Goal: Task Accomplishment & Management: Manage account settings

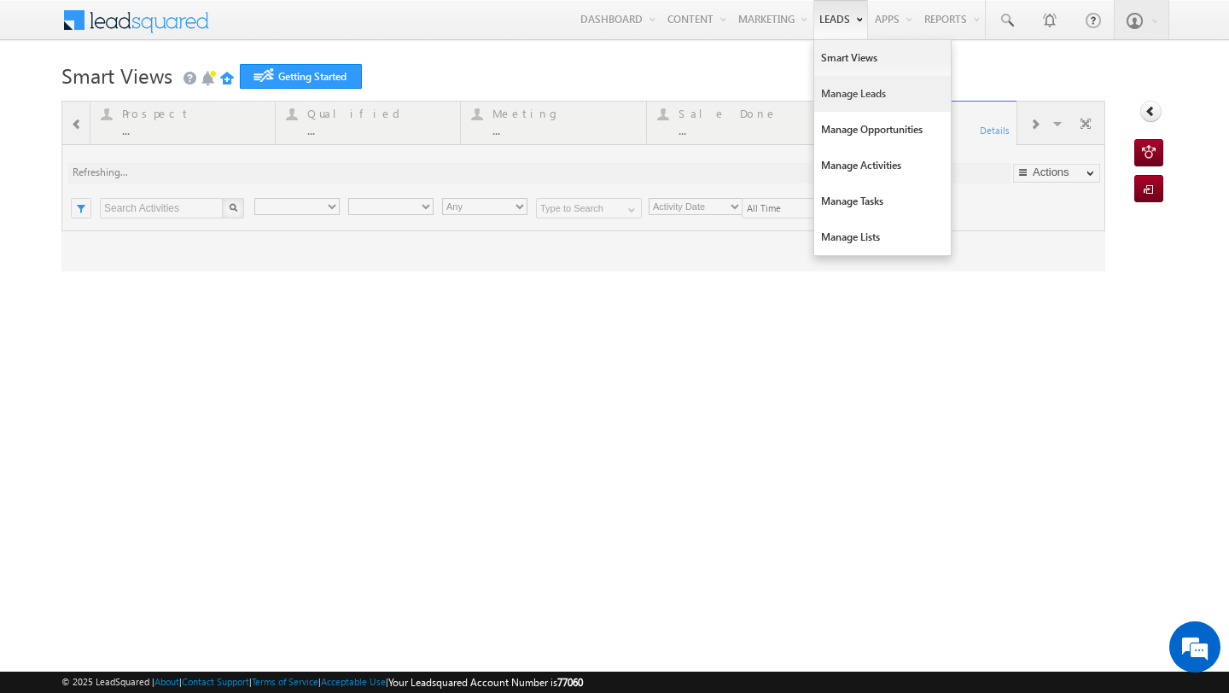
click at [833, 99] on link "Manage Leads" at bounding box center [882, 94] width 137 height 36
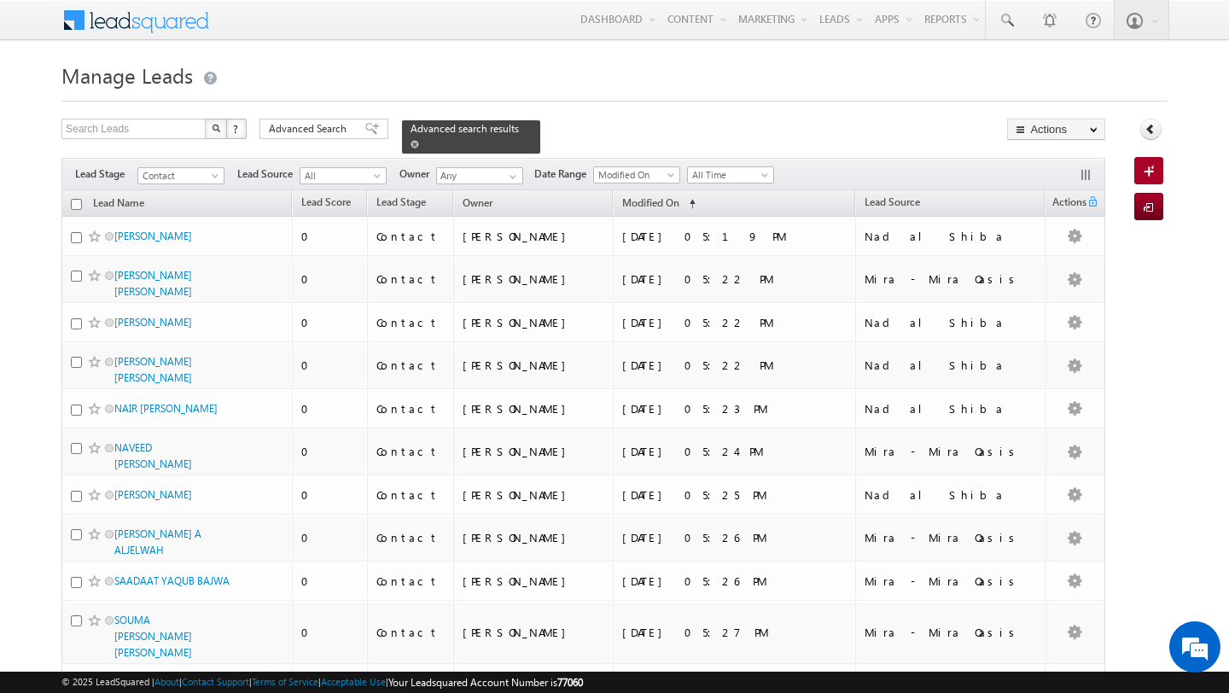
click at [411, 143] on span at bounding box center [415, 144] width 9 height 9
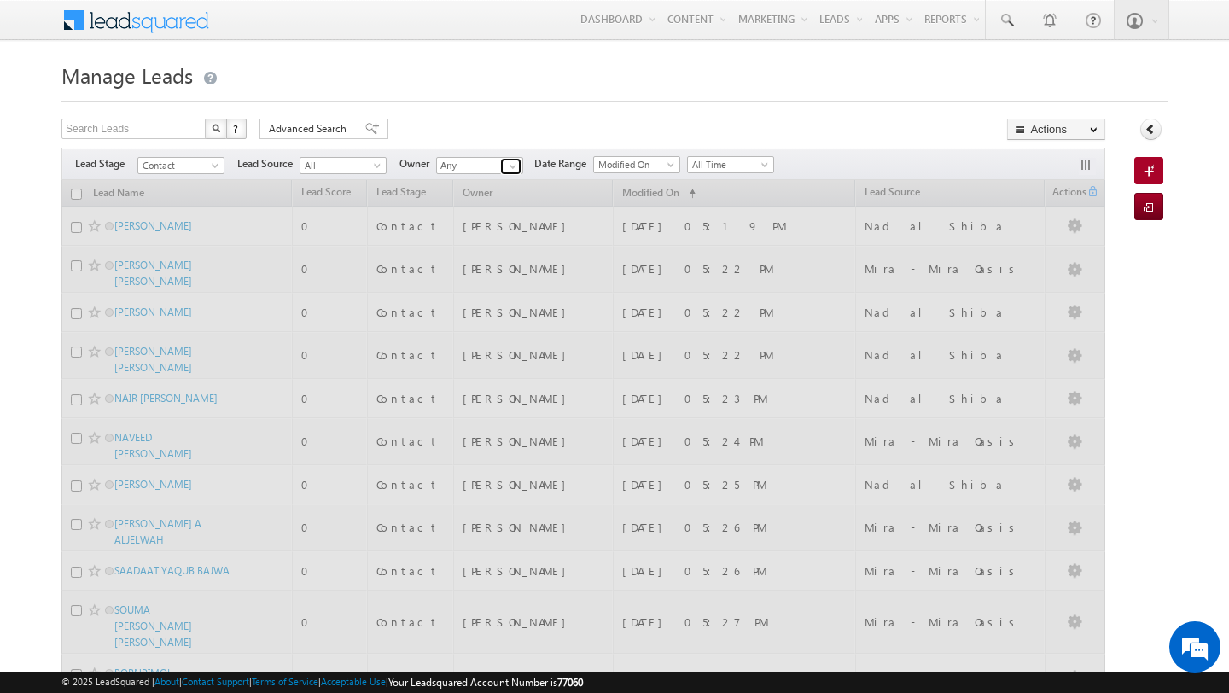
click at [513, 165] on span at bounding box center [513, 167] width 14 height 14
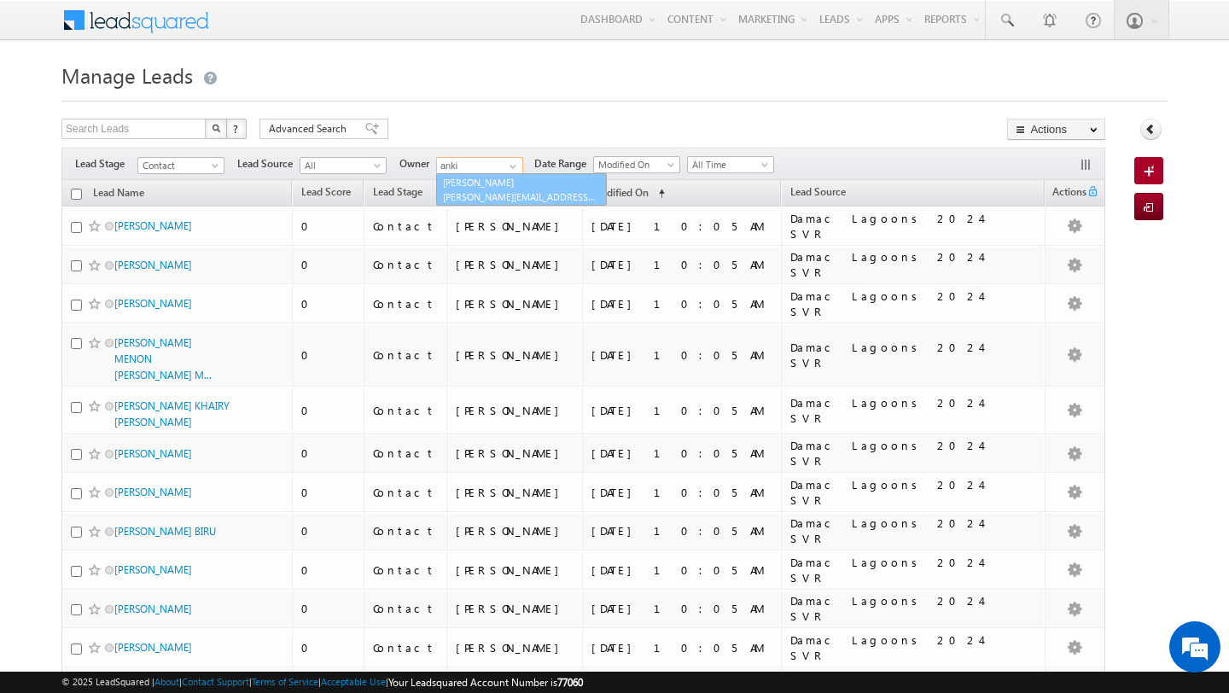
click at [476, 190] on link "Ankit Singh ankitkumar.singh@indglobal.ae" at bounding box center [521, 189] width 171 height 32
type input "Ankit Singh"
click at [725, 164] on span "All Time" at bounding box center [728, 164] width 81 height 15
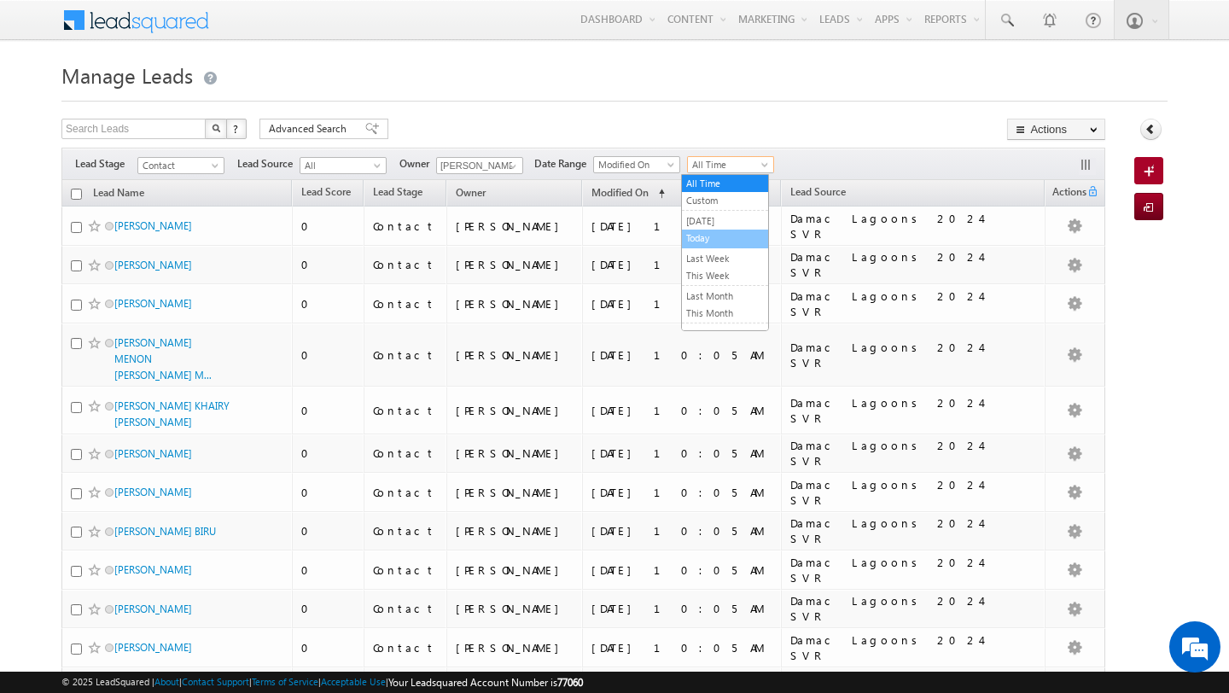
click at [726, 237] on link "Today" at bounding box center [725, 237] width 86 height 15
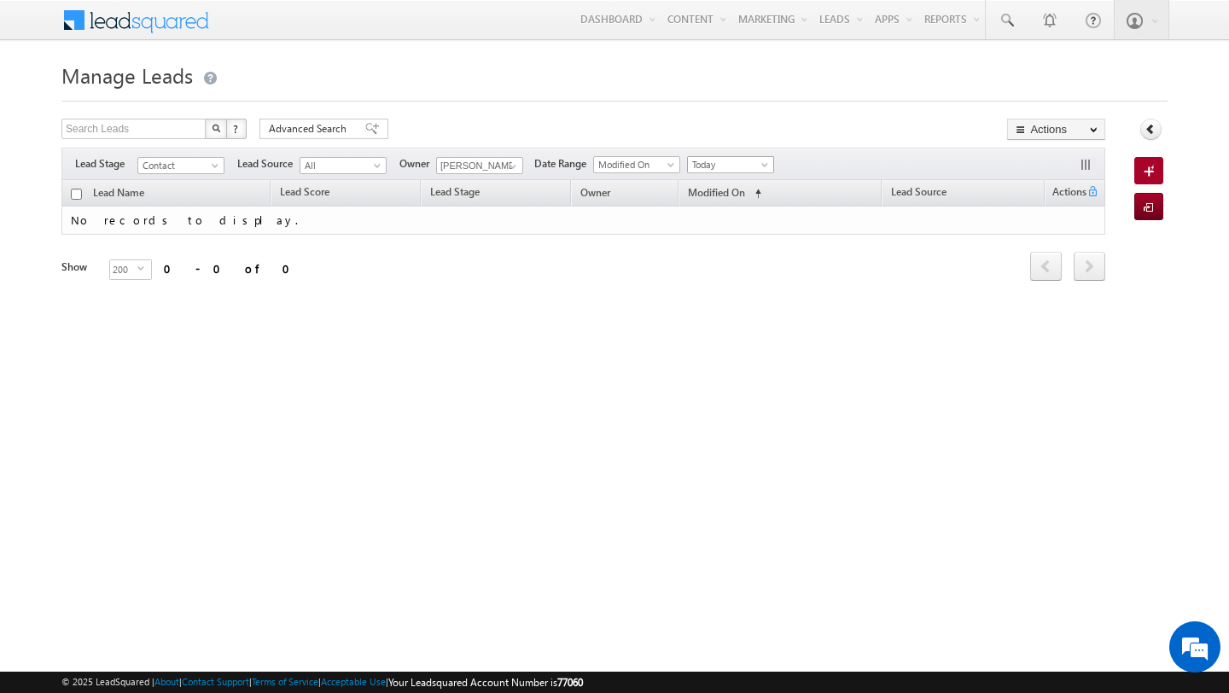
click at [724, 162] on span "Today" at bounding box center [728, 164] width 81 height 15
click at [714, 218] on link "[DATE]" at bounding box center [725, 220] width 86 height 15
click at [718, 161] on span "[DATE]" at bounding box center [728, 164] width 81 height 15
click at [720, 238] on link "Today" at bounding box center [725, 237] width 86 height 15
click at [510, 166] on span at bounding box center [513, 167] width 14 height 14
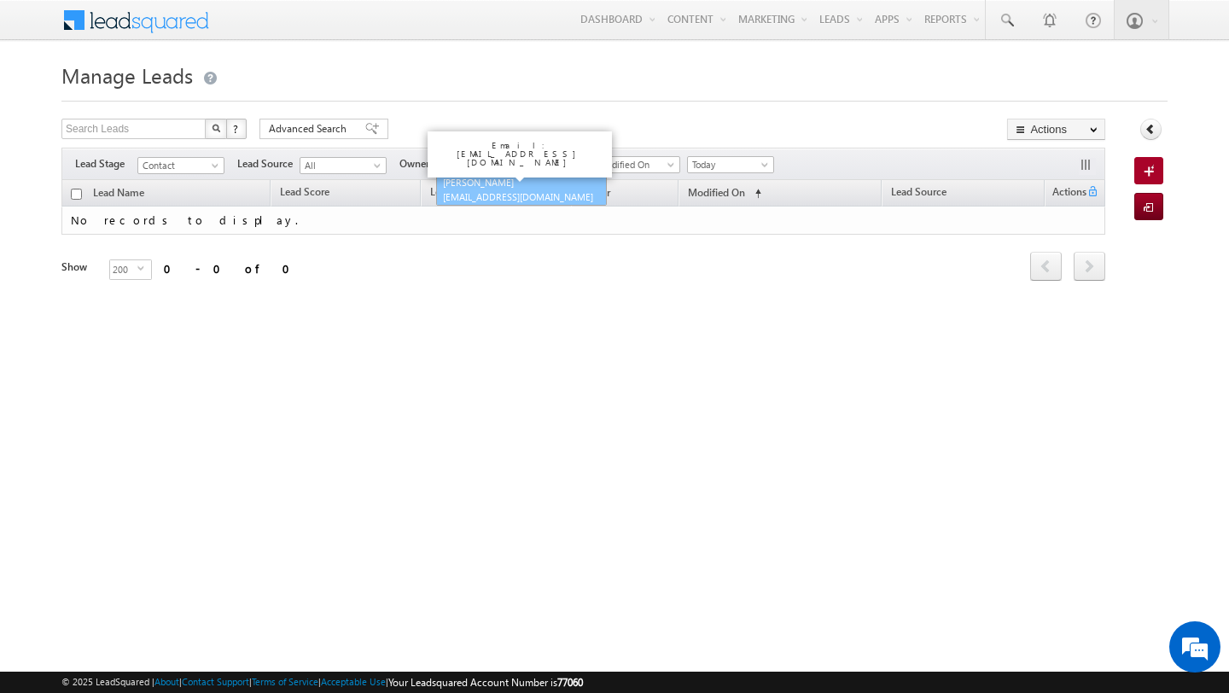
click at [480, 193] on span "[EMAIL_ADDRESS][DOMAIN_NAME]" at bounding box center [520, 196] width 154 height 13
type input "[PERSON_NAME]"
click at [718, 160] on span "Today" at bounding box center [728, 164] width 81 height 15
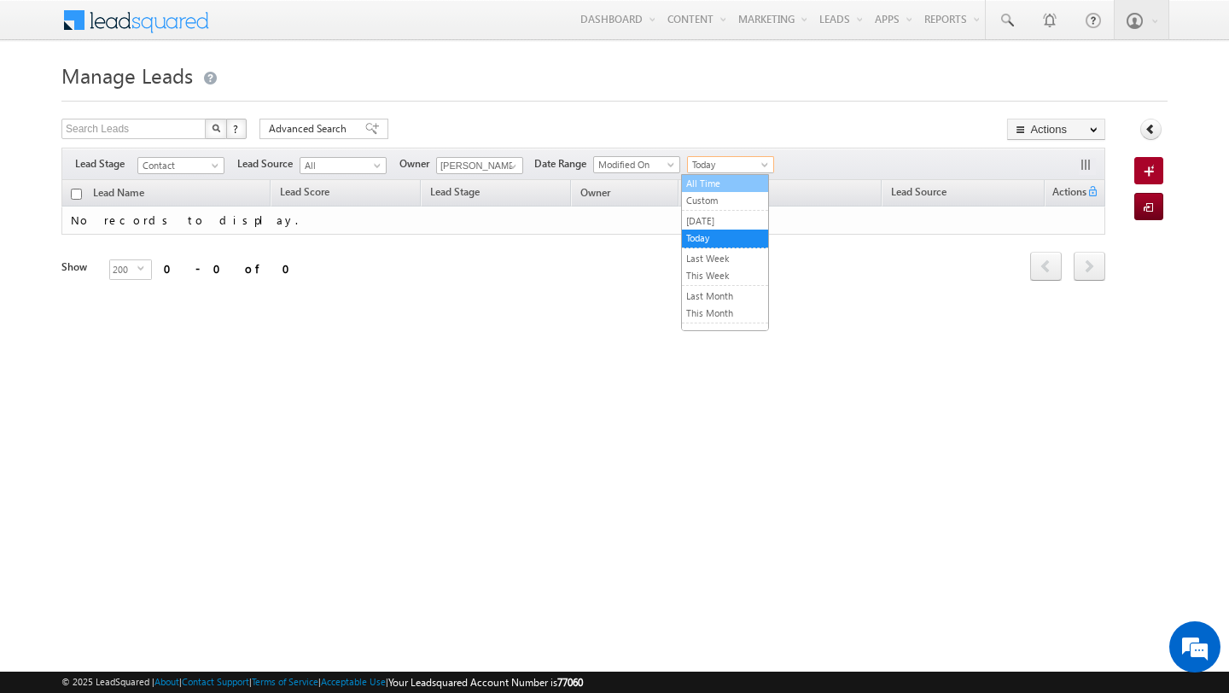
click at [713, 180] on link "All Time" at bounding box center [725, 183] width 86 height 15
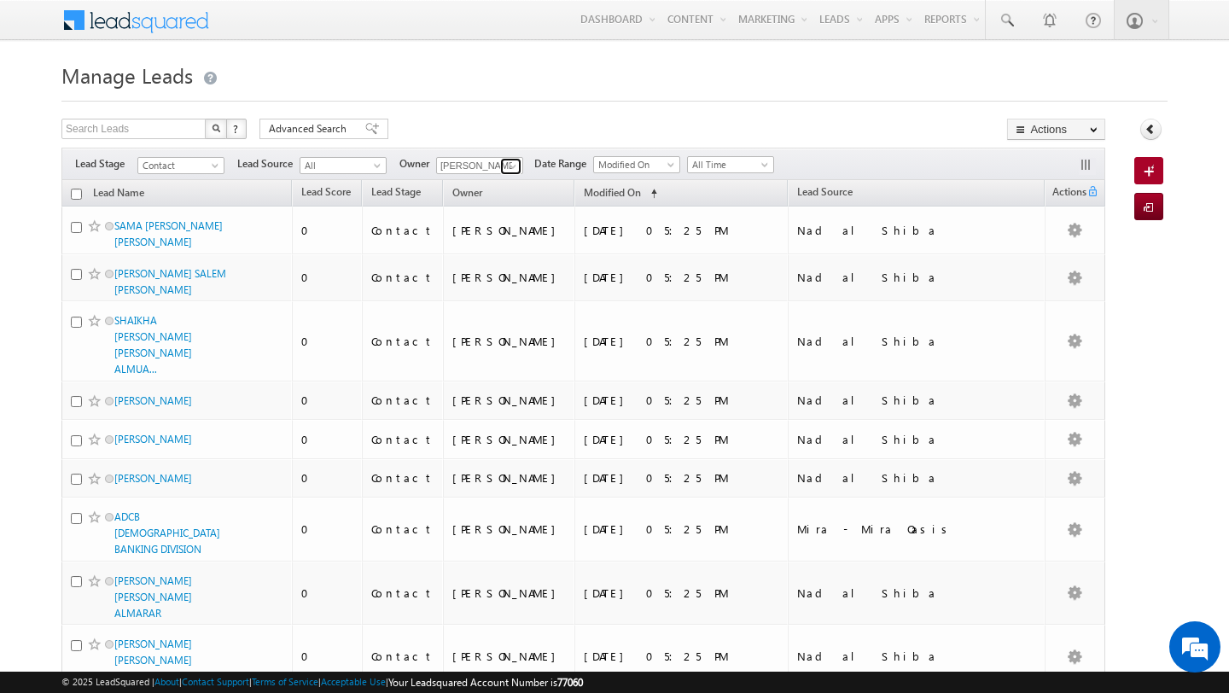
click at [510, 167] on span at bounding box center [513, 167] width 14 height 14
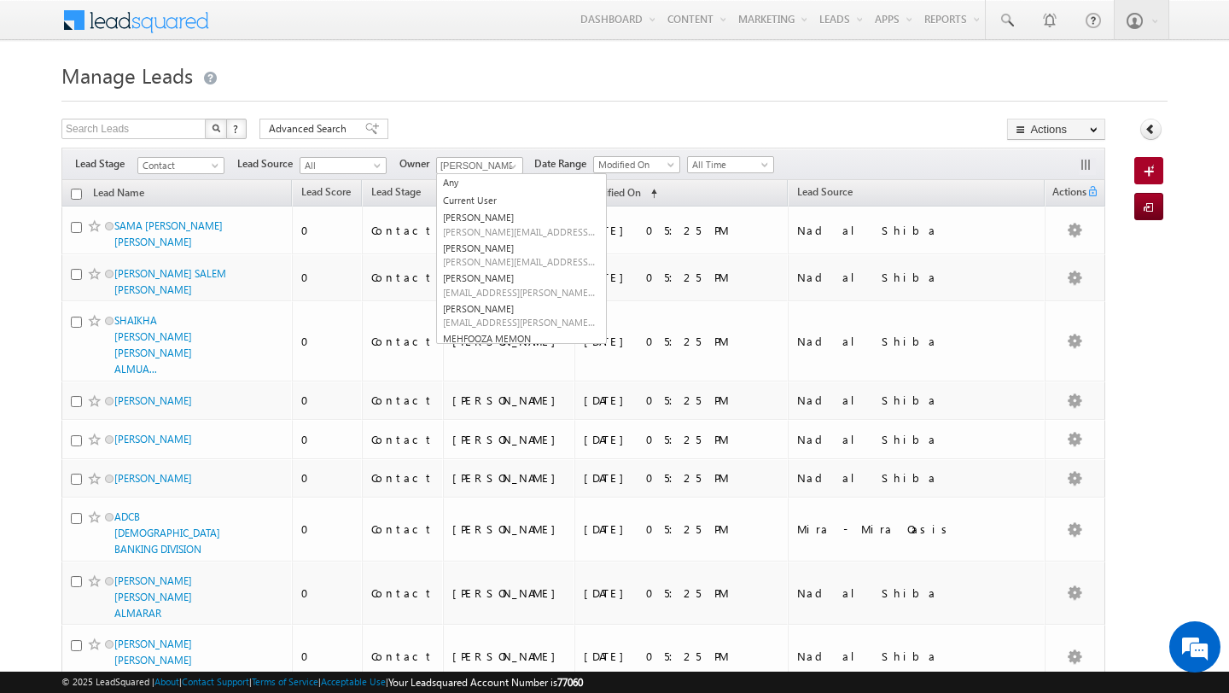
click at [498, 125] on div "Search Leads X ? 1838 results found Advanced Search Advanced Search Advanced se…" at bounding box center [583, 131] width 1044 height 25
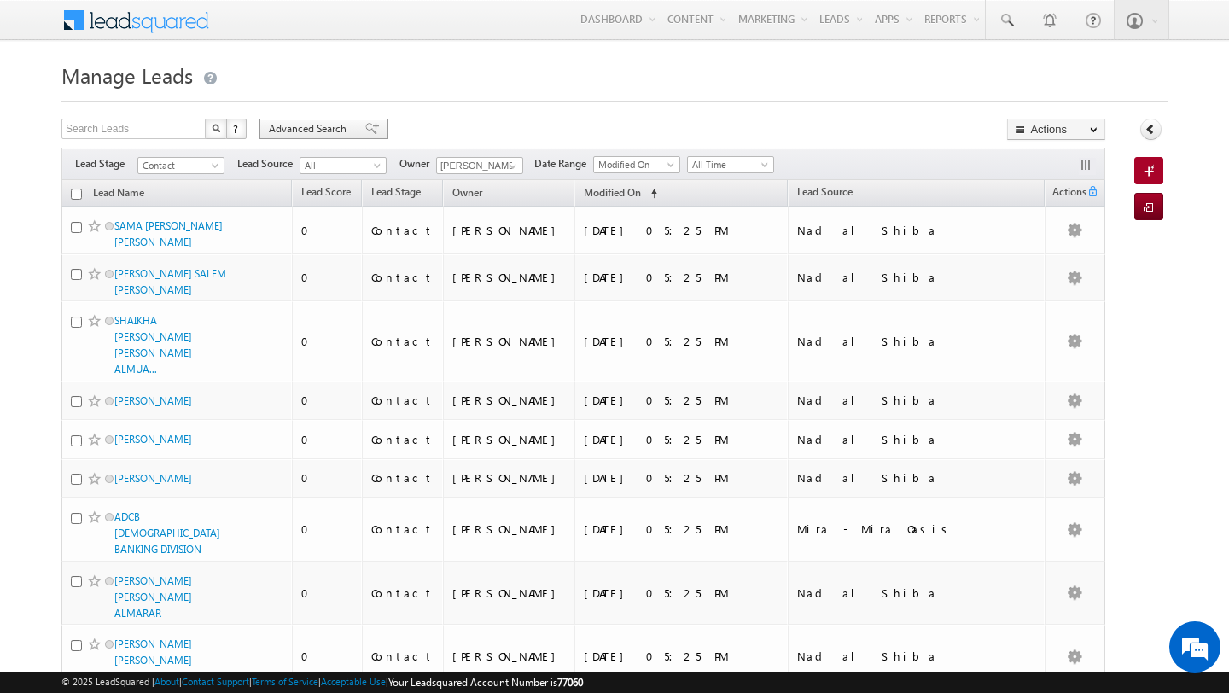
click at [279, 128] on span "Advanced Search" at bounding box center [310, 128] width 83 height 15
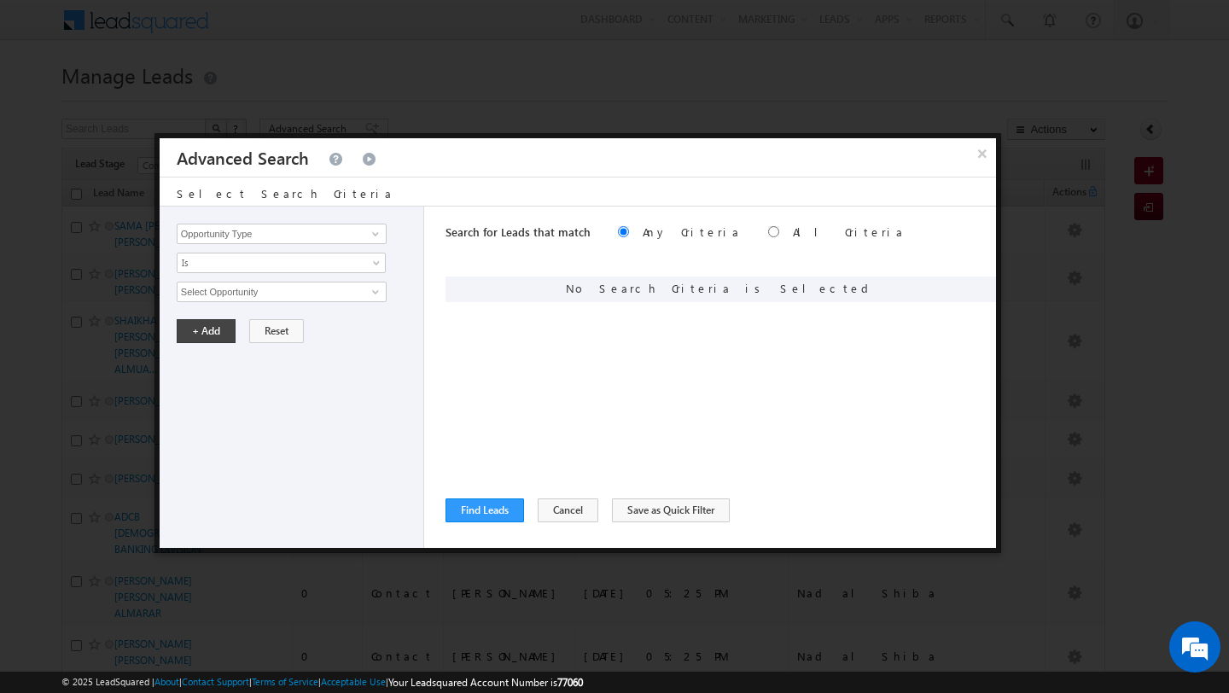
click at [346, 221] on div "Opportunity Type Lead Activity Task Sales Group Prospect Id Address 1 Address 2…" at bounding box center [292, 377] width 265 height 341
click at [346, 230] on input "Opportunity Type" at bounding box center [282, 234] width 210 height 20
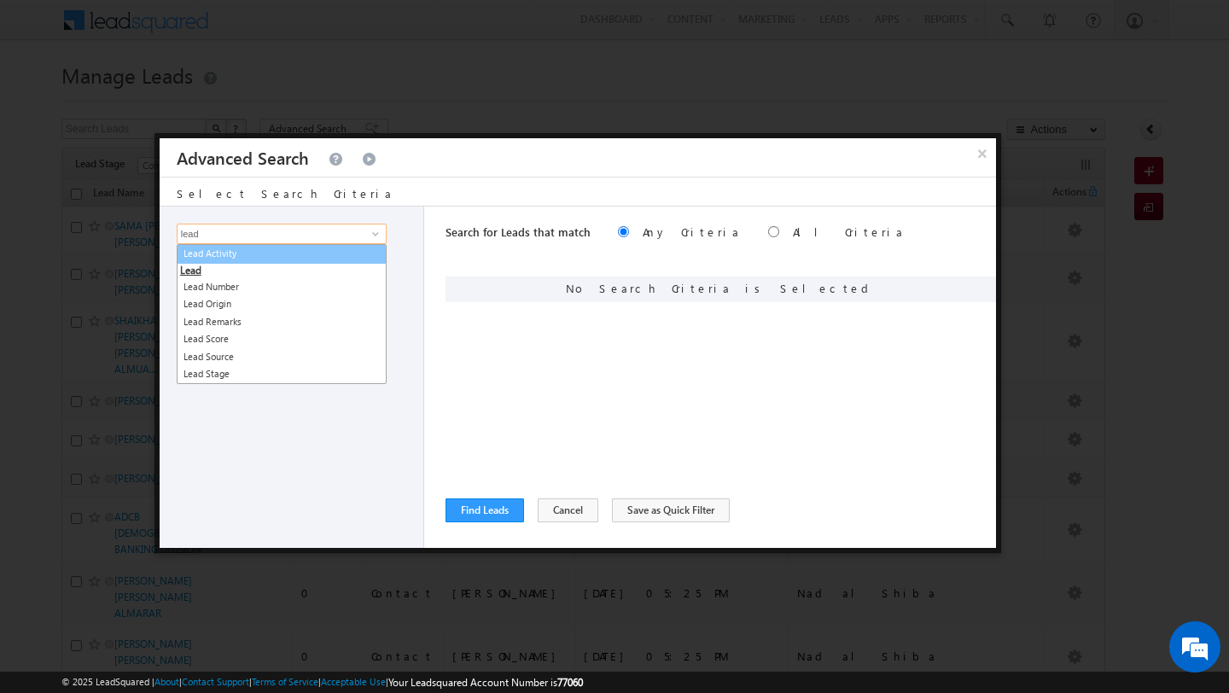
click at [329, 250] on link "Lead Activity" at bounding box center [282, 254] width 210 height 20
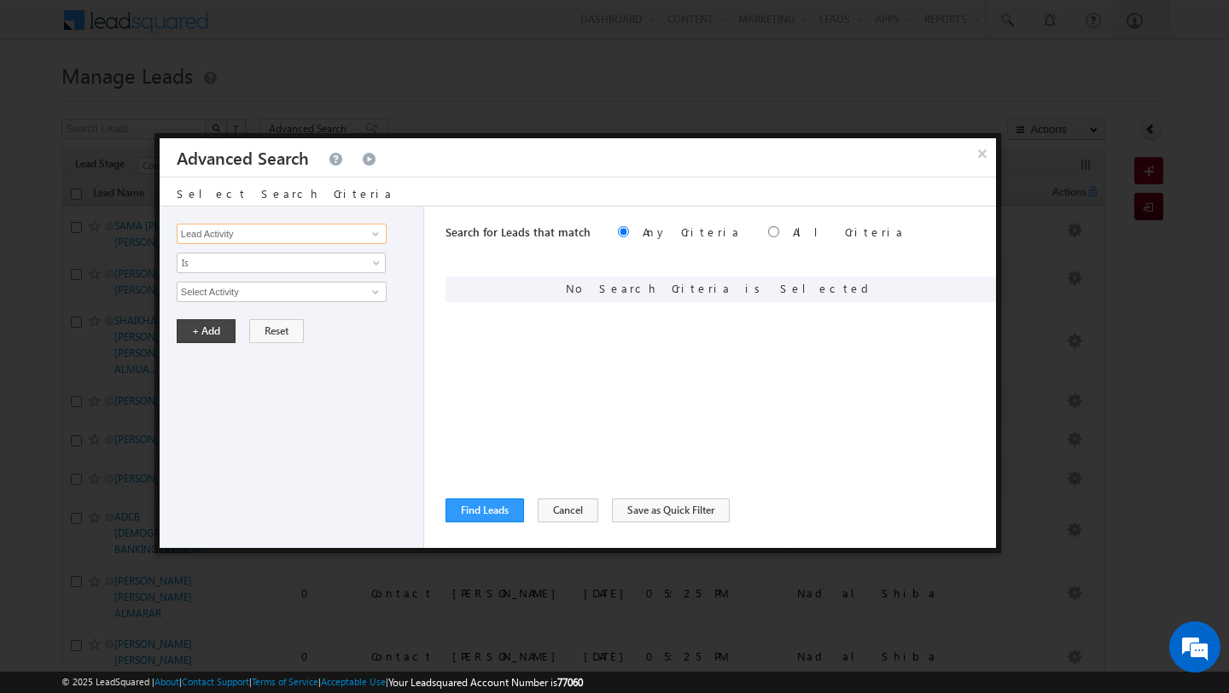
type input "Lead Activity"
click at [366, 298] on link at bounding box center [373, 291] width 21 height 17
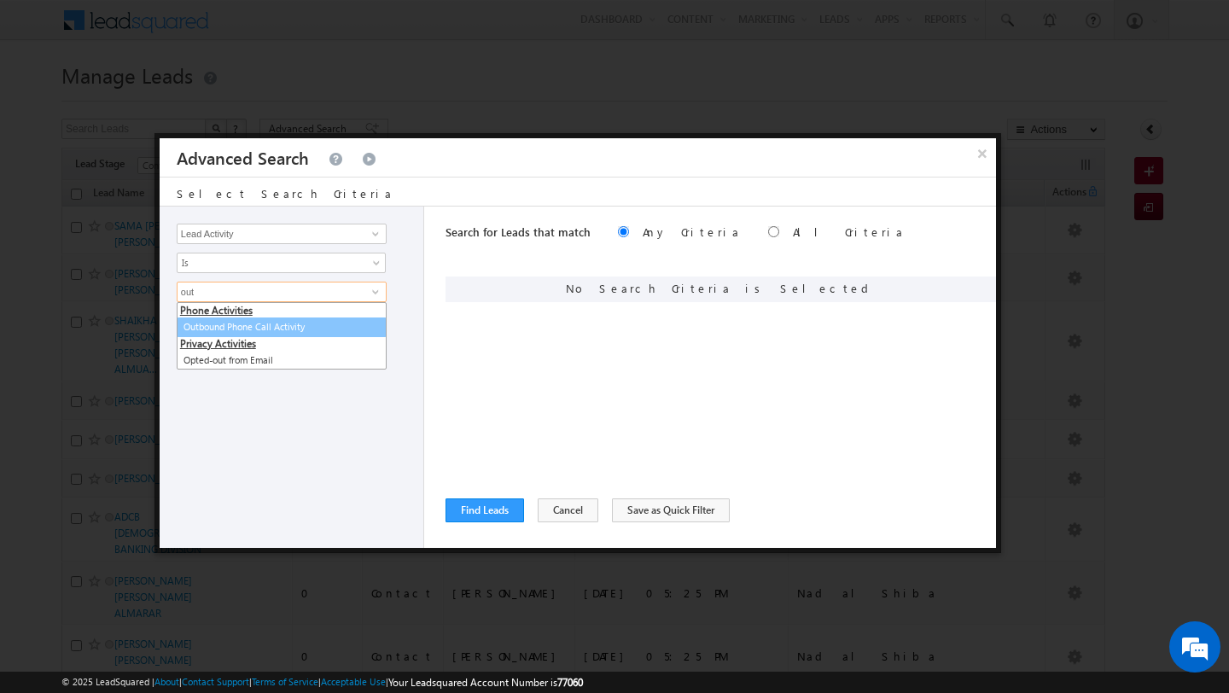
click at [305, 332] on link "Outbound Phone Call Activity" at bounding box center [282, 328] width 210 height 20
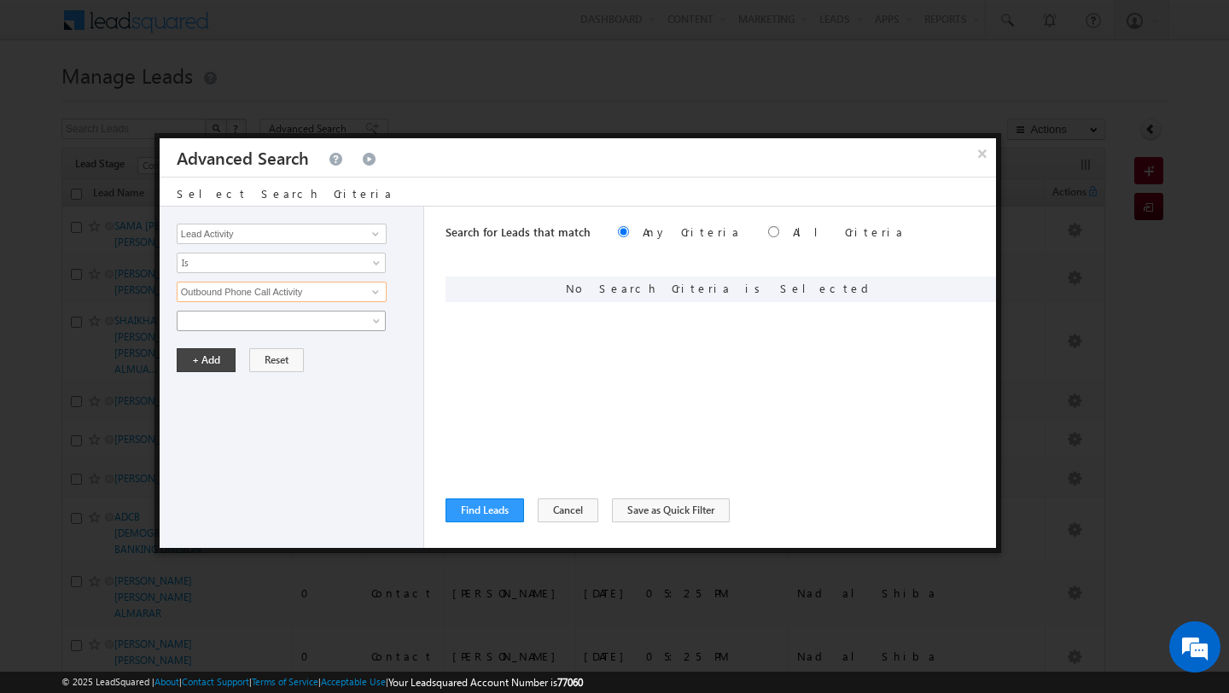
type input "Outbound Phone Call Activity"
click at [270, 328] on span at bounding box center [270, 320] width 185 height 15
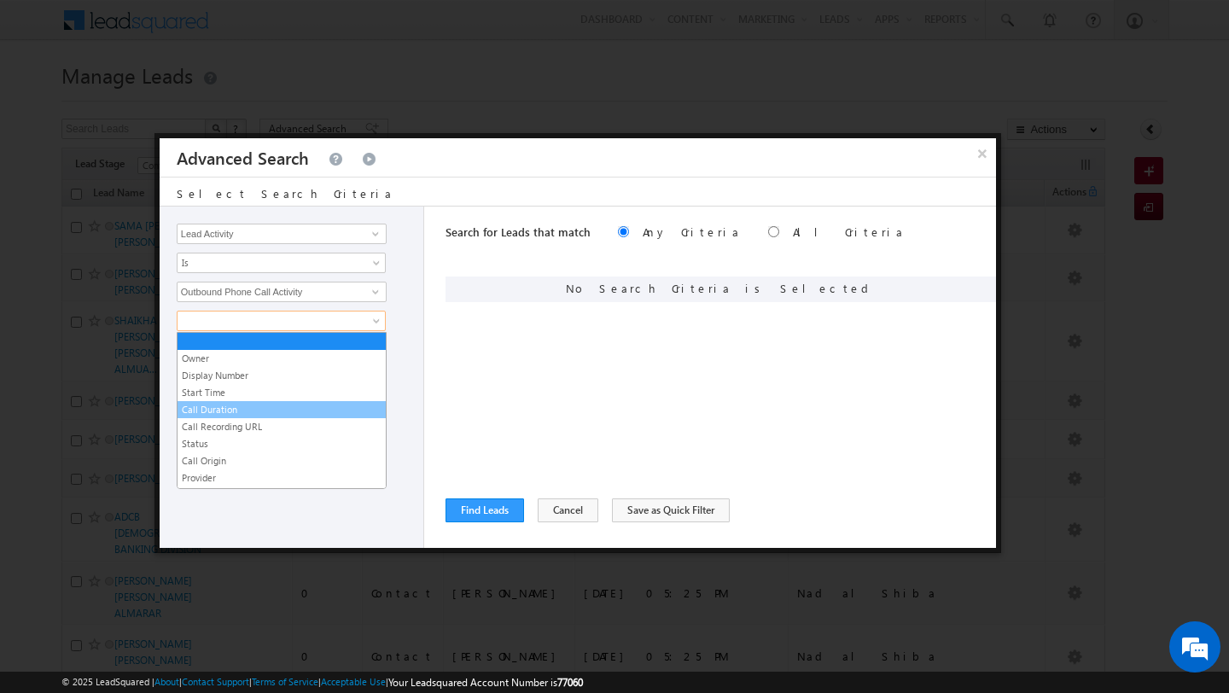
click at [268, 402] on link "Call Duration" at bounding box center [282, 409] width 208 height 15
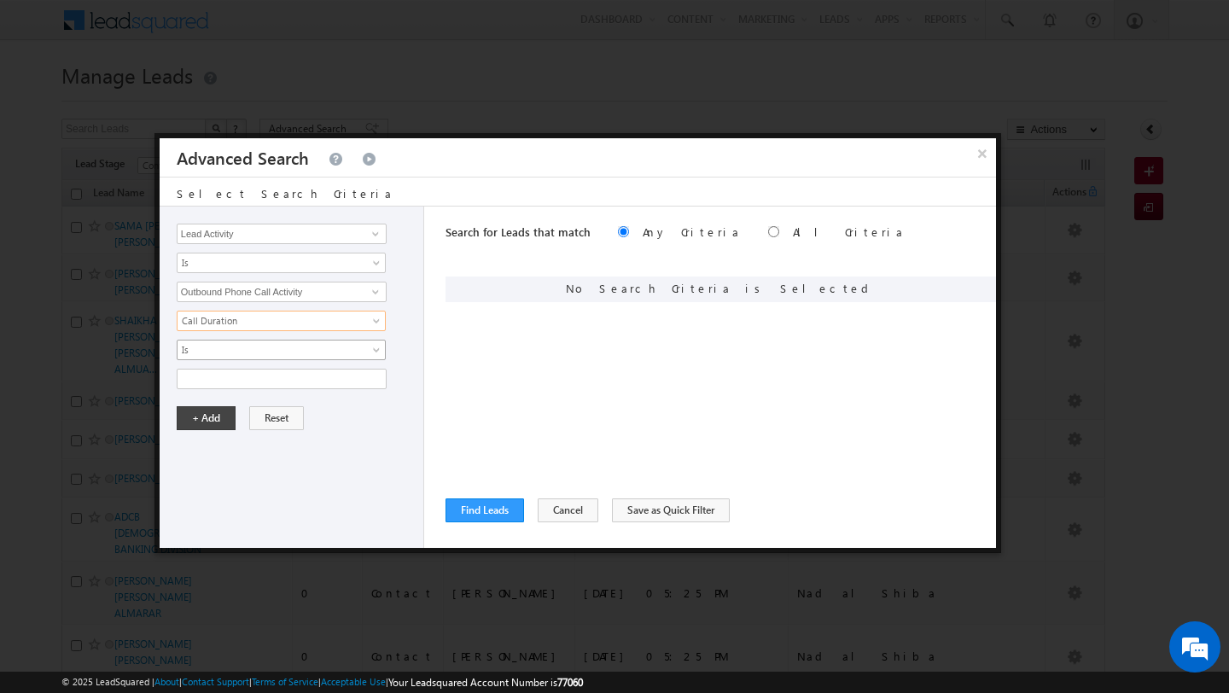
click at [273, 350] on span "Is" at bounding box center [270, 349] width 185 height 15
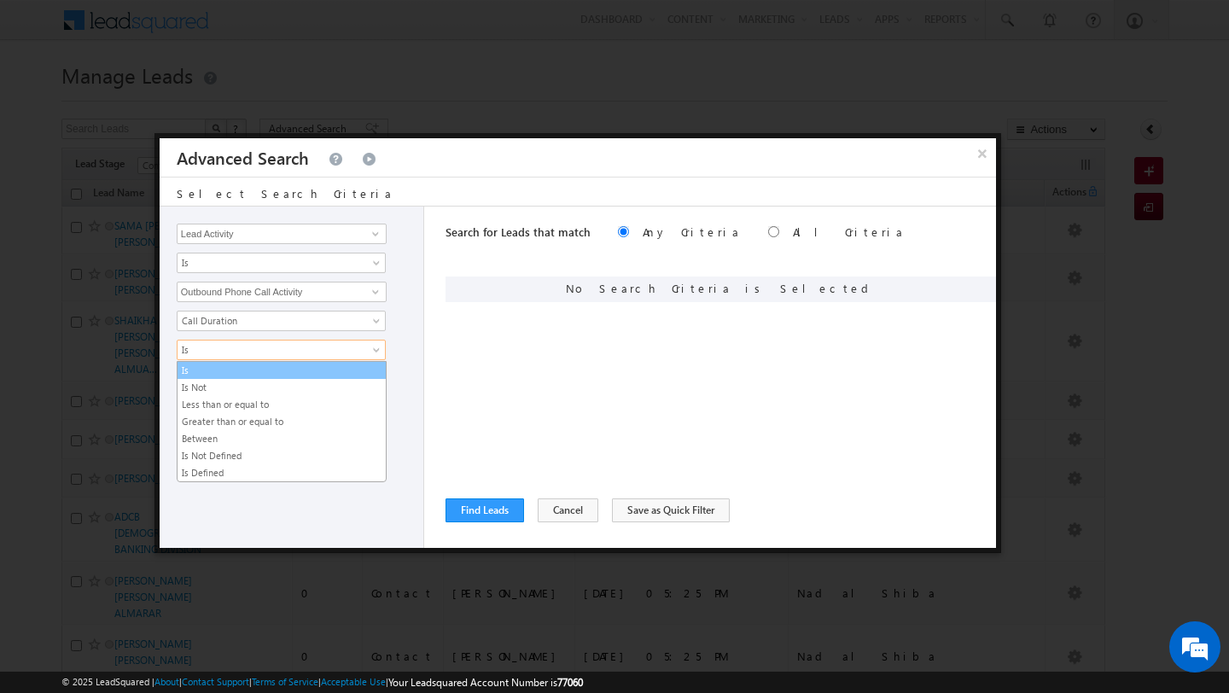
click at [253, 376] on link "Is" at bounding box center [282, 370] width 208 height 15
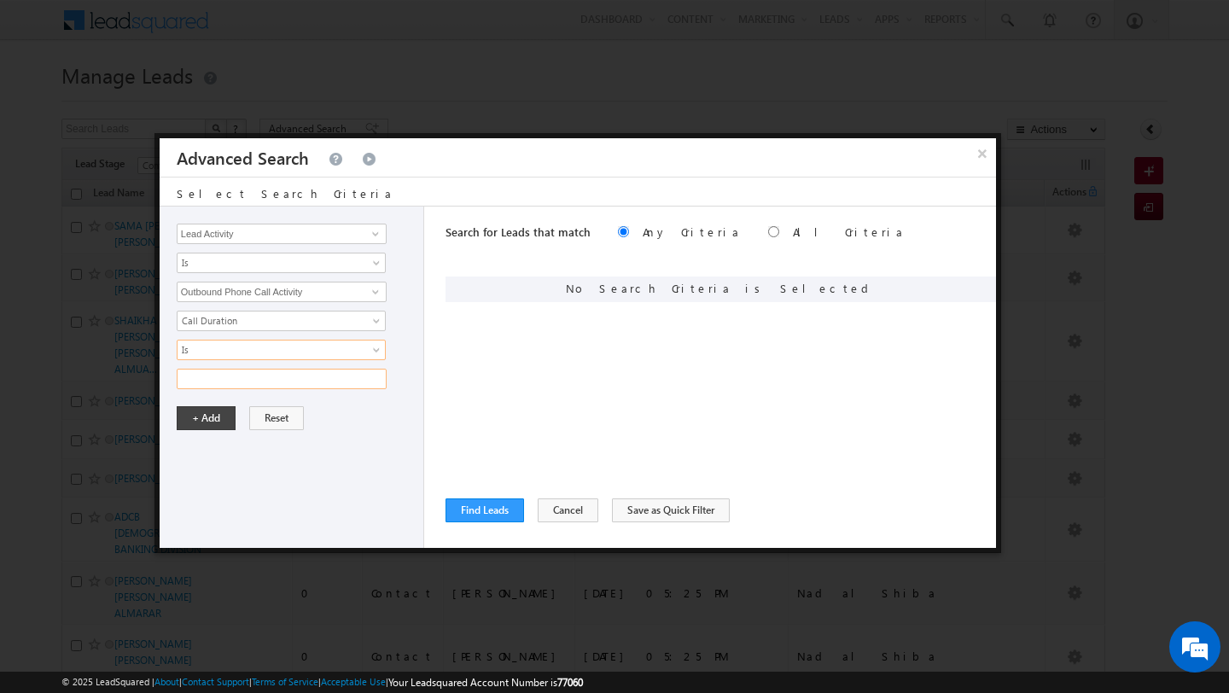
click at [233, 388] on input "text" at bounding box center [282, 379] width 210 height 20
type input "0"
click at [189, 414] on button "+ Add" at bounding box center [206, 418] width 59 height 24
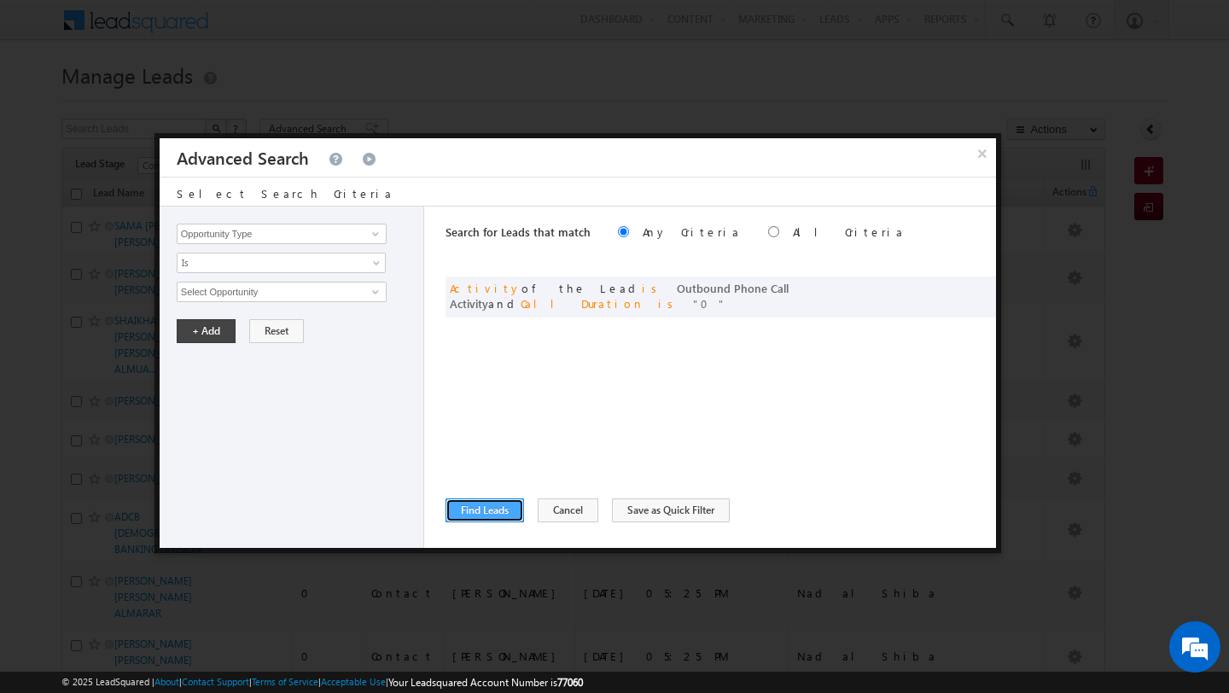
click at [486, 514] on button "Find Leads" at bounding box center [485, 510] width 79 height 24
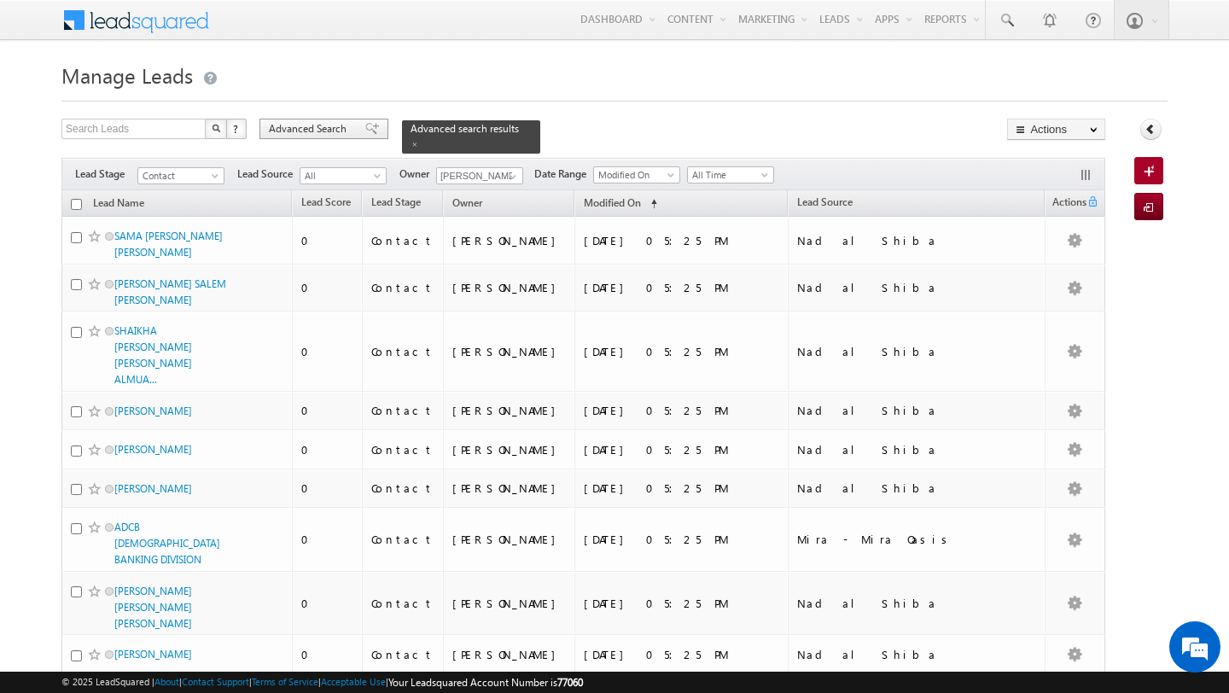
click at [312, 127] on span "Advanced Search" at bounding box center [310, 128] width 83 height 15
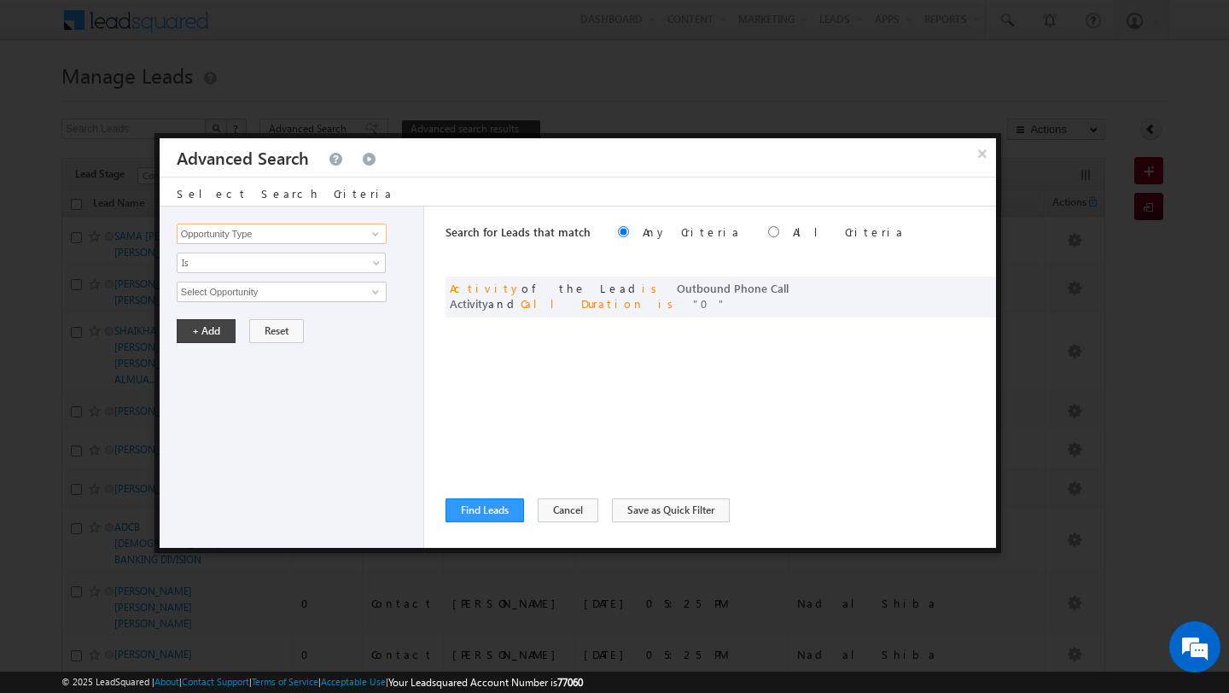
click at [290, 232] on input "Opportunity Type" at bounding box center [282, 234] width 210 height 20
type input "d"
click at [218, 273] on link "DNCR Status" at bounding box center [282, 269] width 210 height 20
type input "DNCR Status"
click at [220, 294] on input "text" at bounding box center [282, 292] width 210 height 20
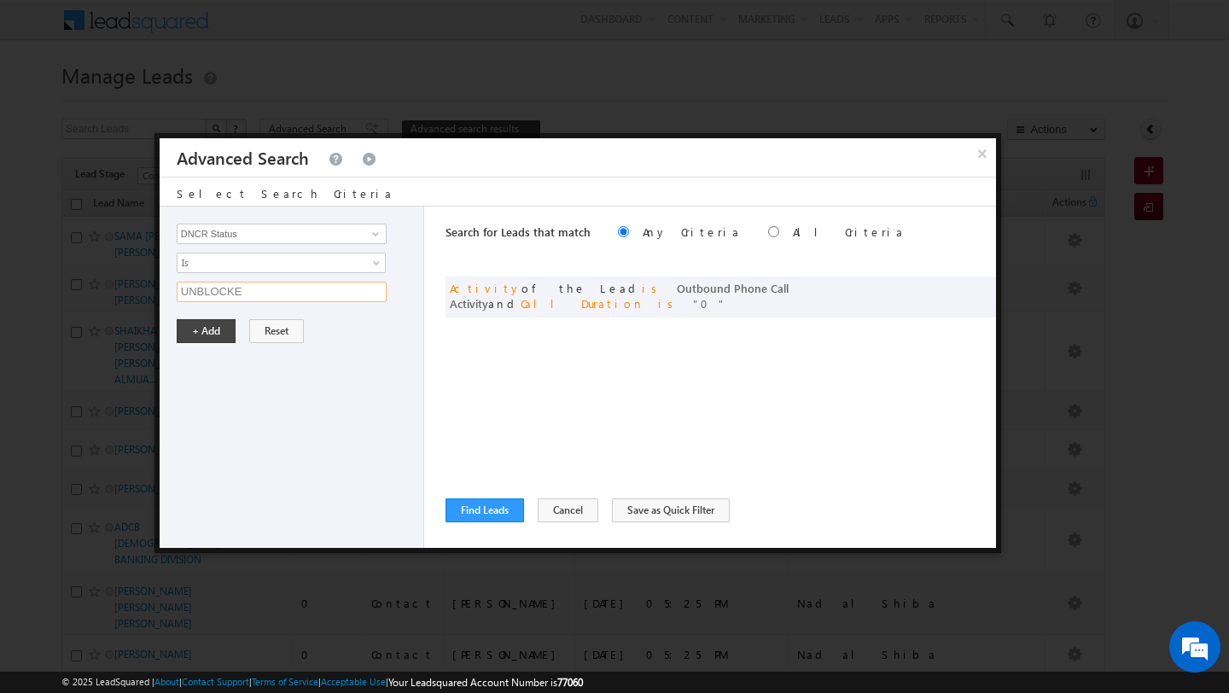
type input "UNBLOCKED"
click at [186, 340] on button "+ Add" at bounding box center [206, 331] width 59 height 24
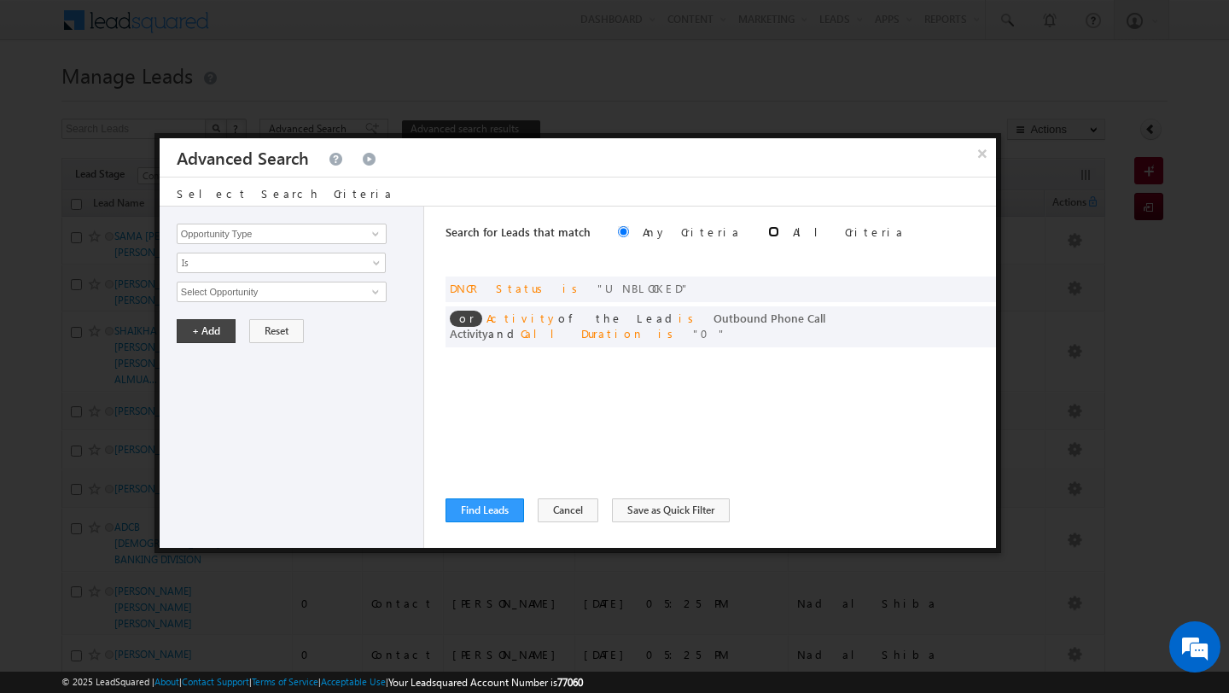
click at [768, 228] on input "radio" at bounding box center [773, 231] width 11 height 11
radio input "true"
click at [468, 521] on button "Find Leads" at bounding box center [485, 510] width 79 height 24
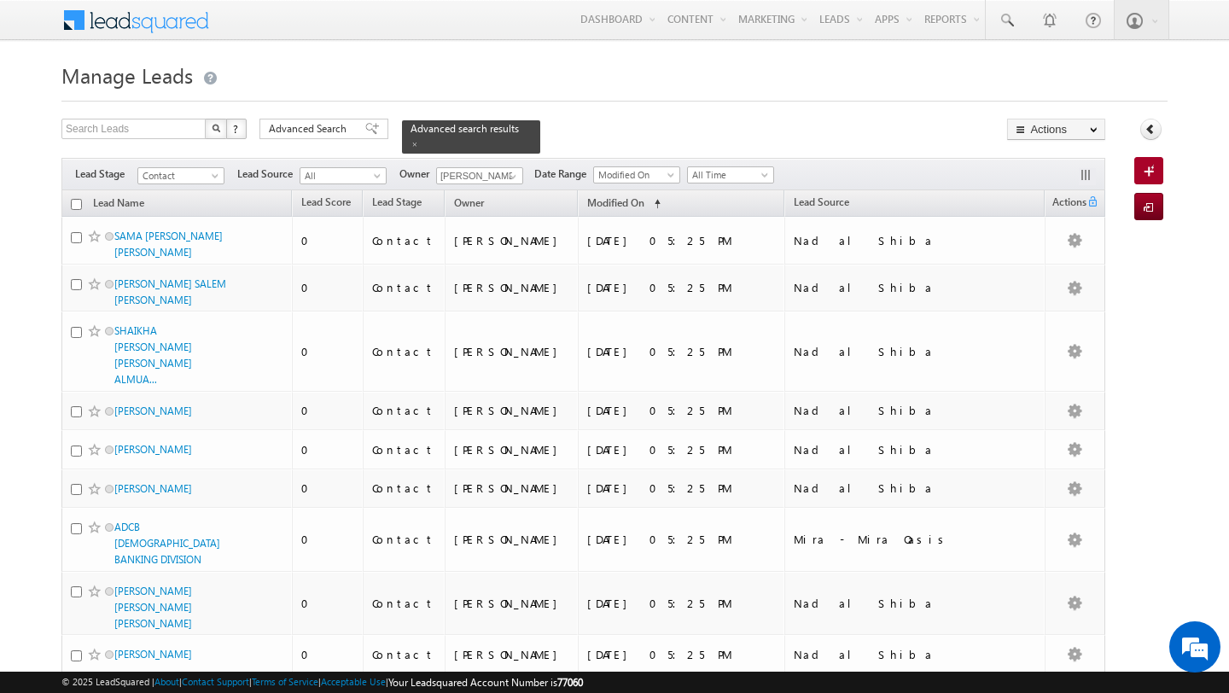
click at [72, 205] on input "checkbox" at bounding box center [76, 204] width 11 height 11
checkbox input "true"
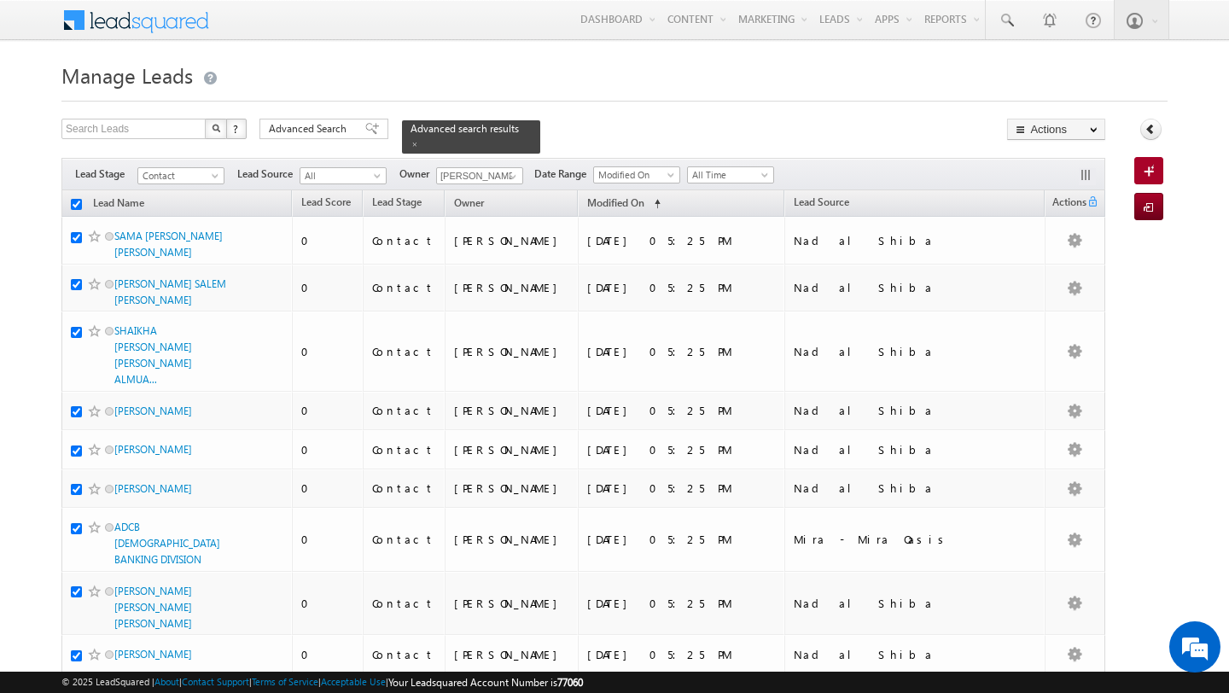
checkbox input "true"
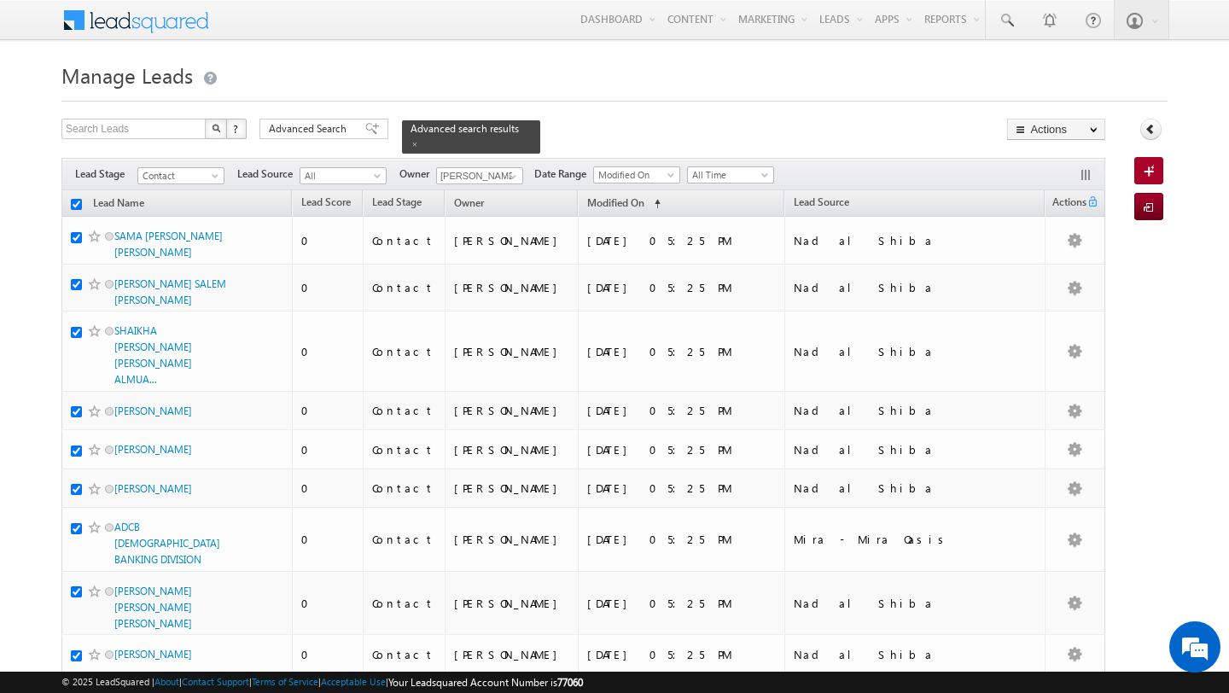
checkbox input "true"
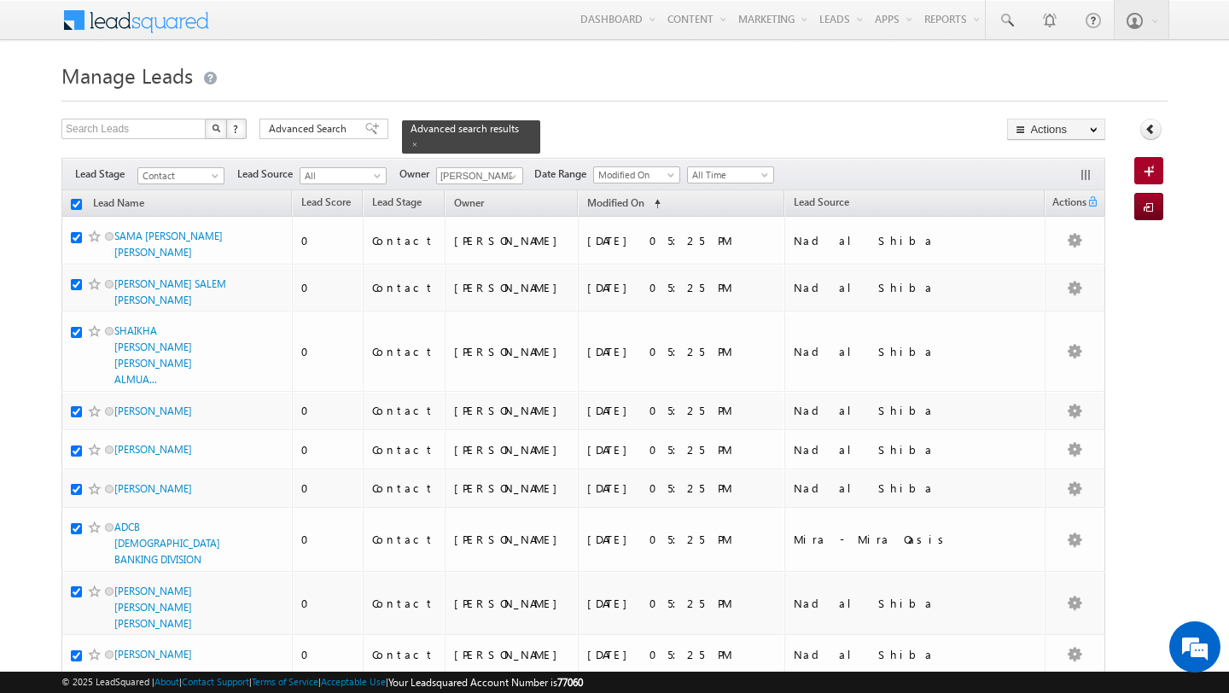
checkbox input "true"
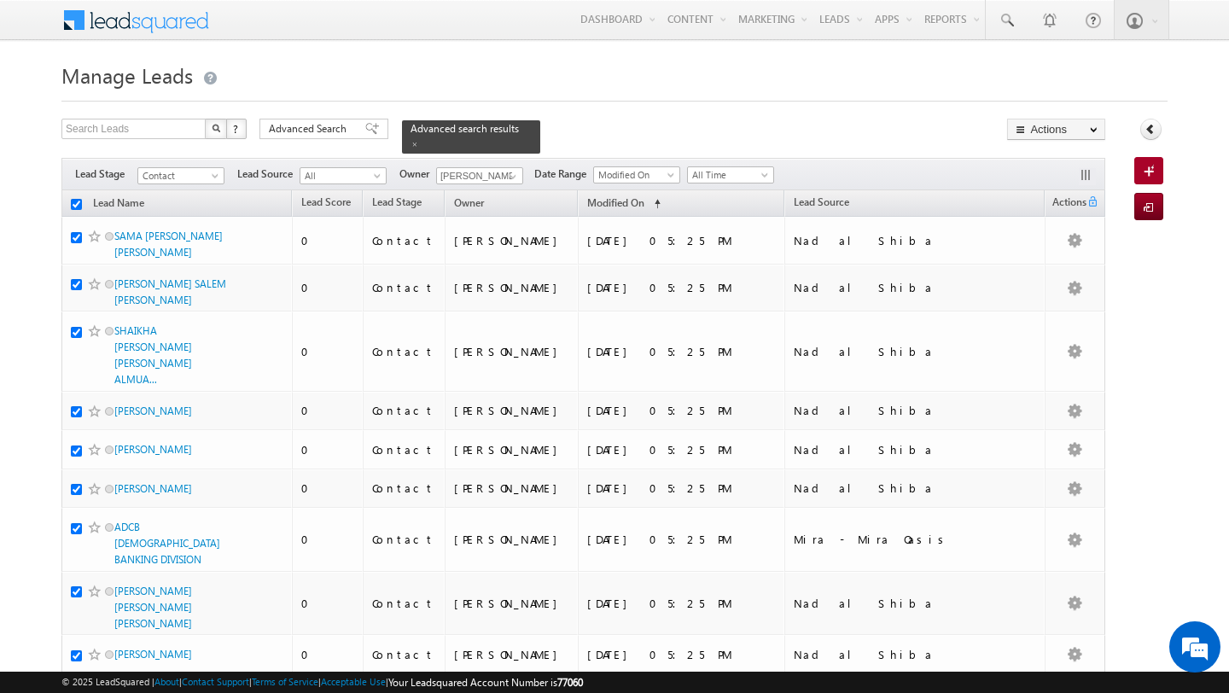
checkbox input "true"
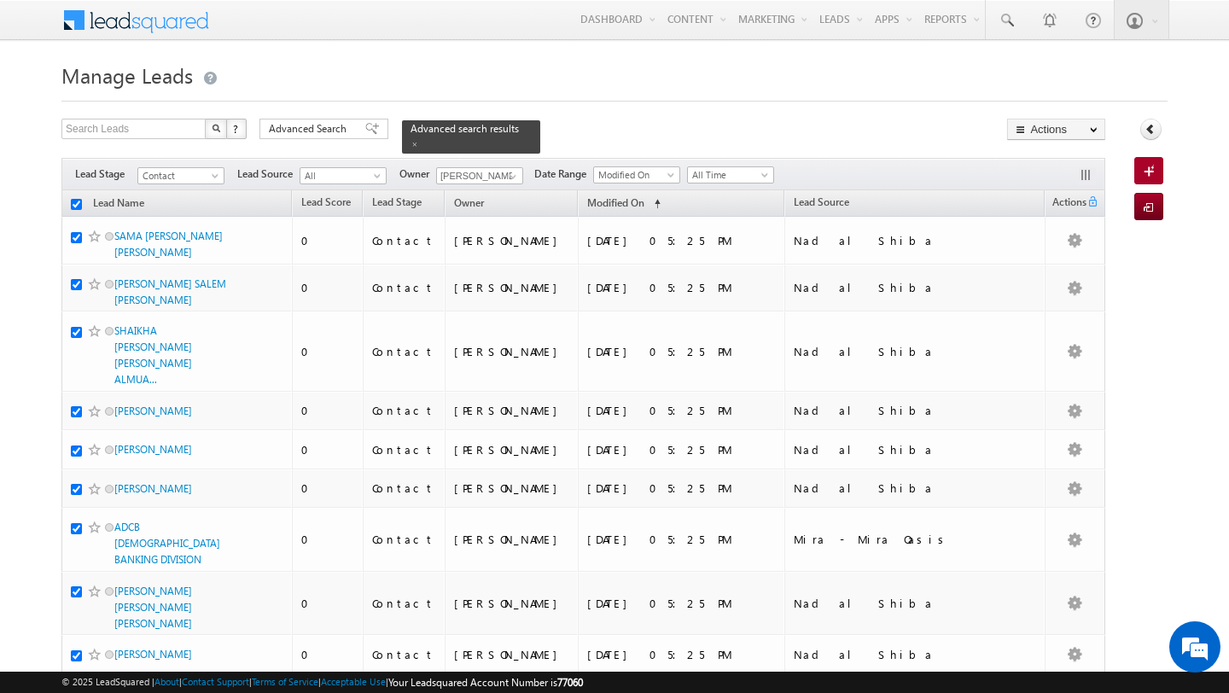
checkbox input "true"
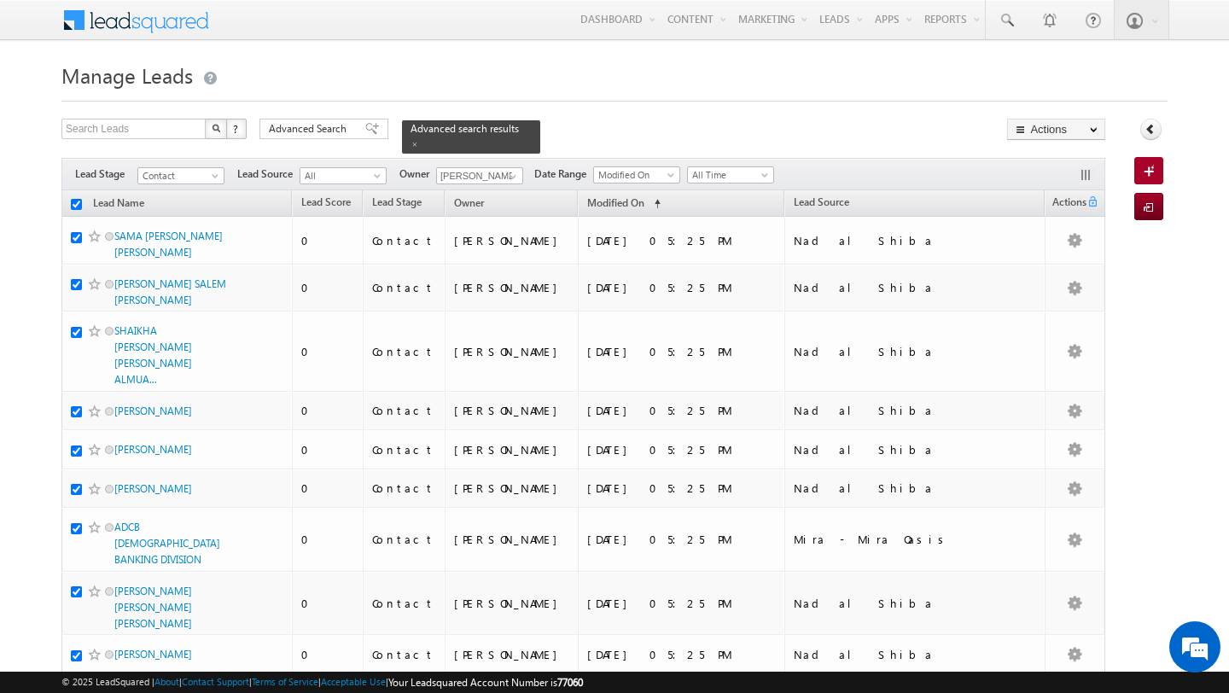
checkbox input "true"
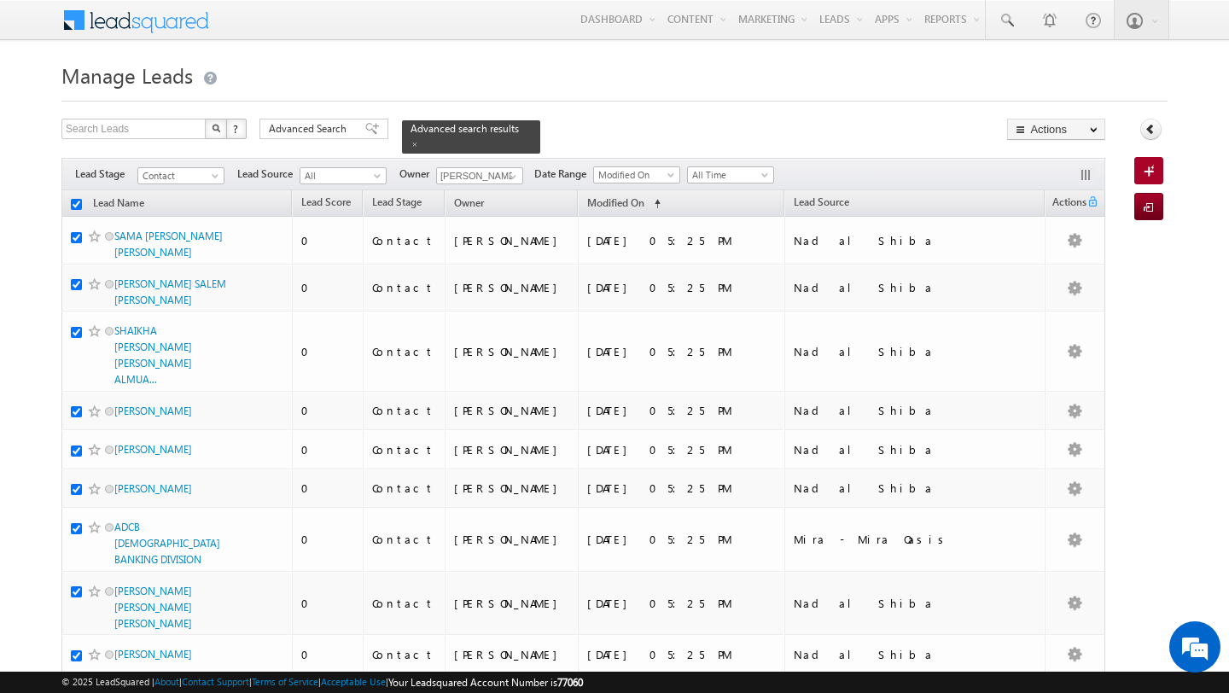
checkbox input "true"
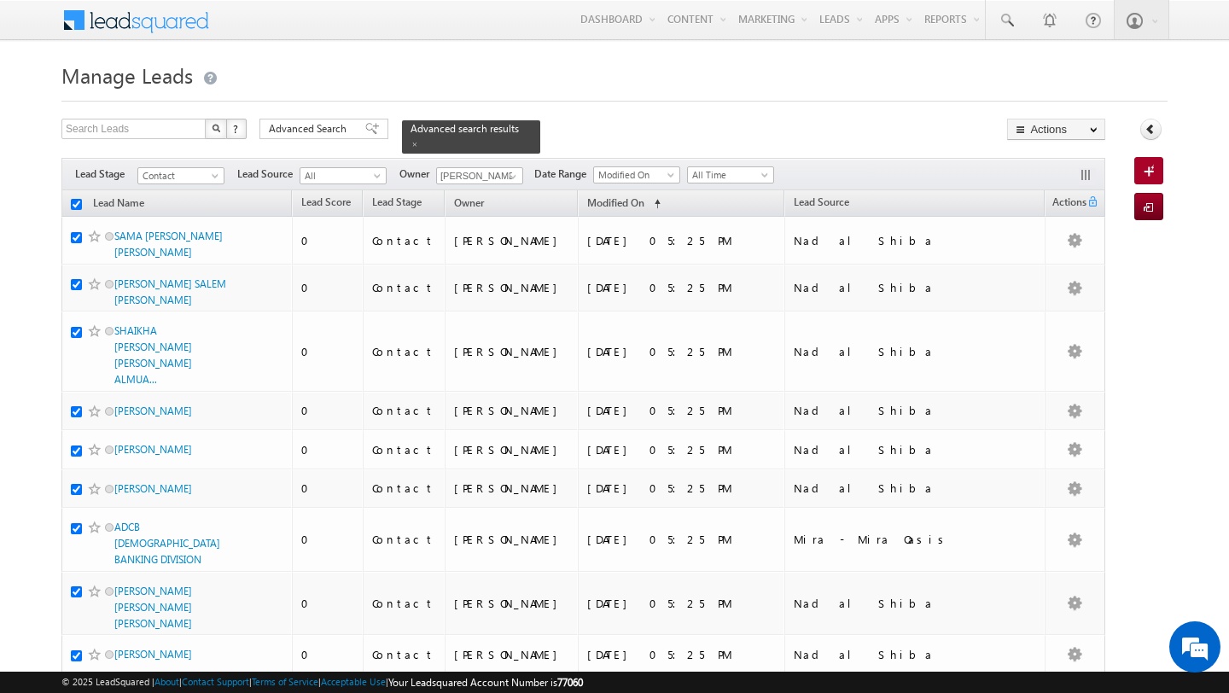
checkbox input "true"
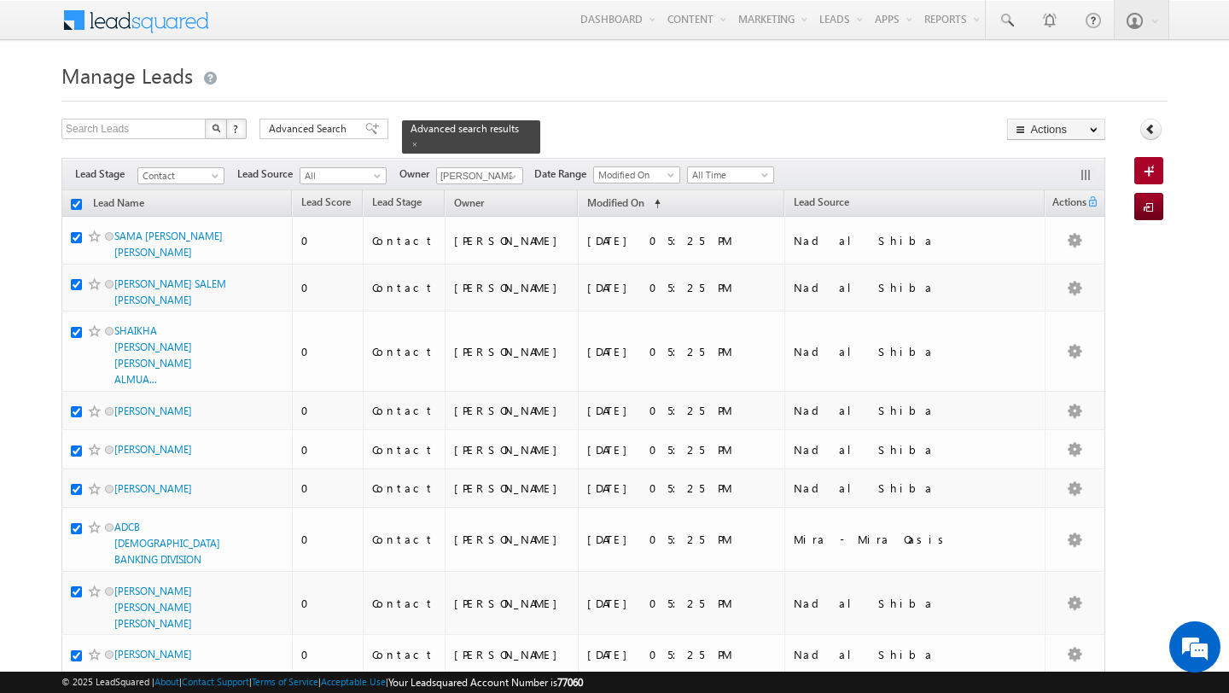
checkbox input "true"
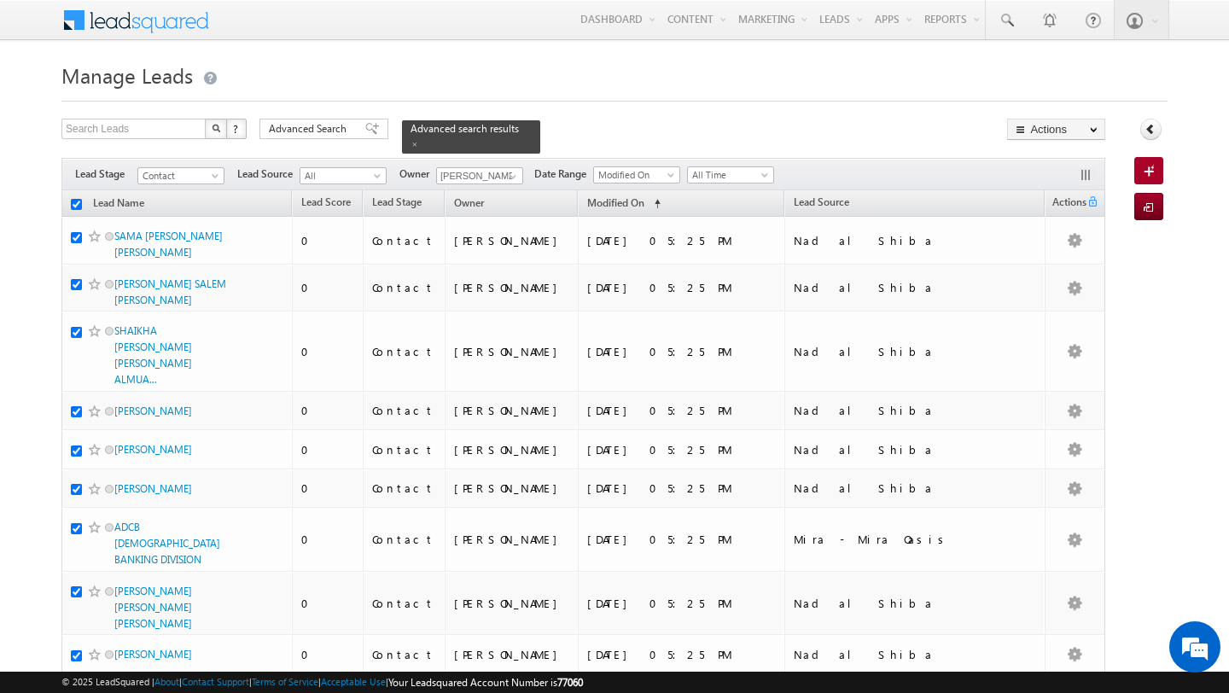
checkbox input "true"
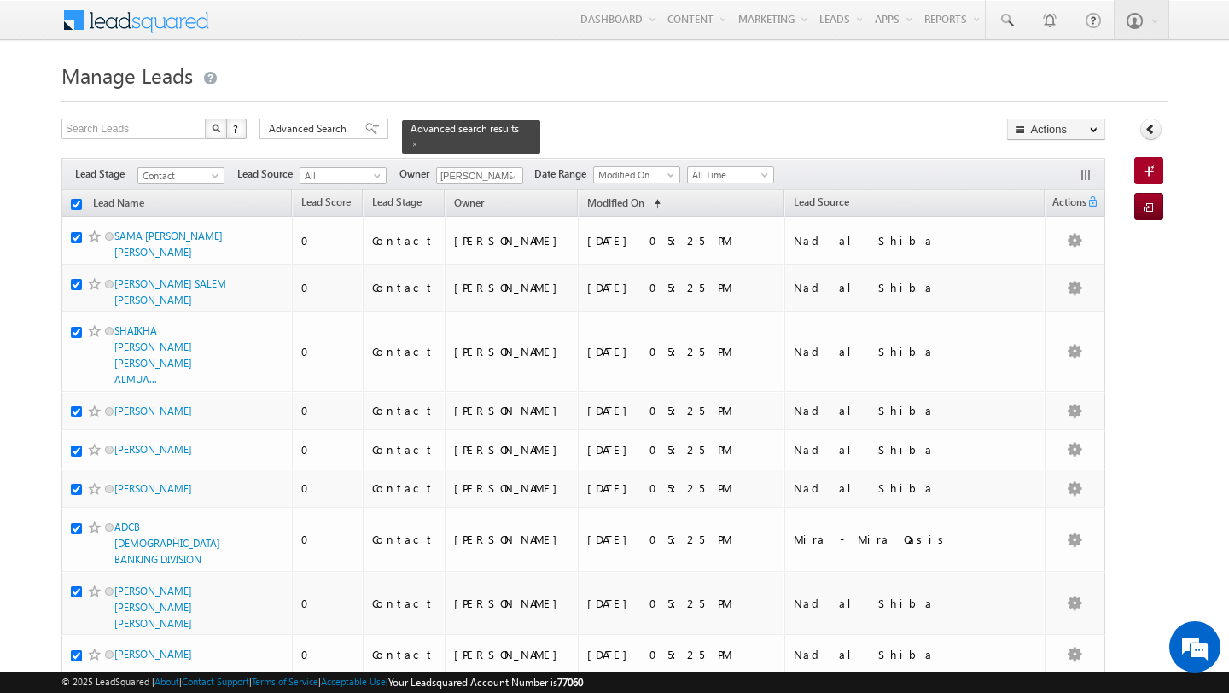
checkbox input "true"
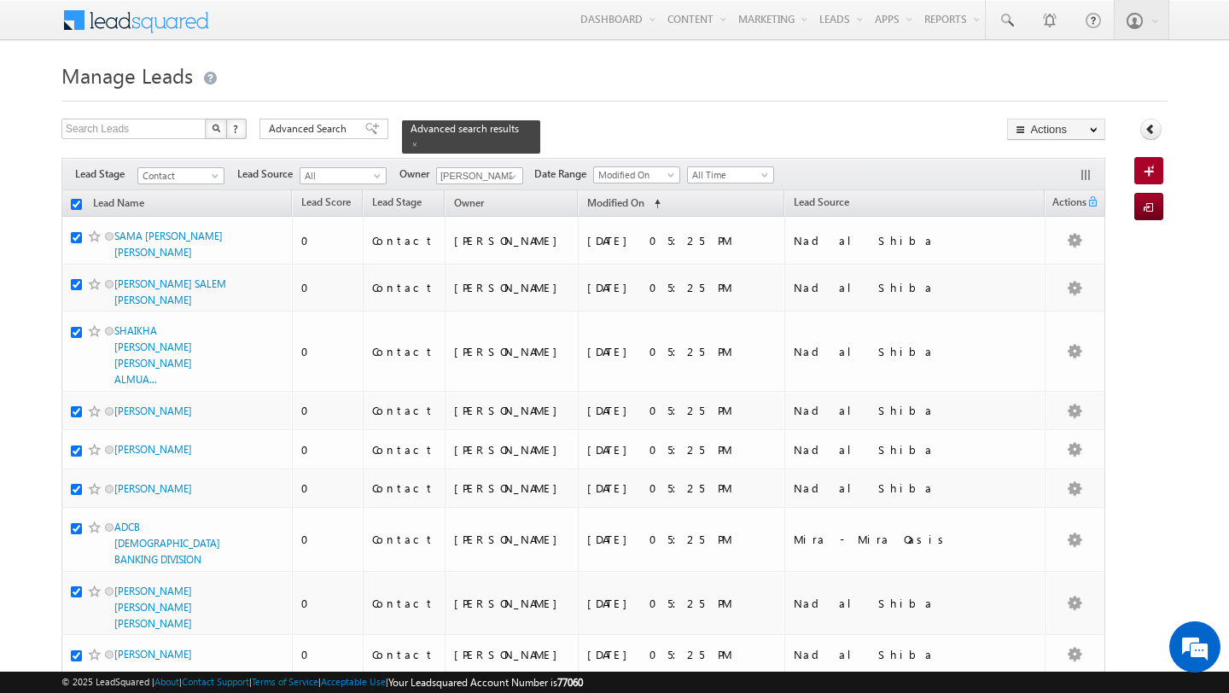
checkbox input "true"
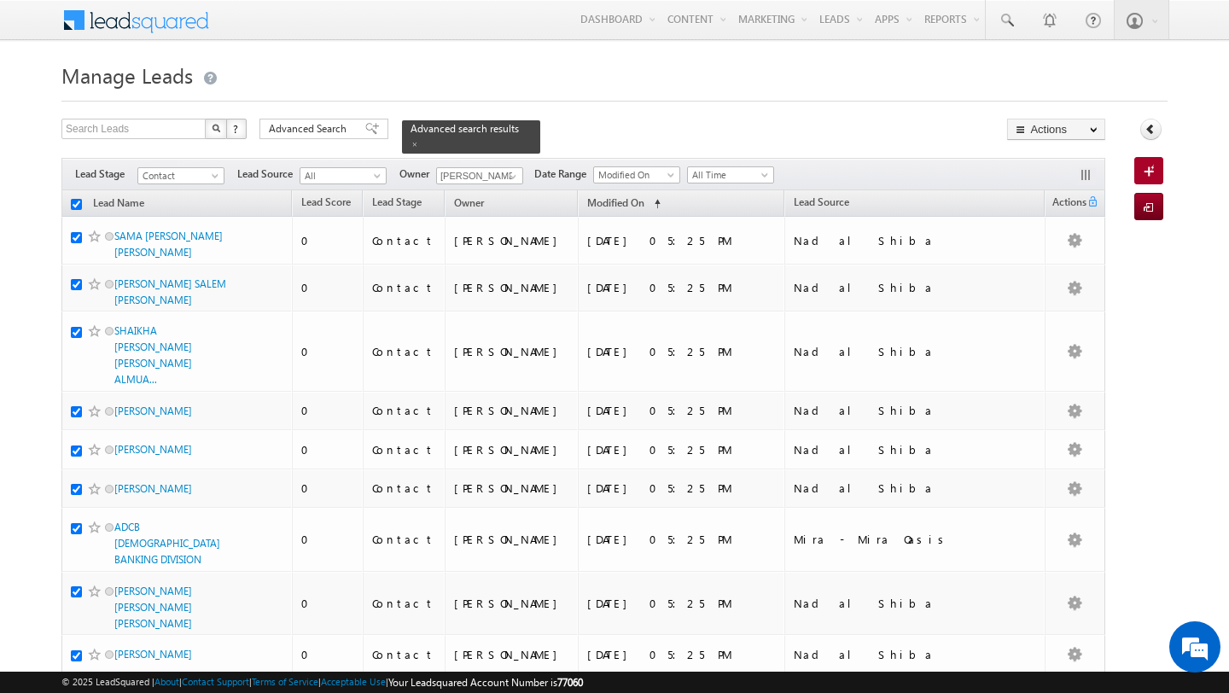
checkbox input "true"
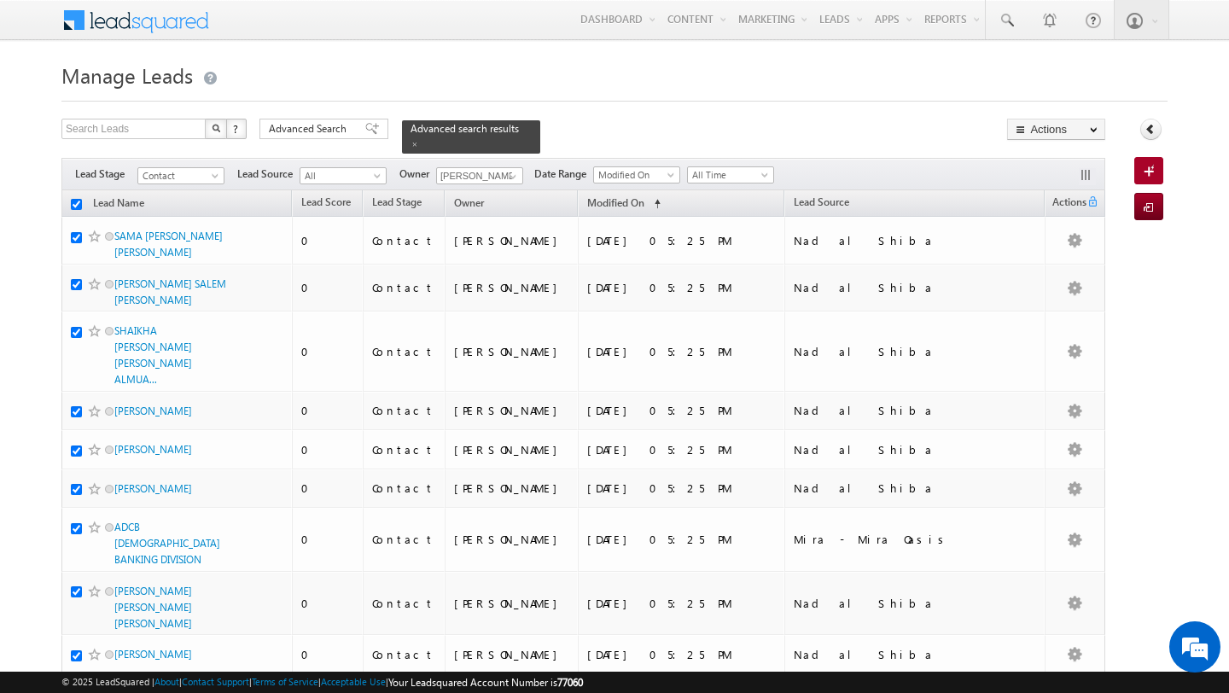
checkbox input "true"
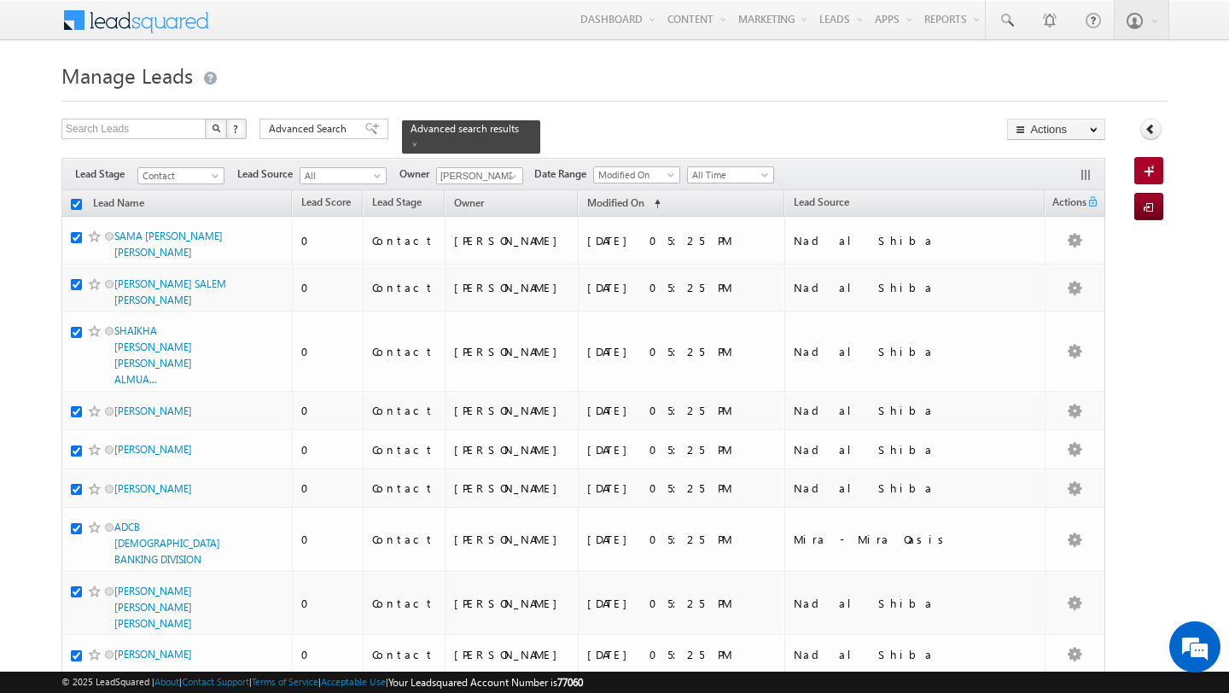
checkbox input "true"
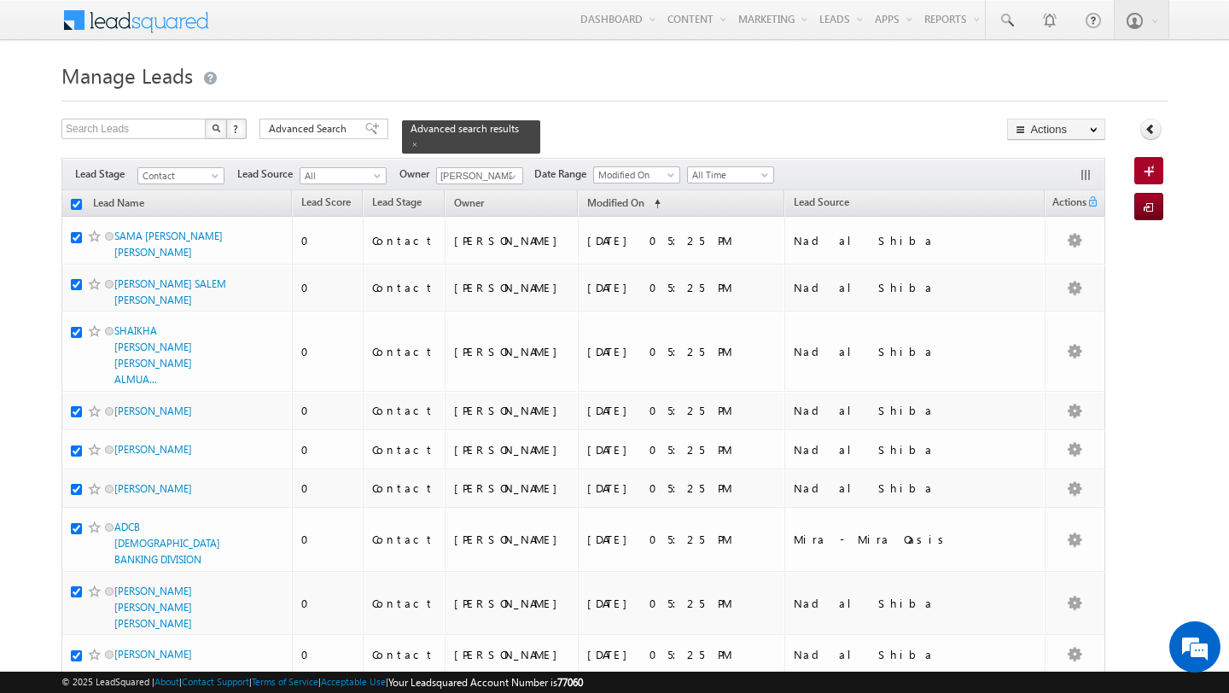
checkbox input "true"
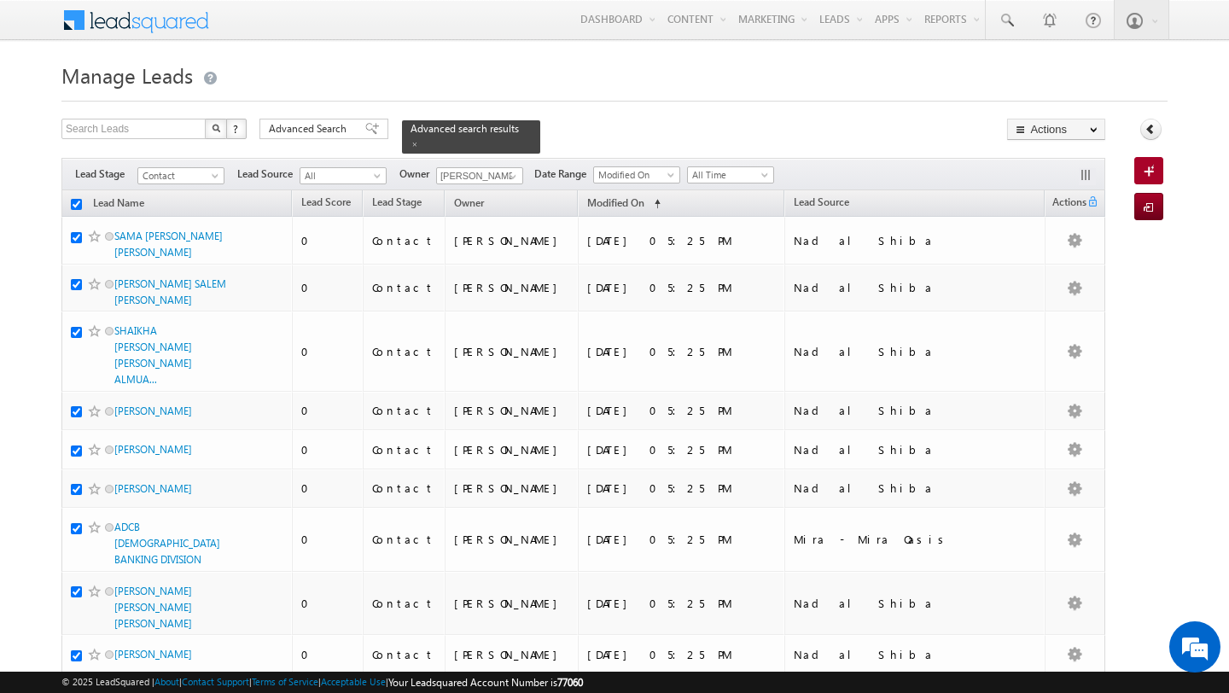
checkbox input "true"
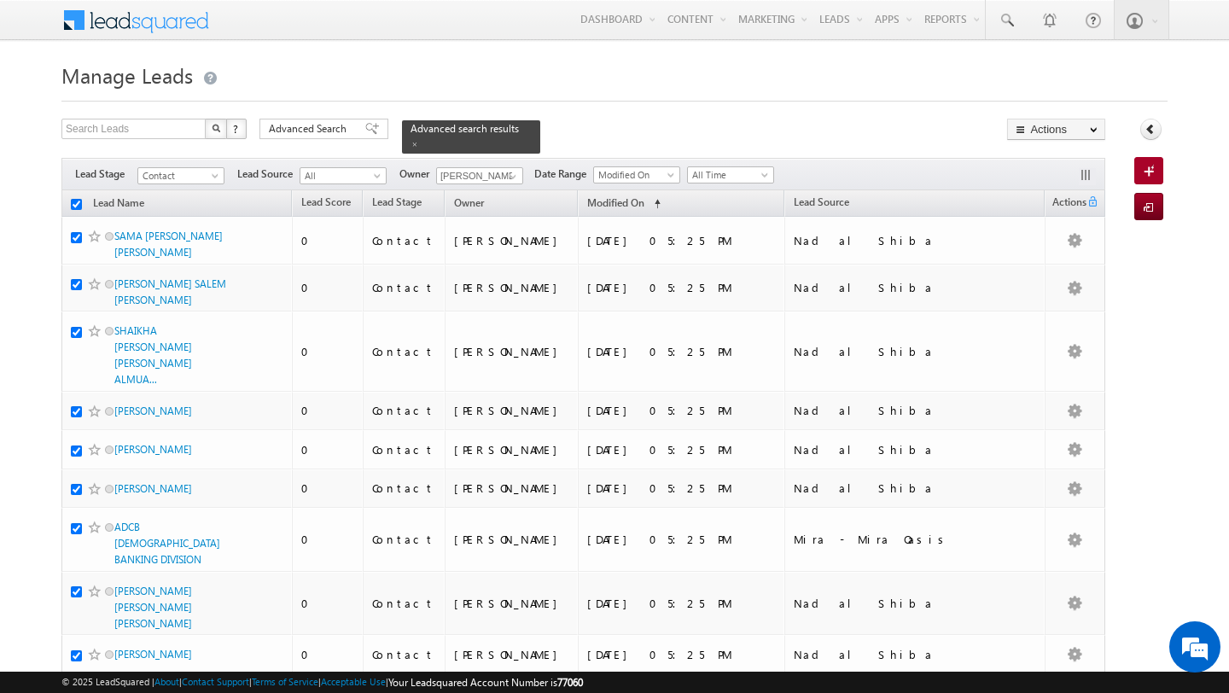
checkbox input "true"
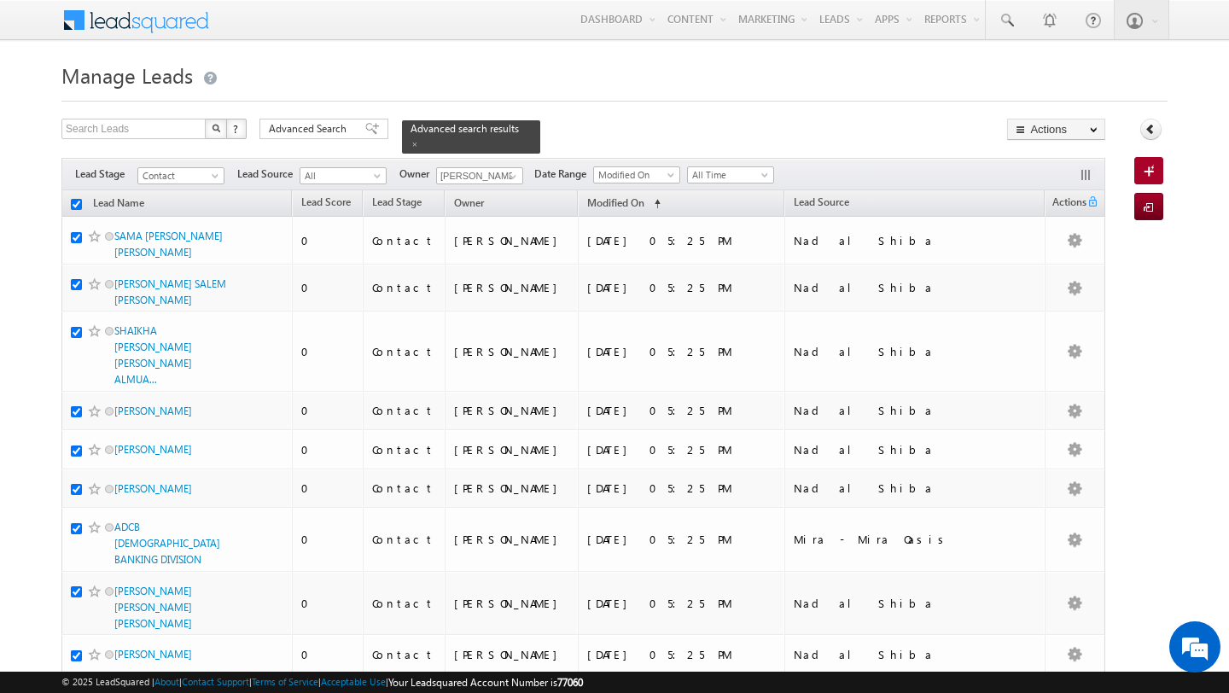
checkbox input "true"
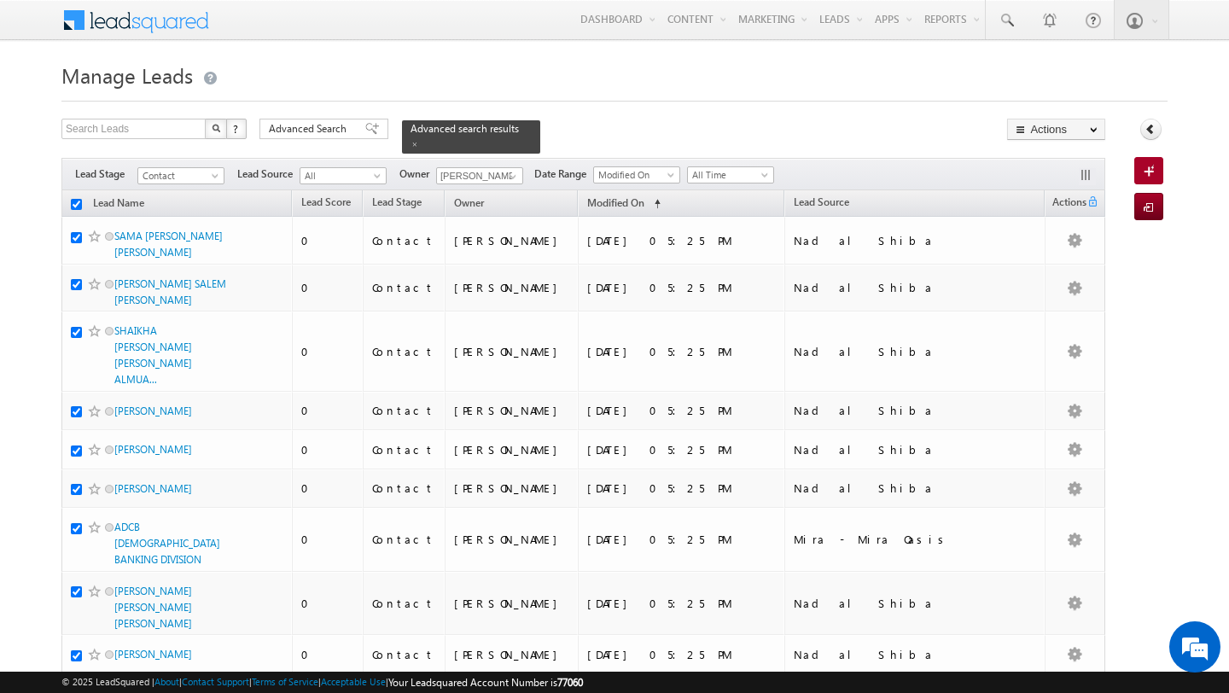
checkbox input "true"
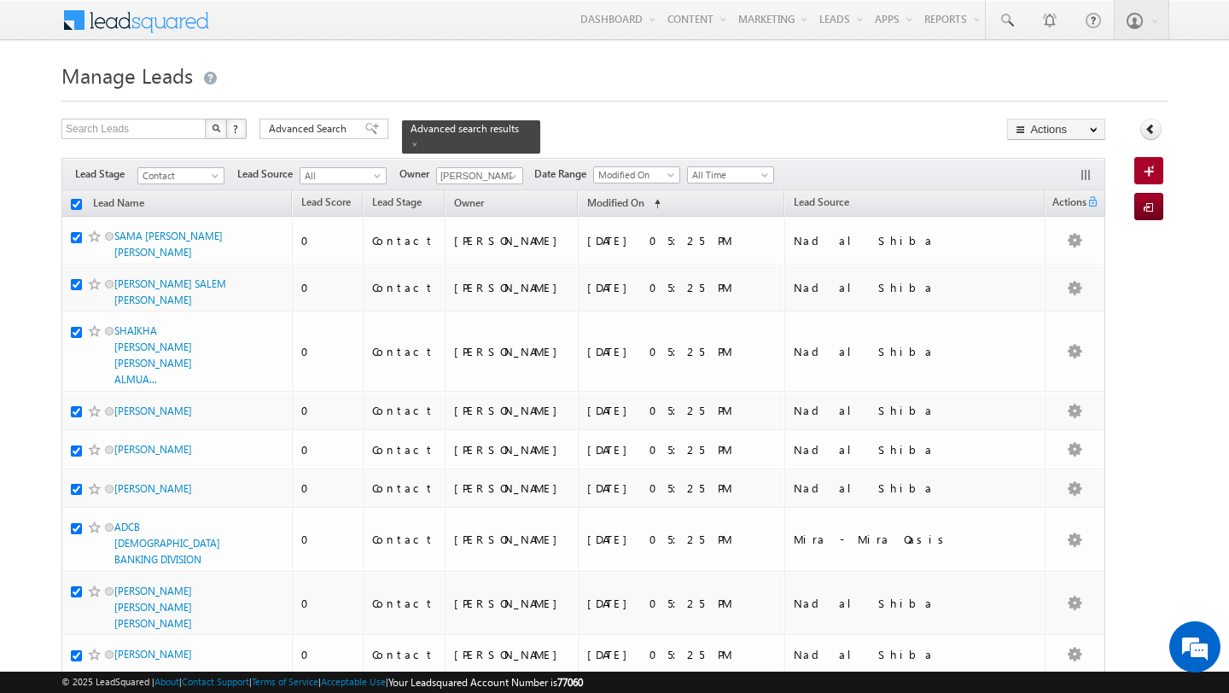
checkbox input "true"
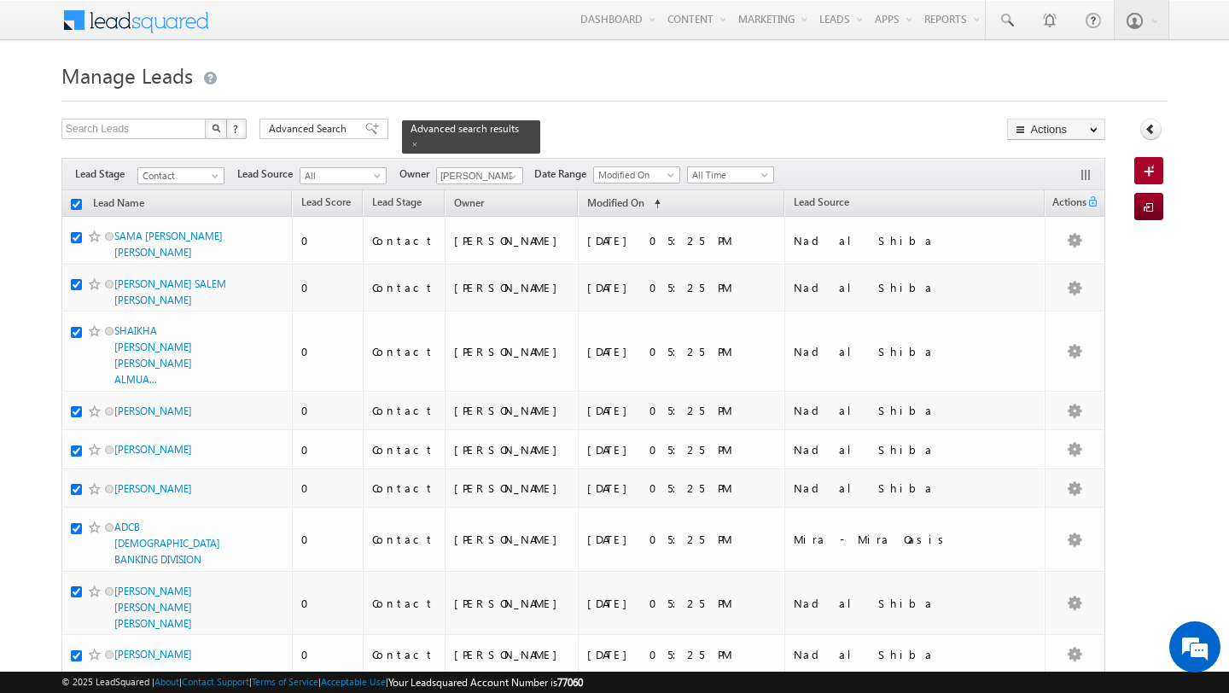
checkbox input "true"
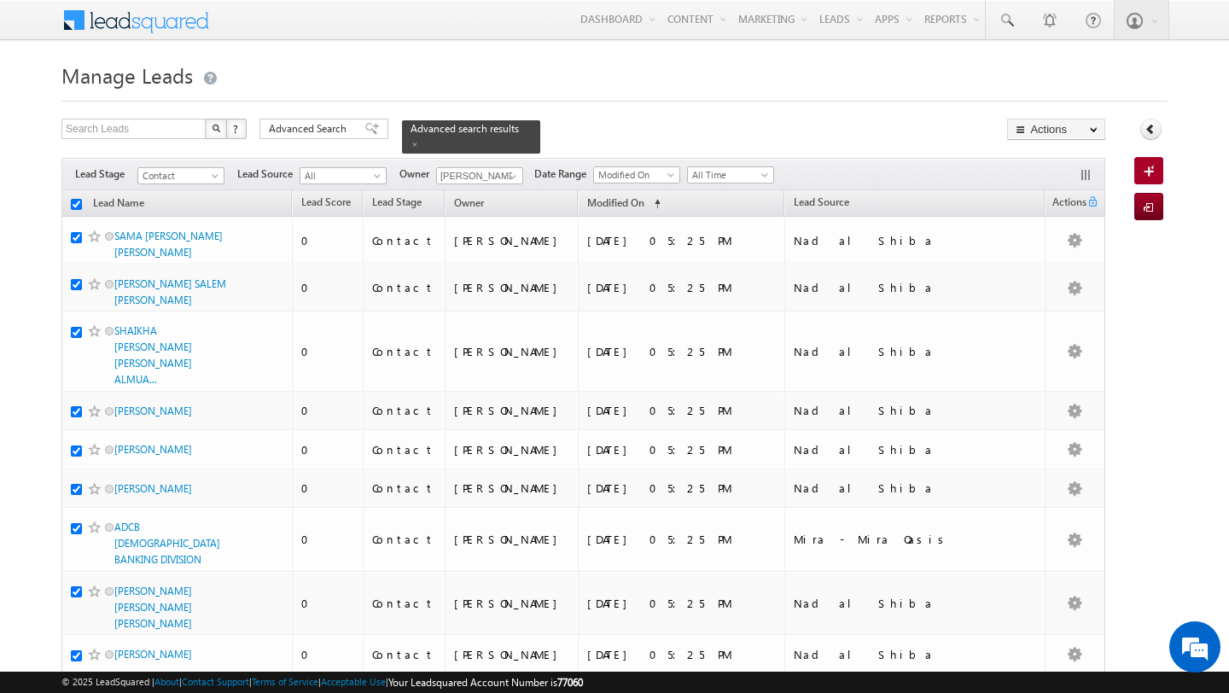
checkbox input "true"
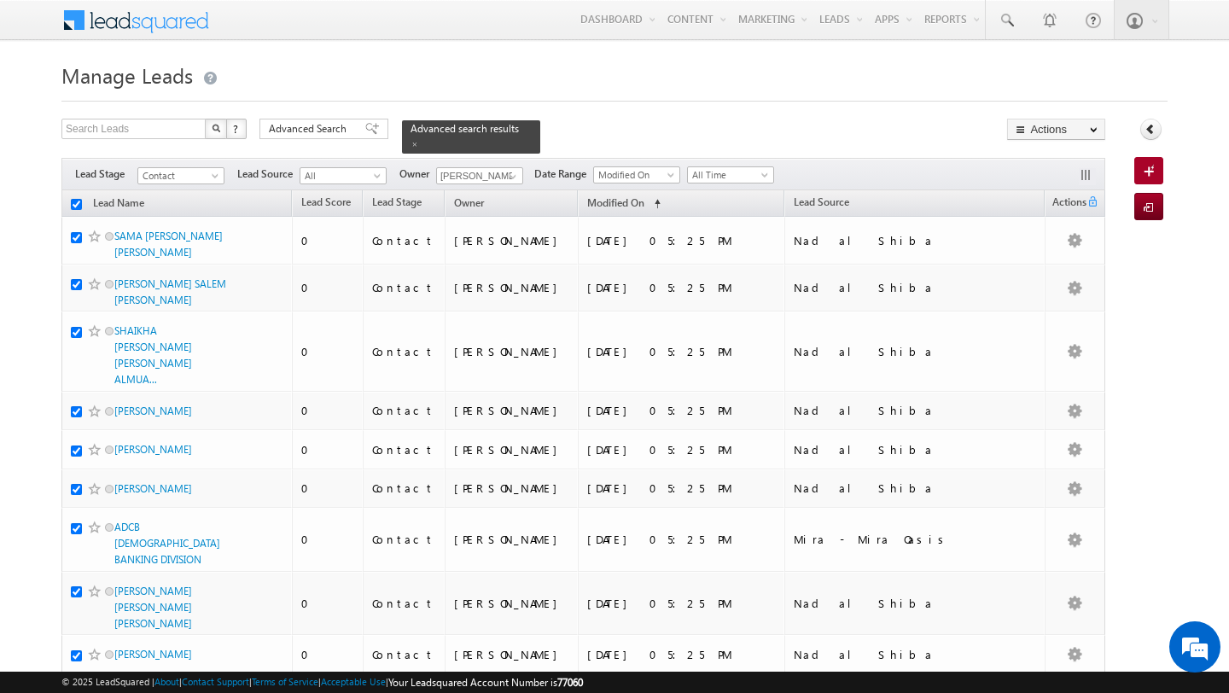
checkbox input "true"
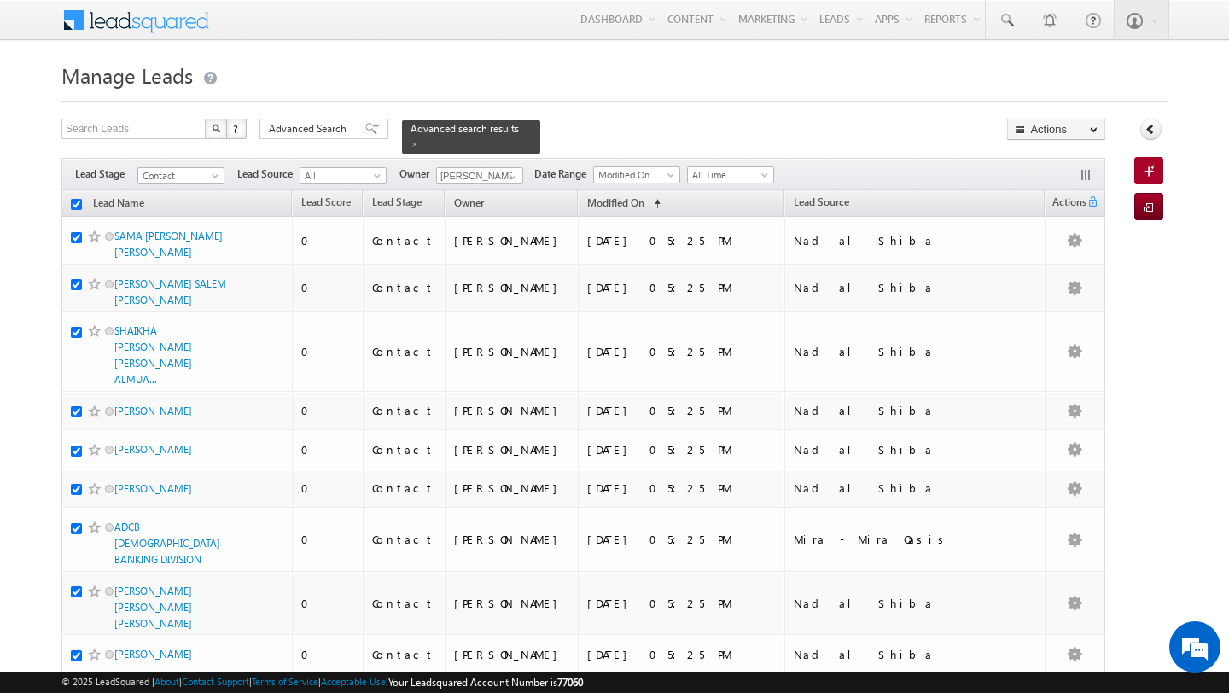
checkbox input "true"
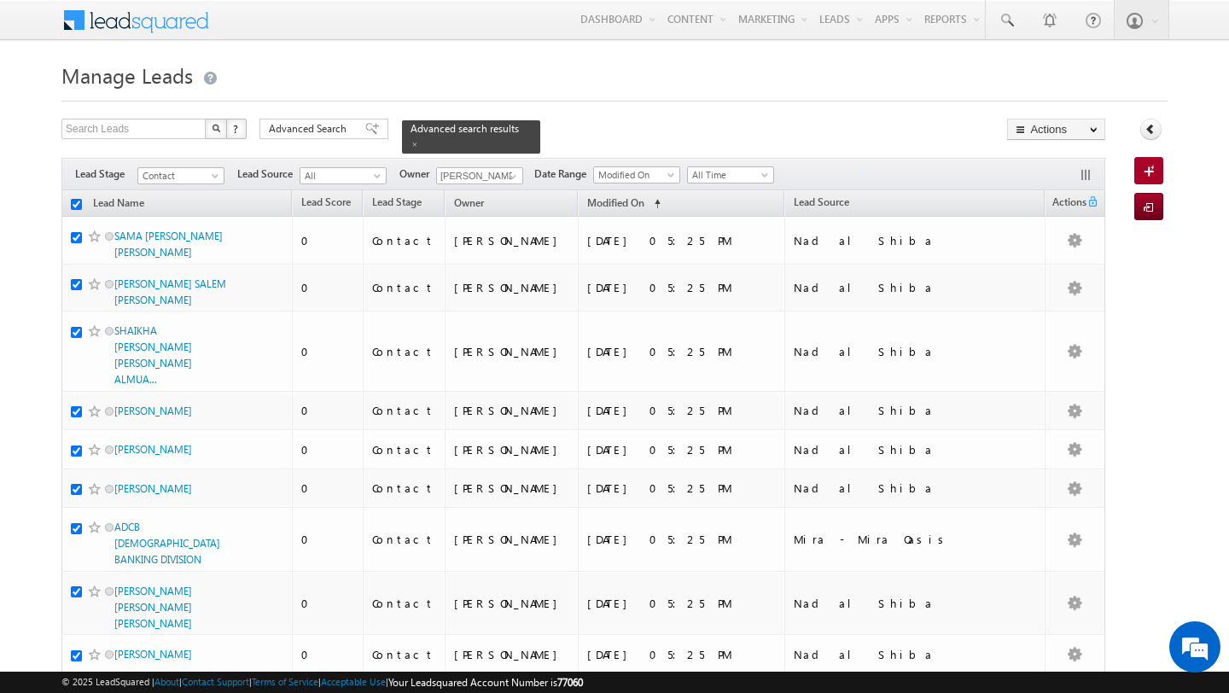
checkbox input "true"
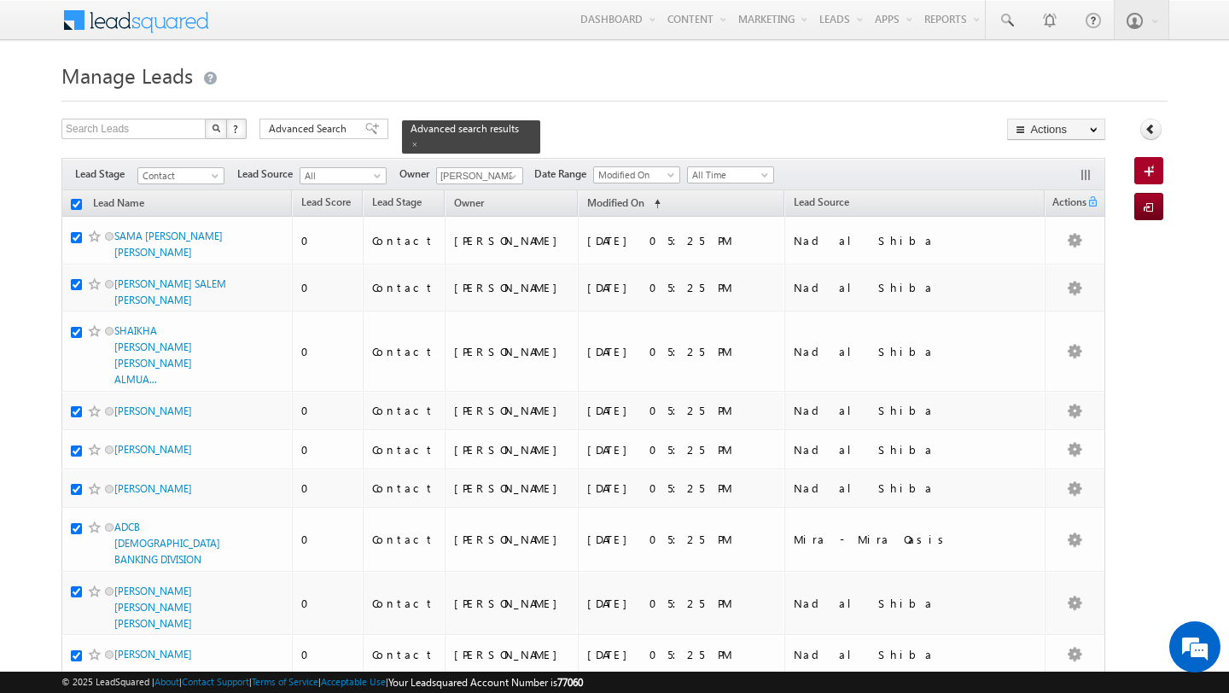
checkbox input "true"
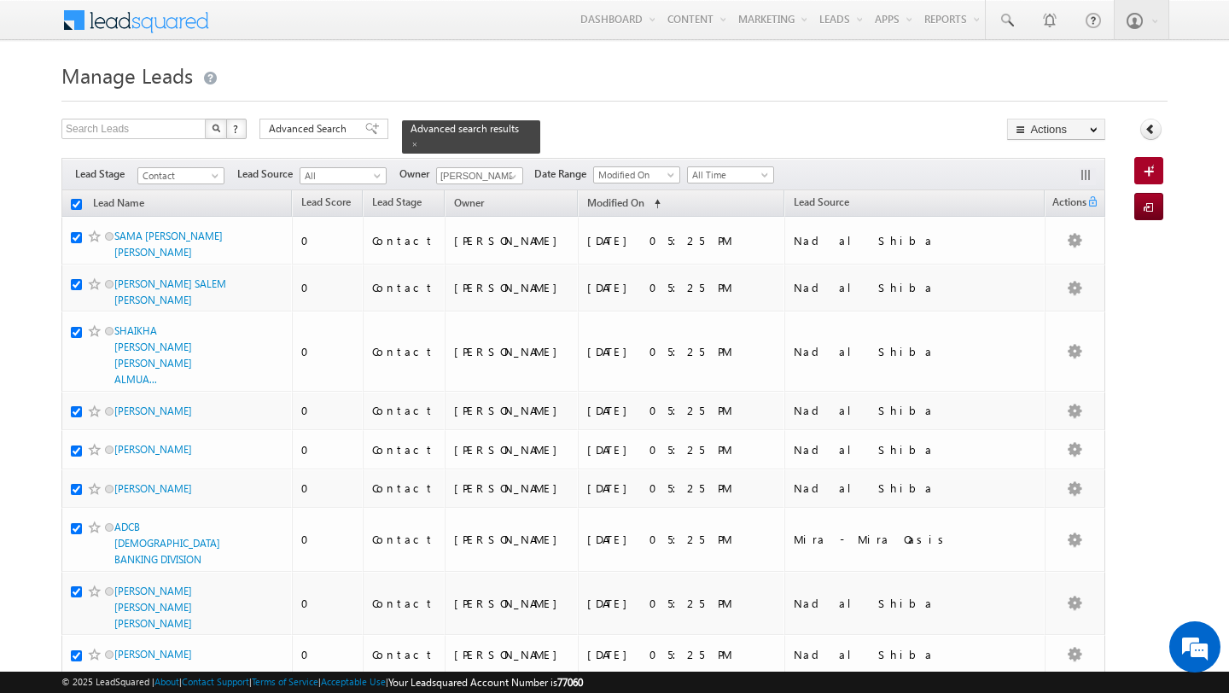
checkbox input "true"
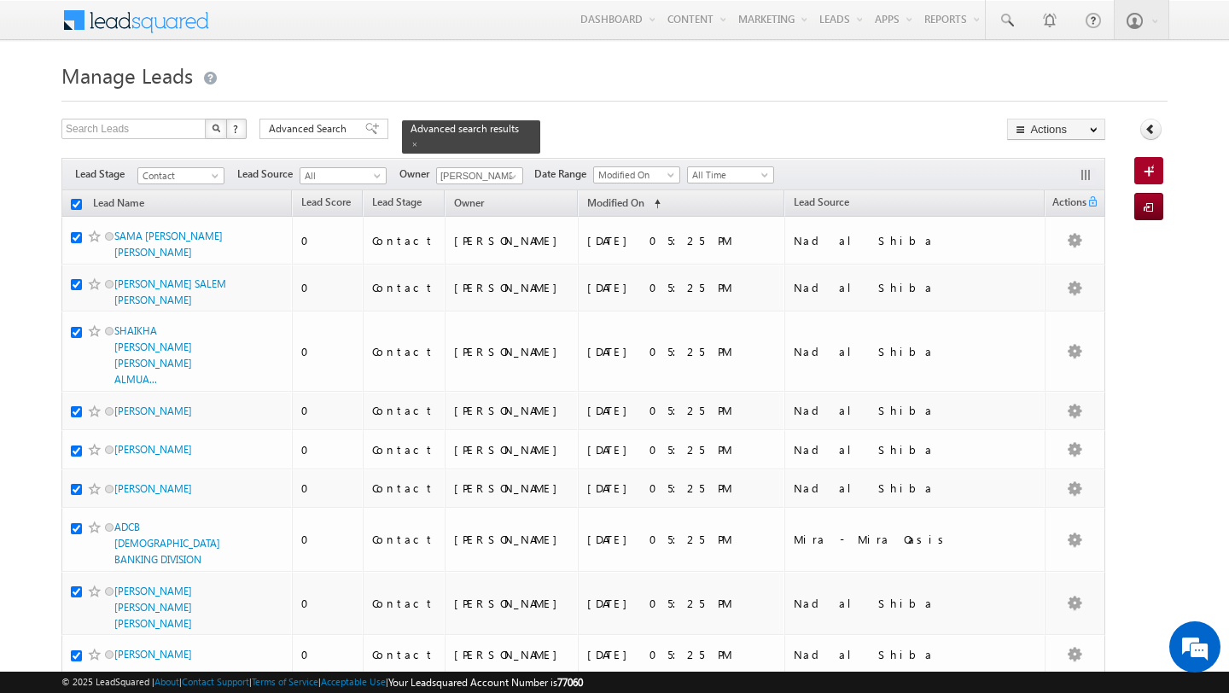
checkbox input "true"
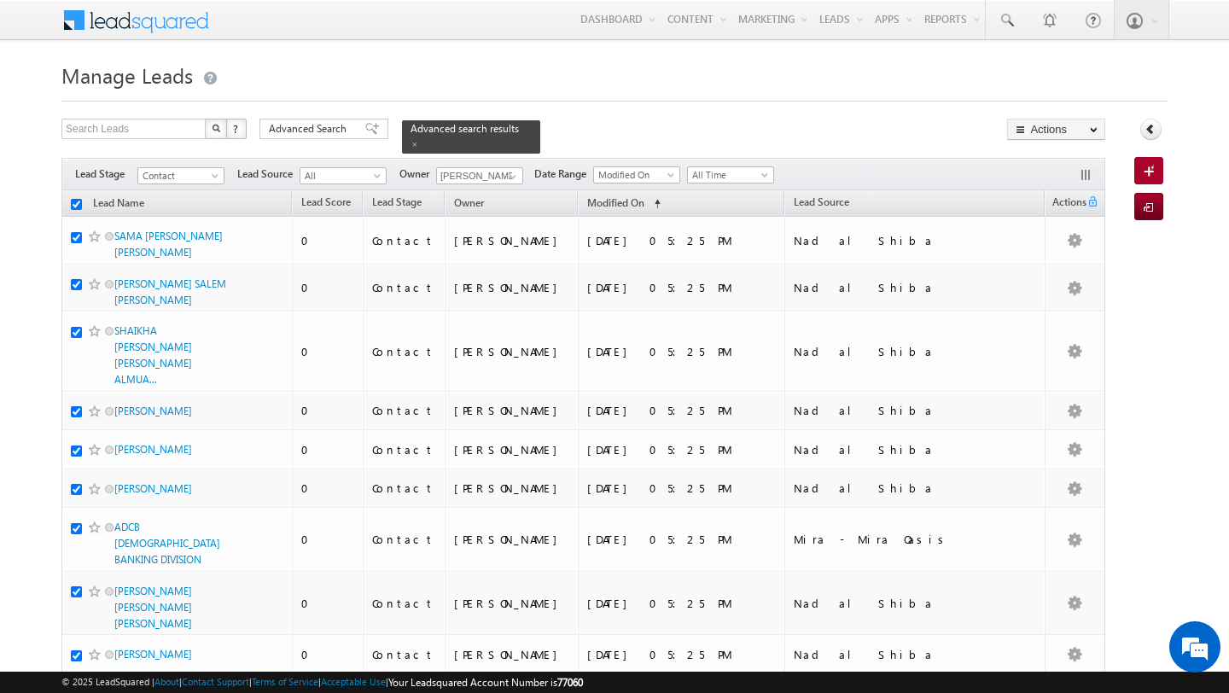
checkbox input "true"
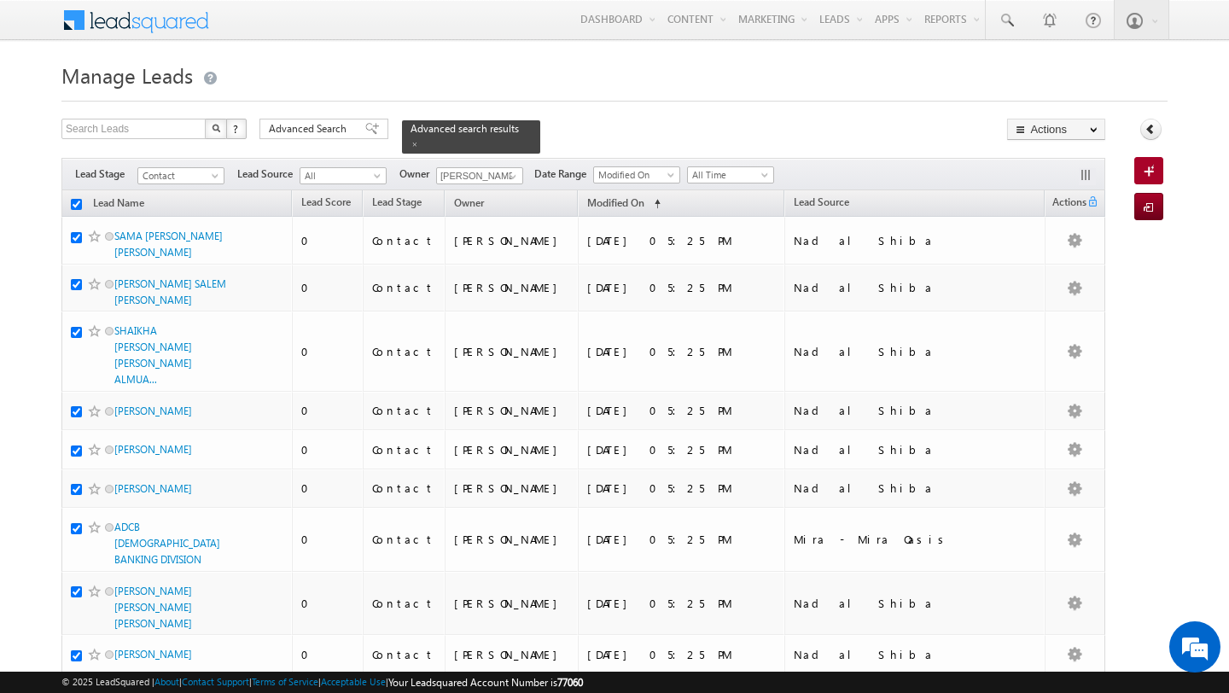
checkbox input "true"
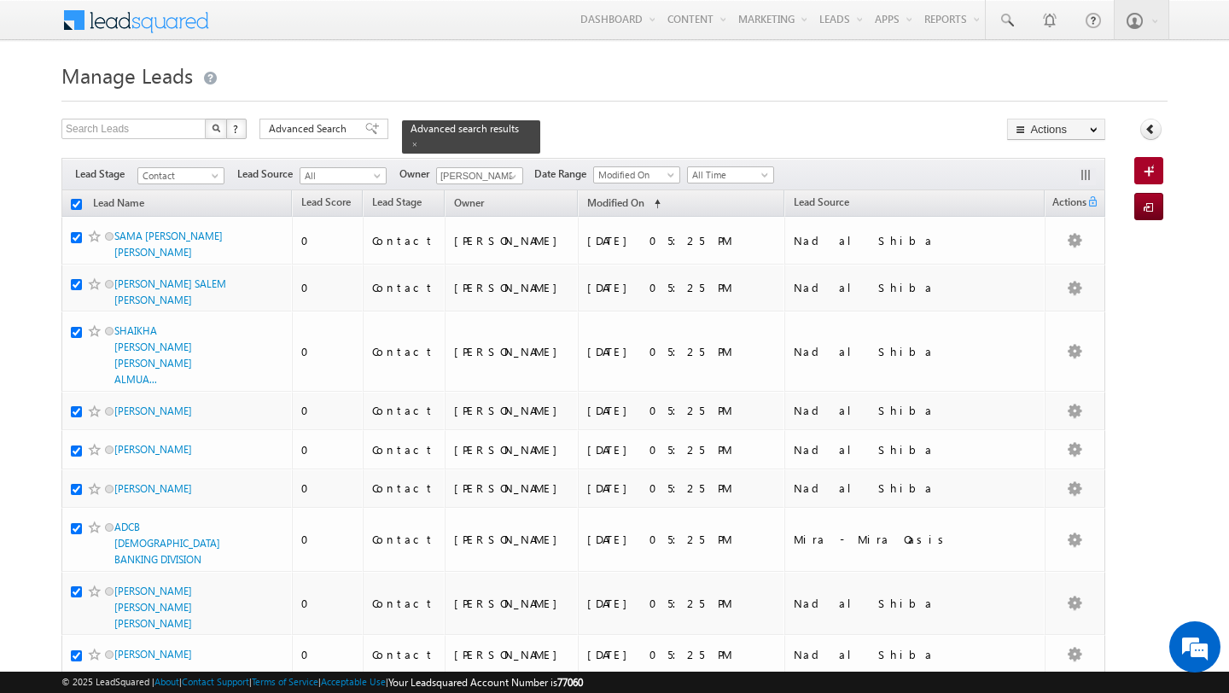
checkbox input "true"
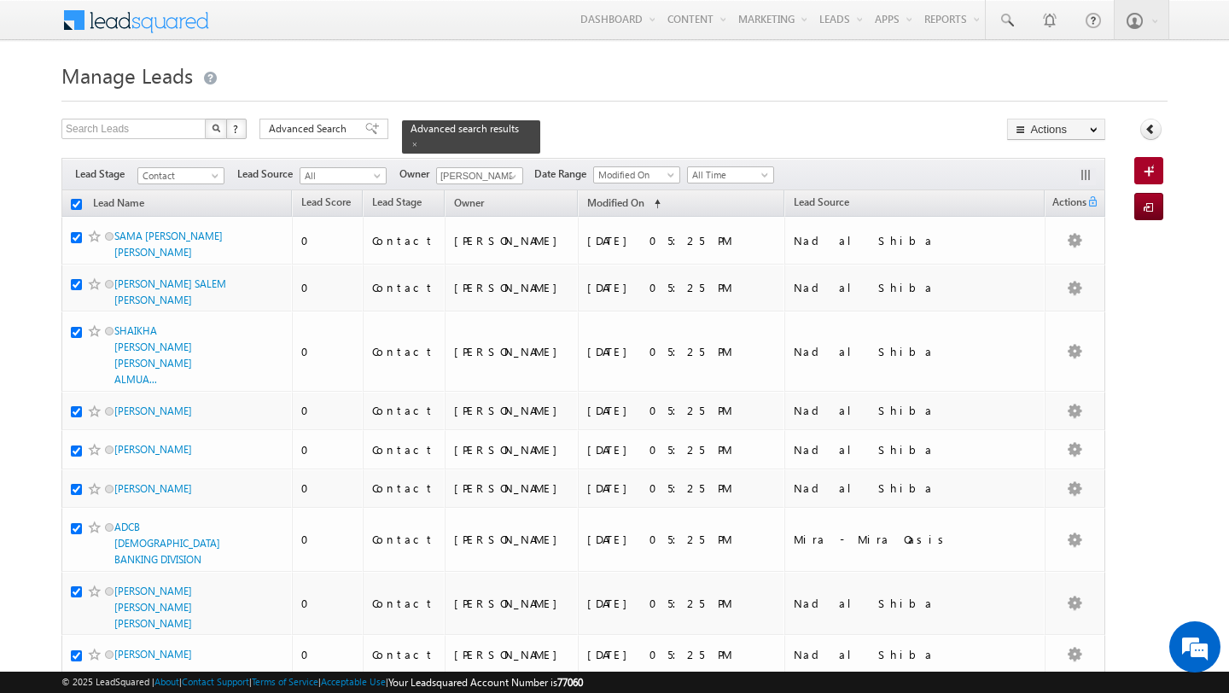
checkbox input "true"
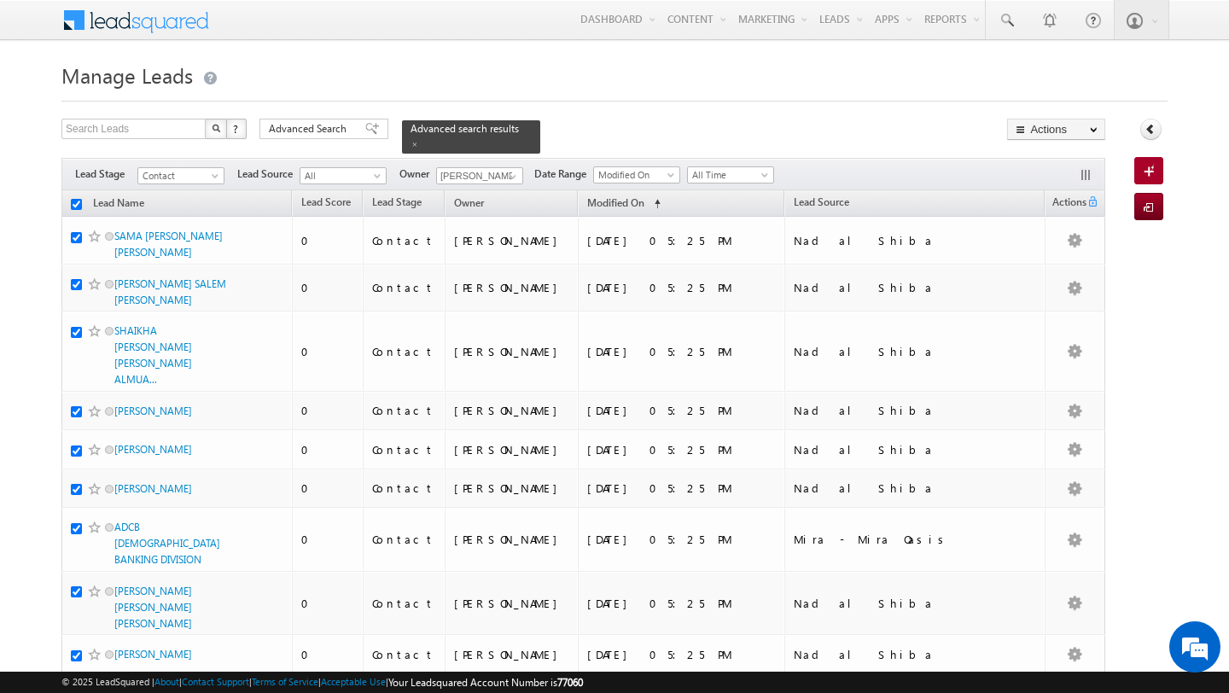
checkbox input "true"
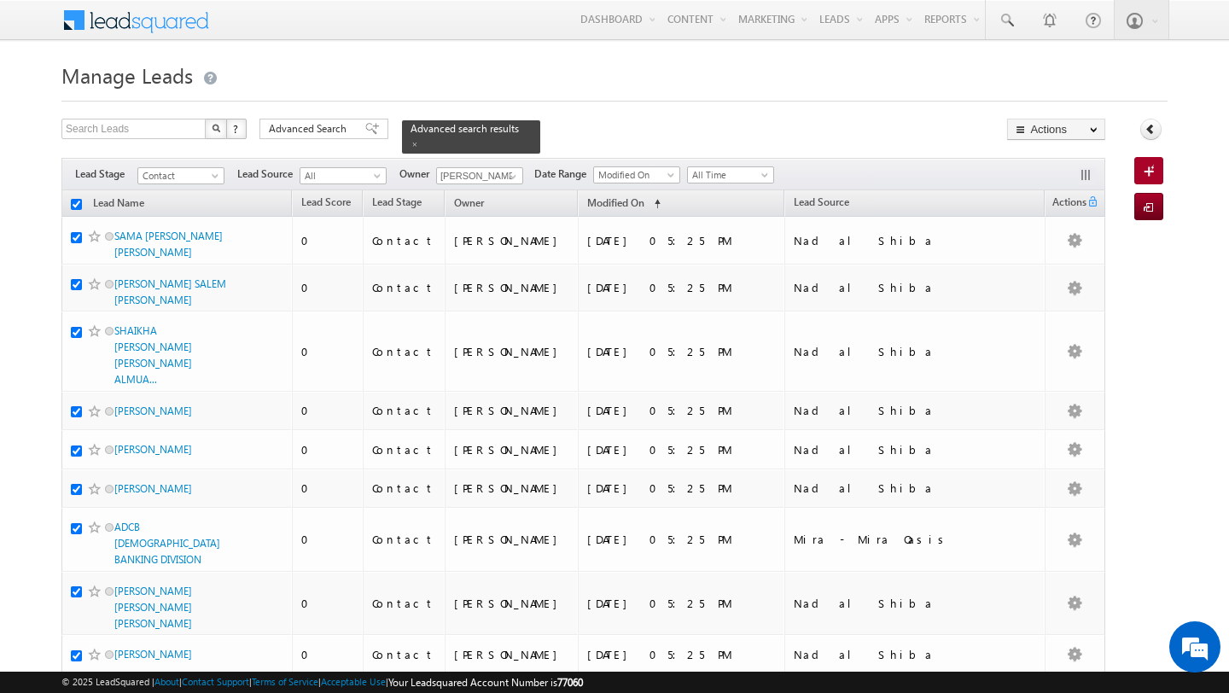
checkbox input "true"
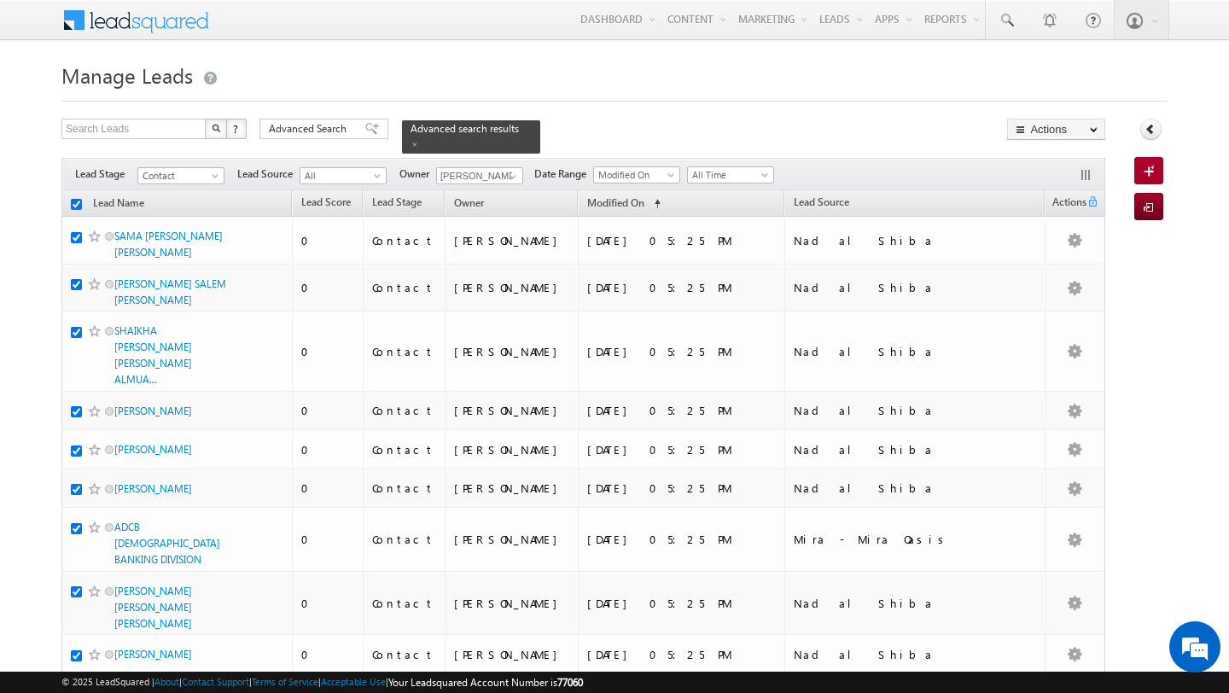
checkbox input "true"
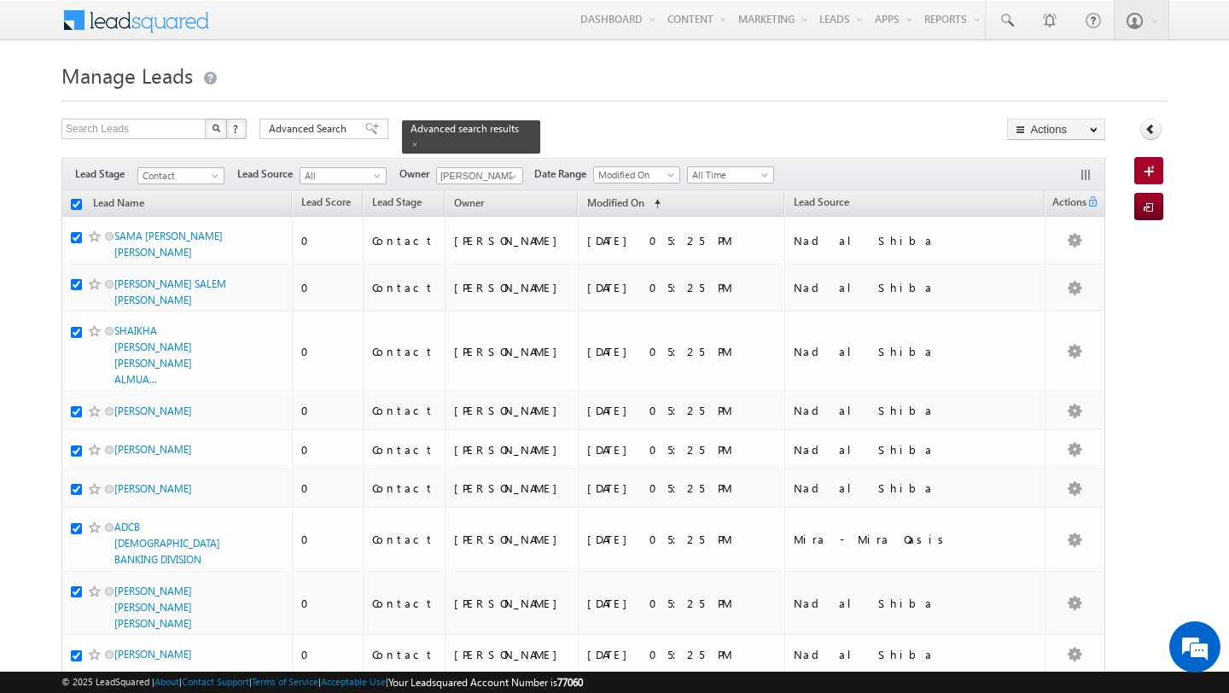
checkbox input "true"
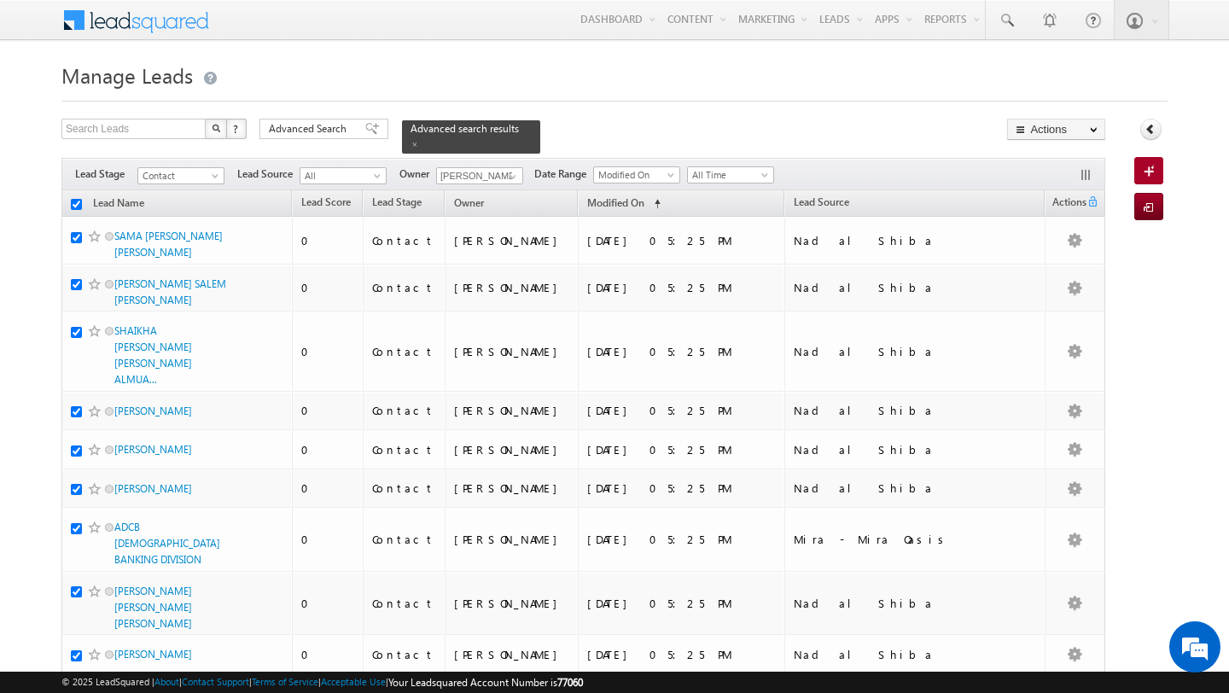
checkbox input "true"
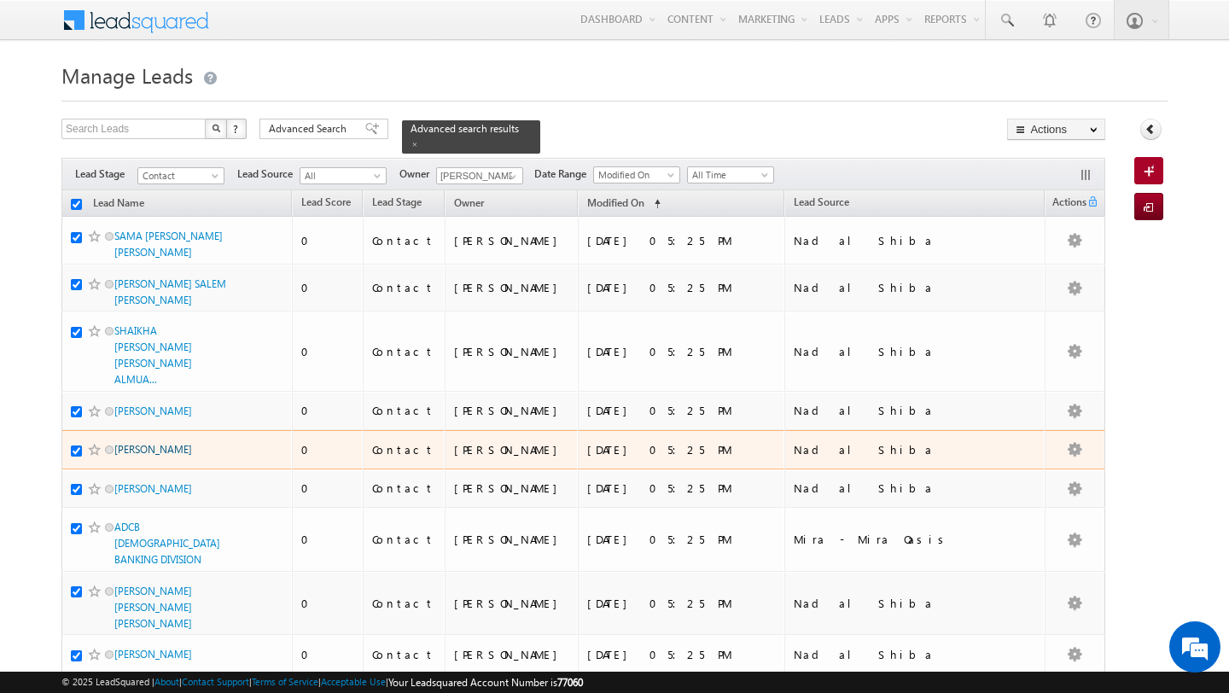
click at [175, 443] on link "DEBRA LOUISE KEENAN" at bounding box center [153, 449] width 78 height 13
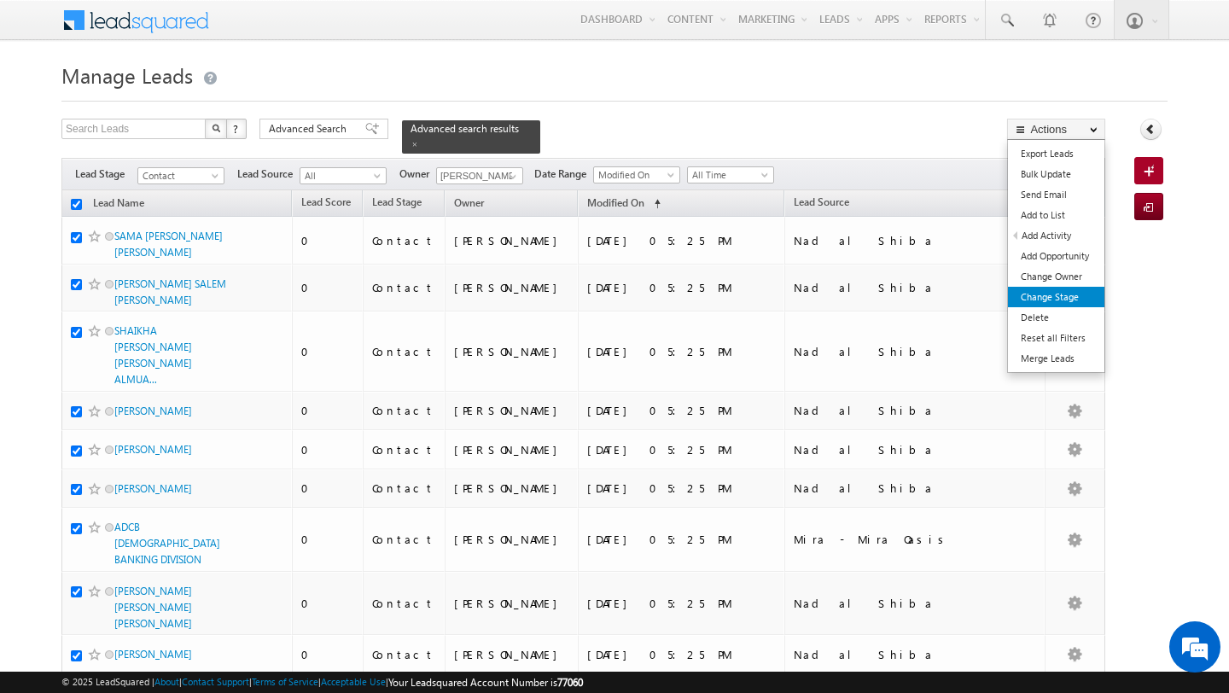
click at [1067, 300] on link "Change Stage" at bounding box center [1056, 297] width 96 height 20
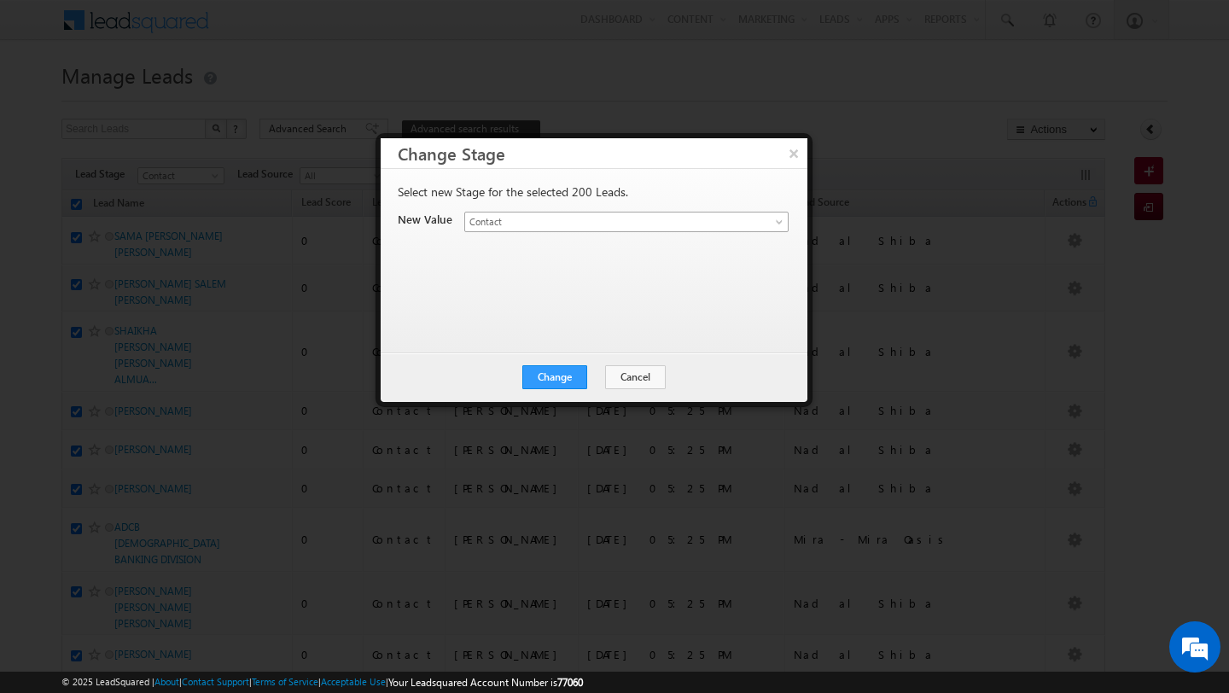
click at [632, 221] on span "Contact" at bounding box center [606, 221] width 283 height 15
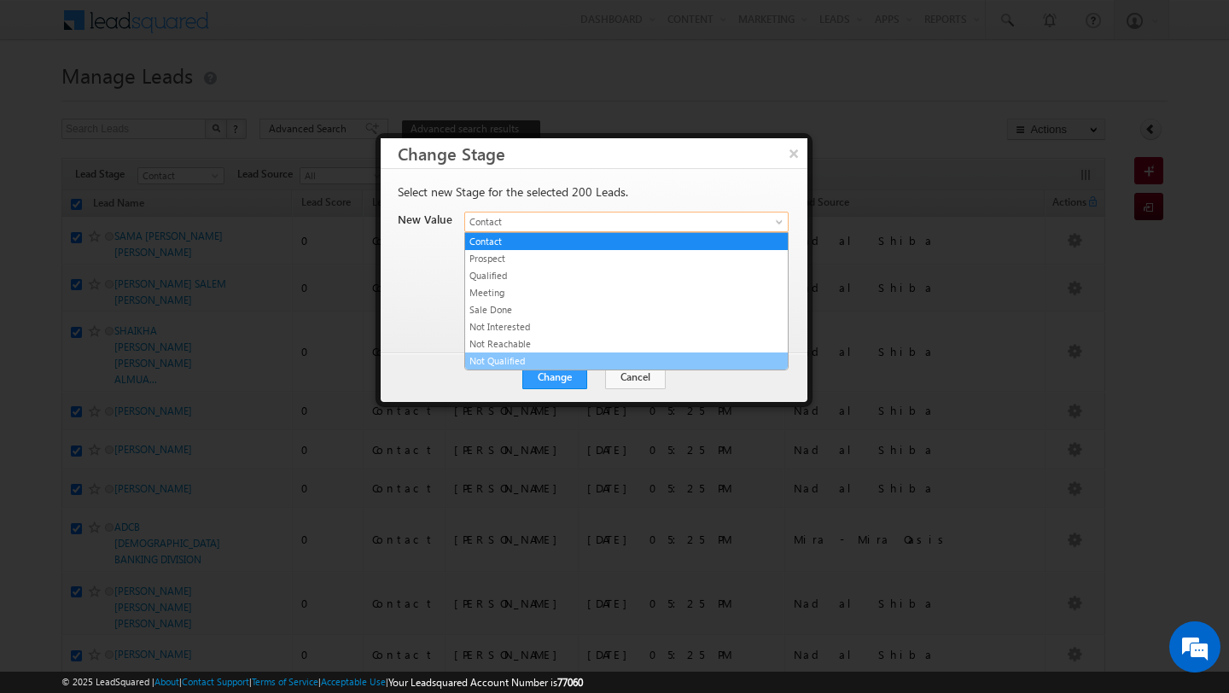
click at [611, 354] on link "Not Qualified" at bounding box center [626, 360] width 323 height 15
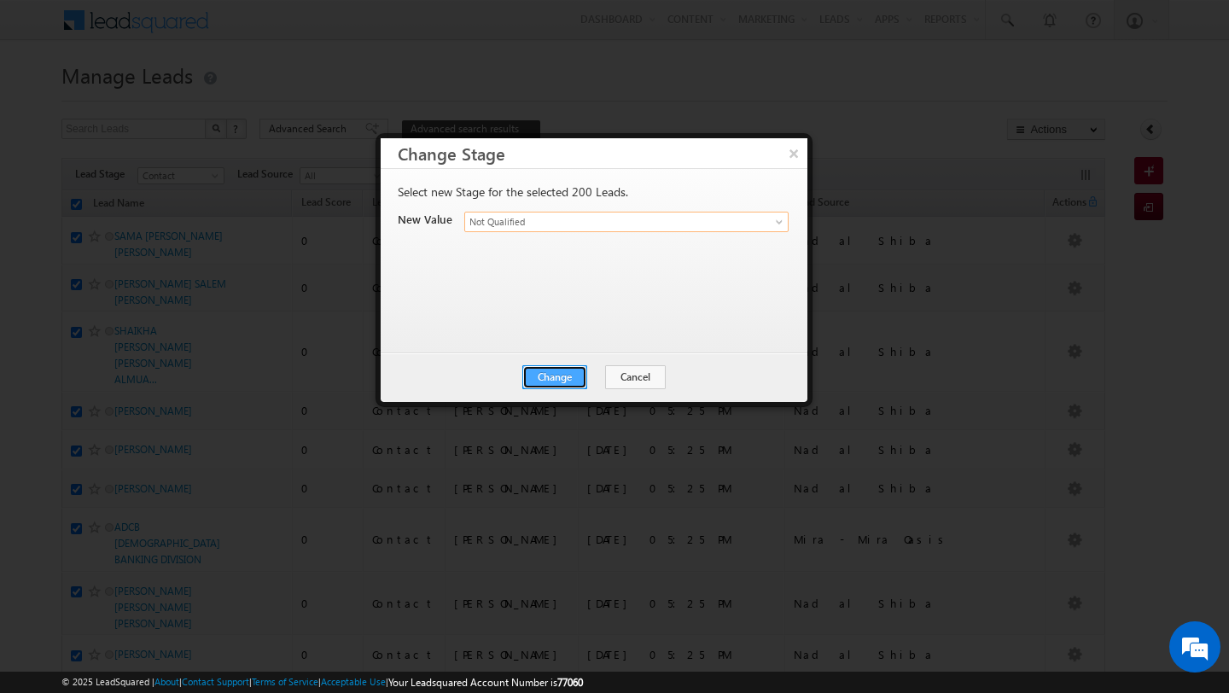
click at [542, 379] on button "Change" at bounding box center [554, 377] width 65 height 24
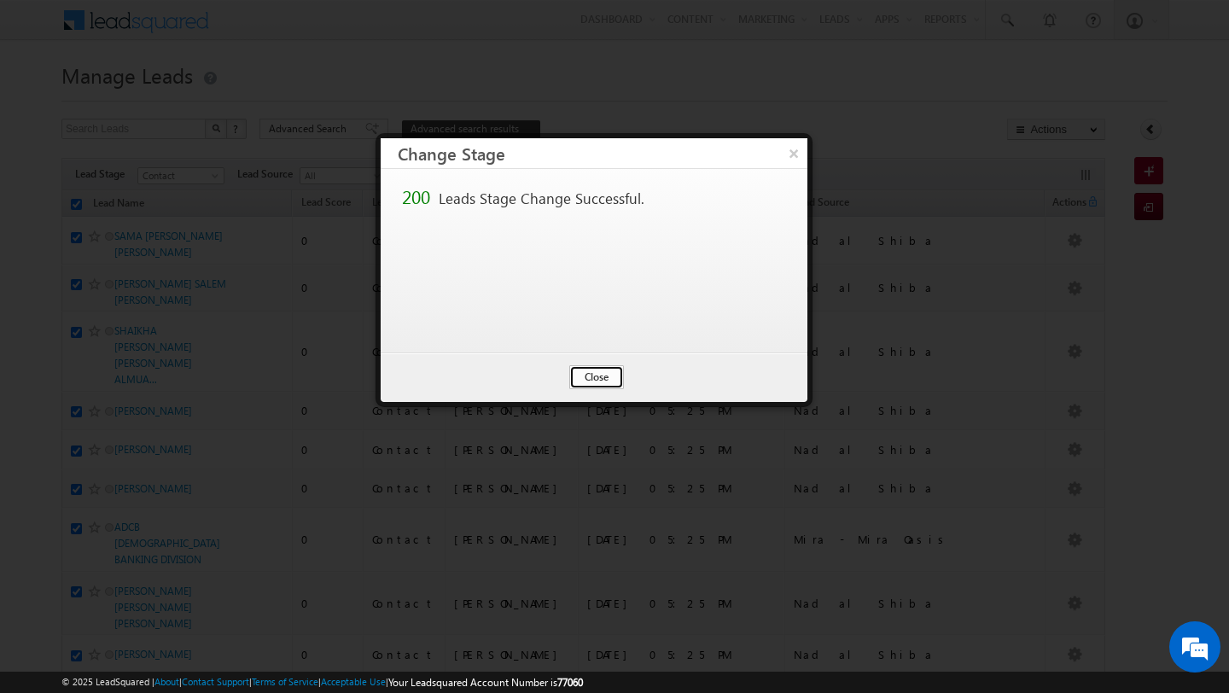
click at [607, 371] on button "Close" at bounding box center [596, 377] width 55 height 24
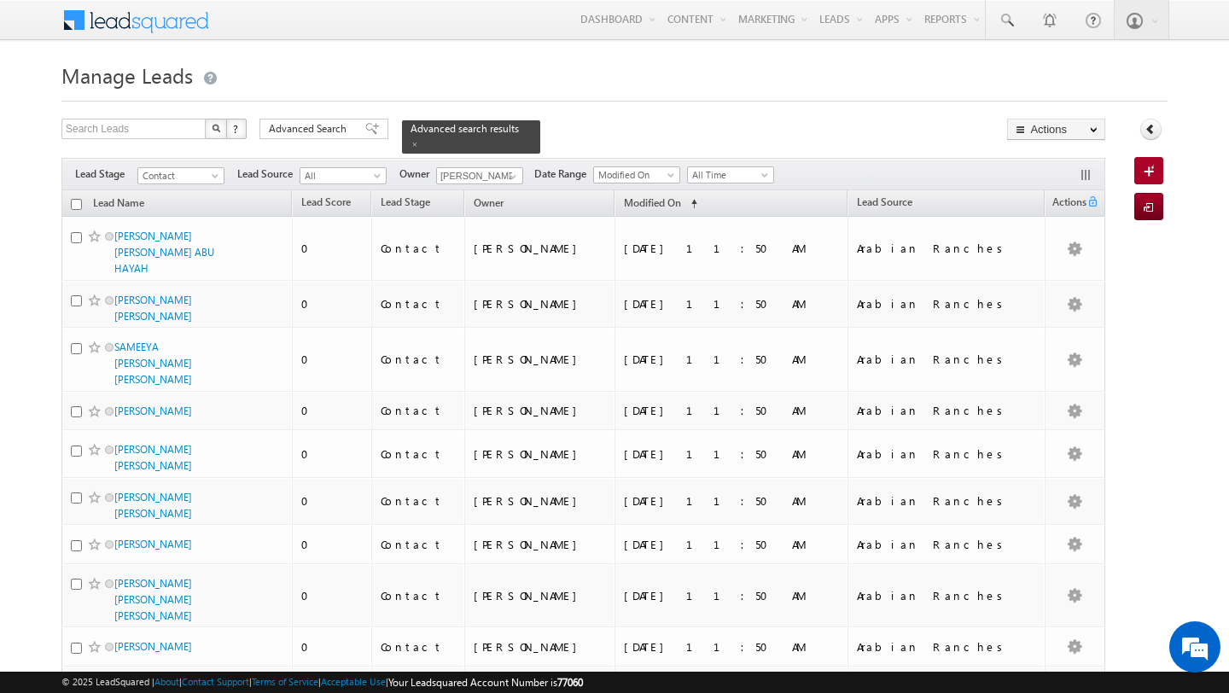
click at [77, 204] on input "checkbox" at bounding box center [76, 204] width 11 height 11
checkbox input "true"
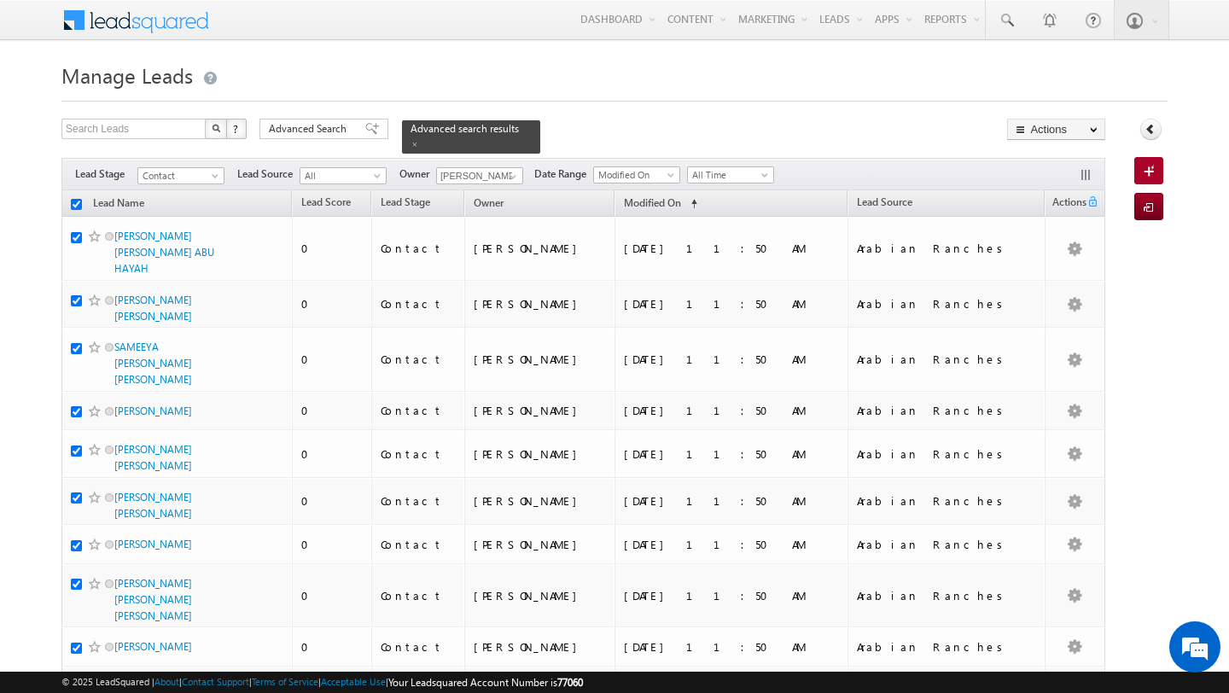
checkbox input "true"
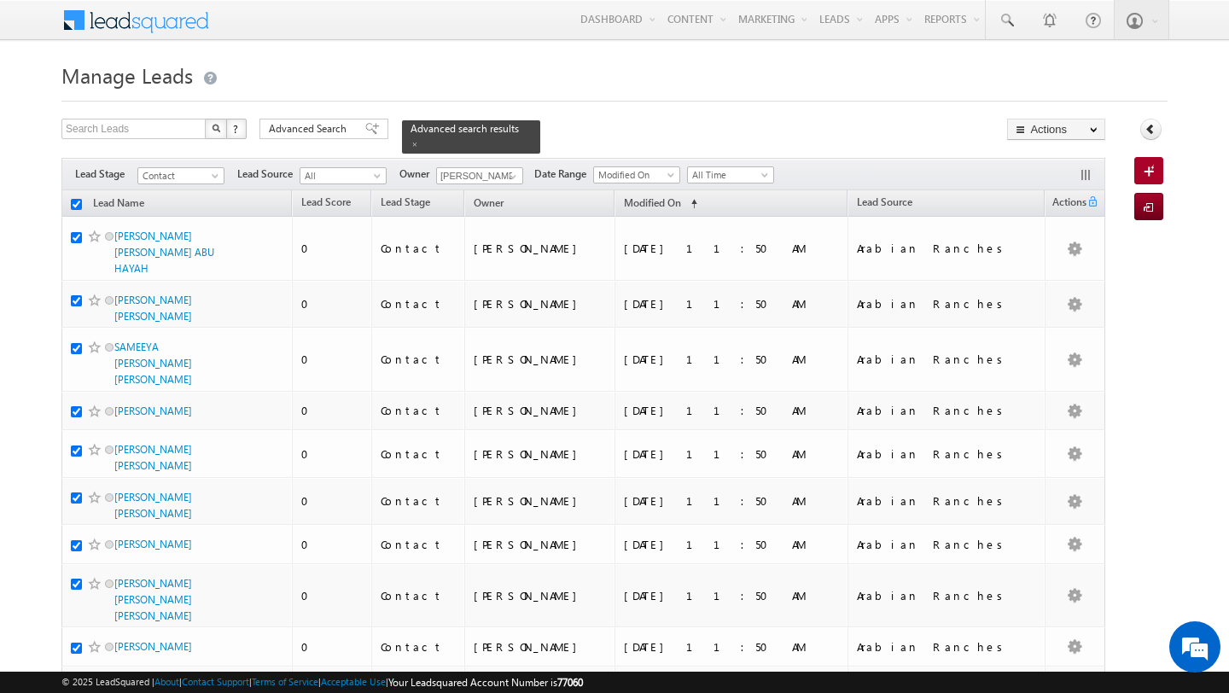
checkbox input "true"
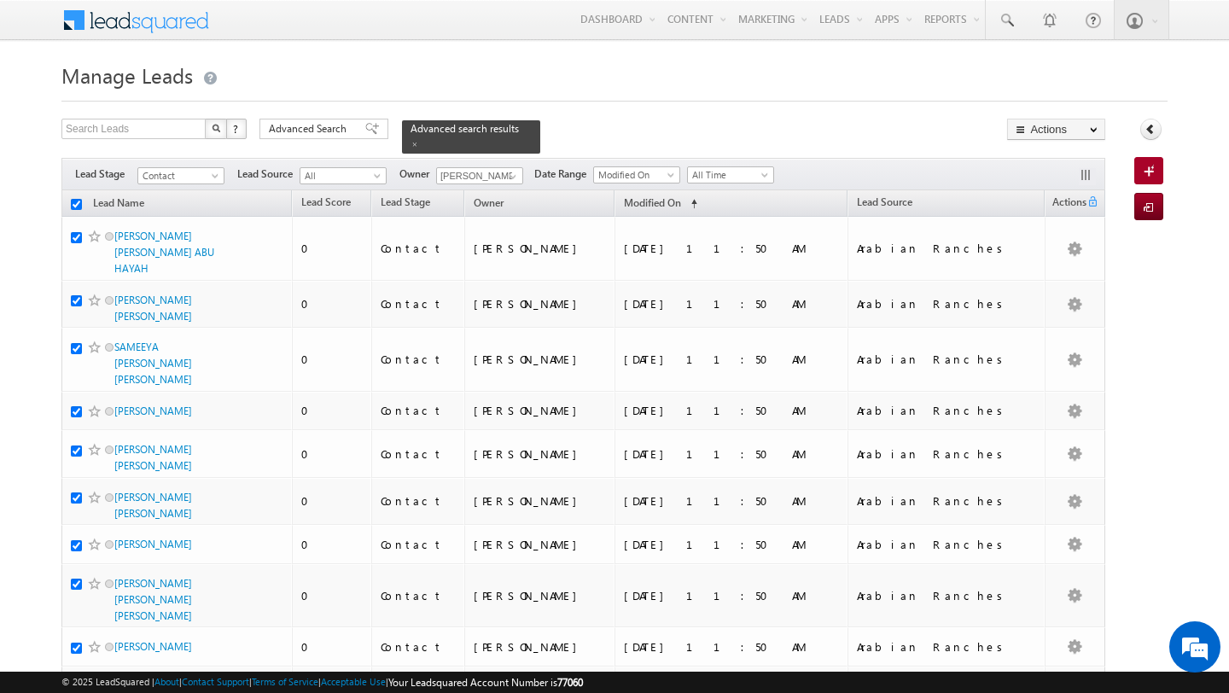
checkbox input "true"
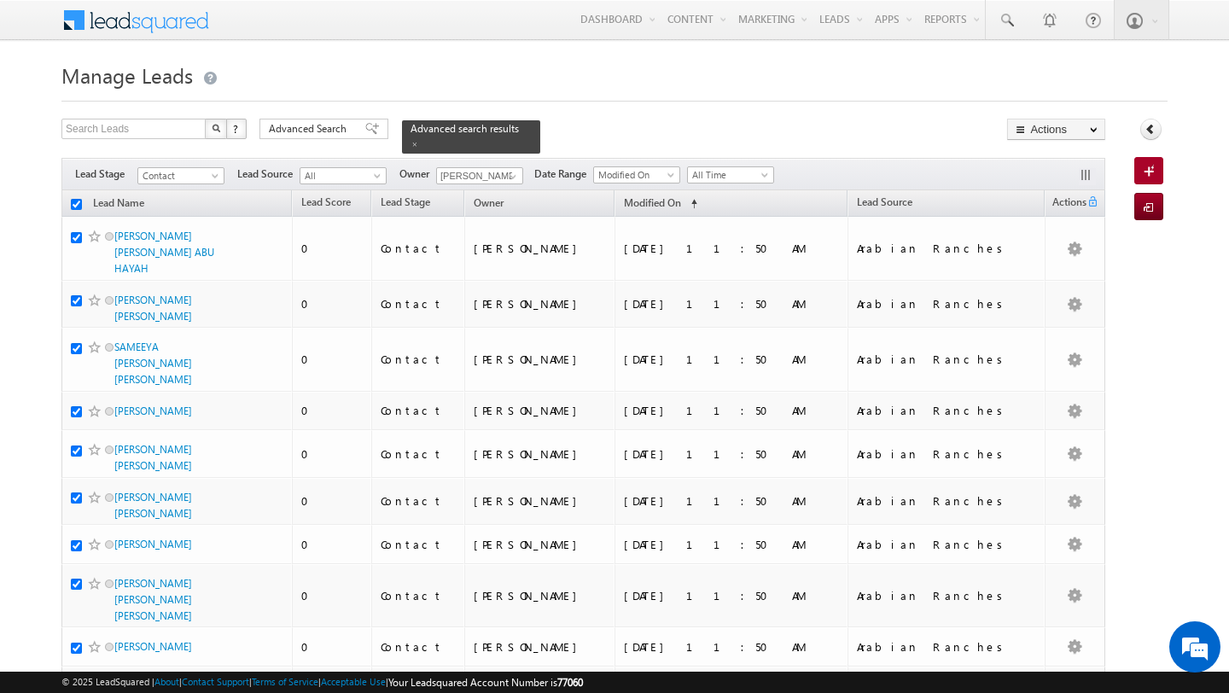
checkbox input "true"
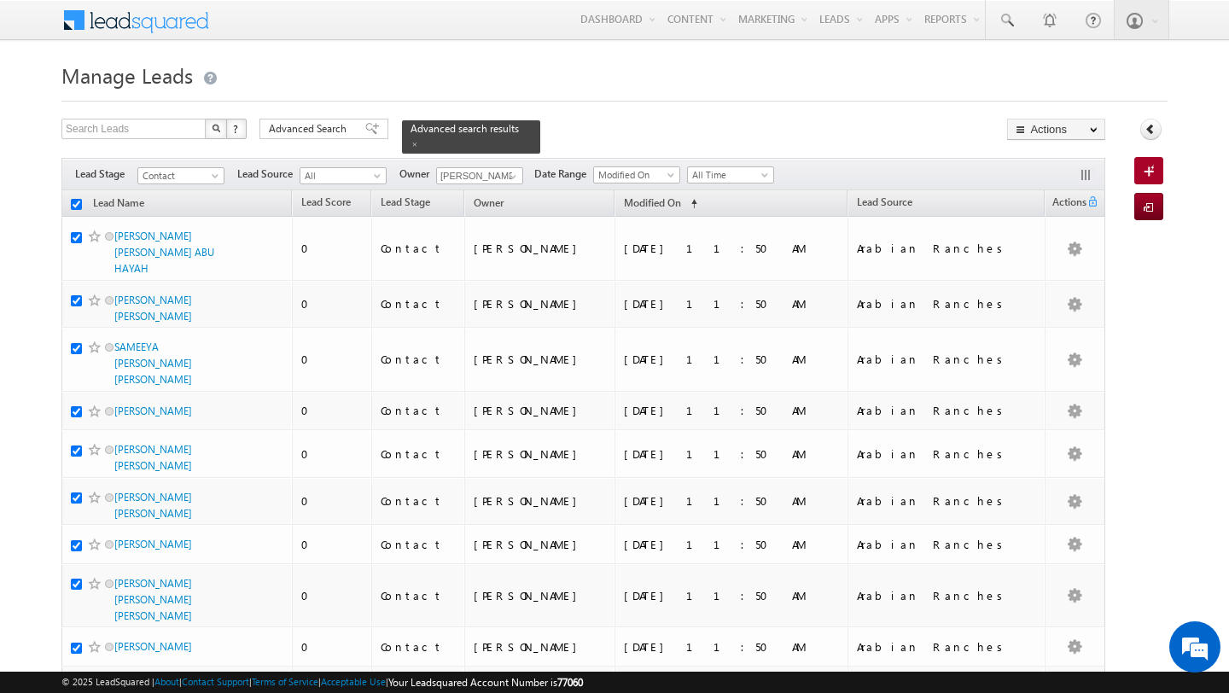
checkbox input "true"
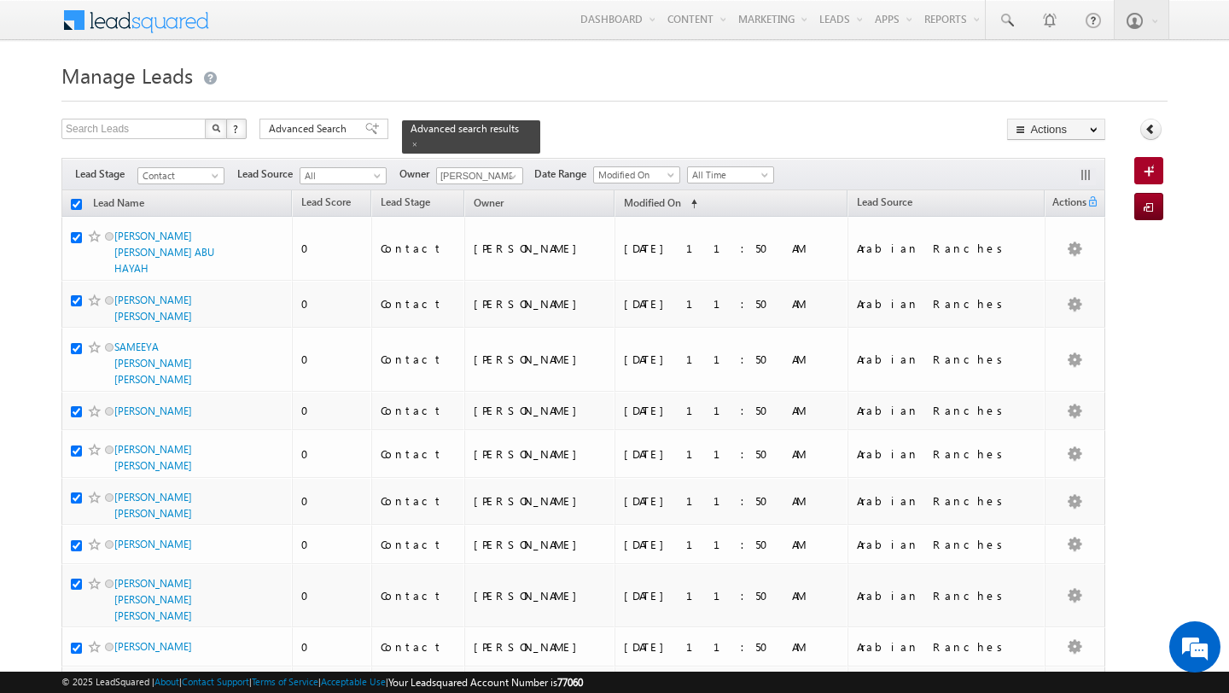
checkbox input "true"
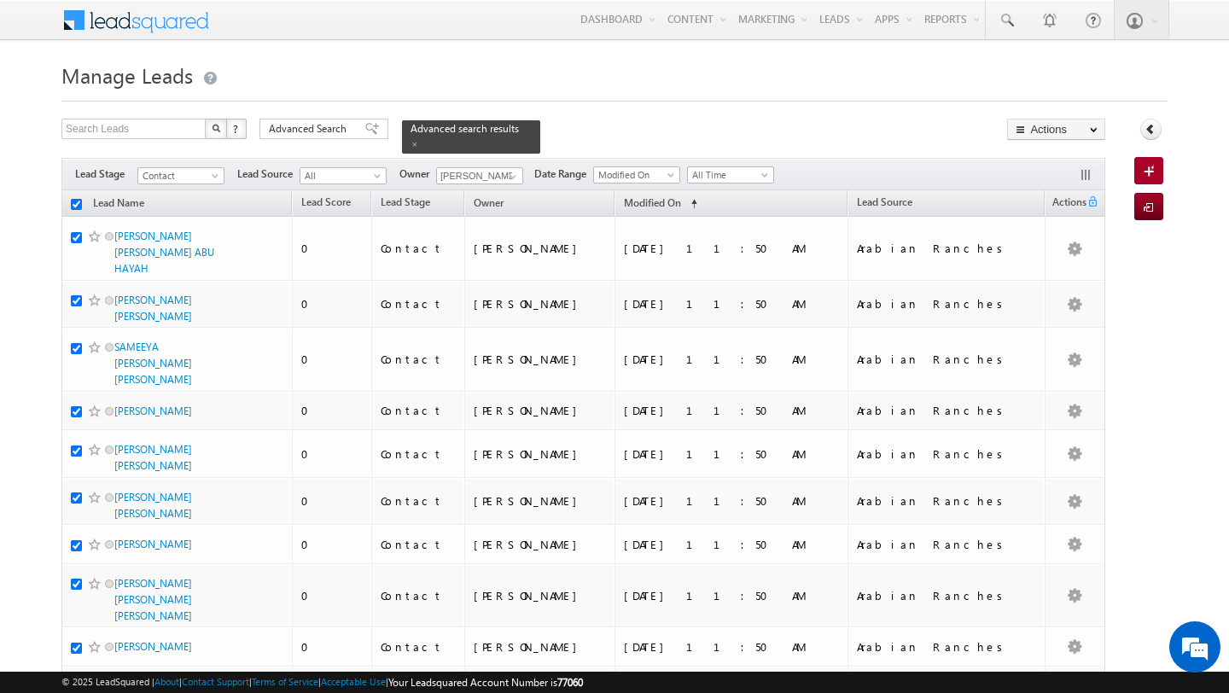
checkbox input "true"
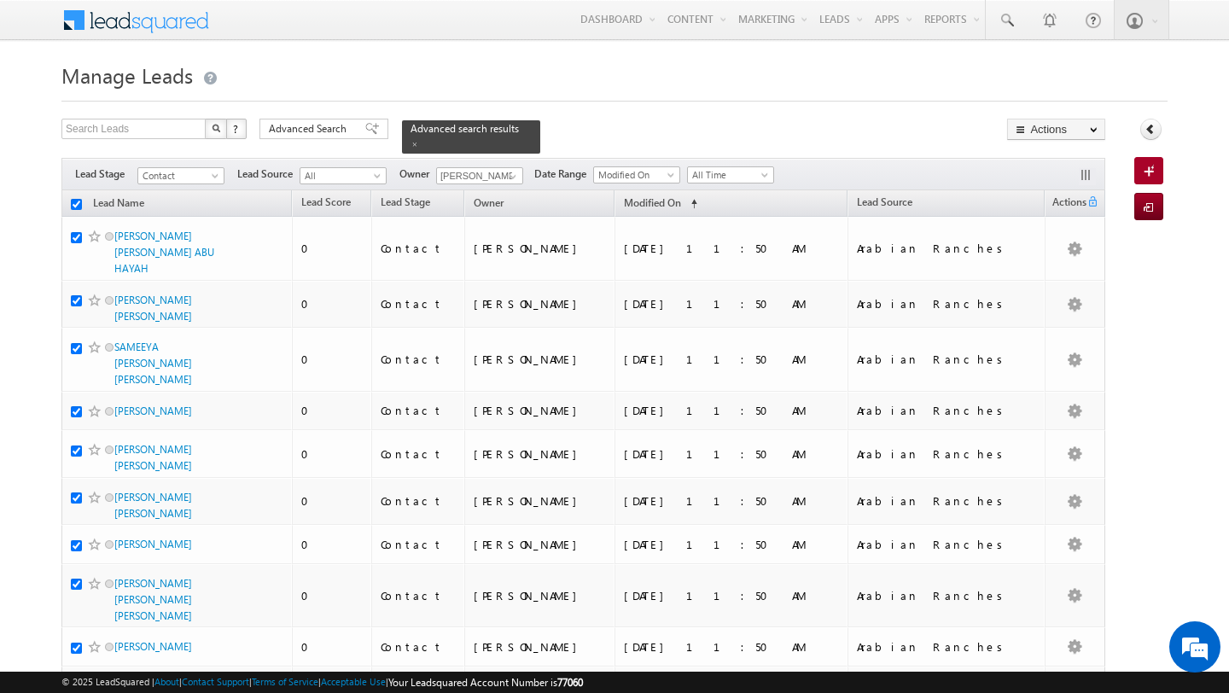
checkbox input "true"
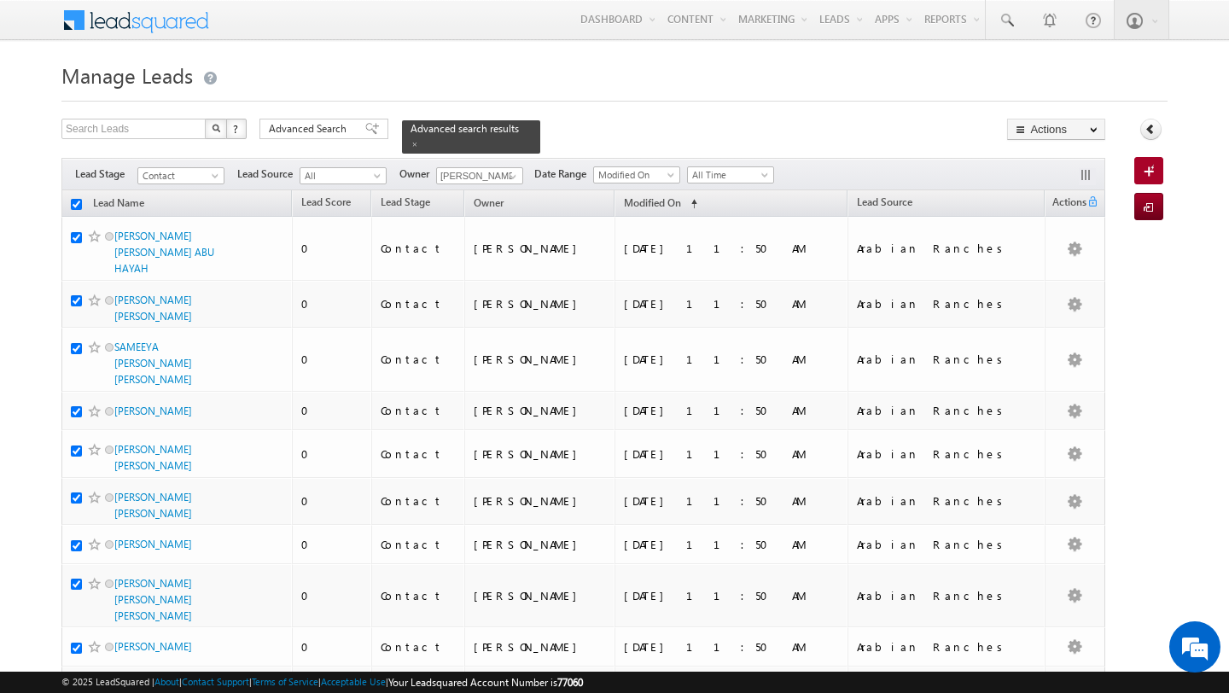
checkbox input "true"
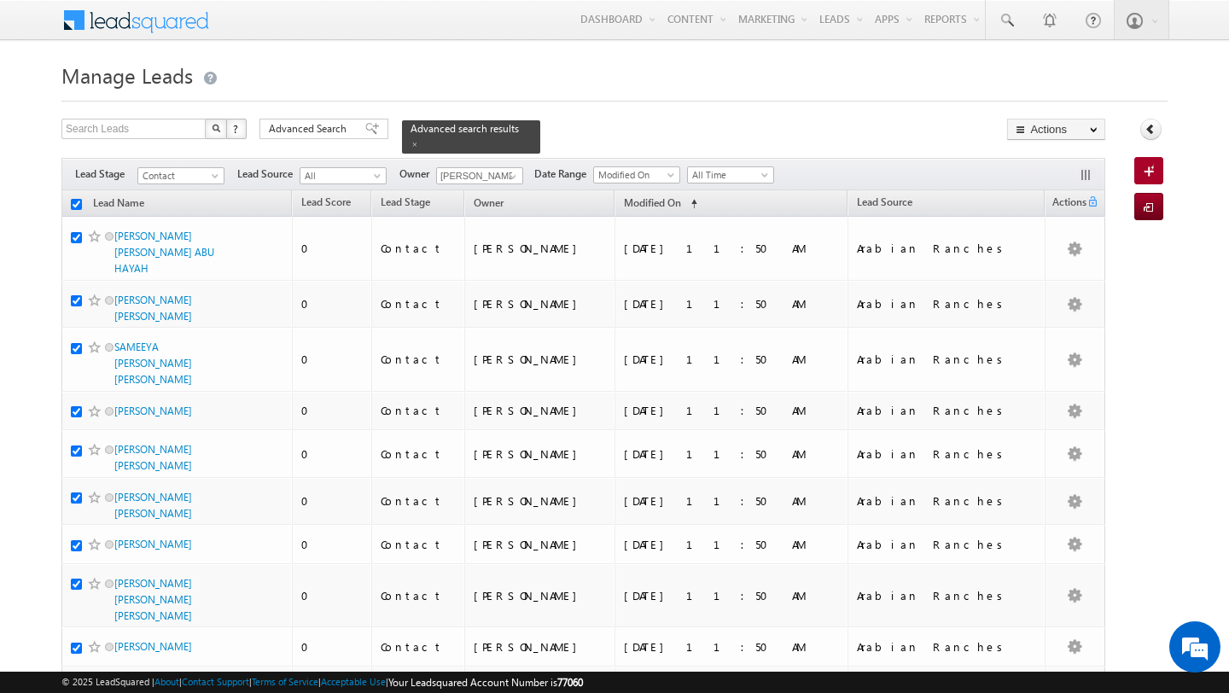
checkbox input "true"
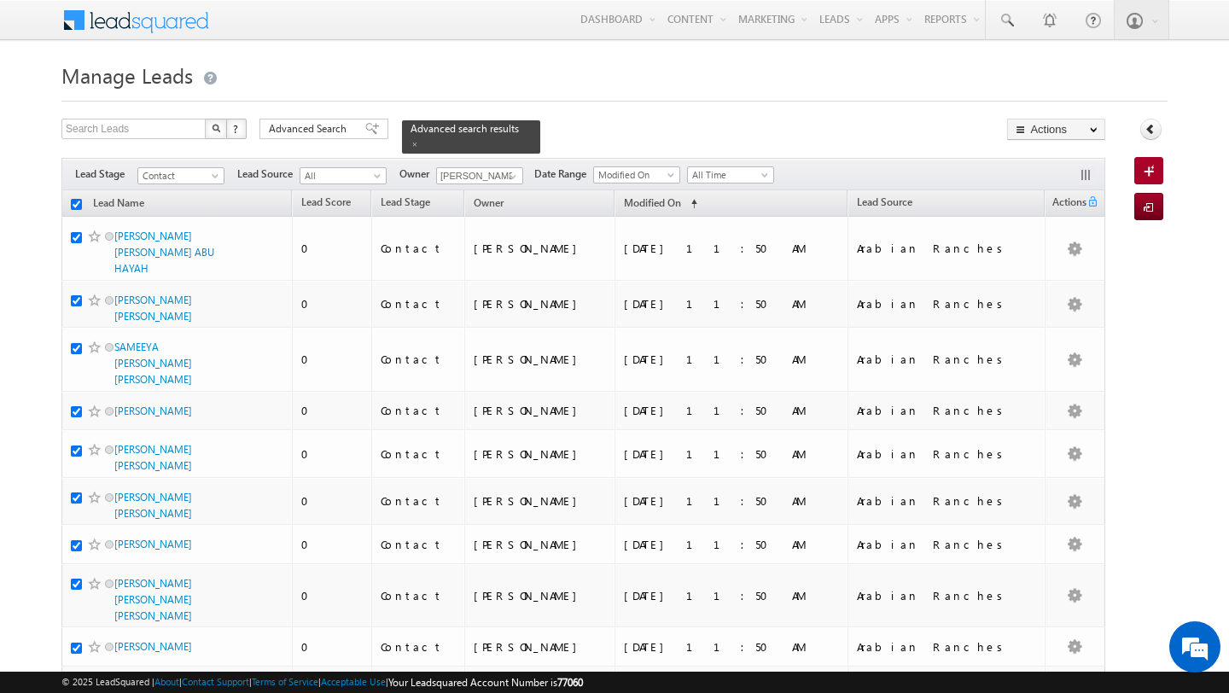
checkbox input "true"
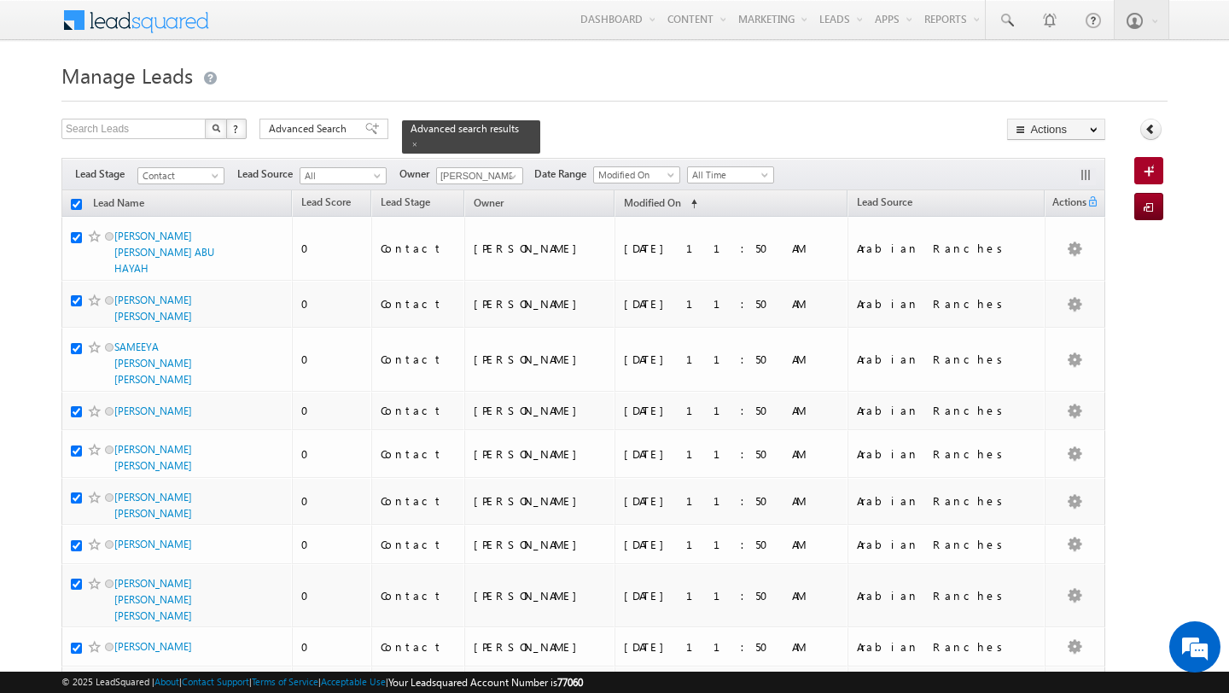
checkbox input "true"
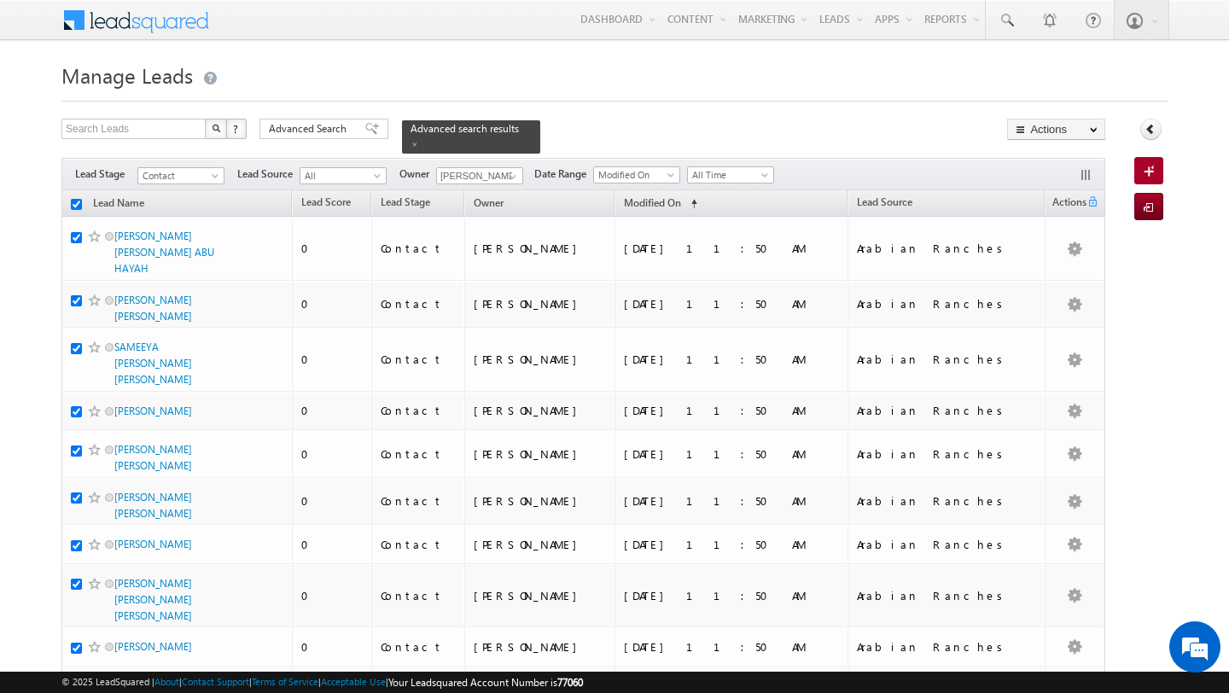
checkbox input "true"
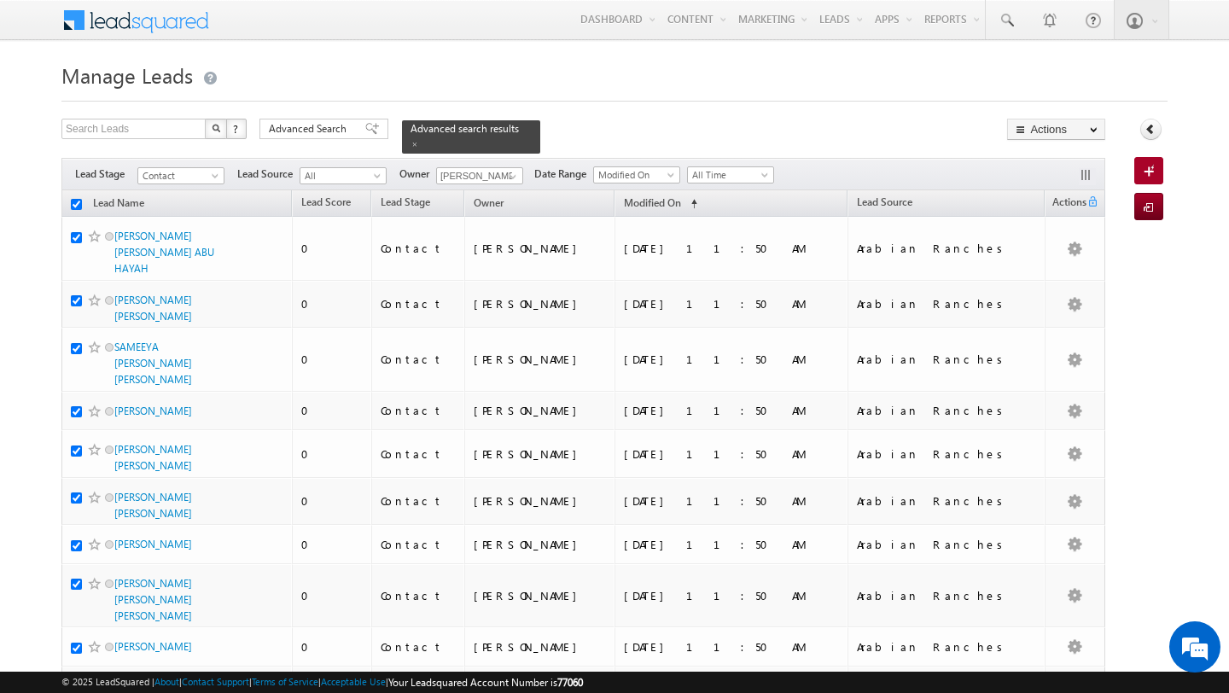
checkbox input "true"
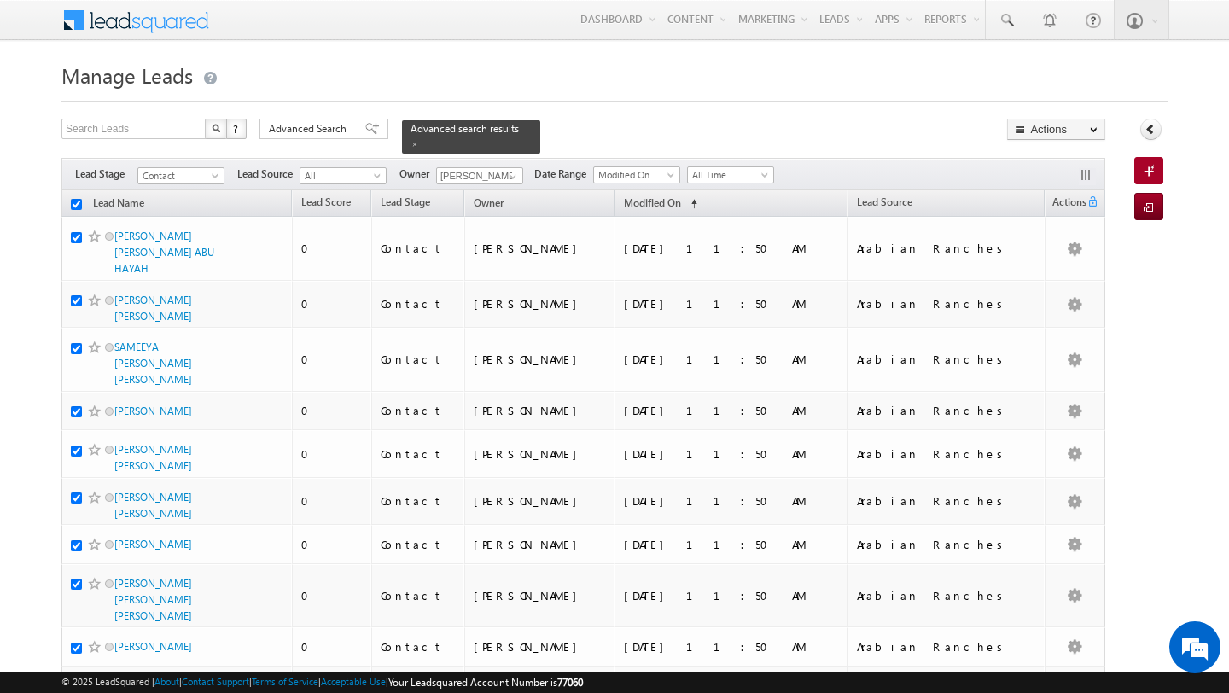
checkbox input "true"
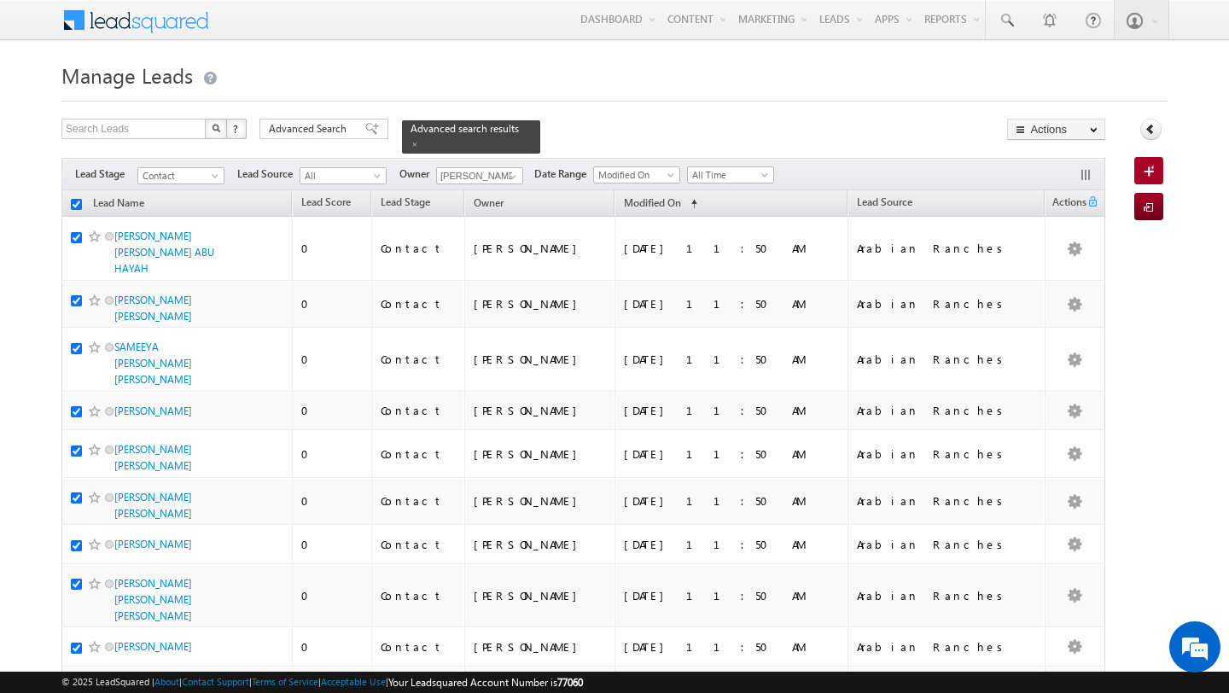
checkbox input "true"
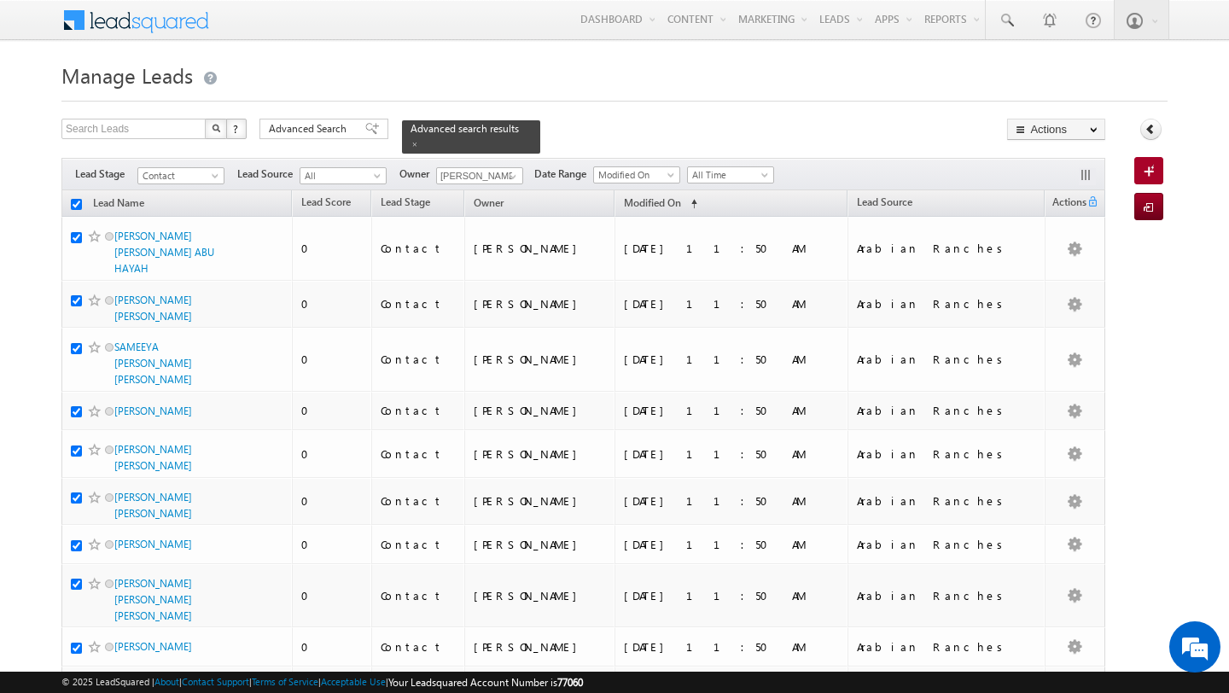
checkbox input "true"
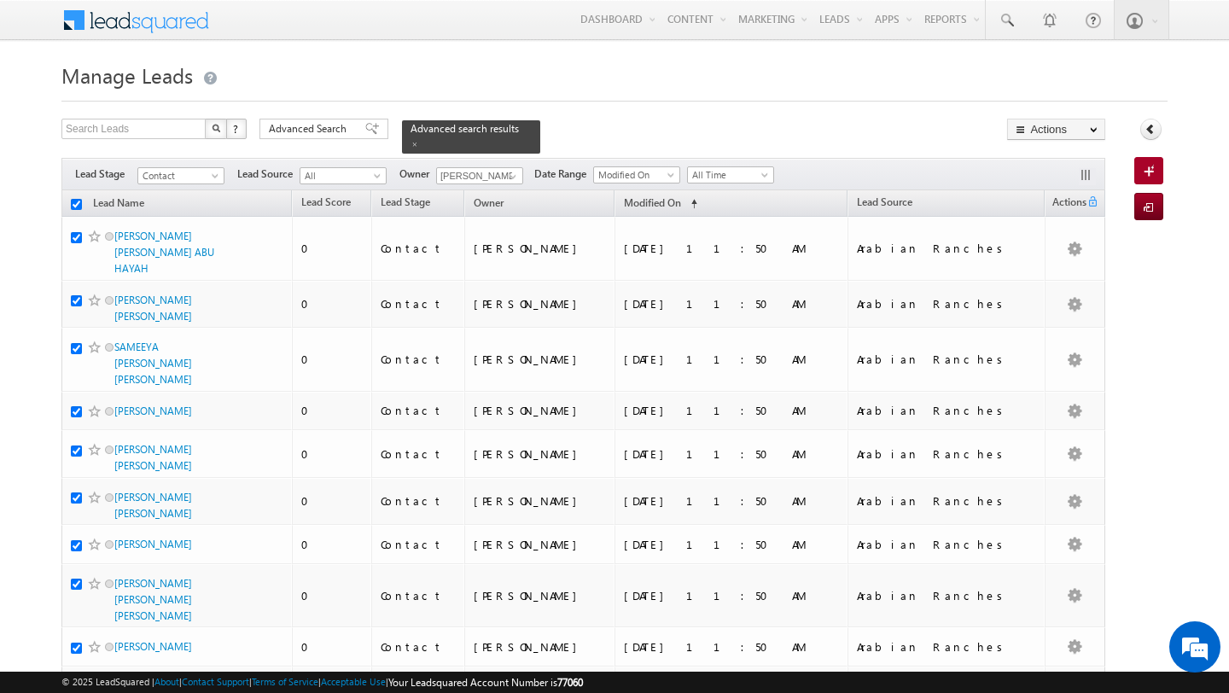
checkbox input "true"
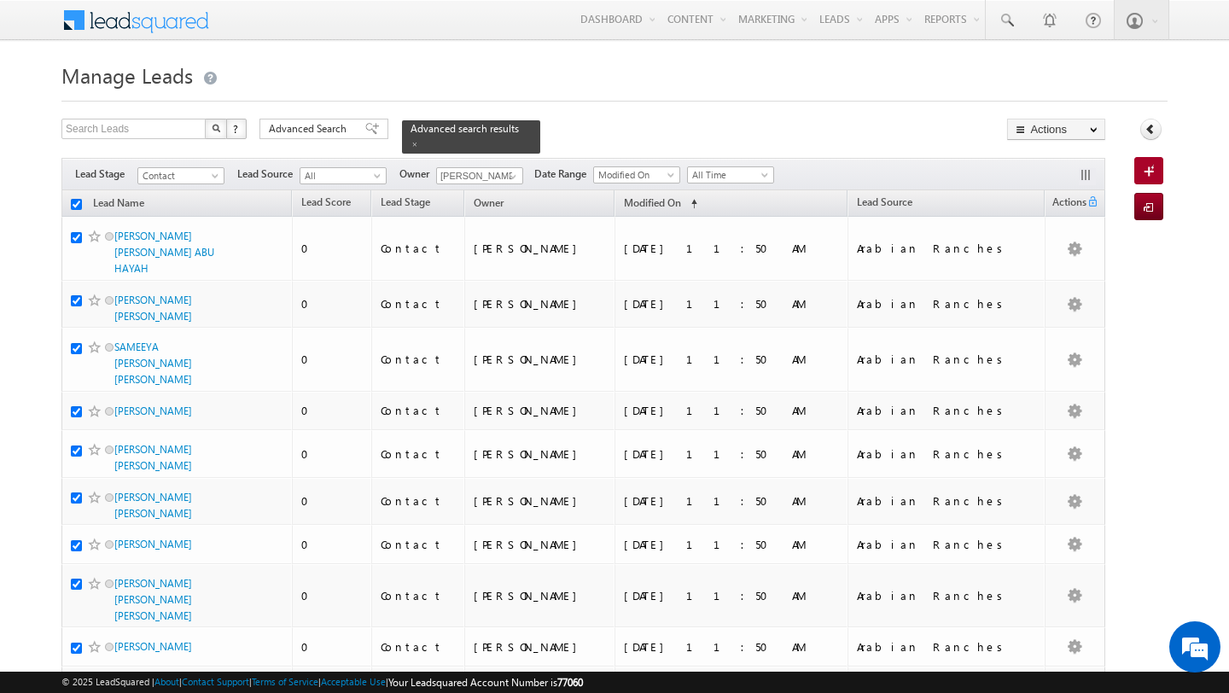
checkbox input "true"
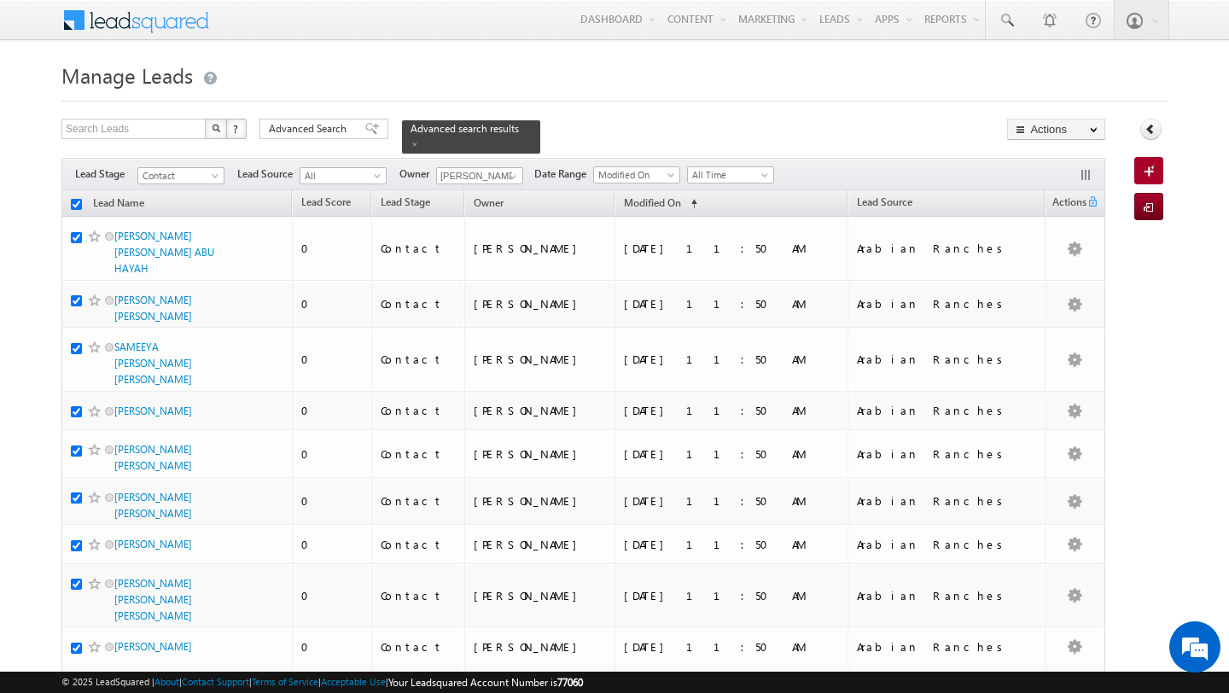
checkbox input "true"
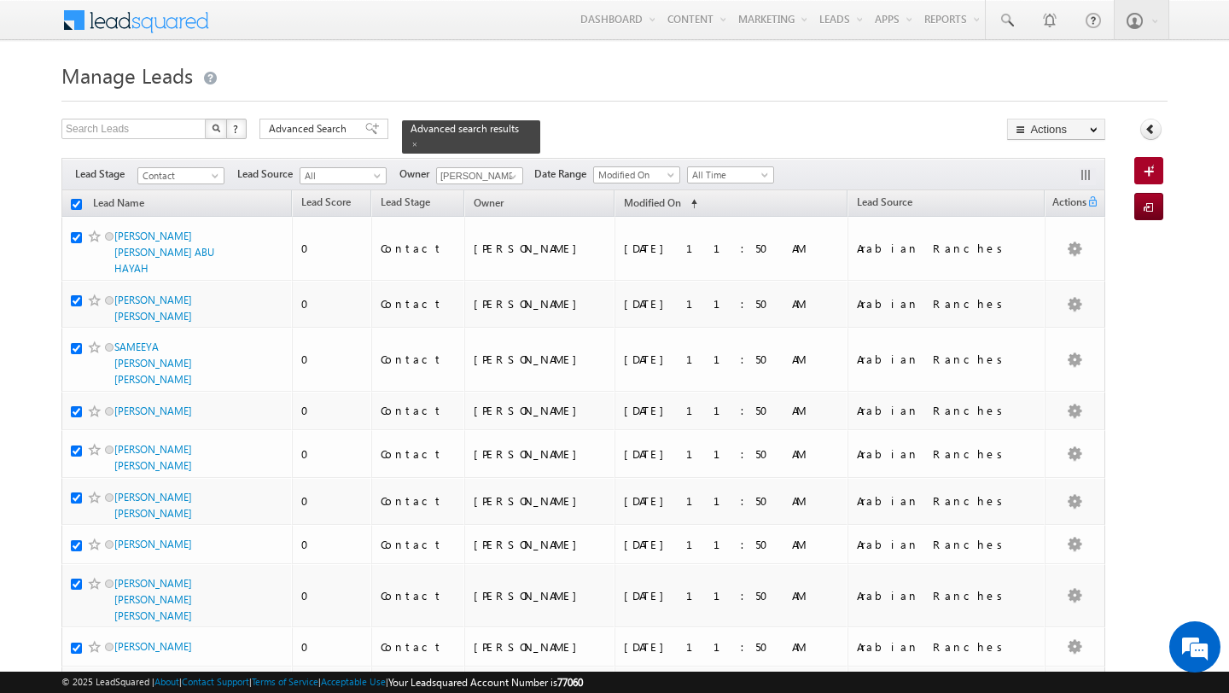
checkbox input "true"
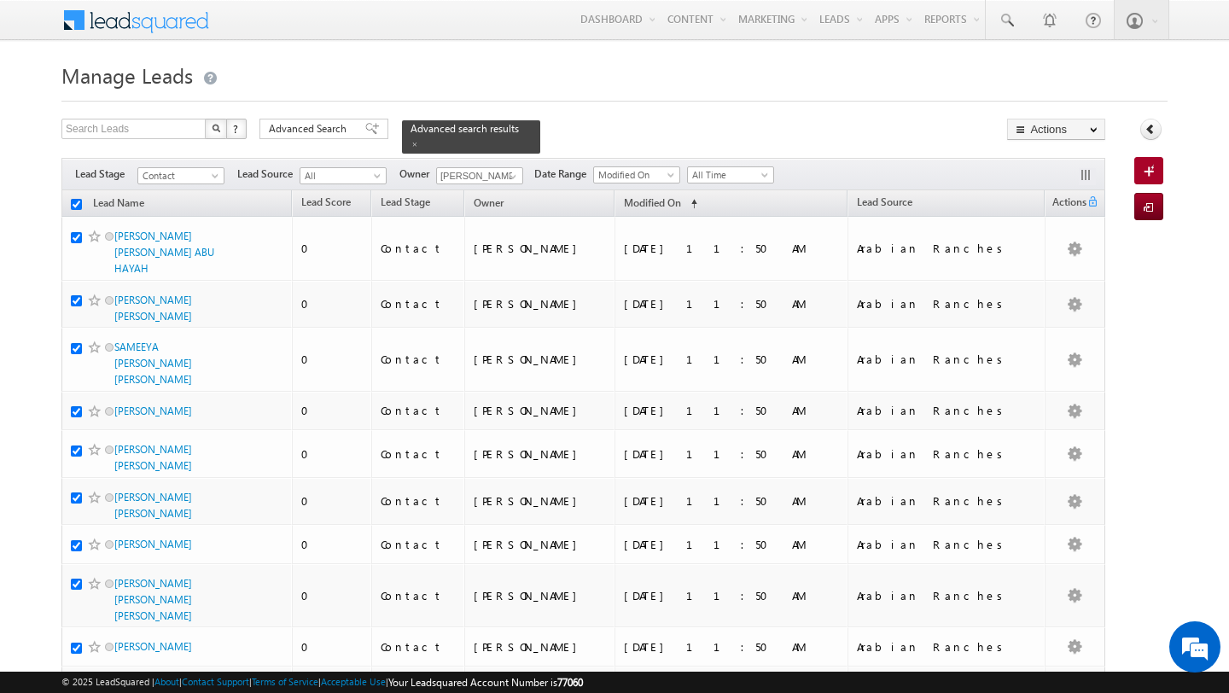
checkbox input "true"
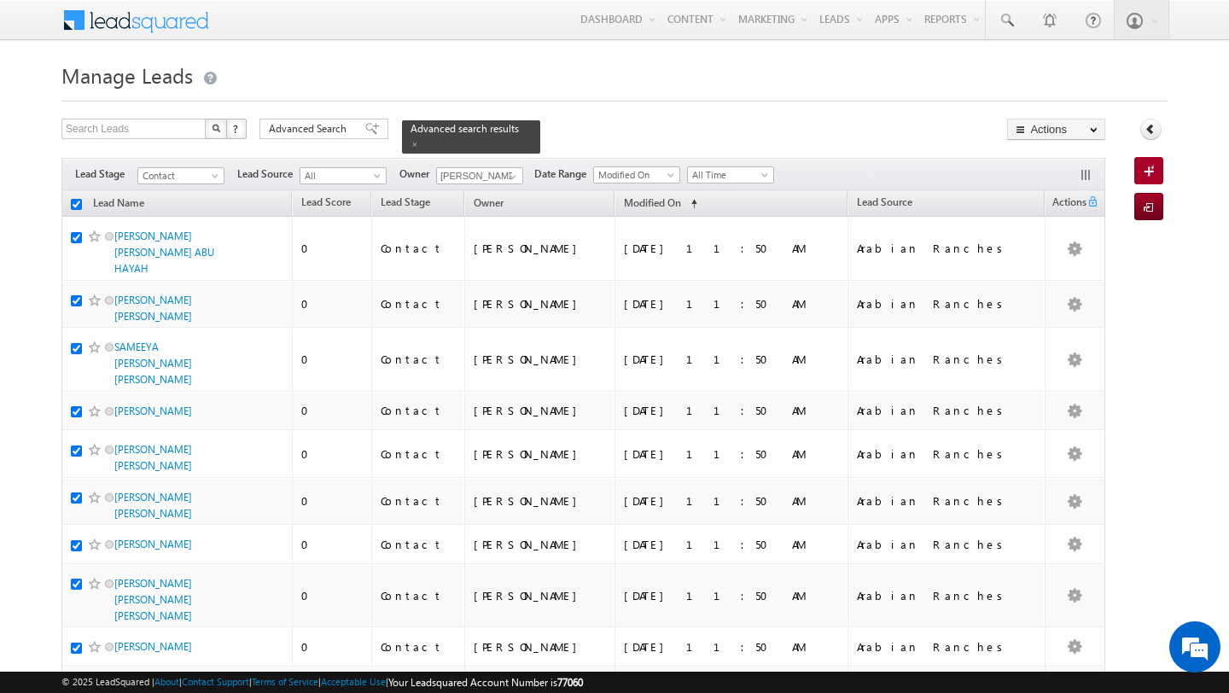
checkbox input "true"
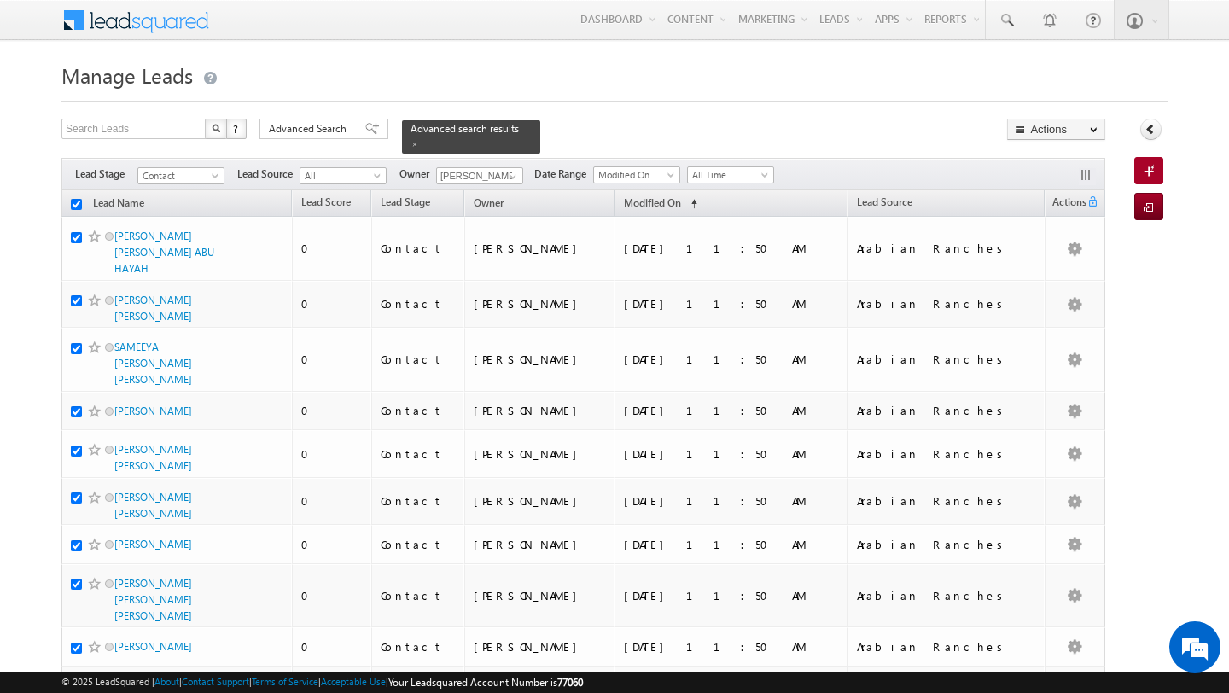
checkbox input "true"
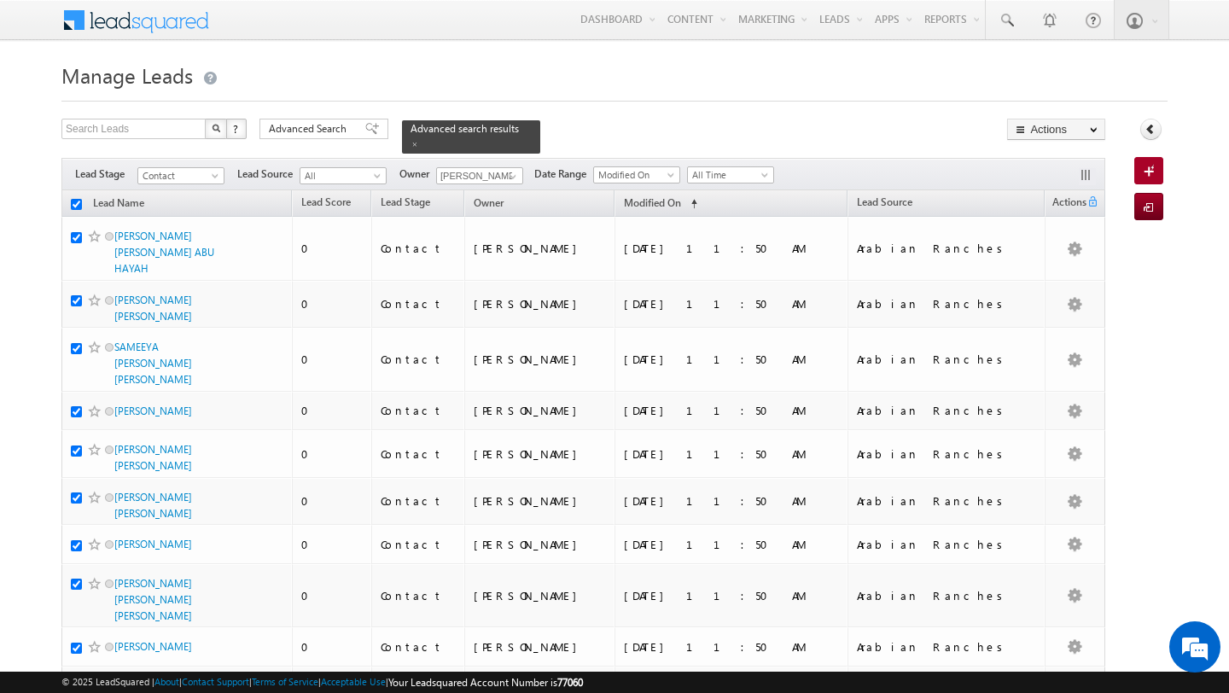
checkbox input "true"
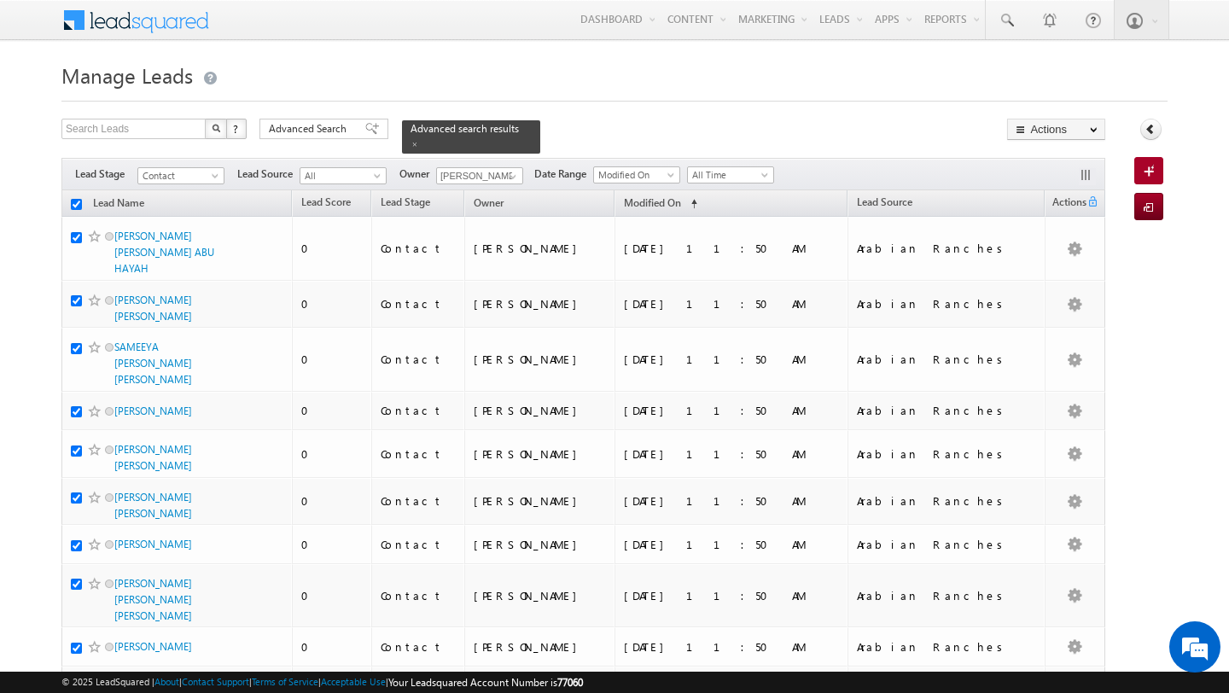
checkbox input "true"
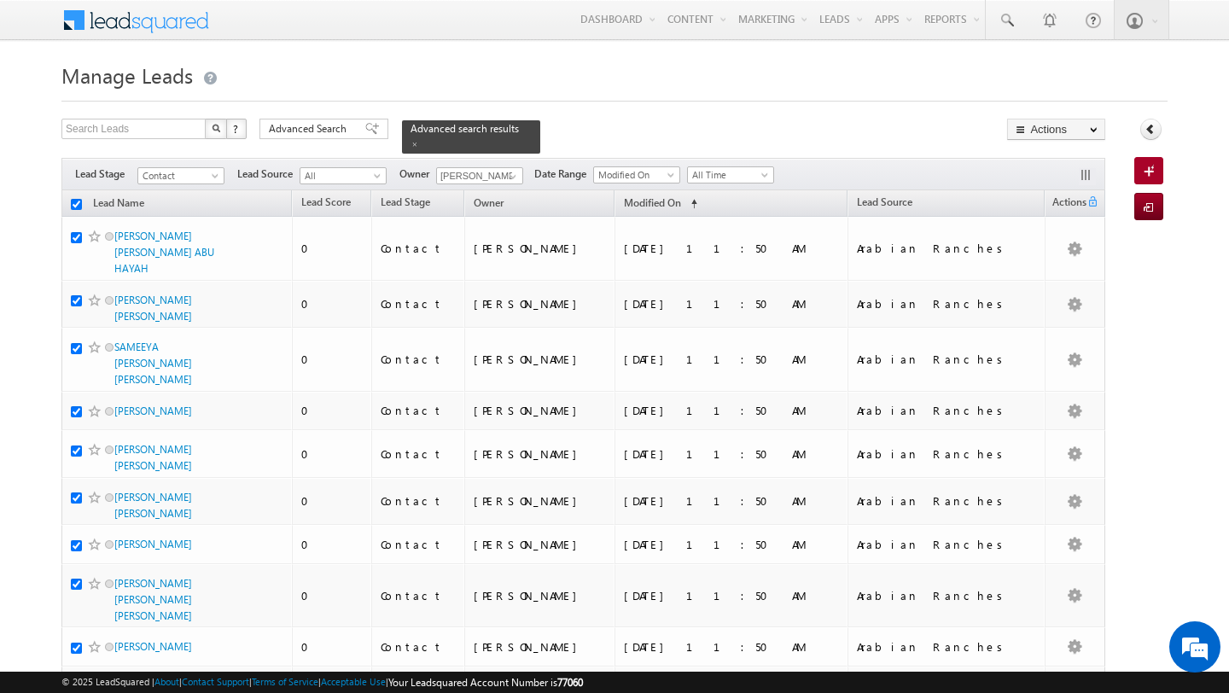
checkbox input "true"
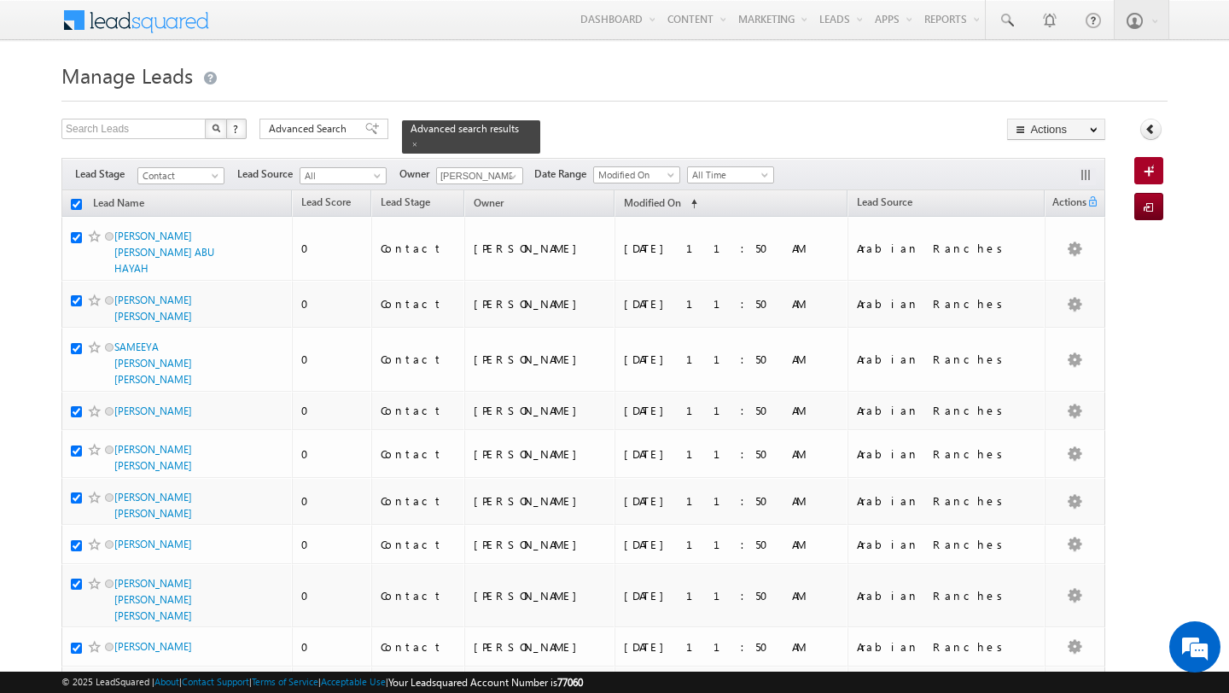
checkbox input "true"
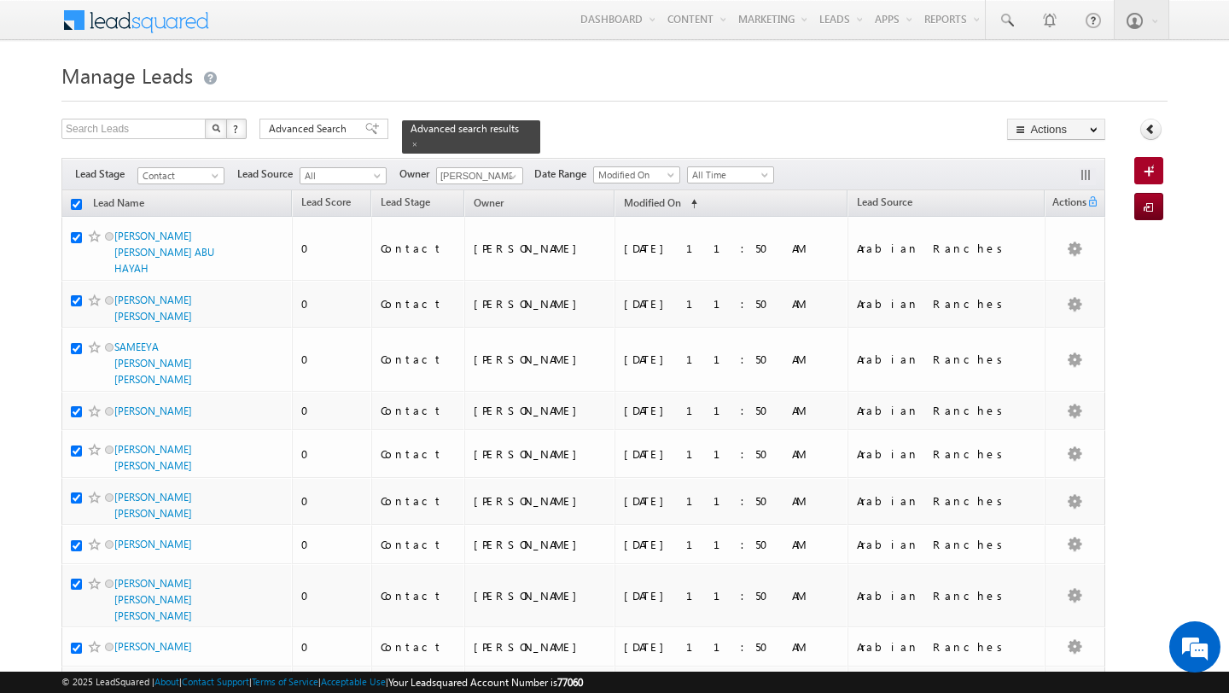
checkbox input "true"
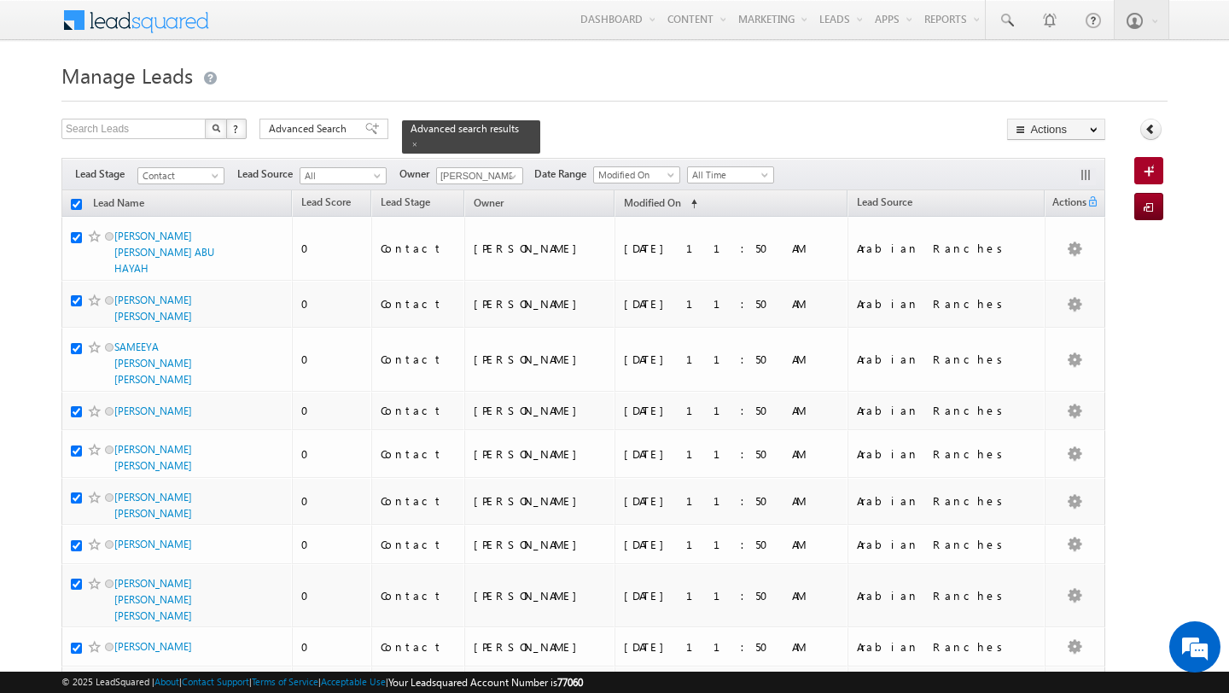
checkbox input "true"
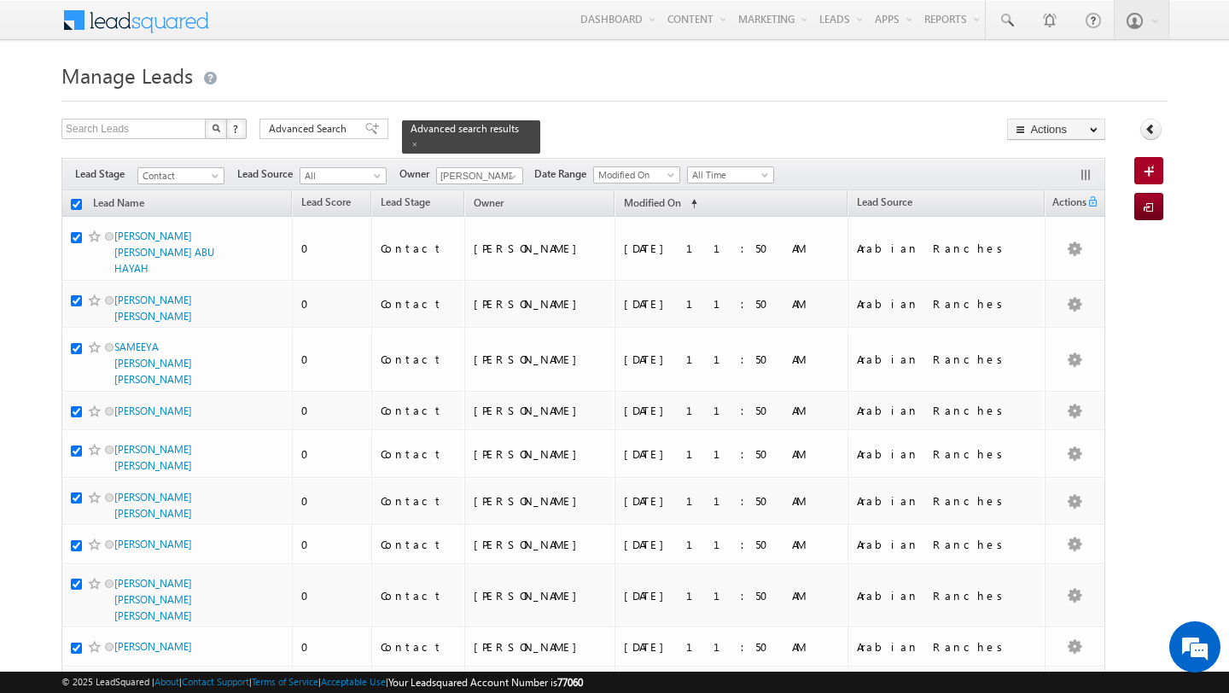
checkbox input "true"
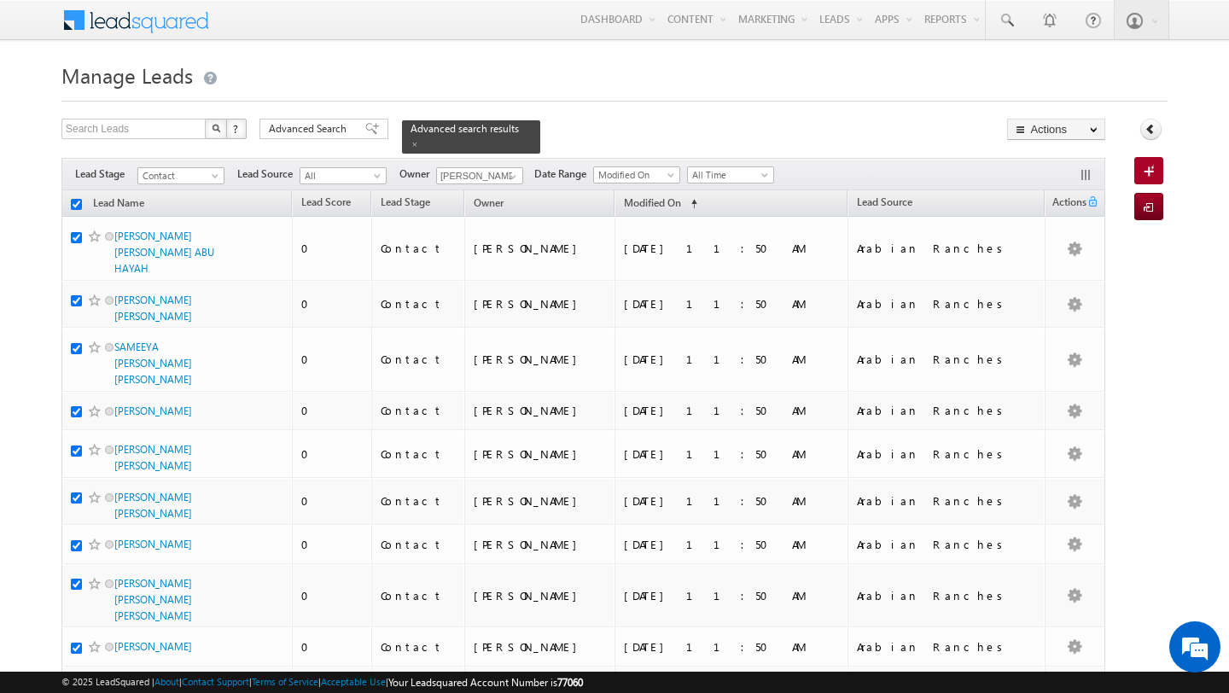
checkbox input "true"
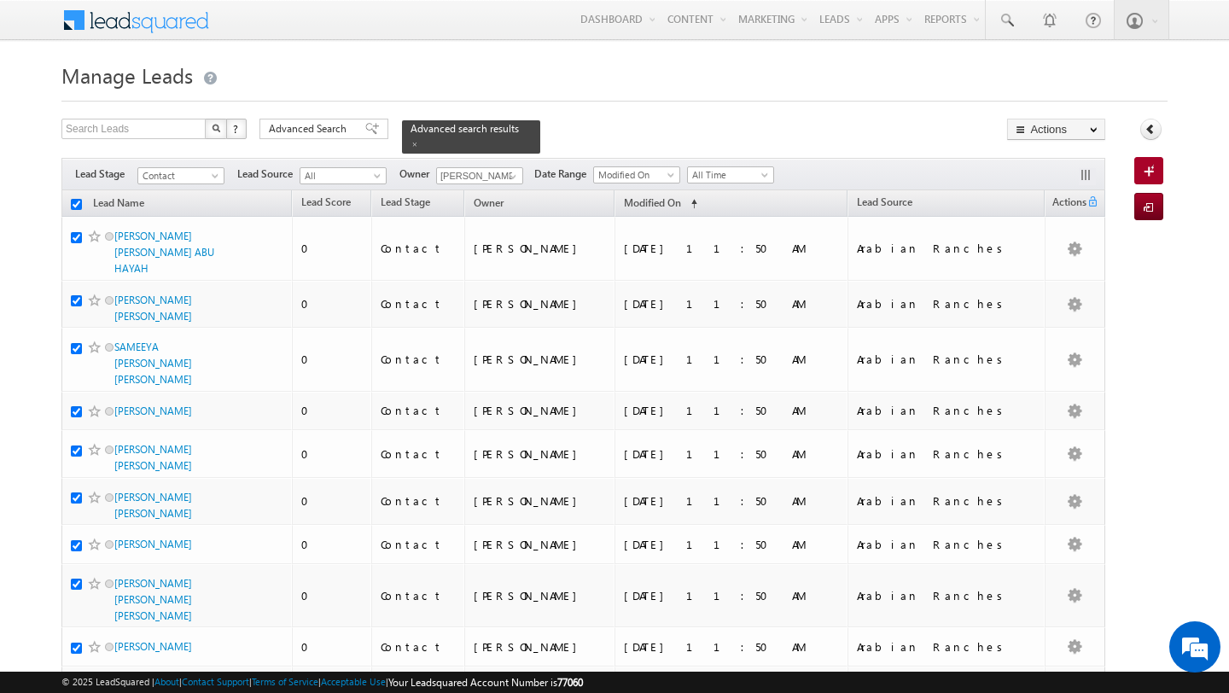
checkbox input "true"
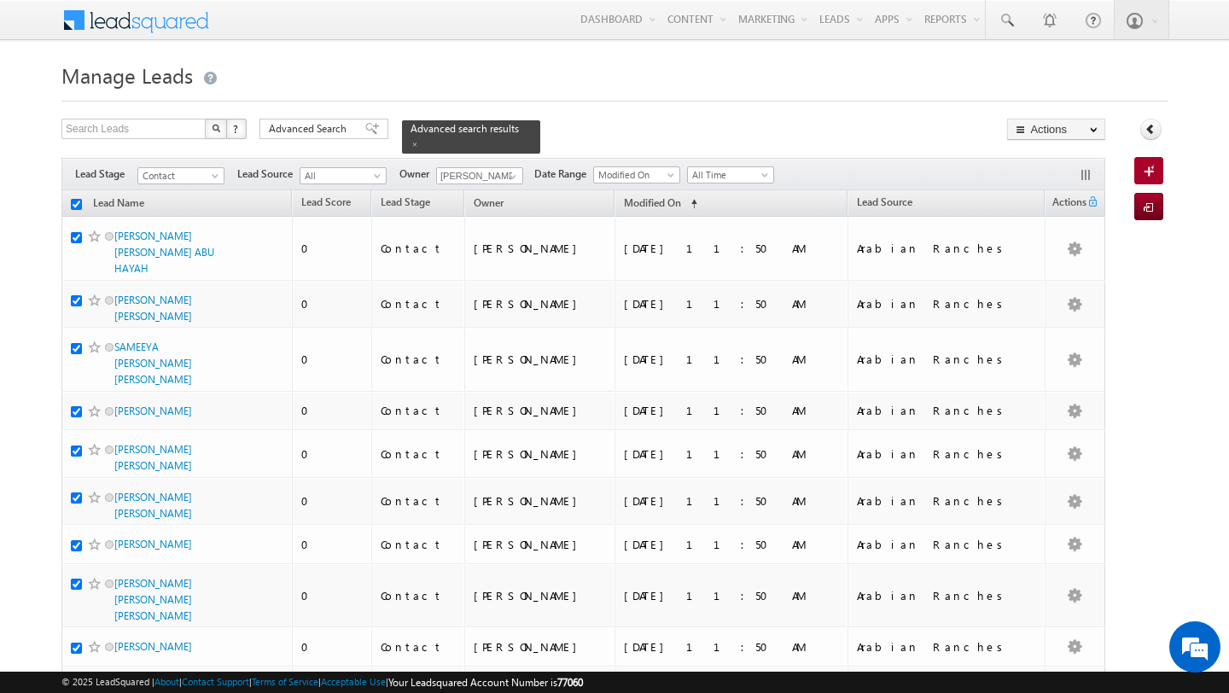
checkbox input "true"
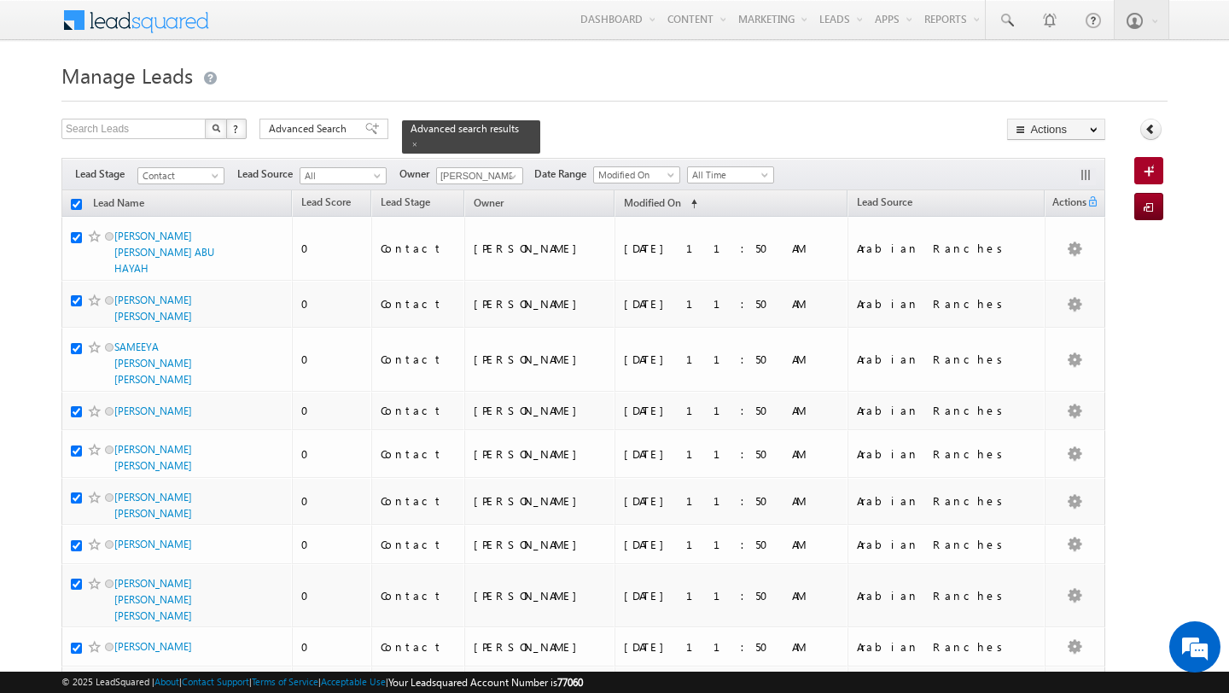
checkbox input "true"
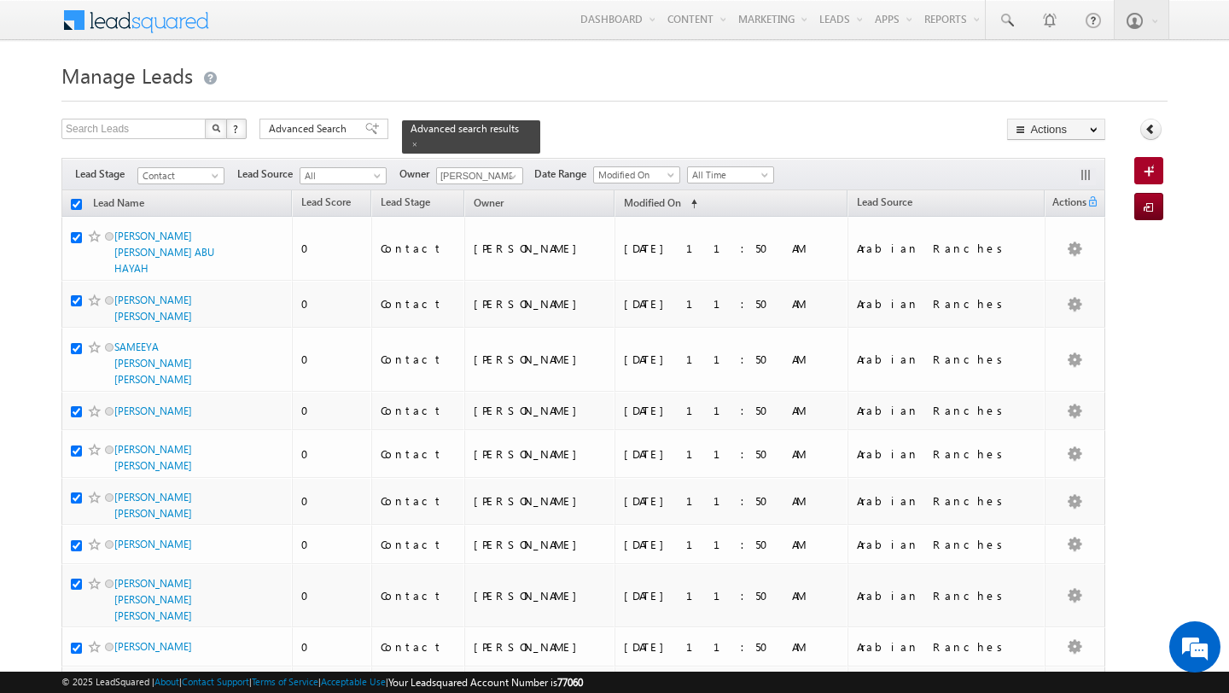
checkbox input "true"
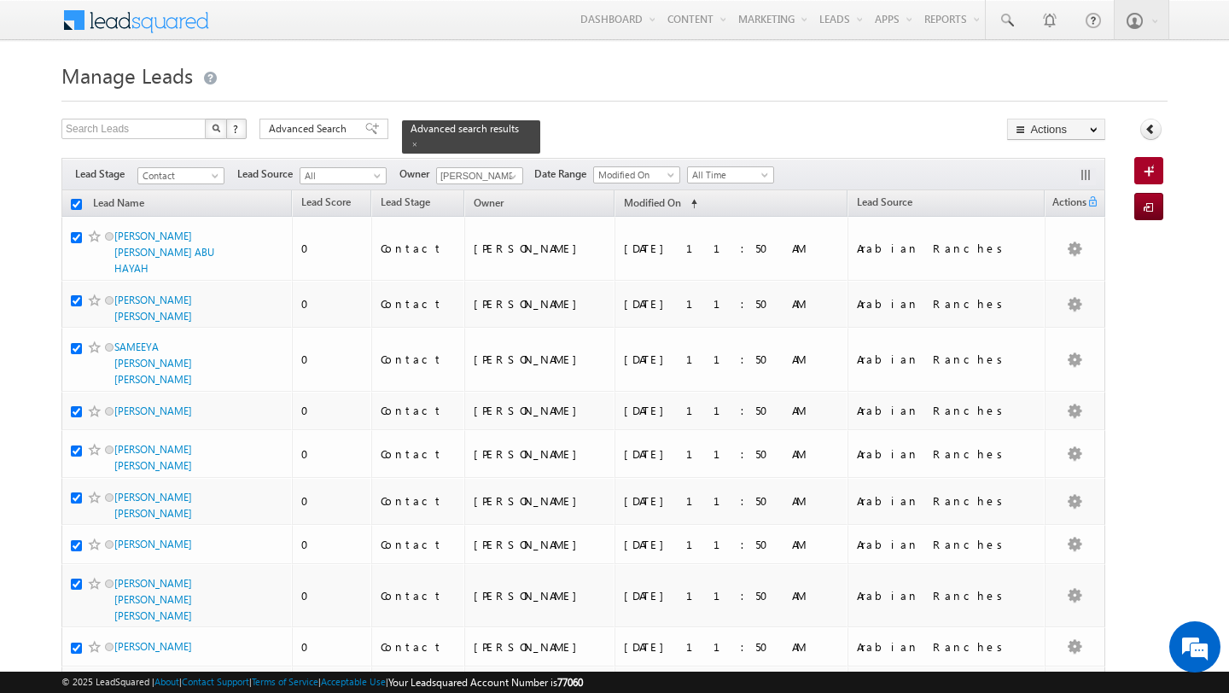
checkbox input "true"
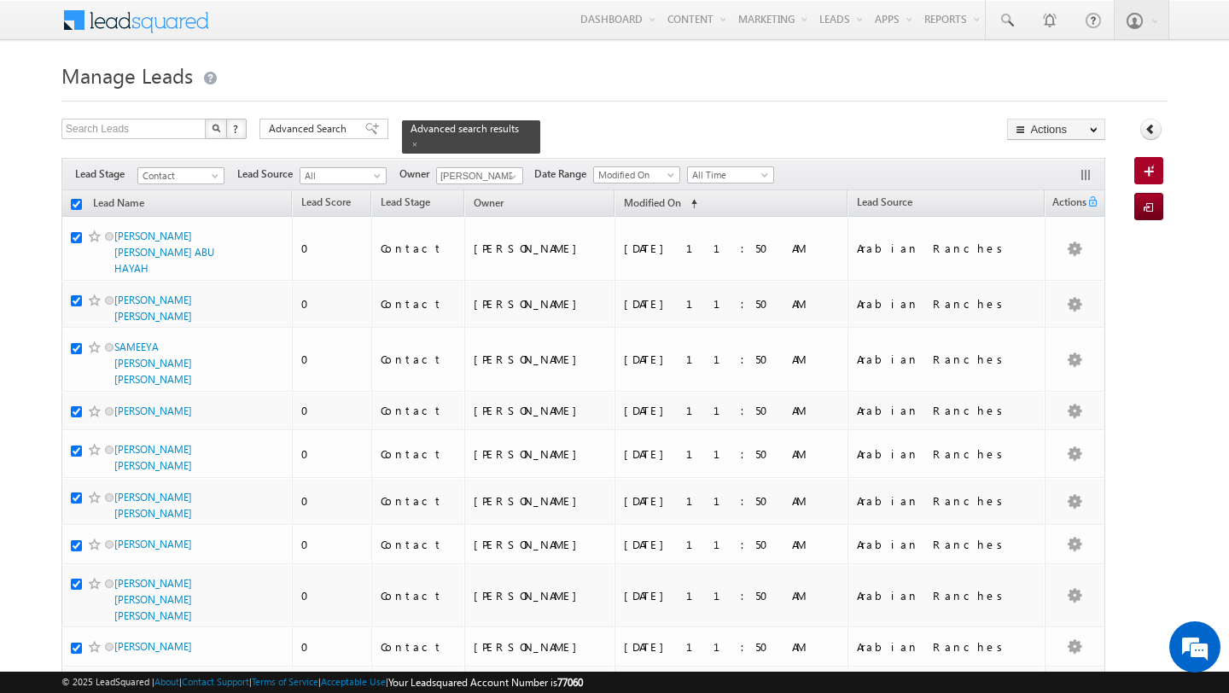
checkbox input "true"
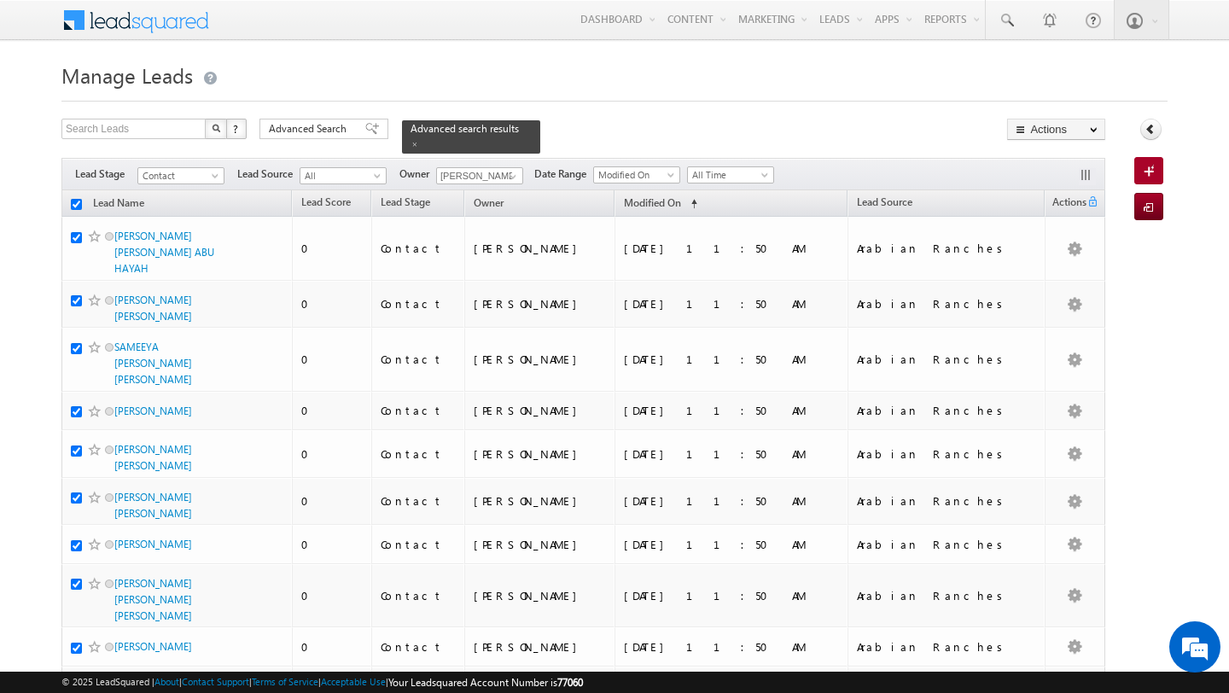
checkbox input "true"
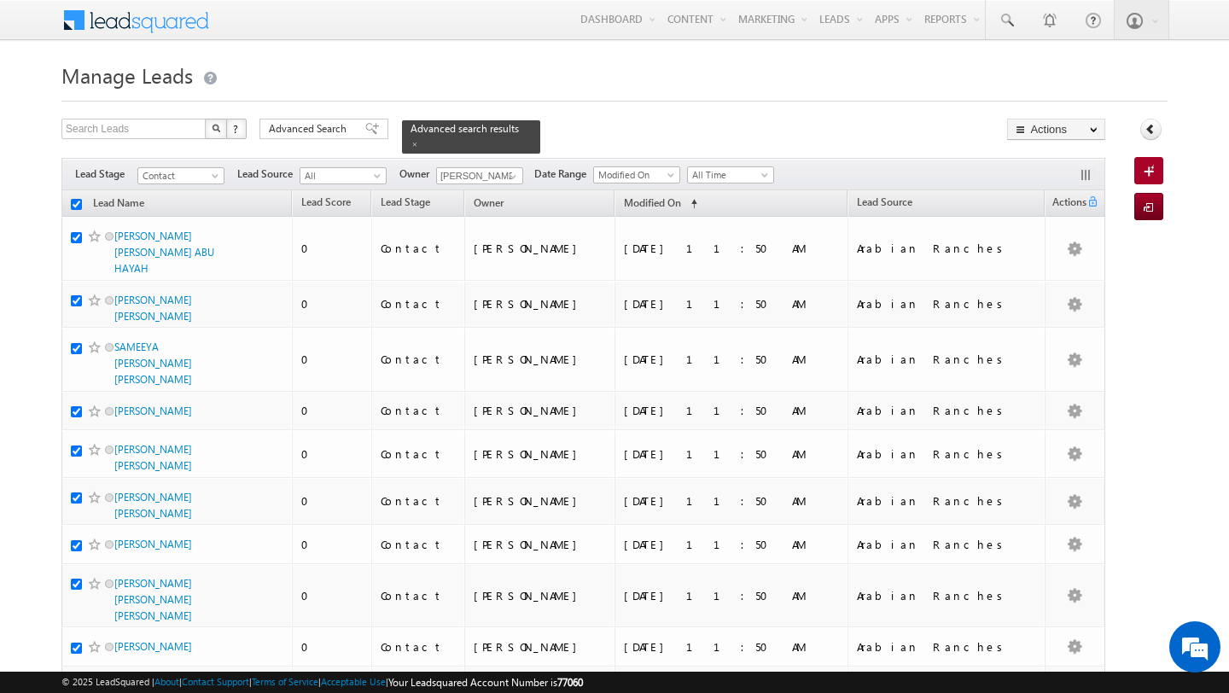
checkbox input "true"
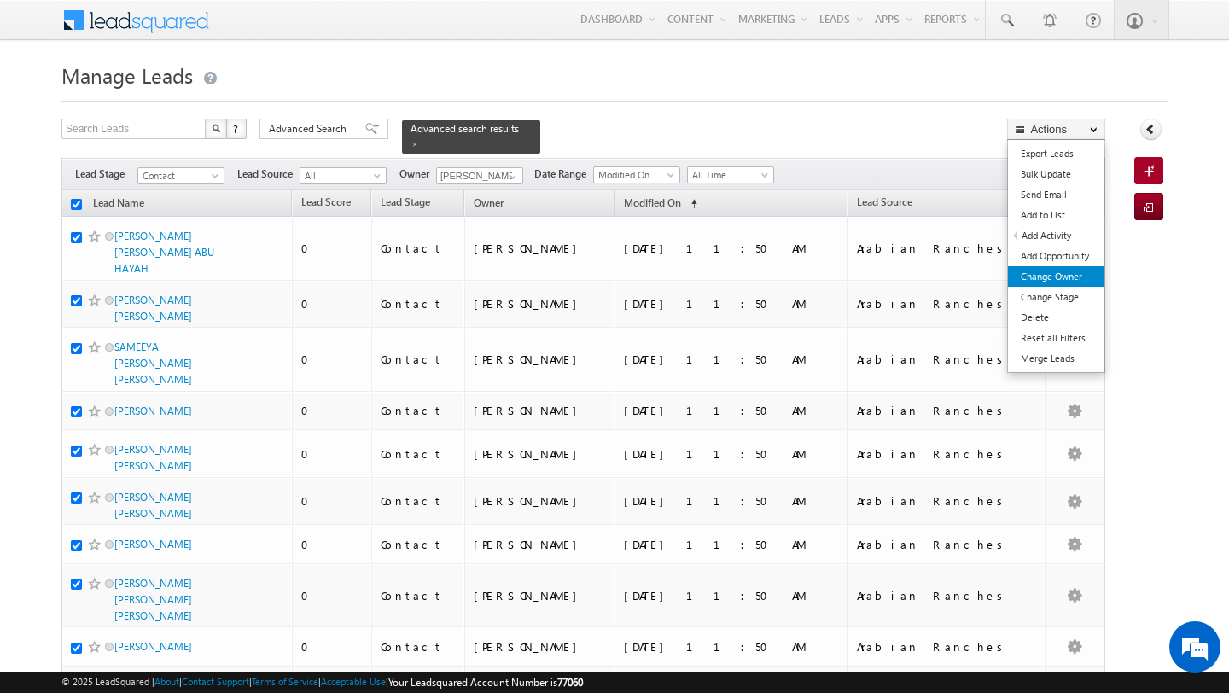
click at [1077, 273] on link "Change Owner" at bounding box center [1056, 276] width 96 height 20
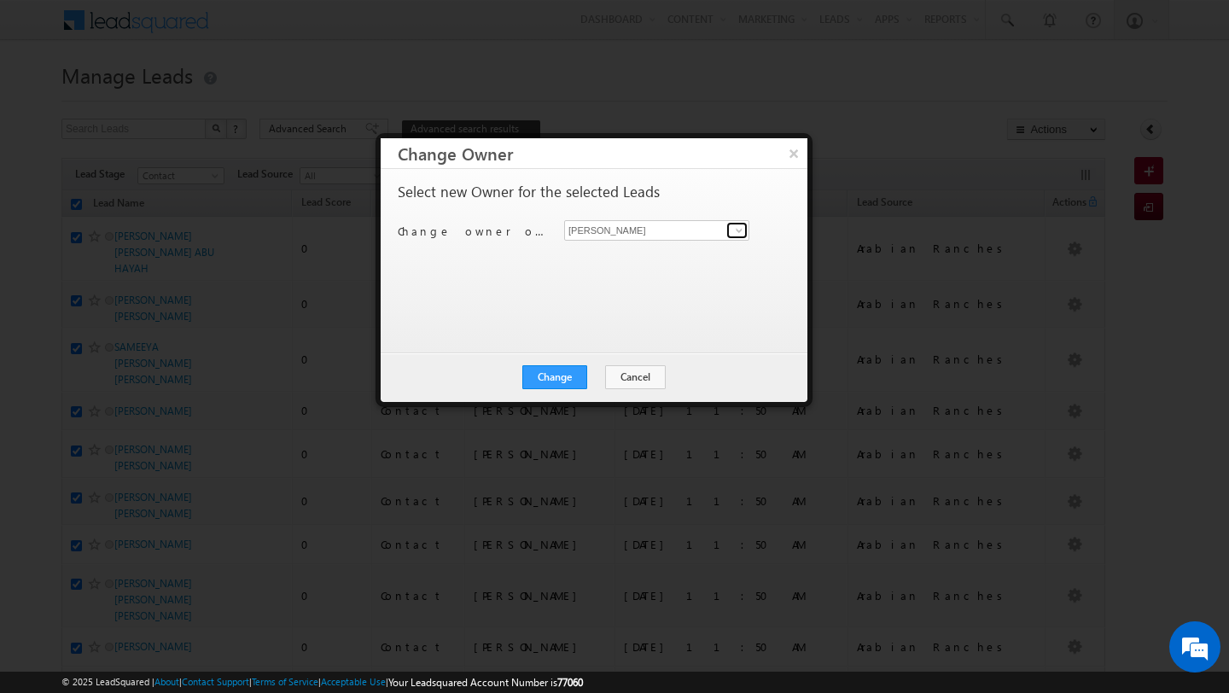
click at [740, 229] on span at bounding box center [739, 231] width 14 height 14
click at [614, 256] on link "Swarup Chandradas swarup.chandradas@indglobal.ae" at bounding box center [656, 257] width 185 height 32
click at [556, 382] on button "Change" at bounding box center [554, 377] width 65 height 24
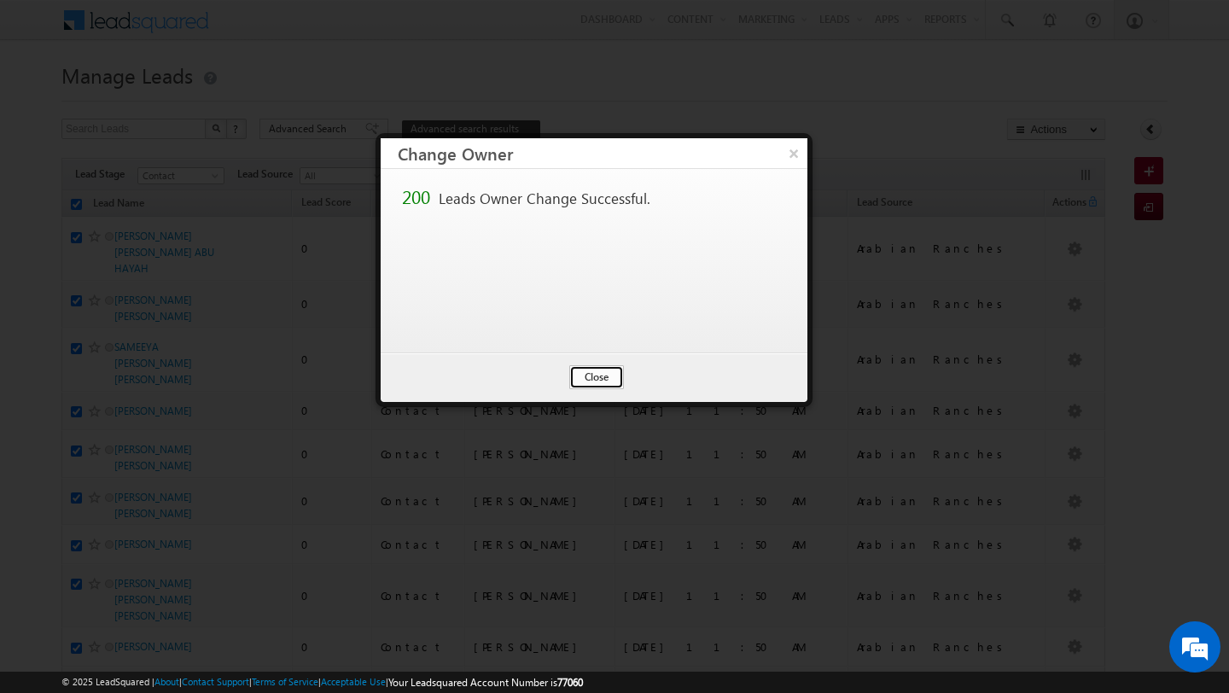
click at [604, 382] on button "Close" at bounding box center [596, 377] width 55 height 24
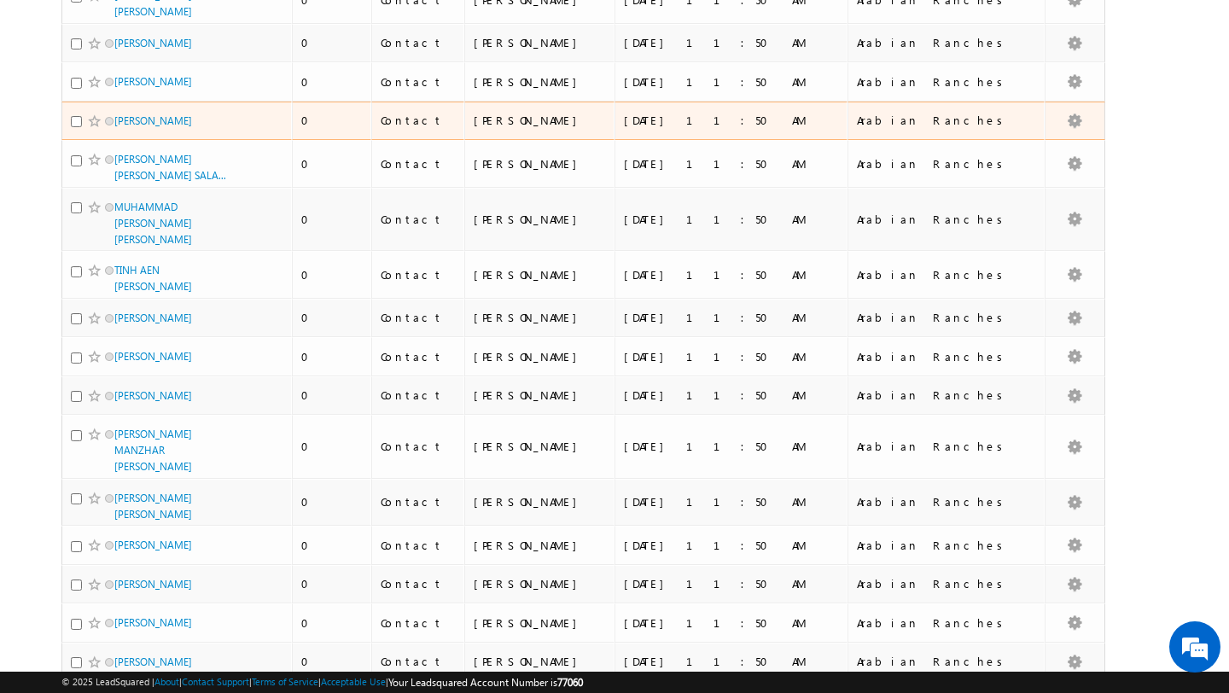
scroll to position [8191, 0]
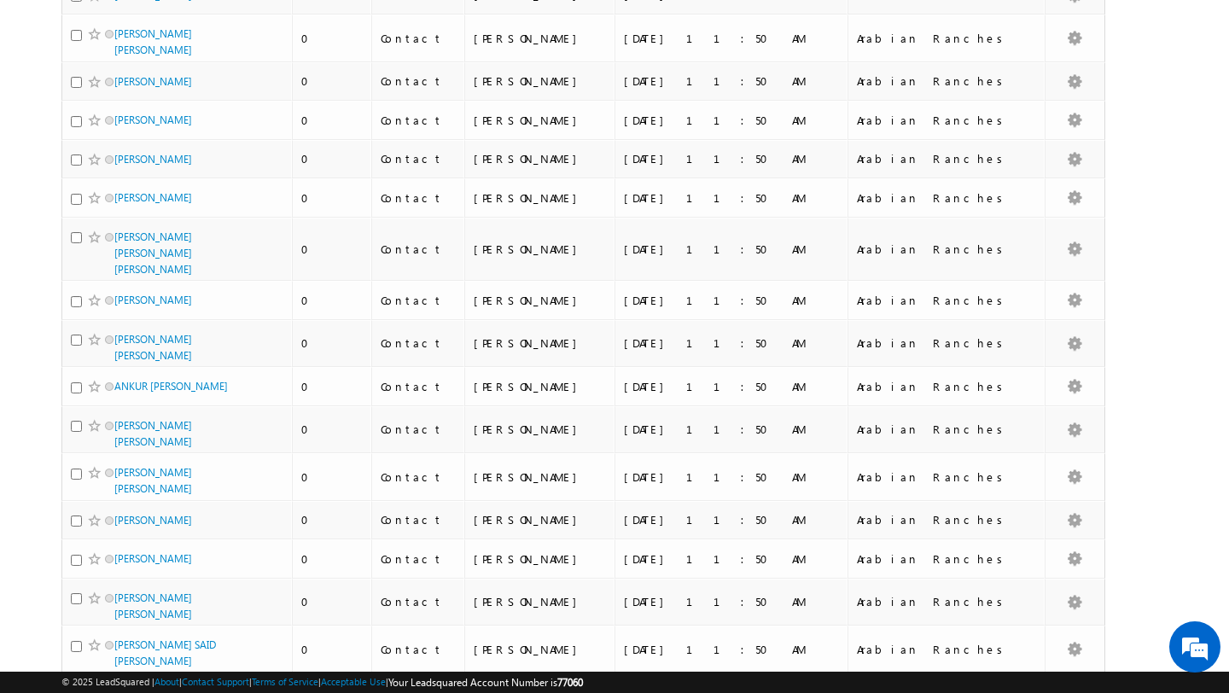
scroll to position [0, 0]
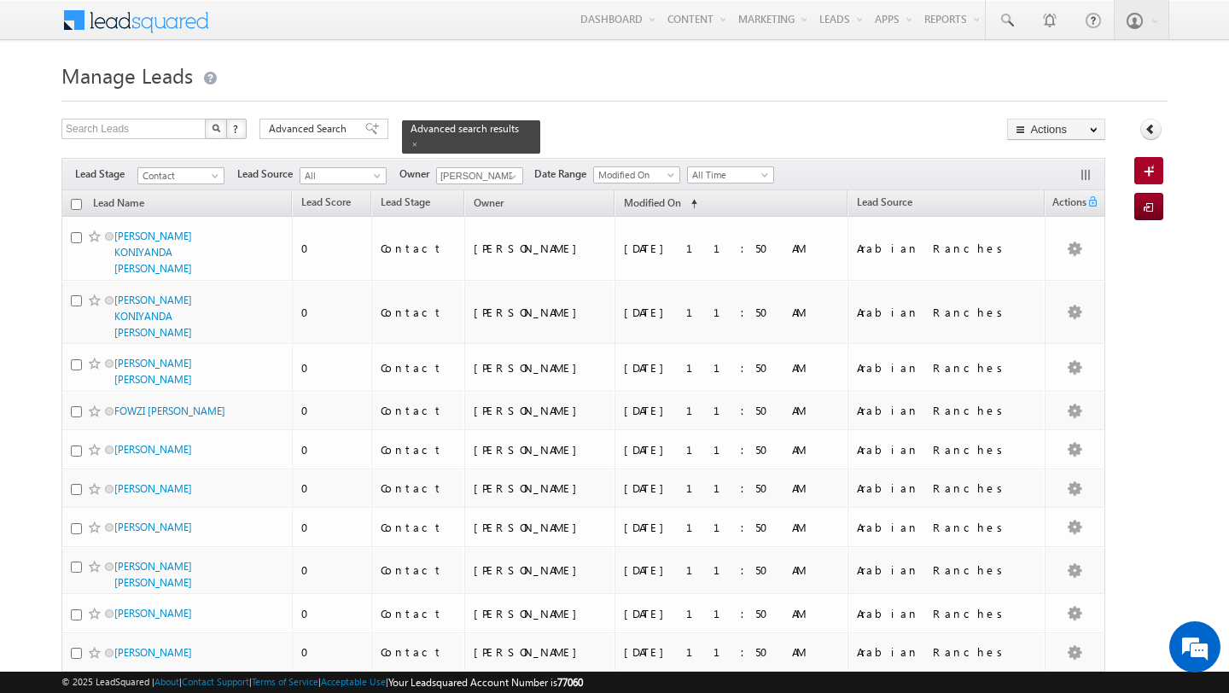
click at [77, 202] on input "checkbox" at bounding box center [76, 204] width 11 height 11
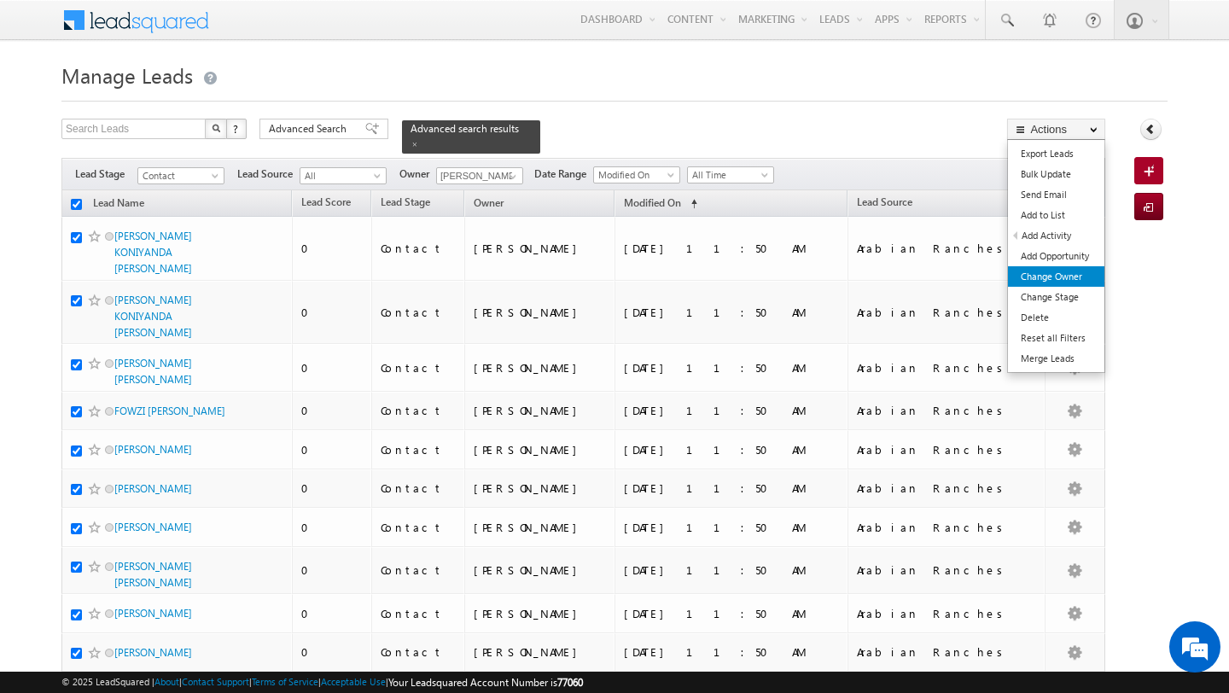
click at [1074, 274] on link "Change Owner" at bounding box center [1056, 276] width 96 height 20
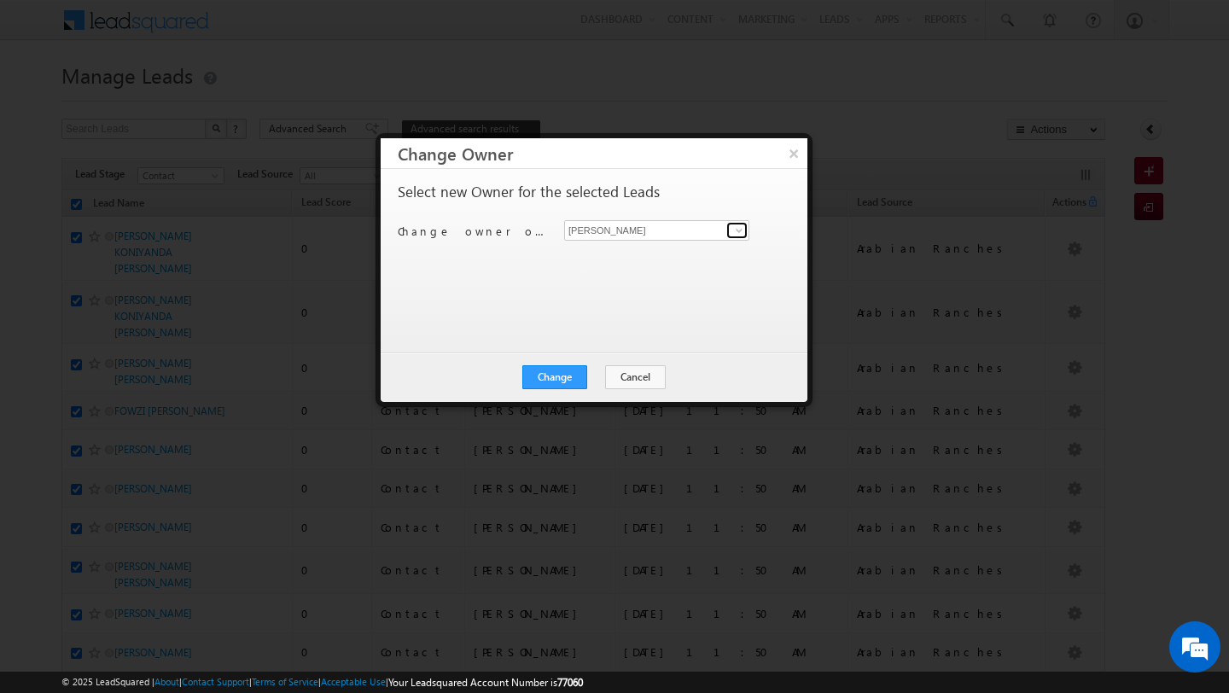
click at [747, 229] on link at bounding box center [736, 230] width 21 height 17
click at [644, 256] on link "MEHFOOZA MEMON mehfooza.memon@indglobal.ae" at bounding box center [656, 257] width 185 height 32
click at [573, 382] on button "Change" at bounding box center [554, 377] width 65 height 24
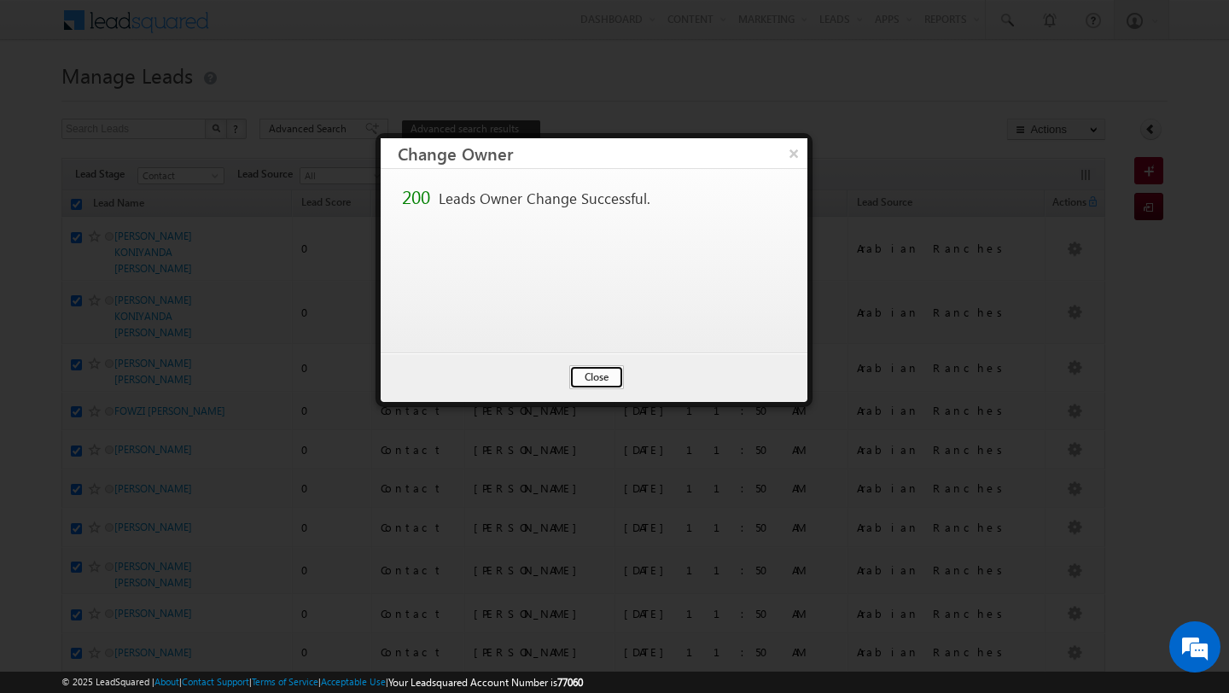
click at [601, 376] on button "Close" at bounding box center [596, 377] width 55 height 24
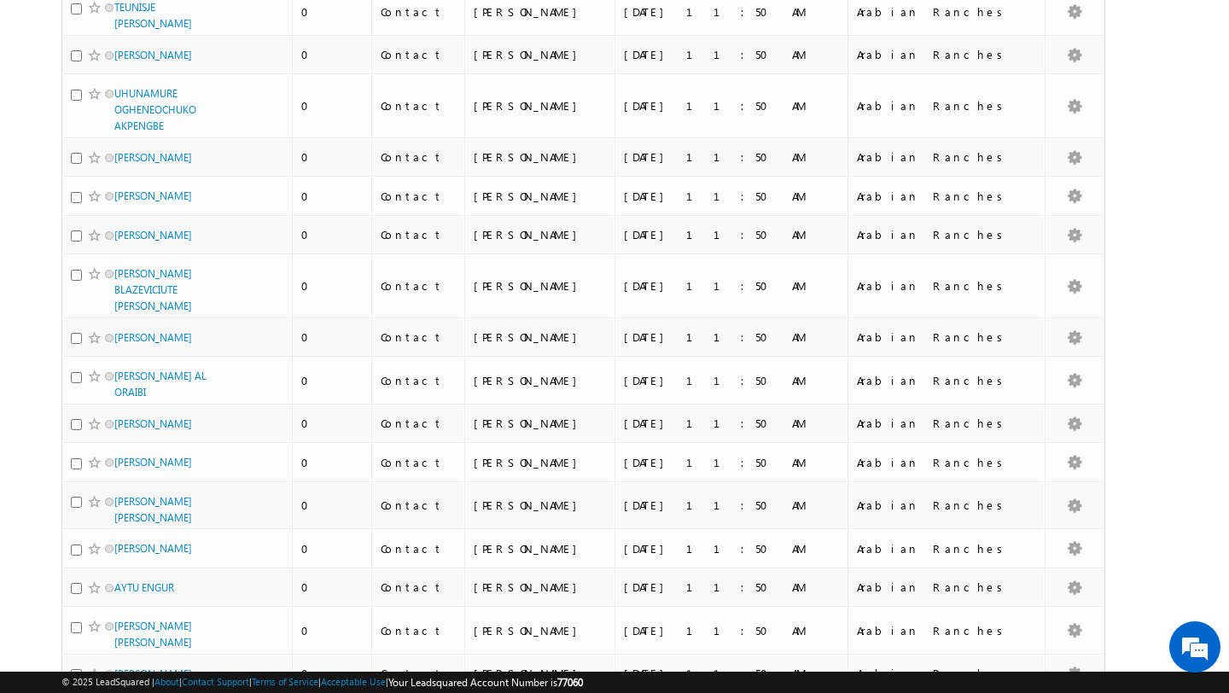
scroll to position [8333, 0]
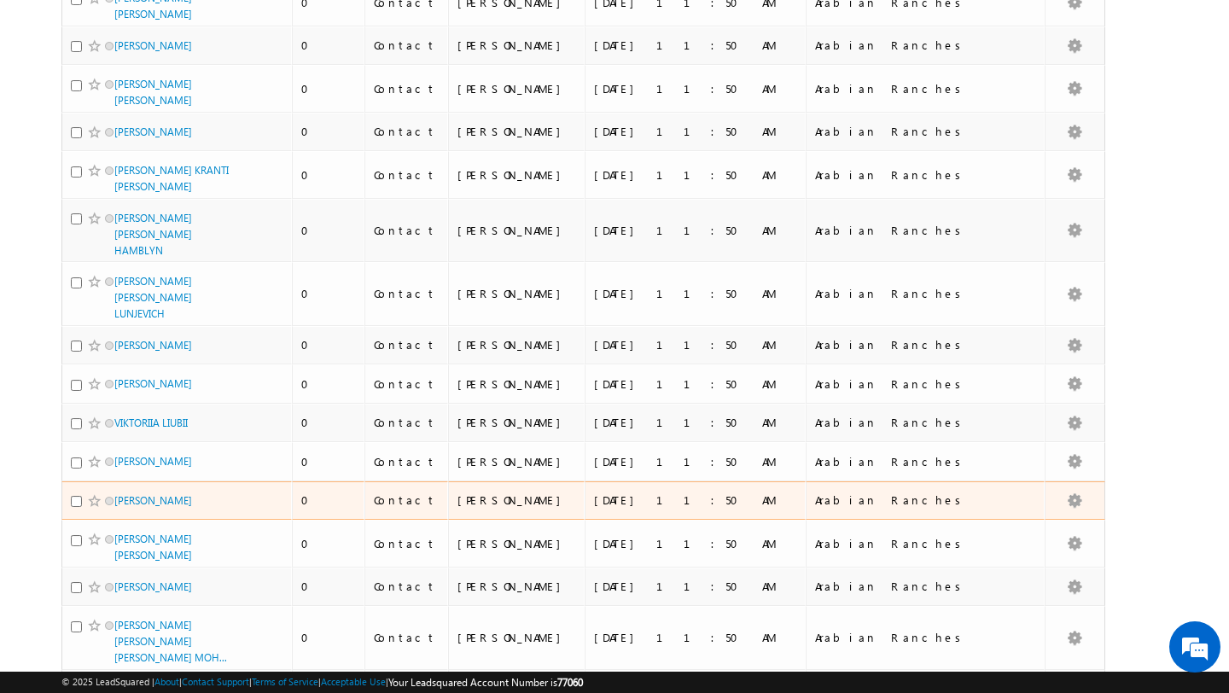
scroll to position [0, 0]
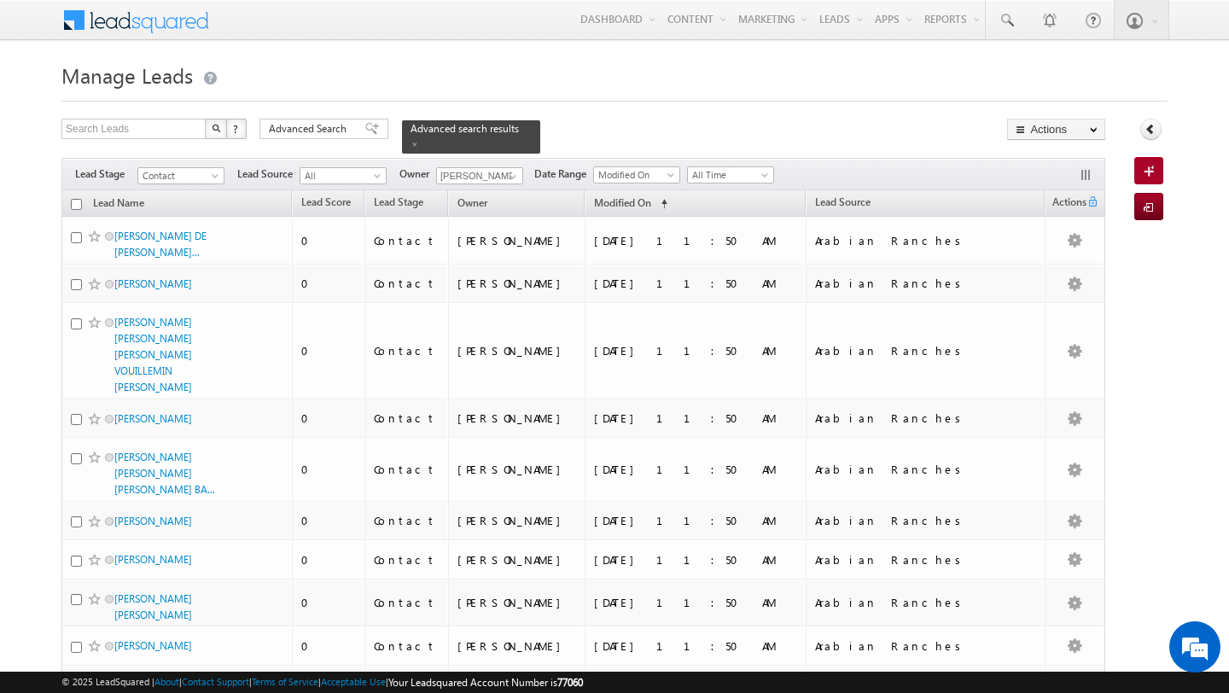
click at [77, 201] on input "checkbox" at bounding box center [76, 204] width 11 height 11
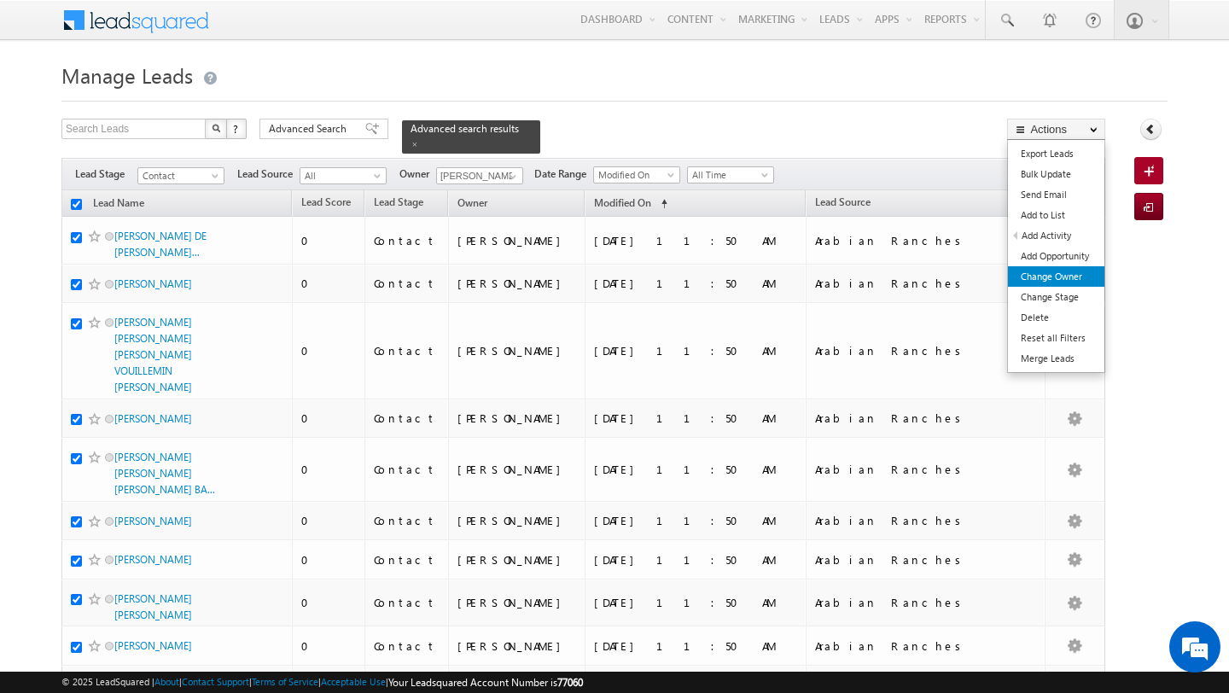
click at [1081, 276] on link "Change Owner" at bounding box center [1056, 276] width 96 height 20
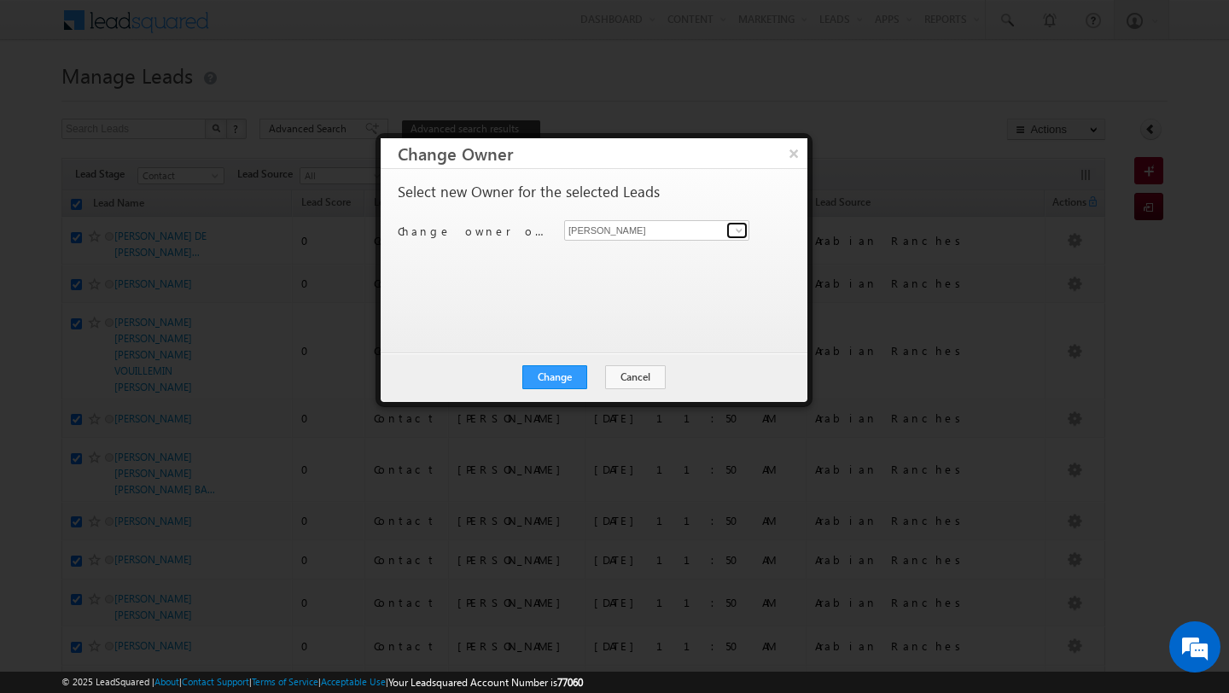
click at [734, 230] on span at bounding box center [739, 231] width 14 height 14
click at [677, 250] on link "Pratyush kuanr pratyush.kuanr@indglobal.ae" at bounding box center [656, 257] width 185 height 32
click at [552, 387] on button "Change" at bounding box center [554, 377] width 65 height 24
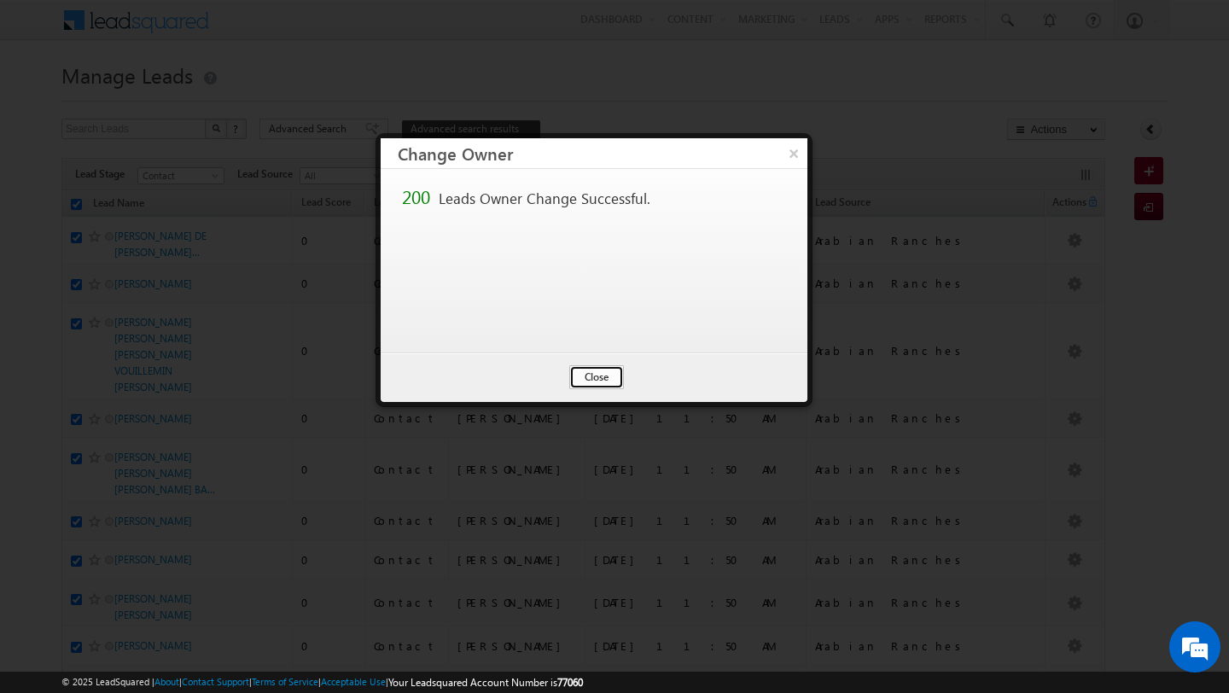
click at [590, 383] on button "Close" at bounding box center [596, 377] width 55 height 24
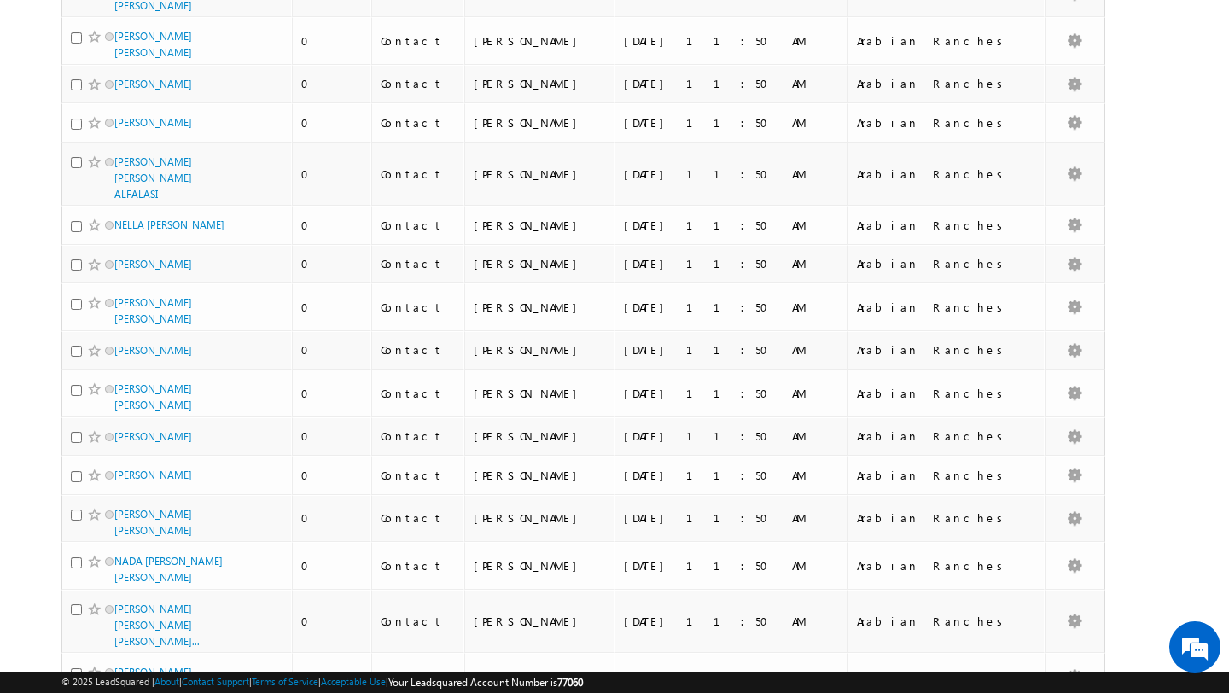
scroll to position [7401, 0]
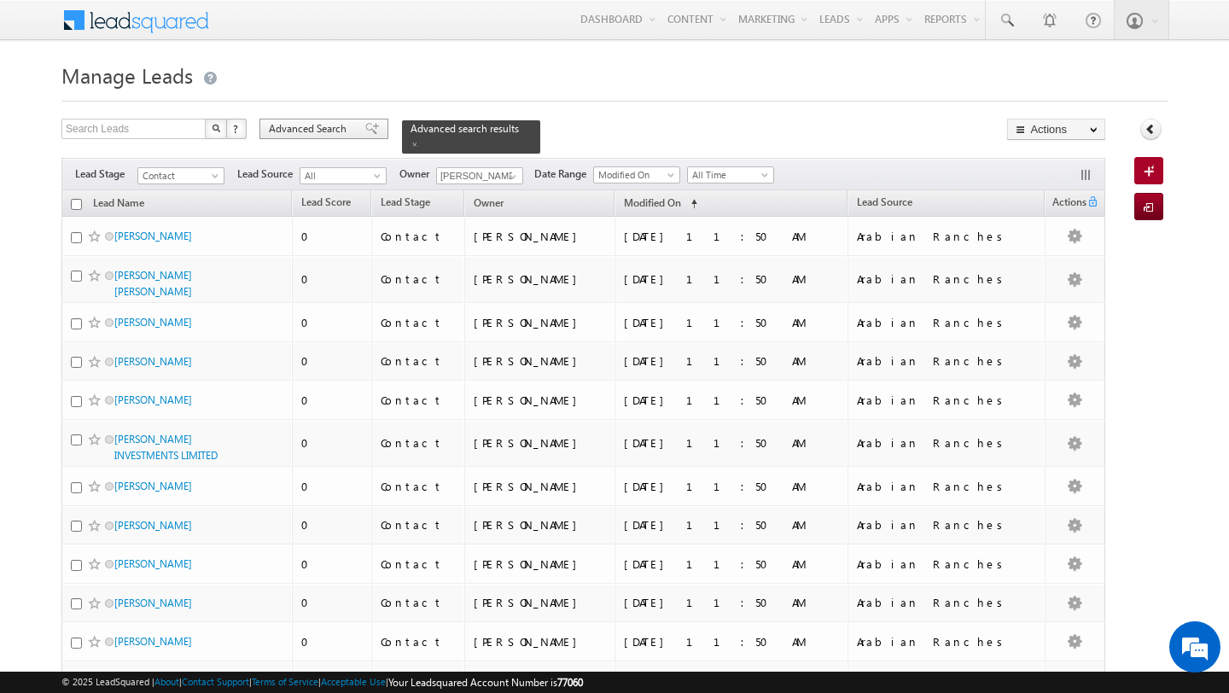
click at [312, 138] on div "Advanced Search" at bounding box center [323, 129] width 129 height 20
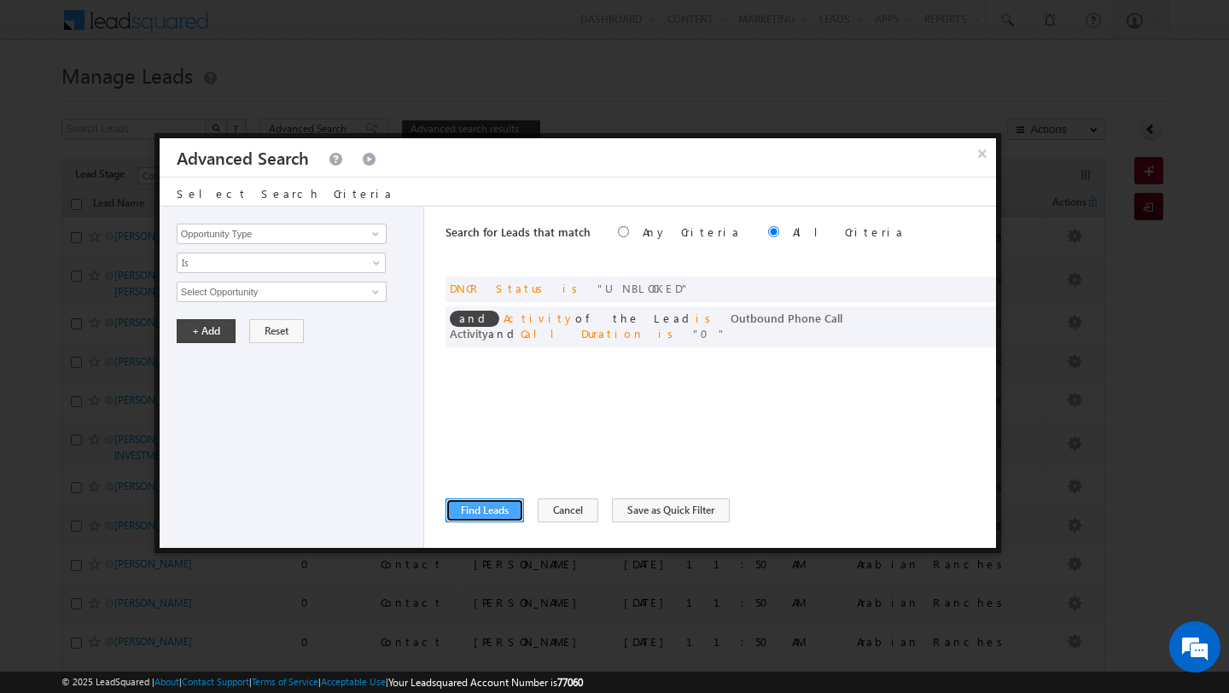
click at [481, 506] on button "Find Leads" at bounding box center [485, 510] width 79 height 24
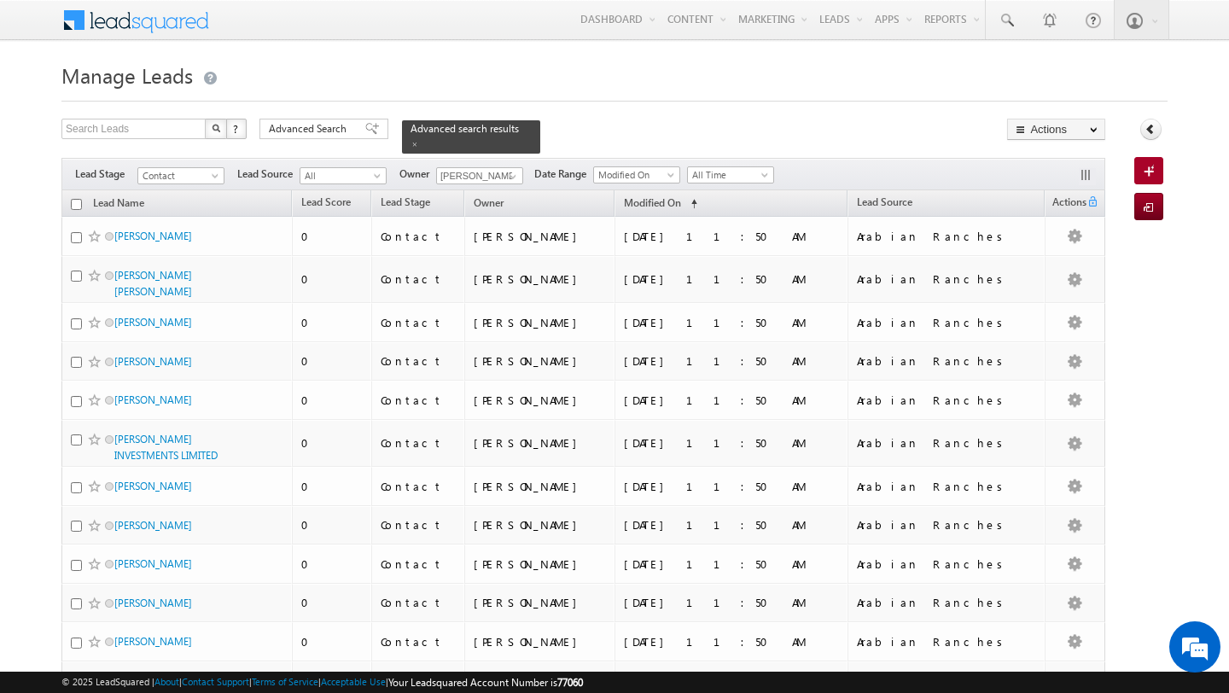
click at [75, 207] on input "checkbox" at bounding box center [76, 204] width 11 height 11
checkbox input "true"
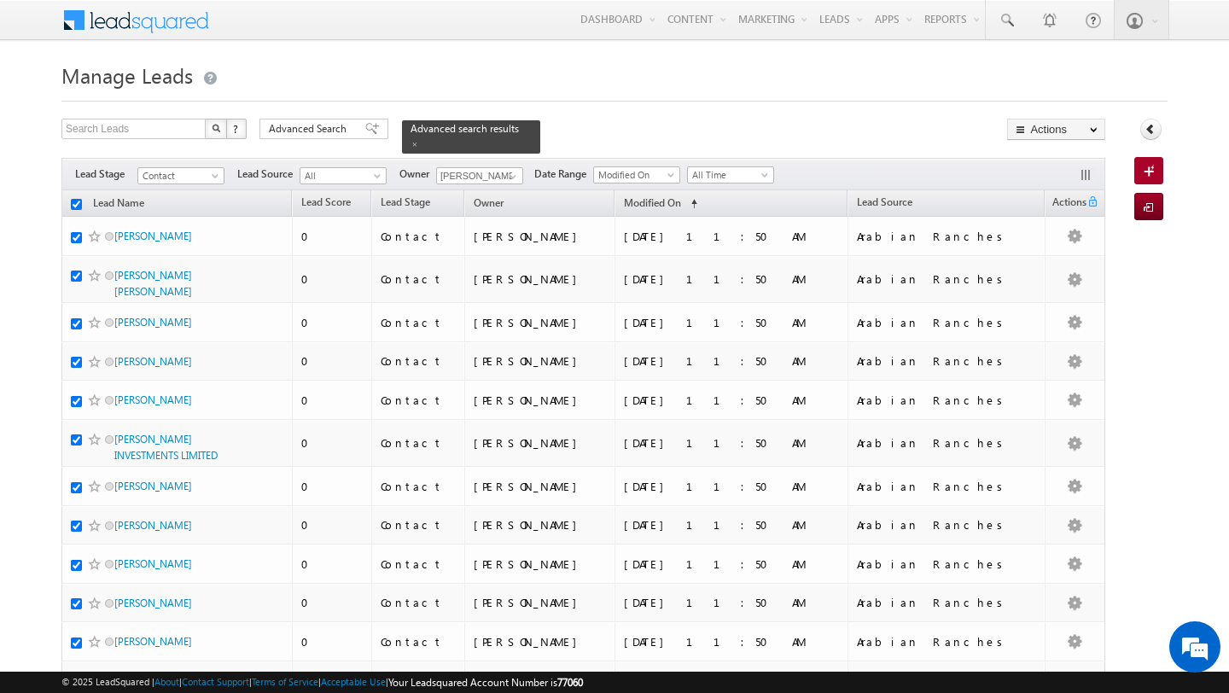
checkbox input "true"
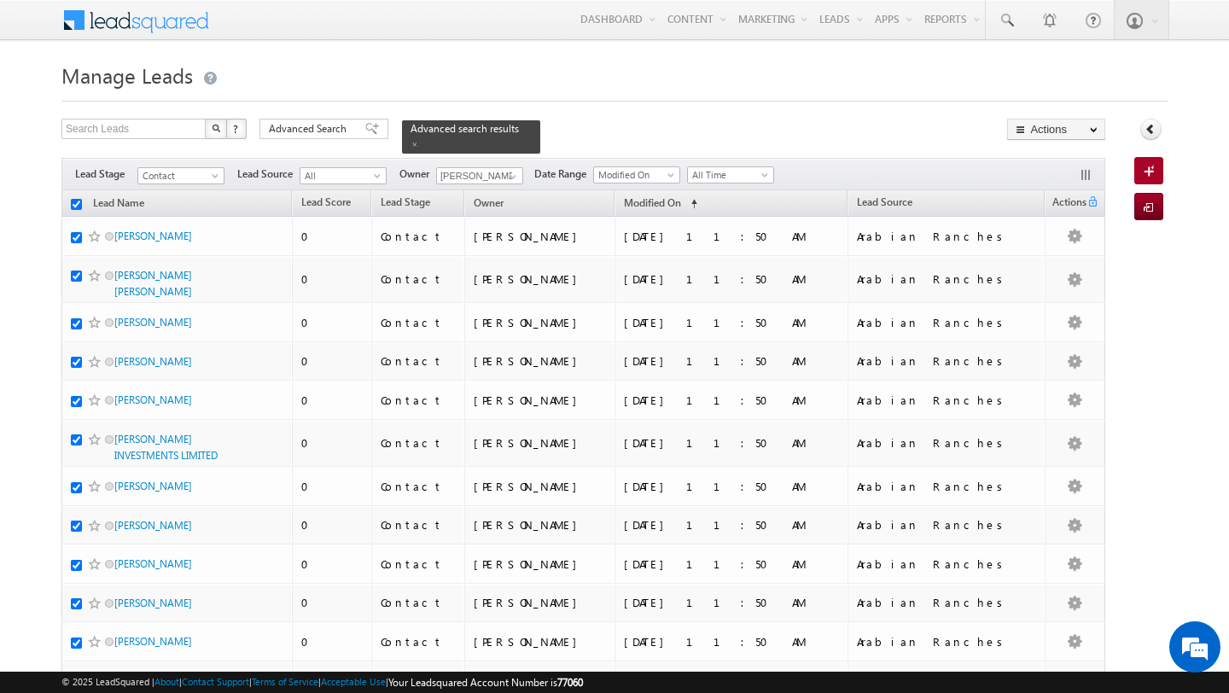
checkbox input "true"
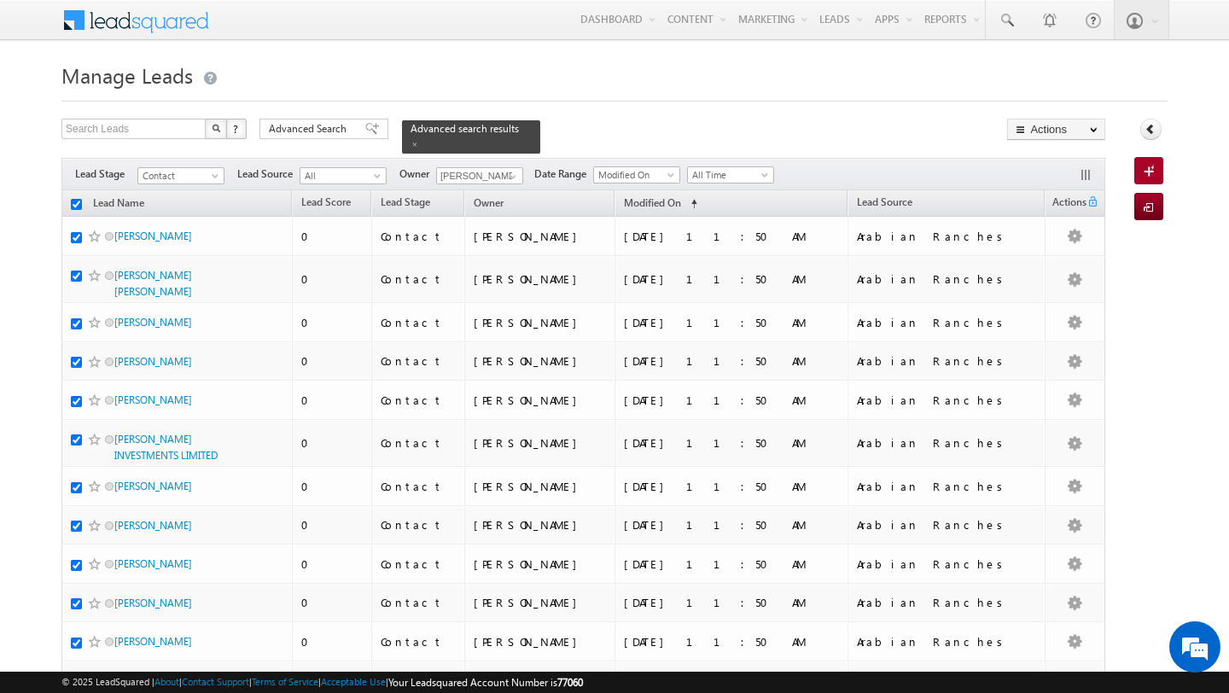
checkbox input "true"
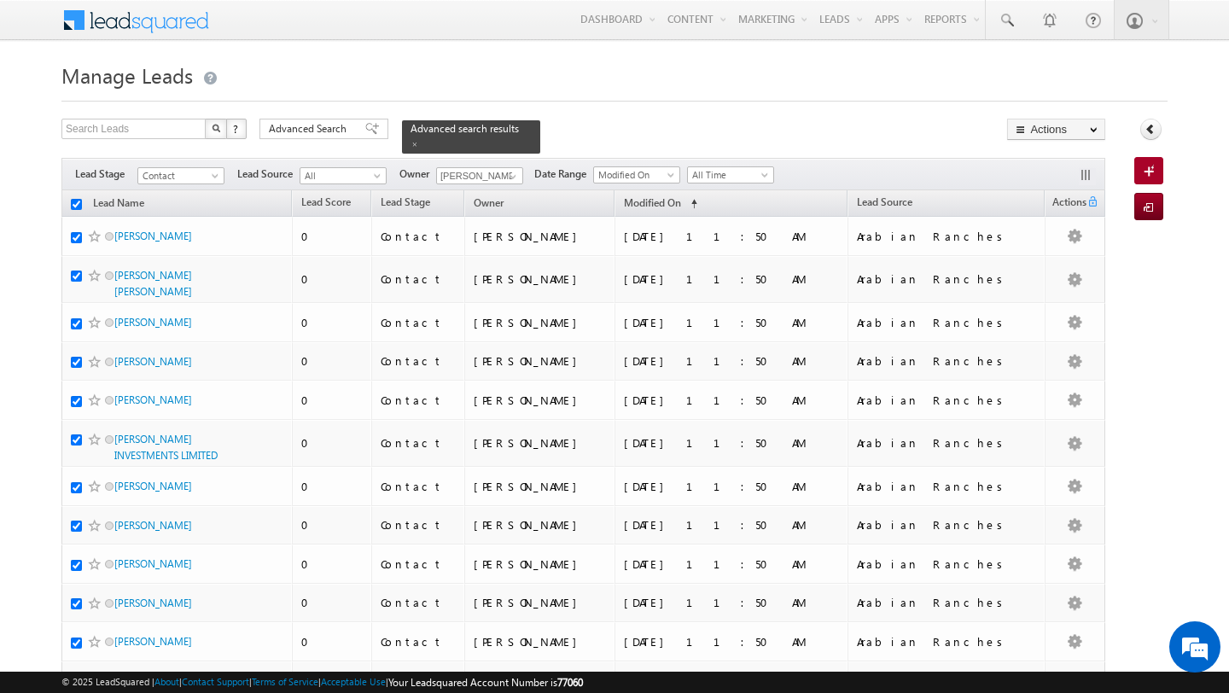
checkbox input "true"
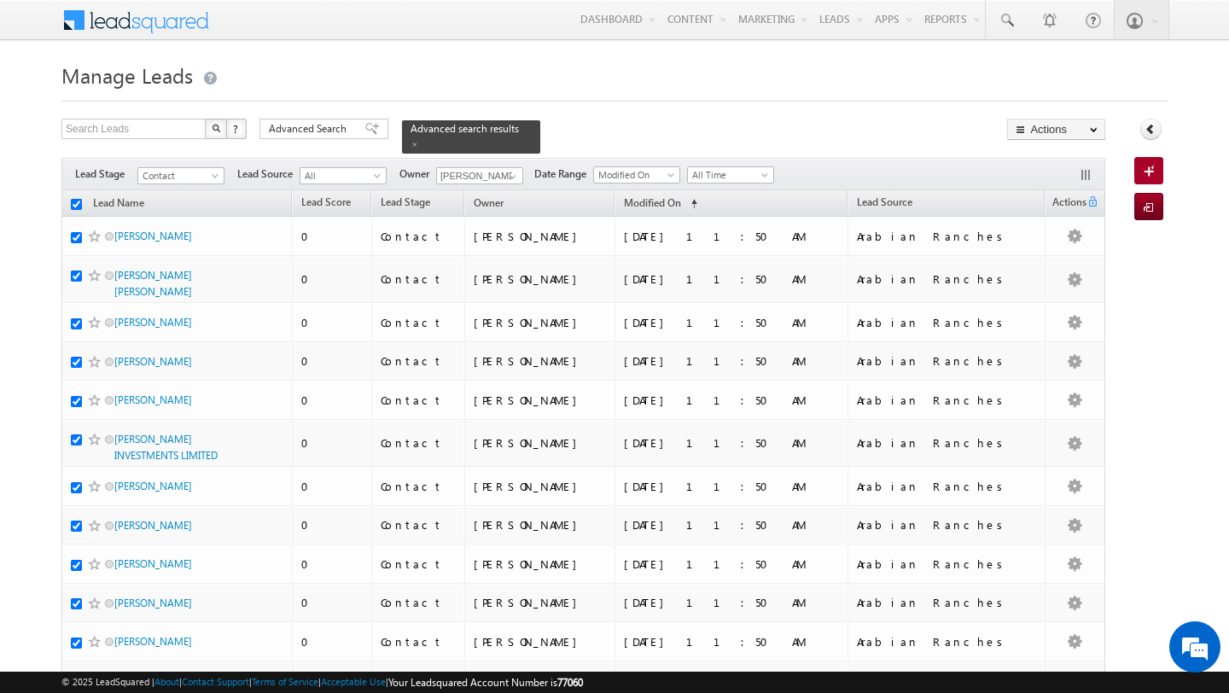
checkbox input "true"
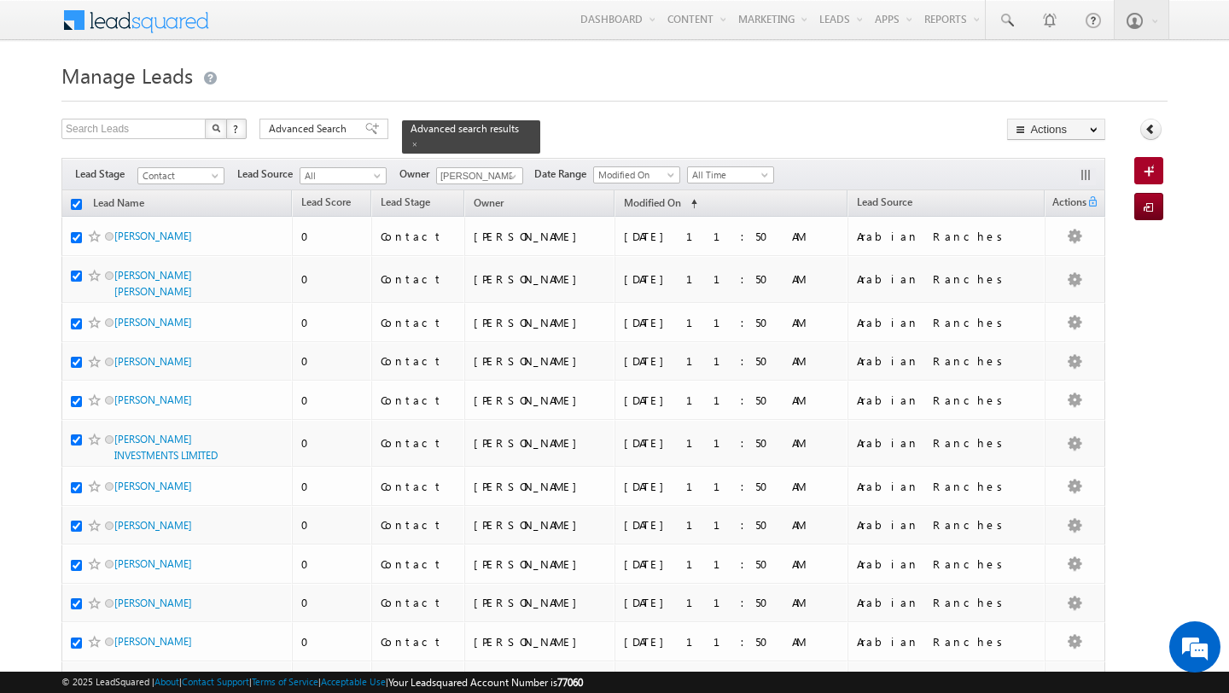
checkbox input "true"
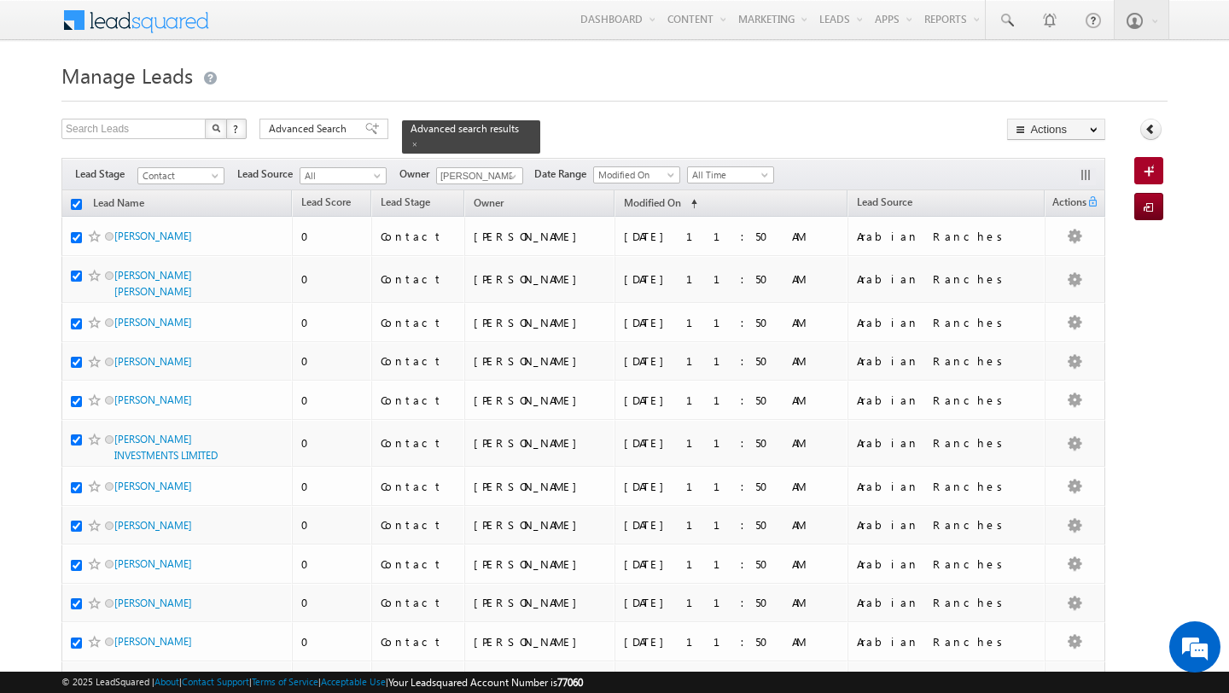
checkbox input "true"
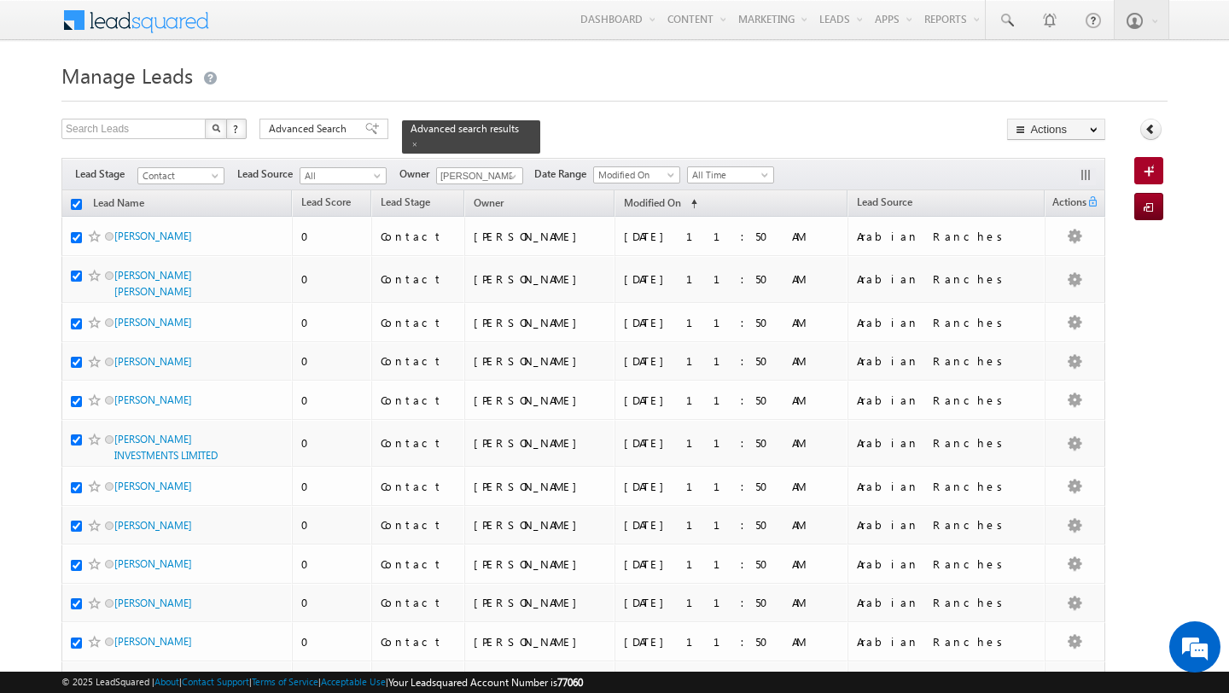
checkbox input "true"
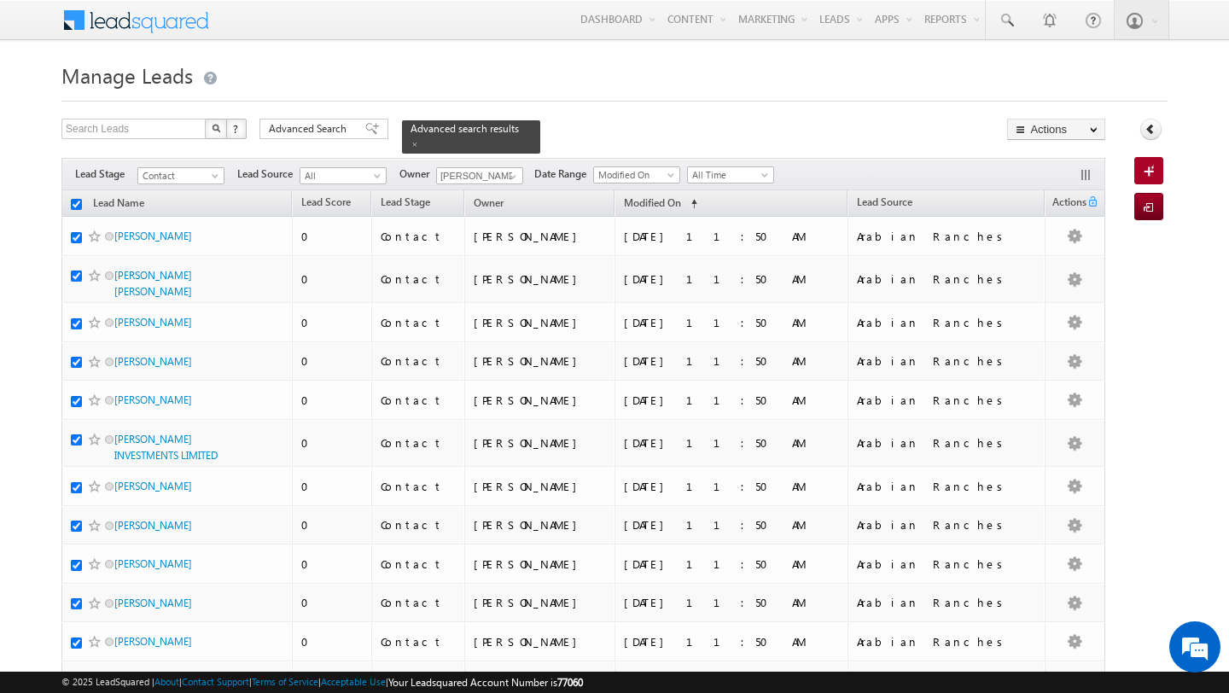
checkbox input "true"
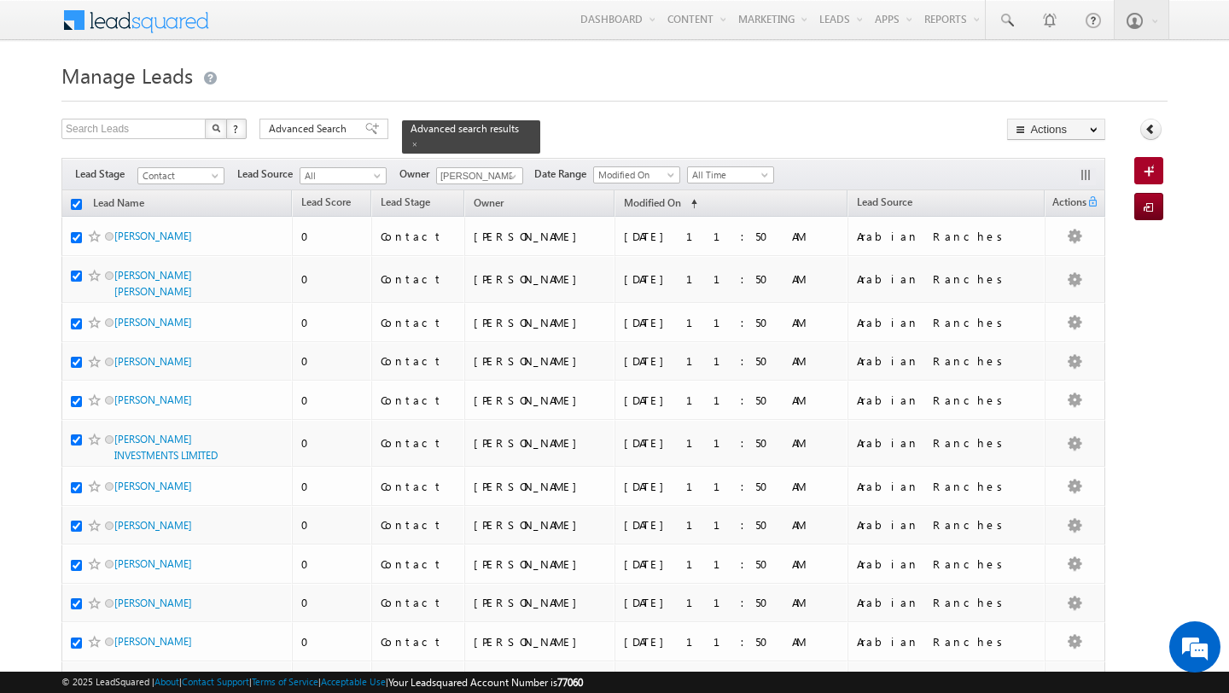
checkbox input "true"
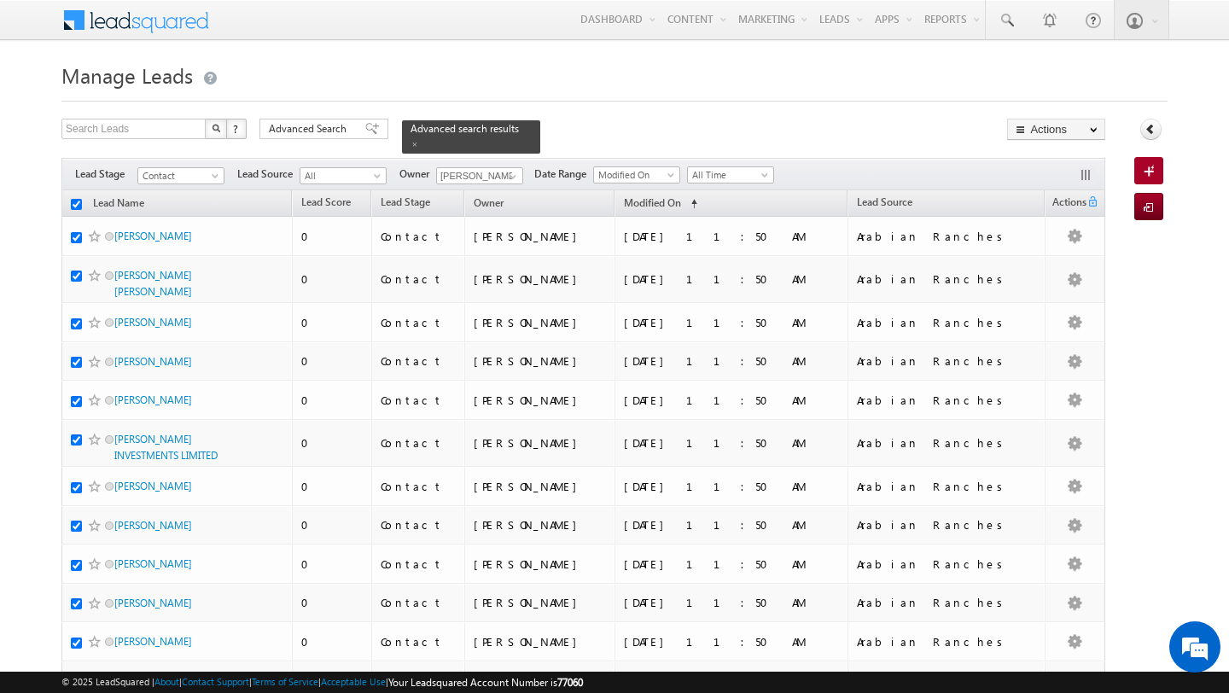
checkbox input "true"
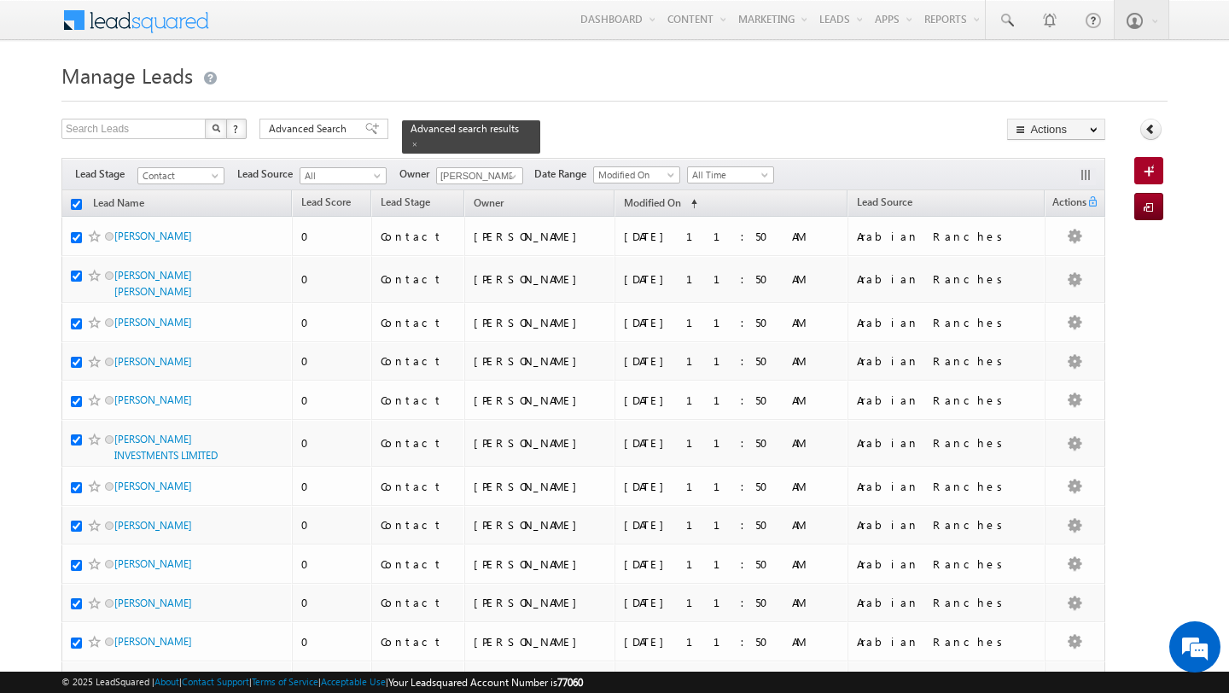
checkbox input "true"
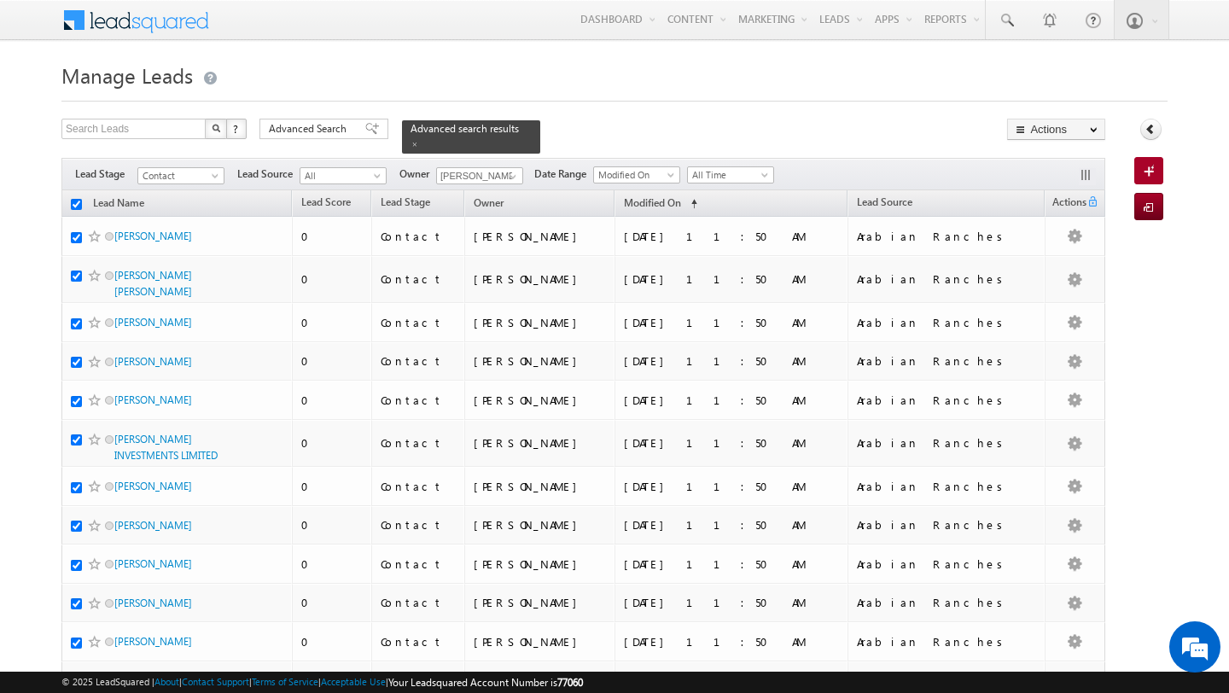
checkbox input "true"
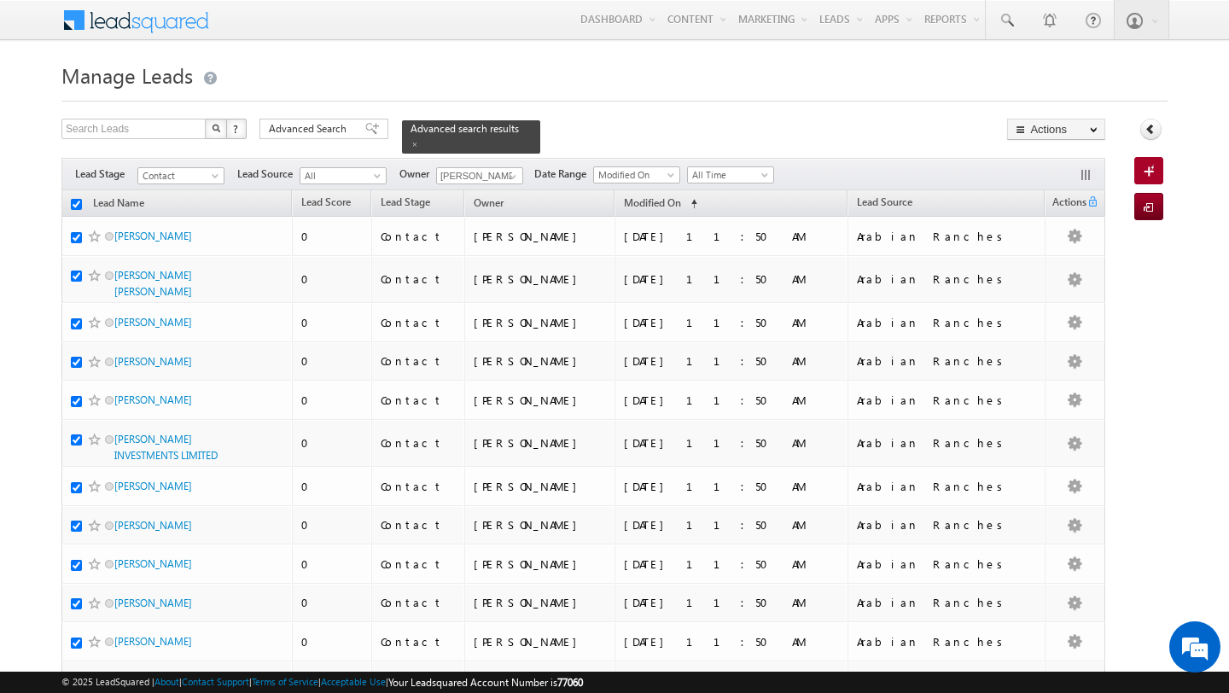
checkbox input "true"
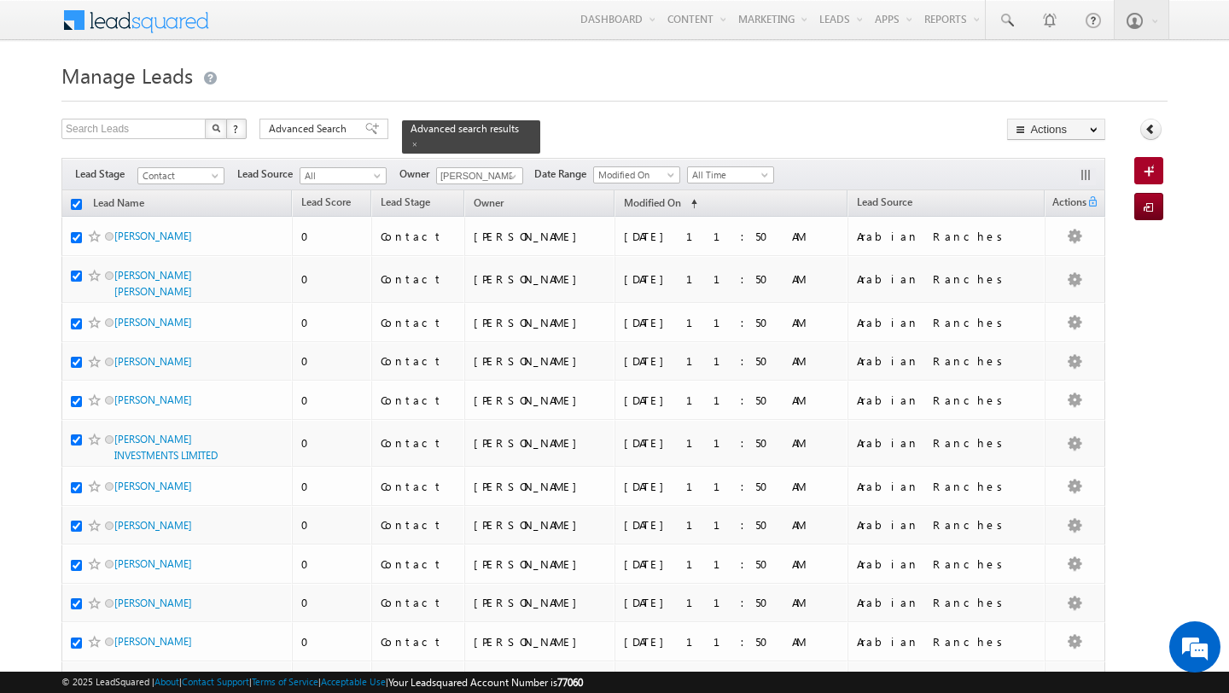
checkbox input "true"
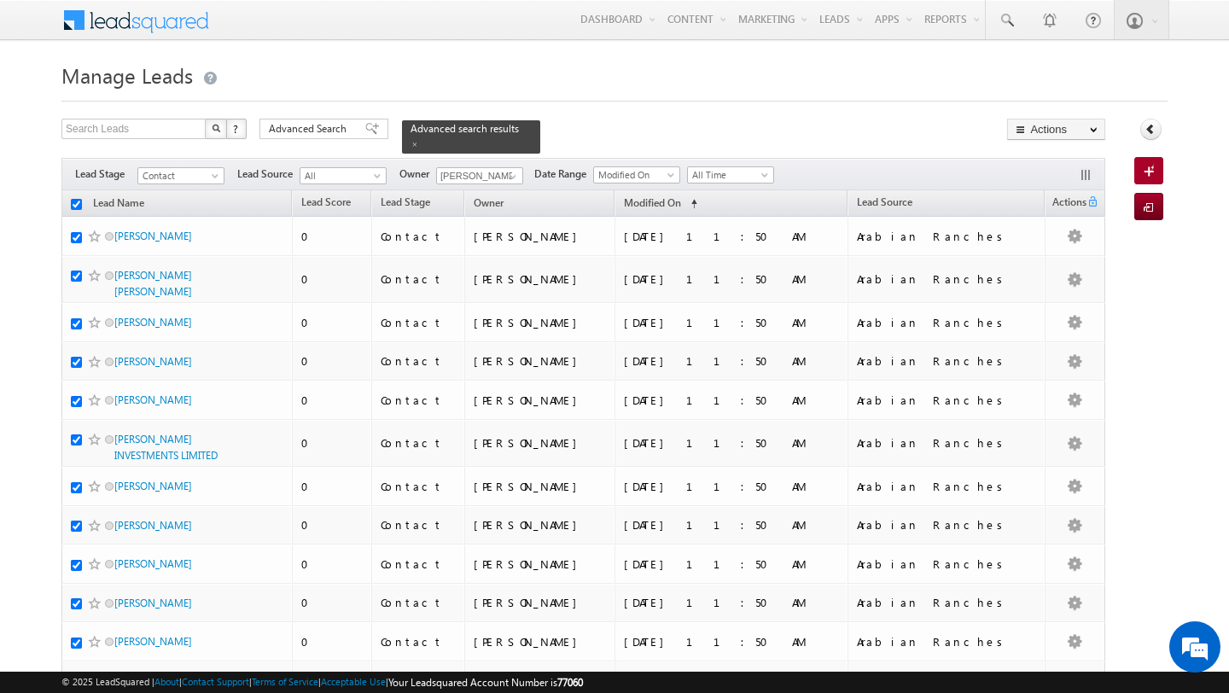
checkbox input "true"
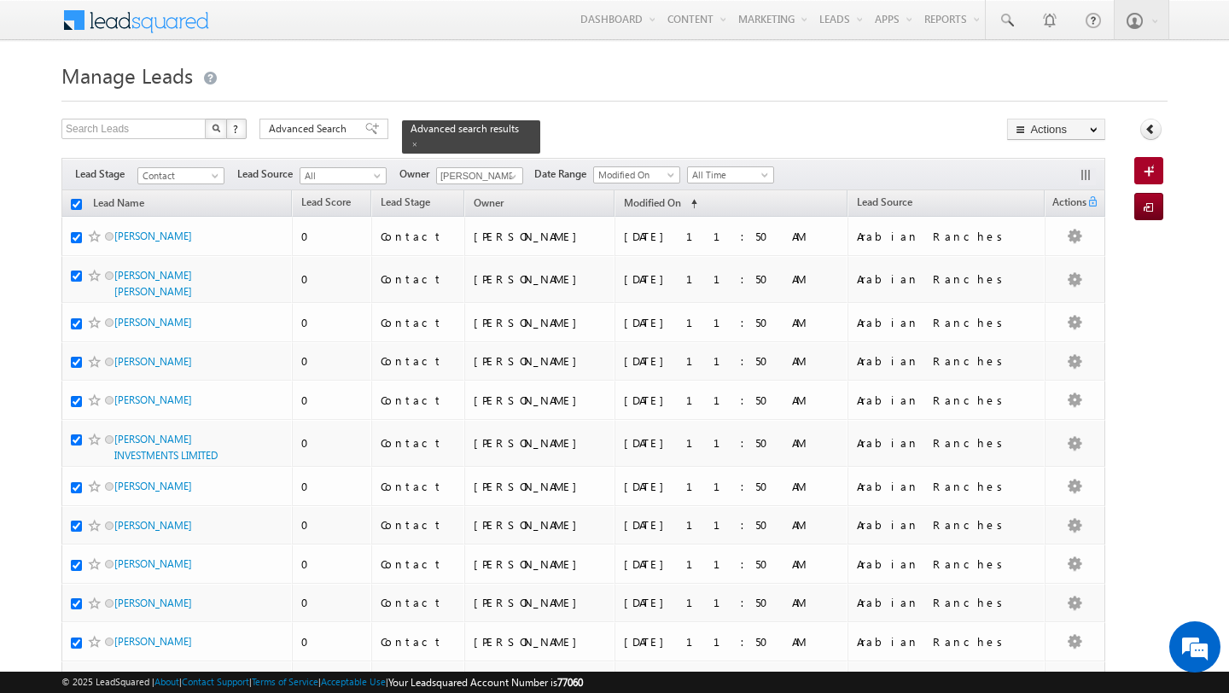
checkbox input "true"
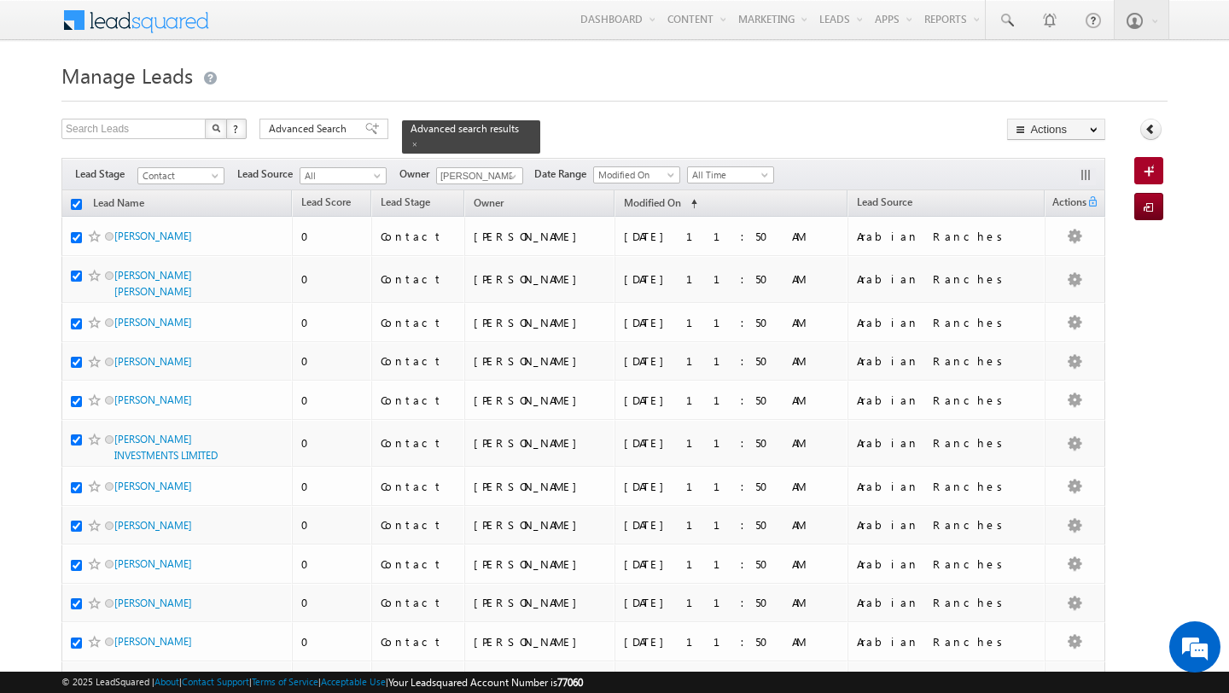
checkbox input "true"
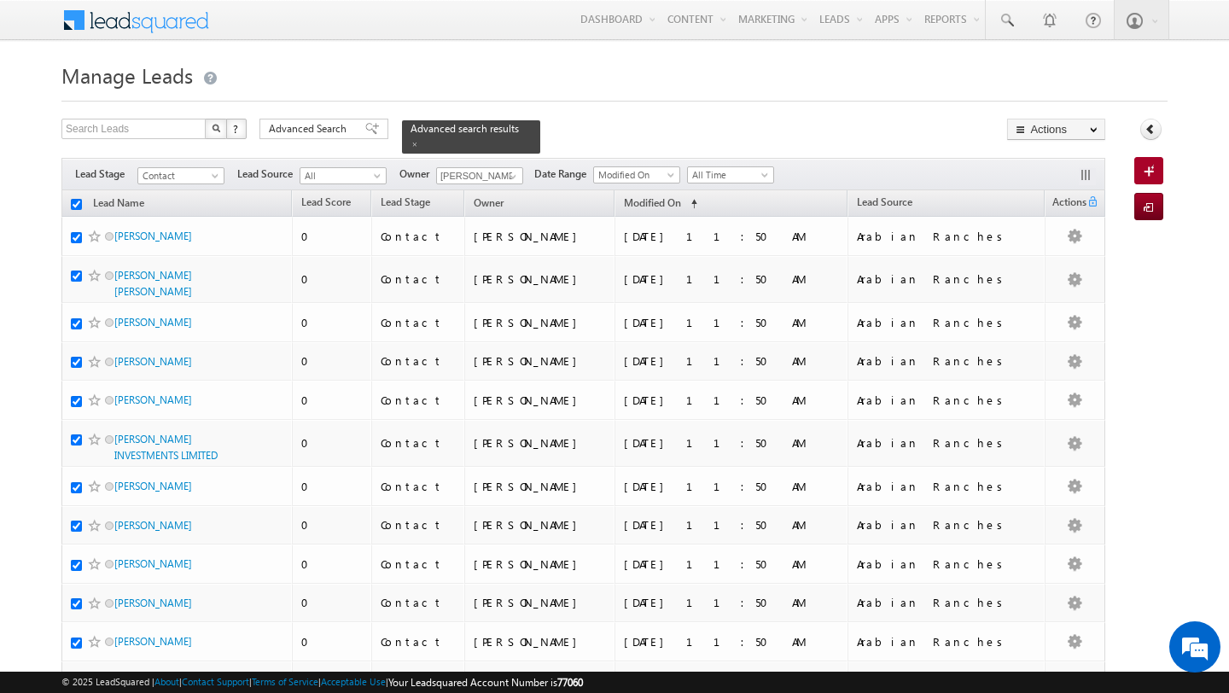
checkbox input "true"
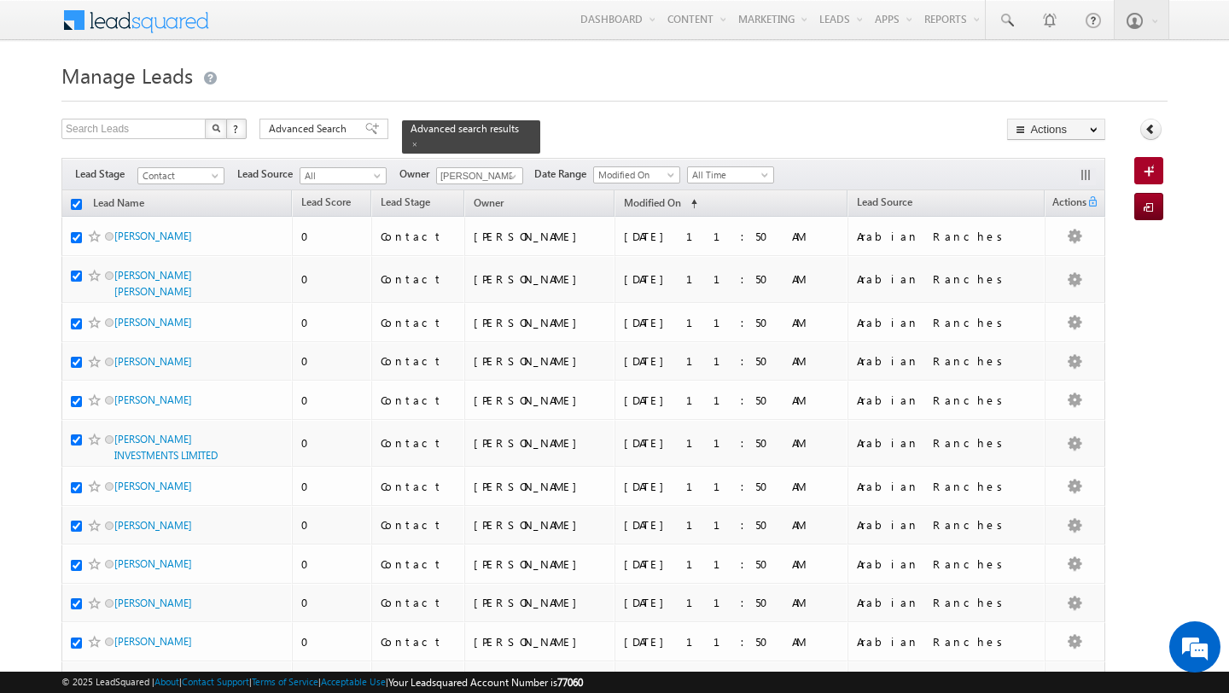
checkbox input "true"
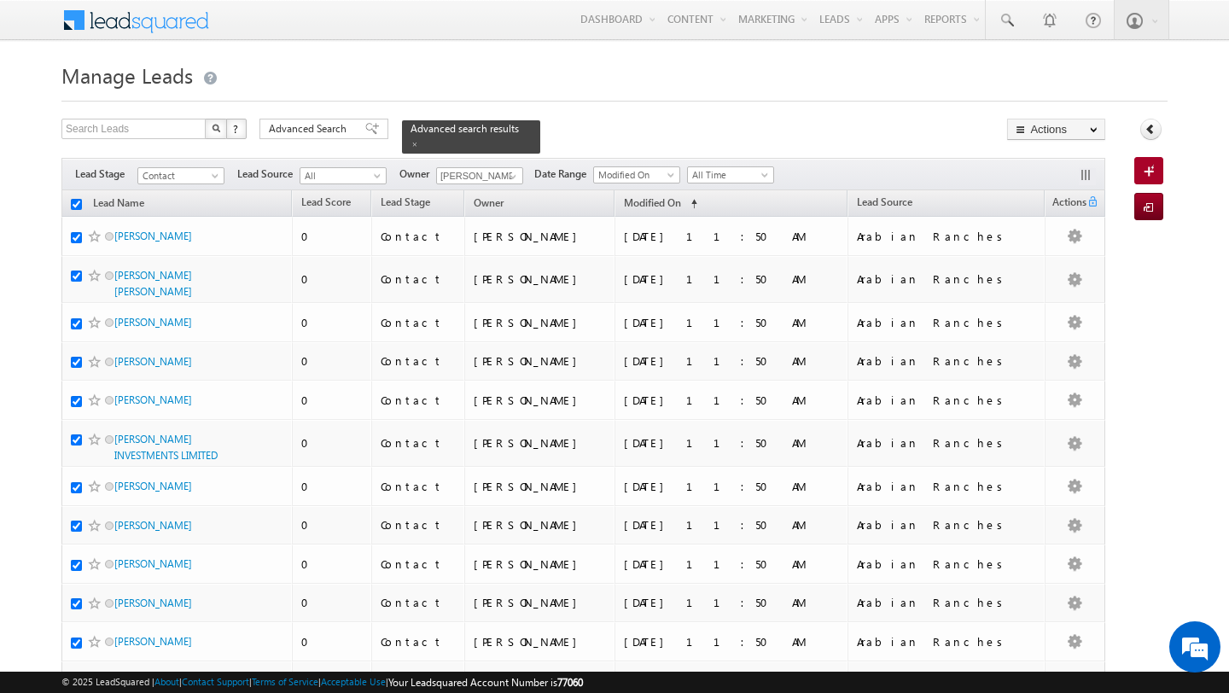
checkbox input "true"
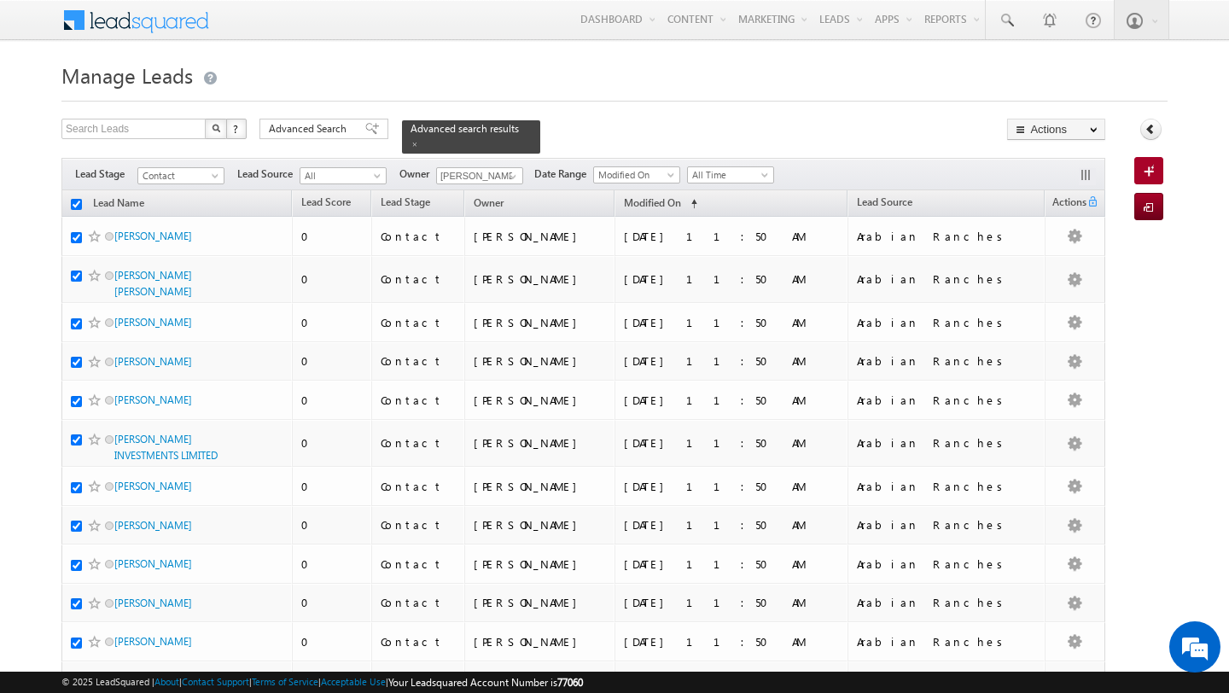
checkbox input "true"
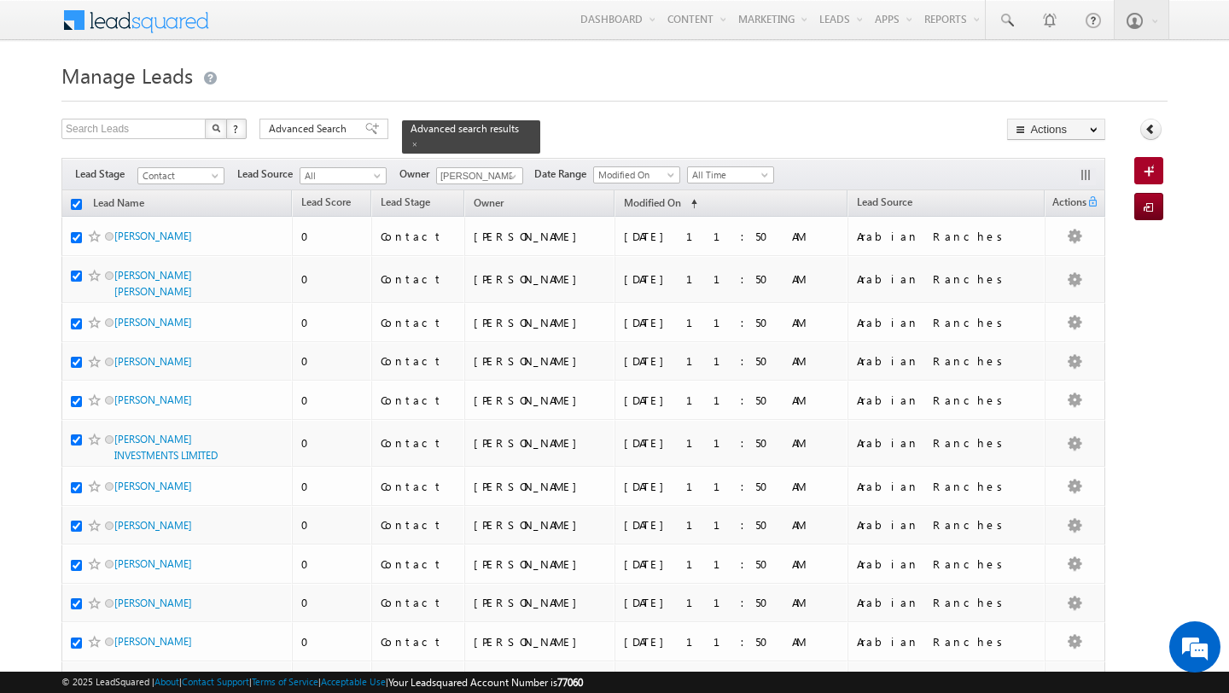
checkbox input "true"
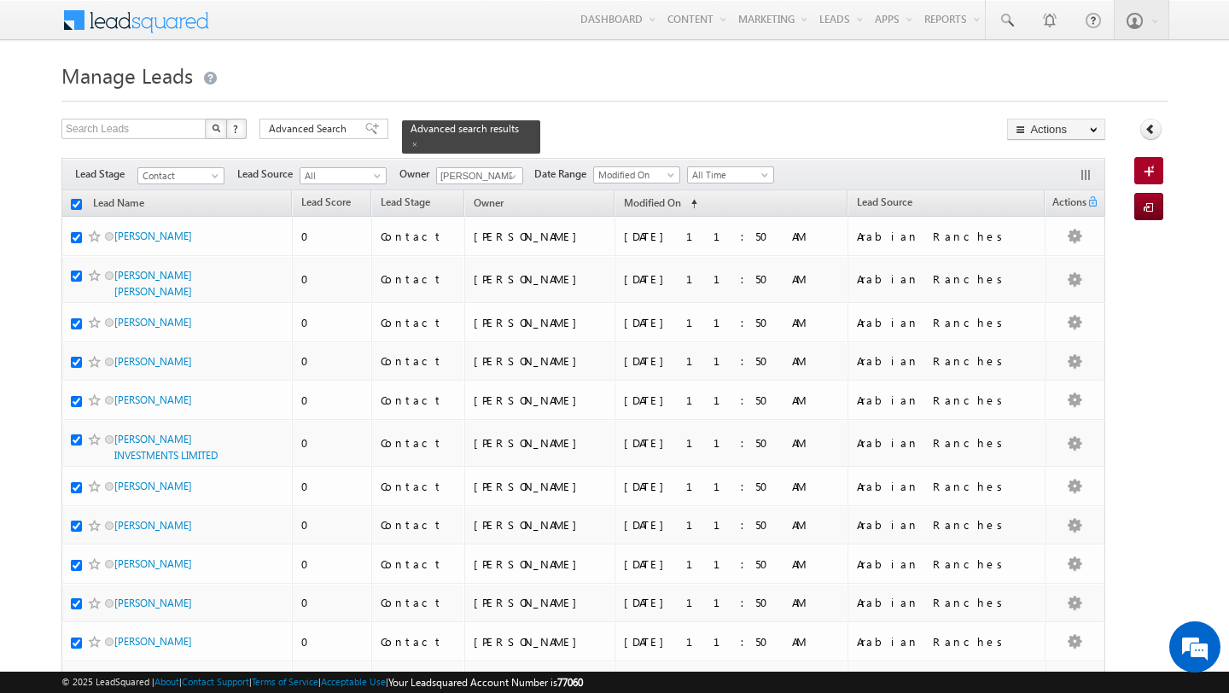
checkbox input "true"
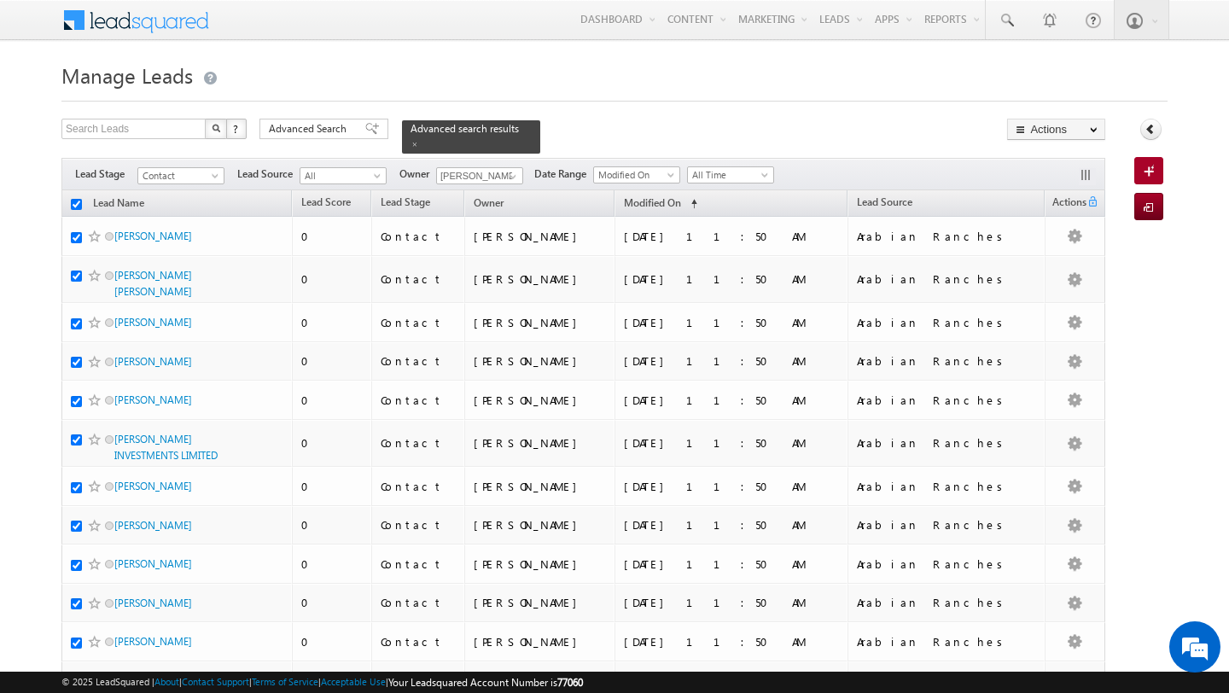
checkbox input "true"
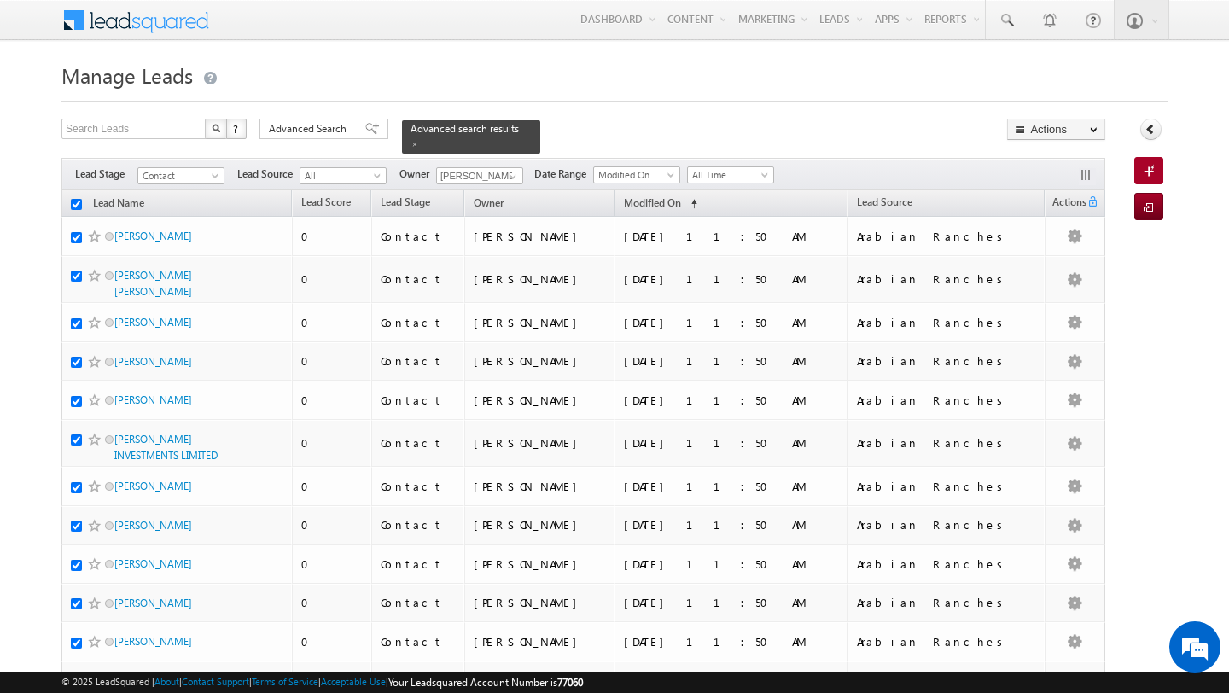
checkbox input "true"
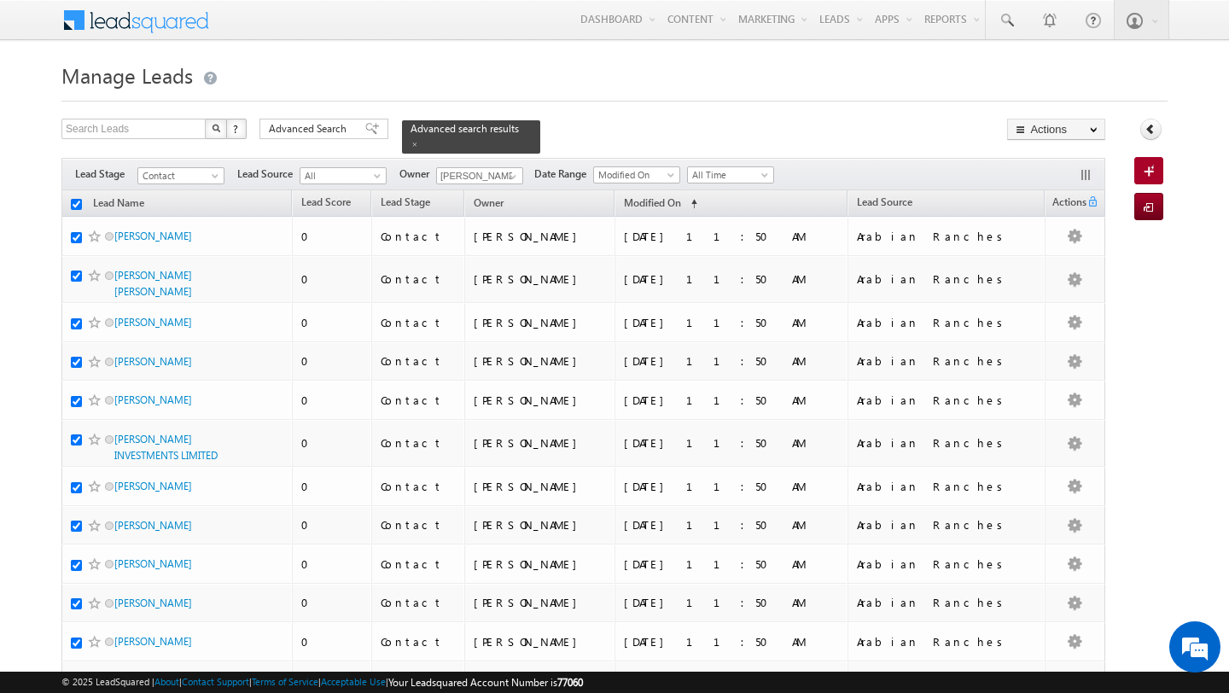
checkbox input "true"
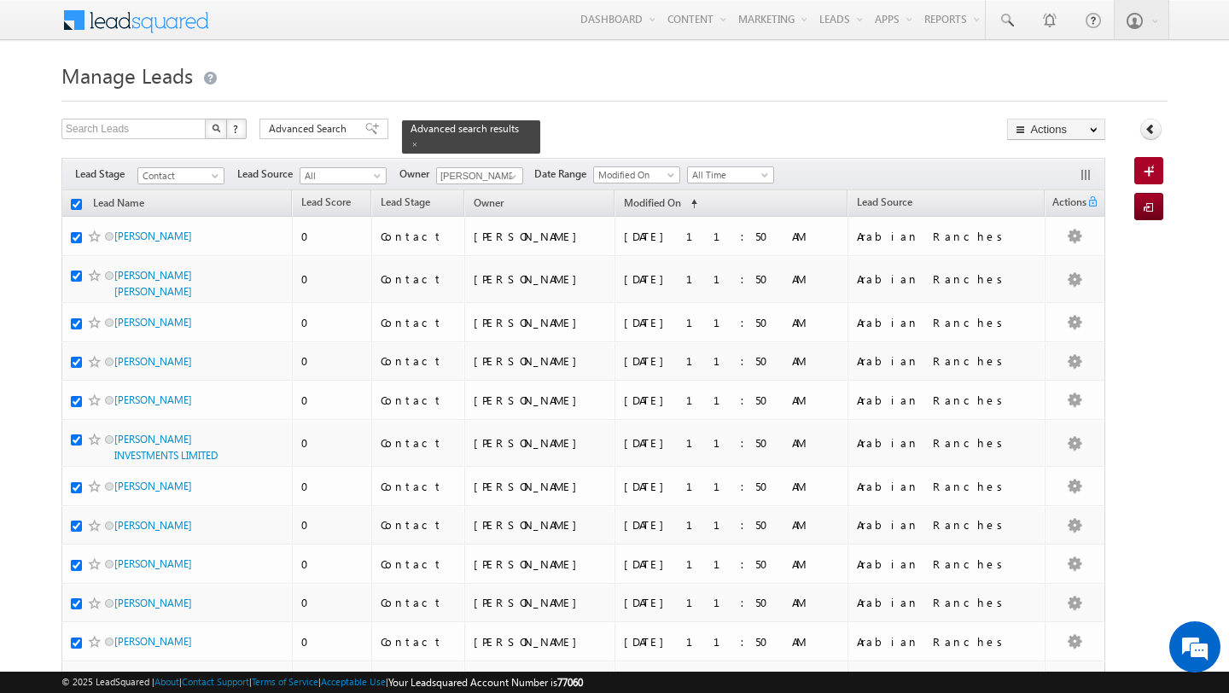
checkbox input "true"
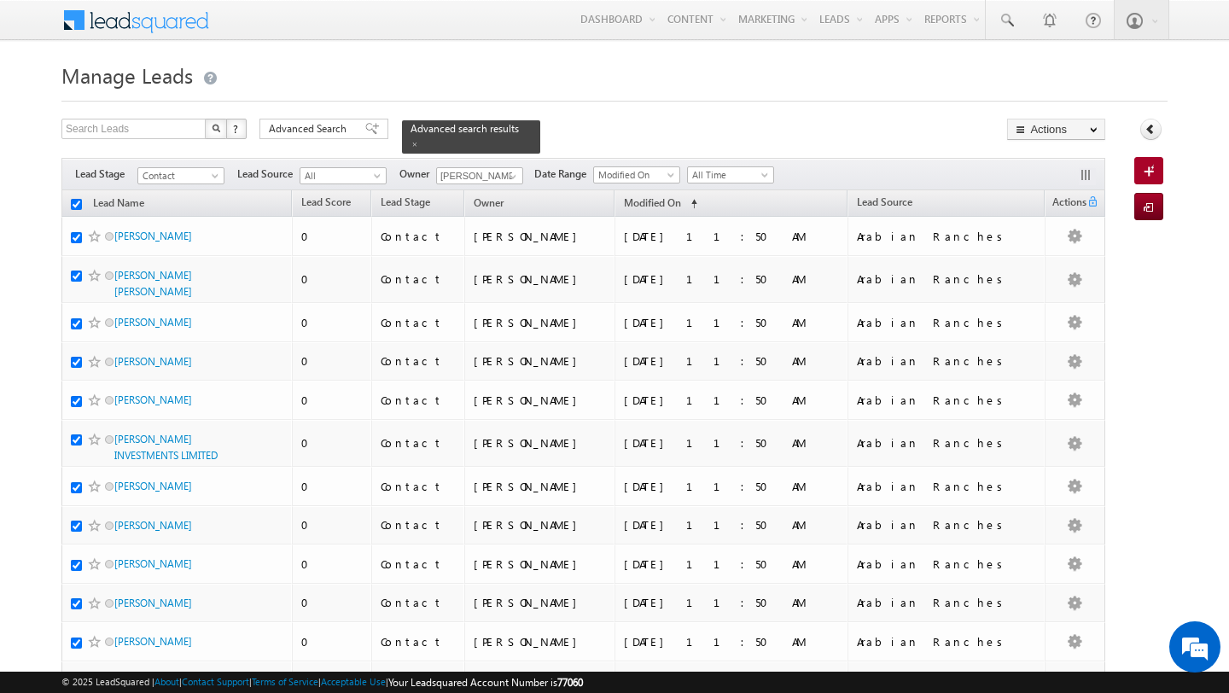
checkbox input "true"
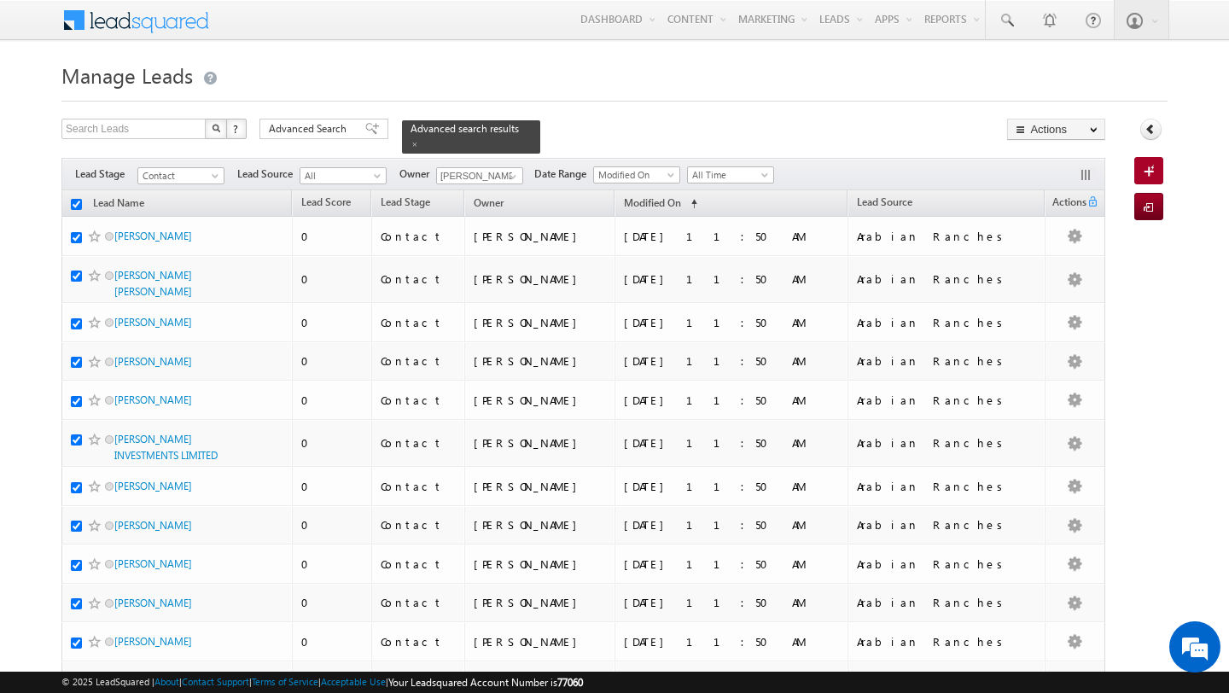
checkbox input "true"
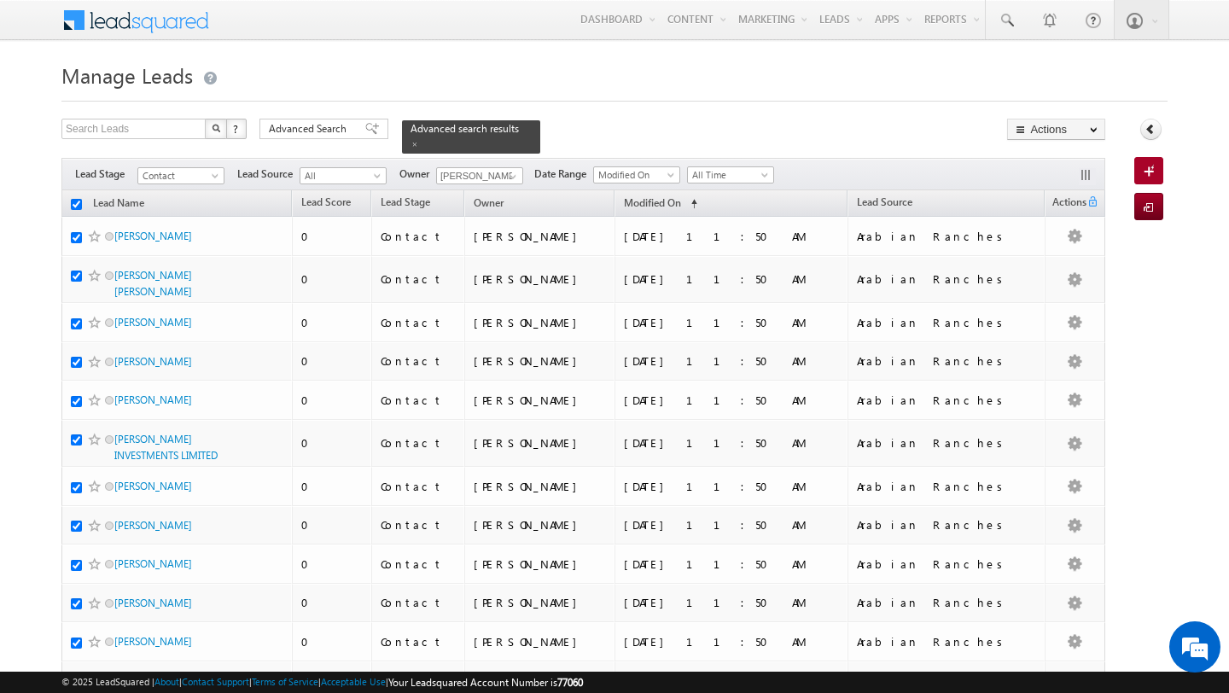
checkbox input "true"
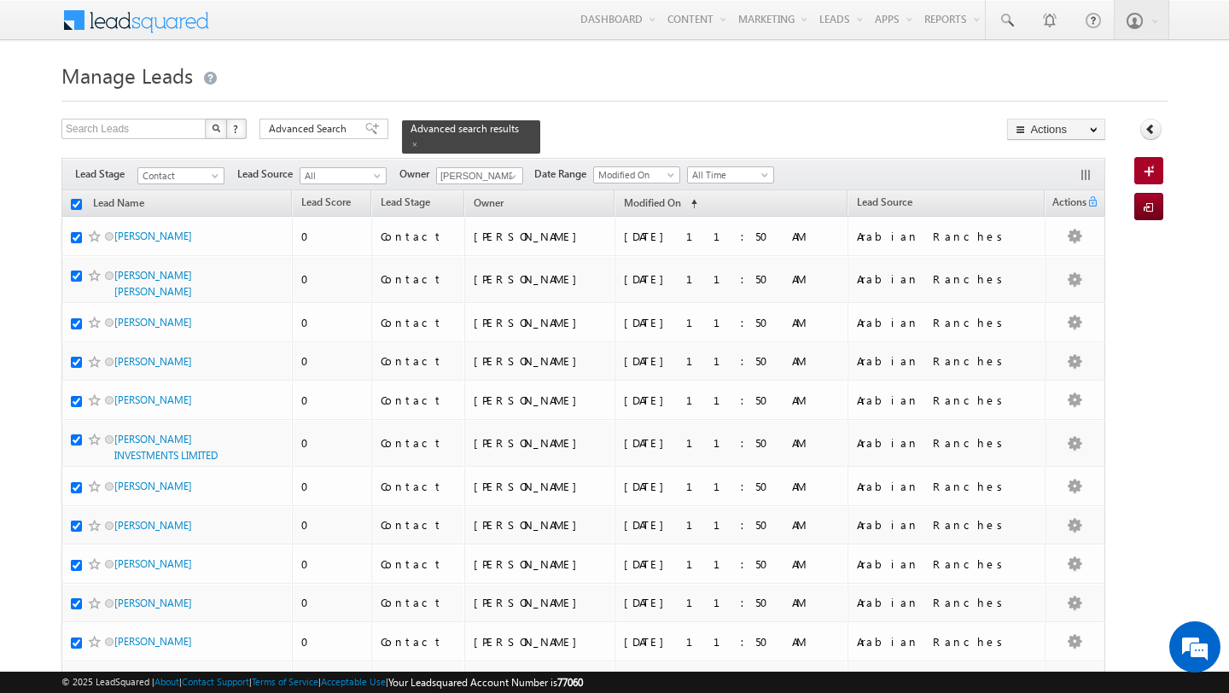
checkbox input "true"
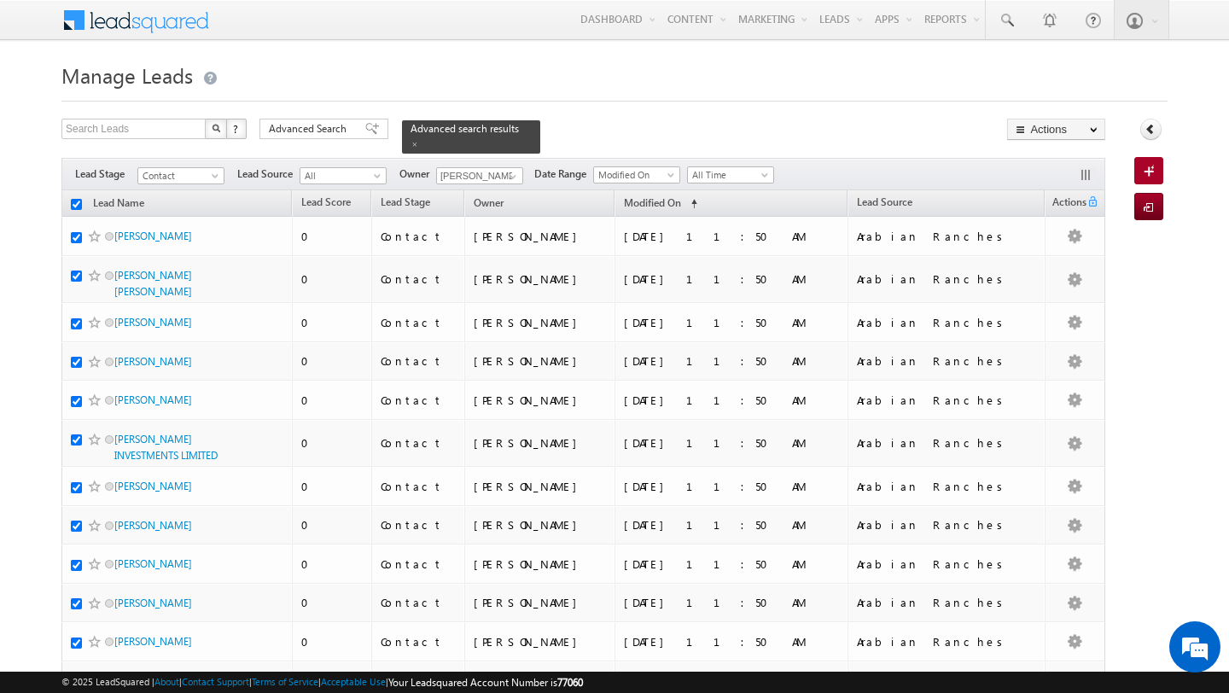
checkbox input "true"
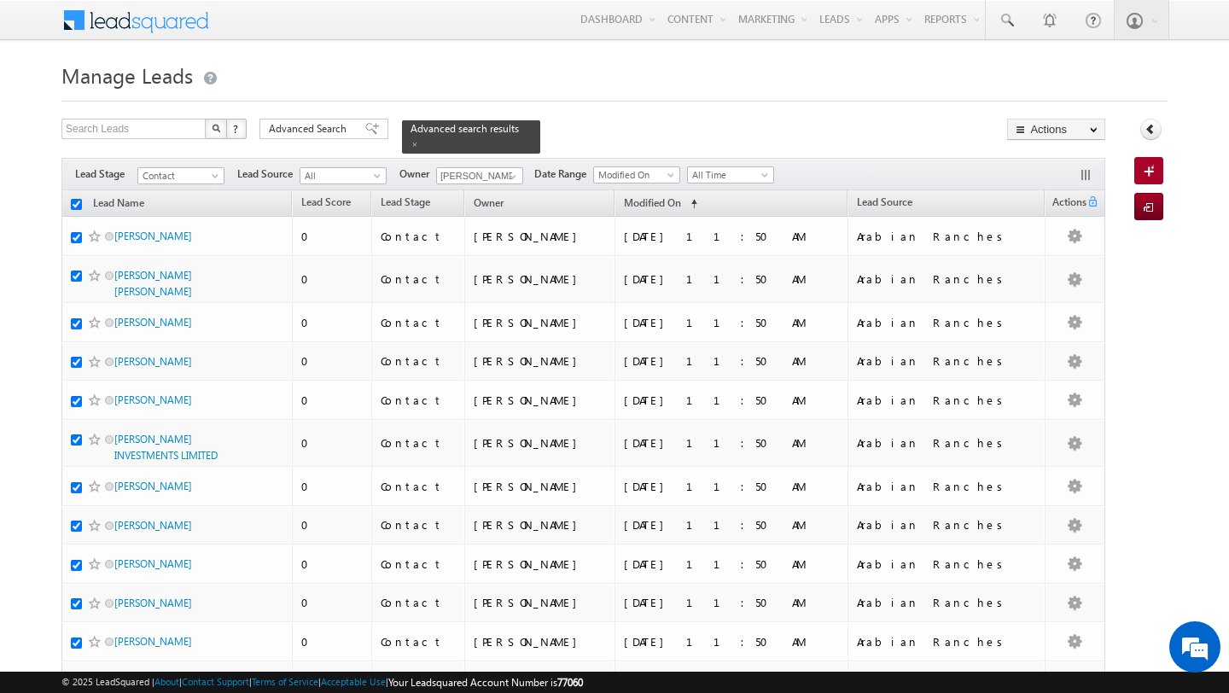
checkbox input "true"
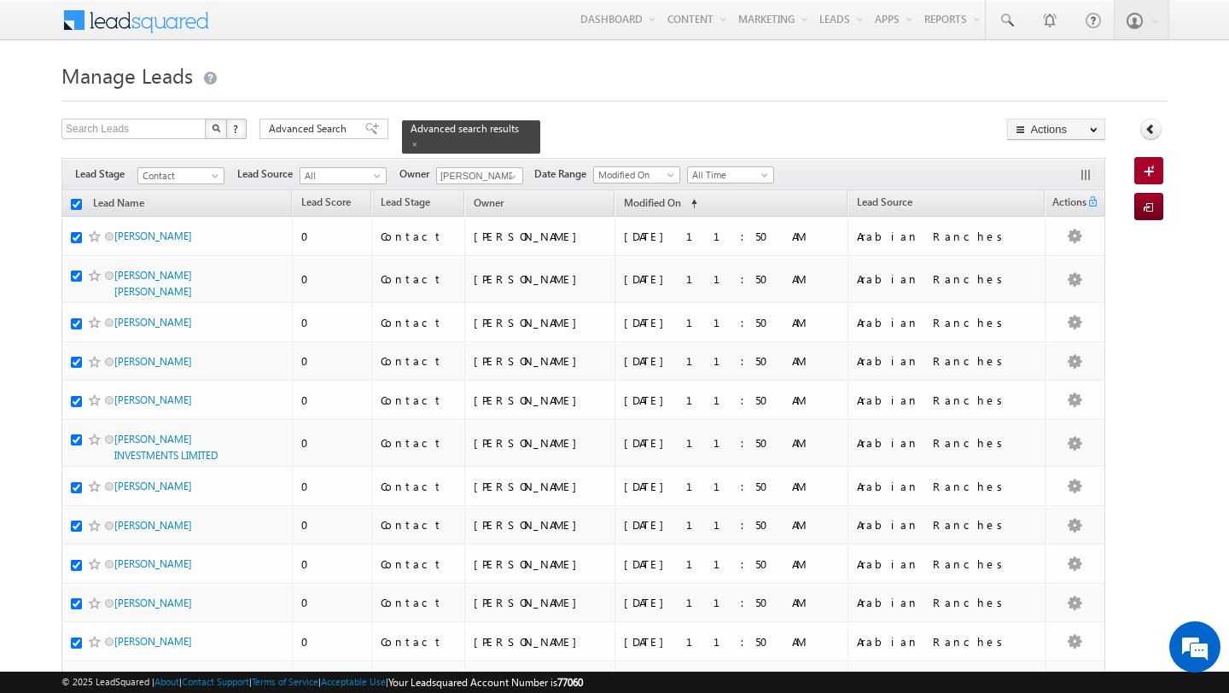
checkbox input "true"
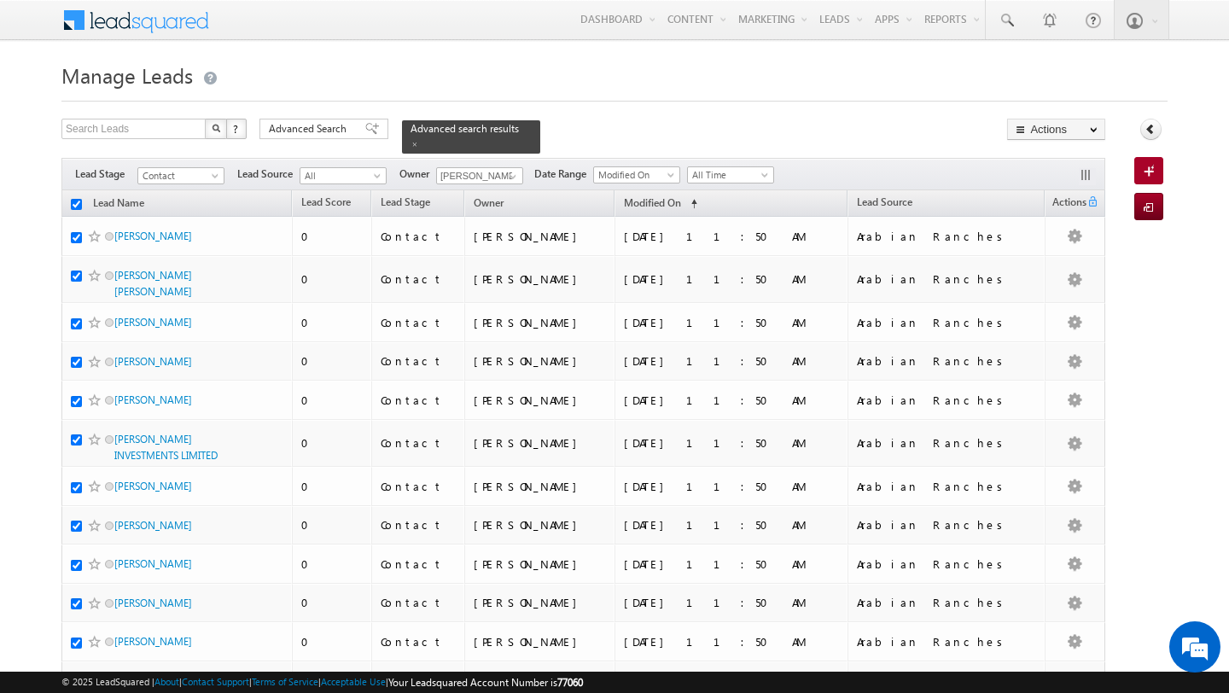
checkbox input "true"
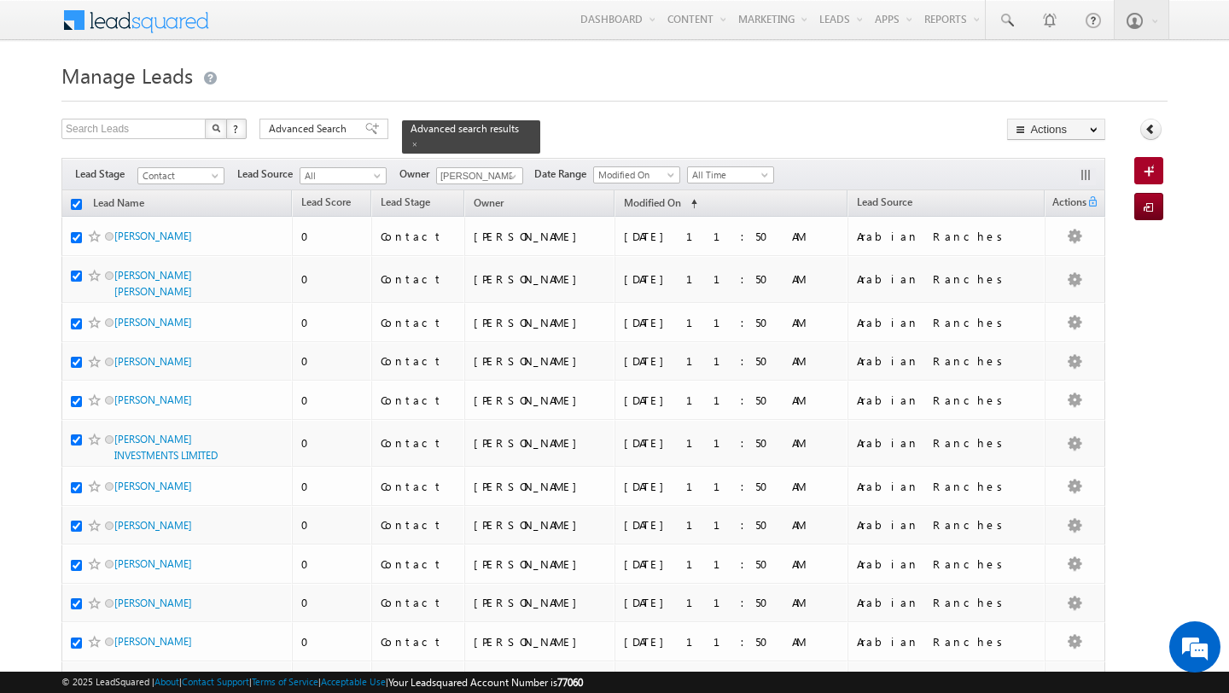
checkbox input "true"
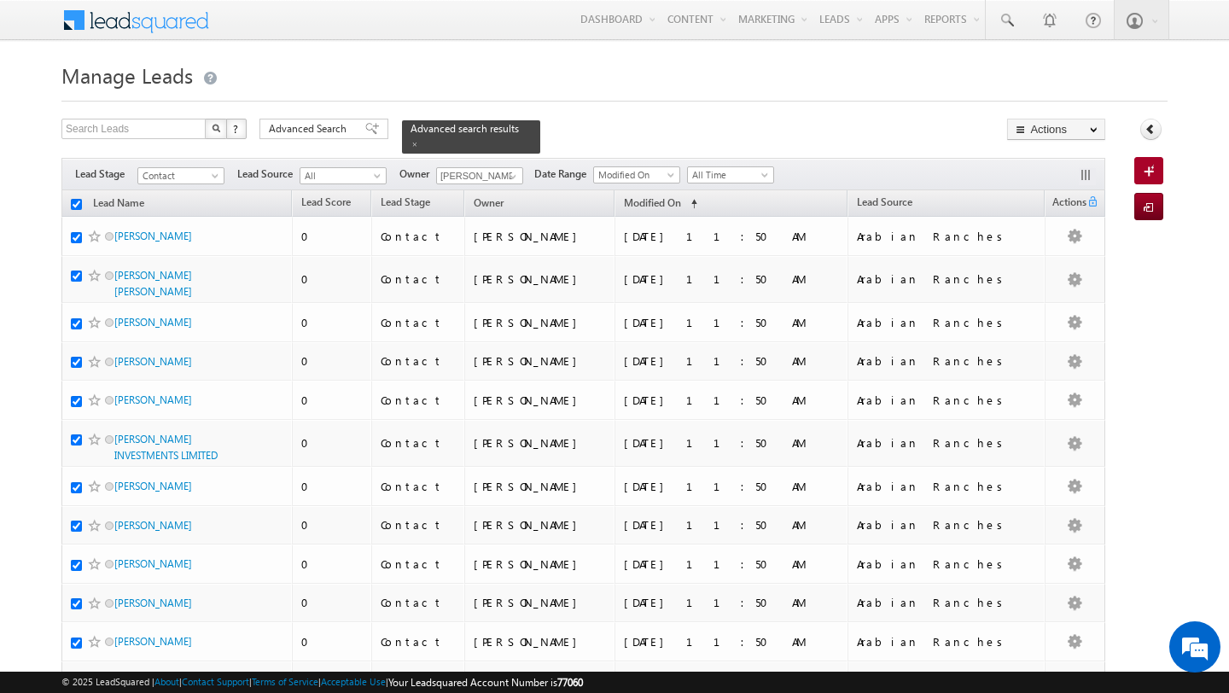
checkbox input "true"
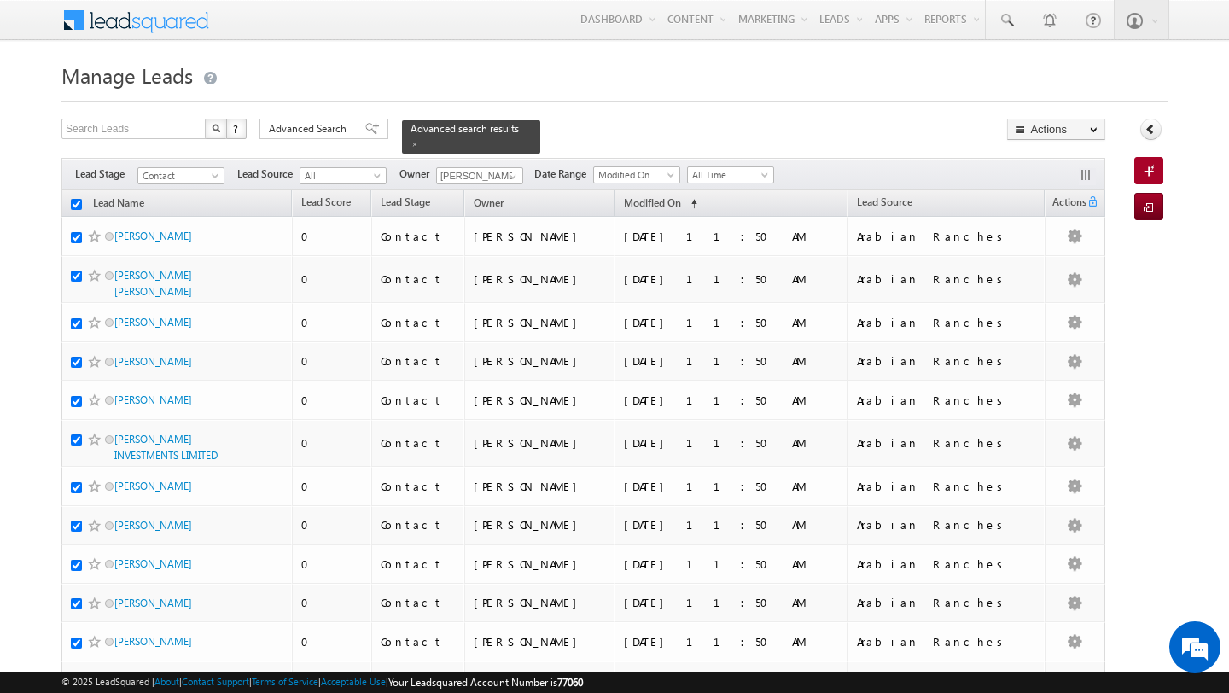
checkbox input "true"
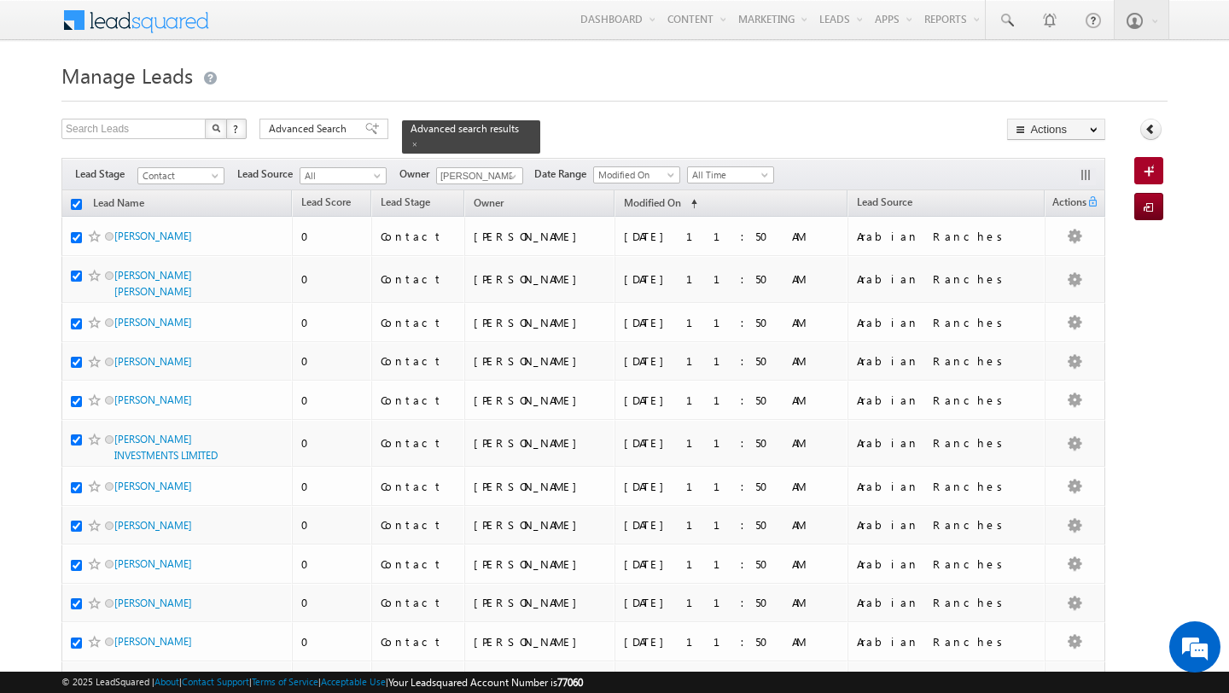
checkbox input "true"
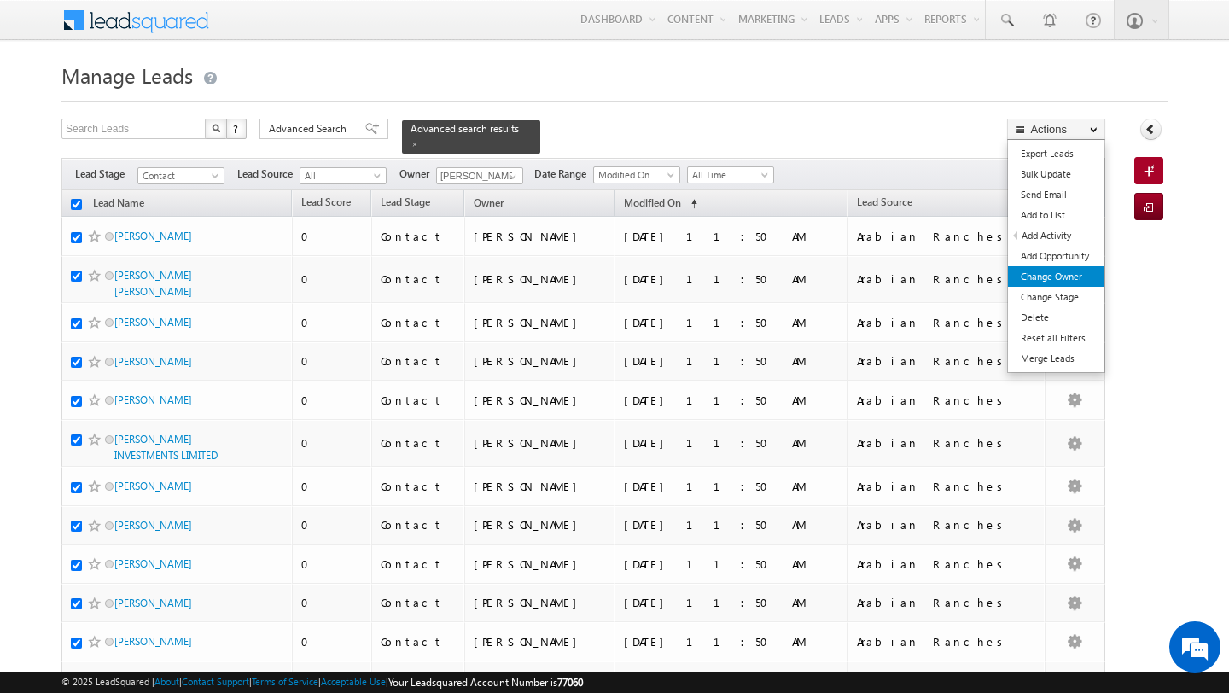
click at [1063, 269] on link "Change Owner" at bounding box center [1056, 276] width 96 height 20
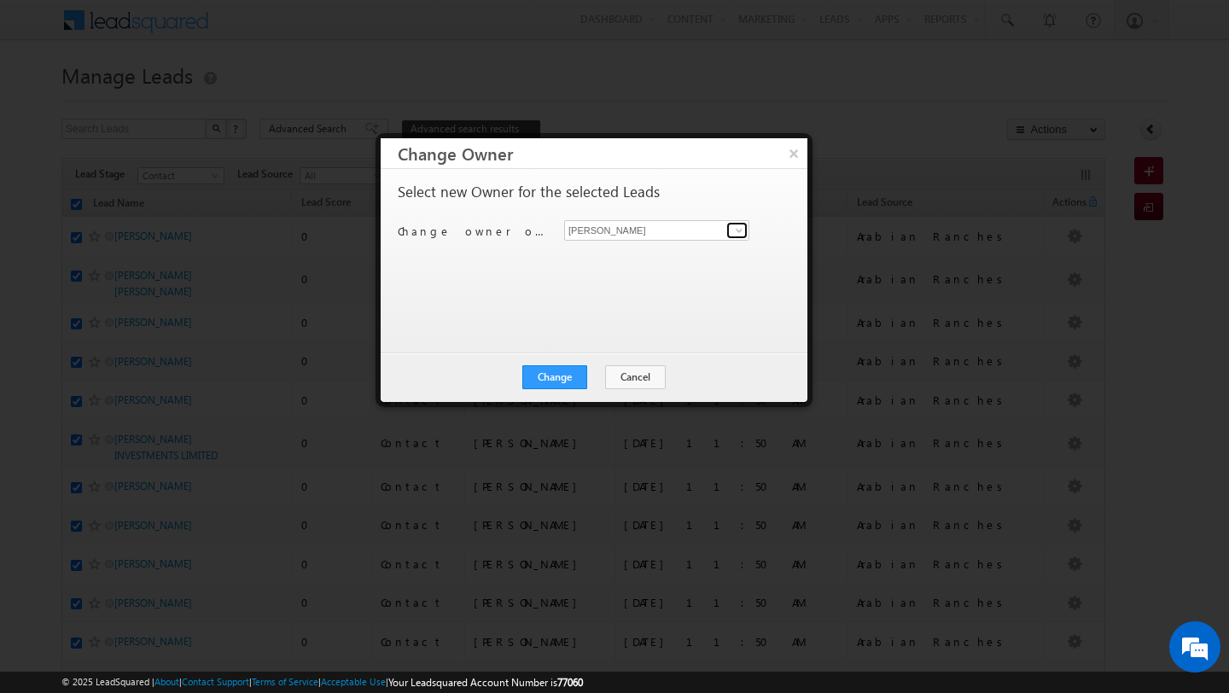
click at [735, 230] on span at bounding box center [739, 231] width 14 height 14
click at [676, 248] on link "[PERSON_NAME] [PERSON_NAME][EMAIL_ADDRESS][PERSON_NAME][DOMAIN_NAME]" at bounding box center [656, 257] width 185 height 32
click at [568, 380] on button "Change" at bounding box center [554, 377] width 65 height 24
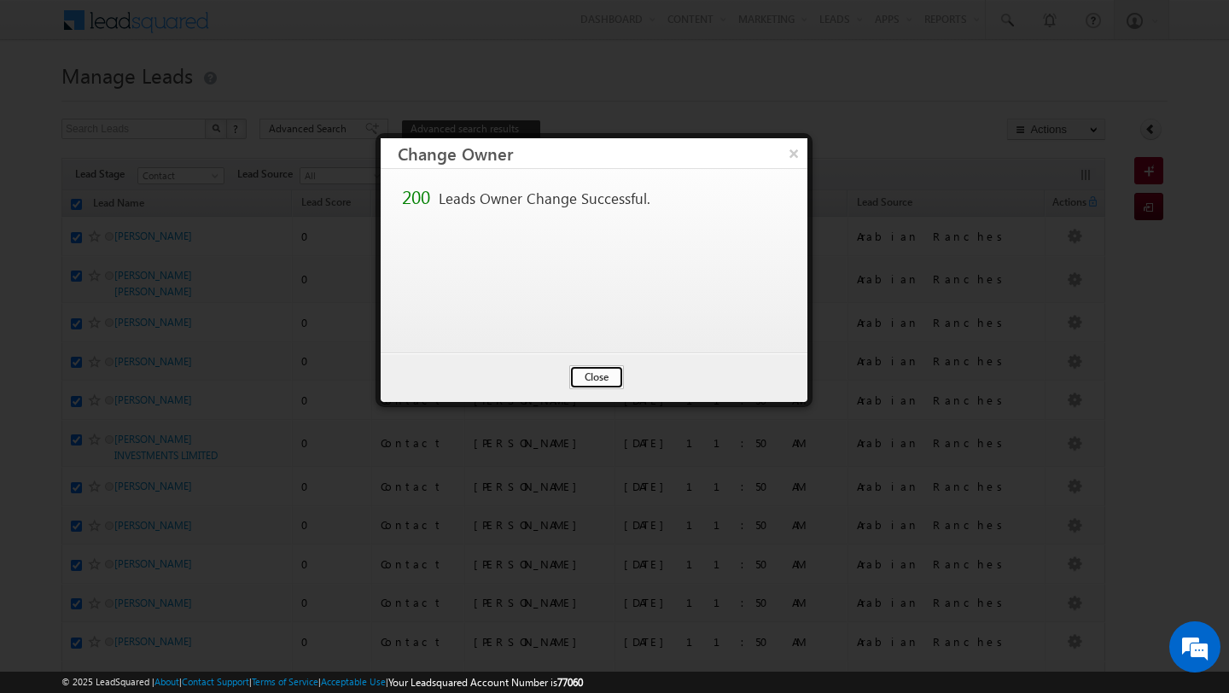
click at [603, 375] on button "Close" at bounding box center [596, 377] width 55 height 24
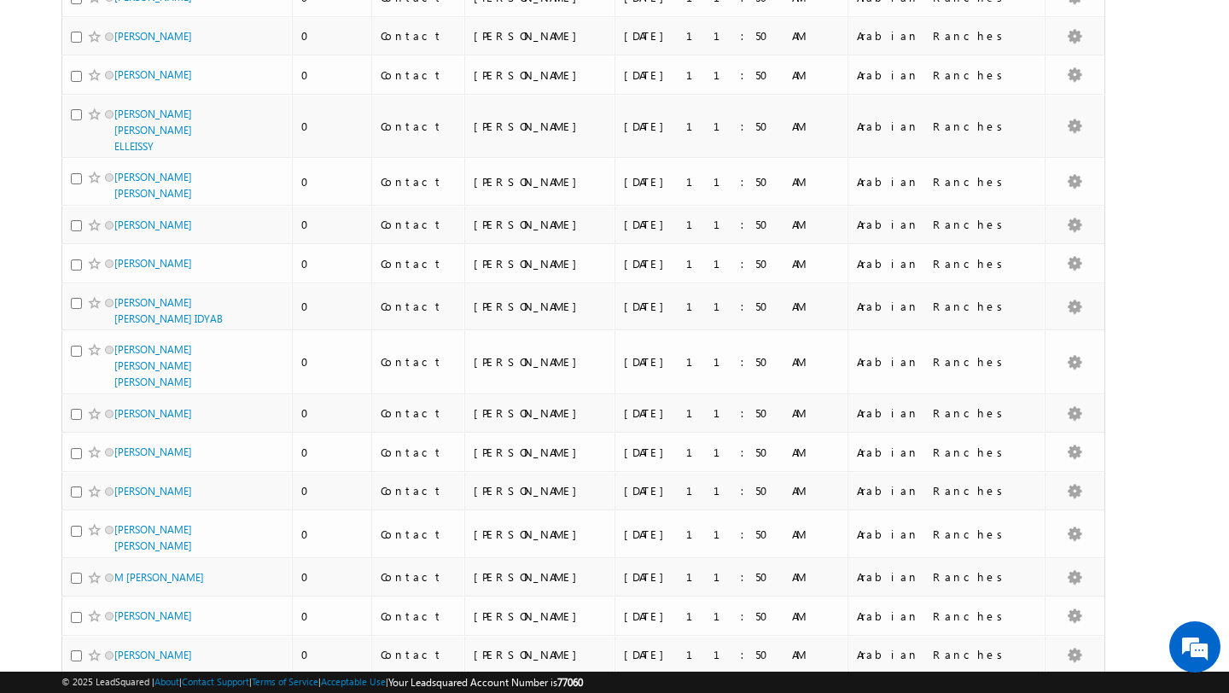
scroll to position [443, 0]
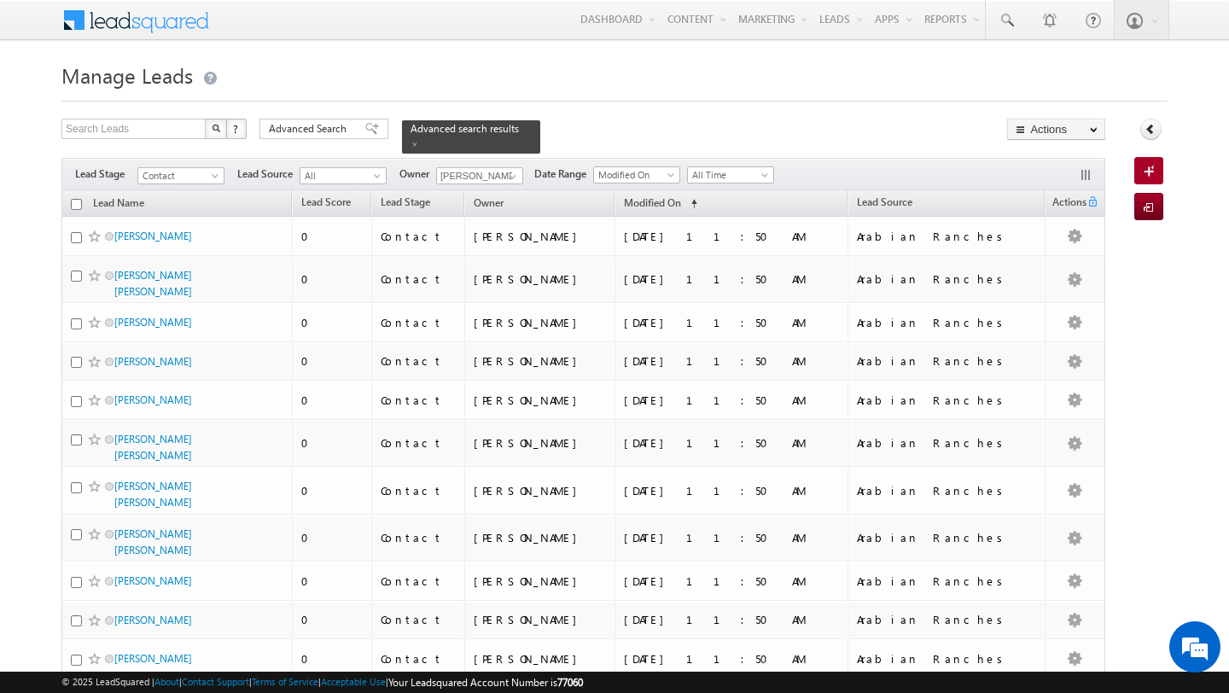
click at [79, 209] on input "checkbox" at bounding box center [76, 204] width 11 height 11
checkbox input "true"
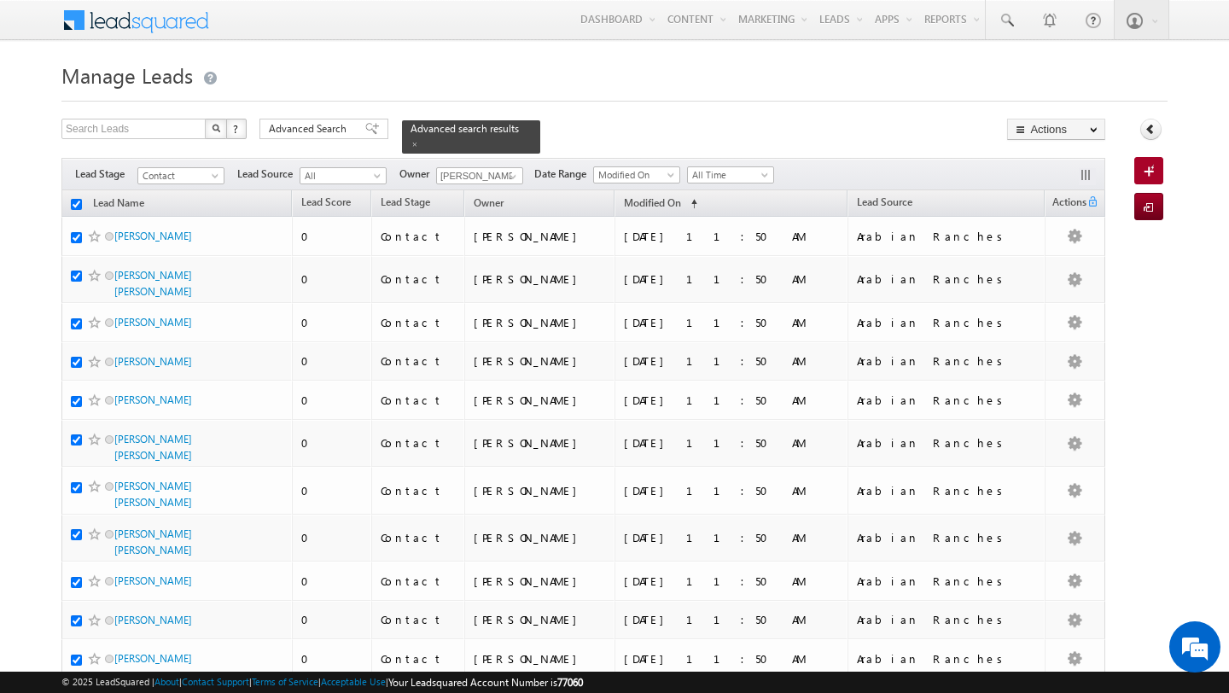
checkbox input "true"
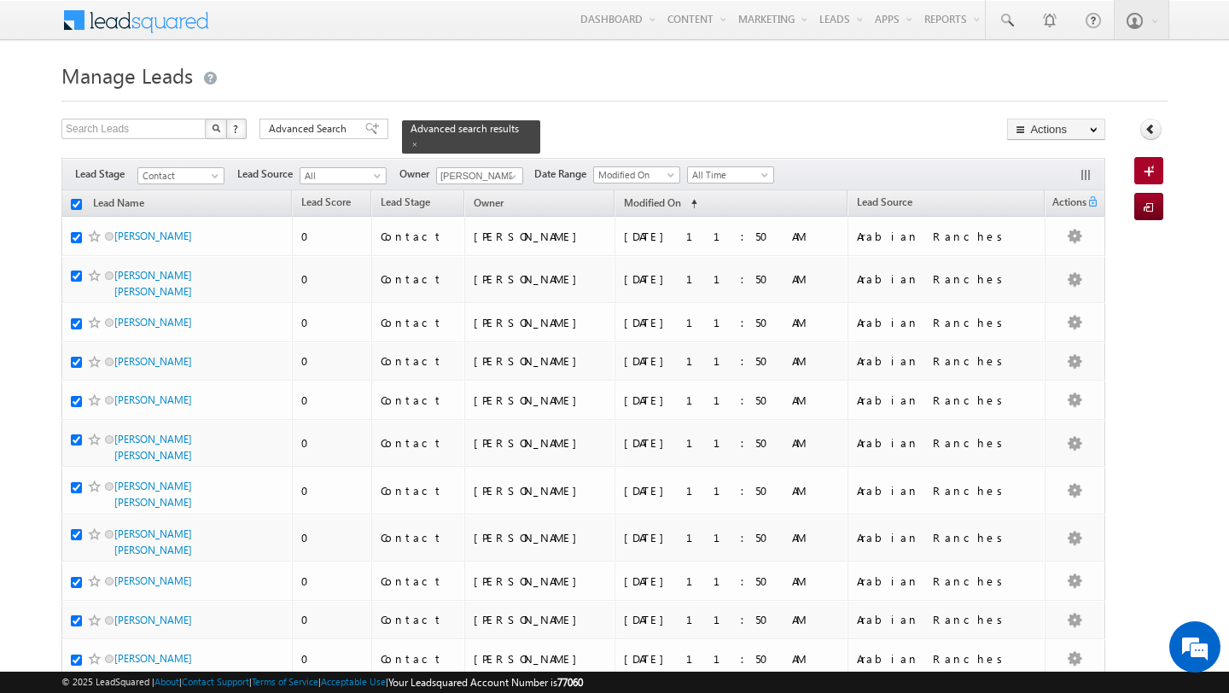
checkbox input "true"
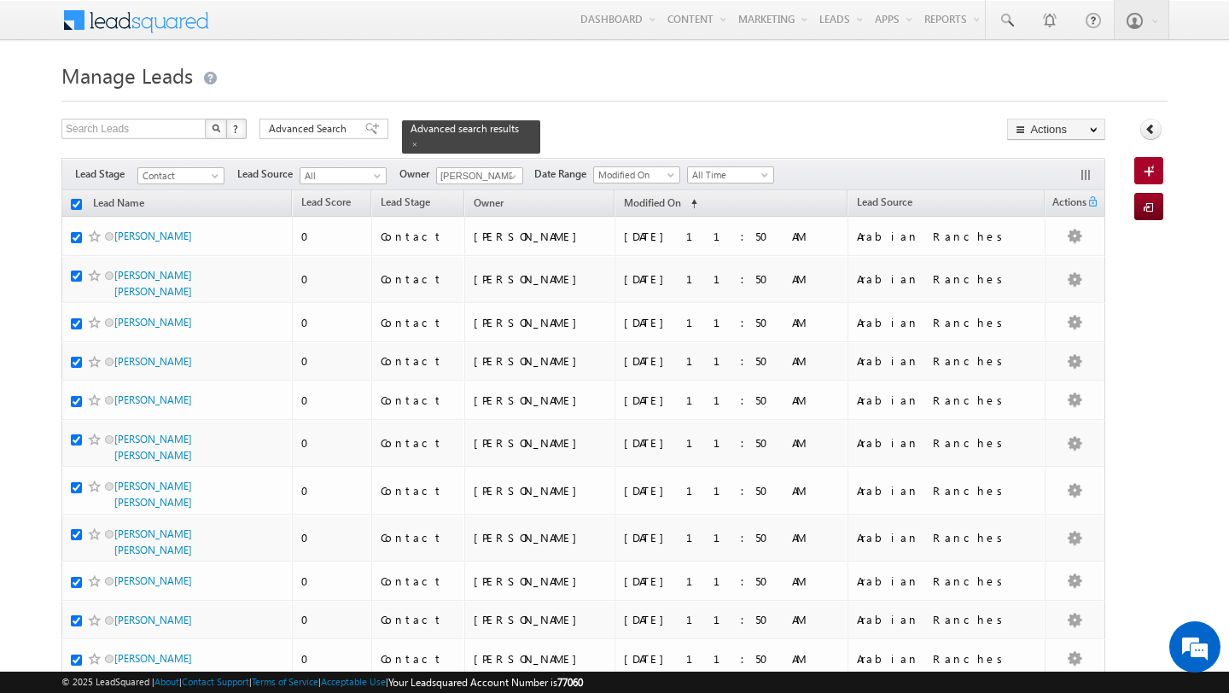
checkbox input "true"
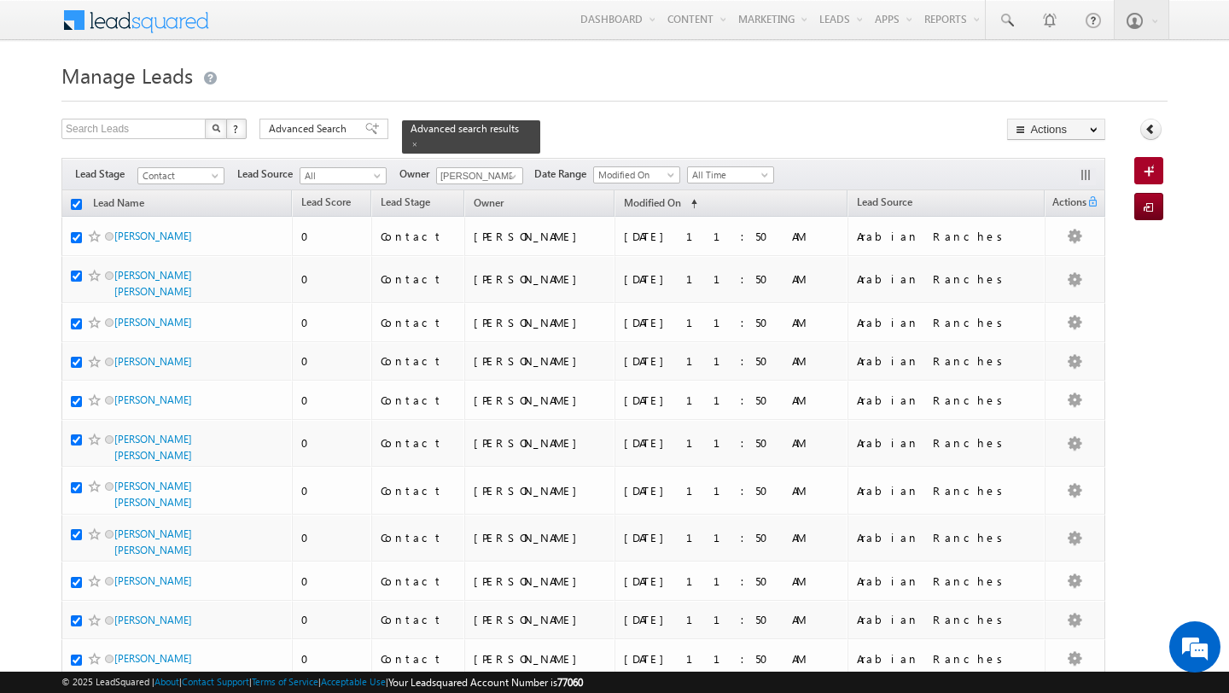
checkbox input "true"
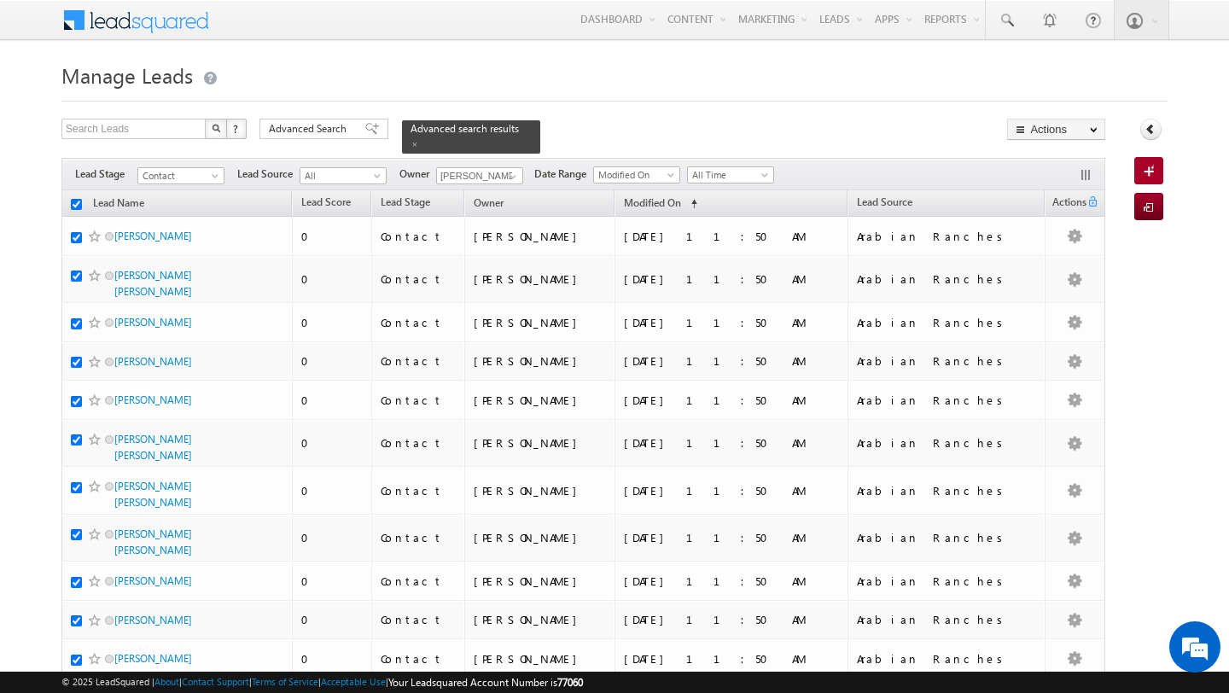
checkbox input "true"
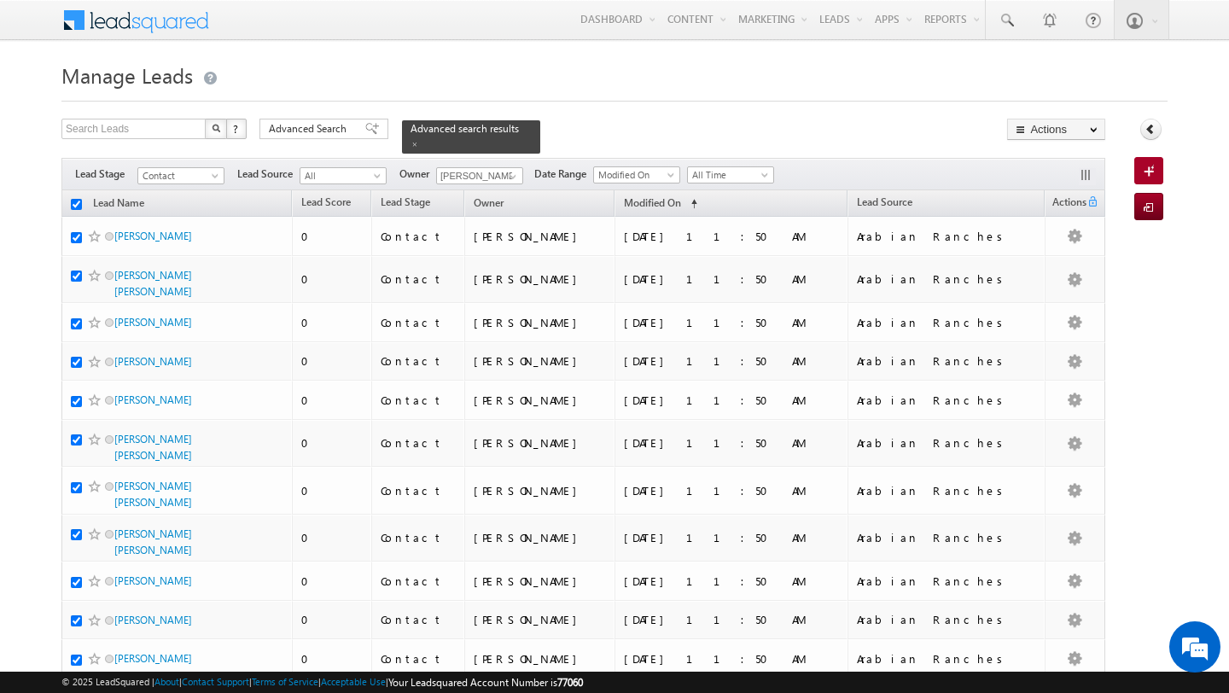
checkbox input "true"
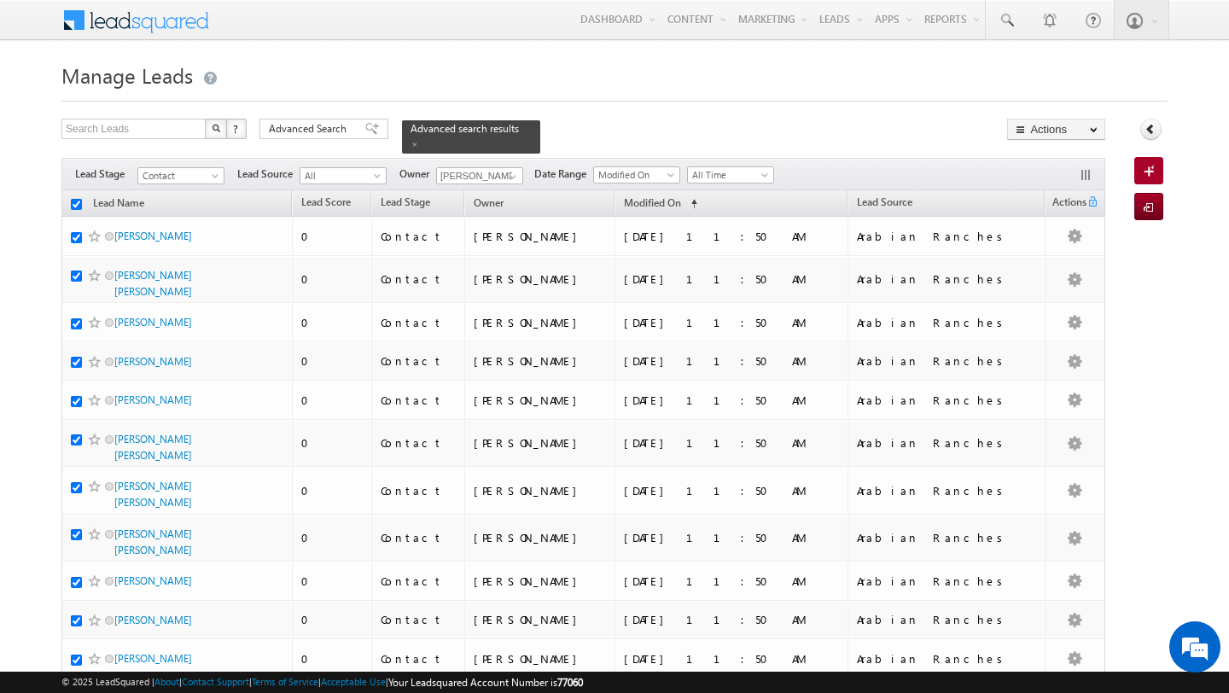
checkbox input "true"
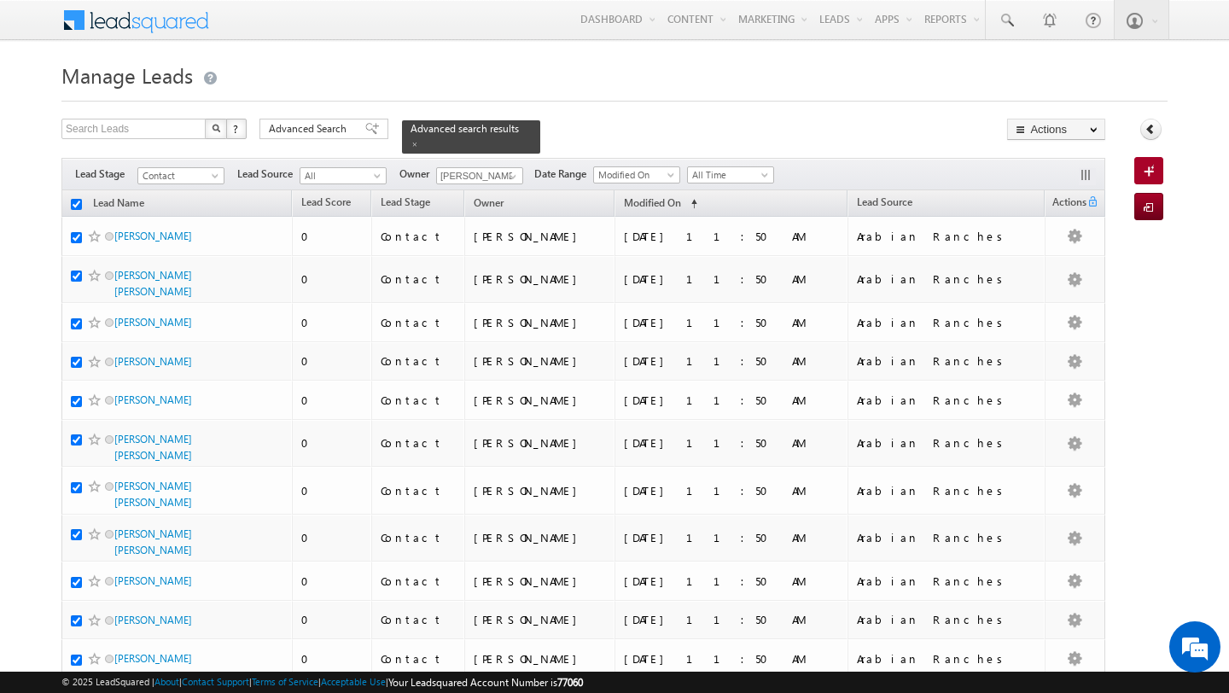
checkbox input "true"
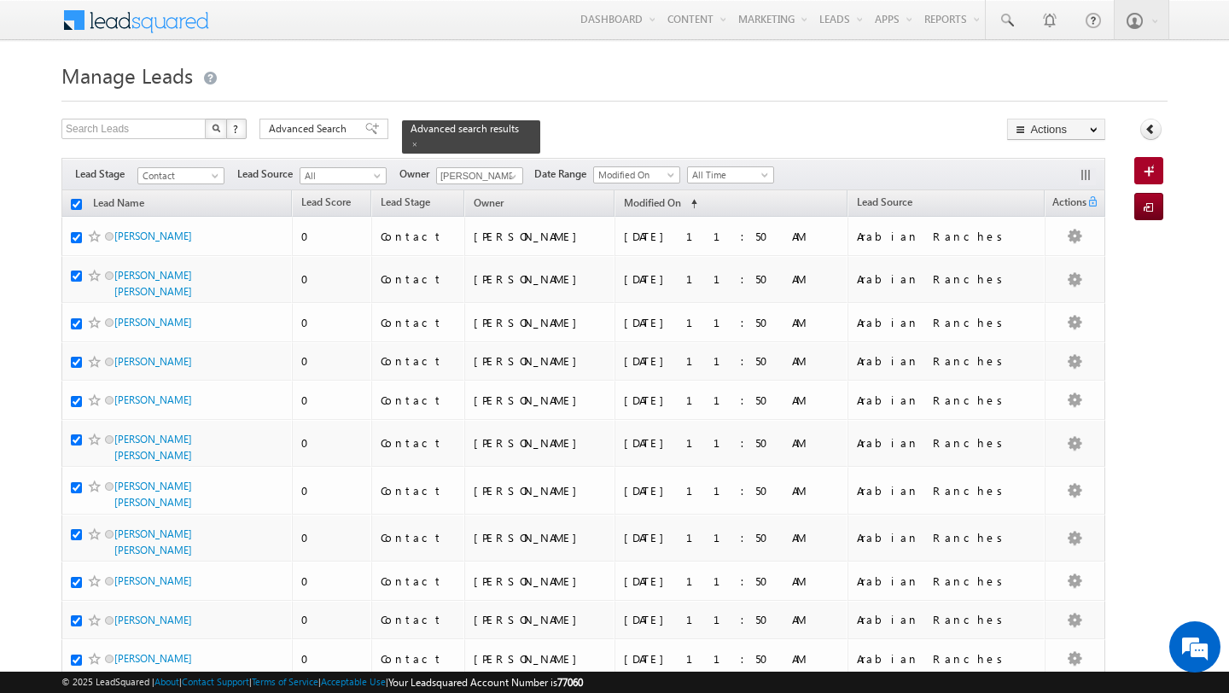
checkbox input "true"
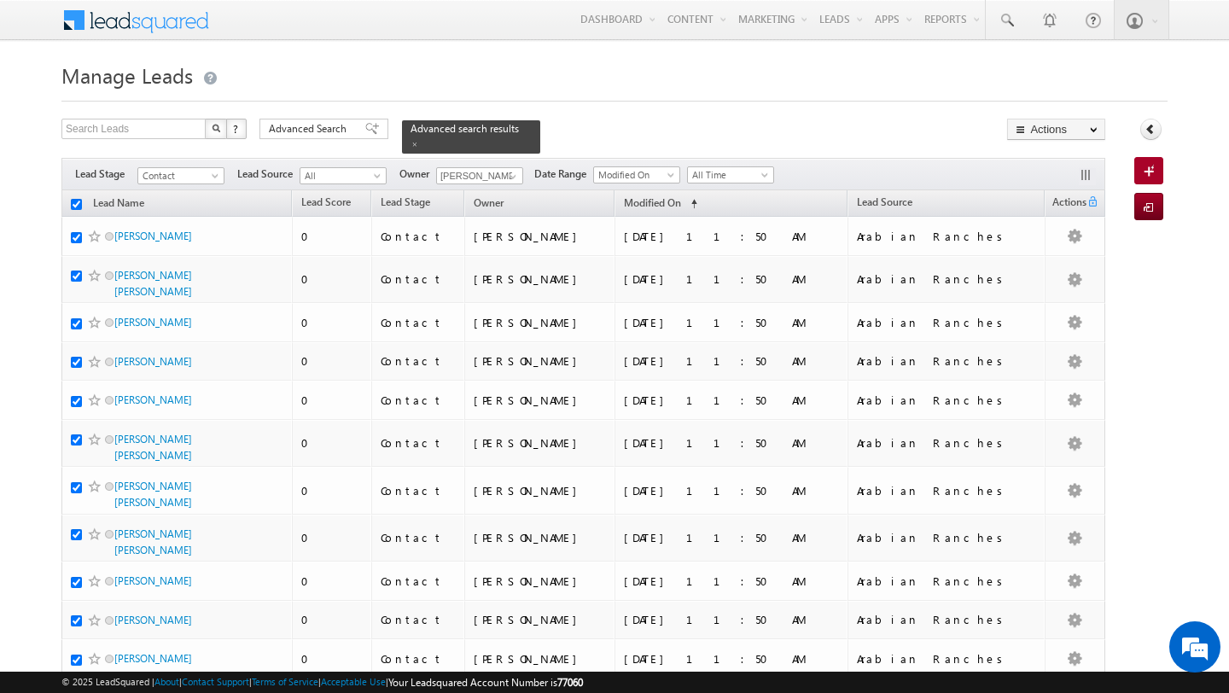
checkbox input "true"
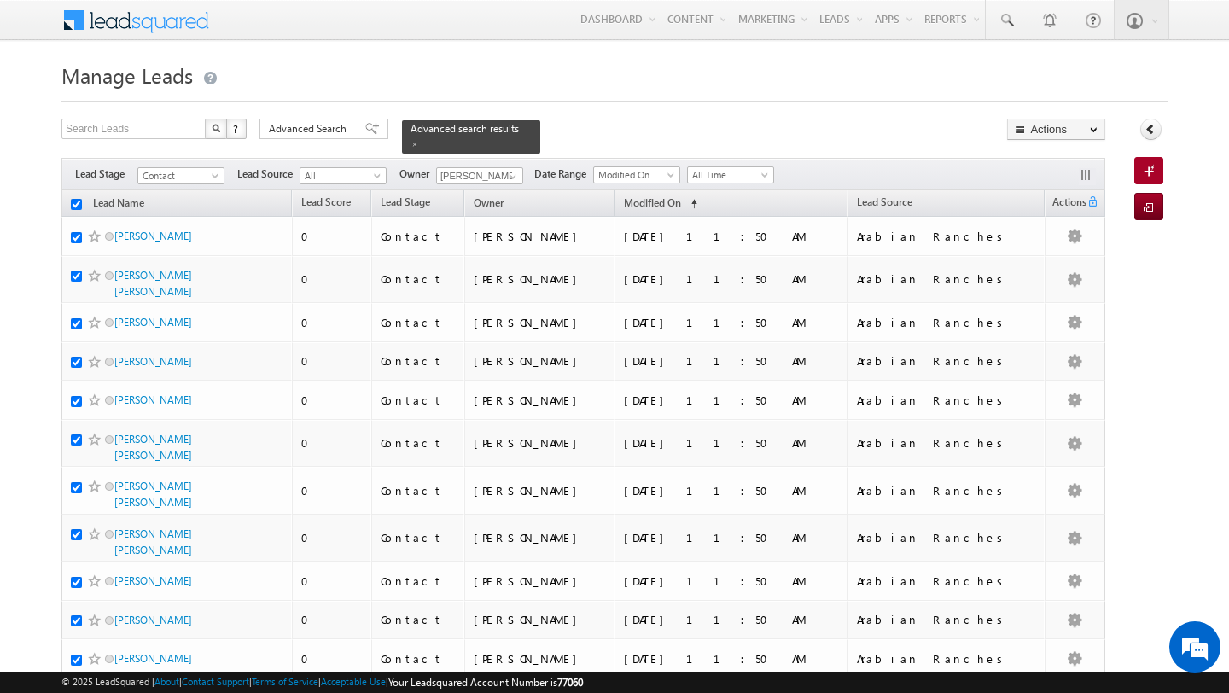
checkbox input "true"
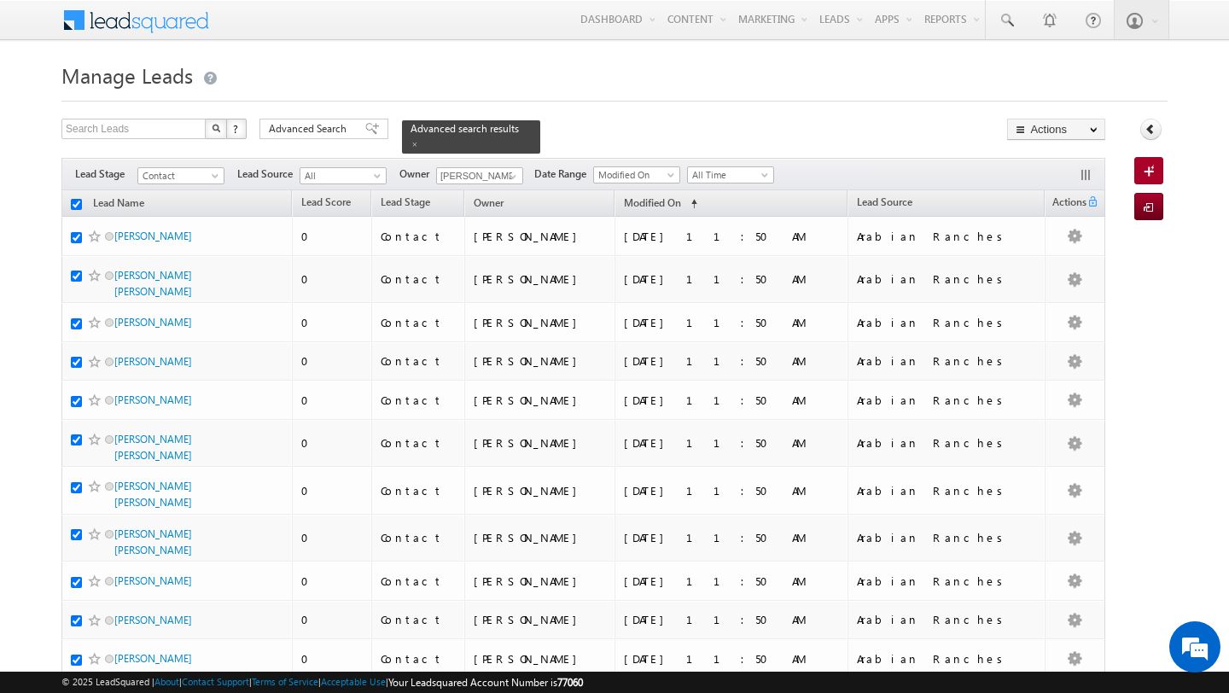
checkbox input "true"
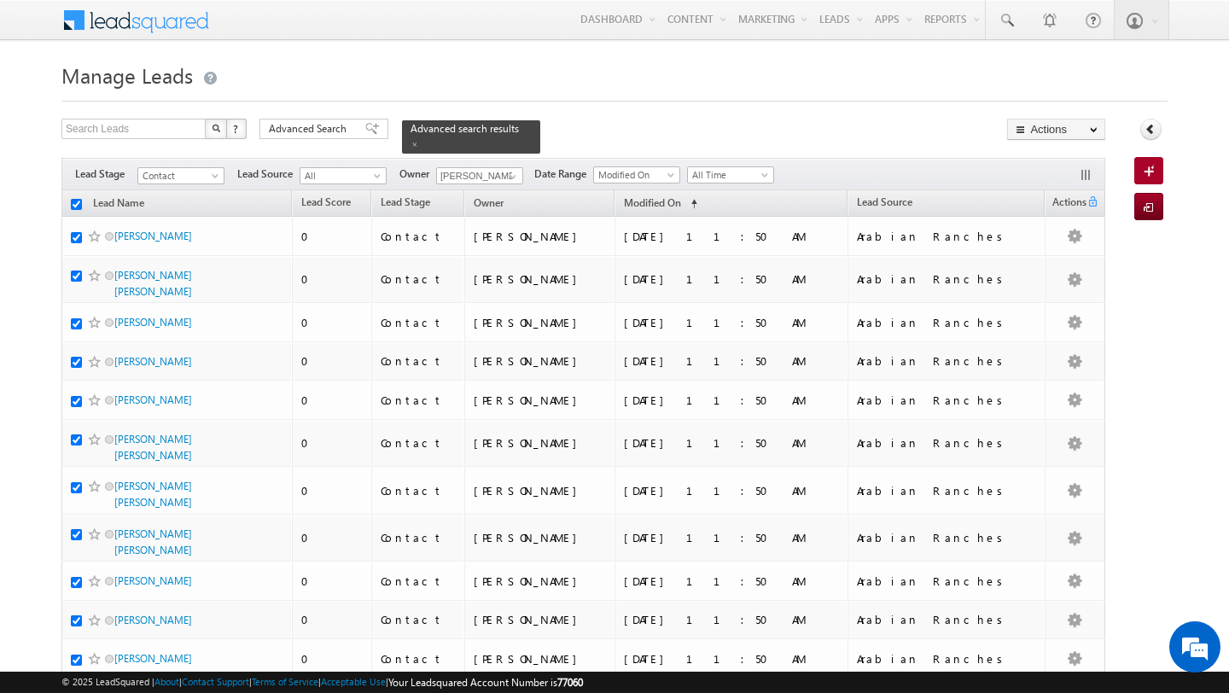
checkbox input "true"
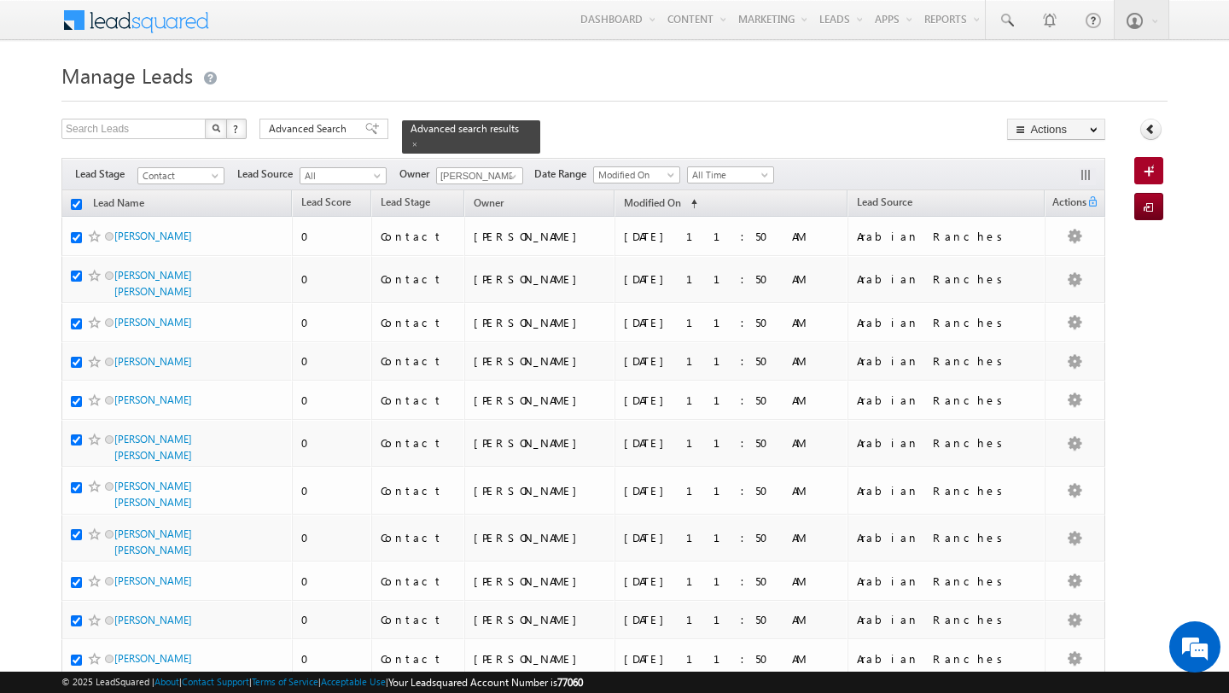
checkbox input "true"
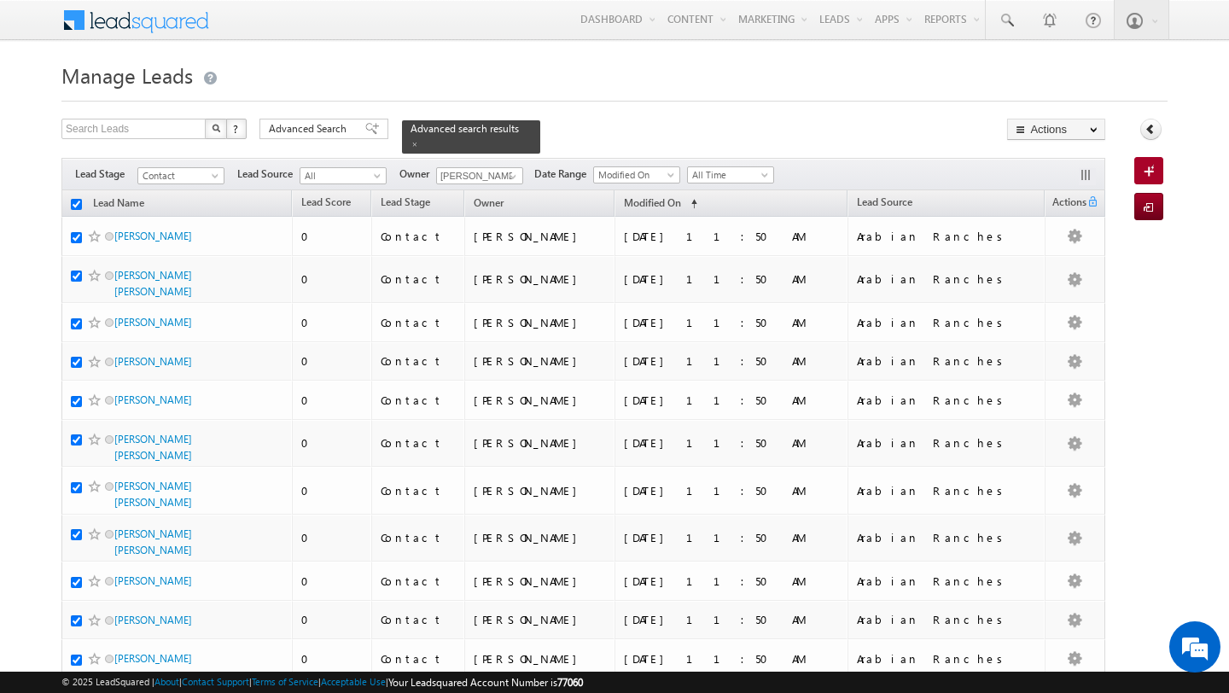
checkbox input "true"
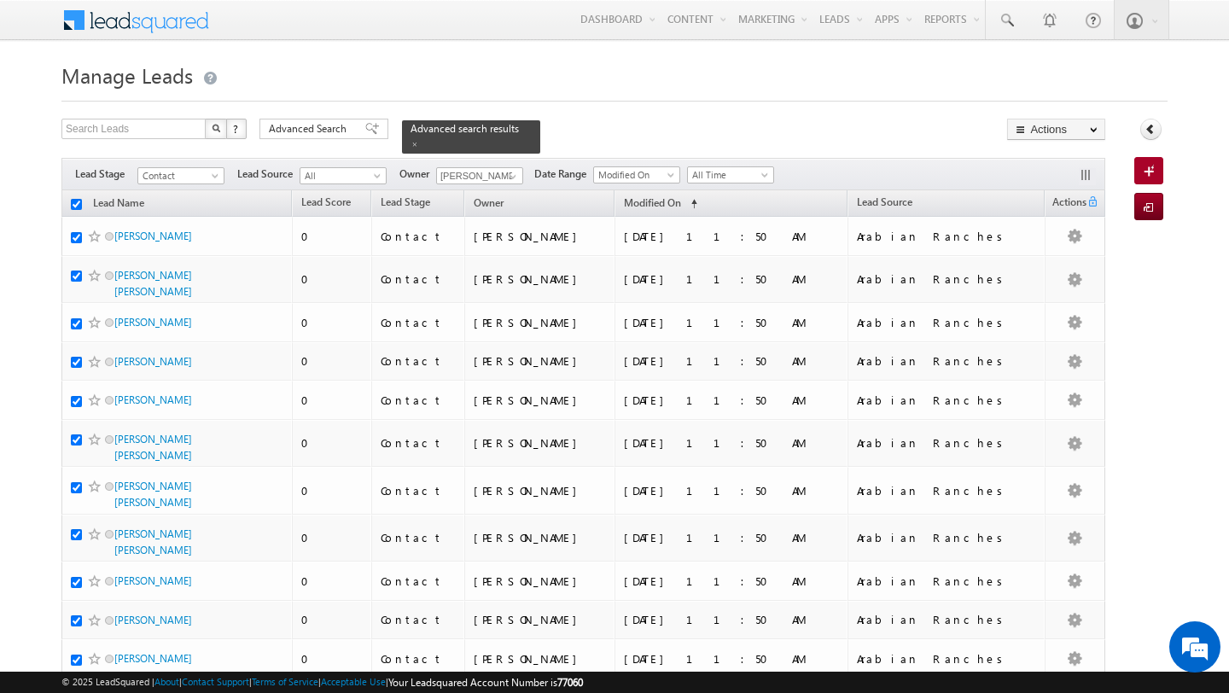
checkbox input "true"
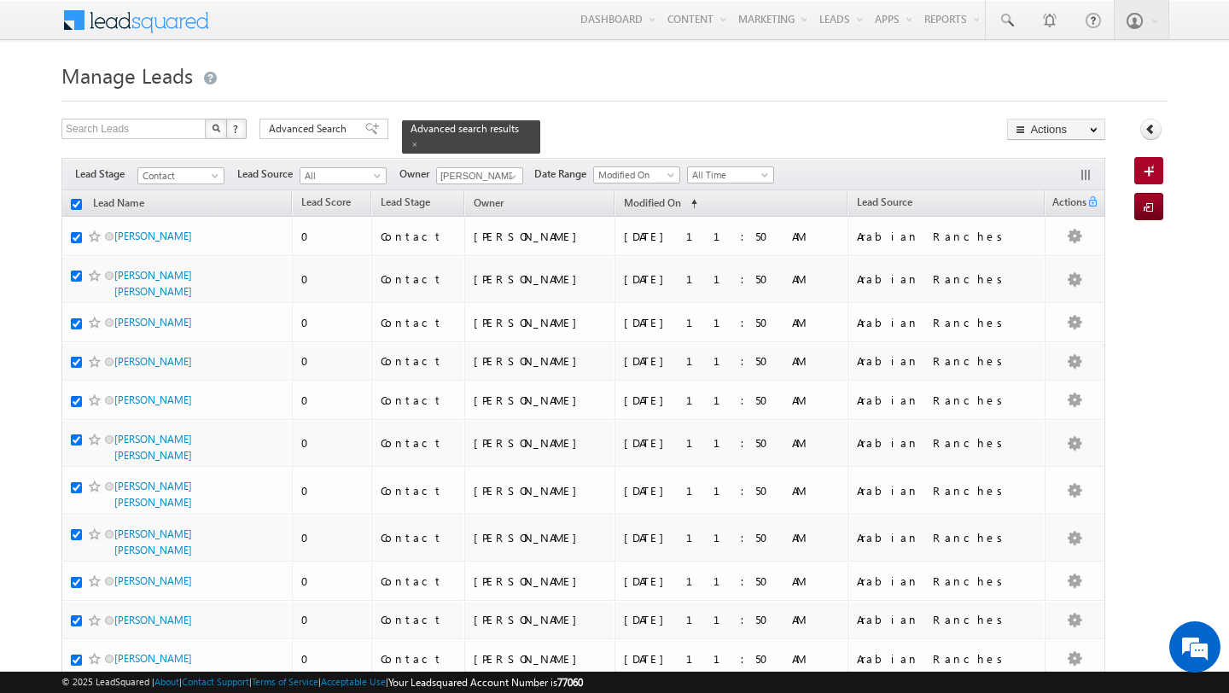
checkbox input "true"
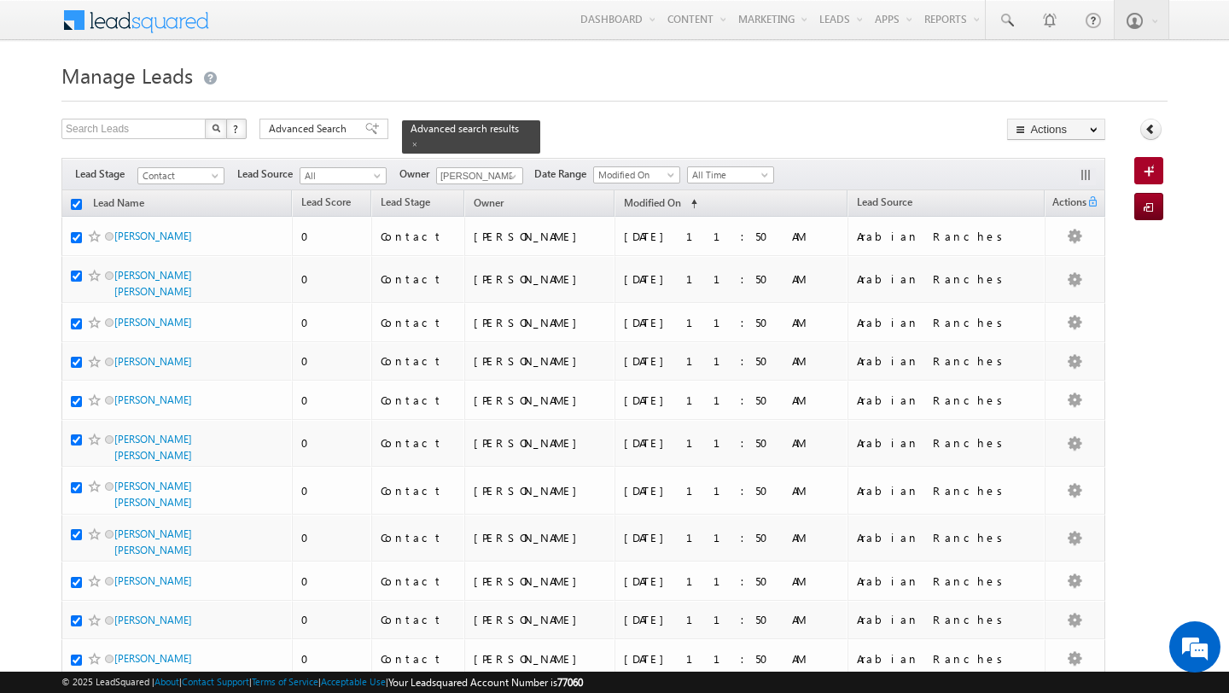
checkbox input "true"
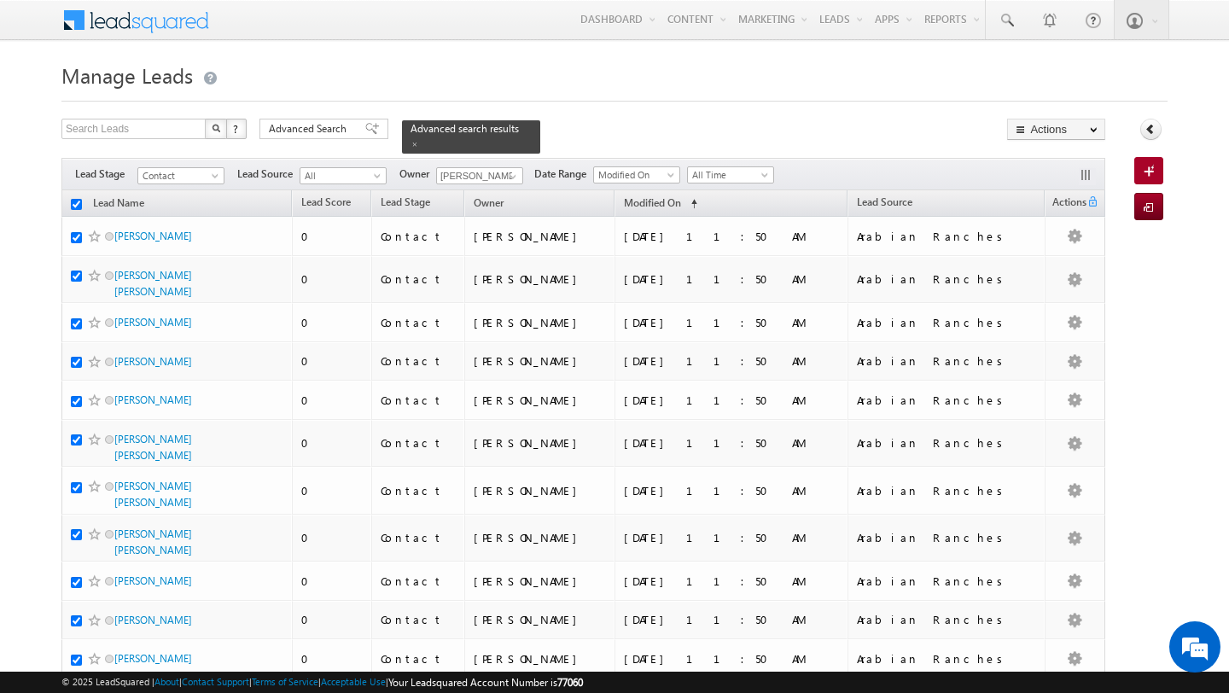
checkbox input "true"
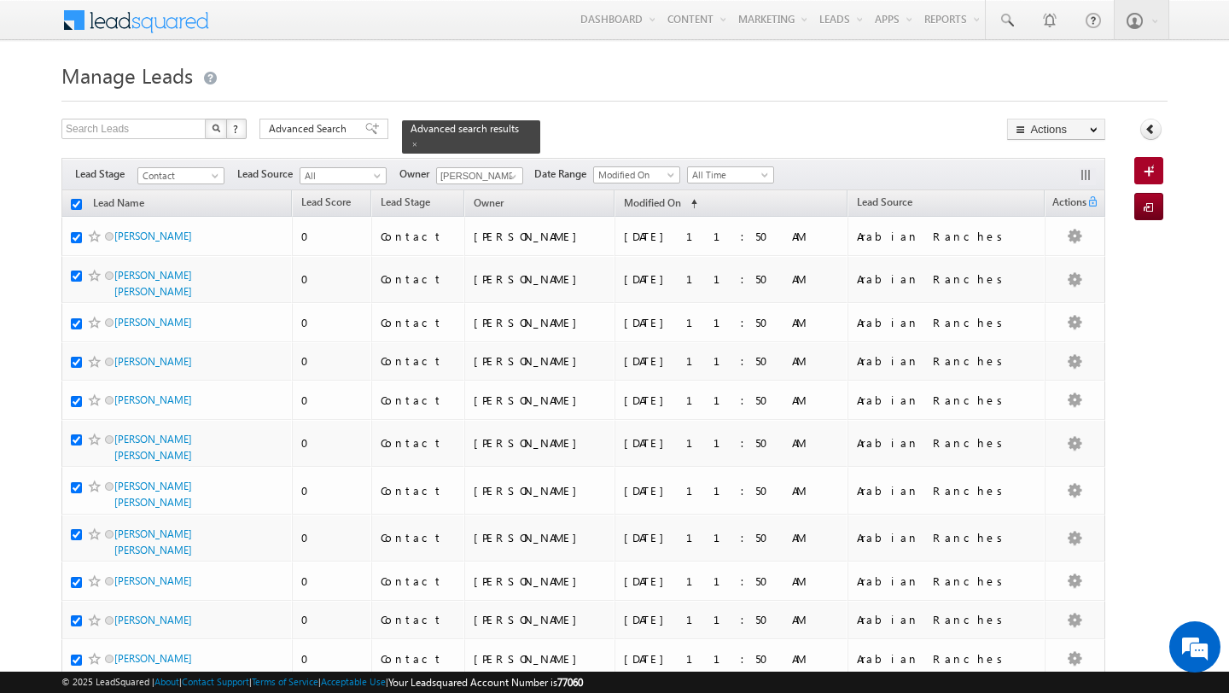
checkbox input "true"
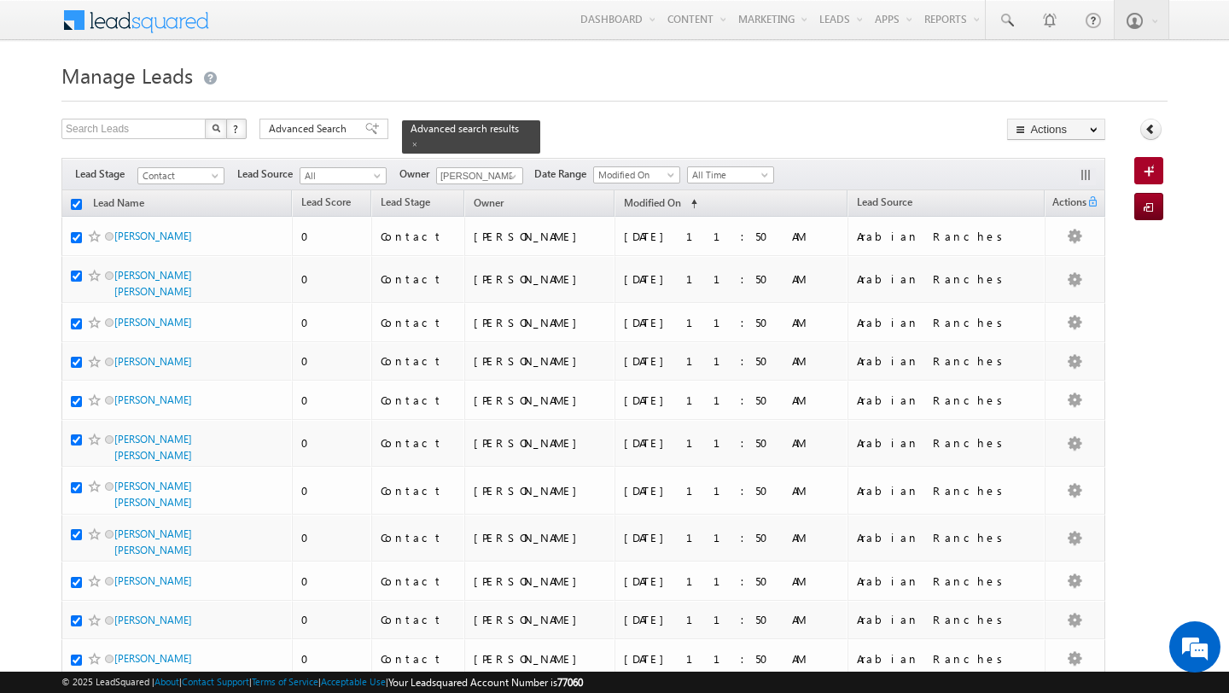
checkbox input "true"
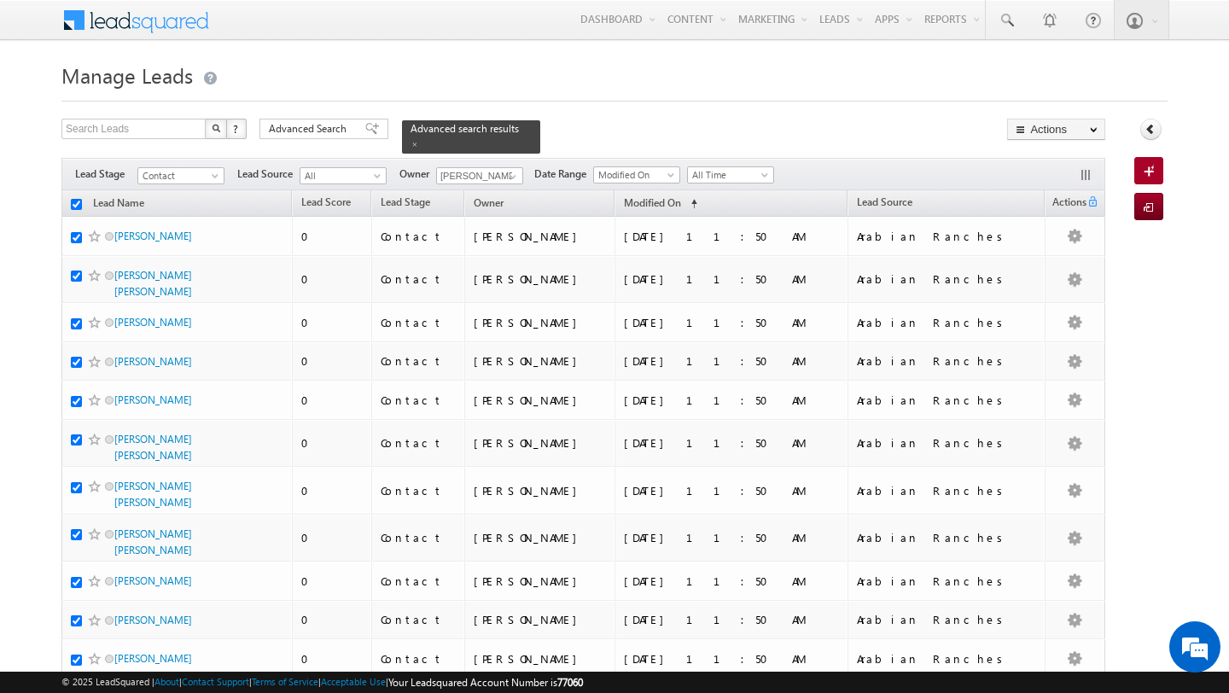
checkbox input "true"
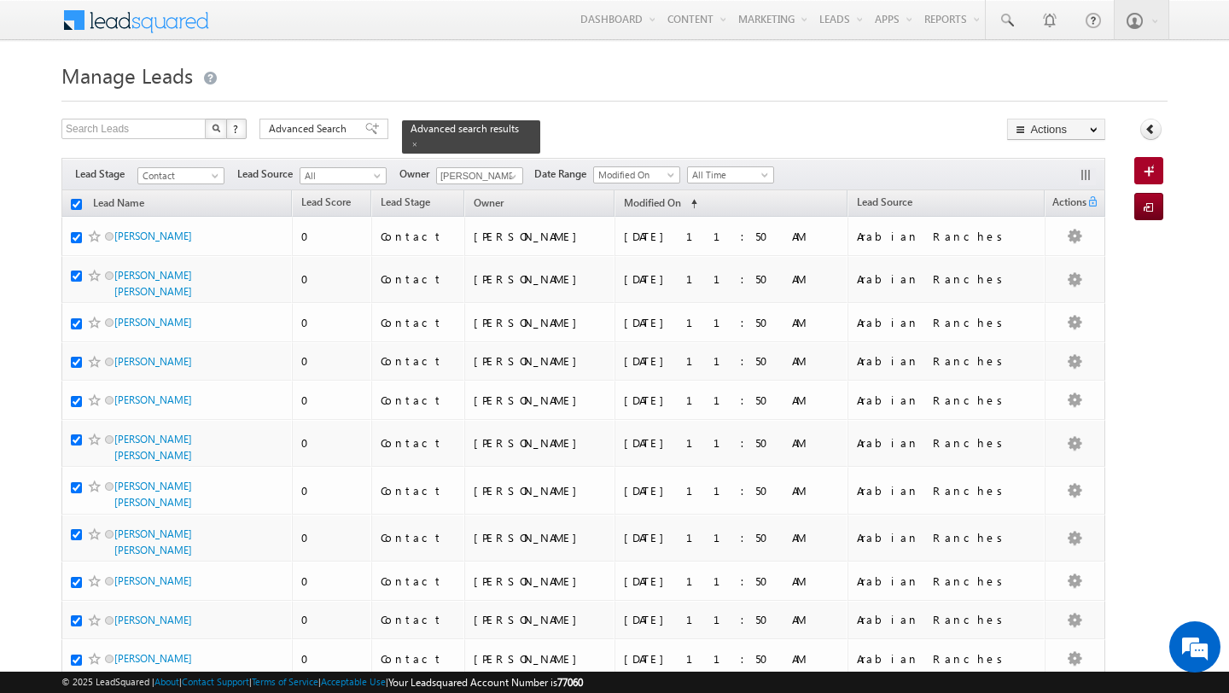
checkbox input "true"
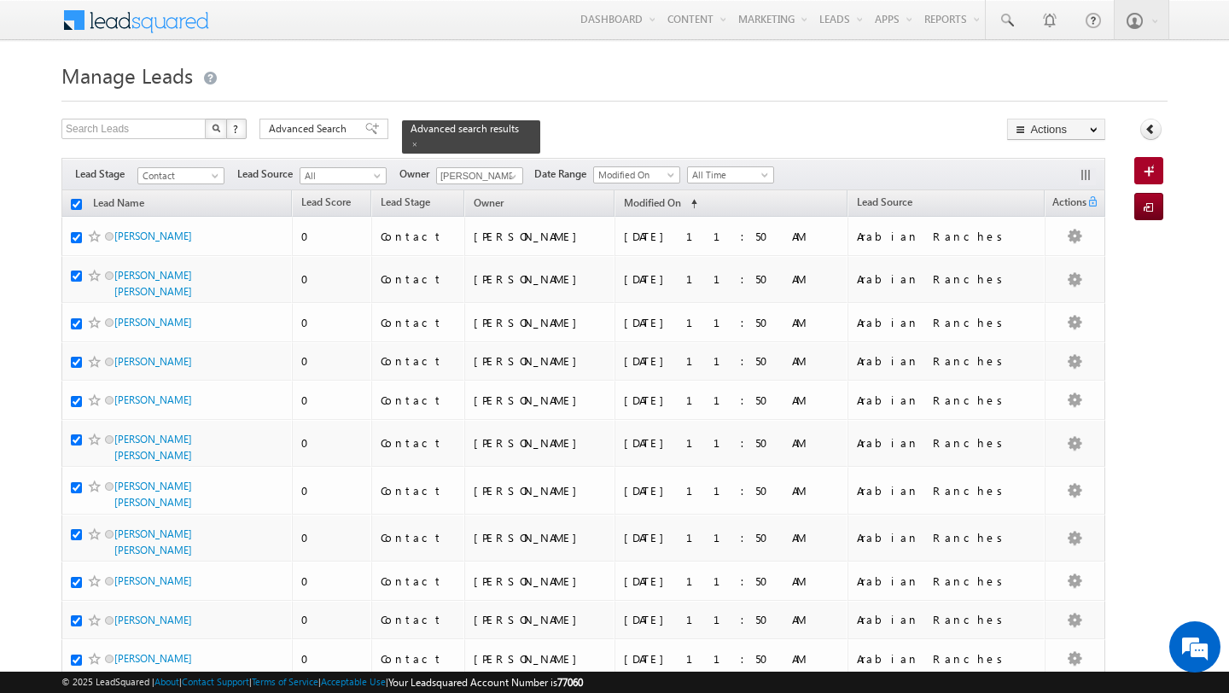
checkbox input "true"
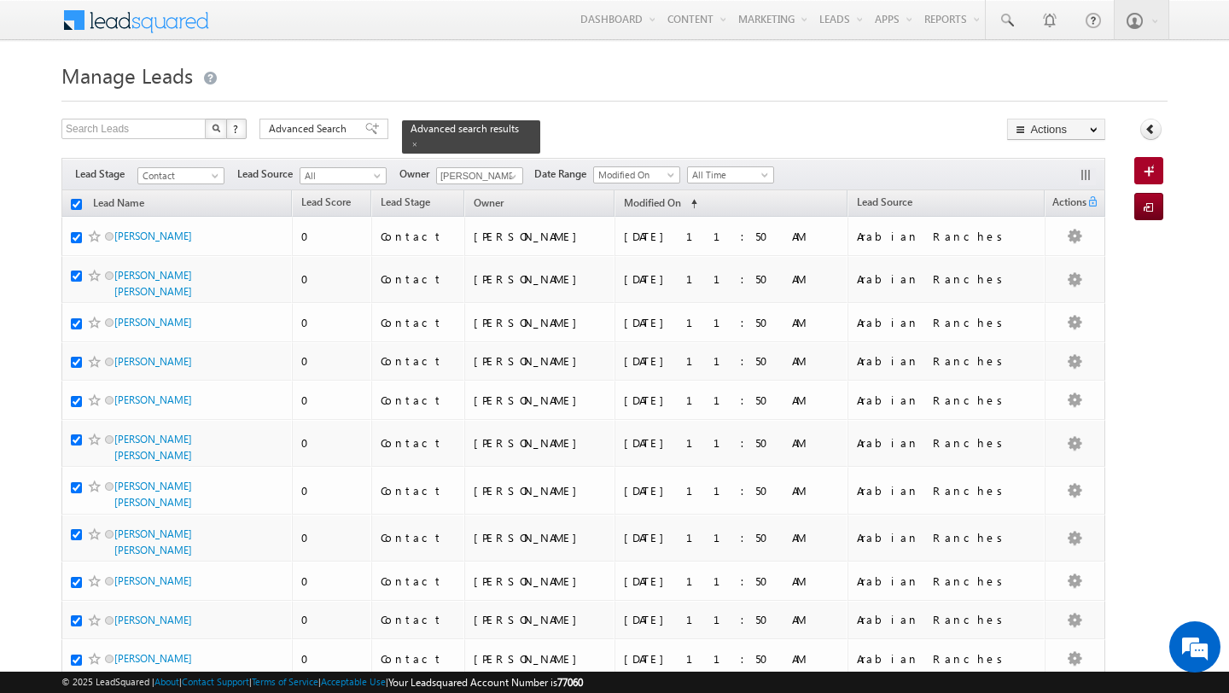
checkbox input "true"
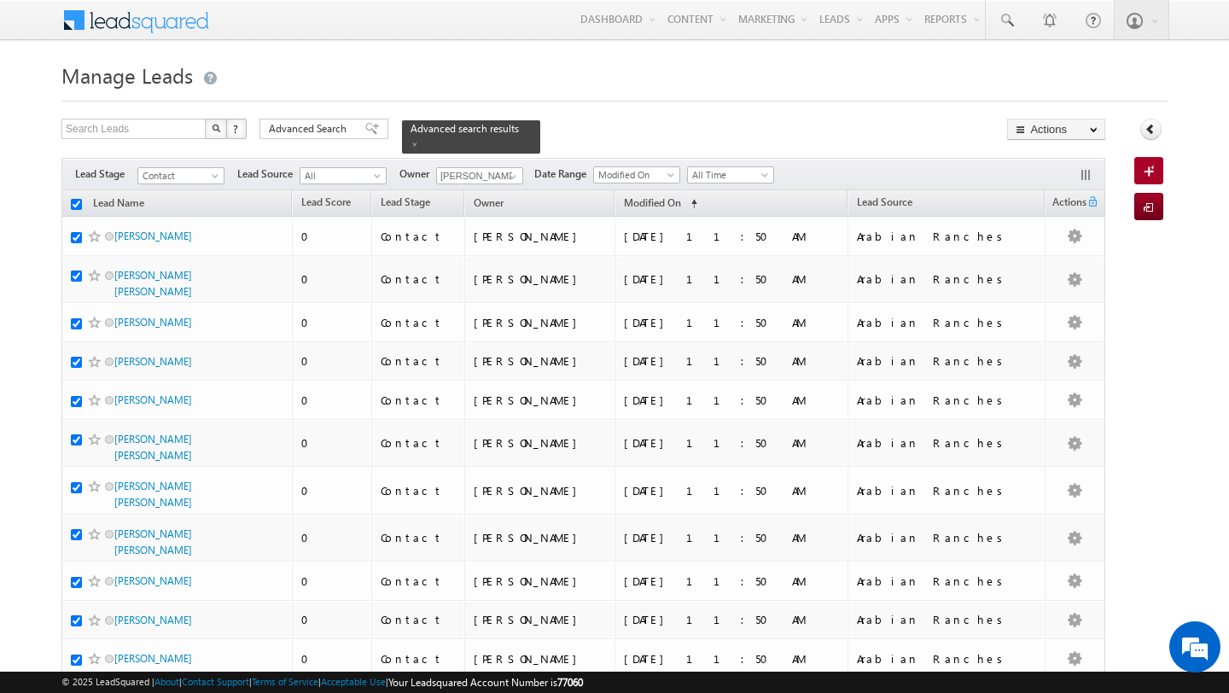
checkbox input "true"
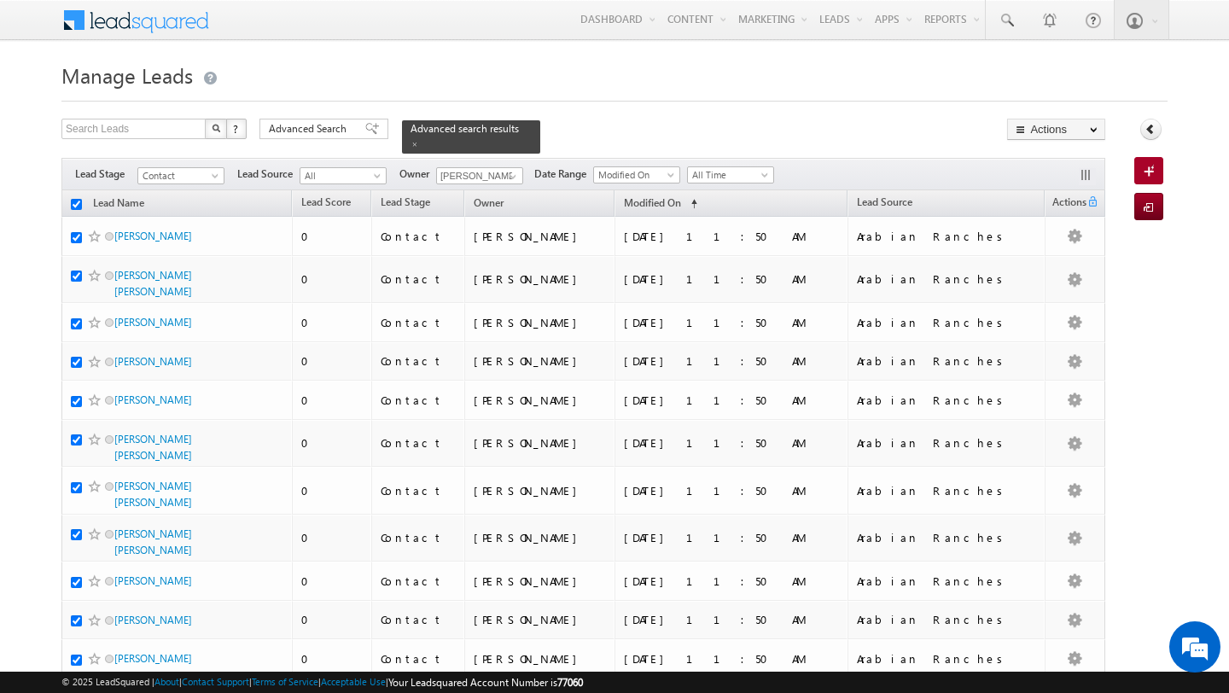
checkbox input "true"
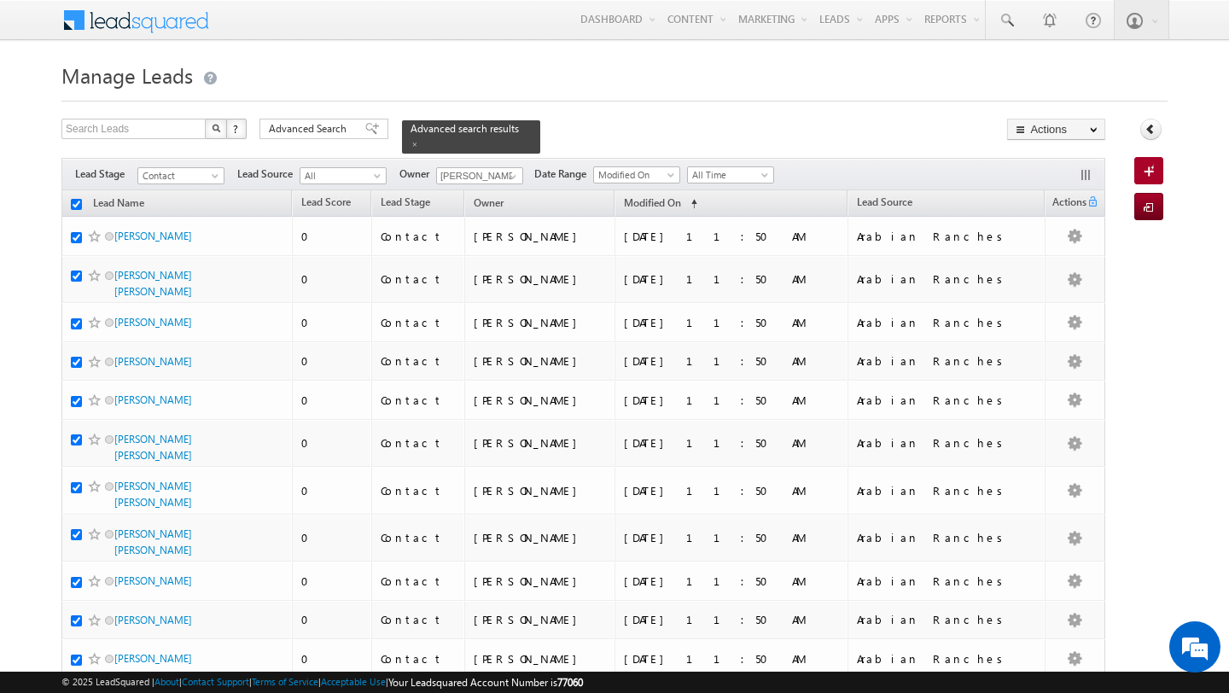
checkbox input "true"
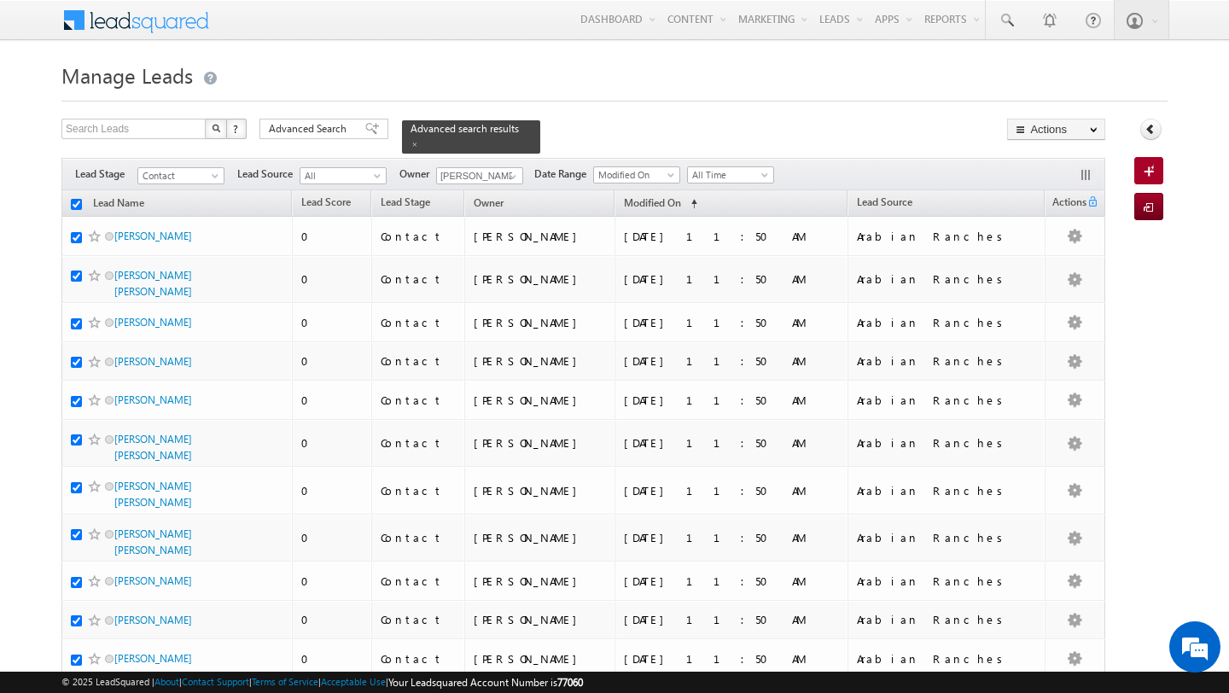
checkbox input "true"
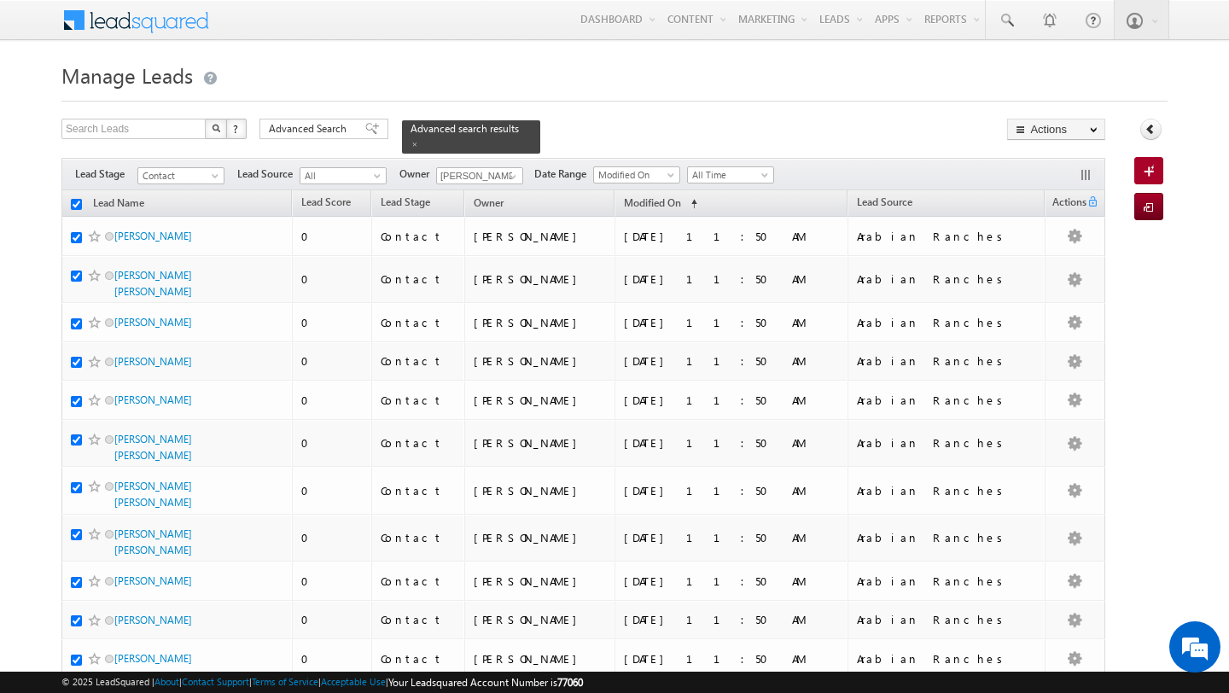
checkbox input "true"
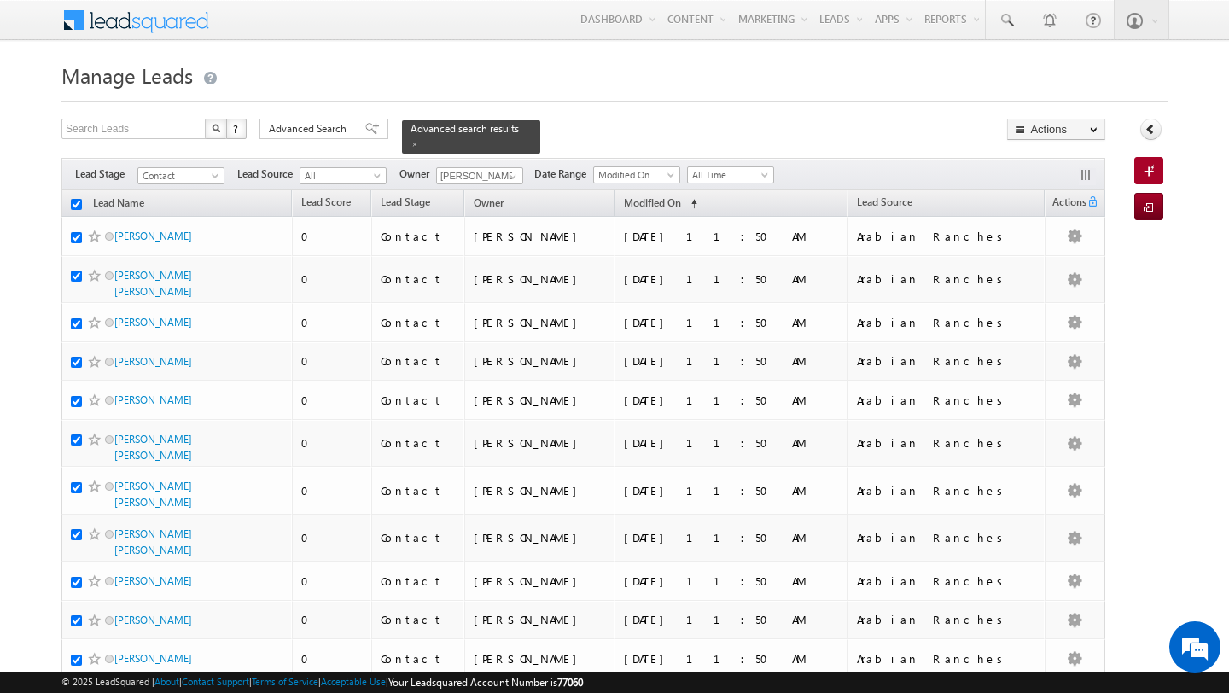
checkbox input "true"
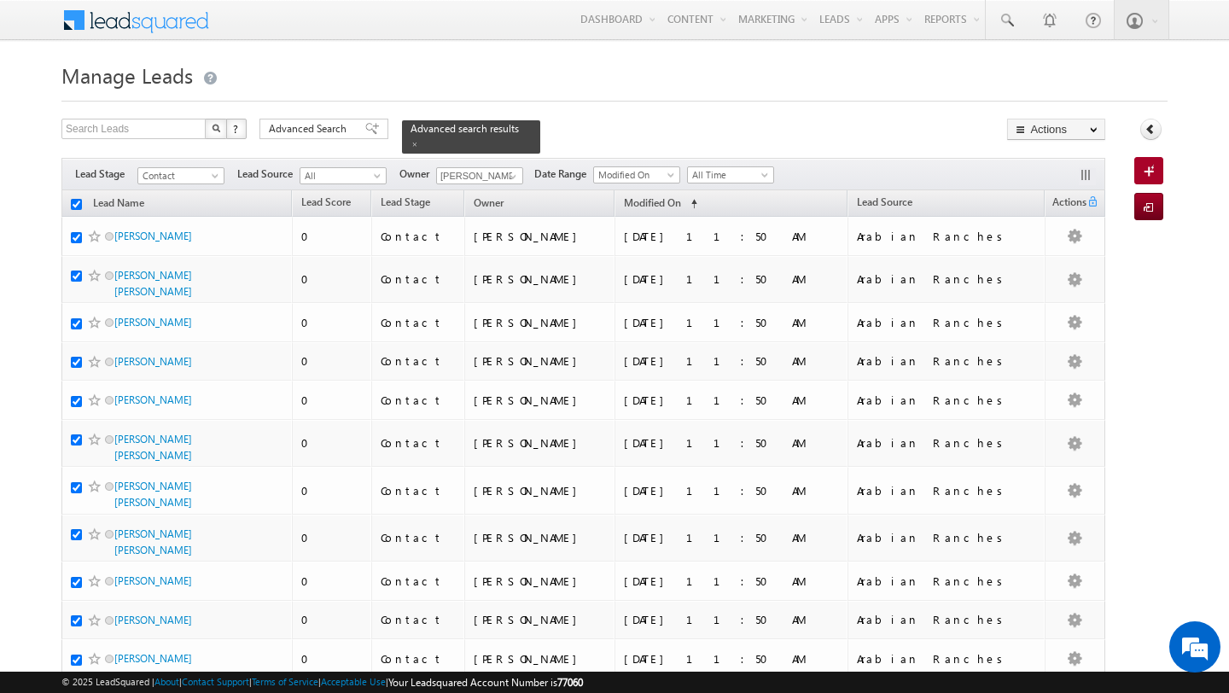
checkbox input "true"
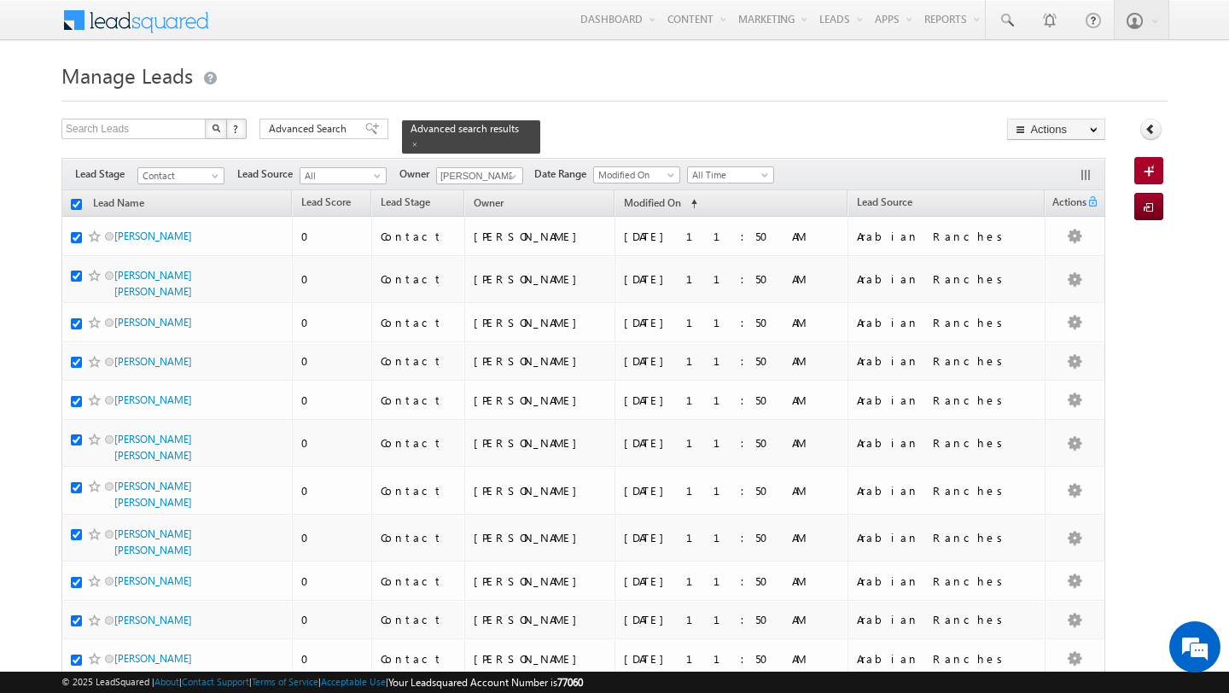
checkbox input "true"
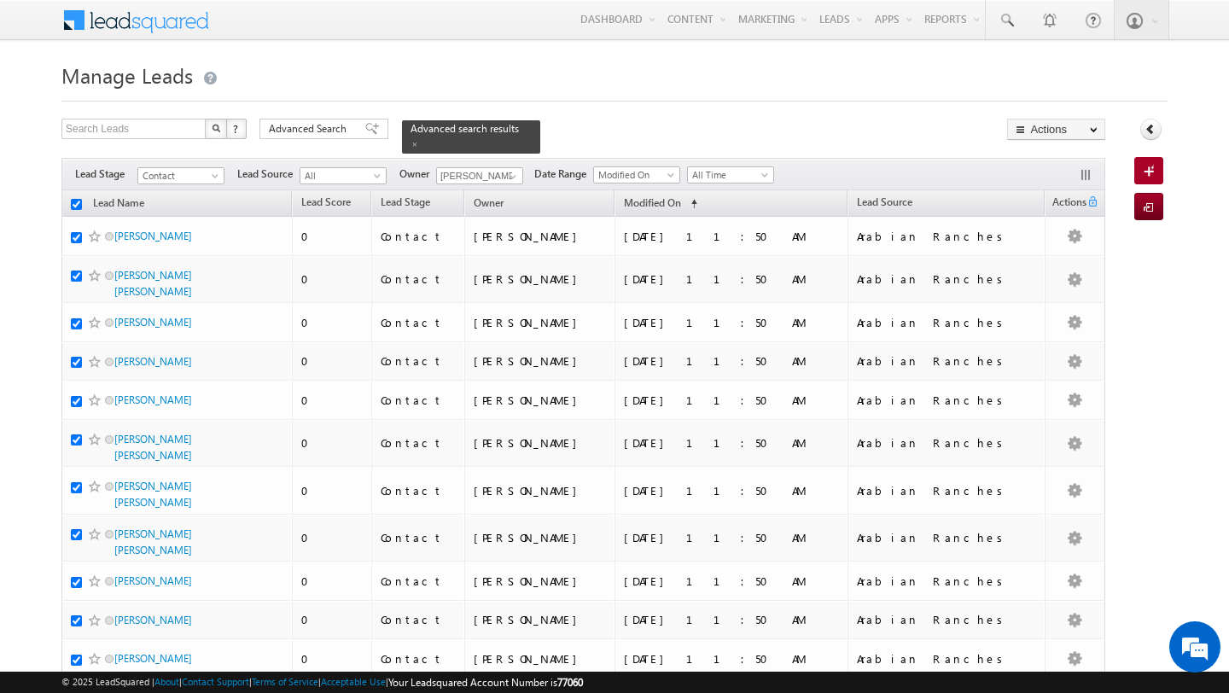
checkbox input "true"
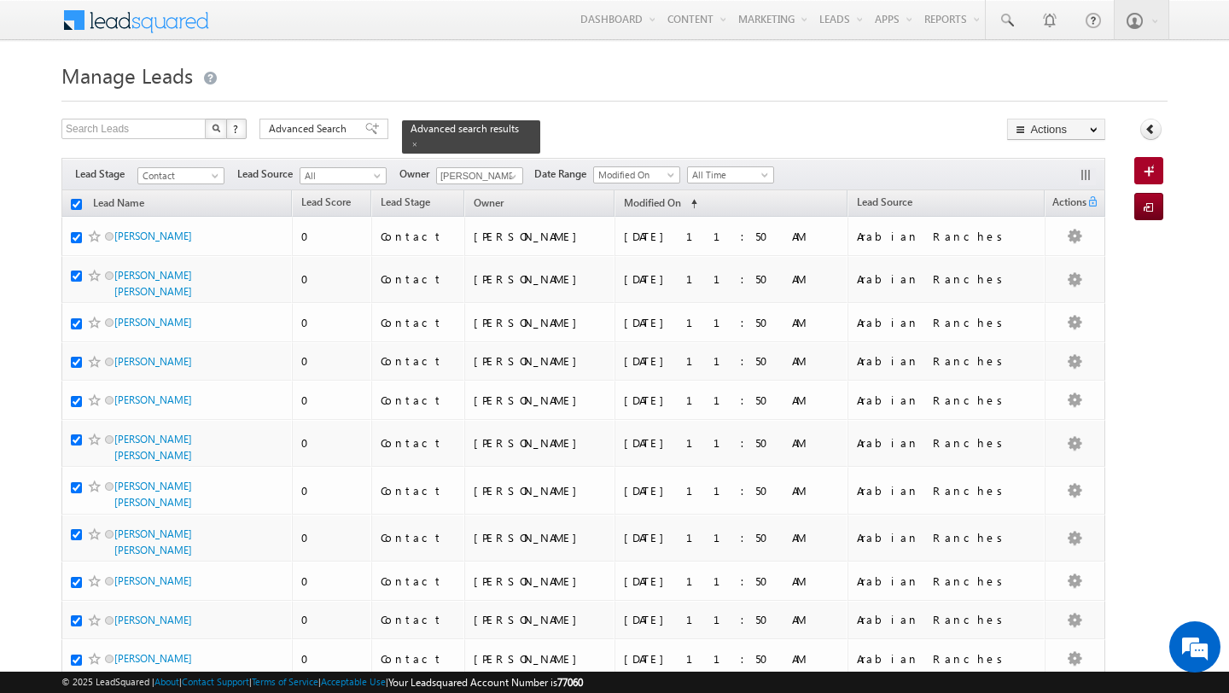
checkbox input "true"
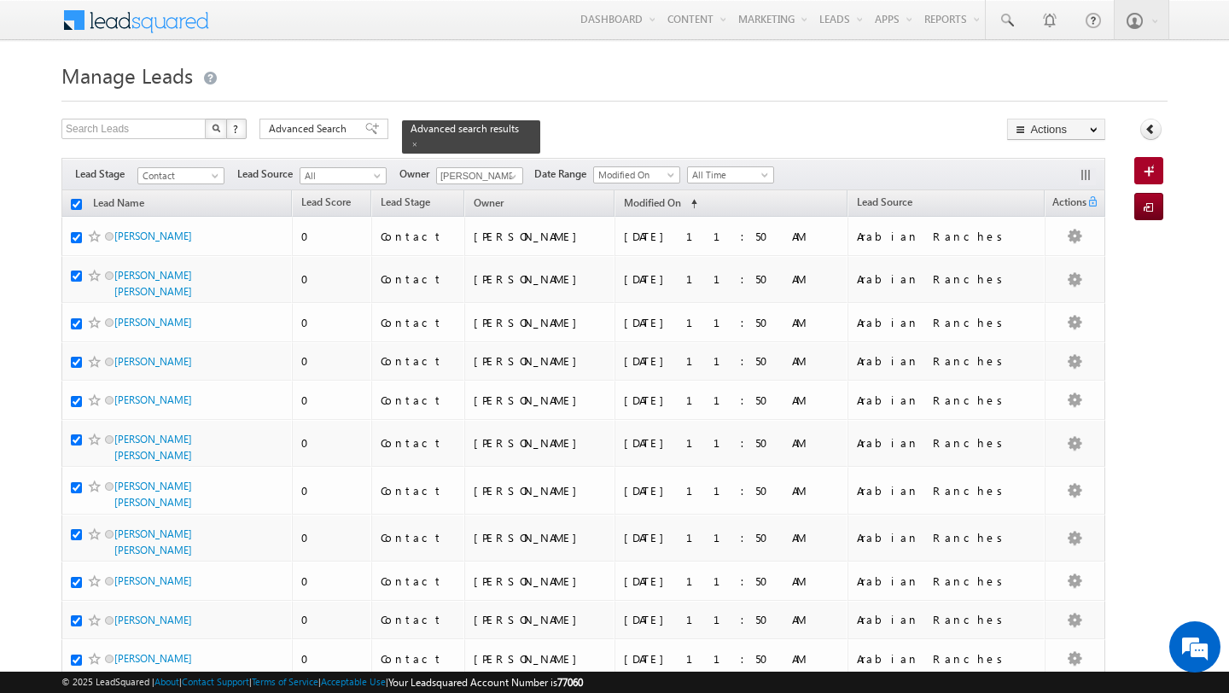
checkbox input "true"
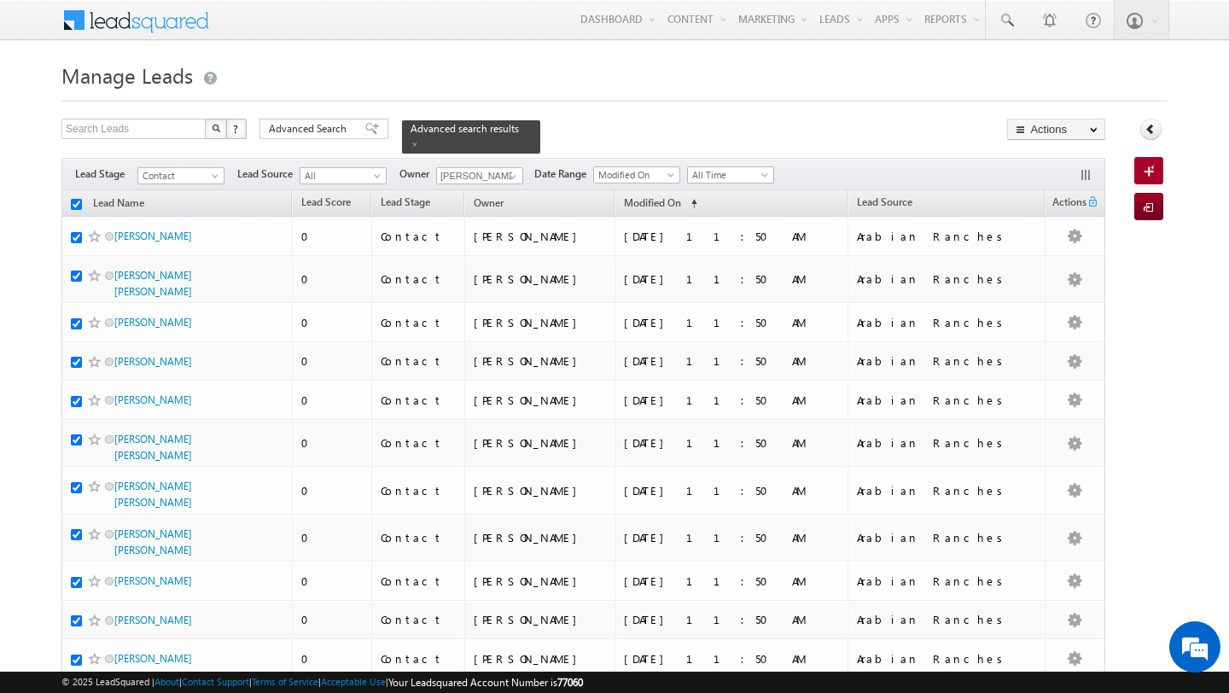
checkbox input "true"
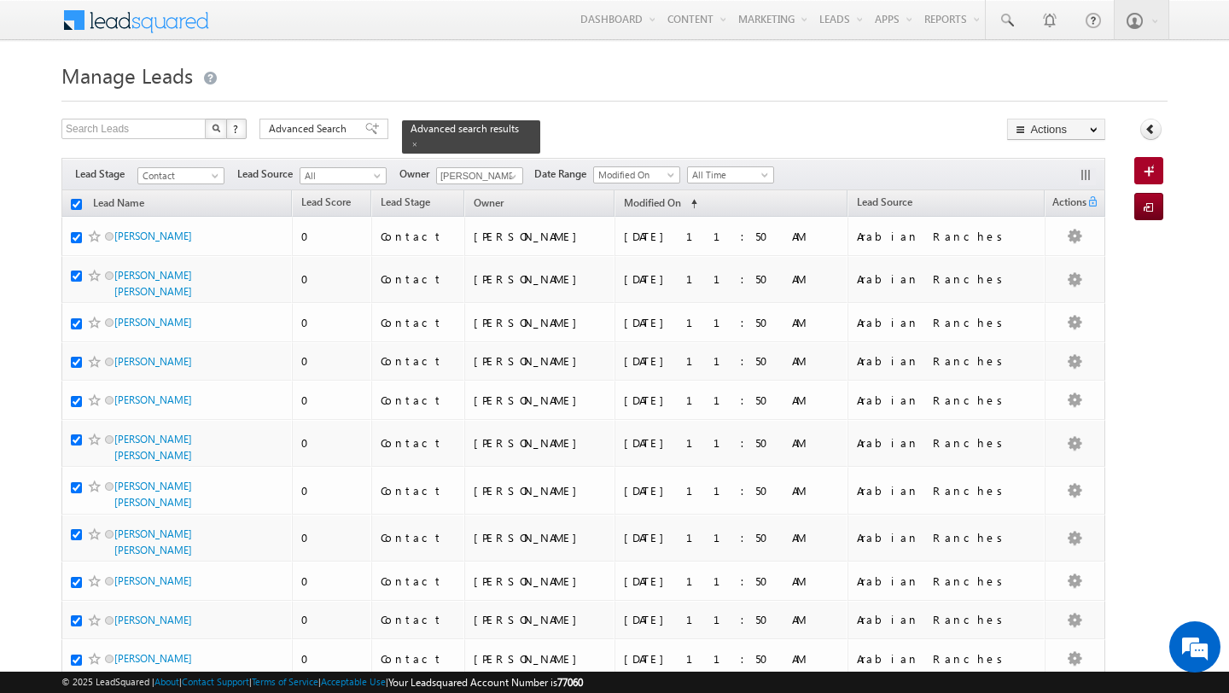
checkbox input "true"
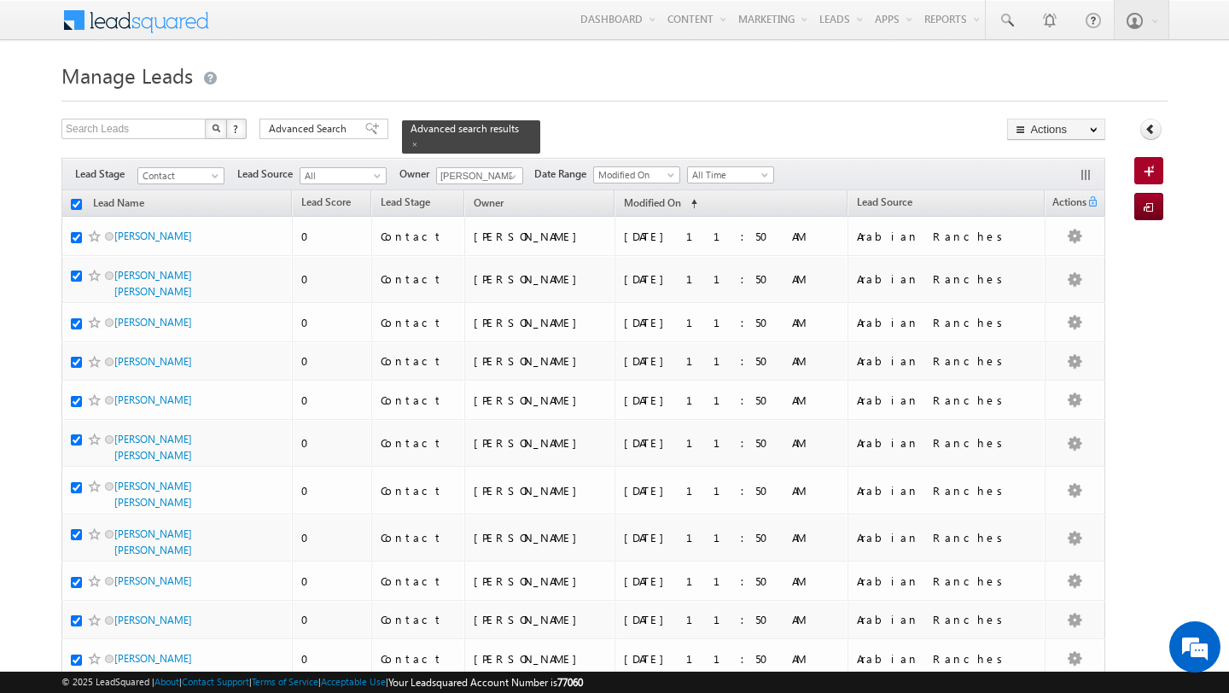
checkbox input "true"
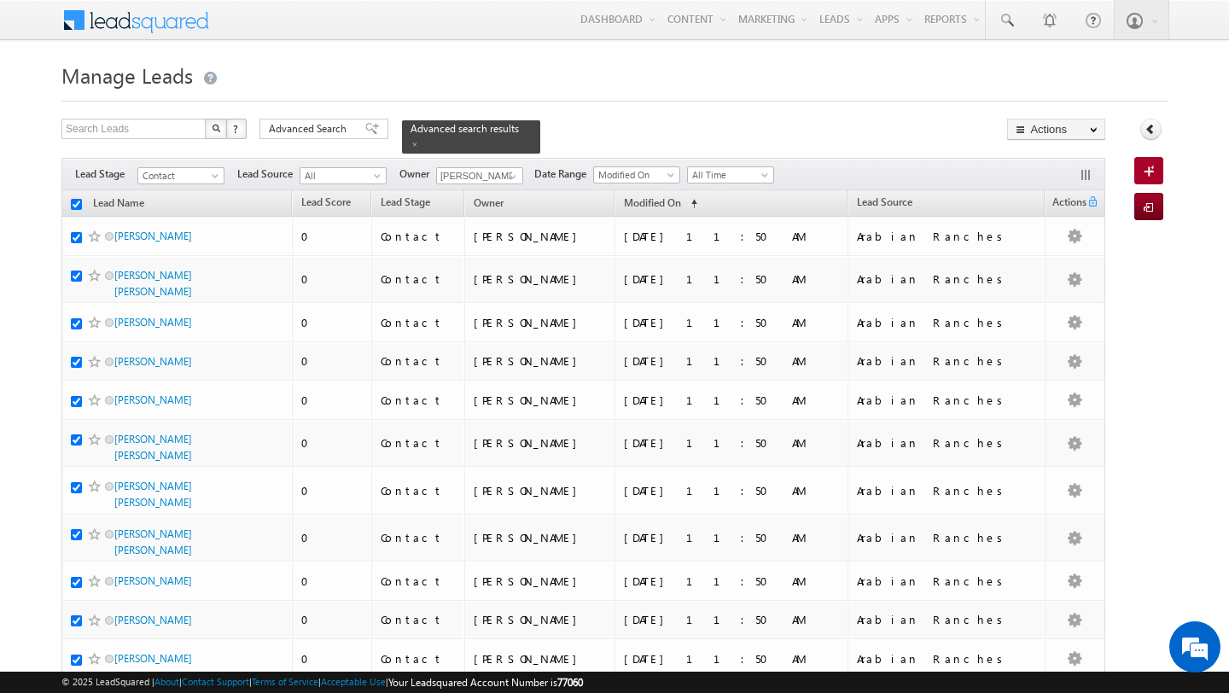
checkbox input "true"
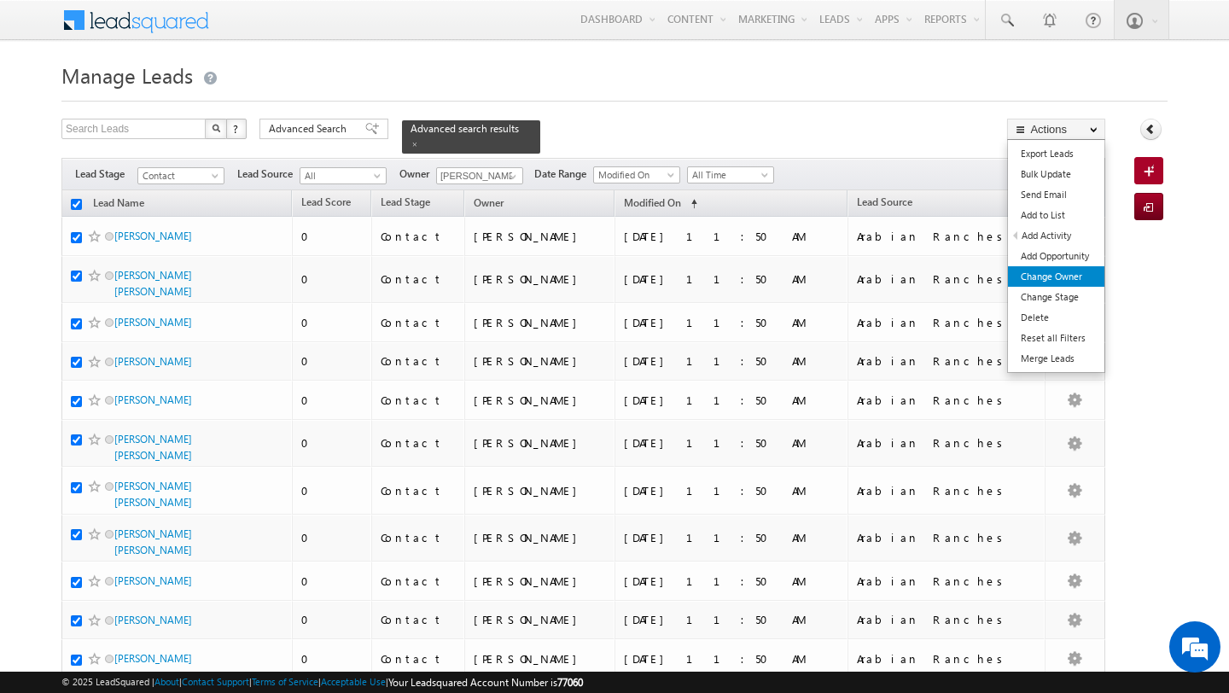
click at [1062, 277] on link "Change Owner" at bounding box center [1056, 276] width 96 height 20
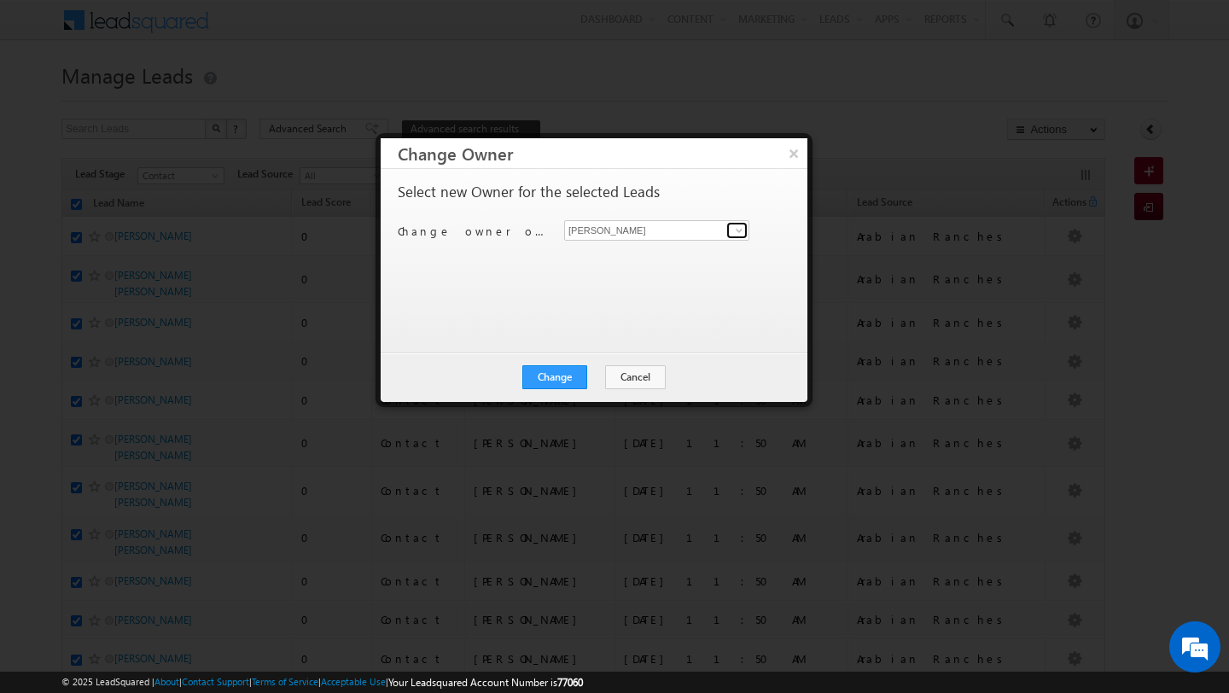
click at [743, 234] on span at bounding box center [739, 231] width 14 height 14
click at [687, 249] on link "Subham Modak subham.modak@indglobal.ae" at bounding box center [656, 257] width 185 height 32
click at [562, 375] on button "Change" at bounding box center [554, 377] width 65 height 24
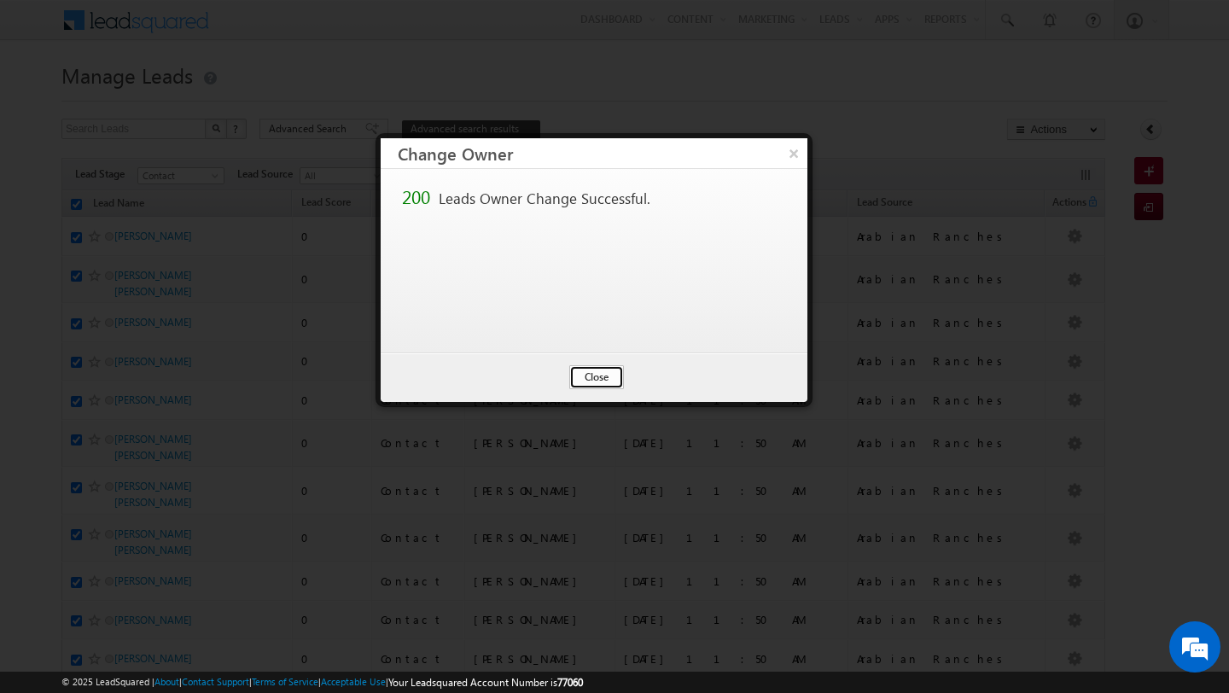
click at [595, 379] on button "Close" at bounding box center [596, 377] width 55 height 24
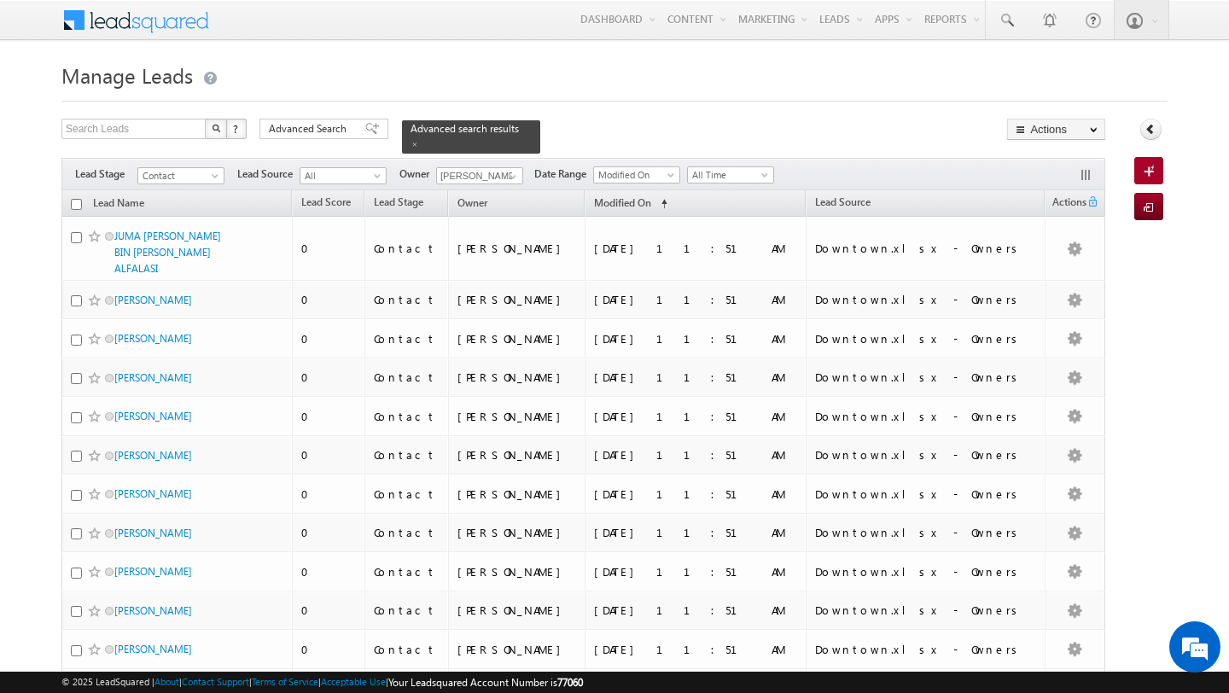
click at [75, 206] on input "checkbox" at bounding box center [76, 204] width 11 height 11
checkbox input "true"
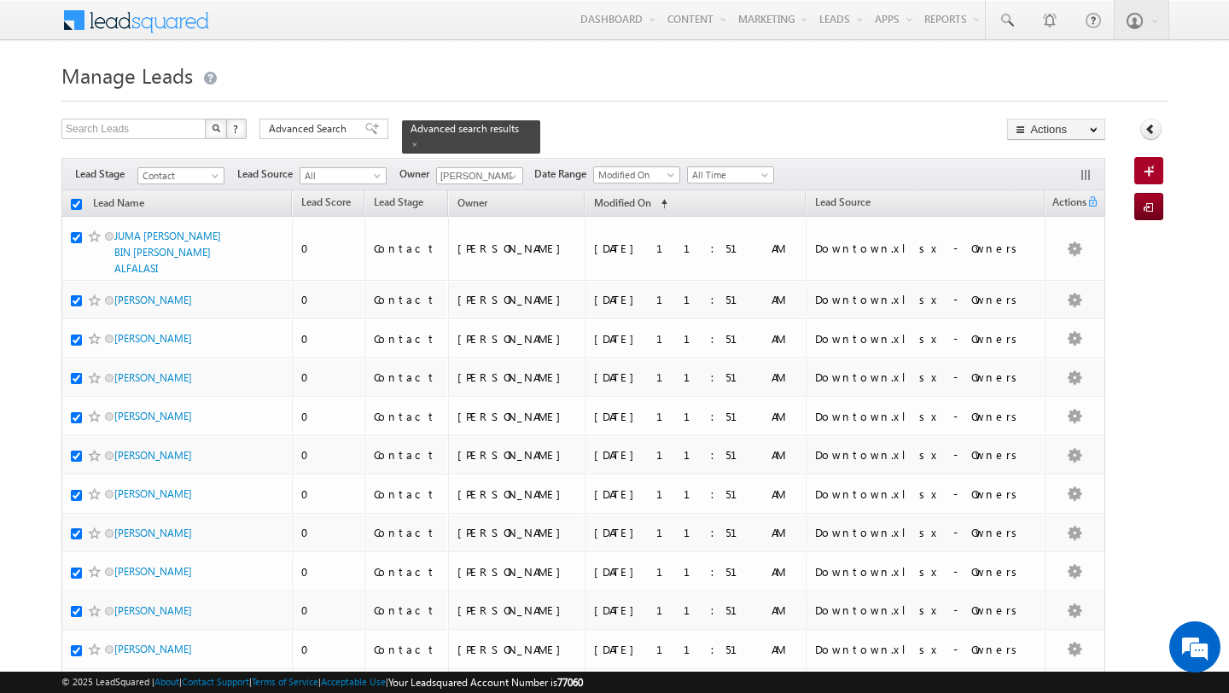
checkbox input "true"
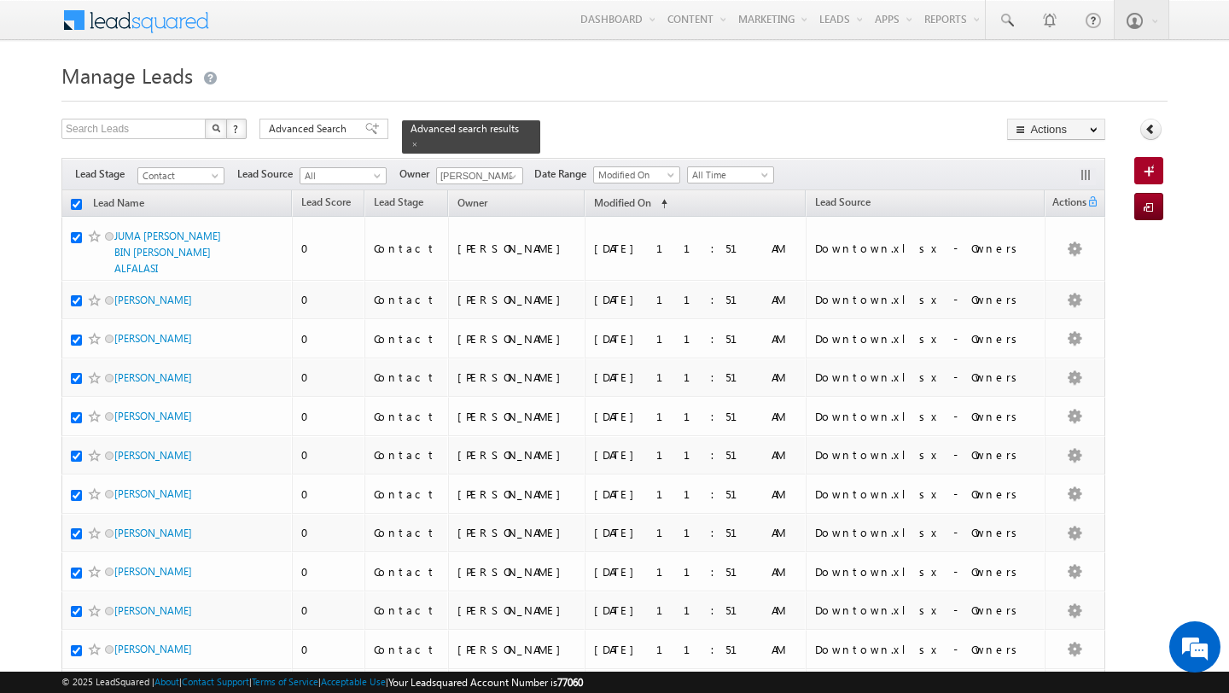
checkbox input "true"
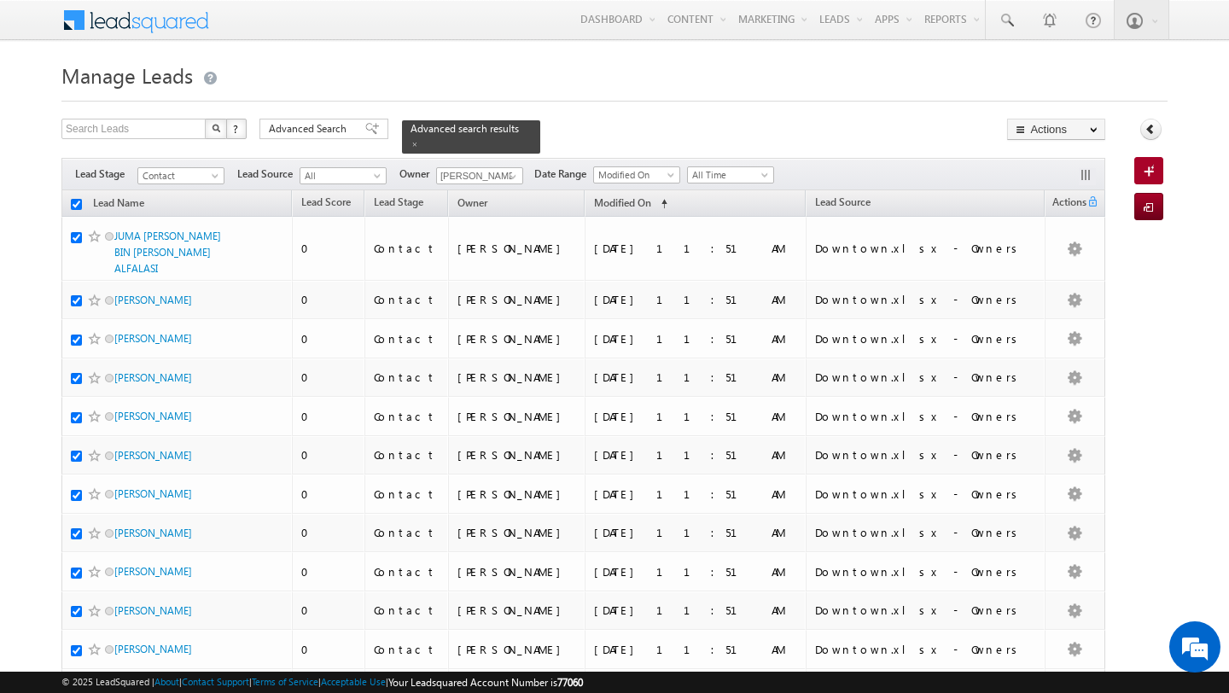
checkbox input "true"
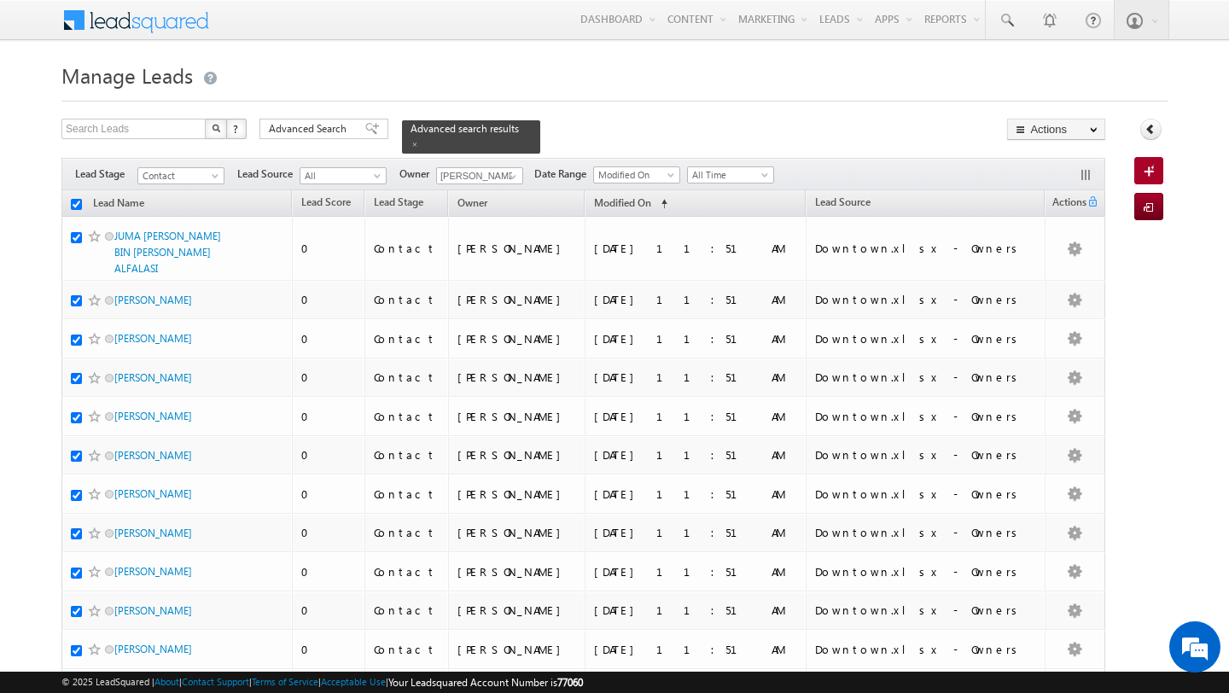
checkbox input "true"
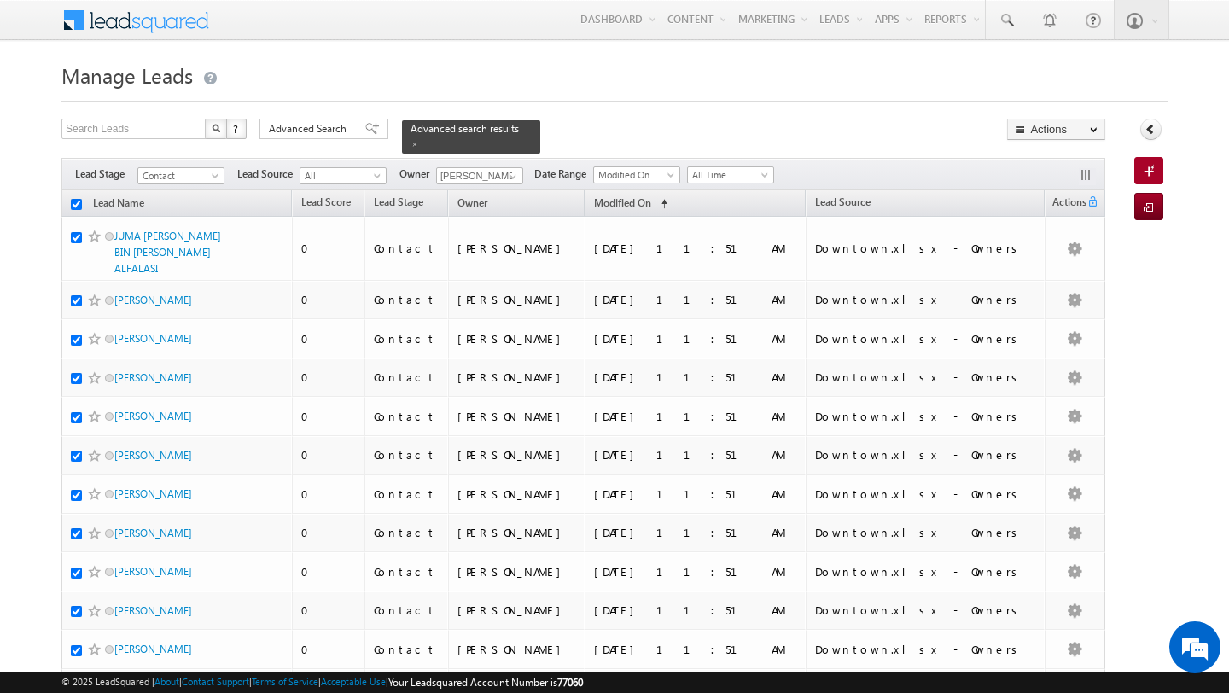
checkbox input "true"
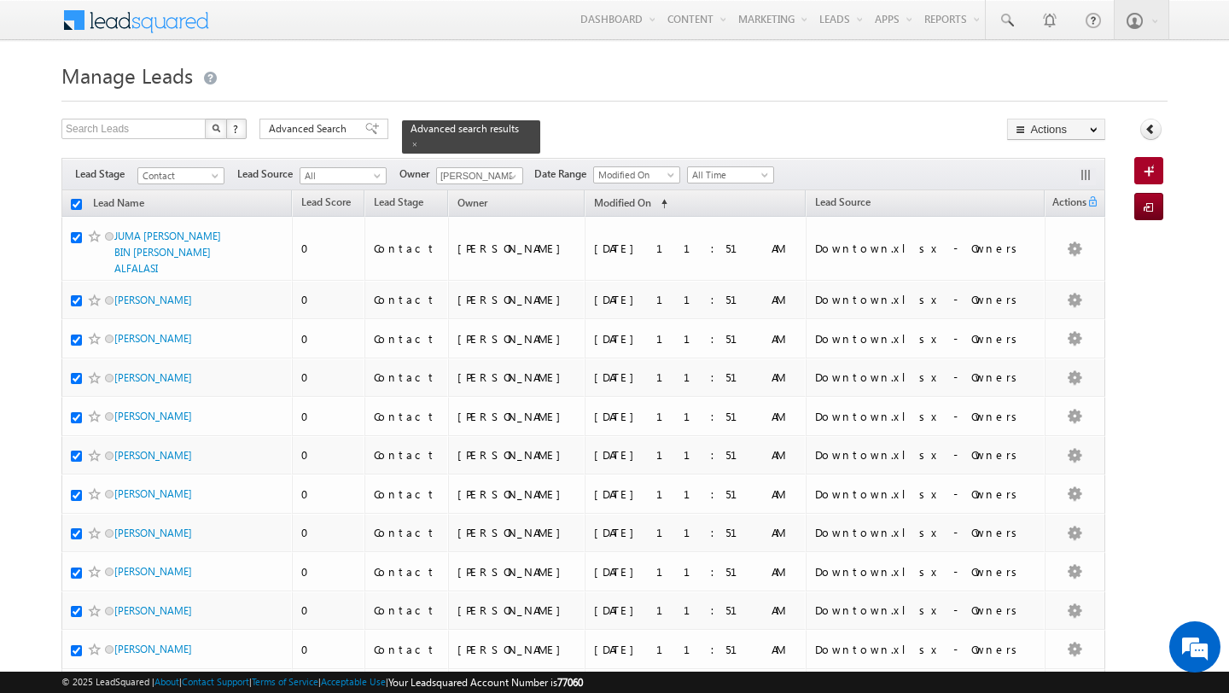
checkbox input "true"
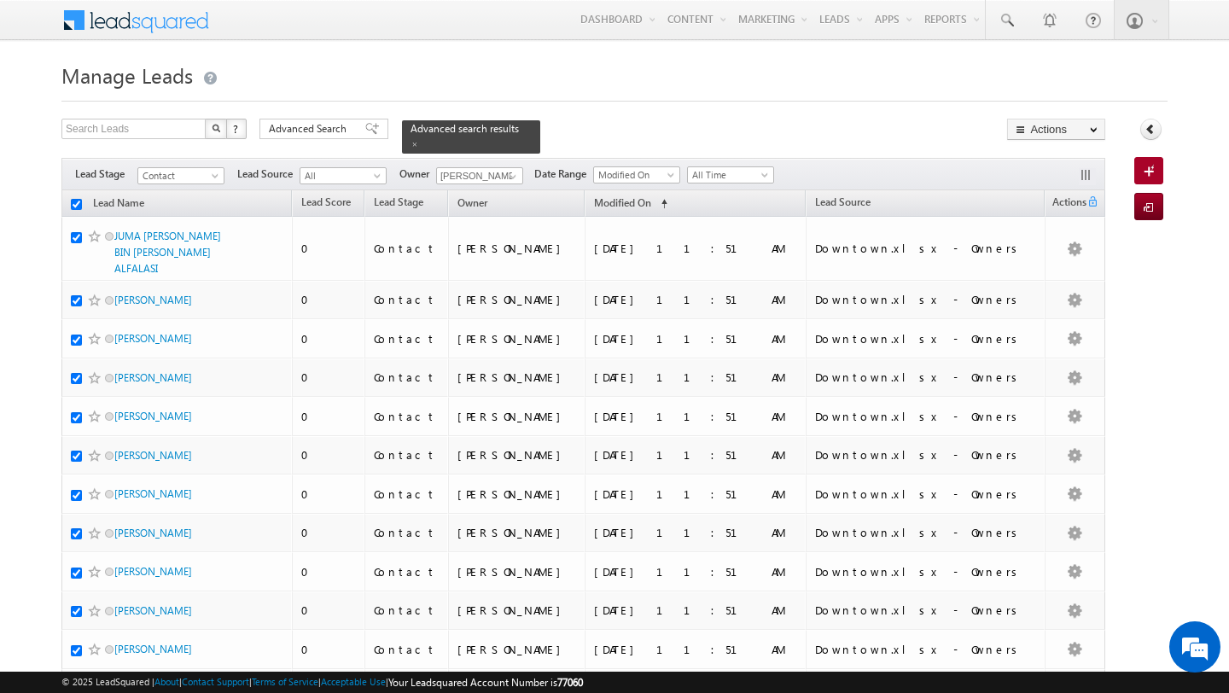
checkbox input "true"
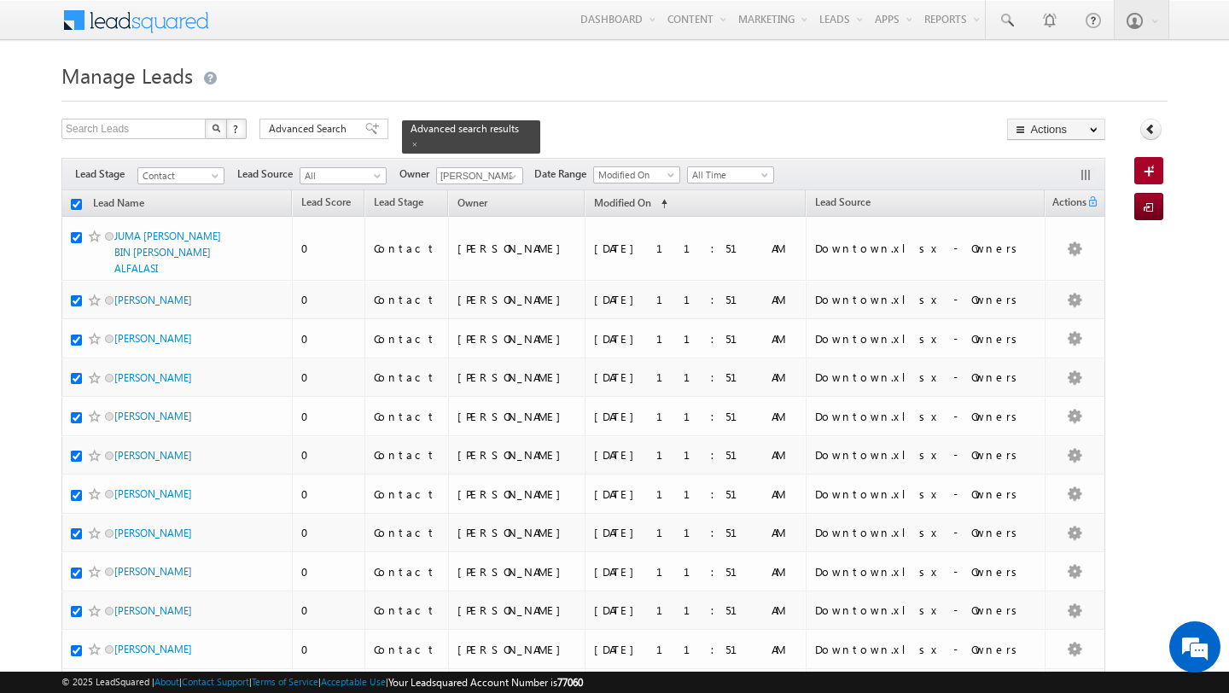
checkbox input "true"
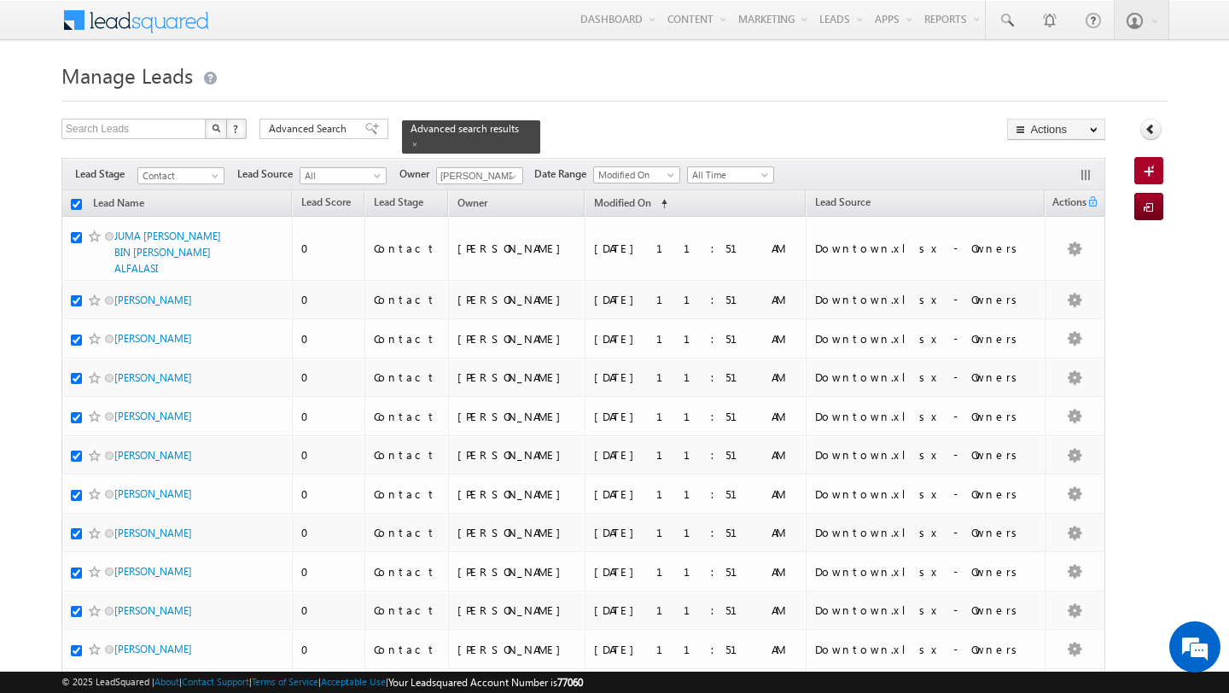
checkbox input "true"
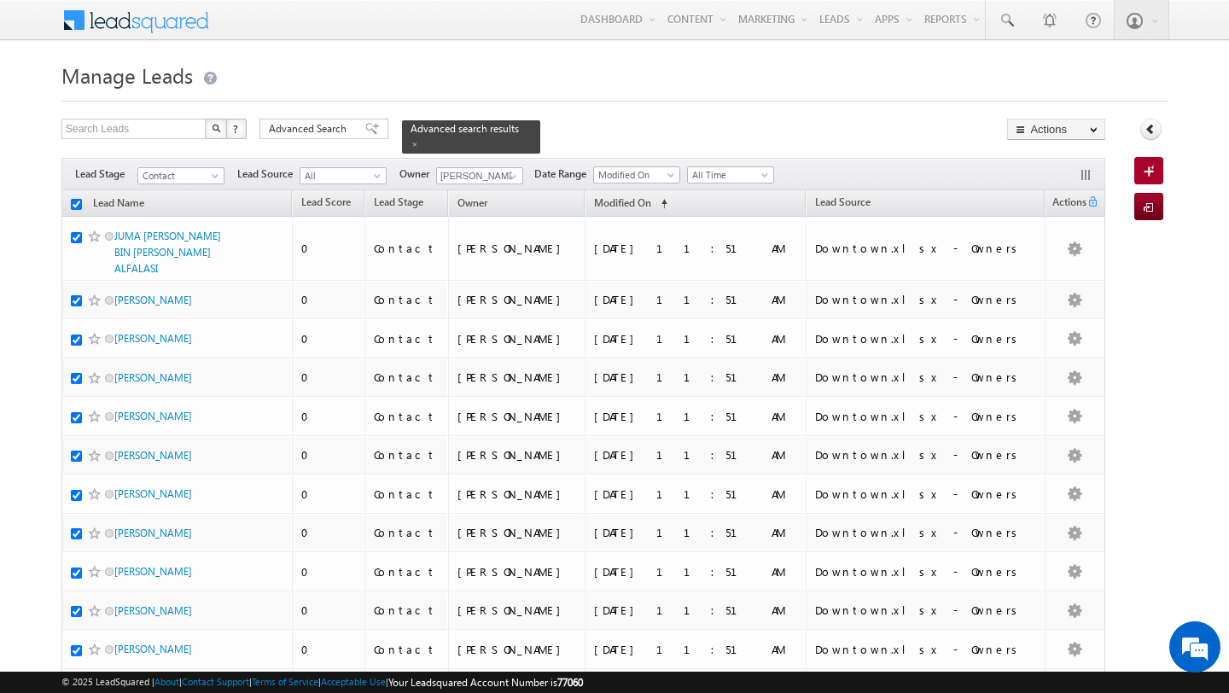
checkbox input "true"
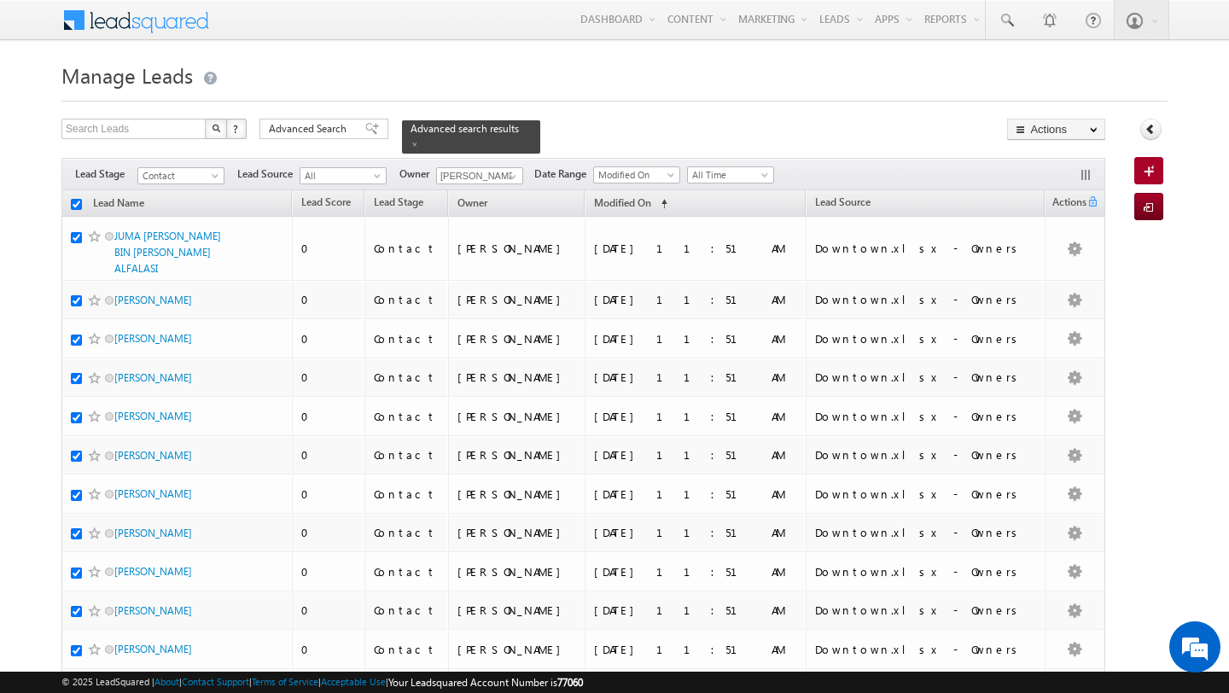
checkbox input "true"
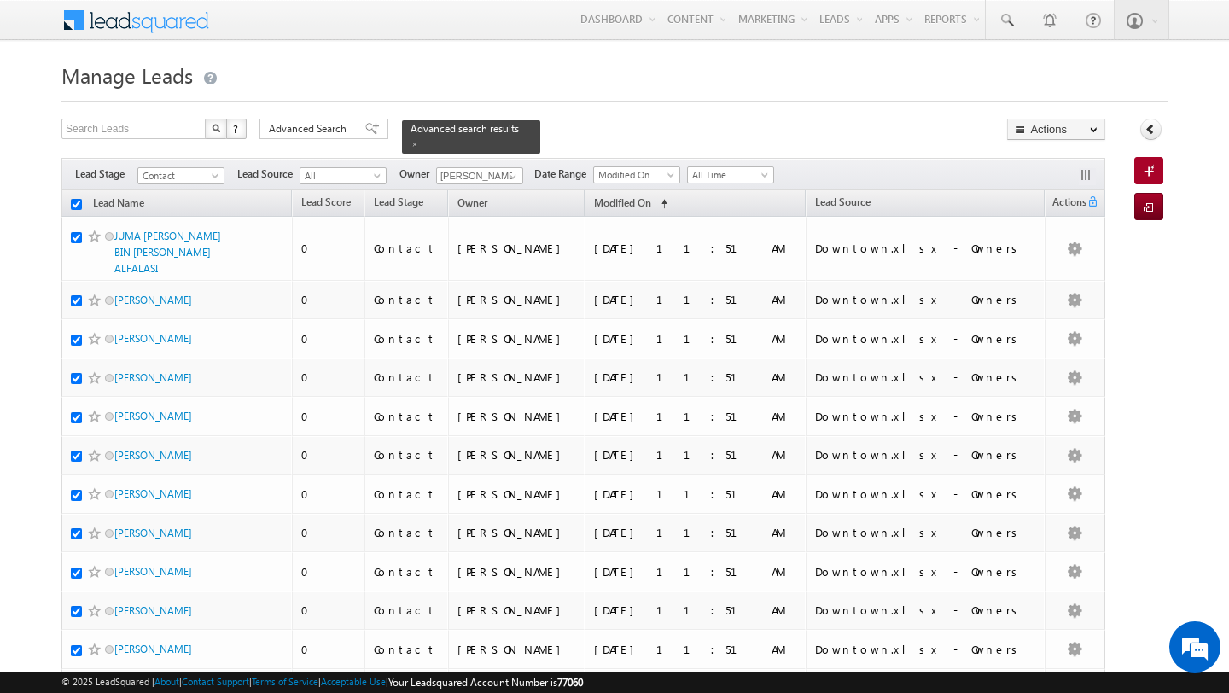
checkbox input "true"
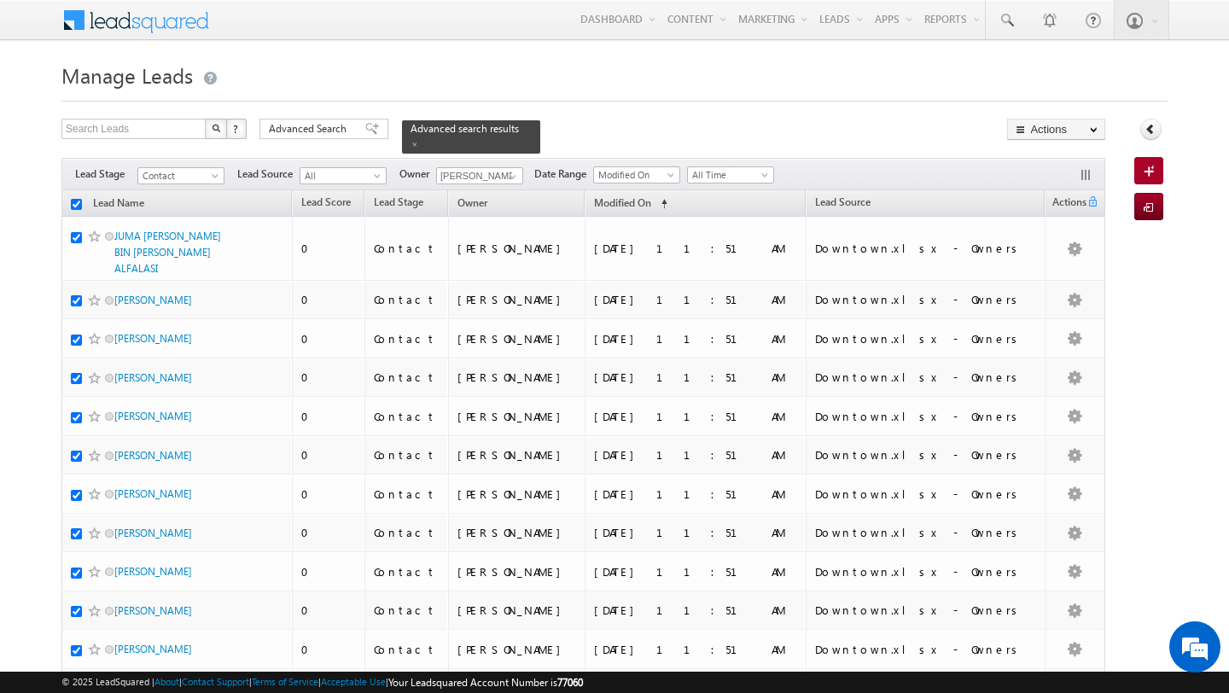
checkbox input "true"
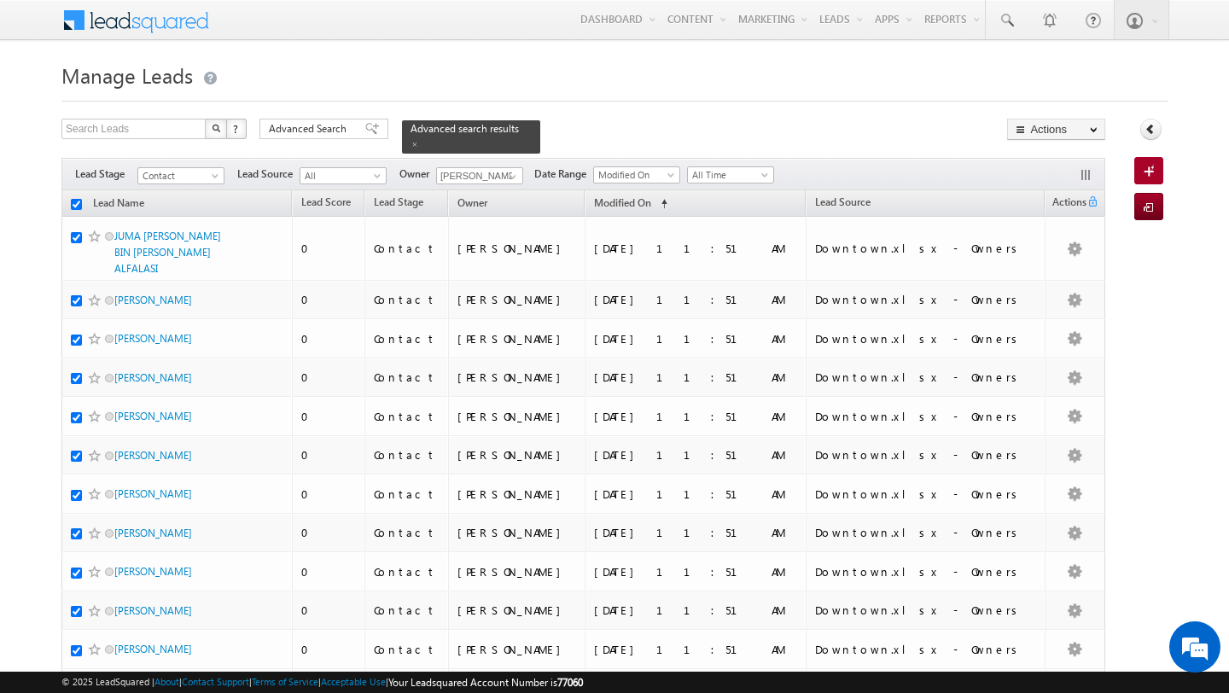
checkbox input "true"
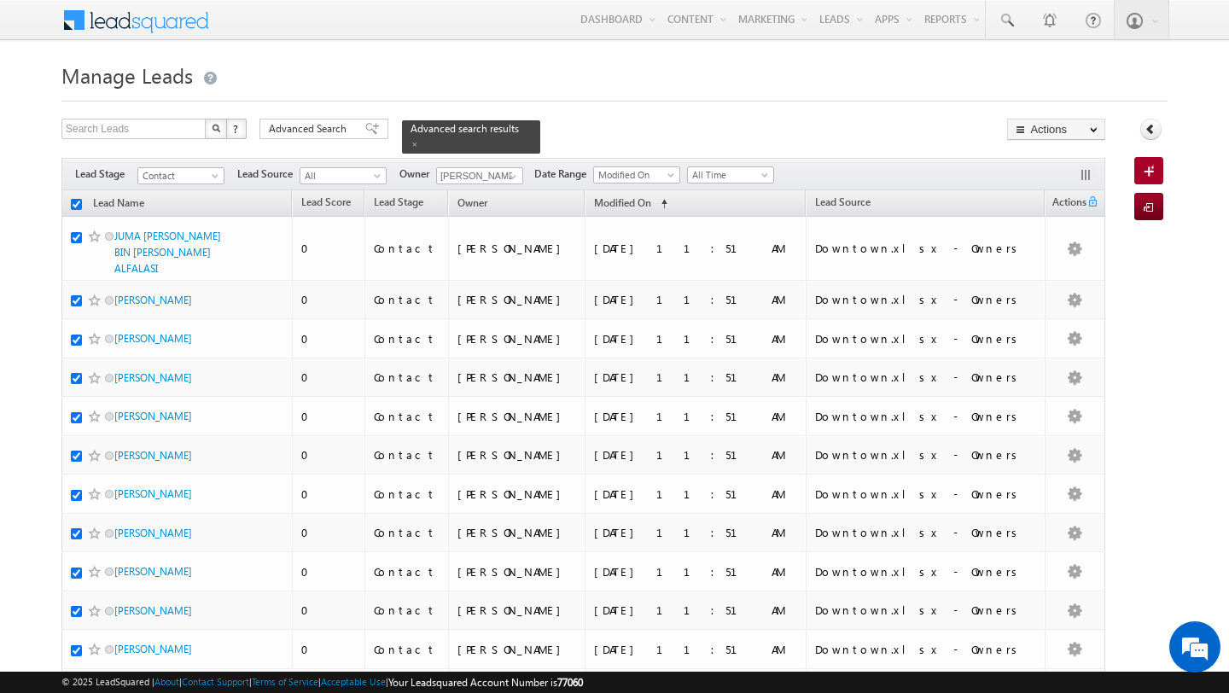
checkbox input "true"
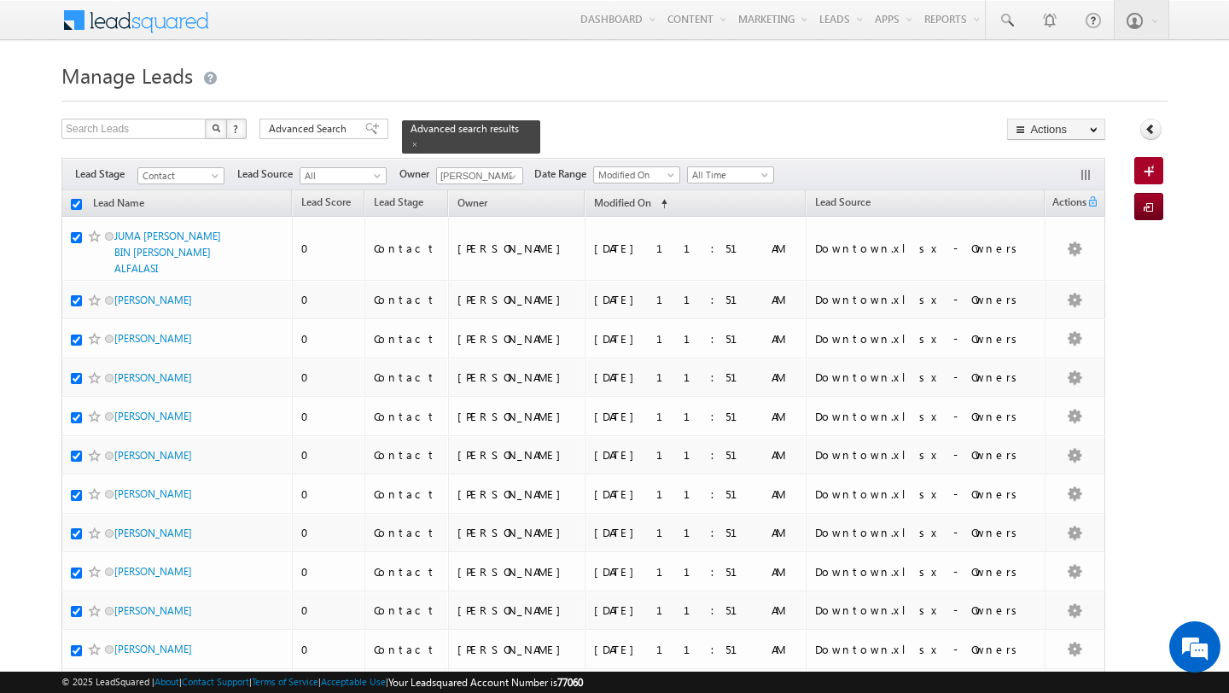
checkbox input "true"
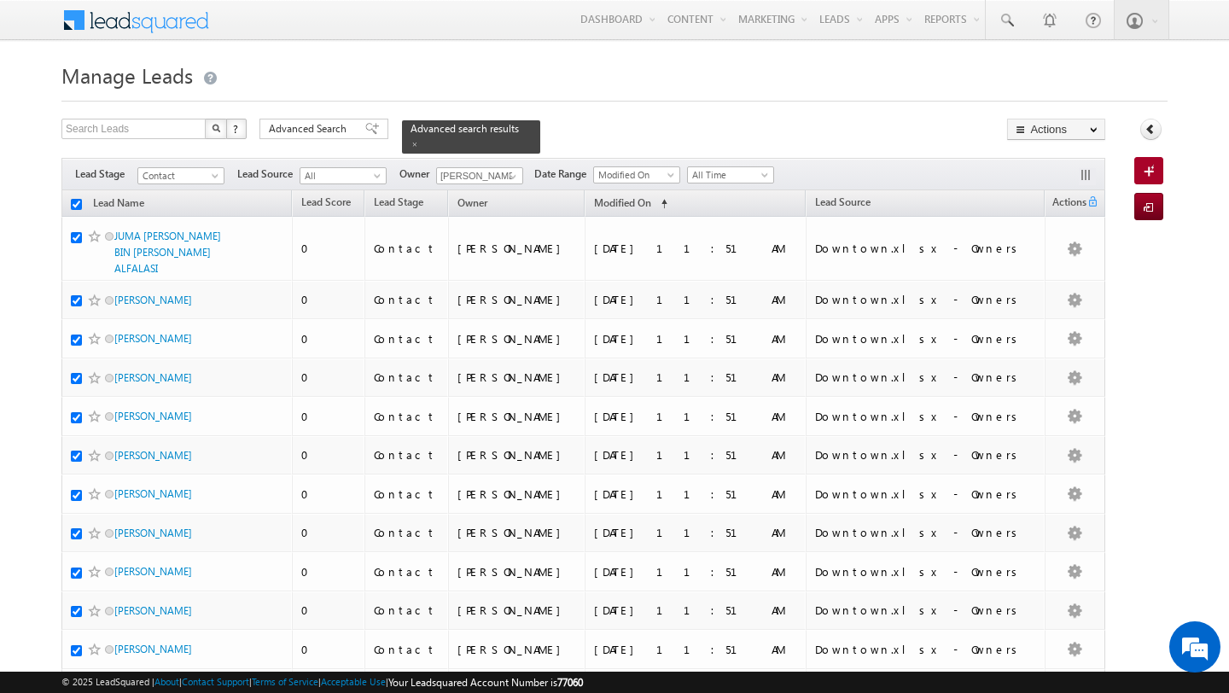
checkbox input "true"
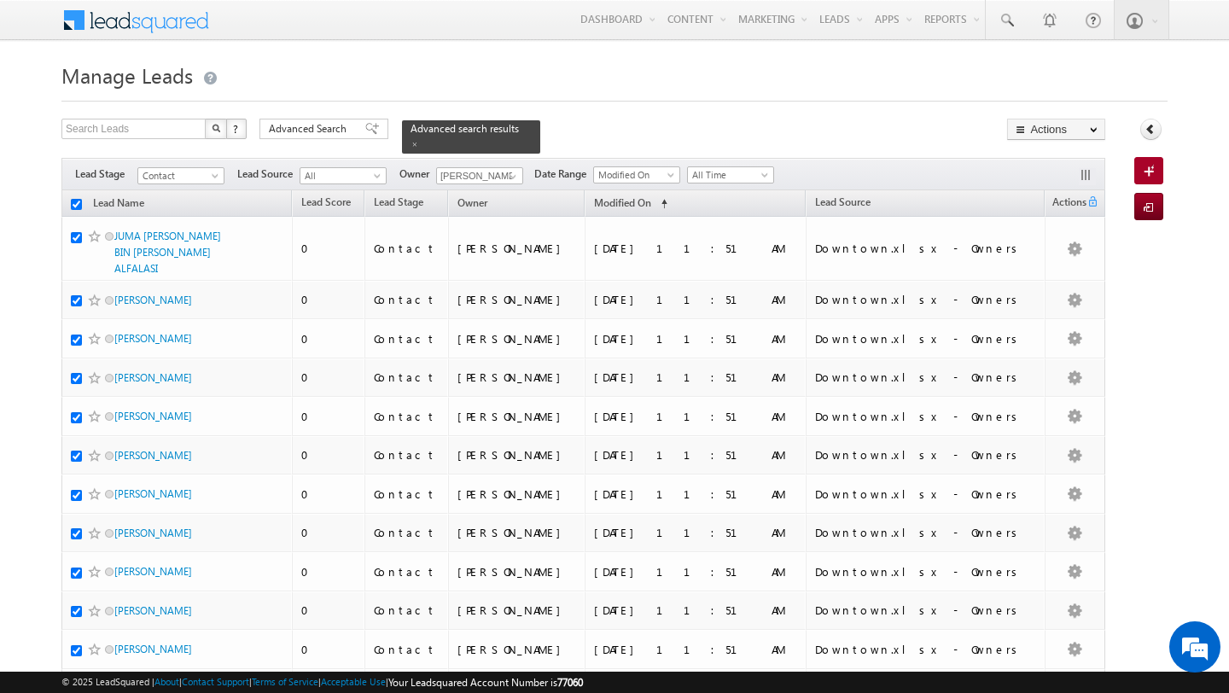
checkbox input "true"
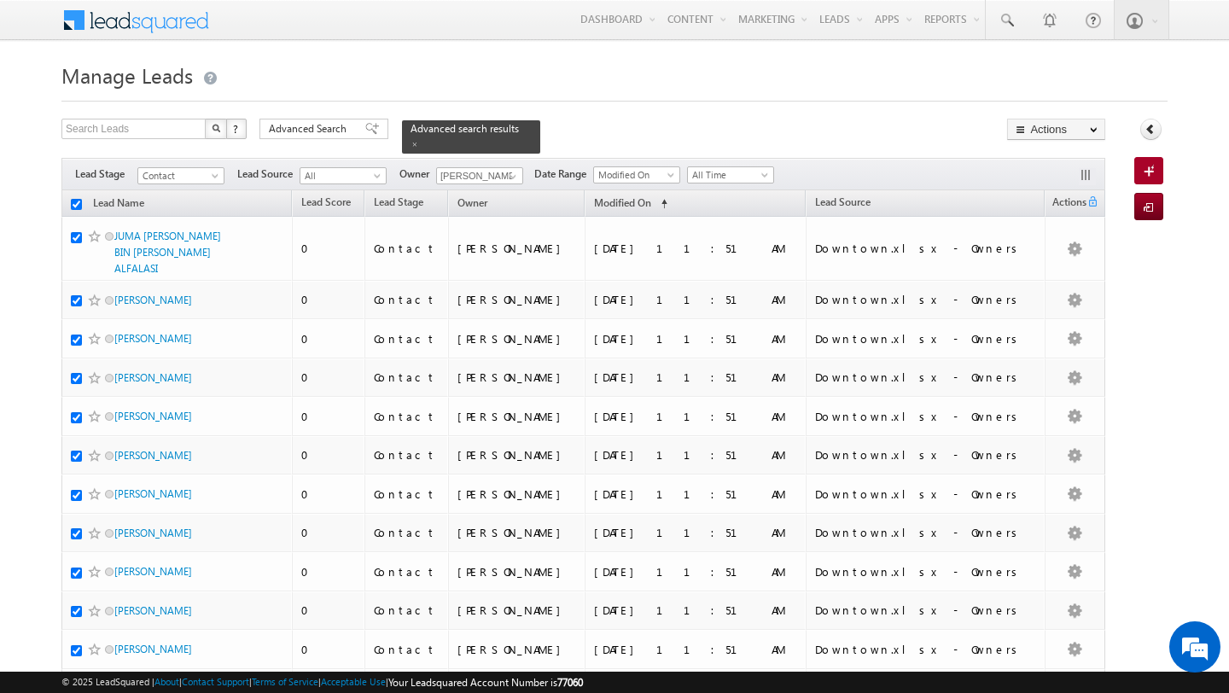
checkbox input "true"
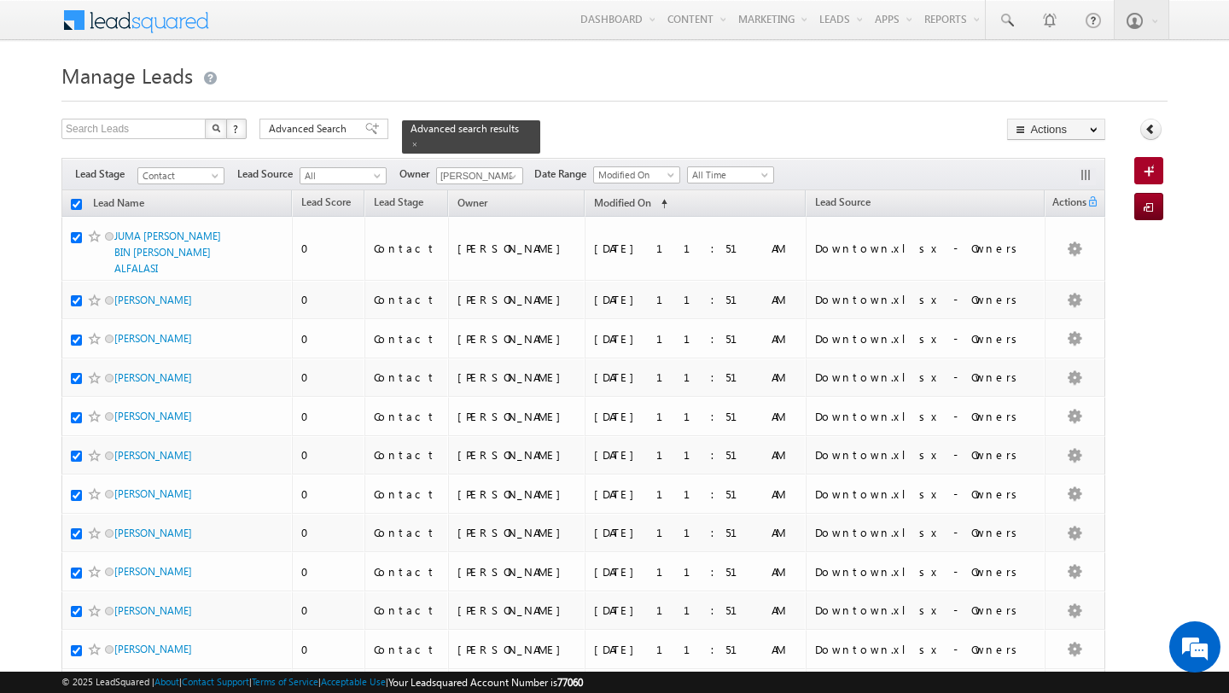
checkbox input "true"
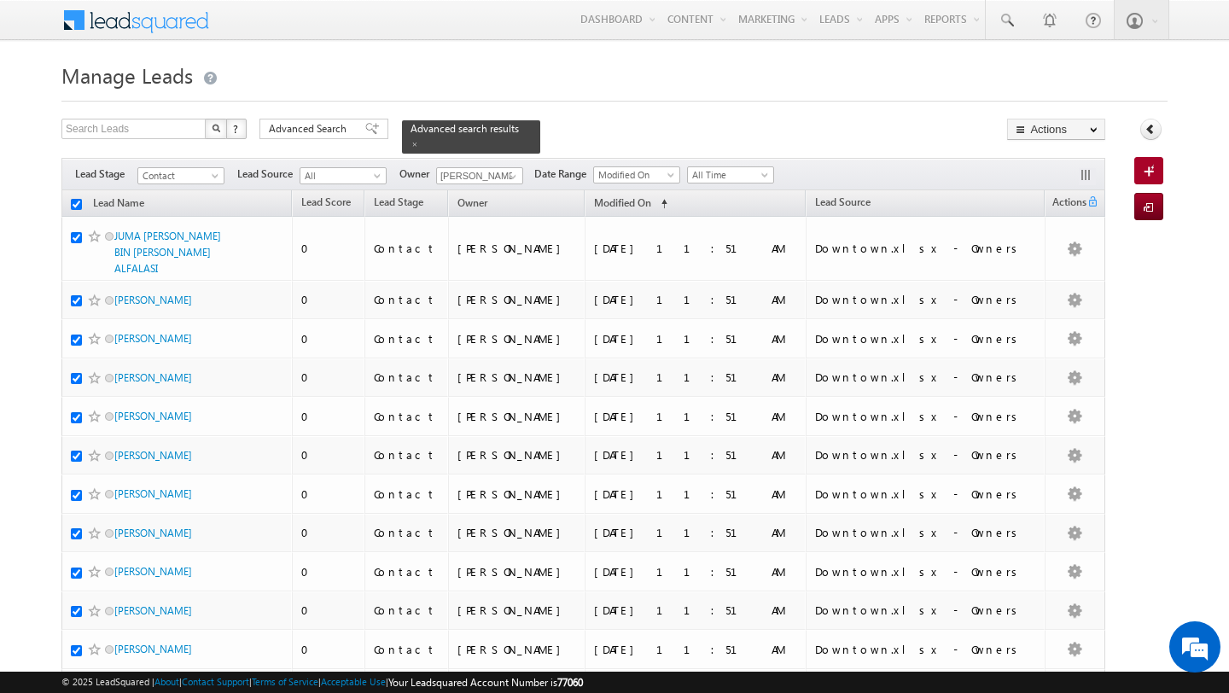
checkbox input "true"
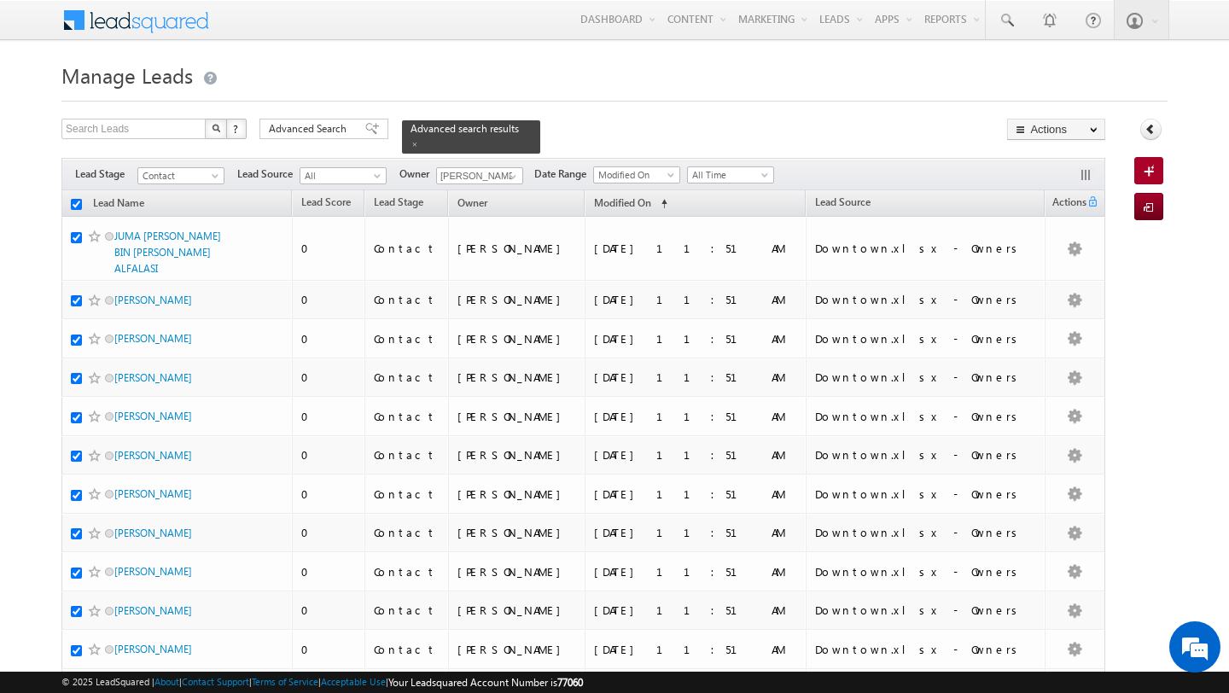
checkbox input "true"
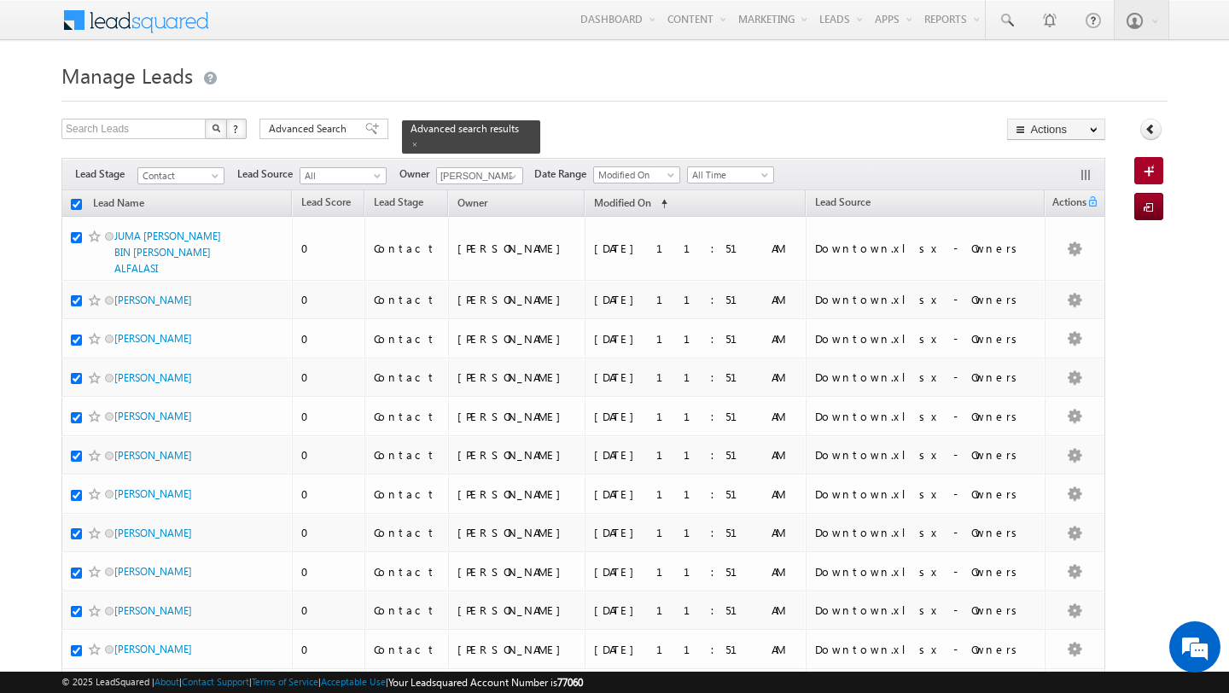
checkbox input "true"
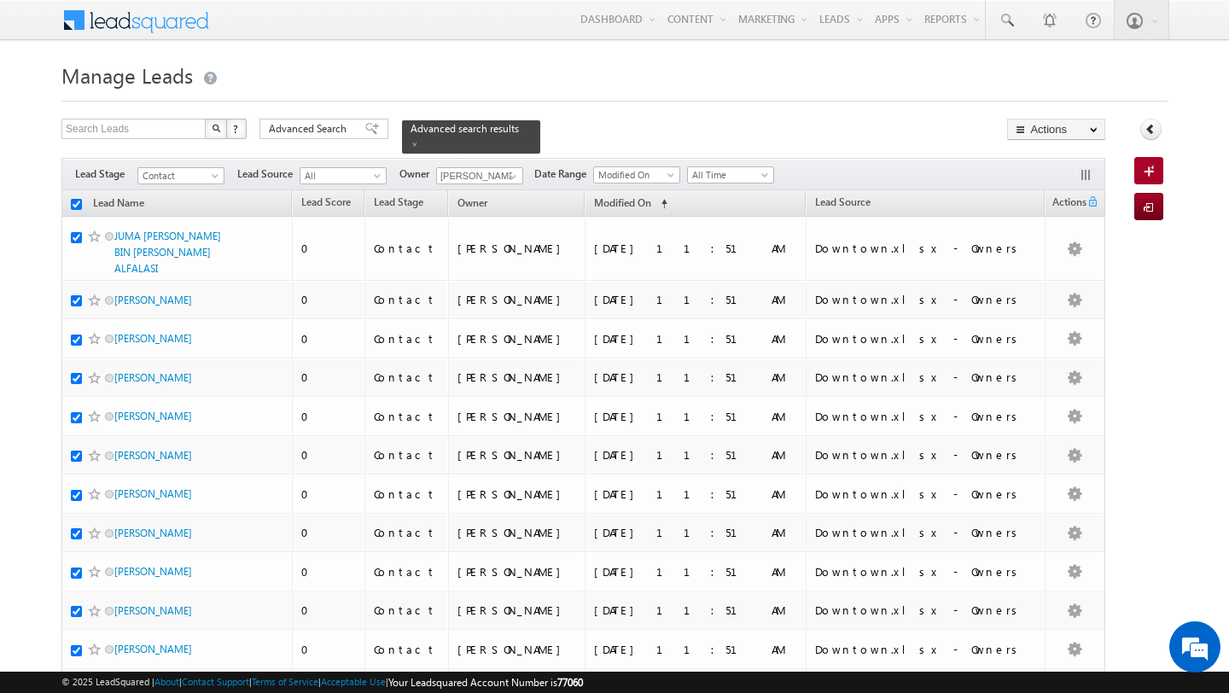
checkbox input "true"
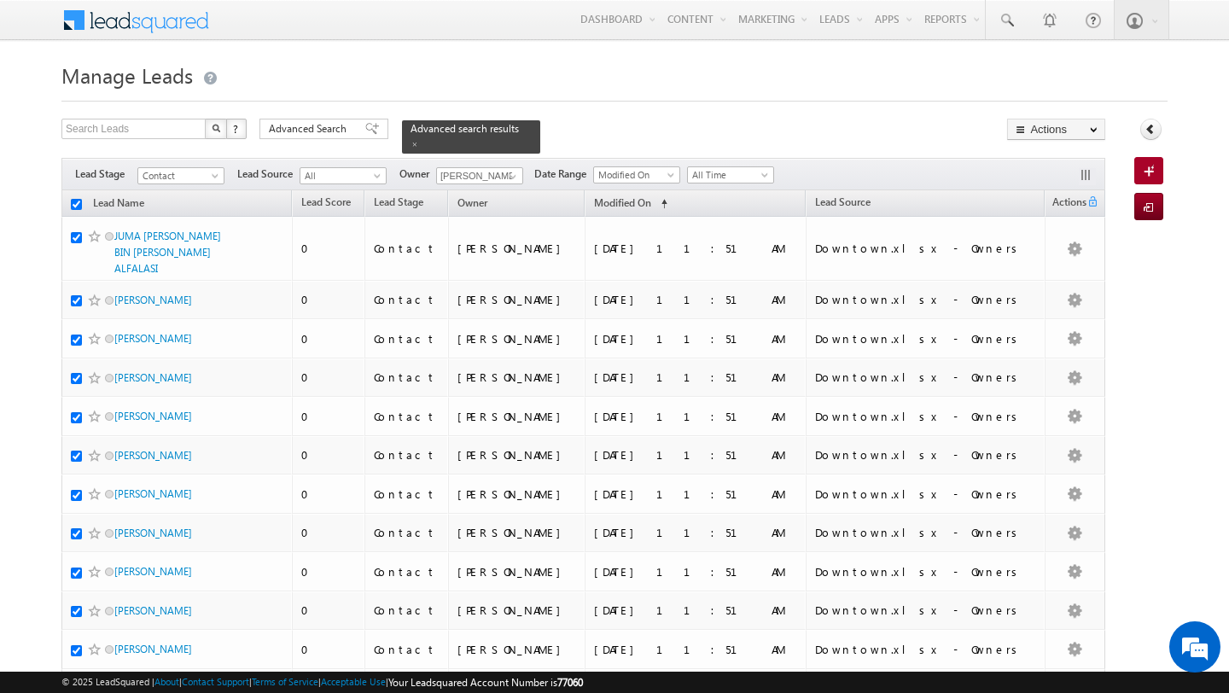
checkbox input "true"
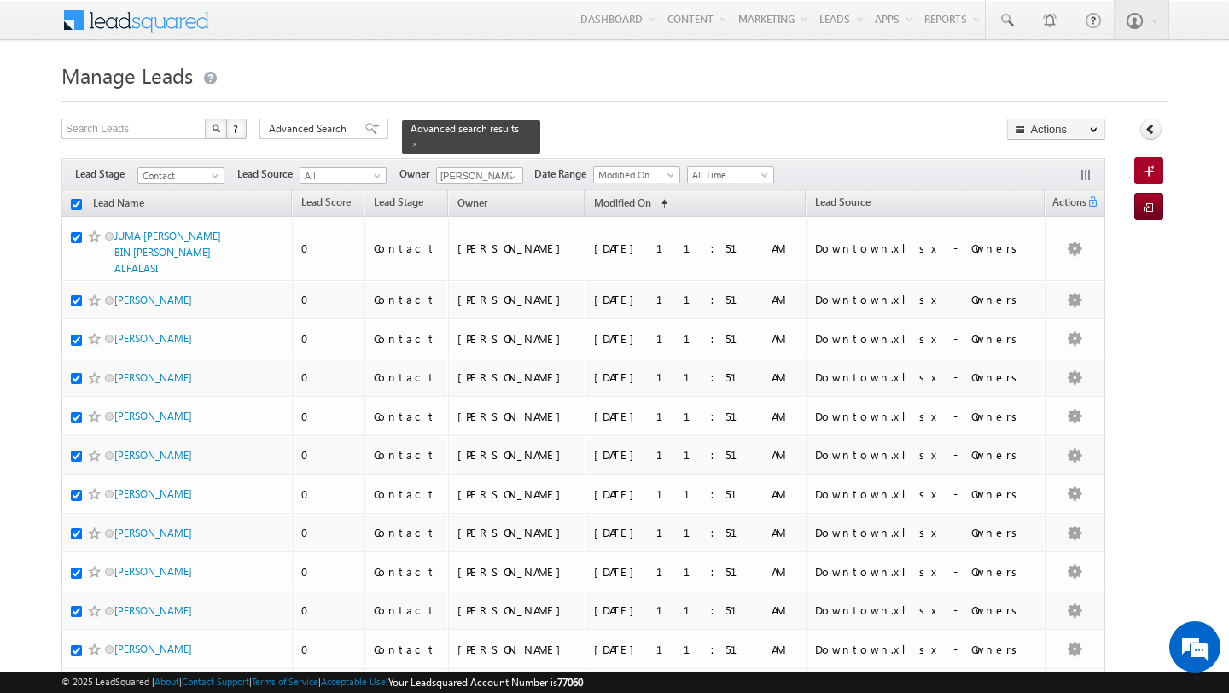
checkbox input "true"
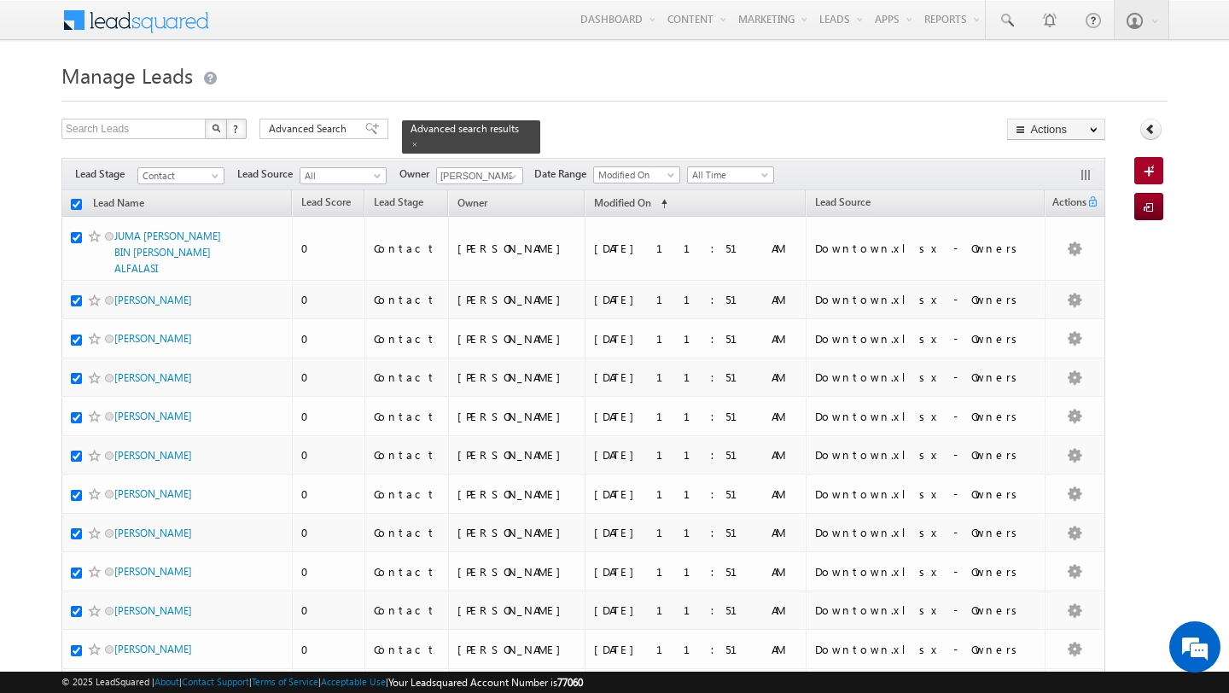
checkbox input "true"
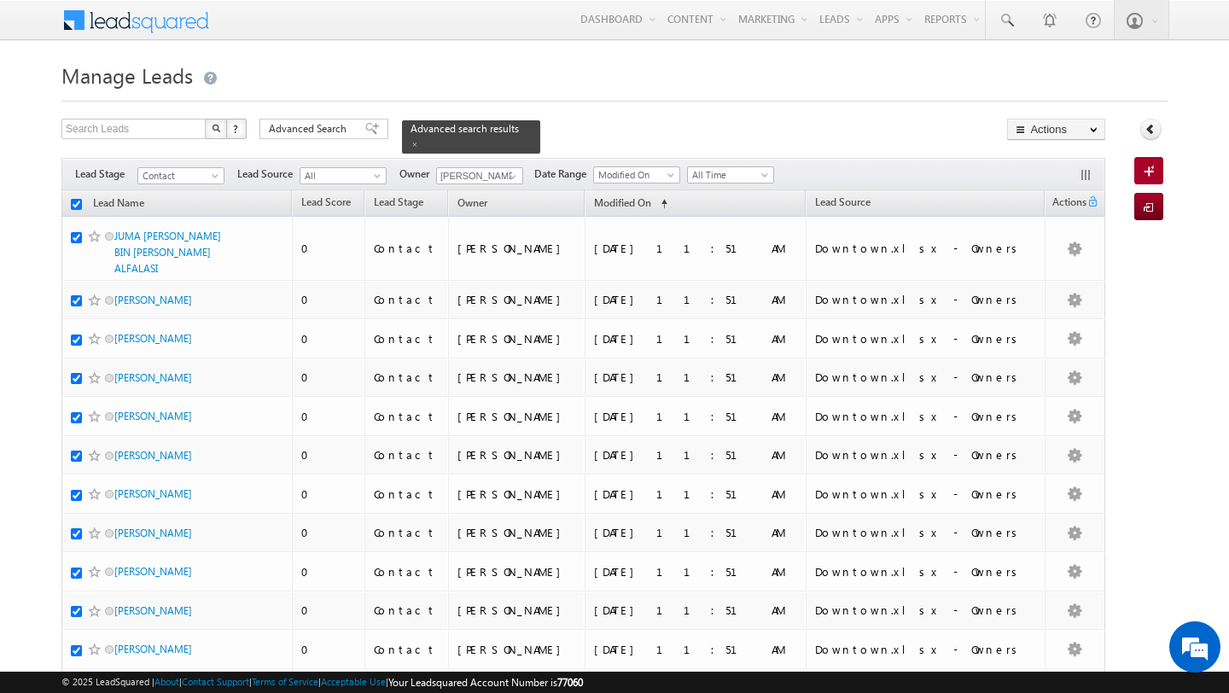
checkbox input "true"
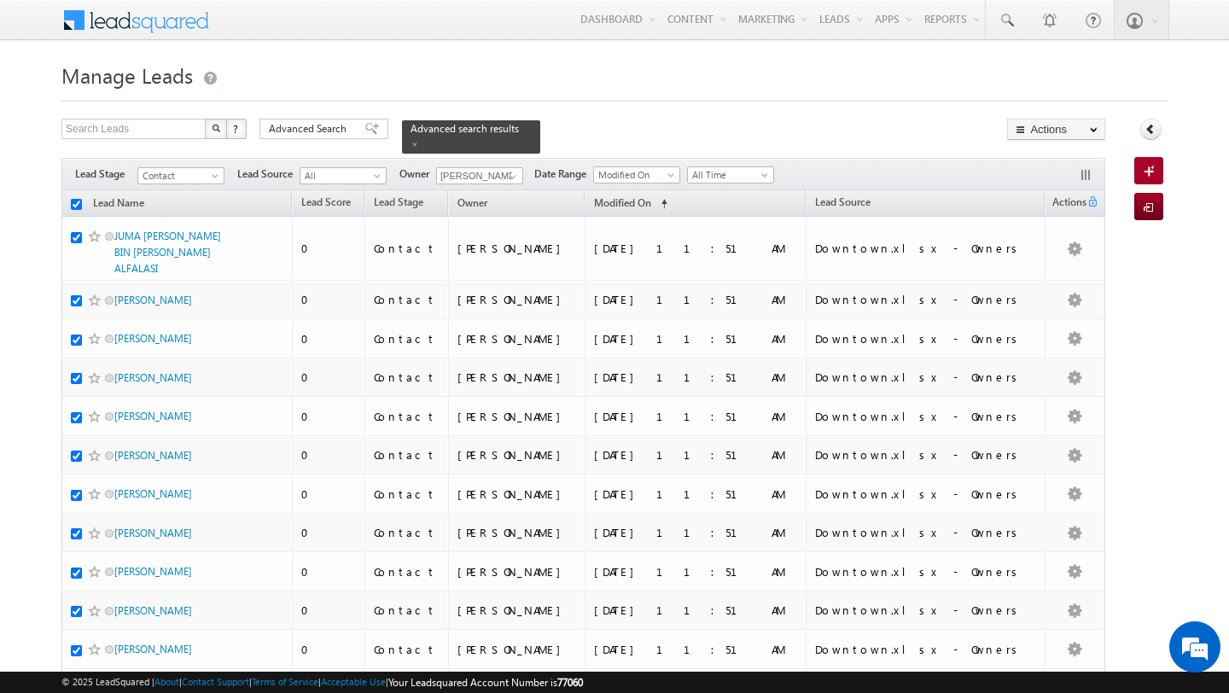
checkbox input "true"
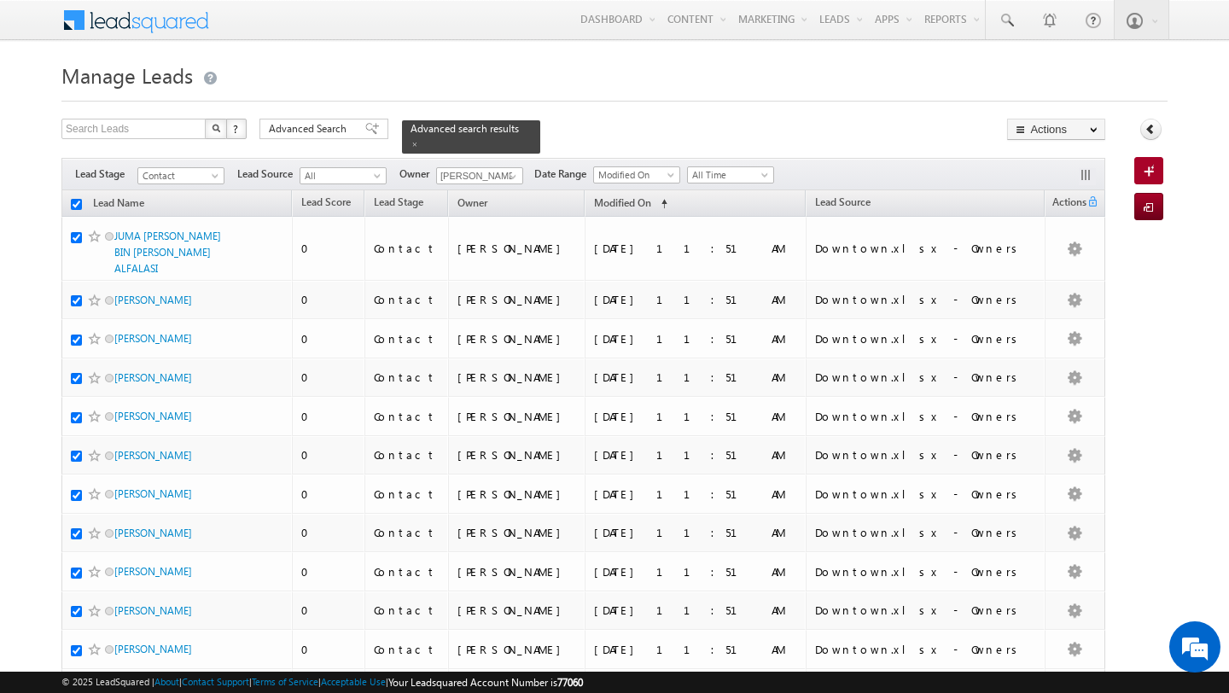
checkbox input "true"
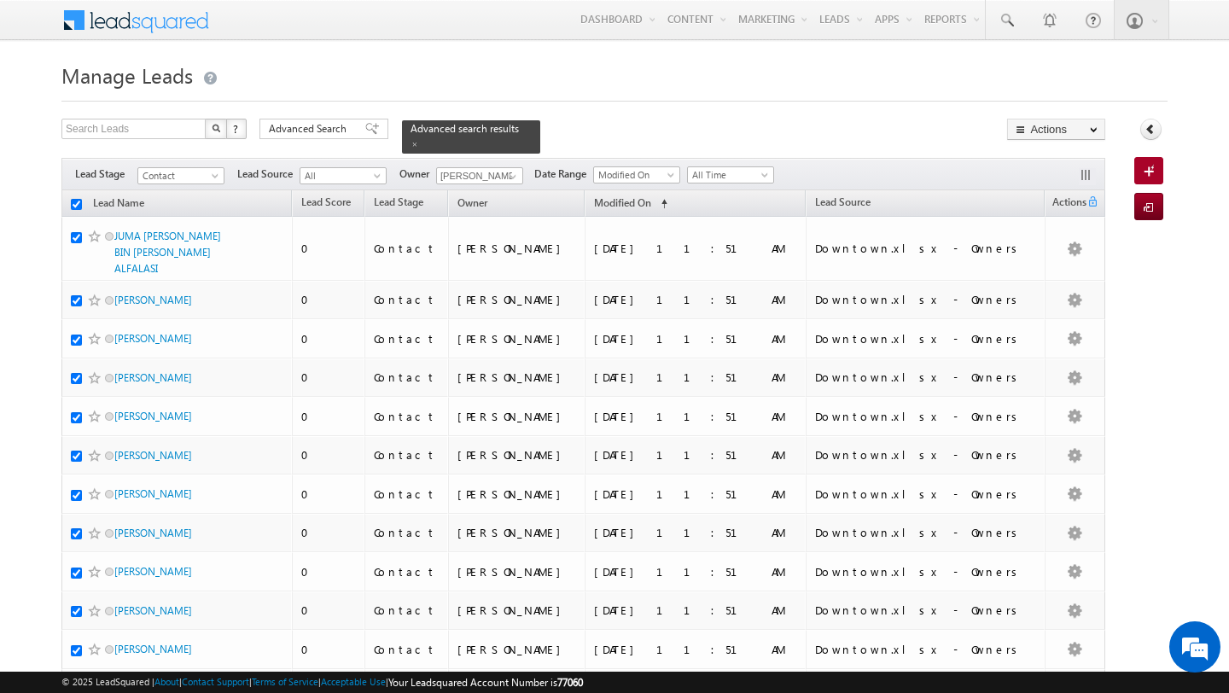
checkbox input "true"
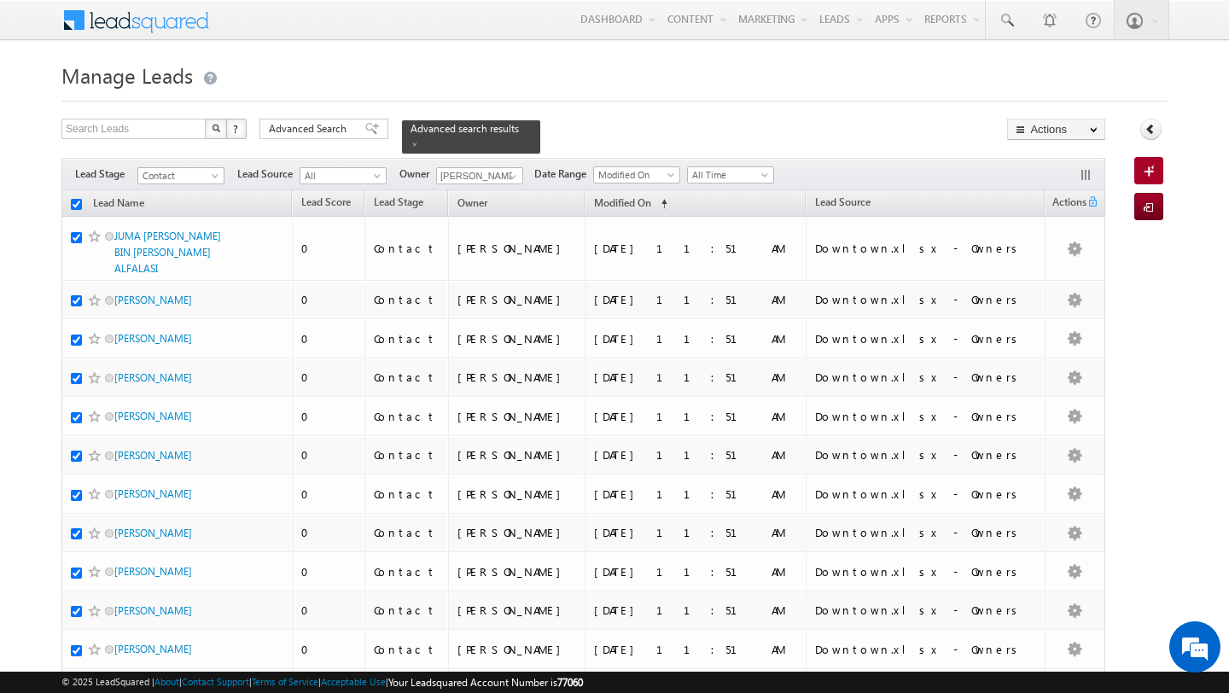
checkbox input "true"
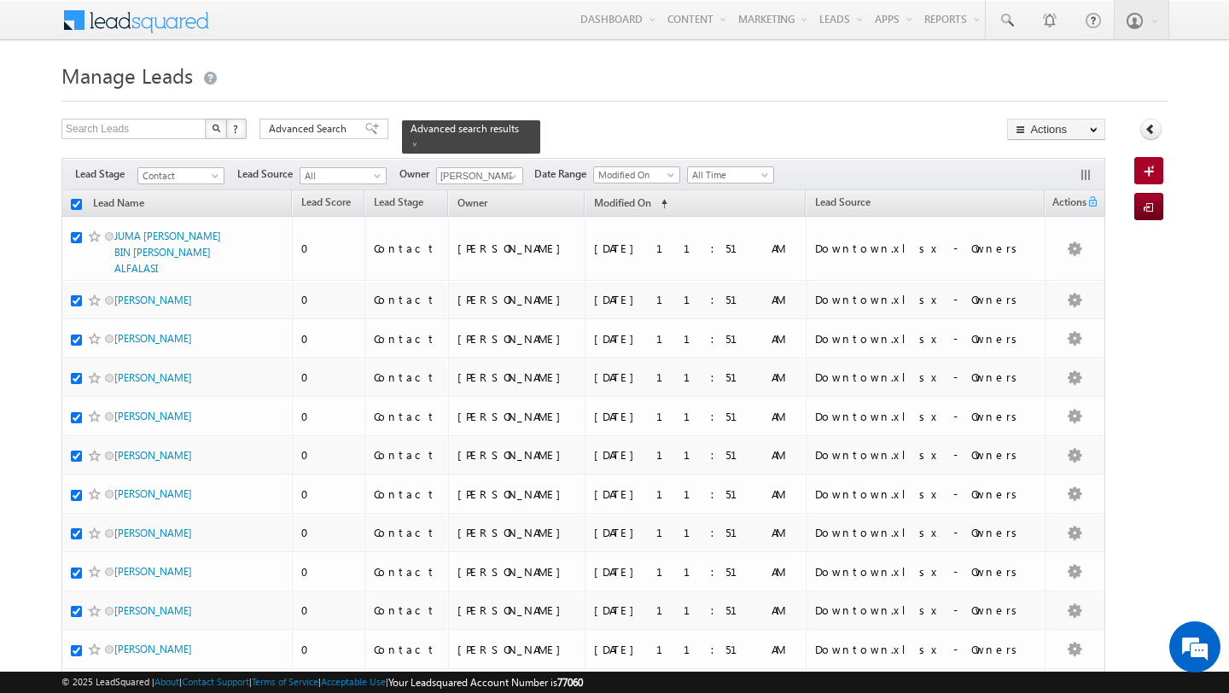
checkbox input "true"
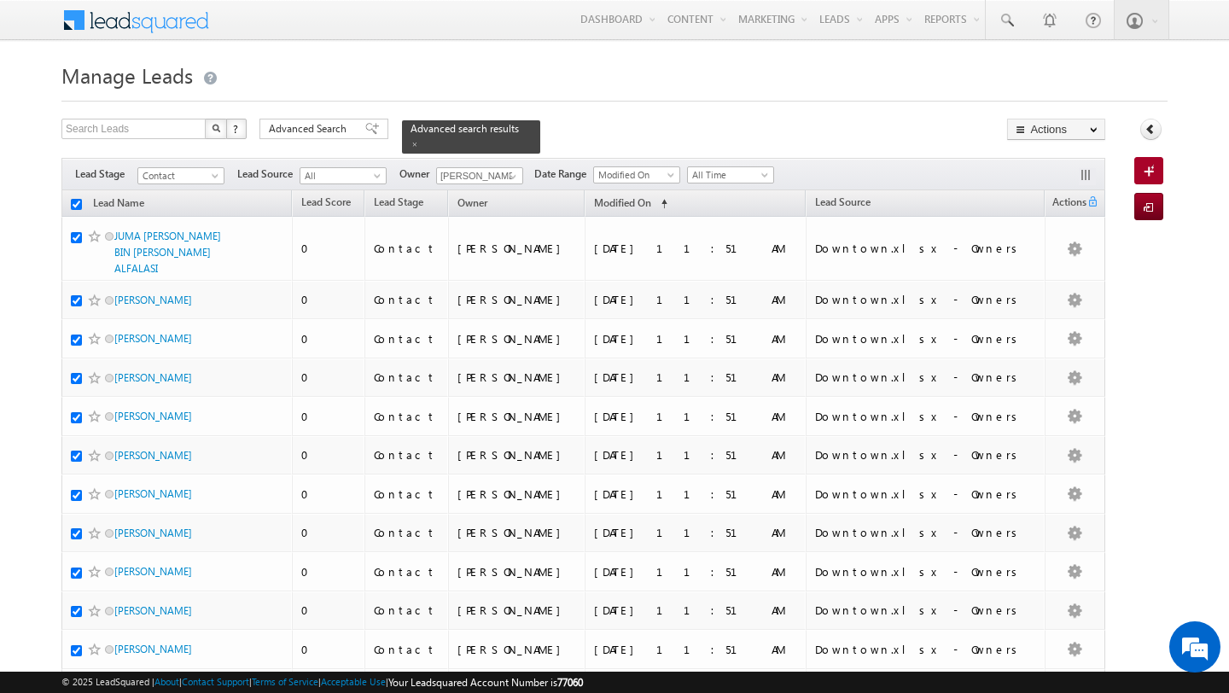
checkbox input "true"
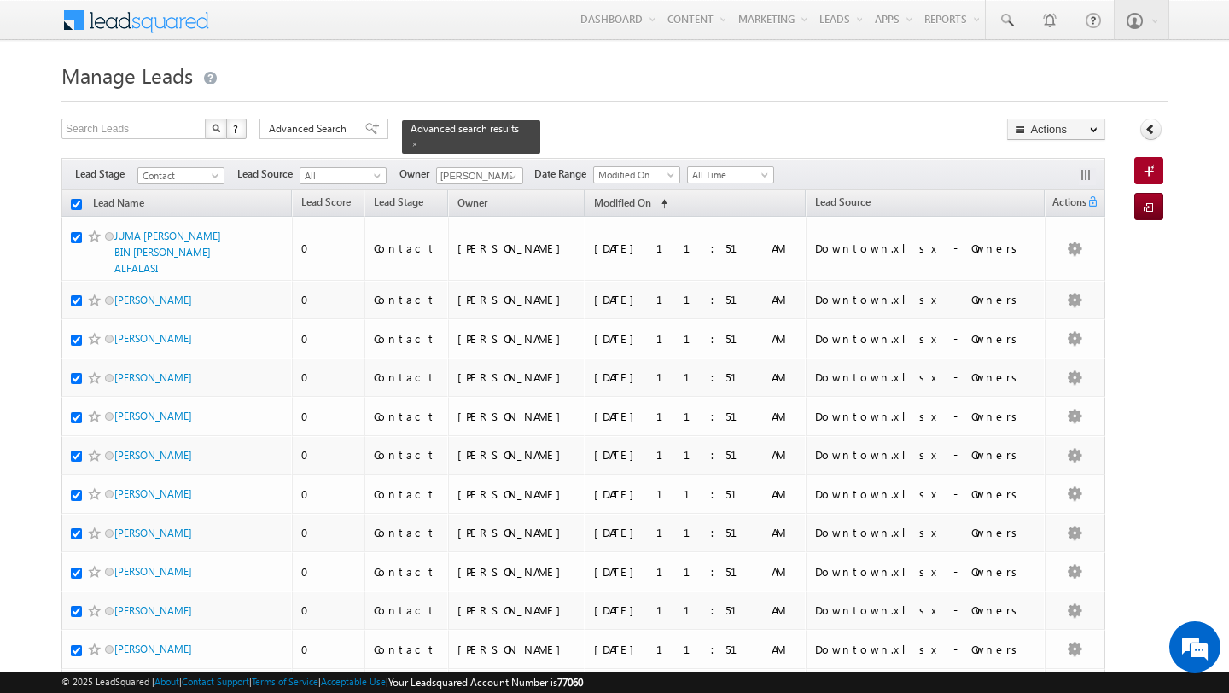
checkbox input "true"
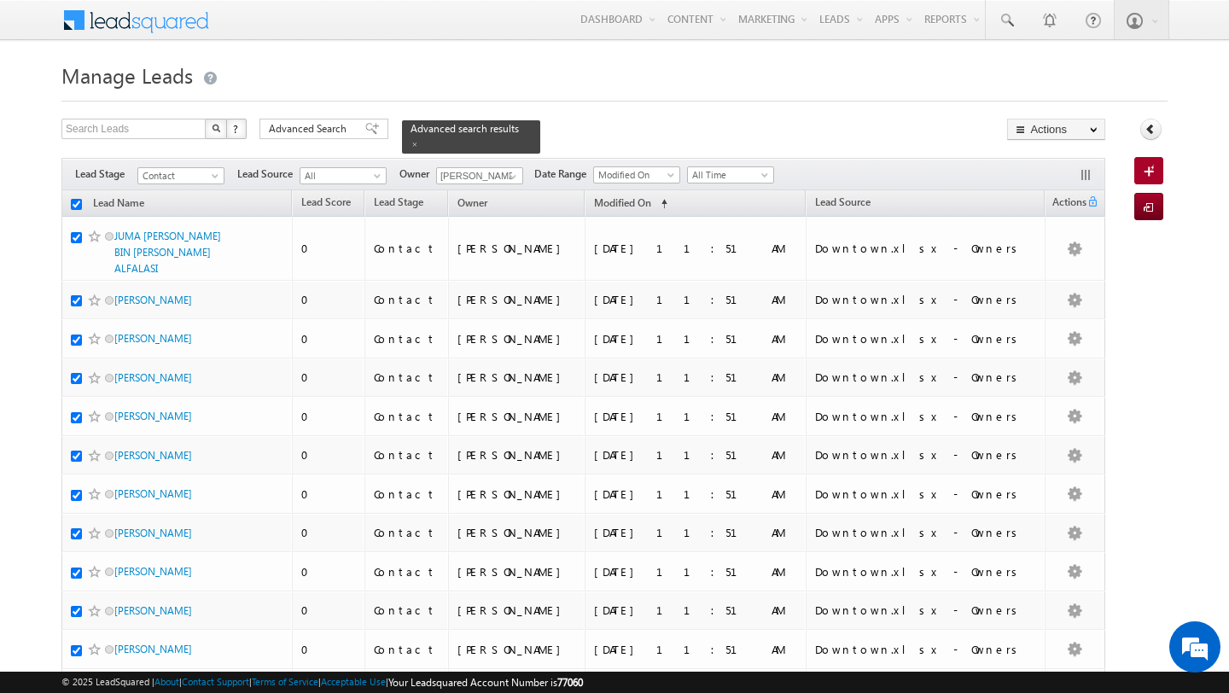
checkbox input "true"
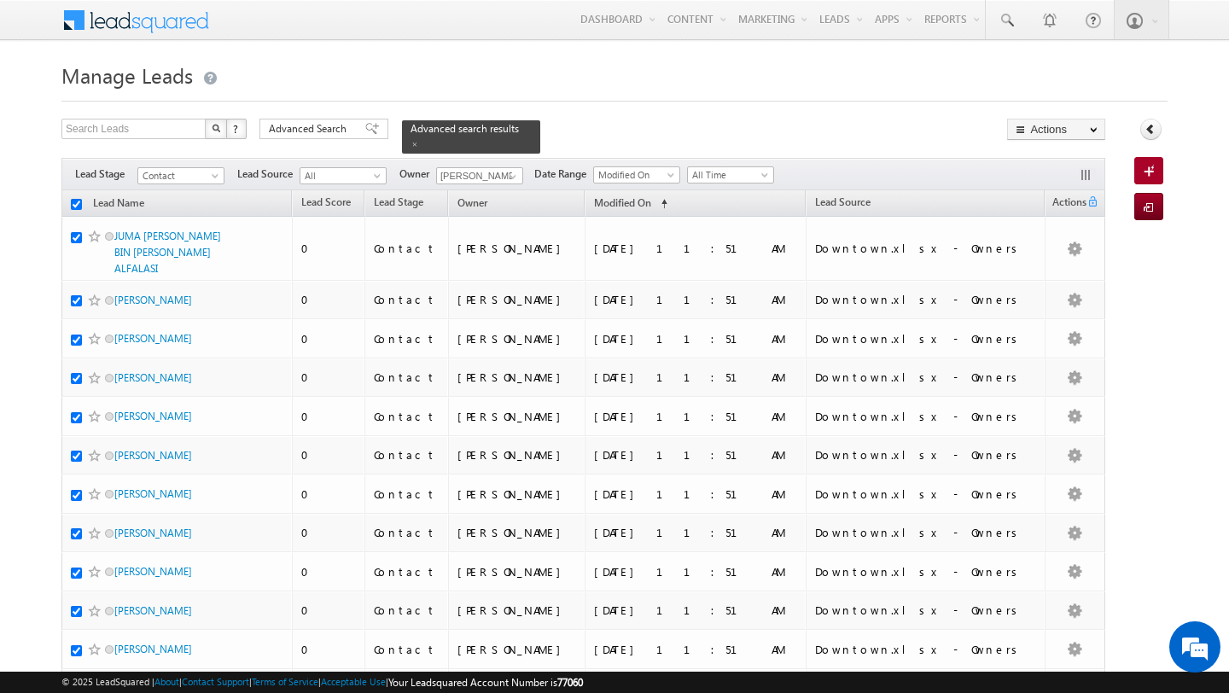
checkbox input "true"
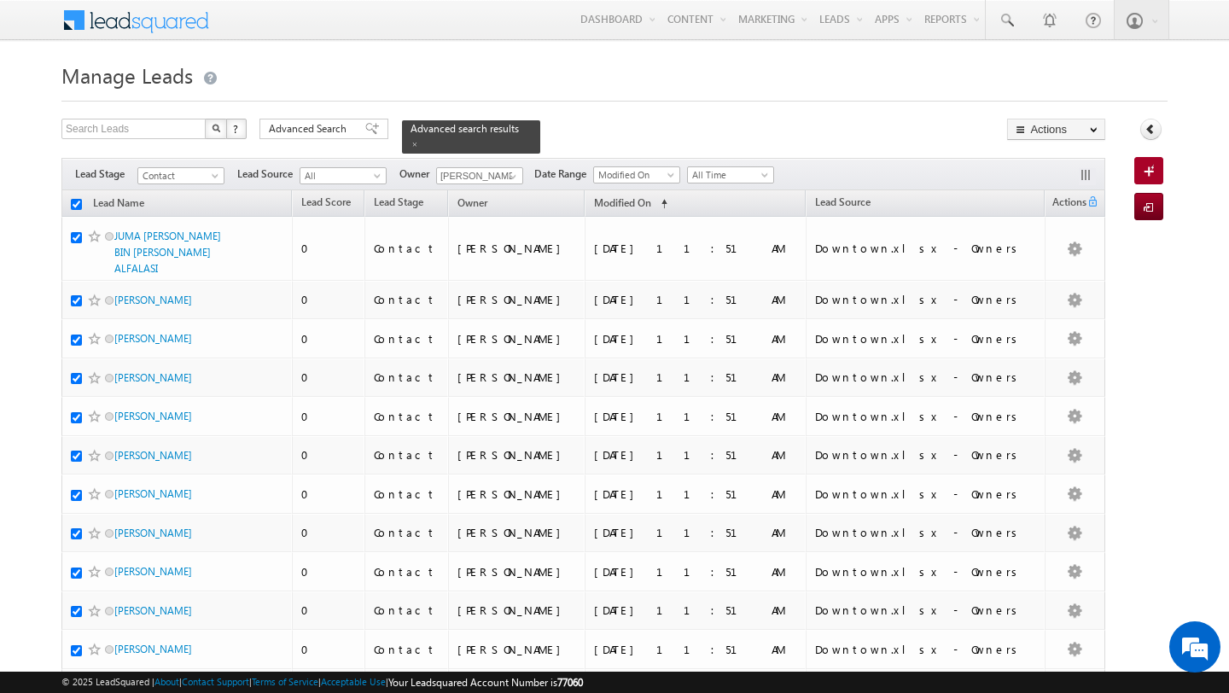
checkbox input "true"
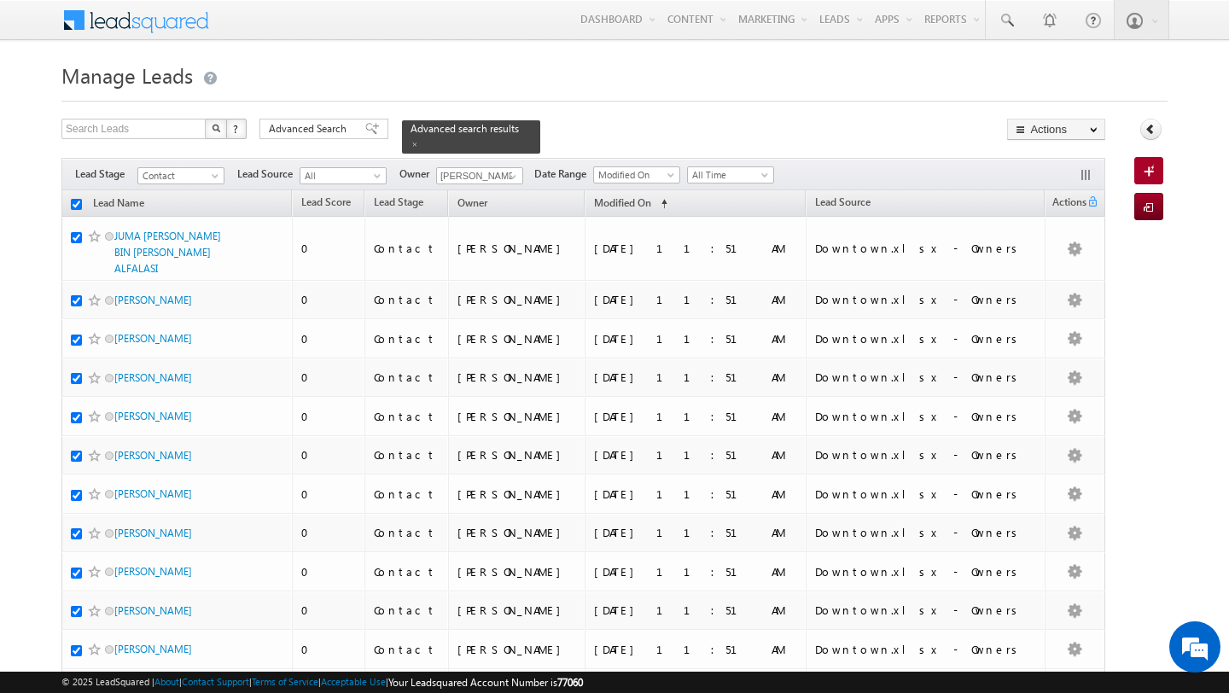
checkbox input "true"
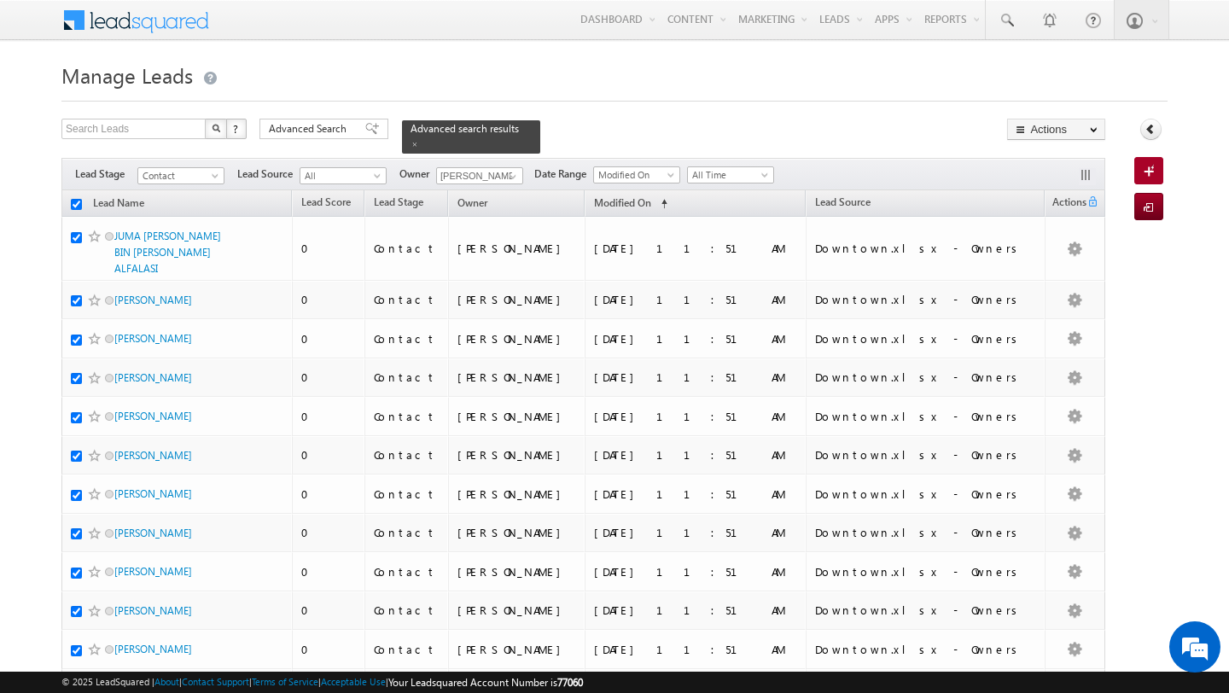
checkbox input "true"
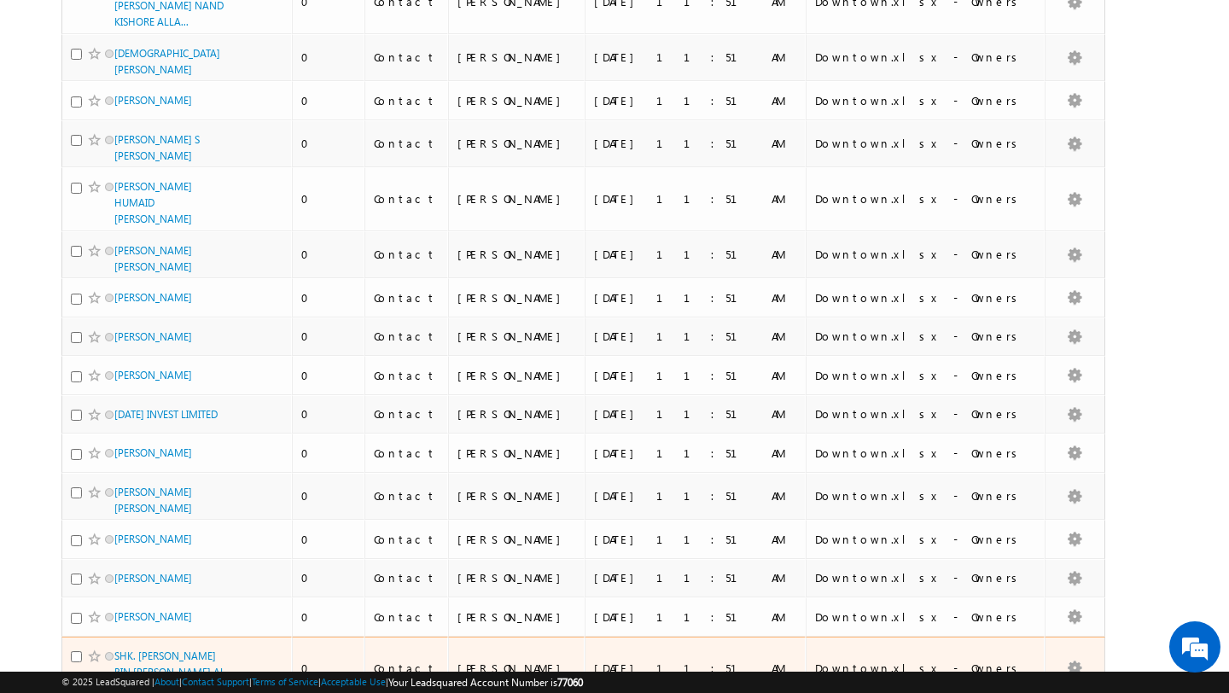
scroll to position [7921, 0]
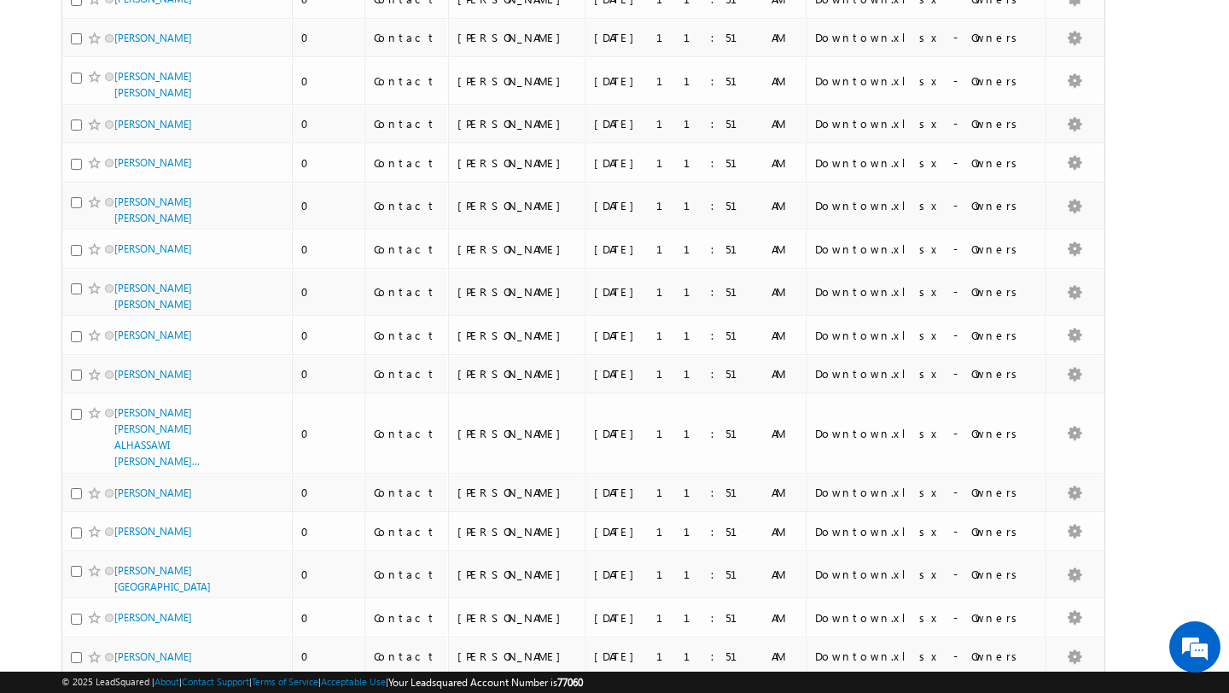
scroll to position [4825, 0]
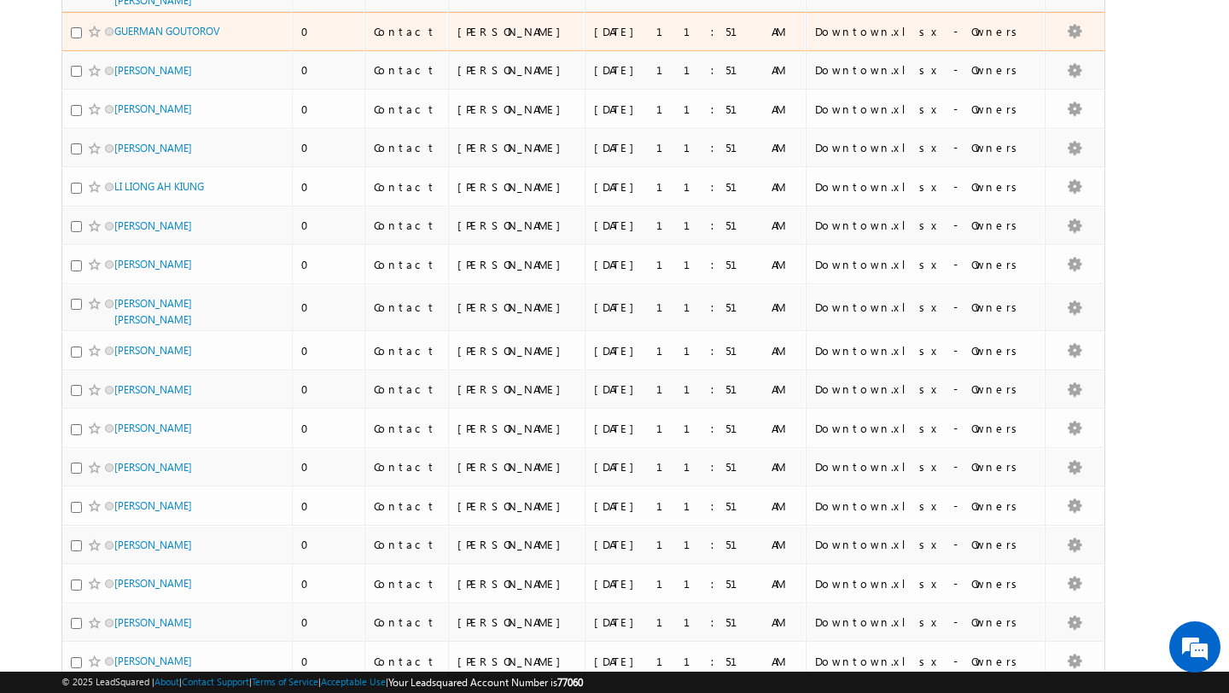
scroll to position [0, 0]
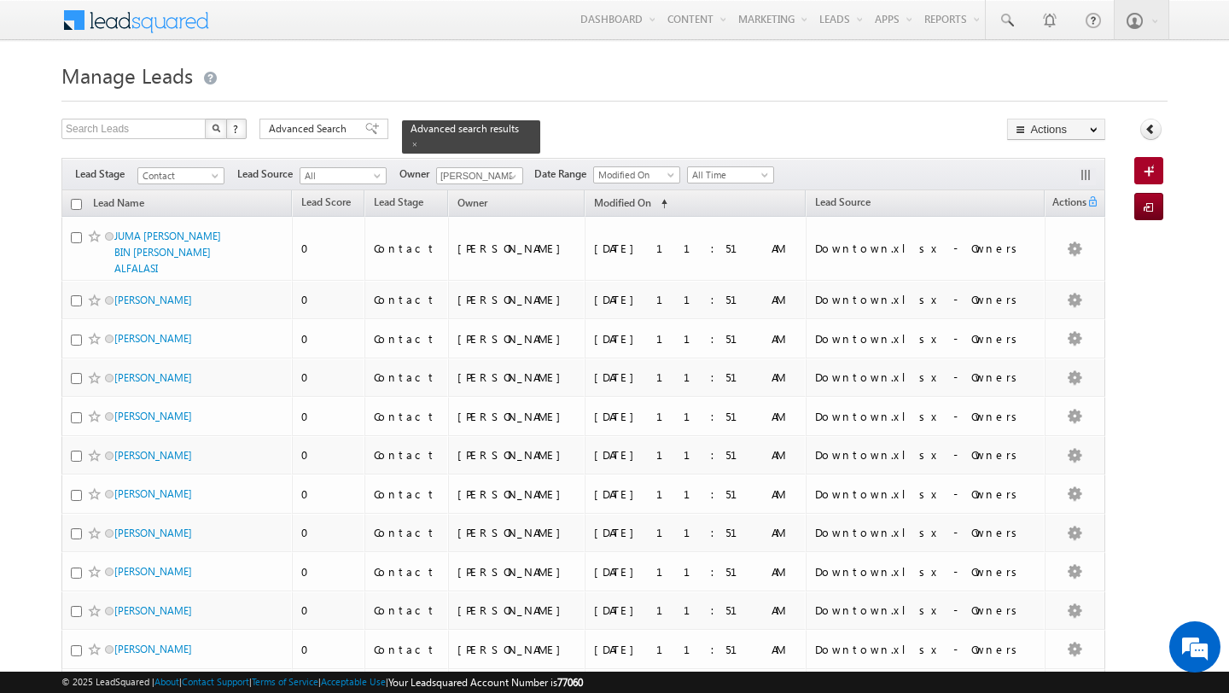
click at [78, 201] on input "checkbox" at bounding box center [76, 204] width 11 height 11
checkbox input "true"
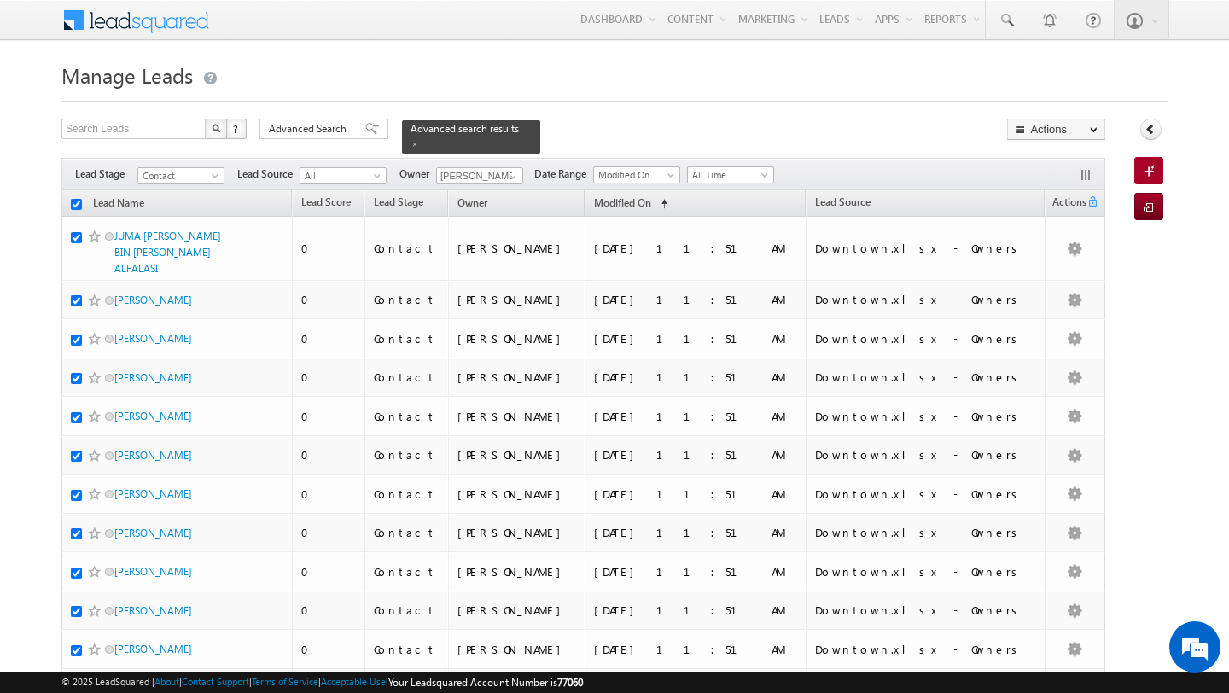
checkbox input "true"
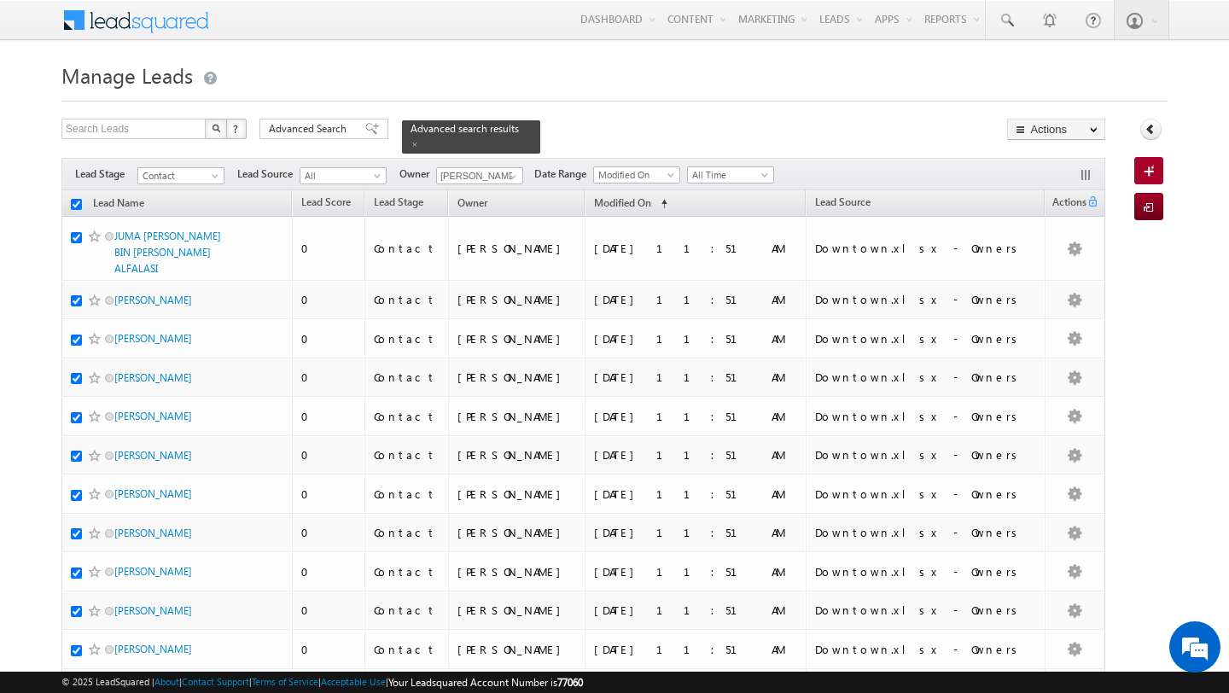
checkbox input "true"
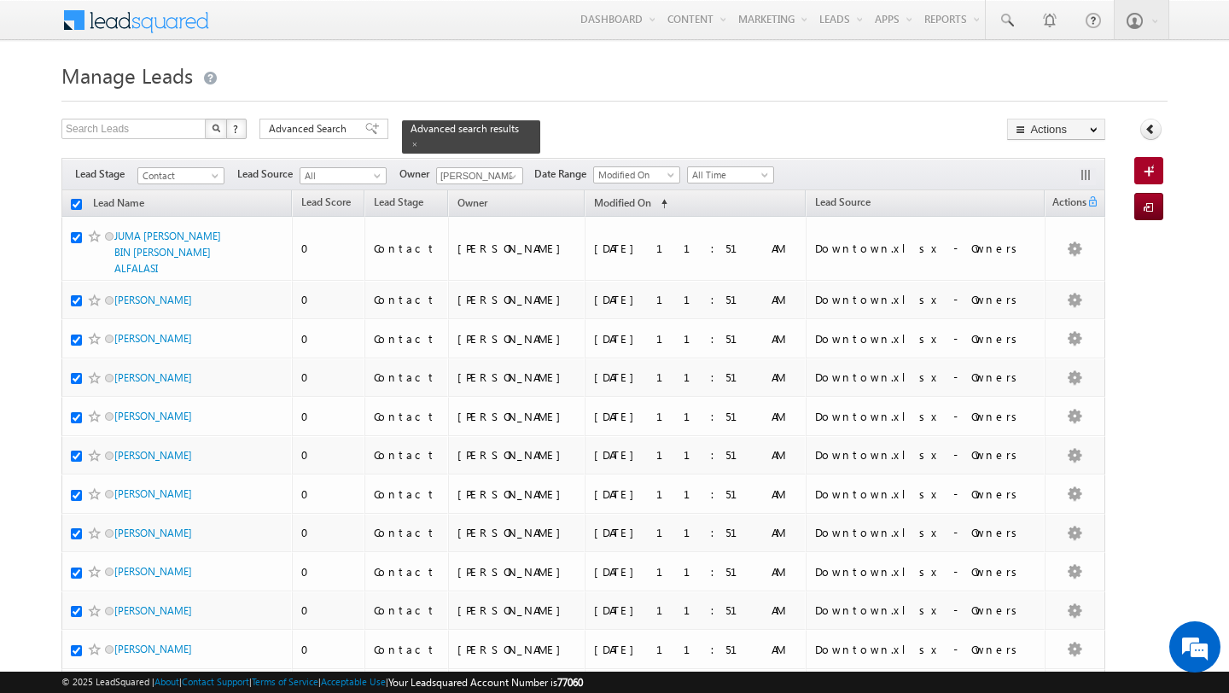
checkbox input "true"
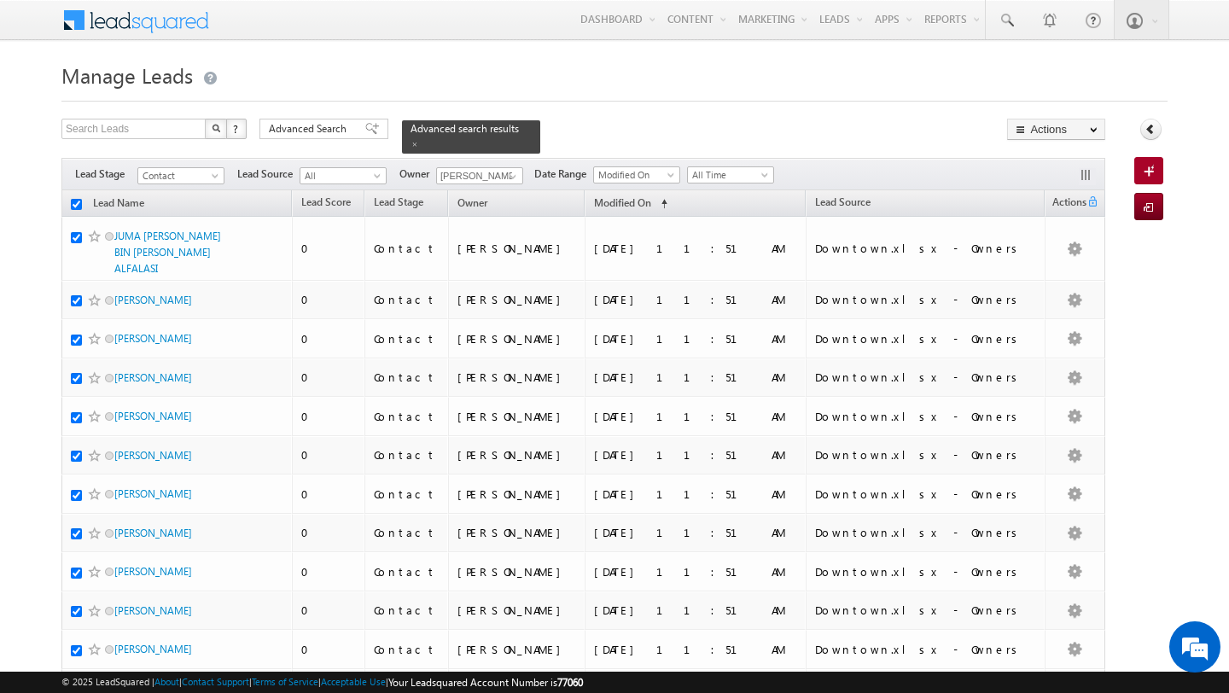
checkbox input "true"
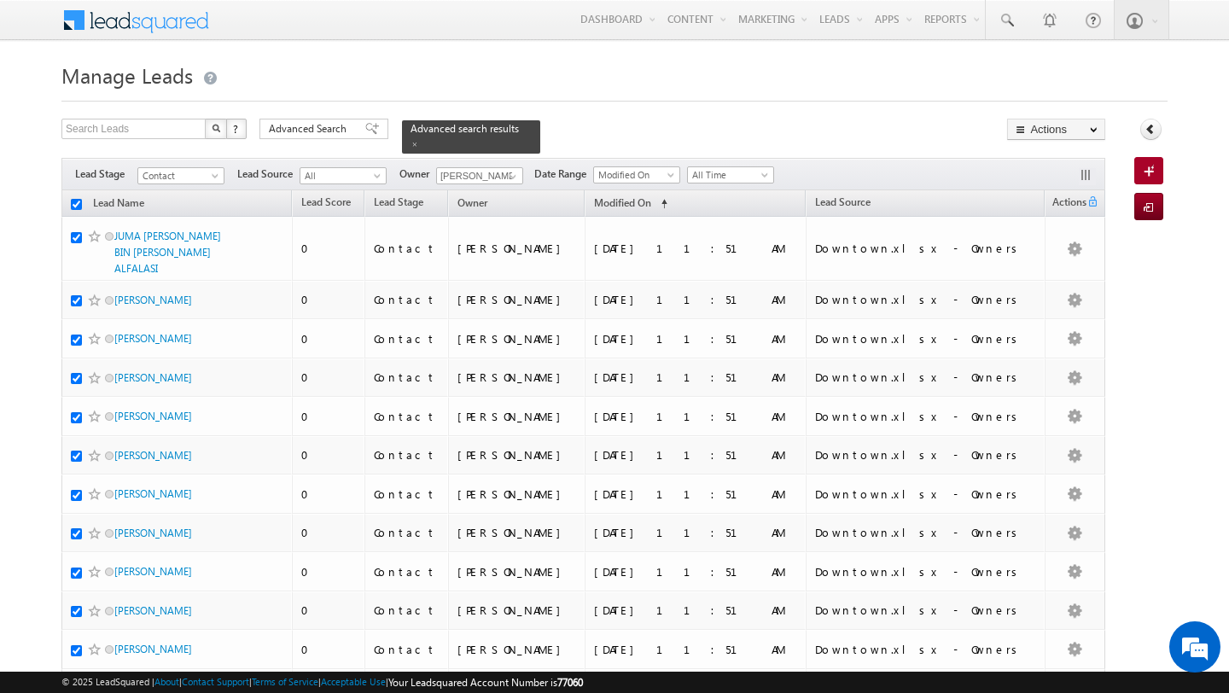
checkbox input "true"
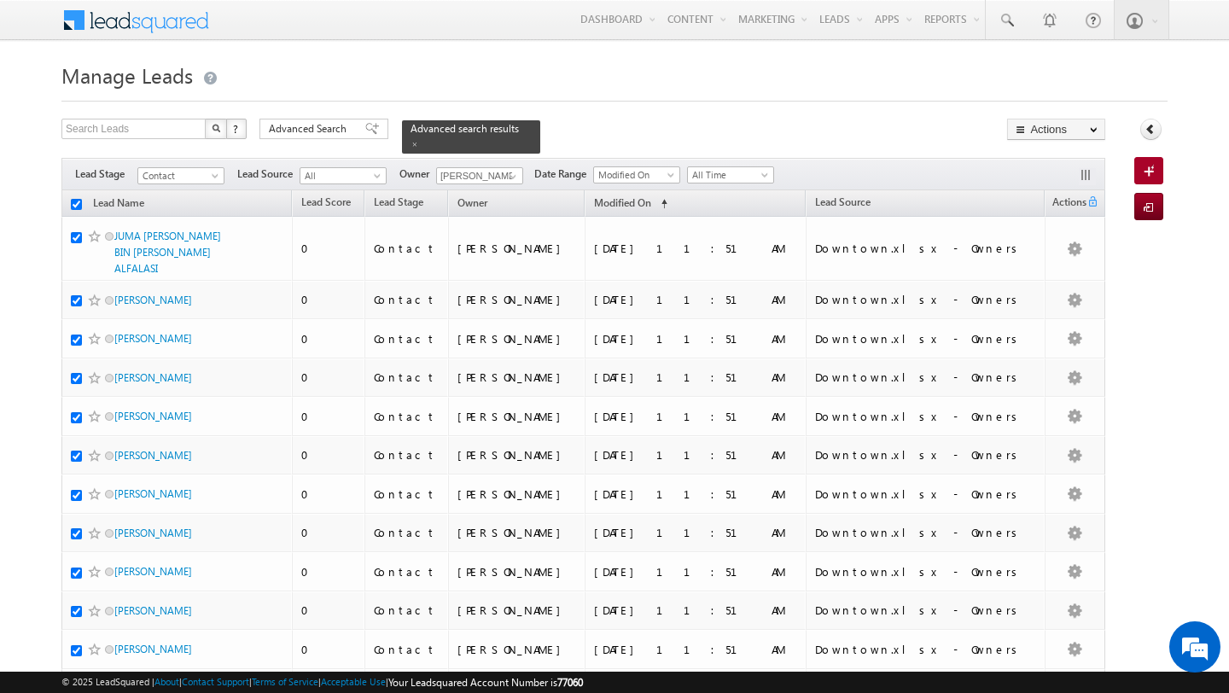
checkbox input "true"
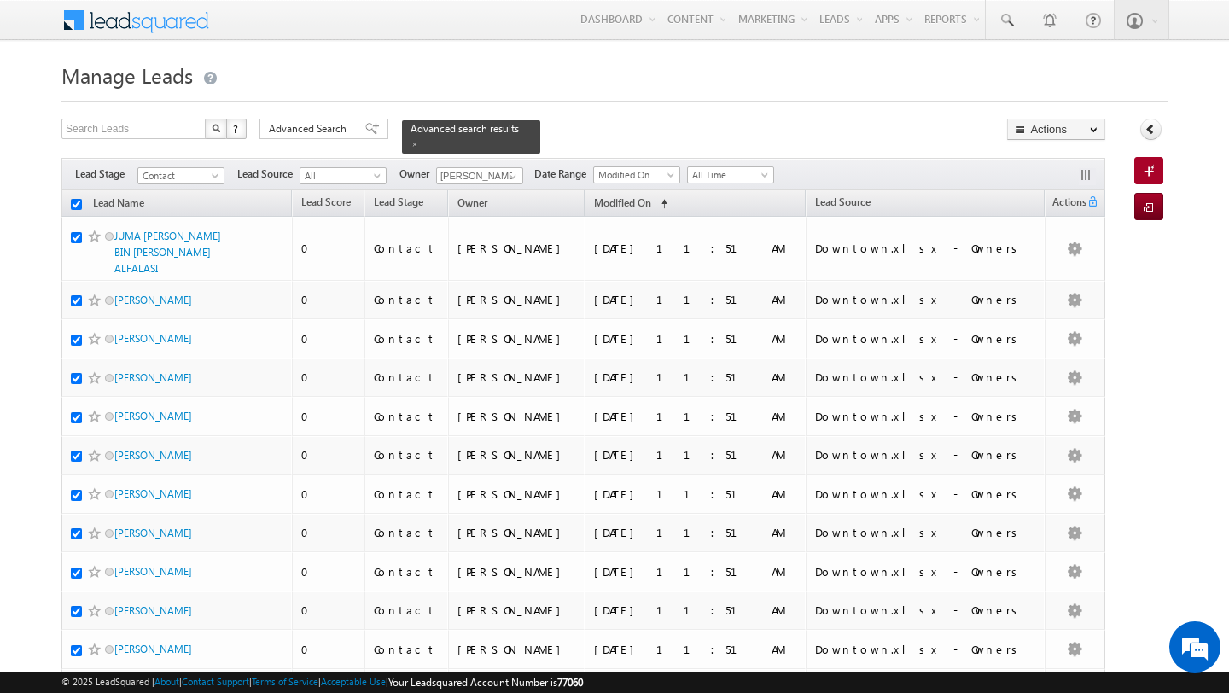
checkbox input "true"
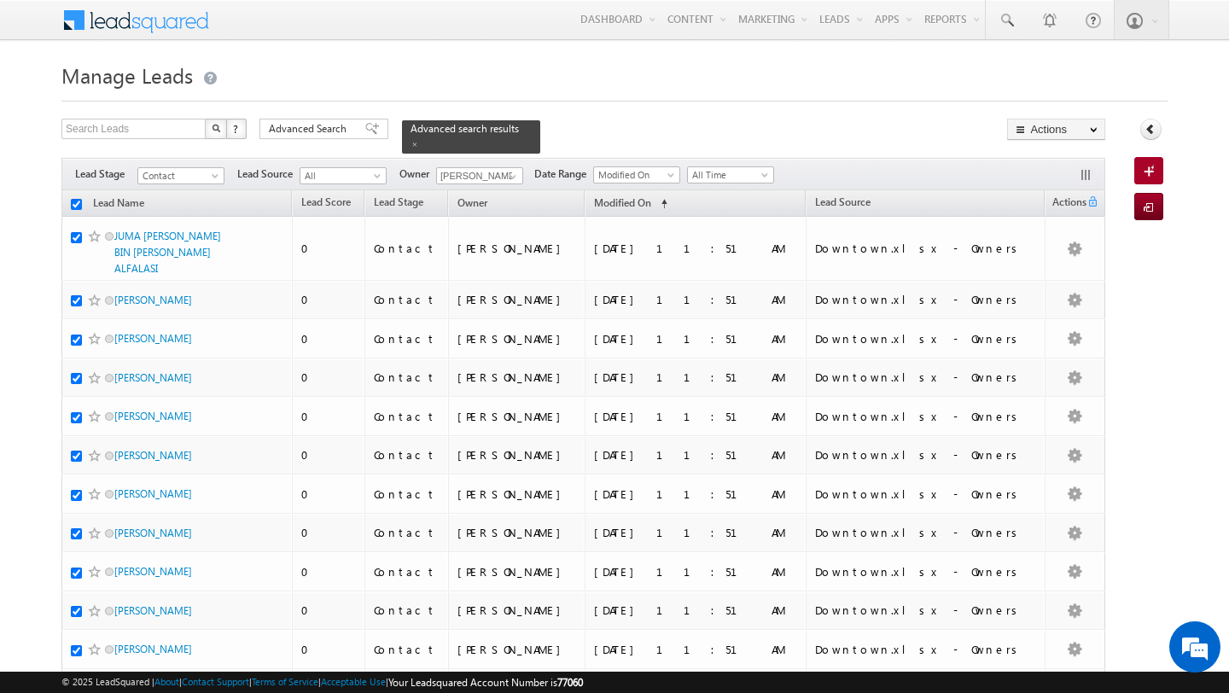
checkbox input "true"
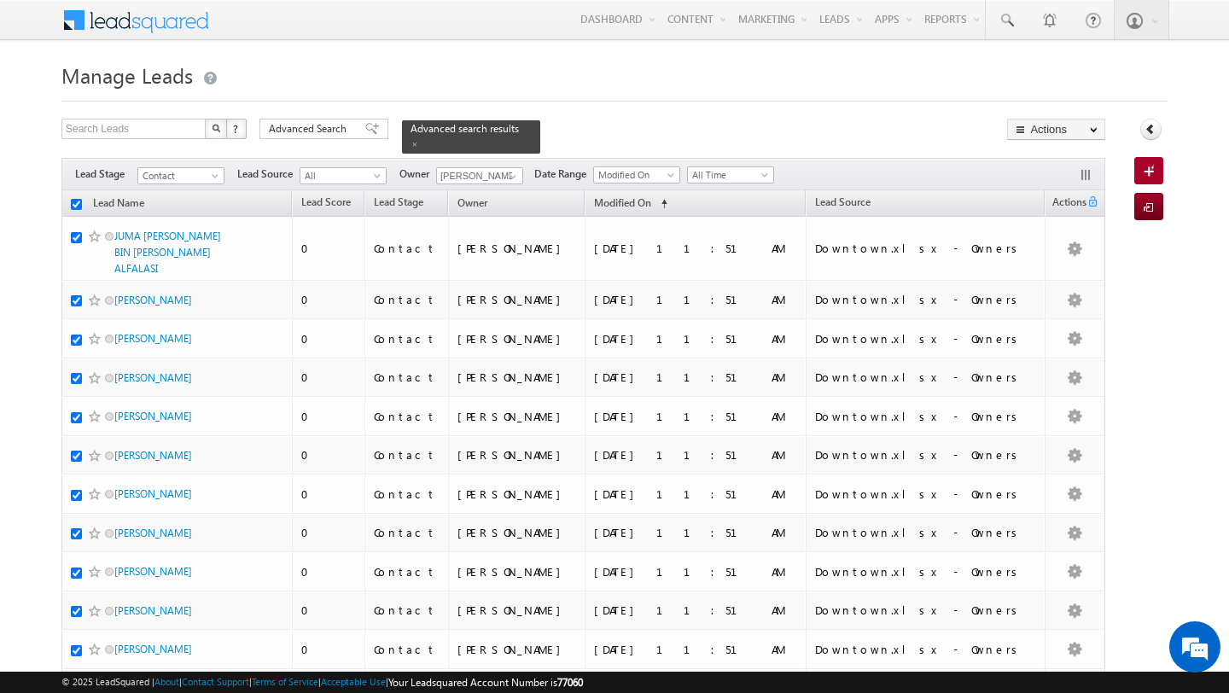
checkbox input "true"
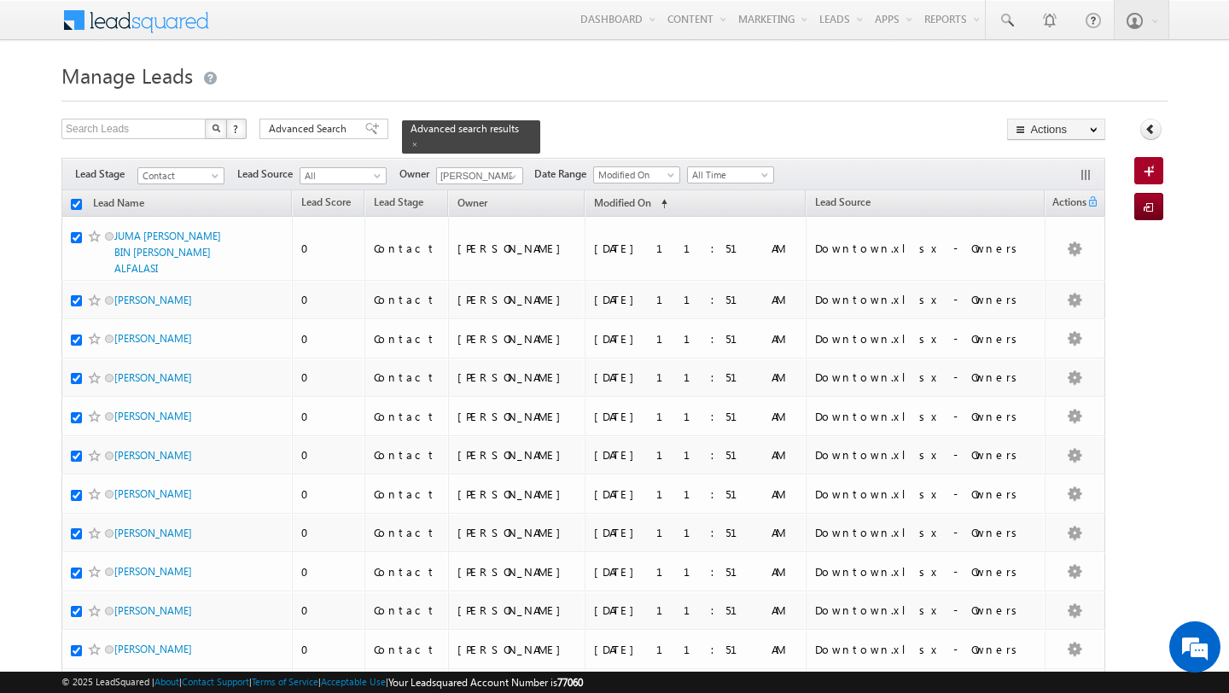
checkbox input "true"
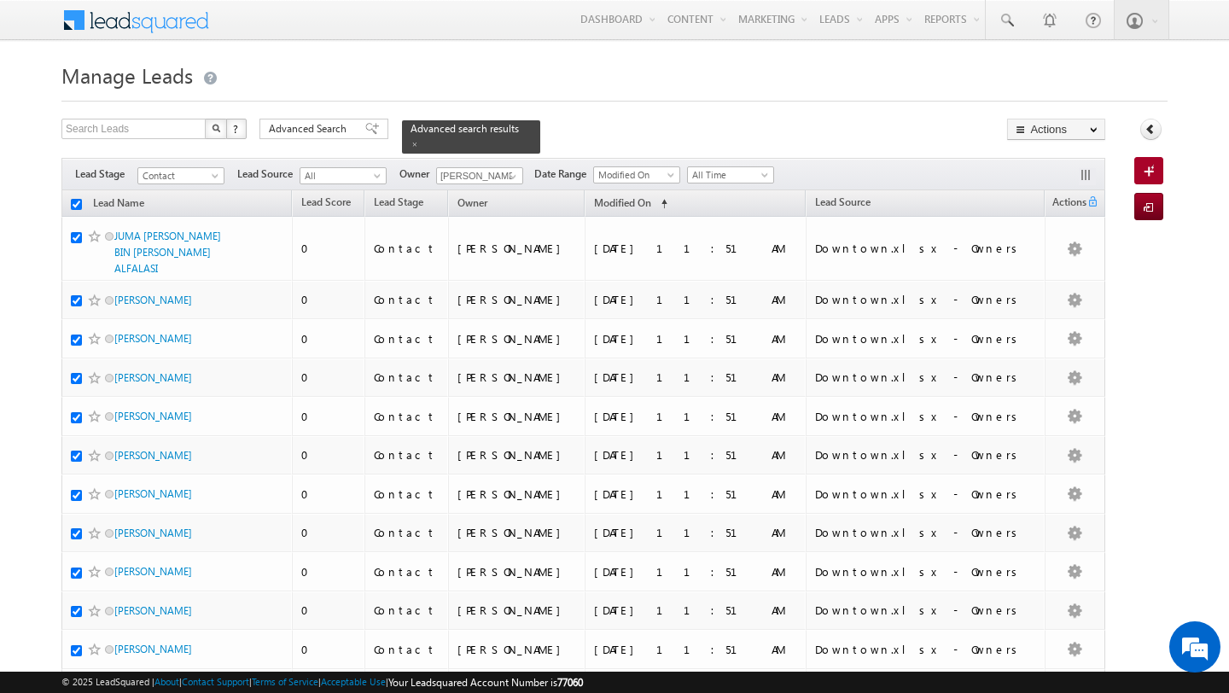
checkbox input "true"
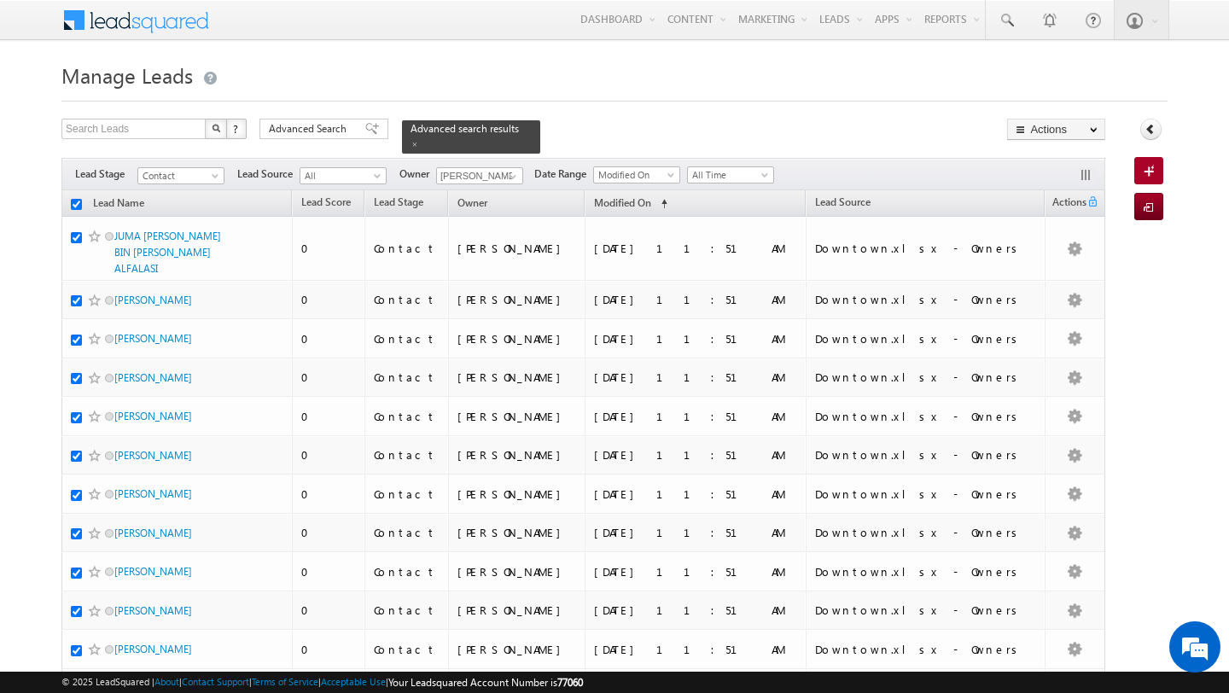
checkbox input "true"
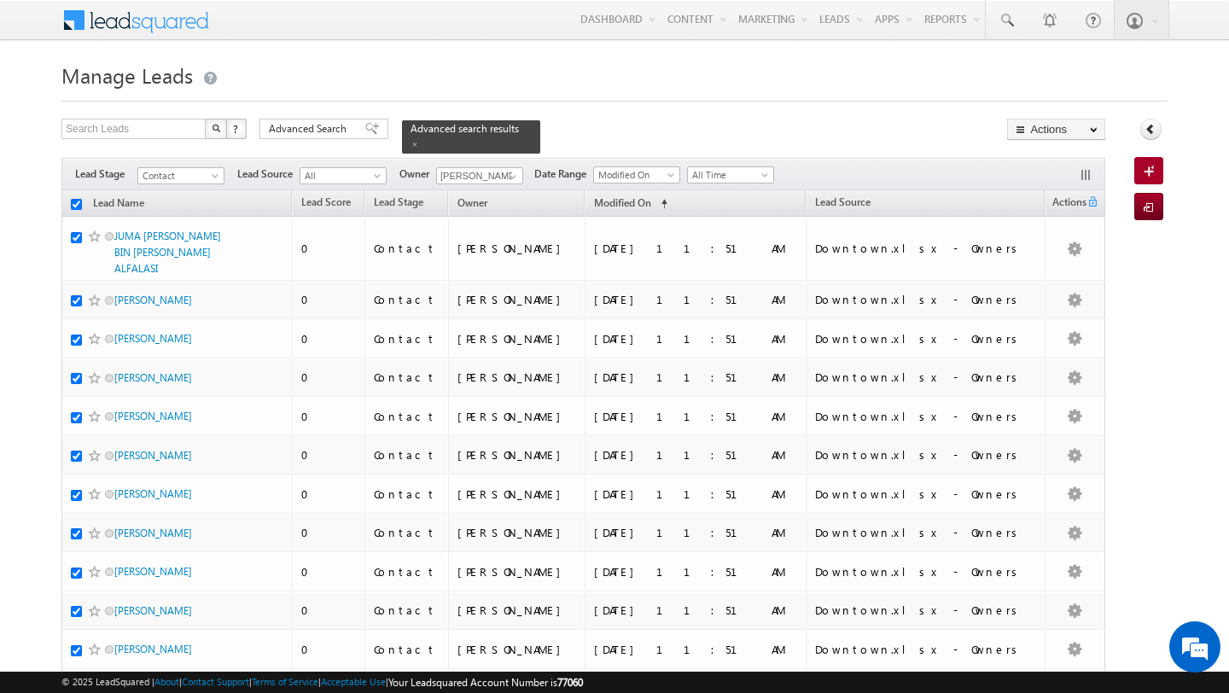
checkbox input "true"
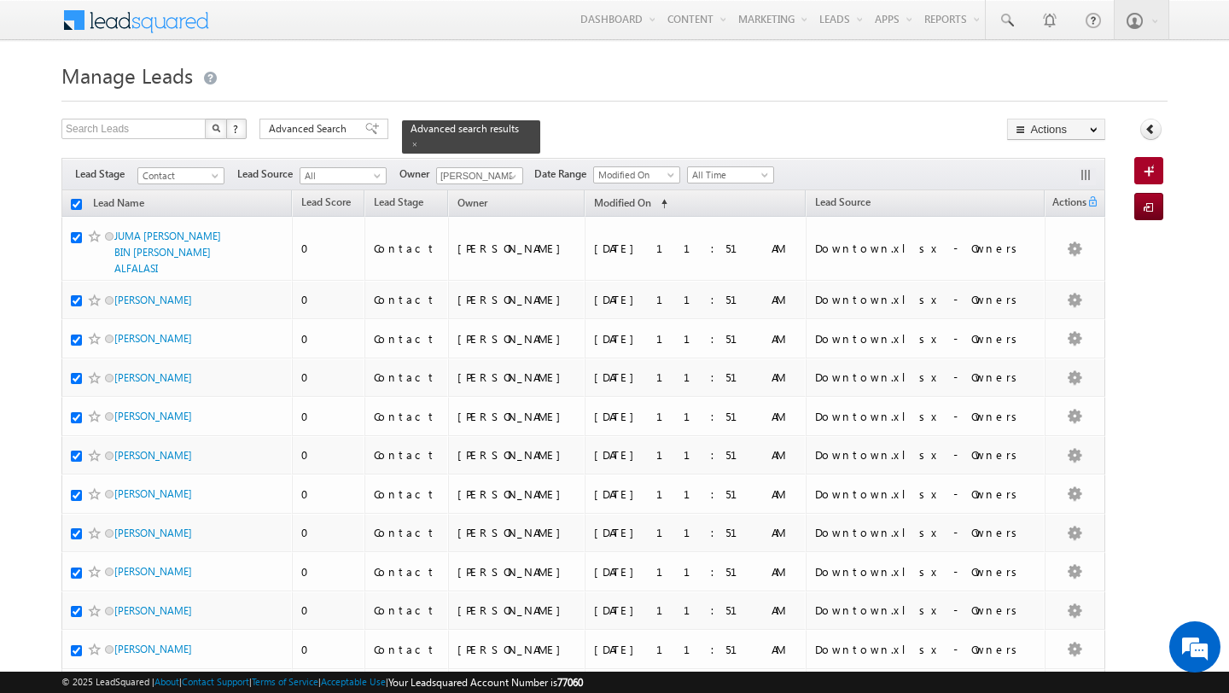
checkbox input "true"
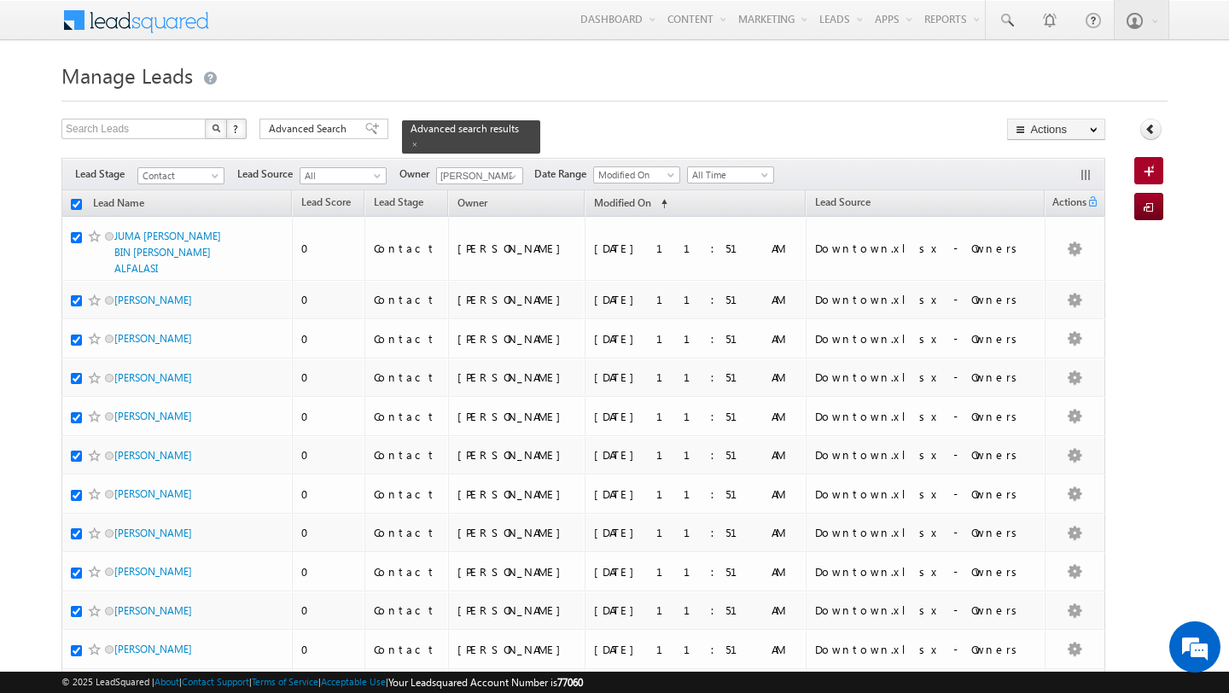
checkbox input "true"
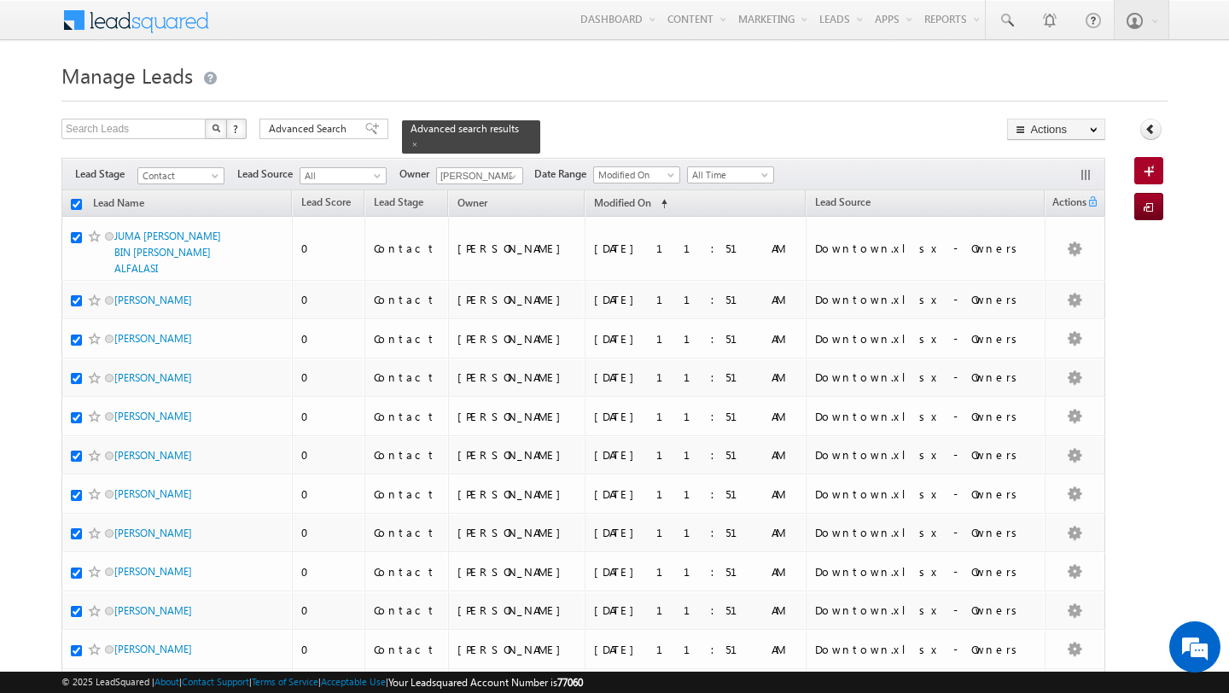
checkbox input "true"
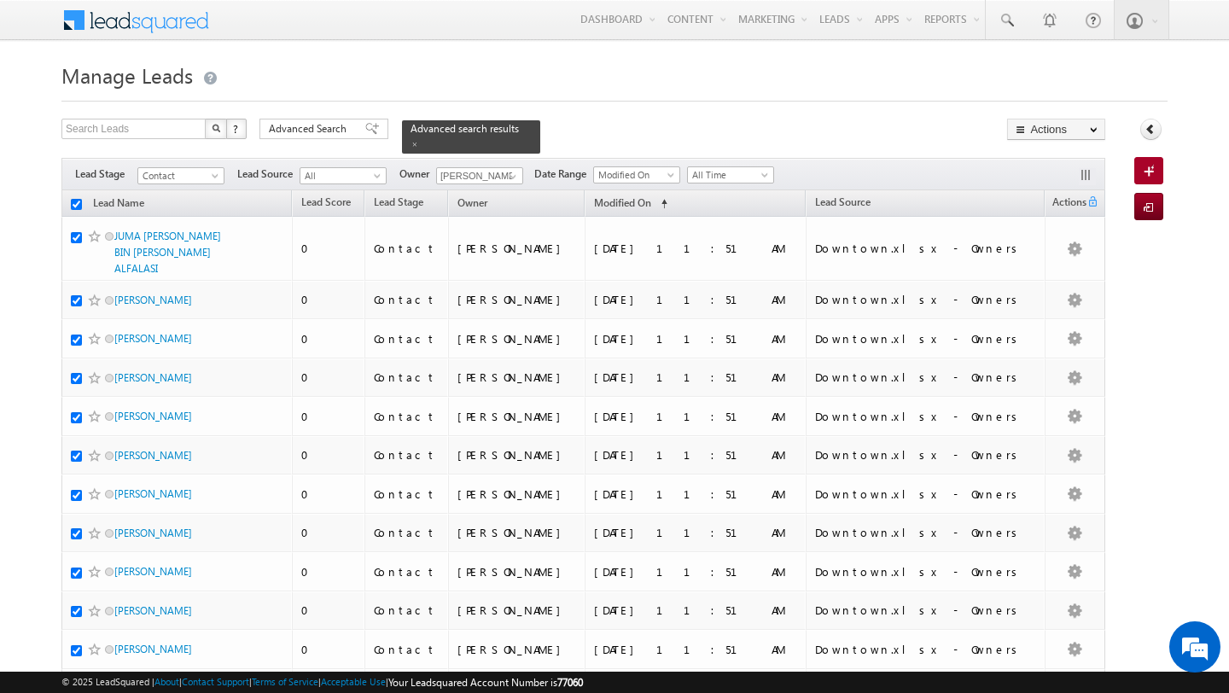
checkbox input "true"
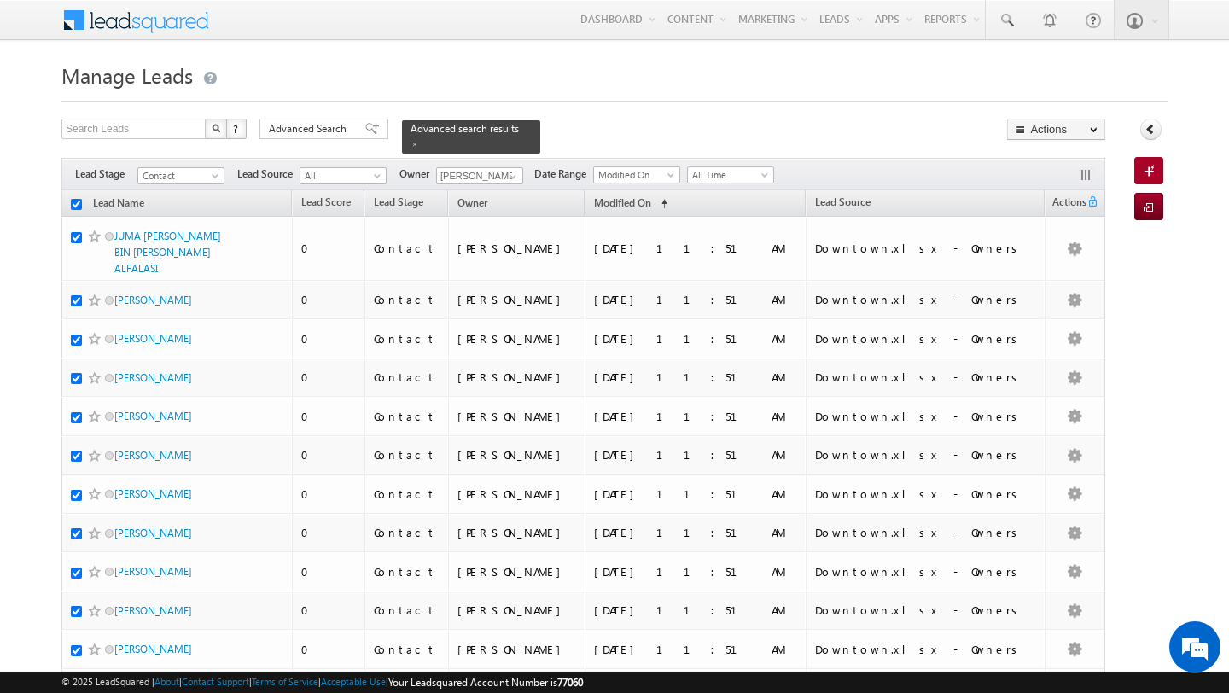
checkbox input "true"
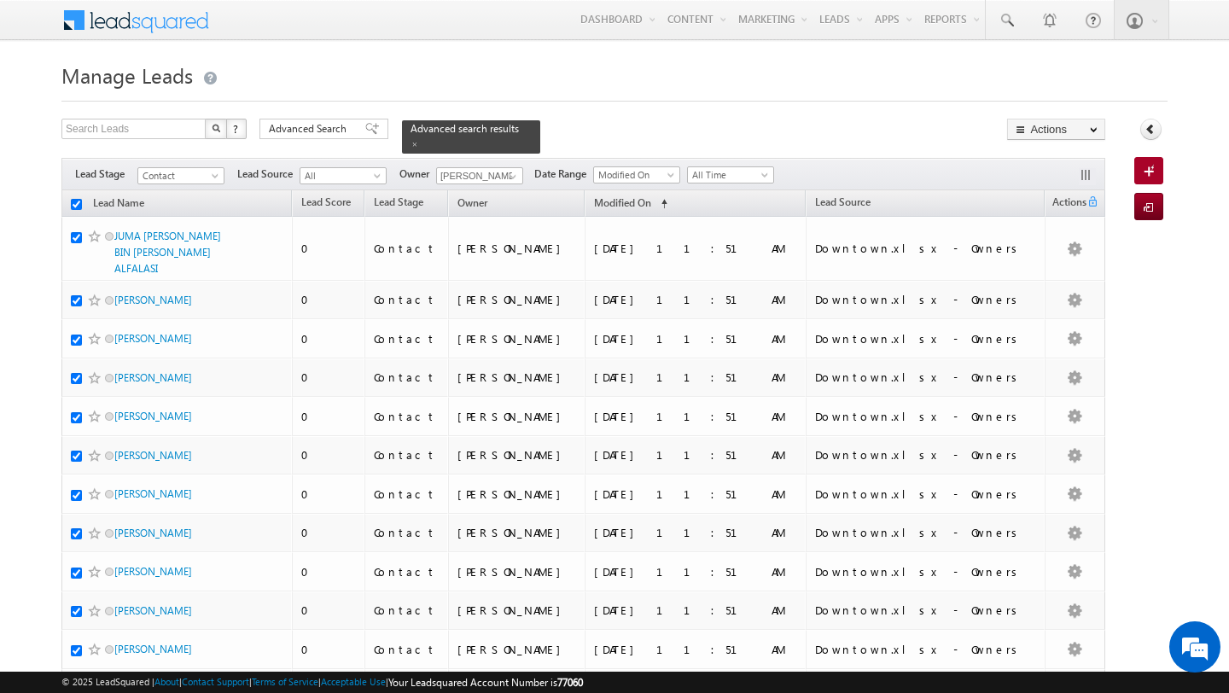
checkbox input "true"
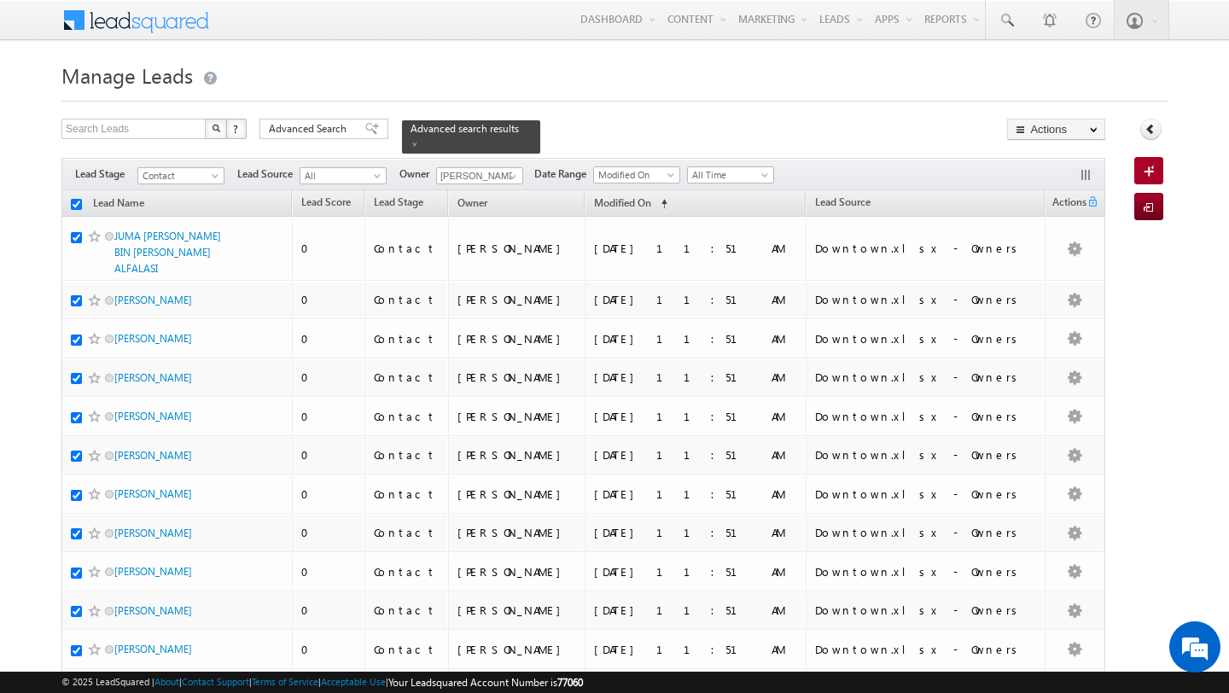
checkbox input "true"
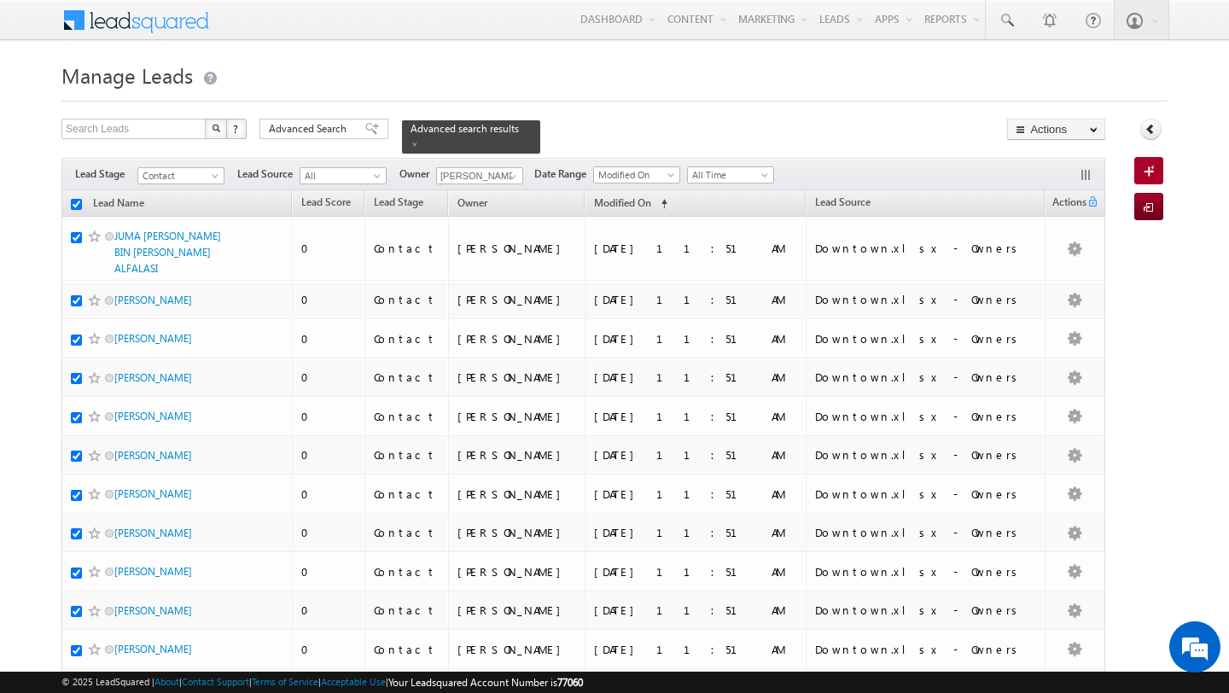
checkbox input "true"
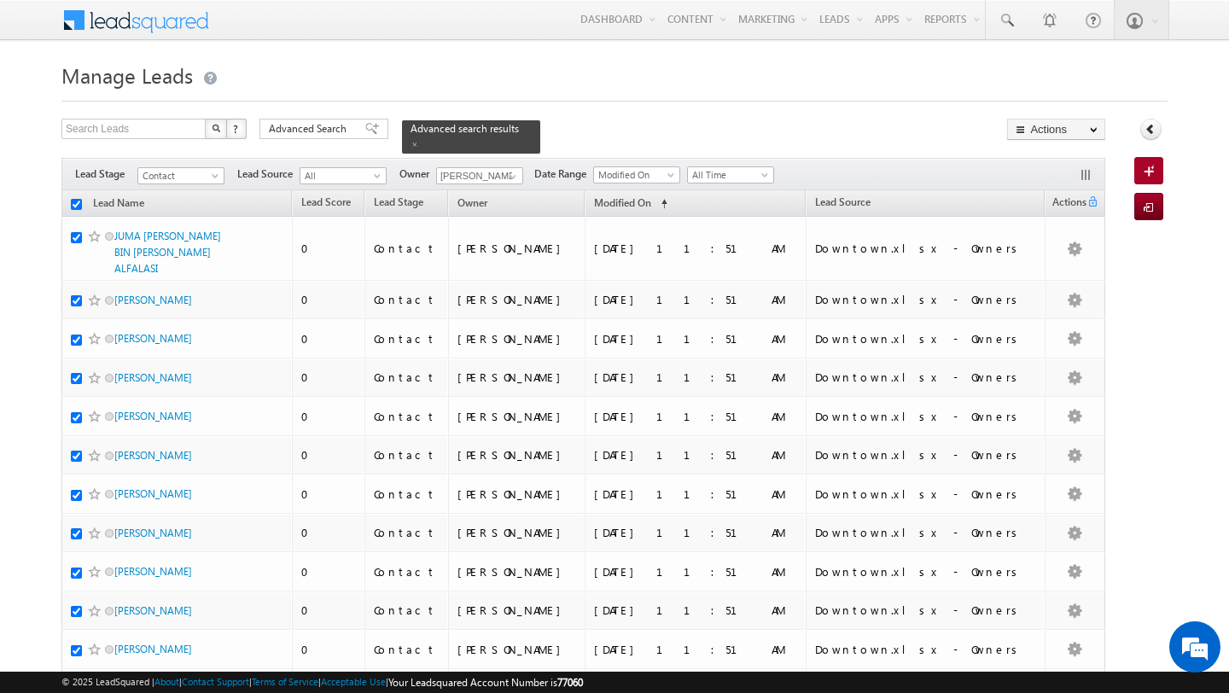
checkbox input "true"
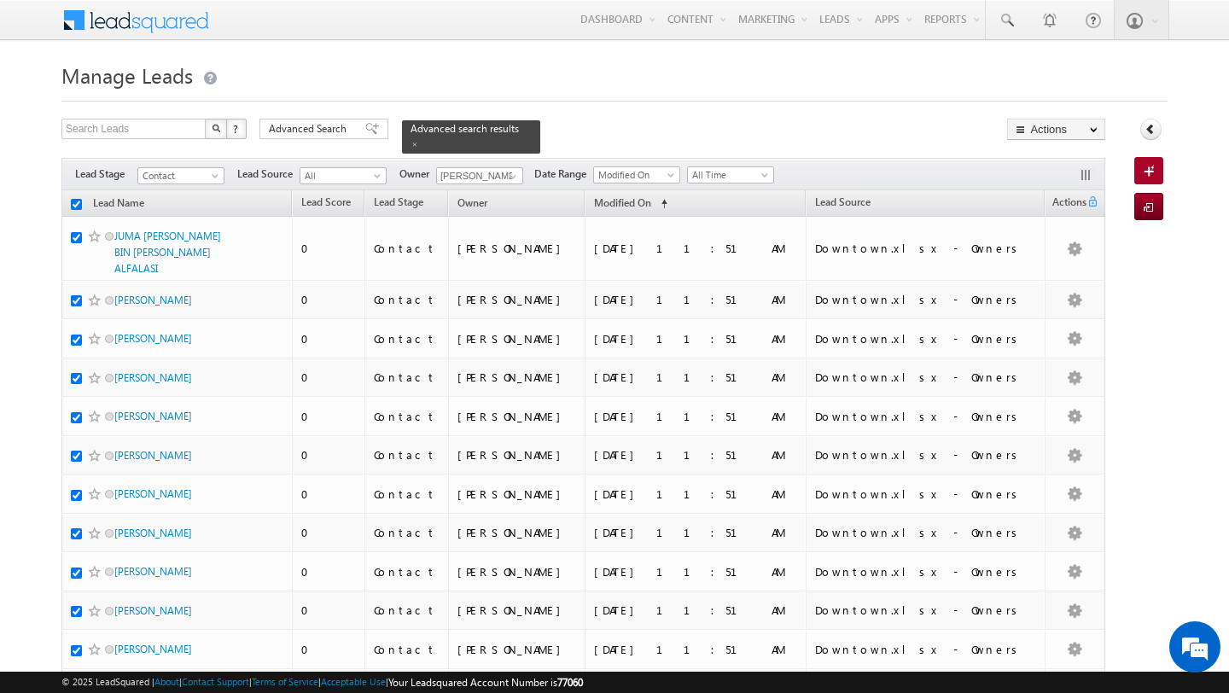
checkbox input "true"
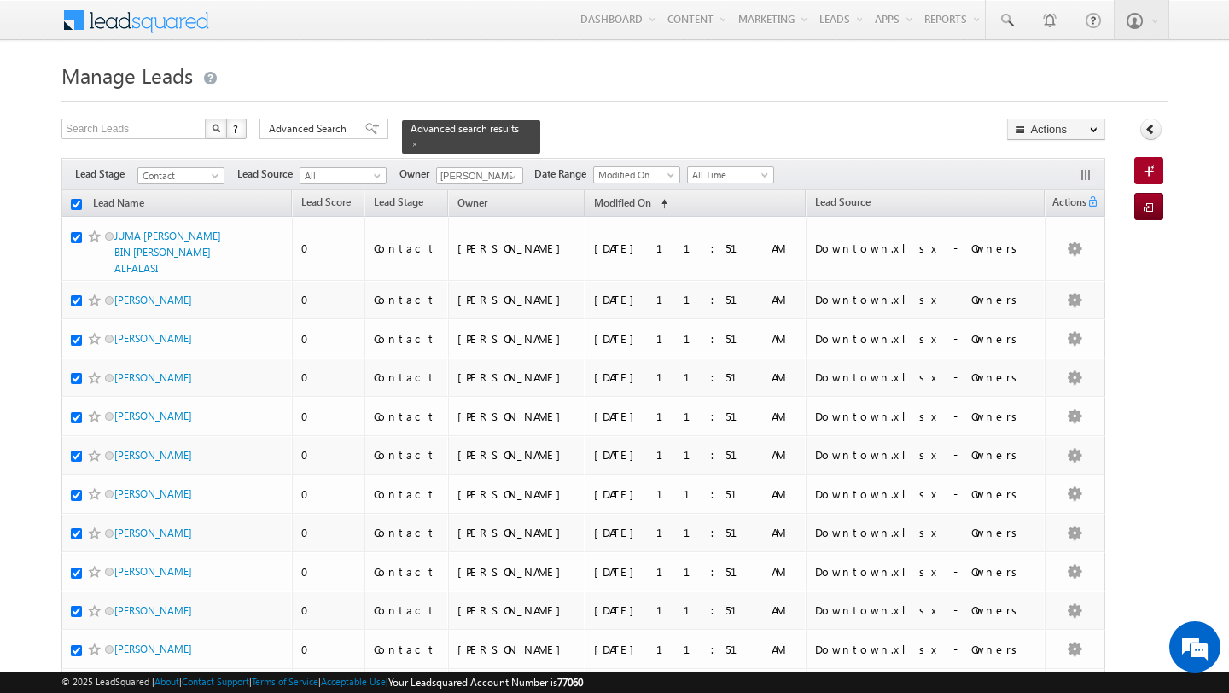
checkbox input "true"
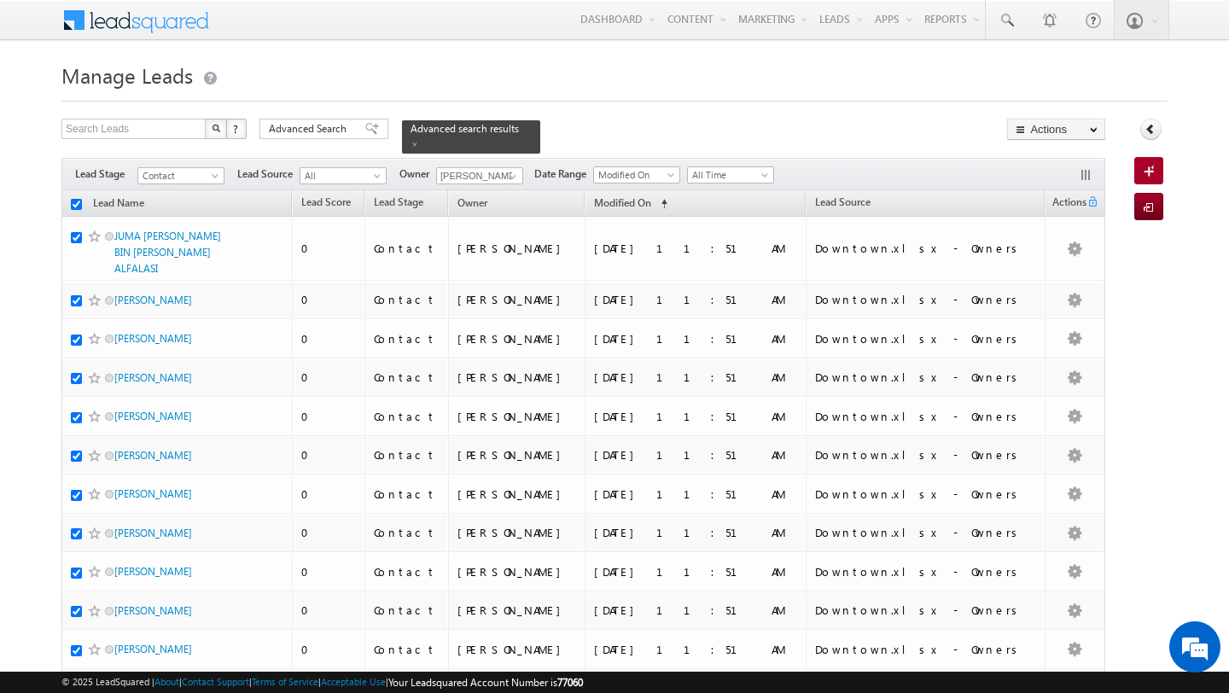
checkbox input "true"
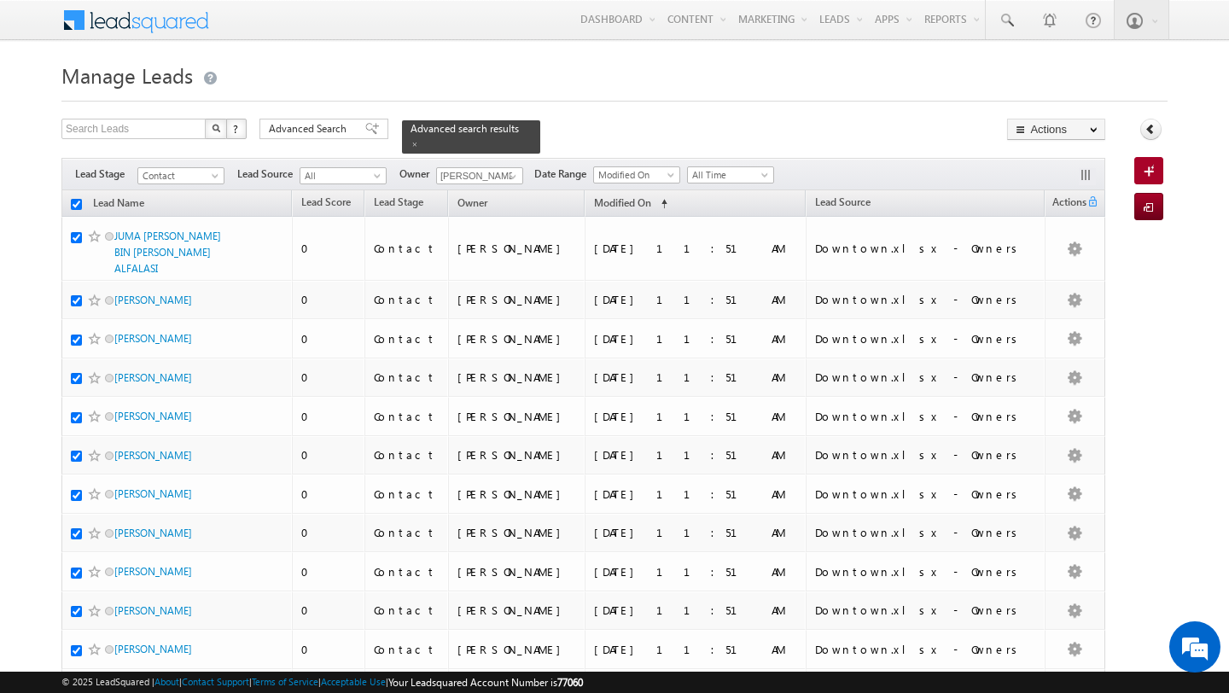
checkbox input "true"
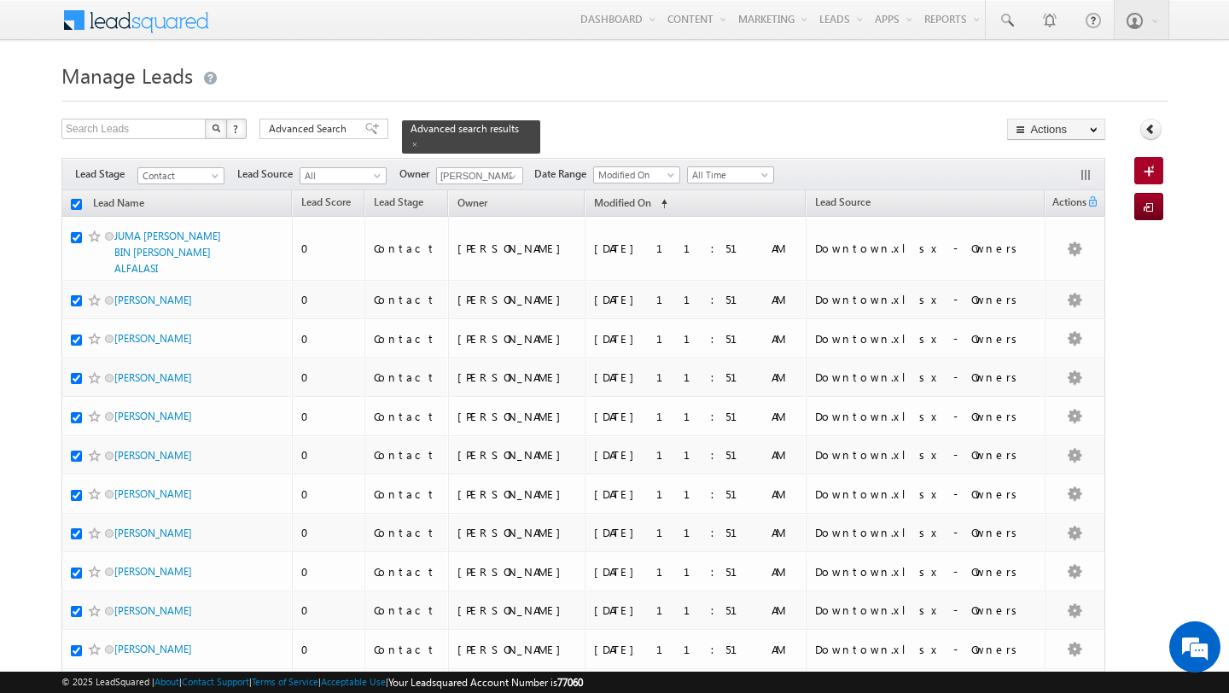
checkbox input "true"
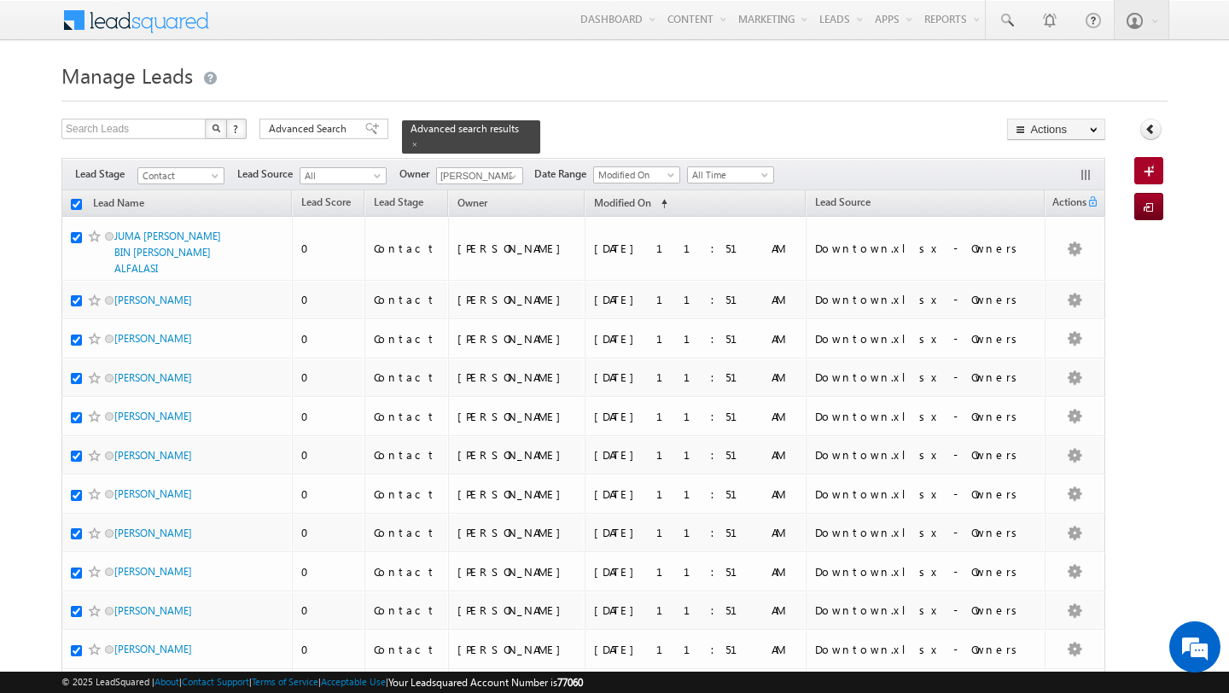
checkbox input "true"
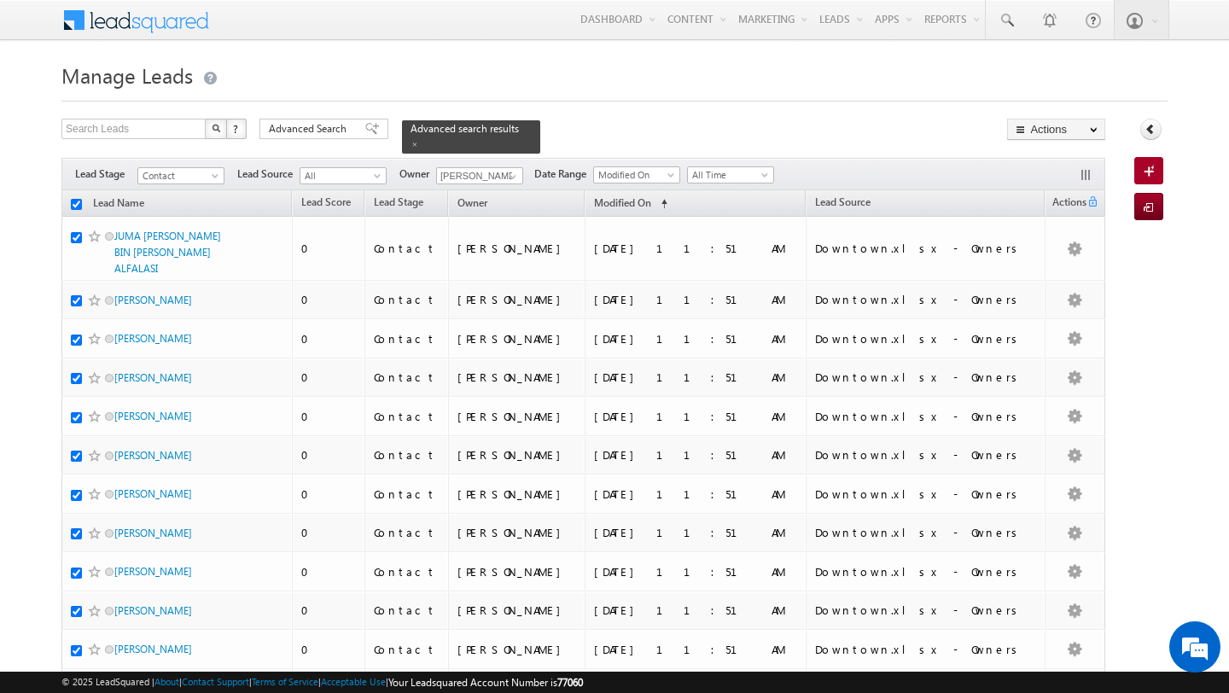
checkbox input "true"
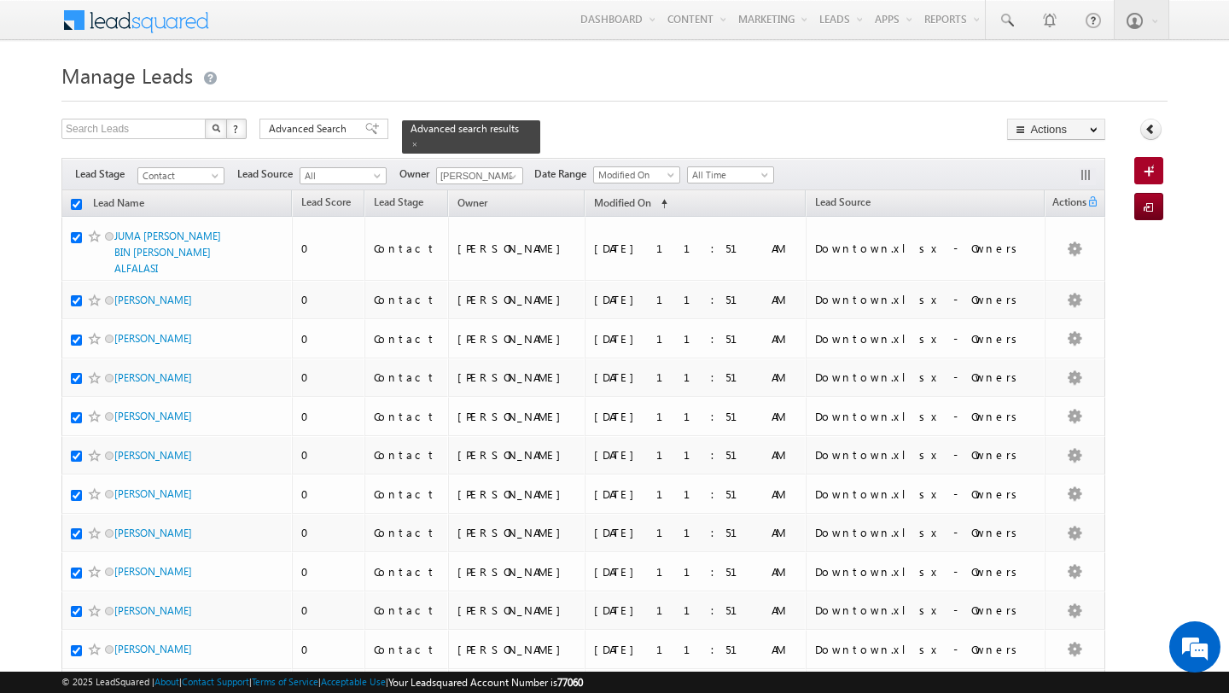
checkbox input "true"
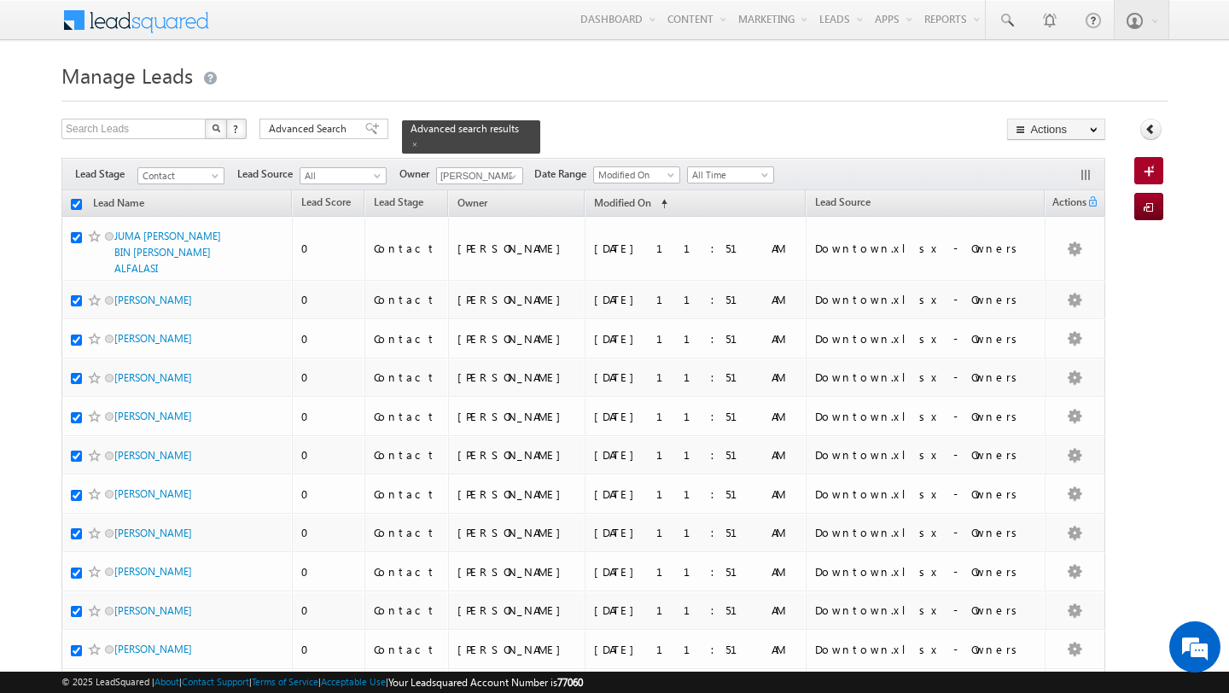
checkbox input "true"
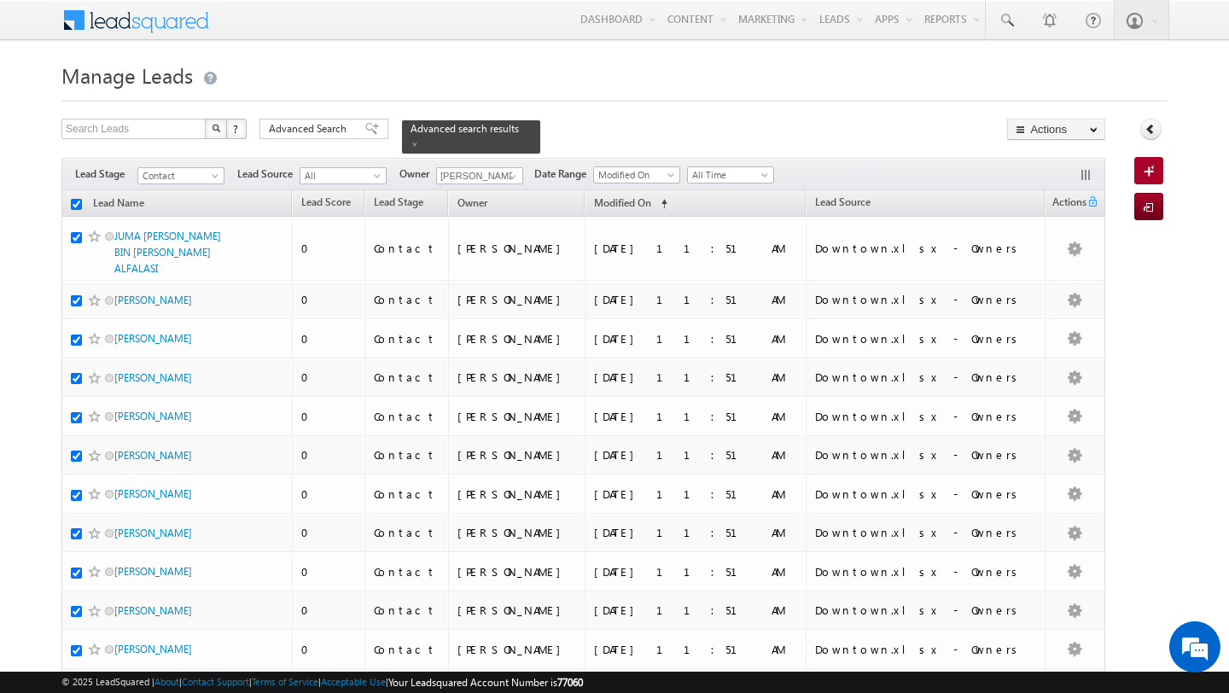
checkbox input "true"
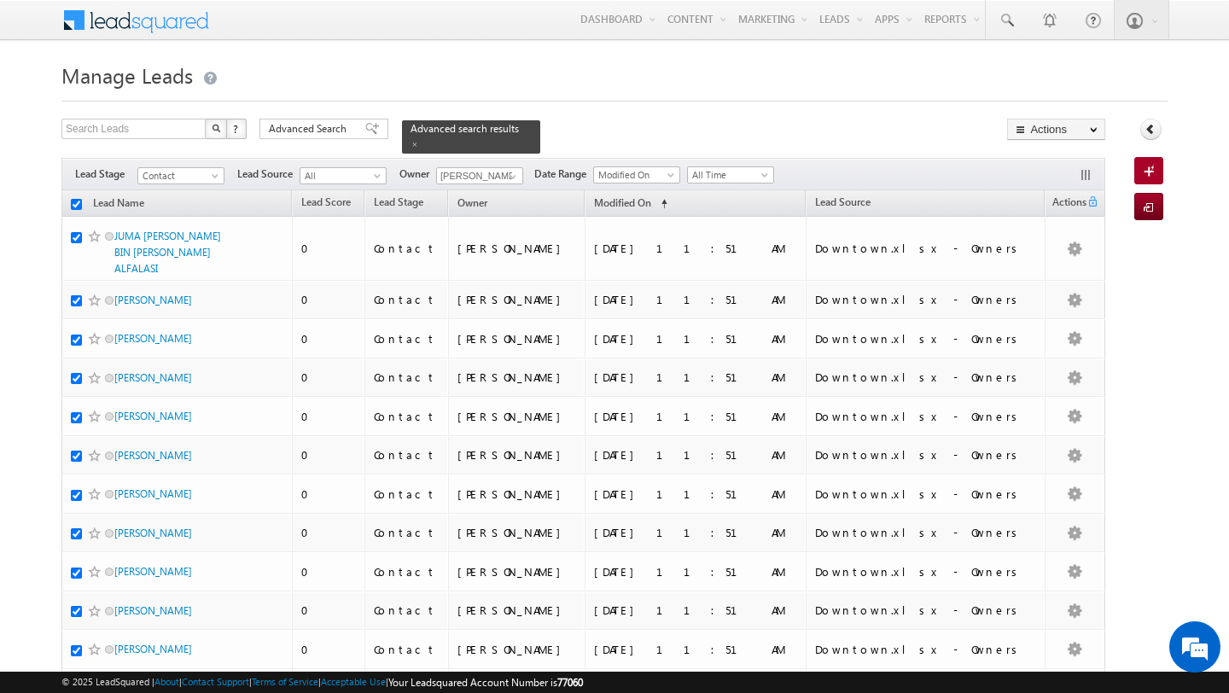
checkbox input "true"
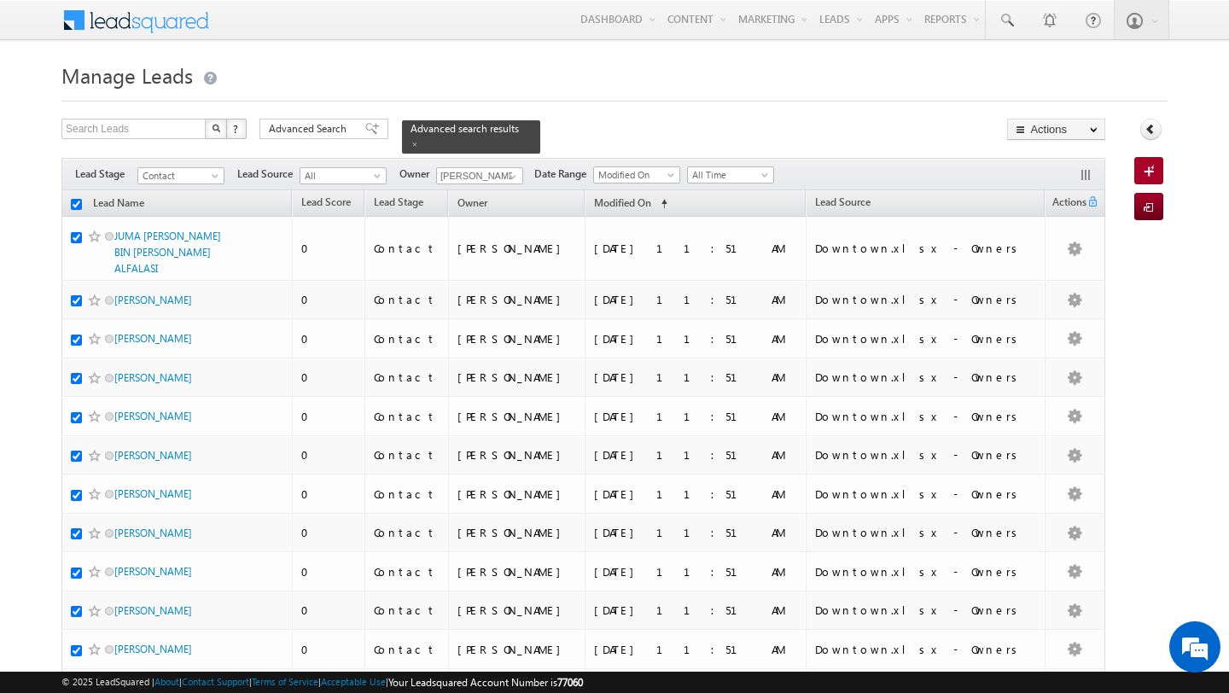
checkbox input "true"
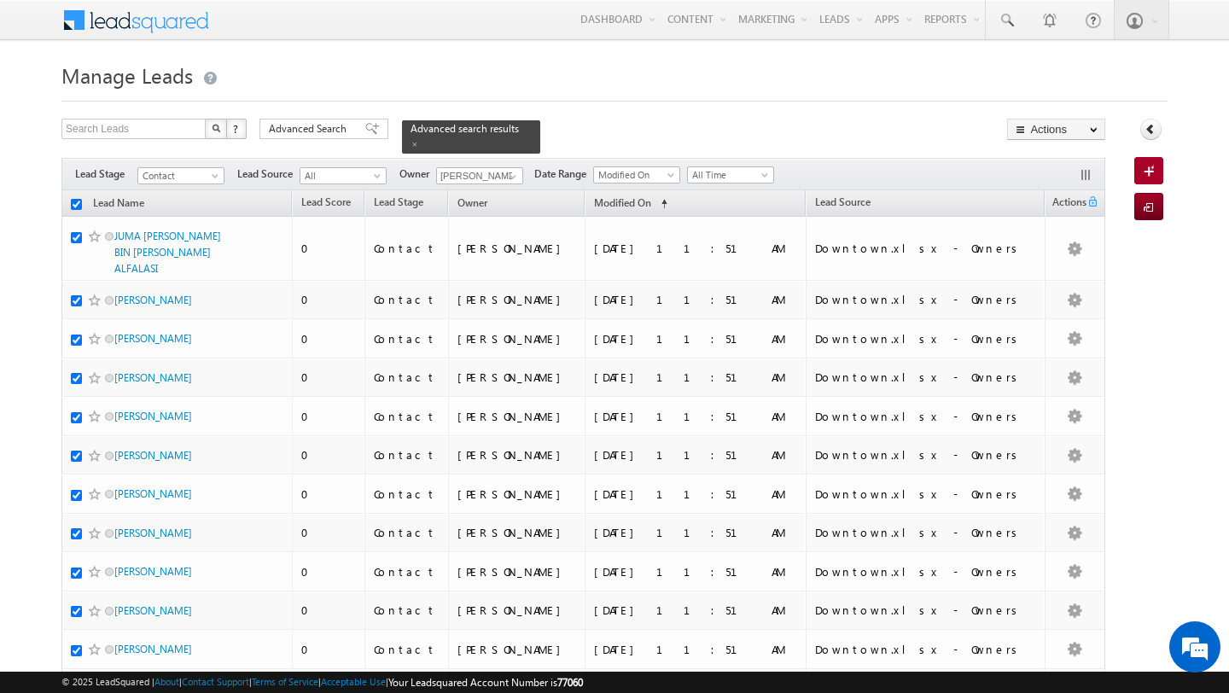
checkbox input "true"
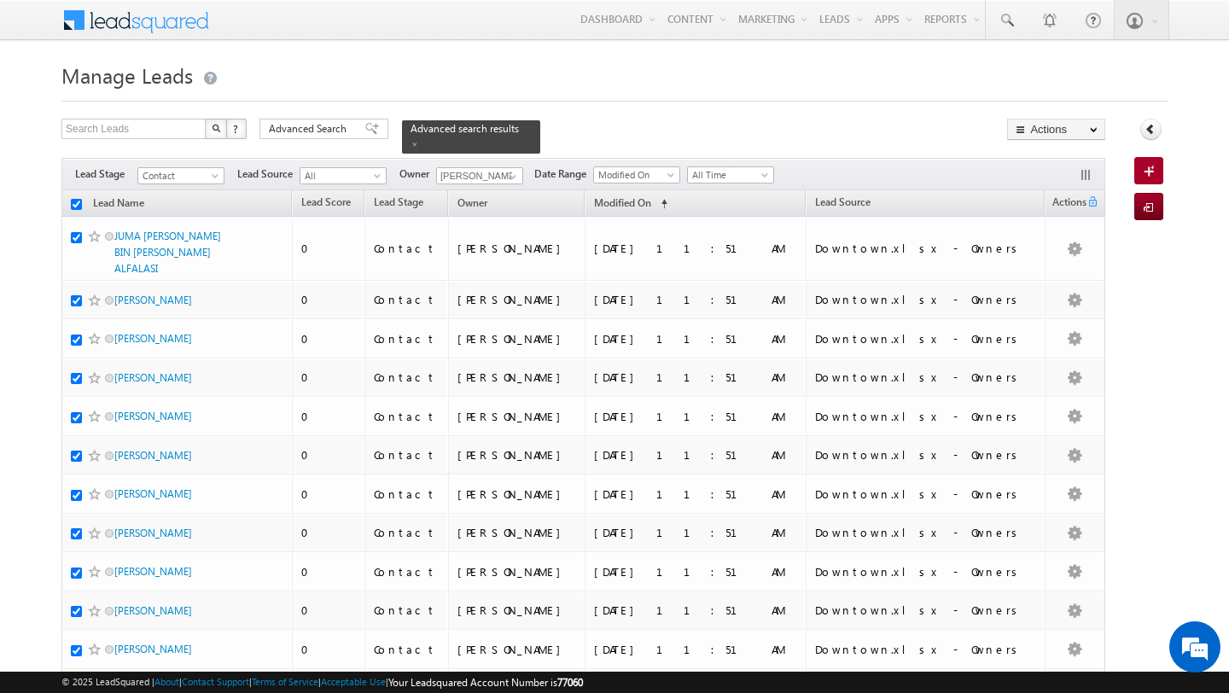
checkbox input "true"
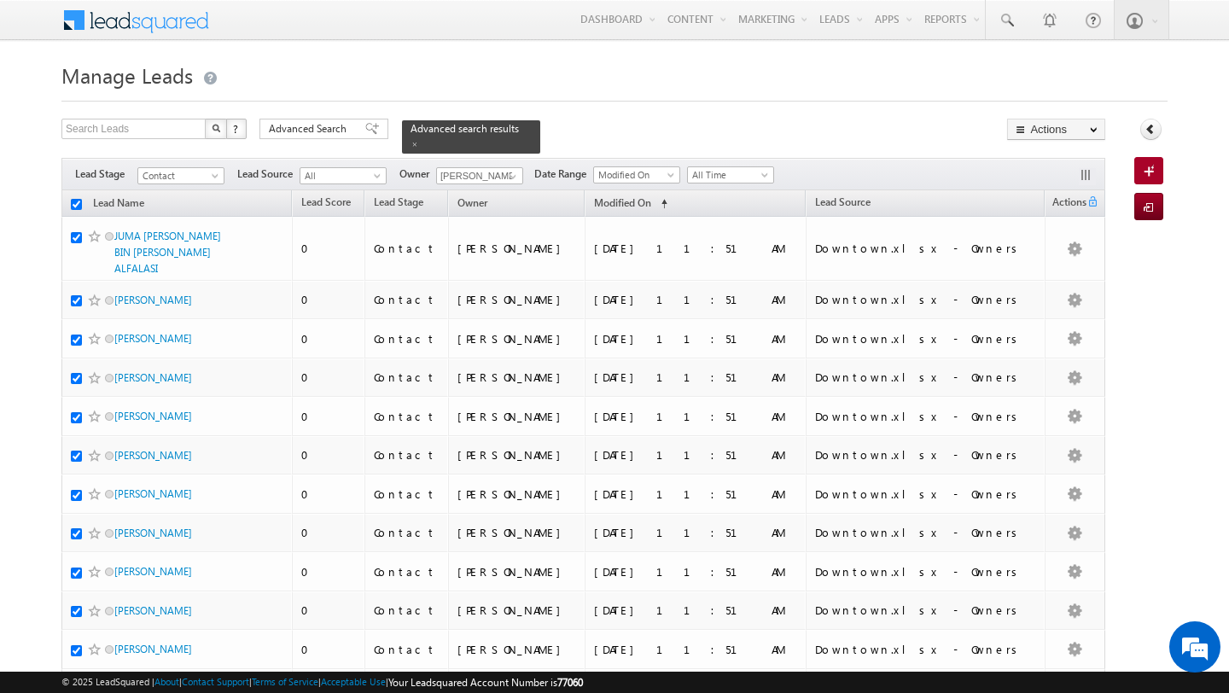
checkbox input "true"
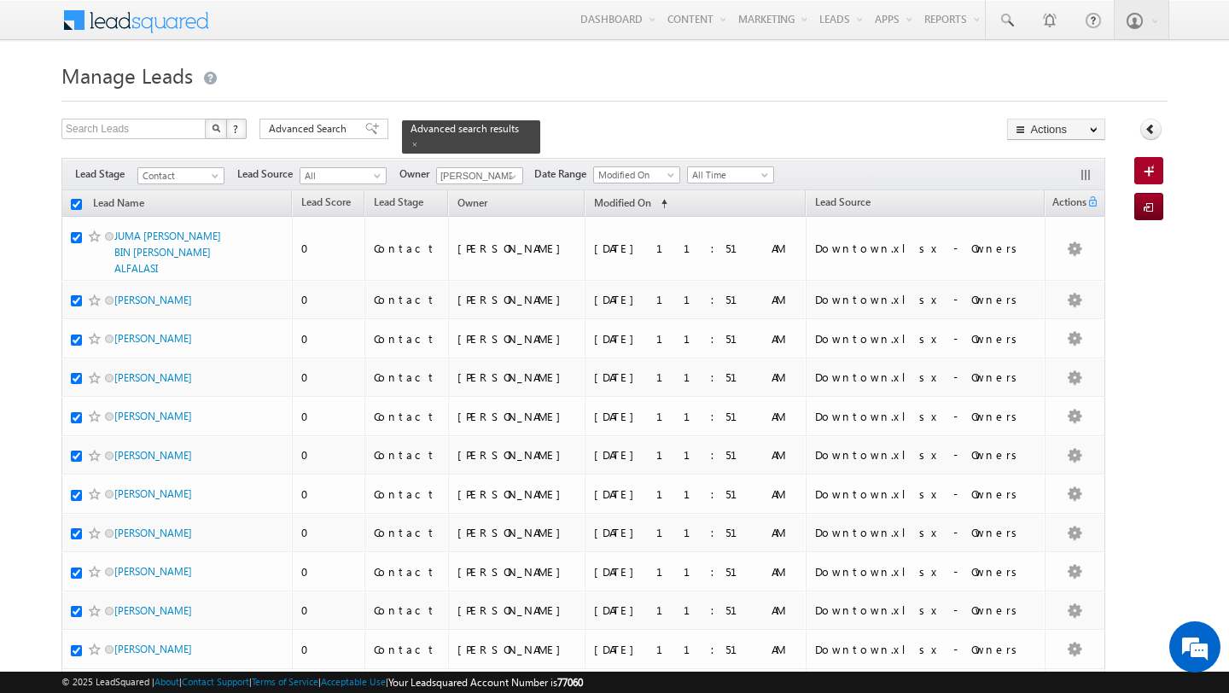
checkbox input "true"
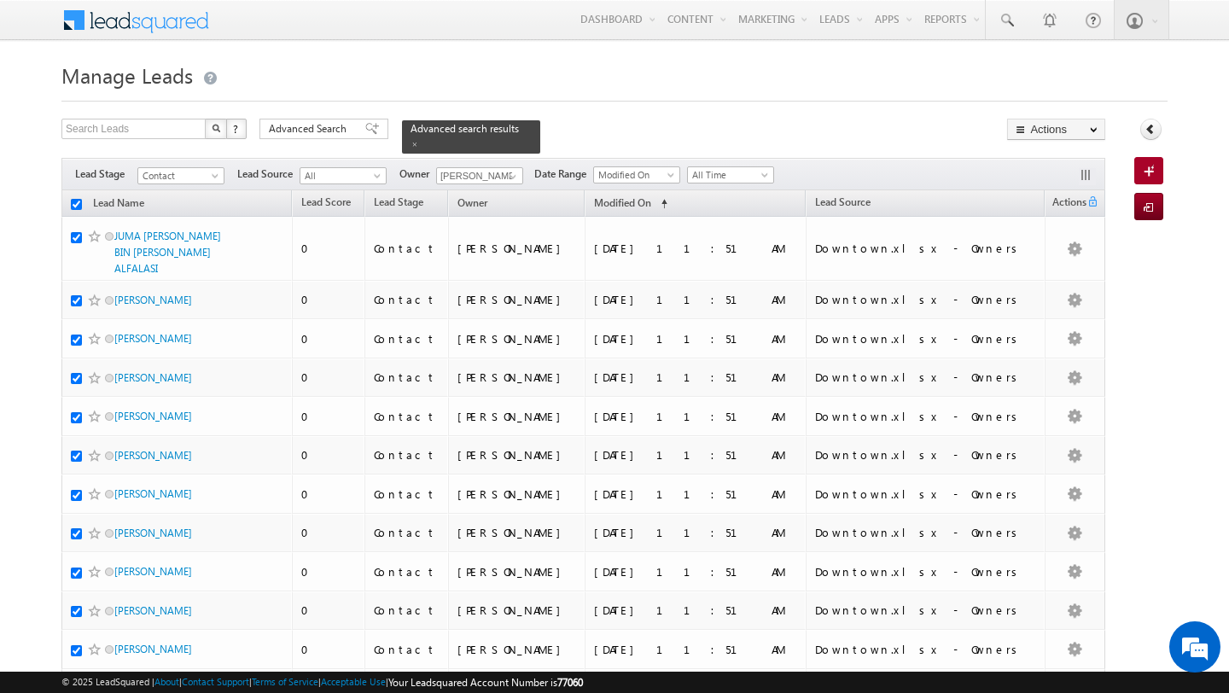
checkbox input "true"
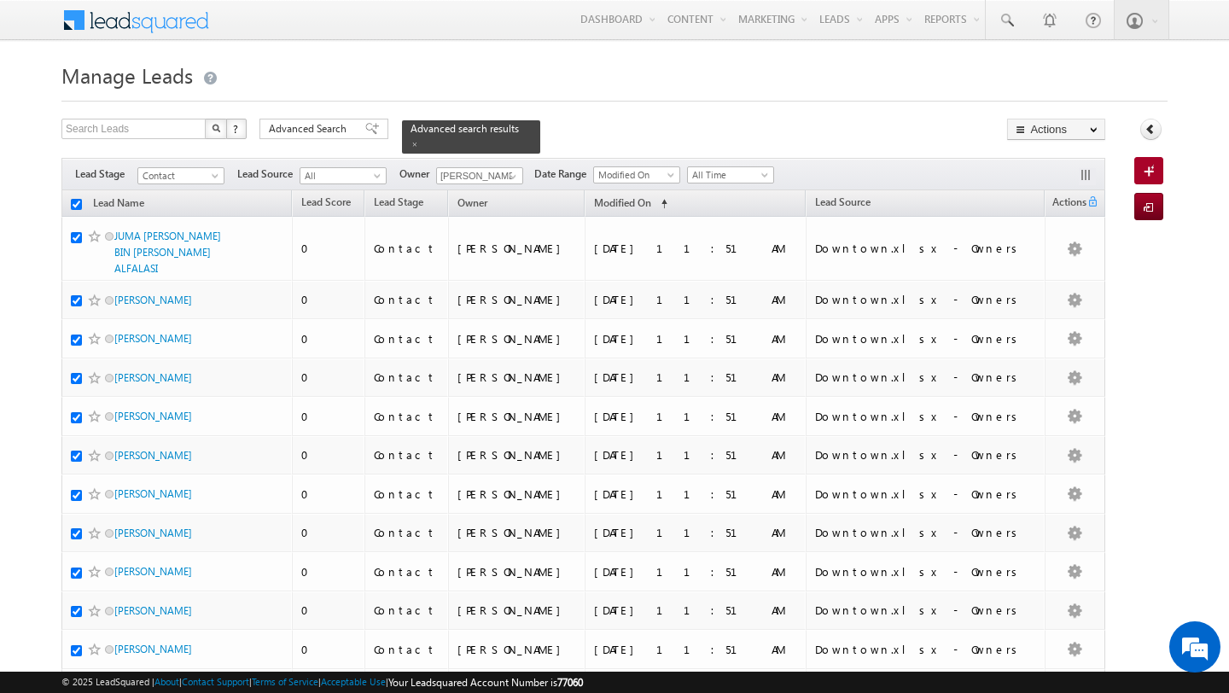
checkbox input "true"
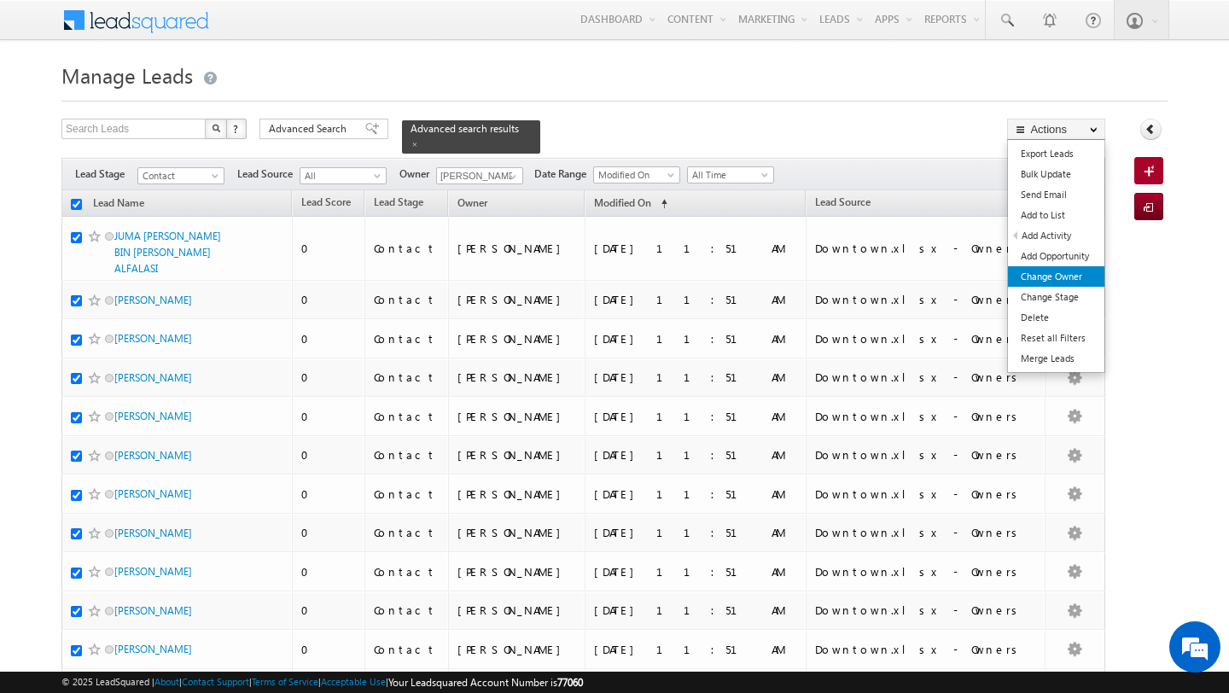
click at [1064, 280] on link "Change Owner" at bounding box center [1056, 276] width 96 height 20
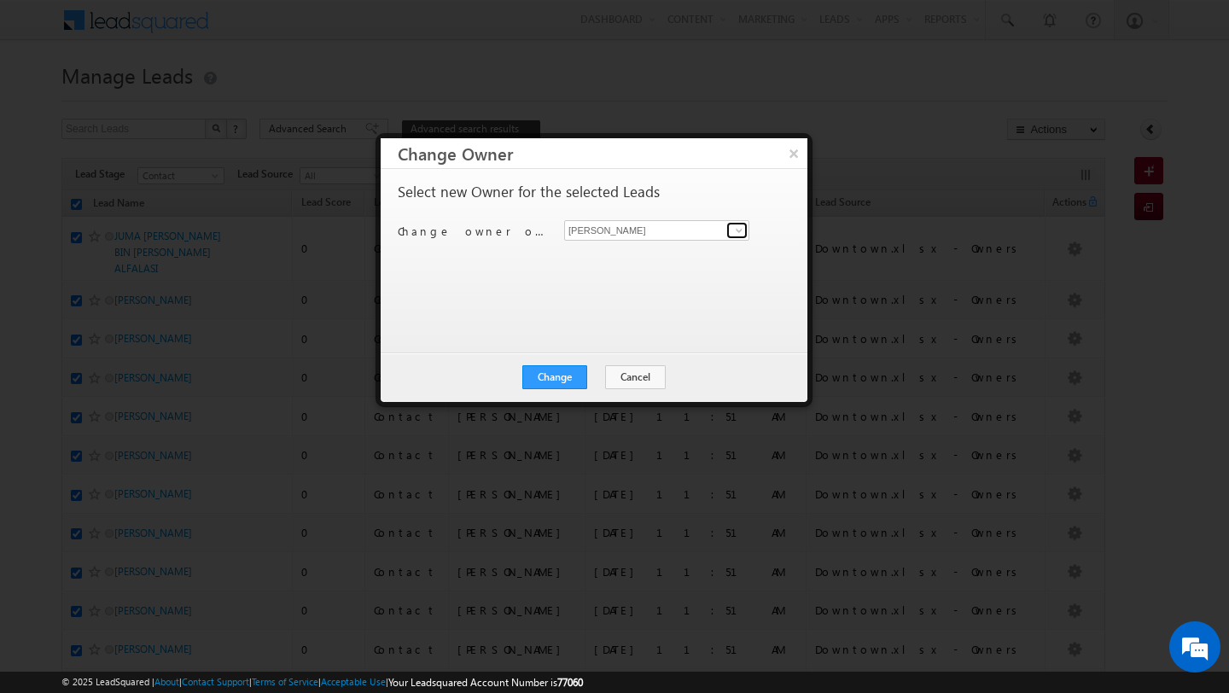
click at [740, 234] on span at bounding box center [739, 231] width 14 height 14
click at [662, 245] on link "Disha Chouhan disha.chouhan@indglobal.ae" at bounding box center [656, 257] width 185 height 32
click at [562, 374] on button "Change" at bounding box center [554, 377] width 65 height 24
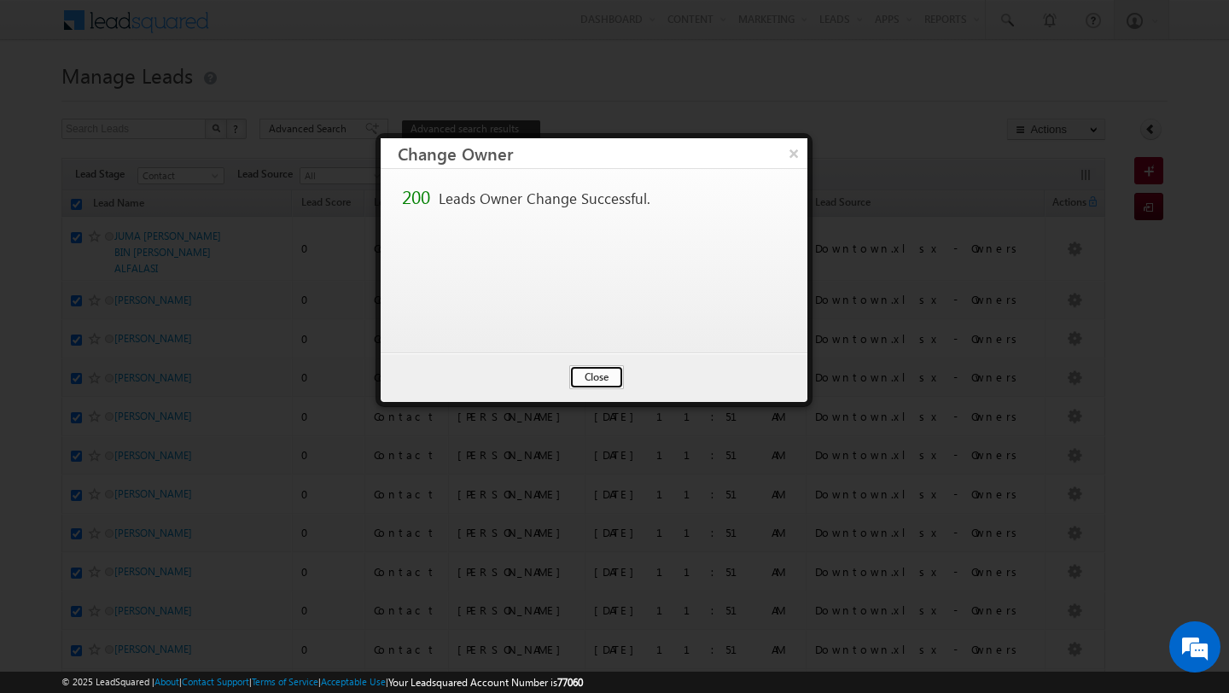
click at [598, 382] on button "Close" at bounding box center [596, 377] width 55 height 24
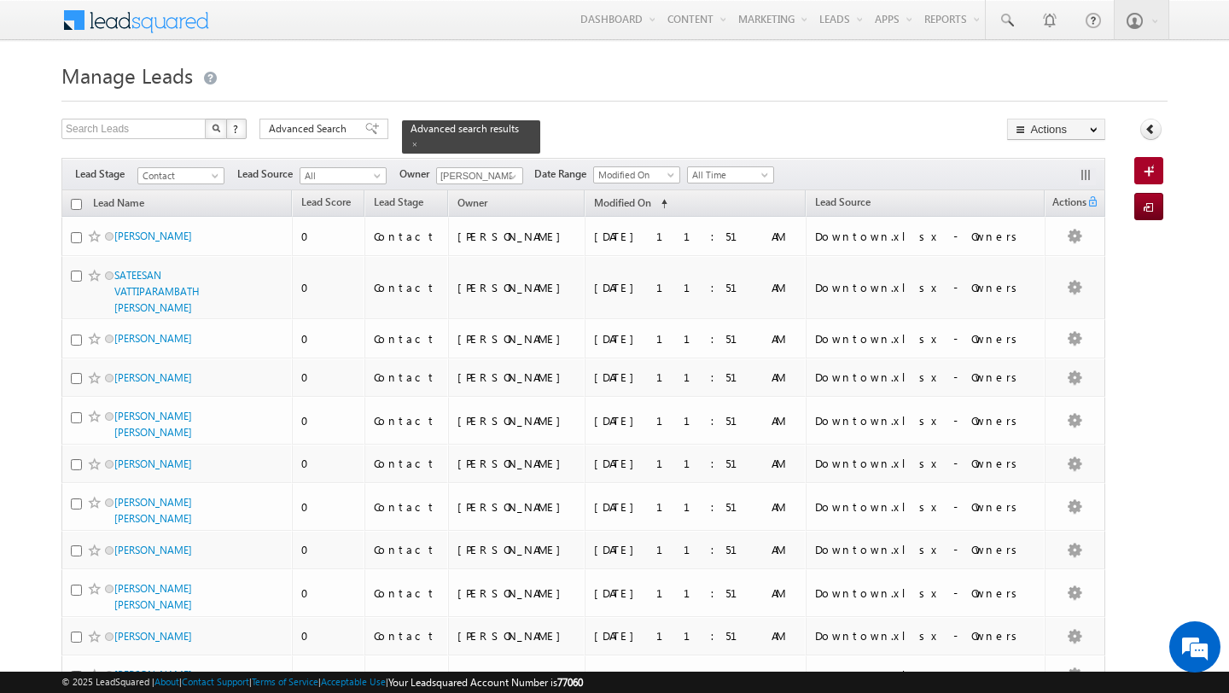
click at [79, 203] on input "checkbox" at bounding box center [76, 204] width 11 height 11
checkbox input "true"
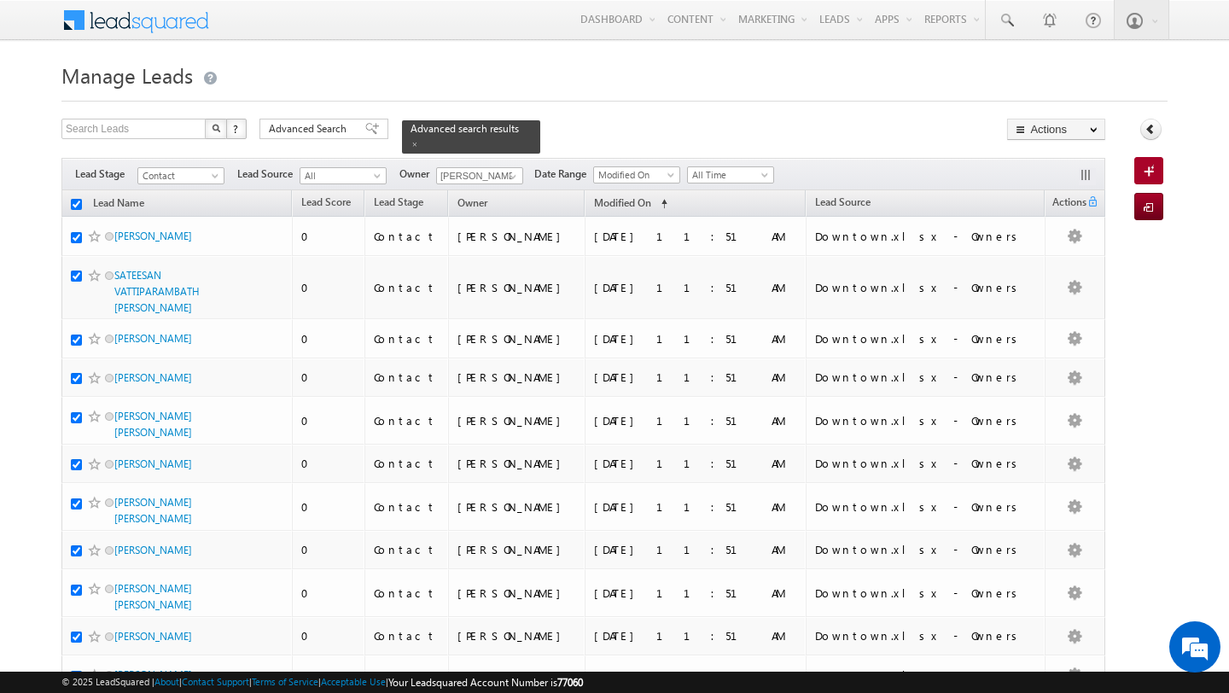
checkbox input "true"
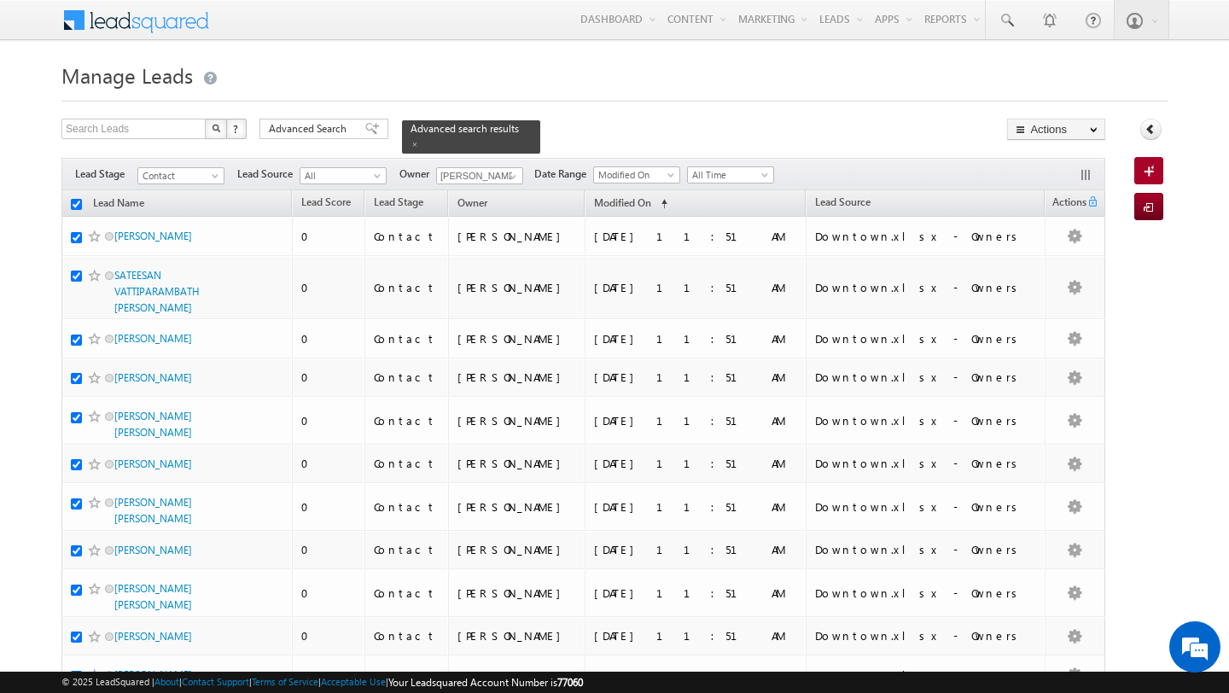
checkbox input "true"
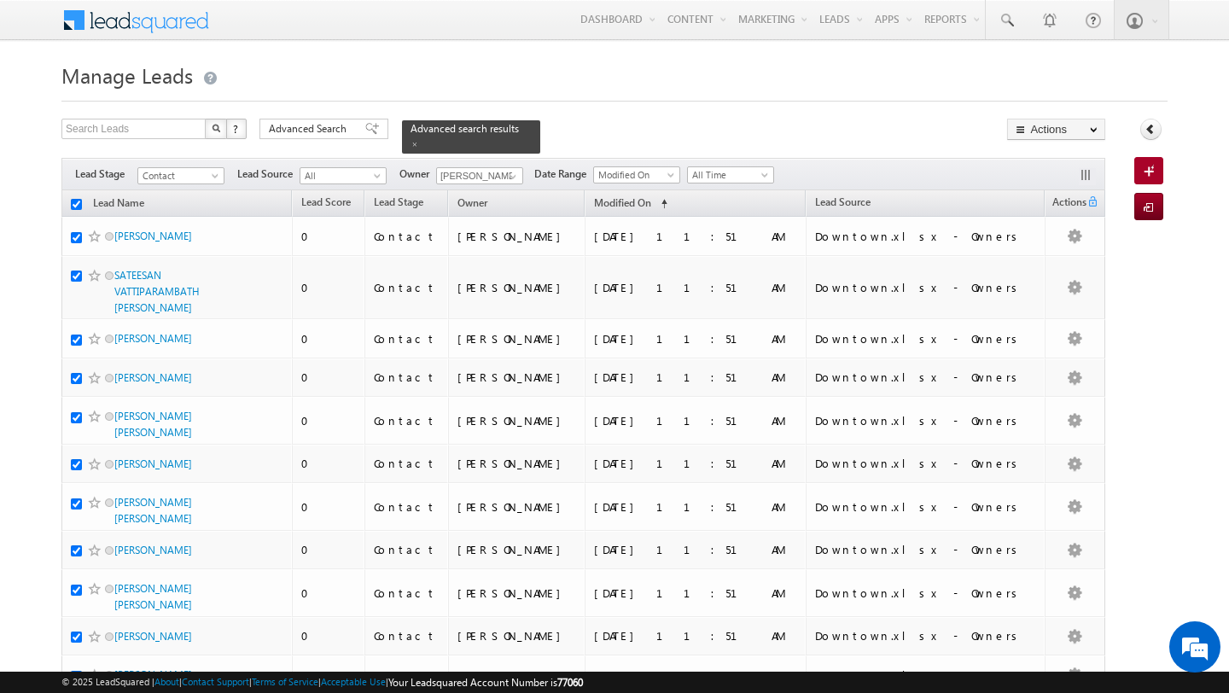
checkbox input "true"
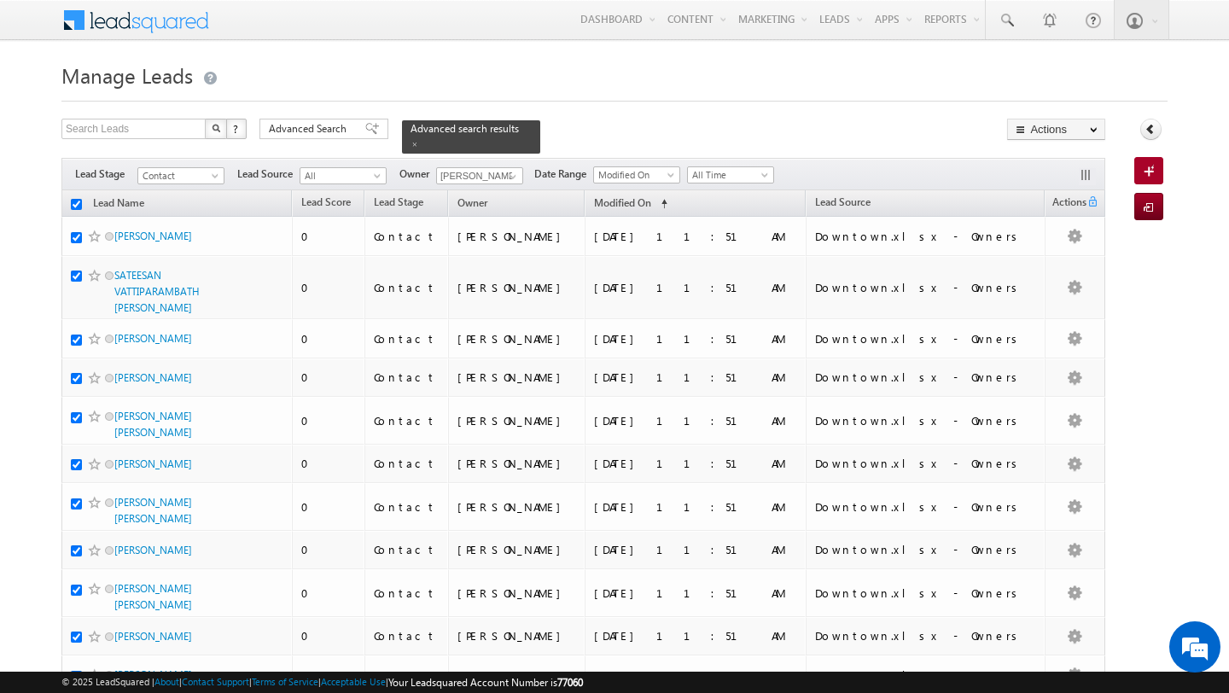
checkbox input "true"
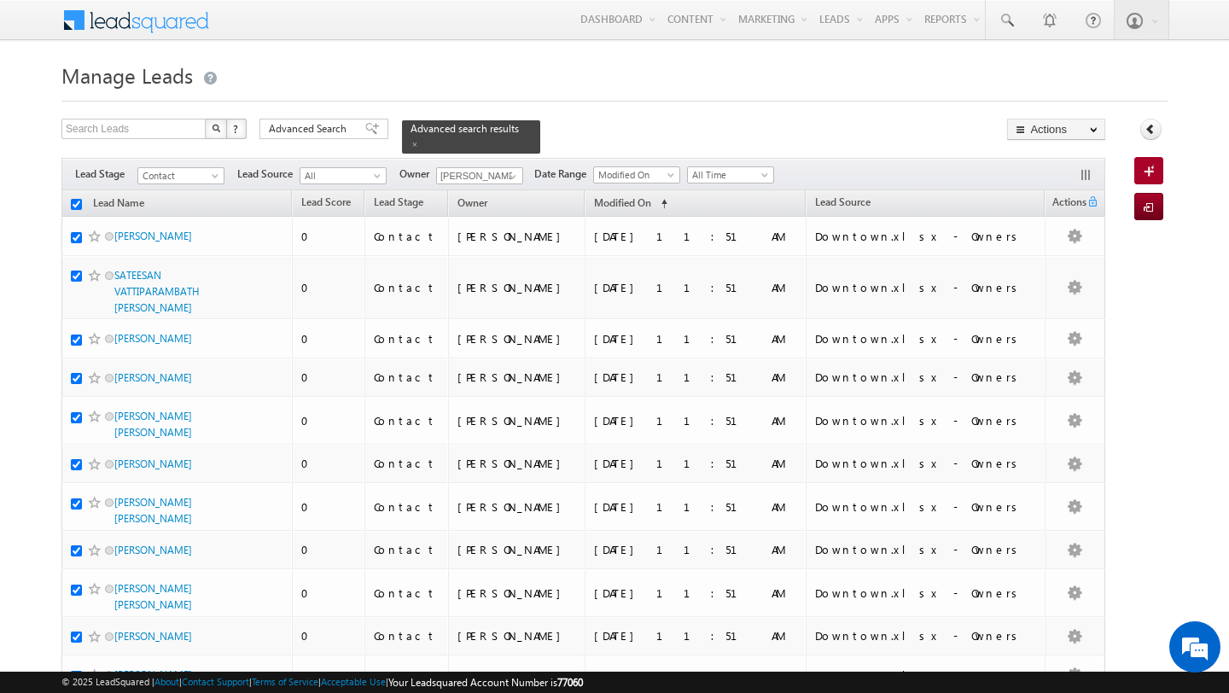
checkbox input "true"
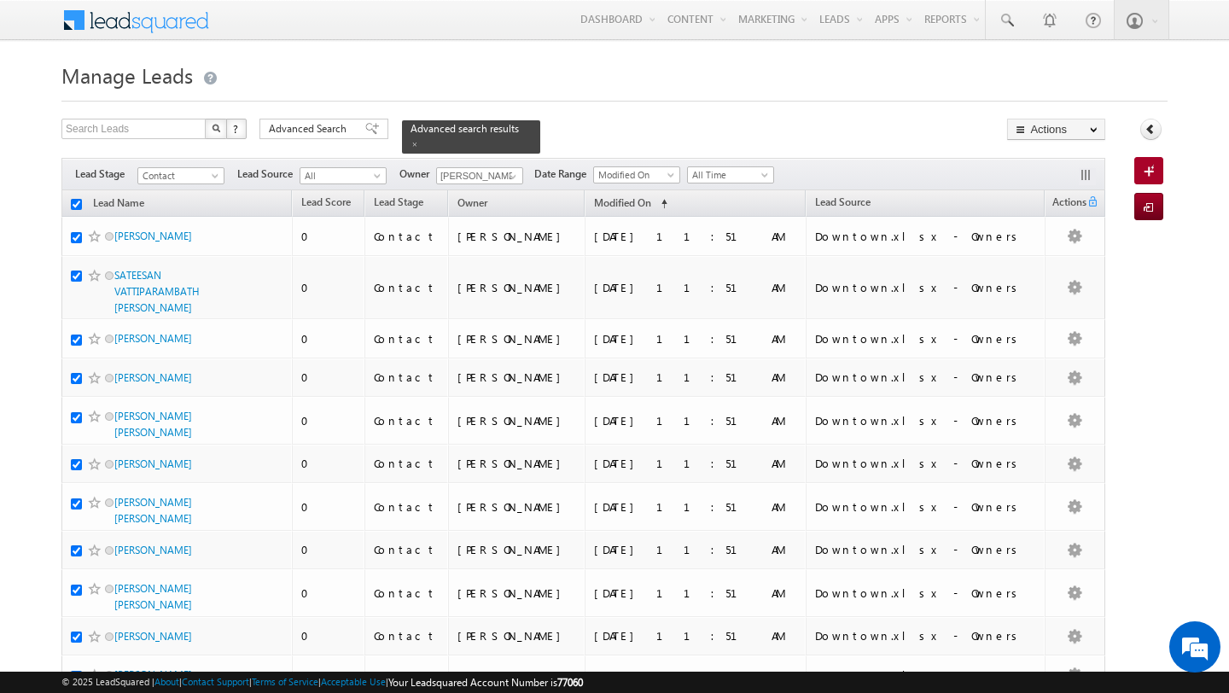
checkbox input "true"
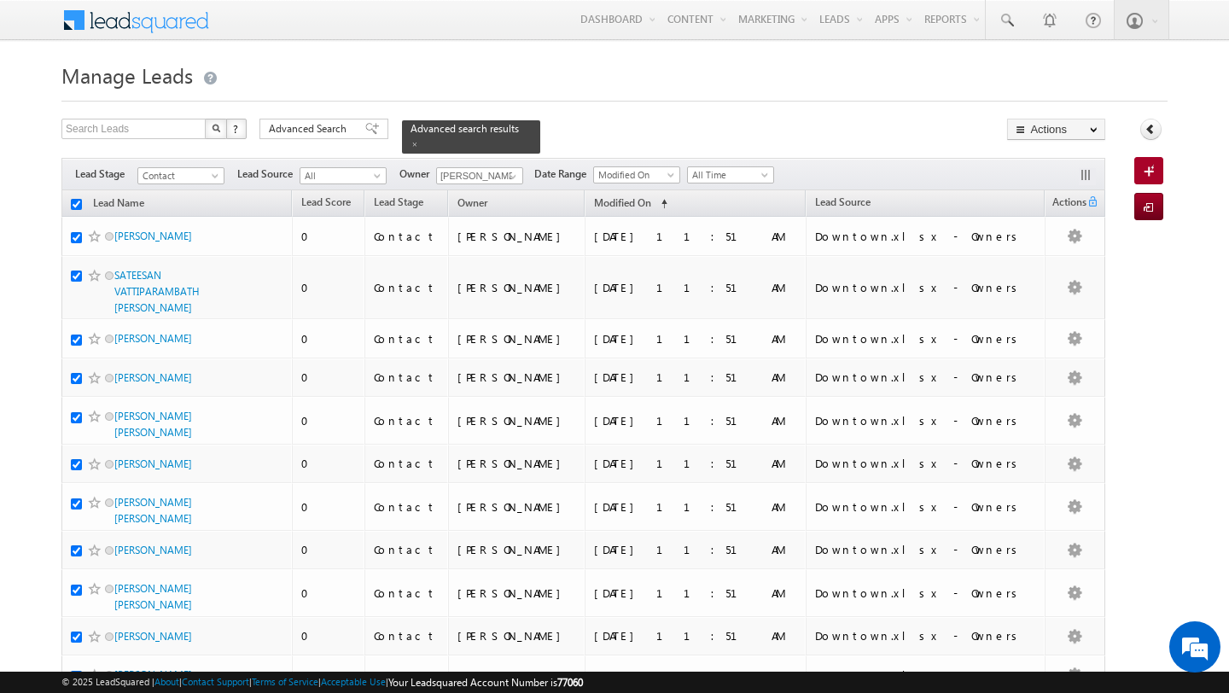
checkbox input "true"
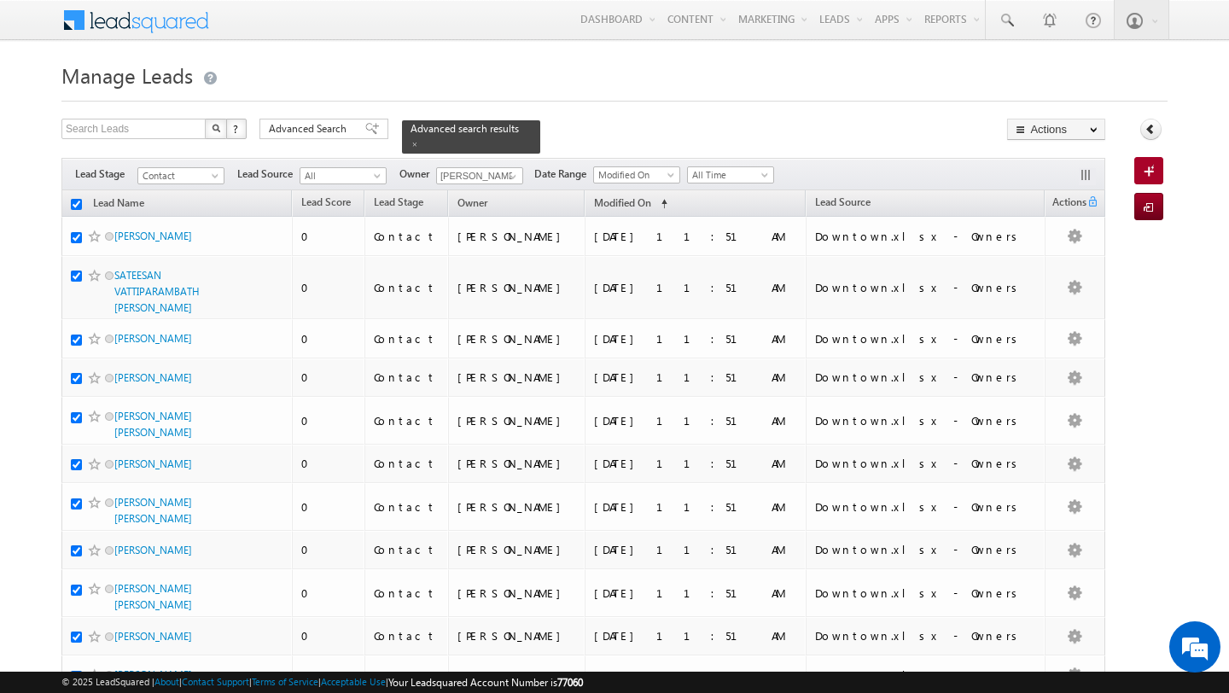
checkbox input "true"
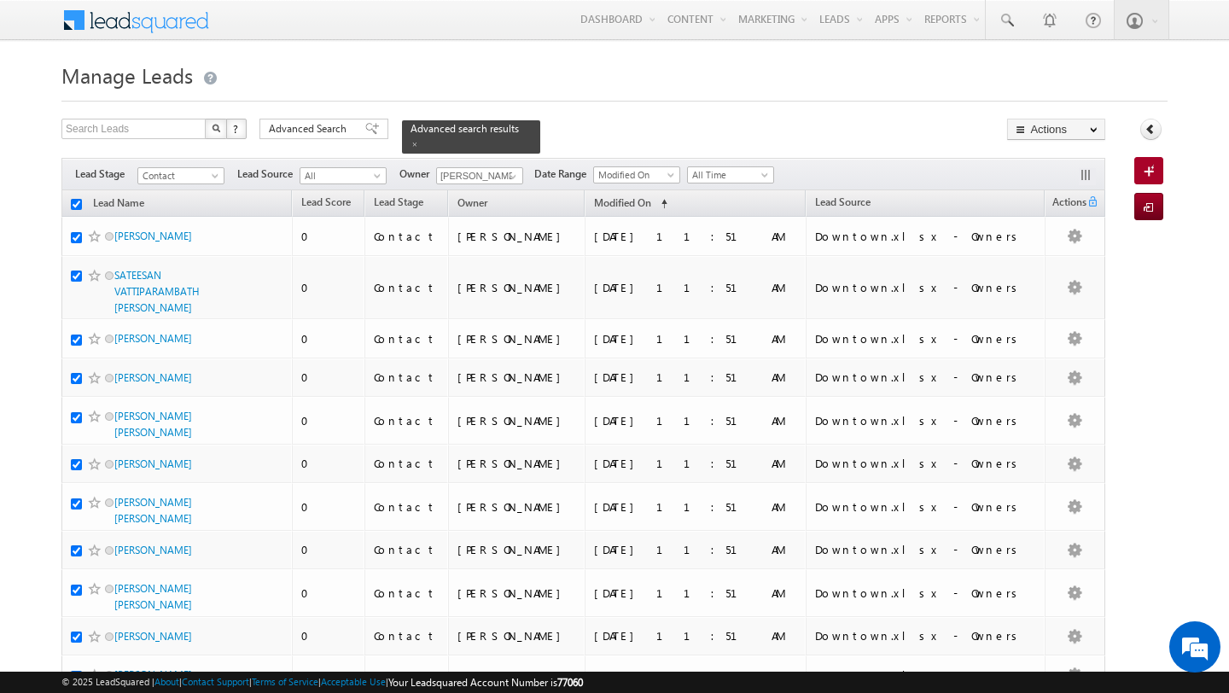
checkbox input "true"
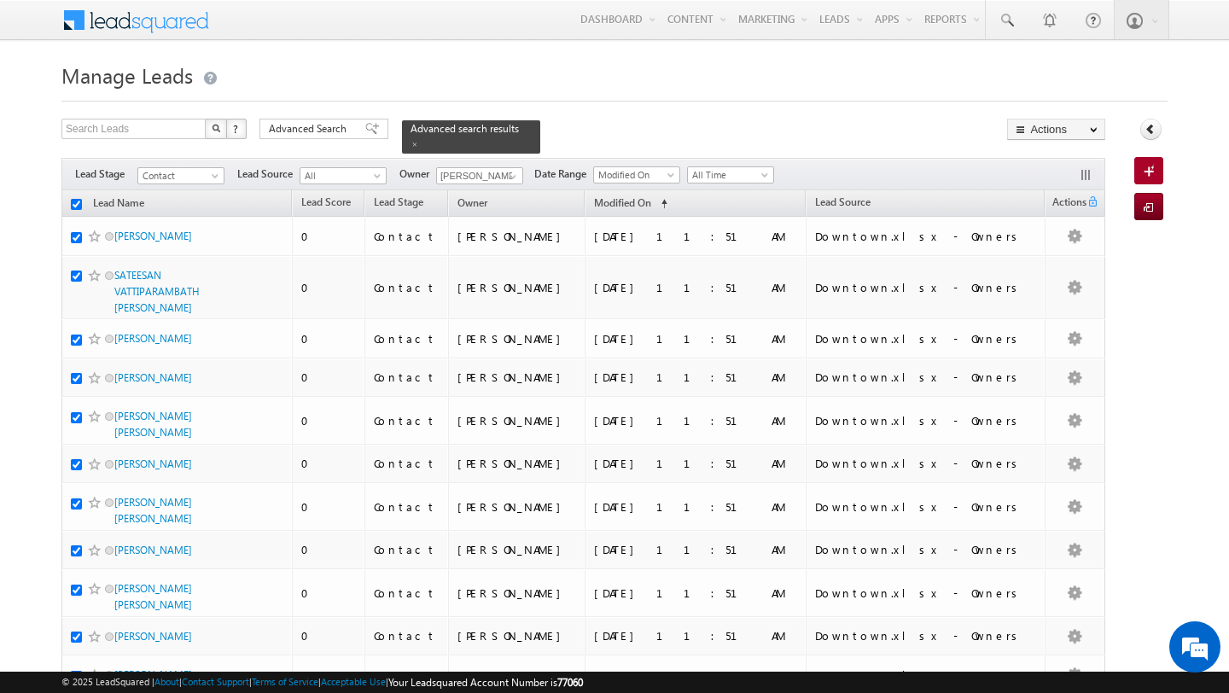
checkbox input "true"
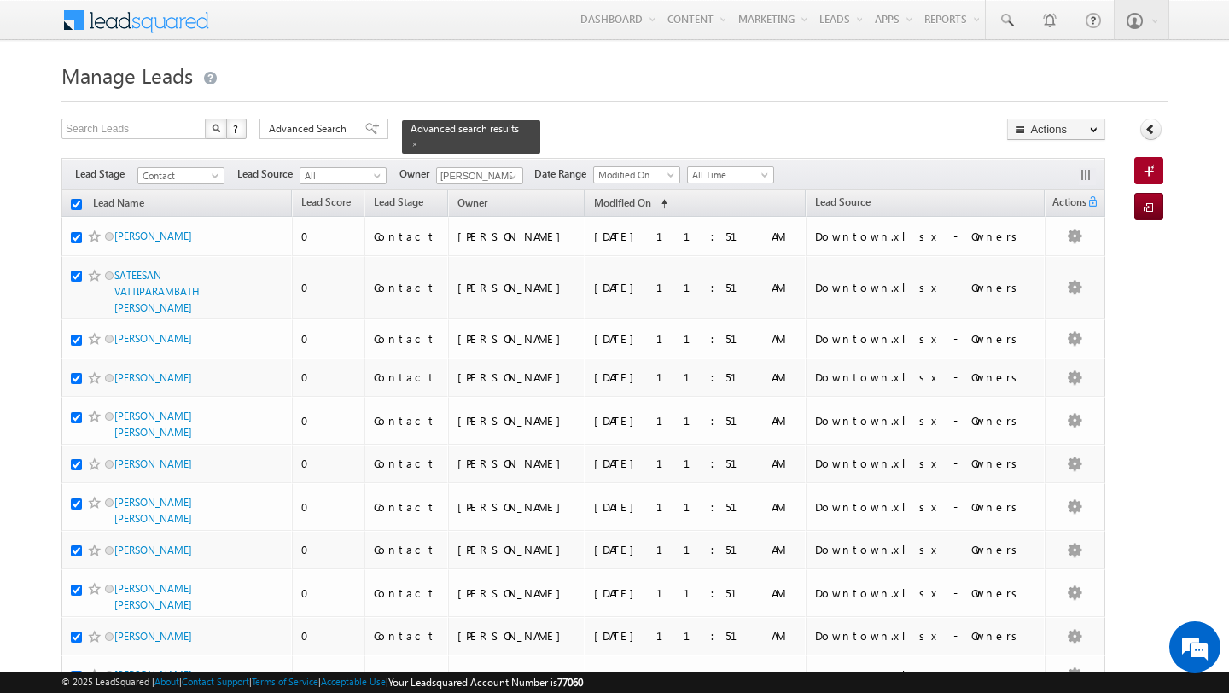
checkbox input "true"
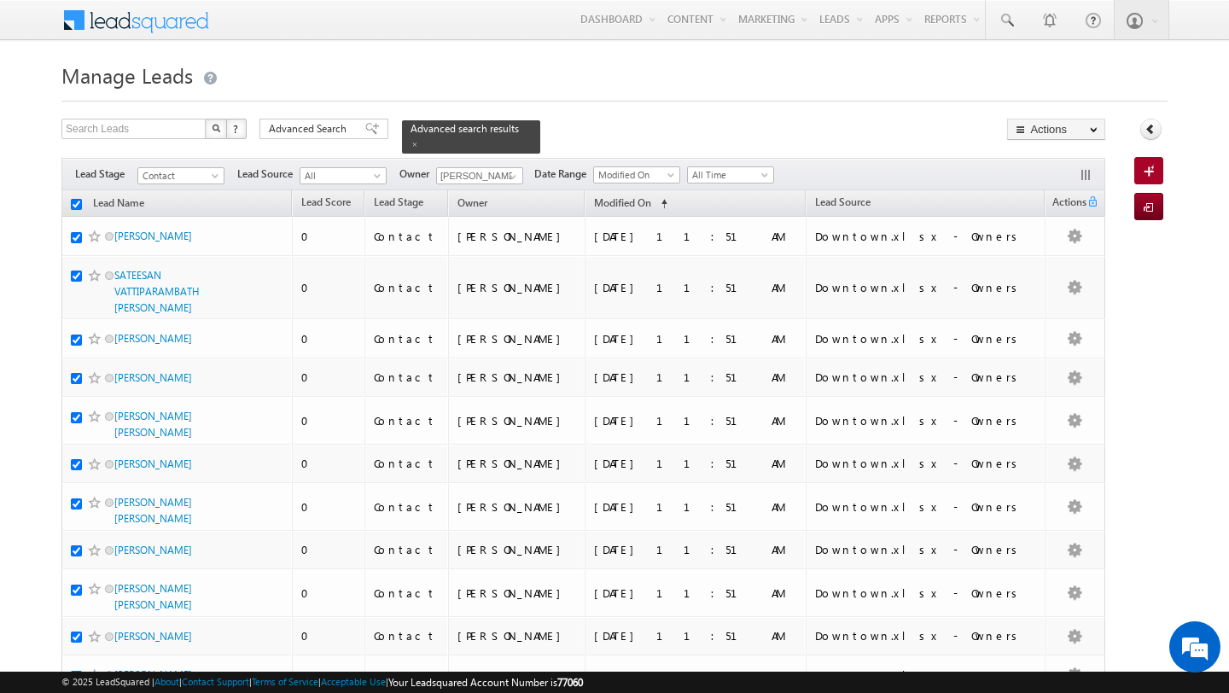
checkbox input "true"
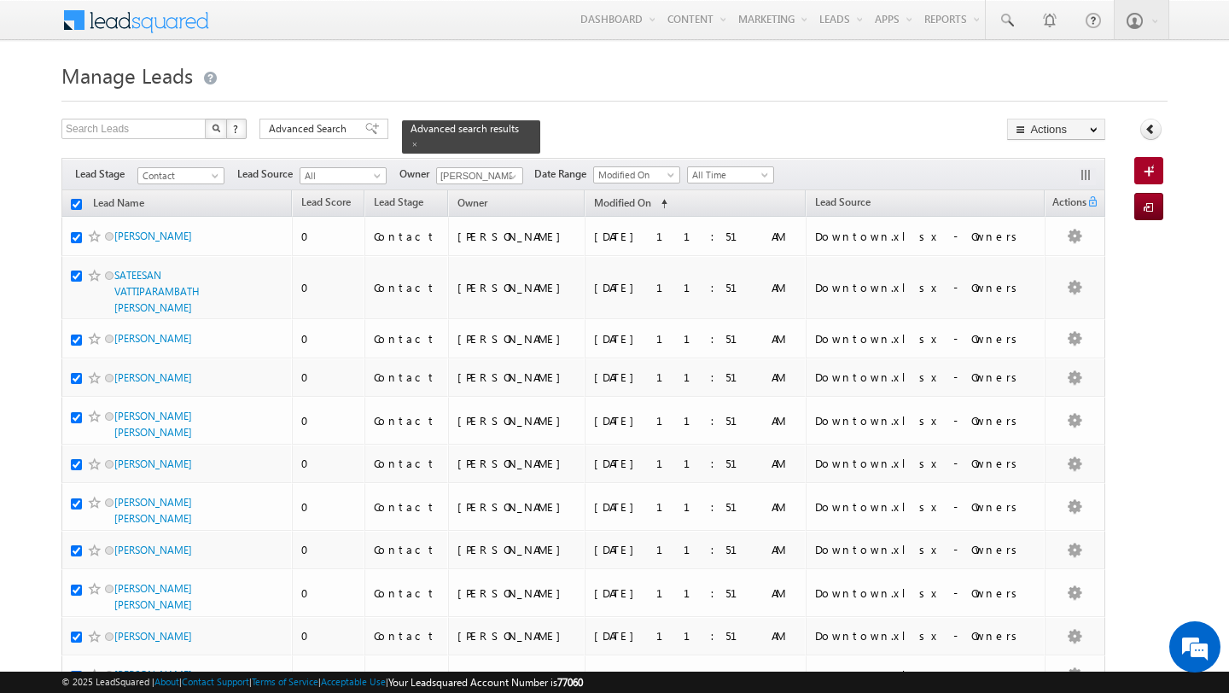
checkbox input "true"
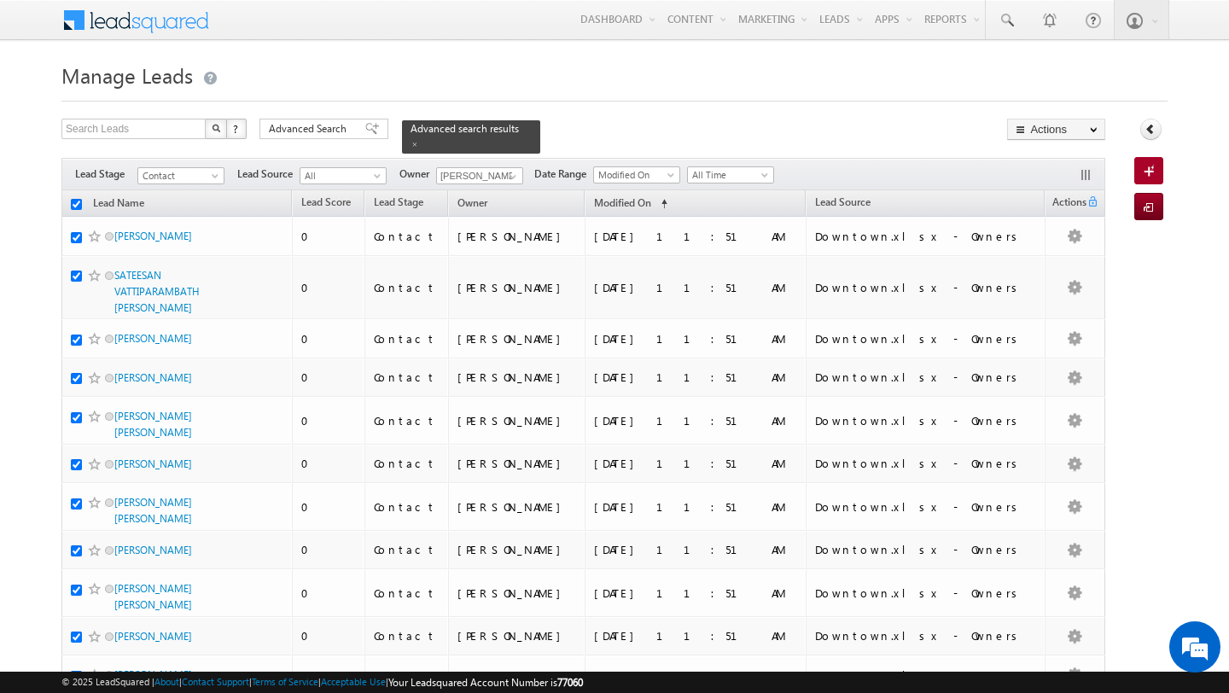
checkbox input "true"
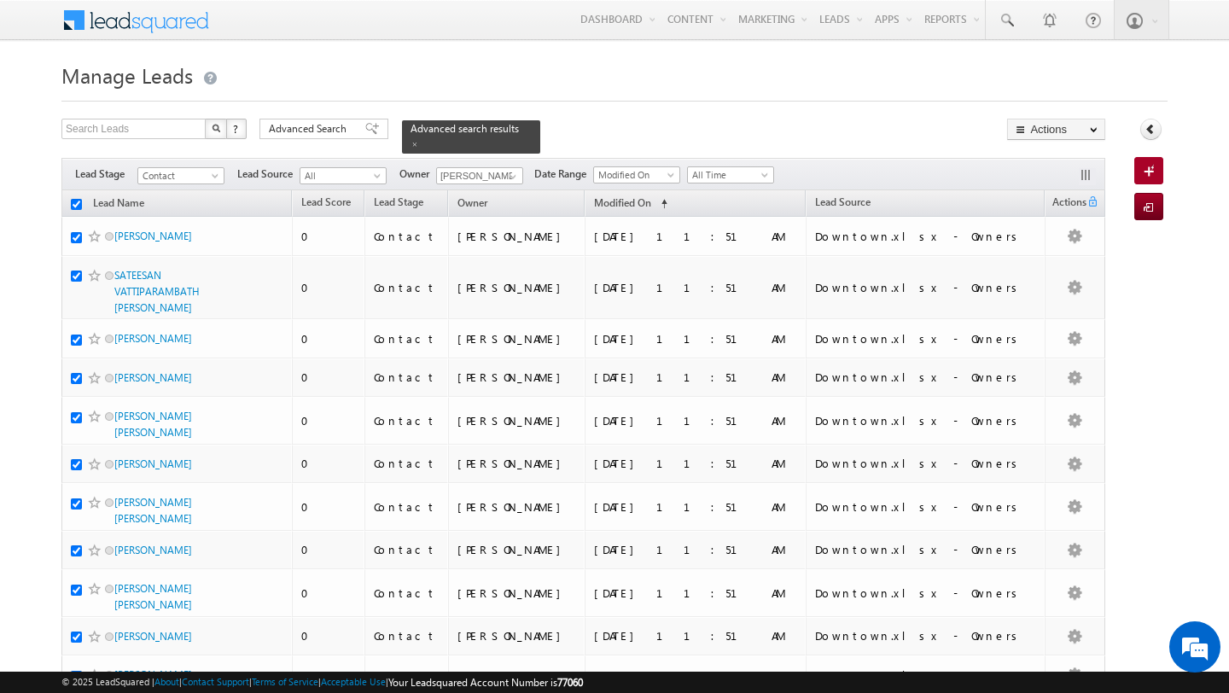
checkbox input "true"
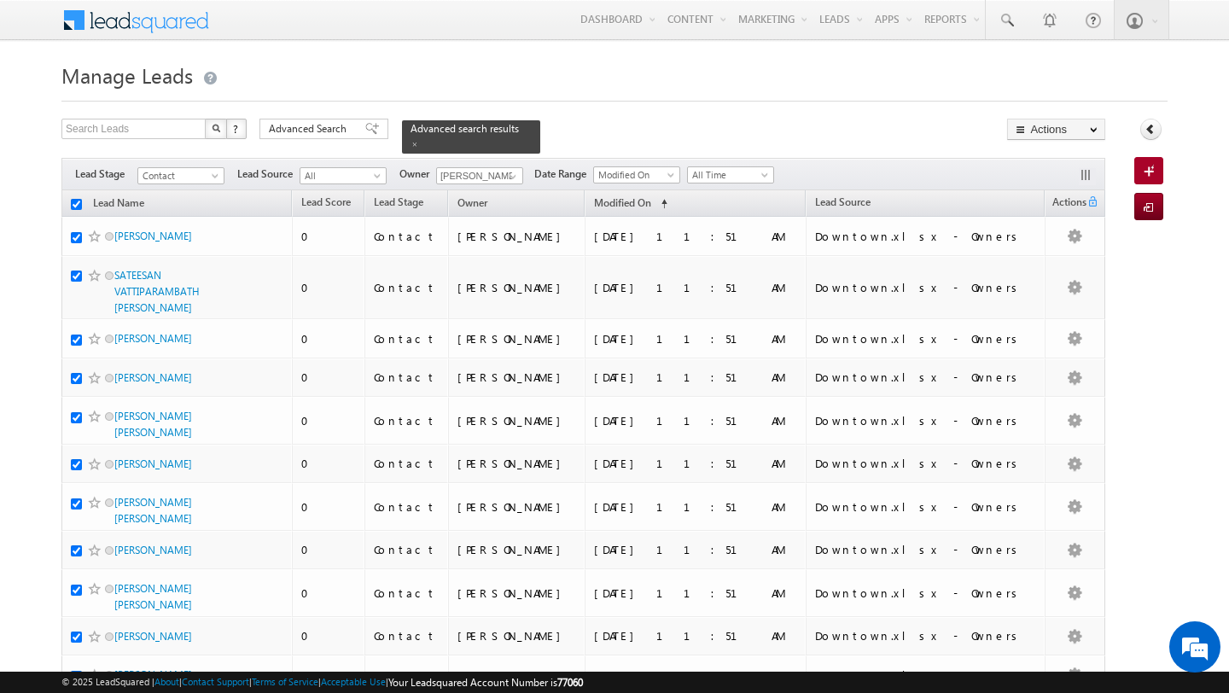
checkbox input "true"
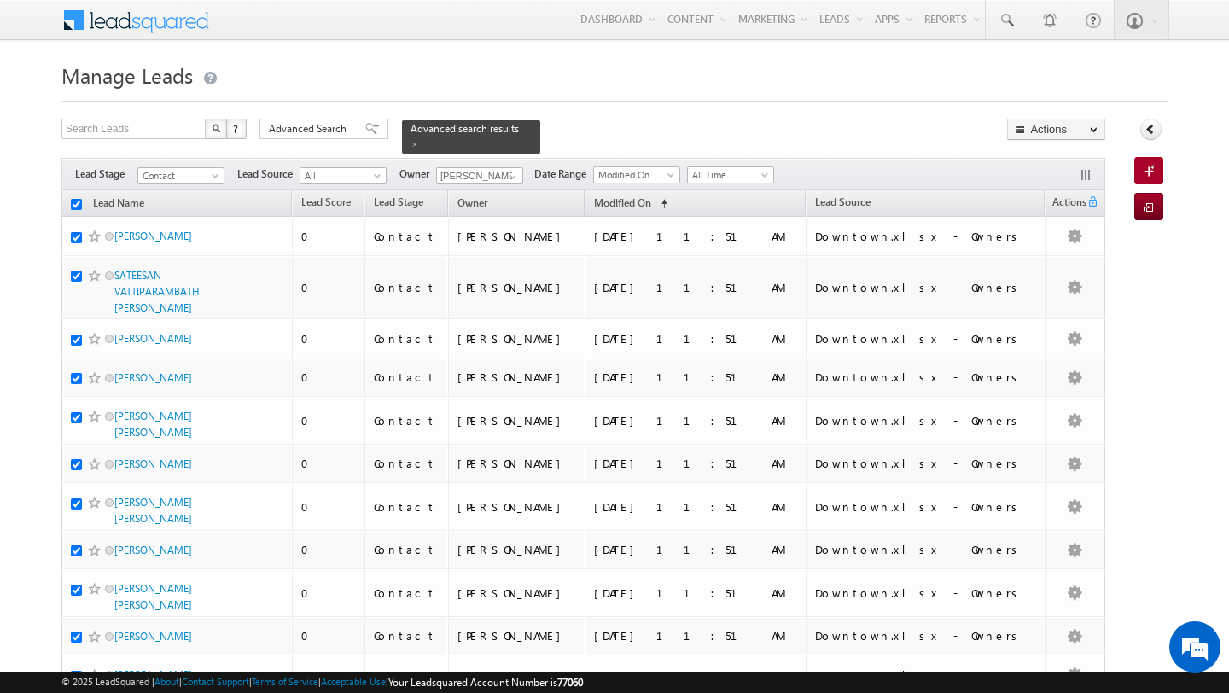
checkbox input "true"
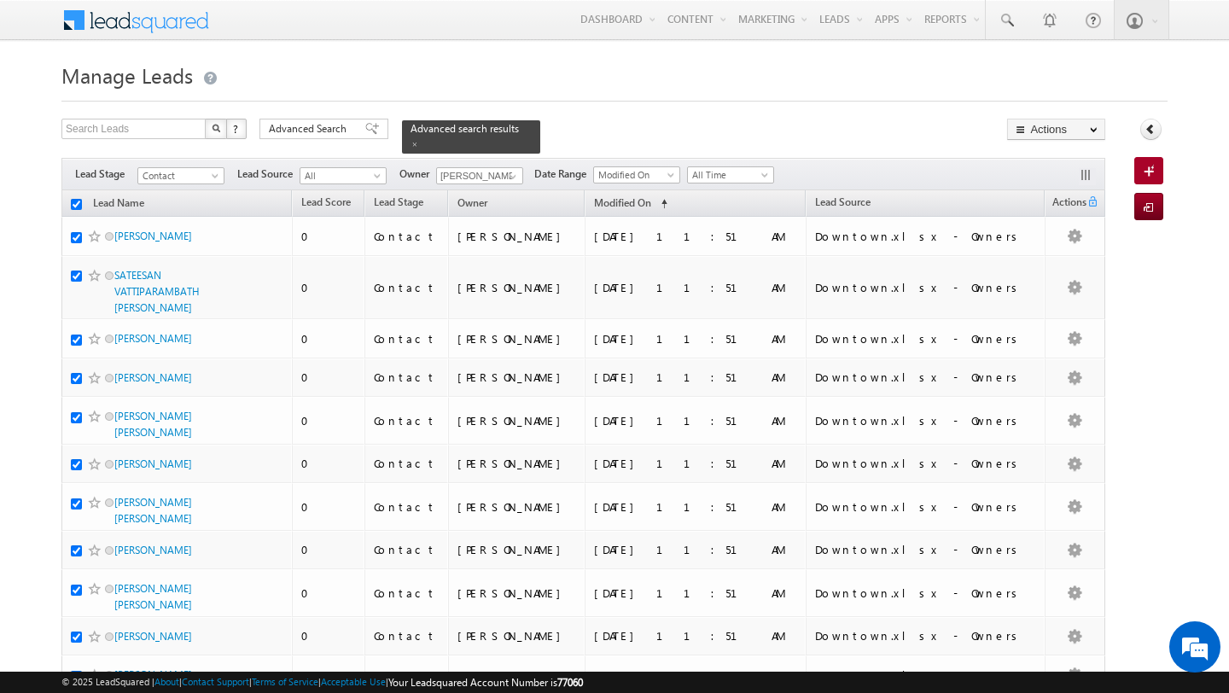
checkbox input "true"
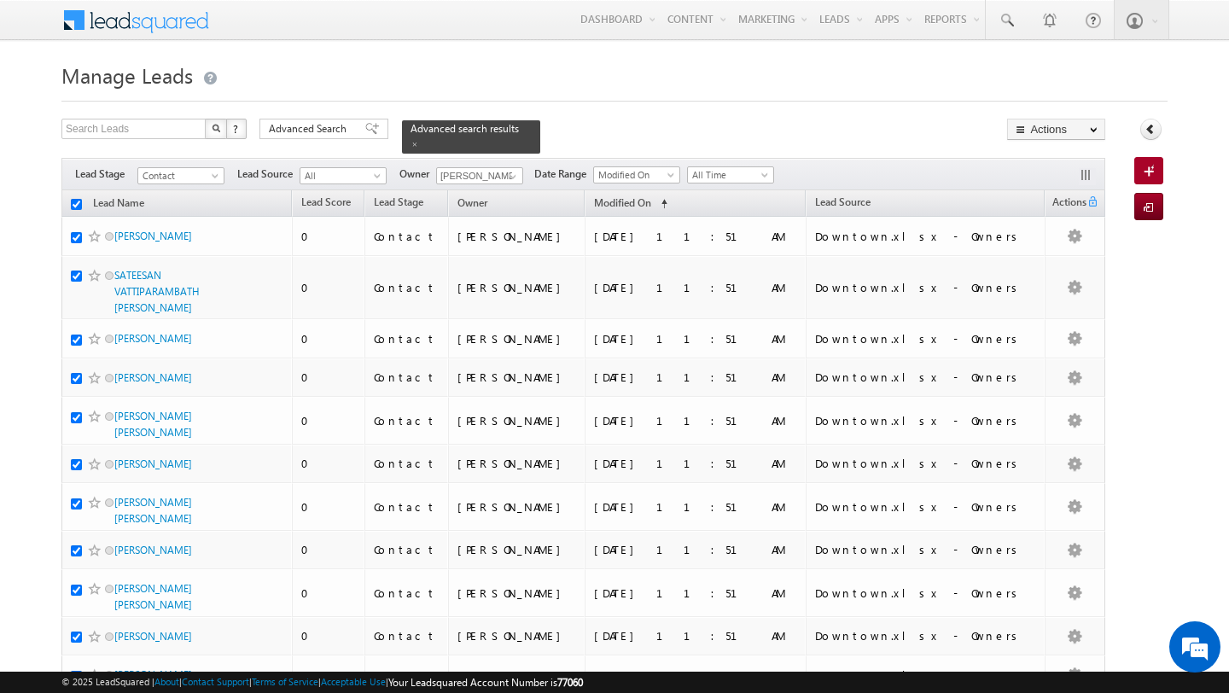
checkbox input "true"
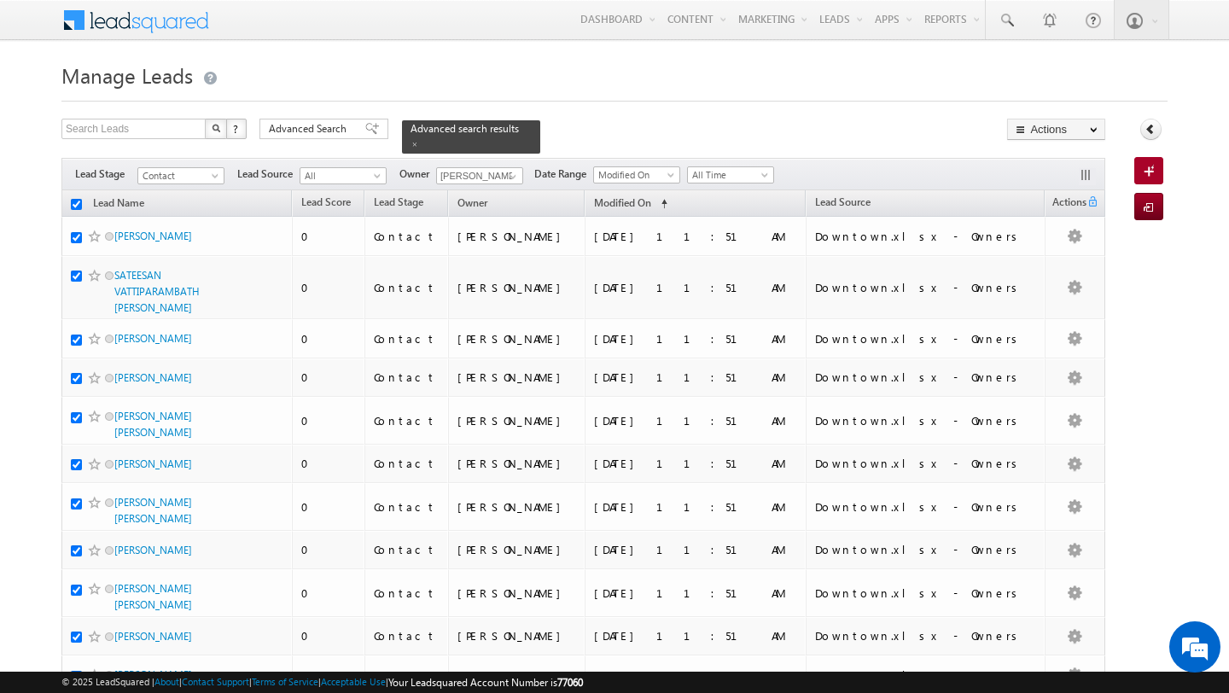
checkbox input "true"
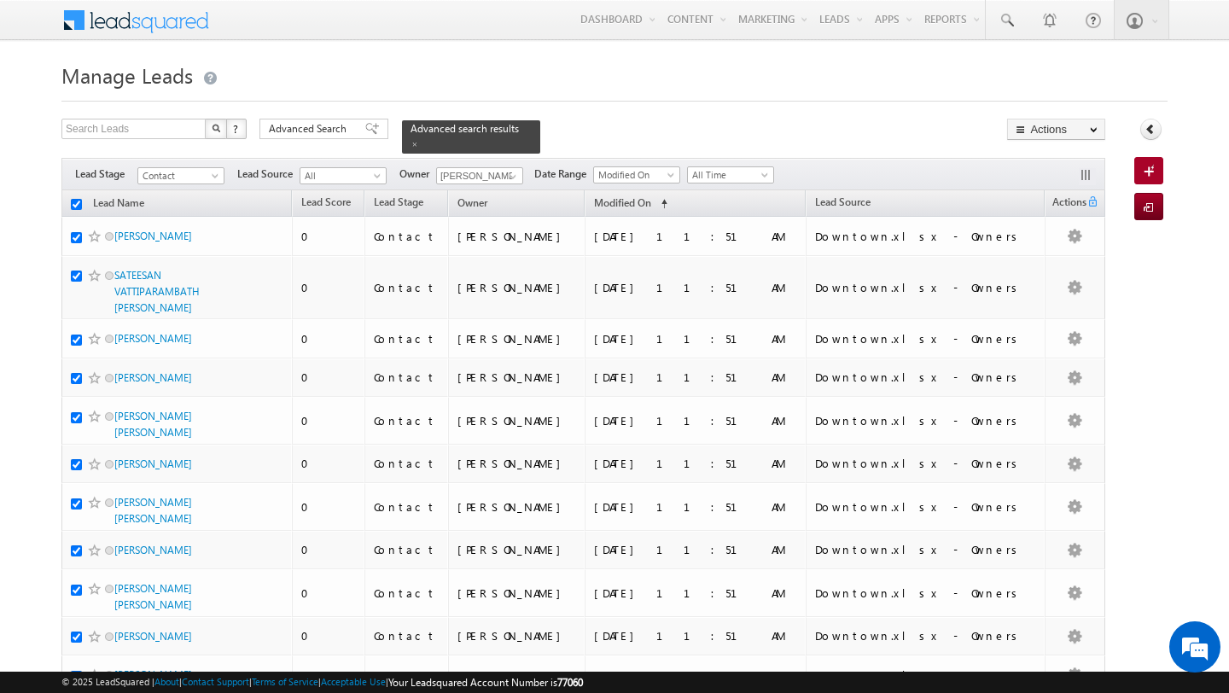
checkbox input "true"
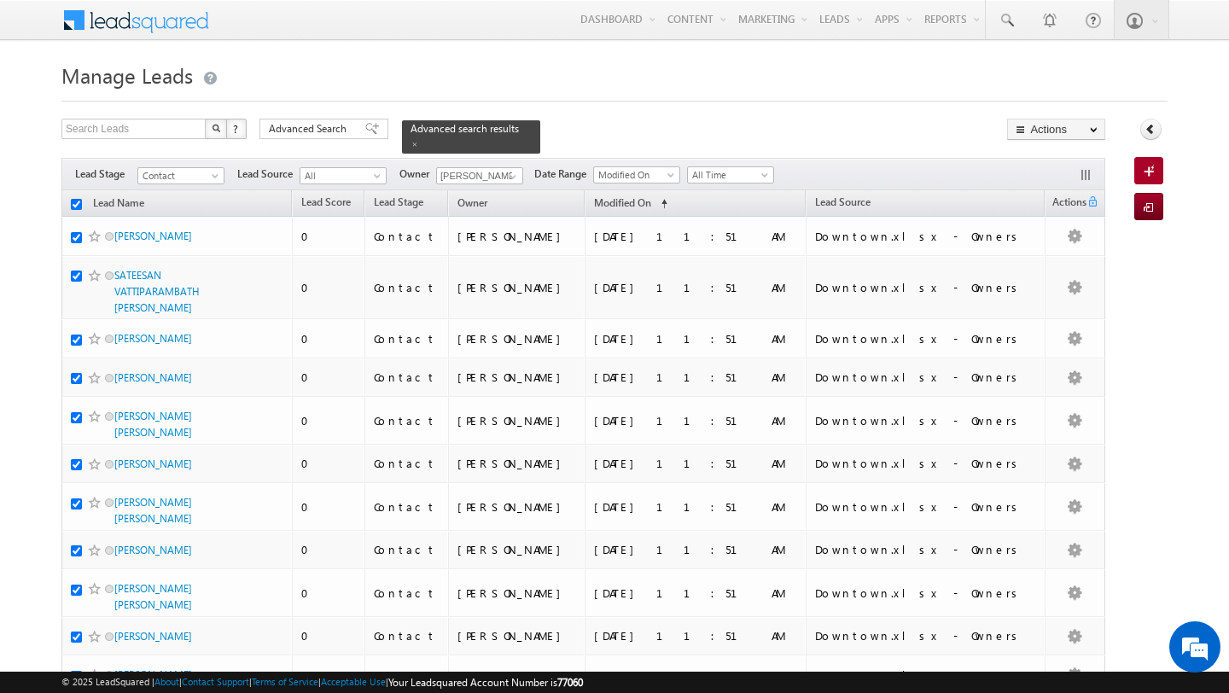
checkbox input "true"
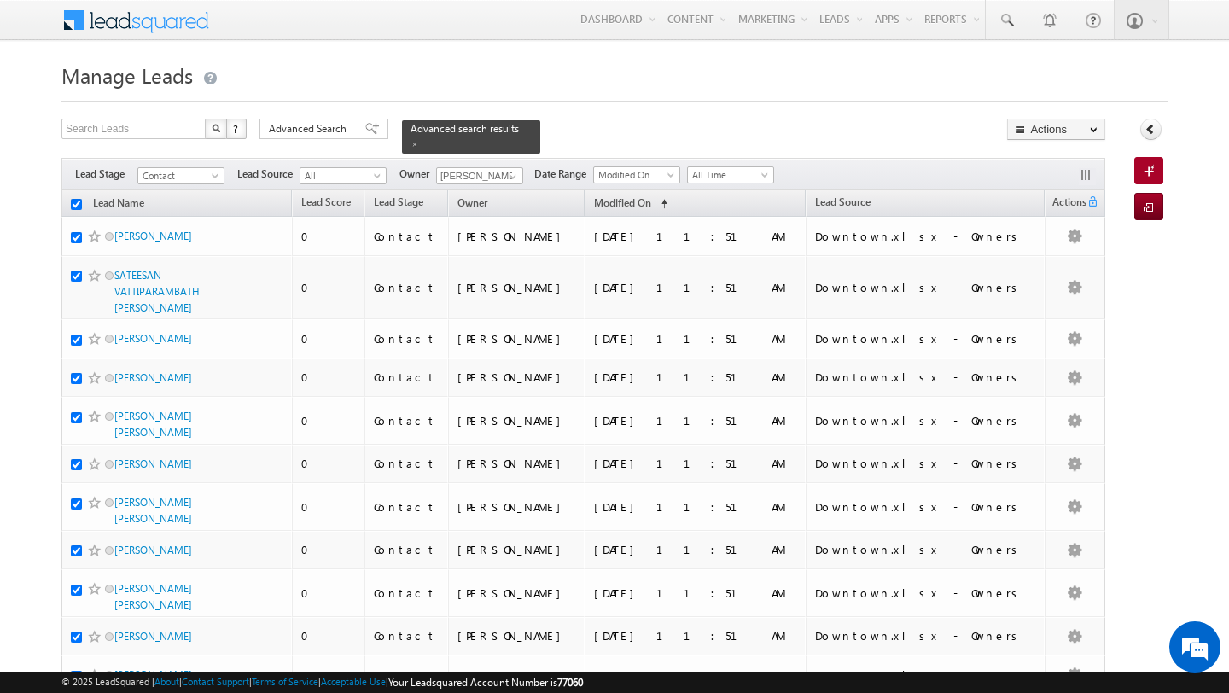
checkbox input "true"
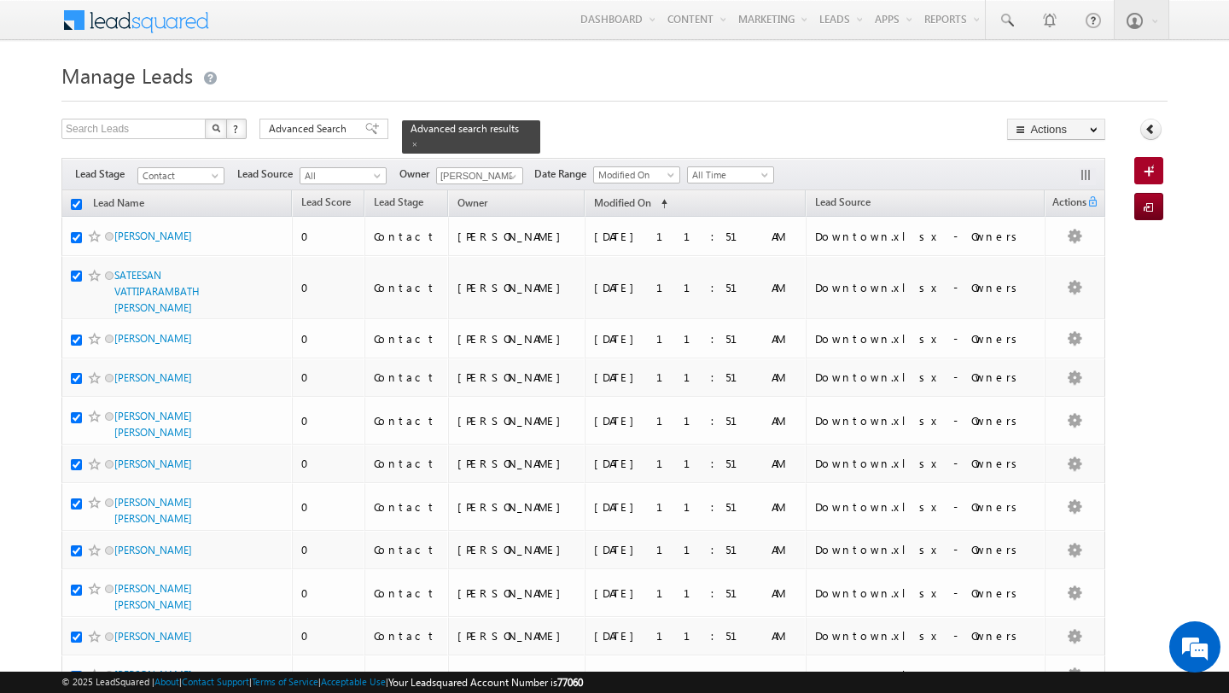
checkbox input "true"
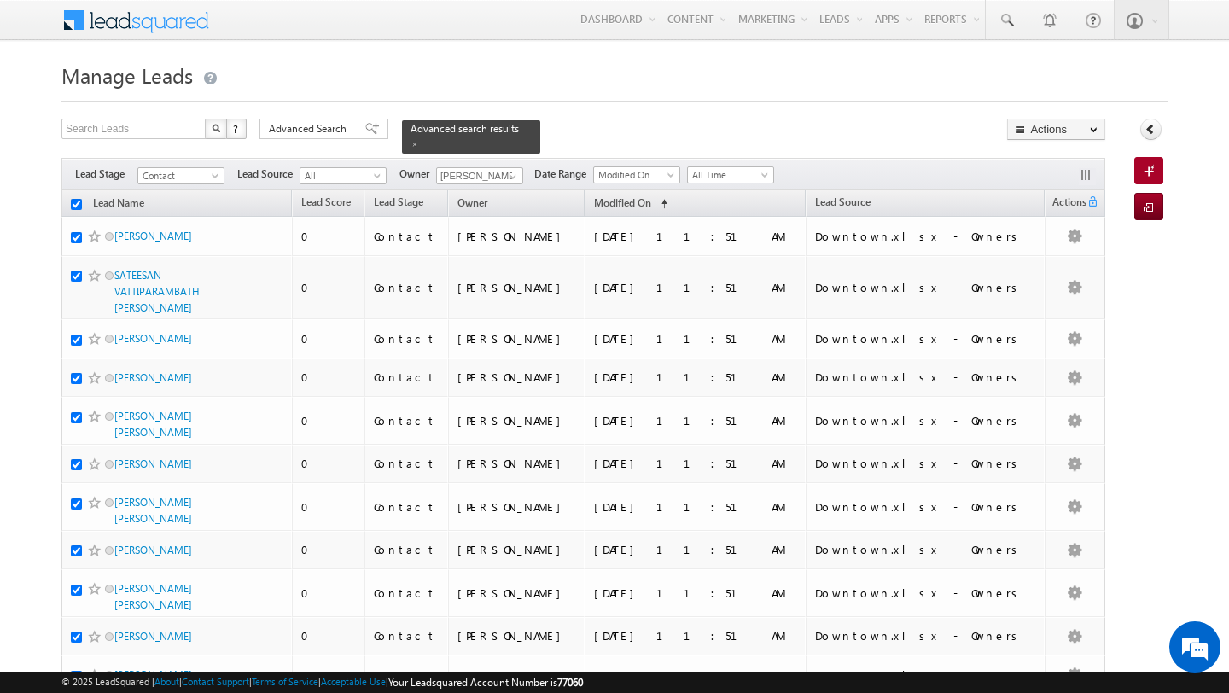
checkbox input "true"
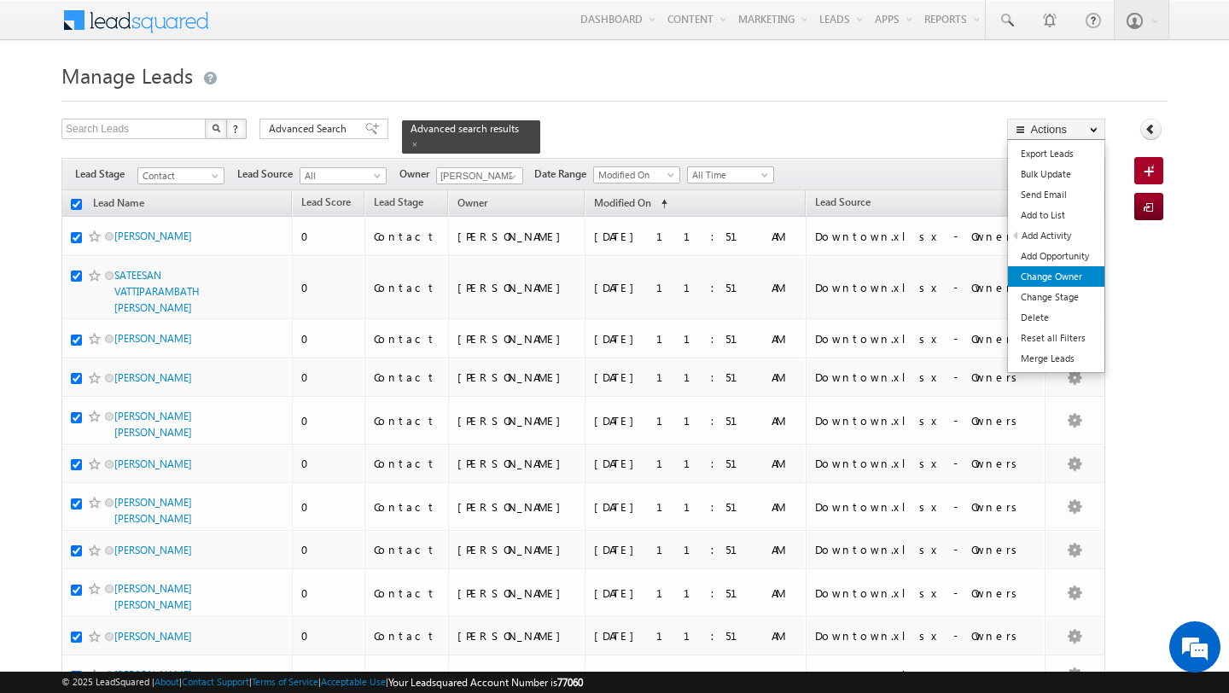
click at [1071, 277] on link "Change Owner" at bounding box center [1056, 276] width 96 height 20
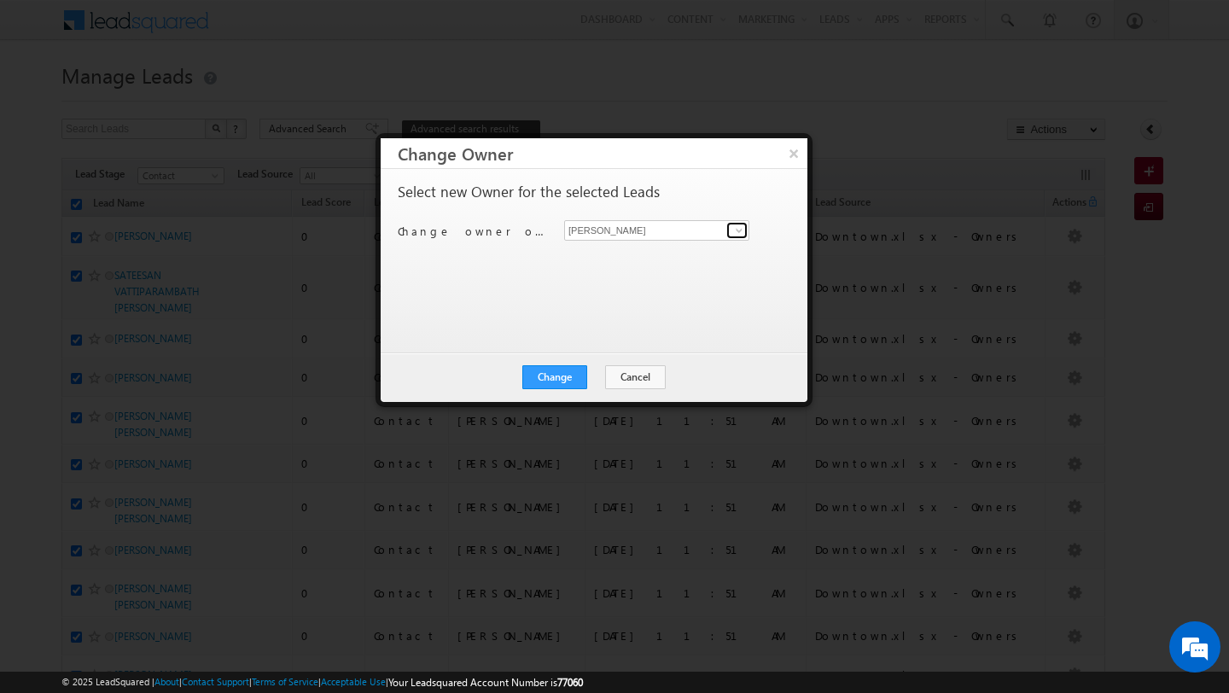
click at [726, 233] on link at bounding box center [736, 230] width 21 height 17
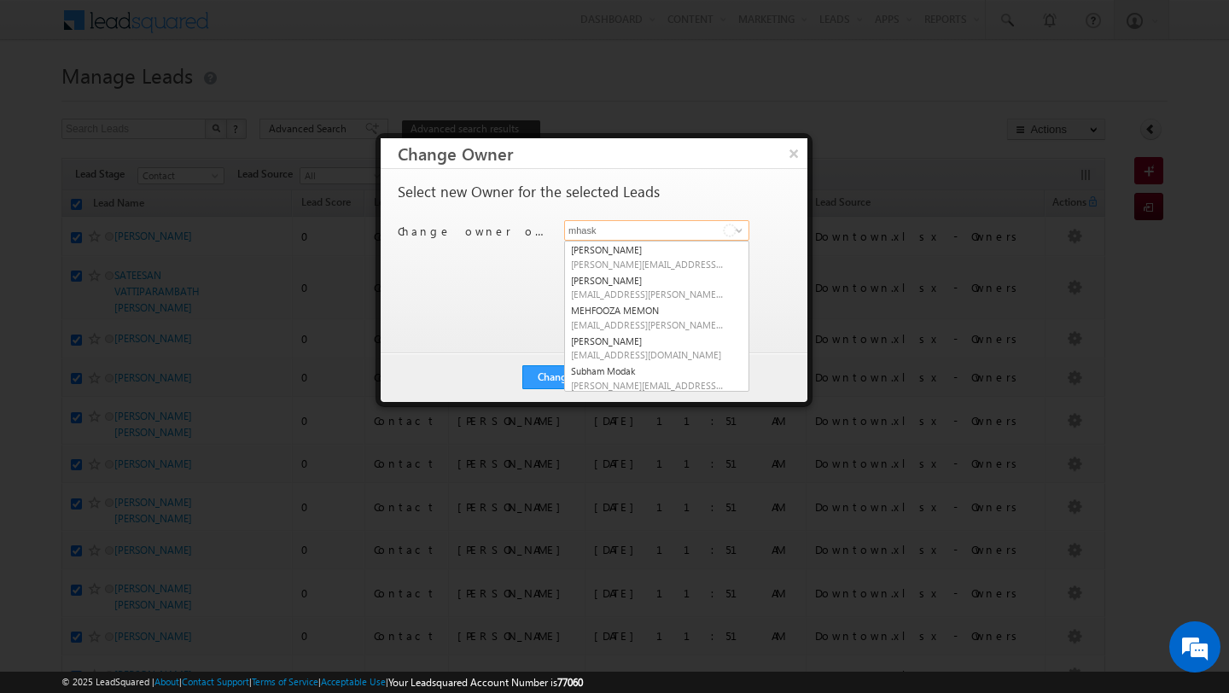
type input "mhaske"
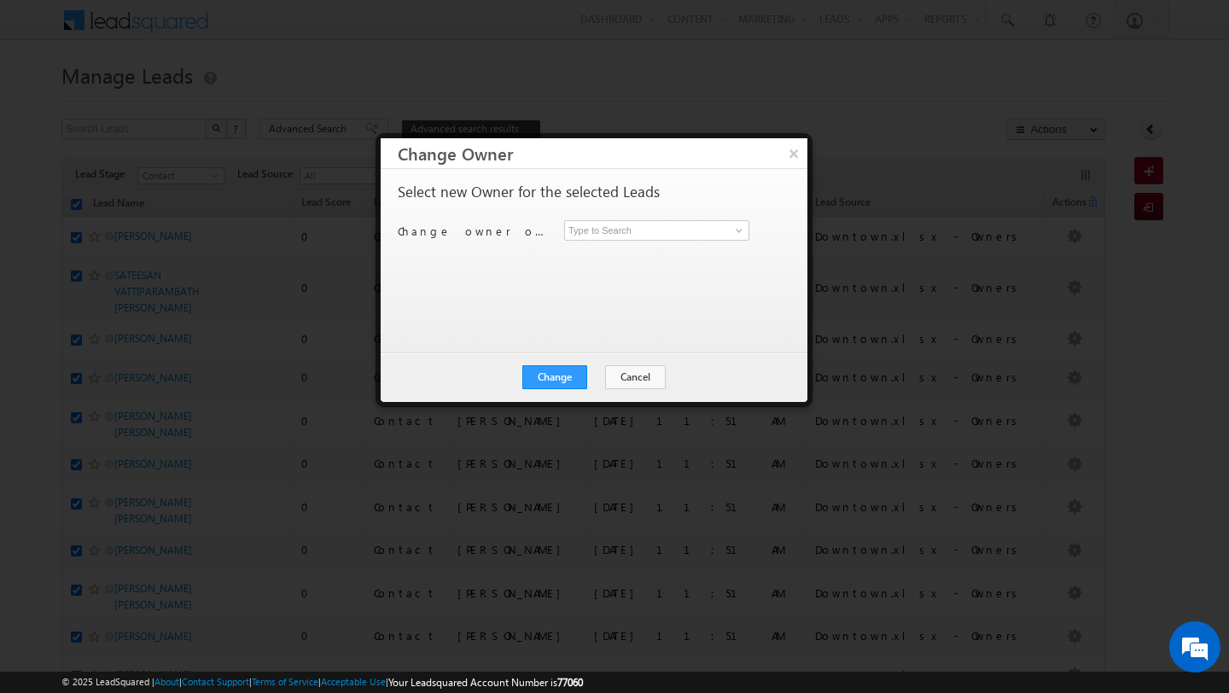
click at [480, 341] on div "Select new Owner for the selected Leads Change owner of 124 leads to Anand Pand…" at bounding box center [594, 261] width 427 height 184
click at [610, 378] on button "Cancel" at bounding box center [635, 377] width 61 height 24
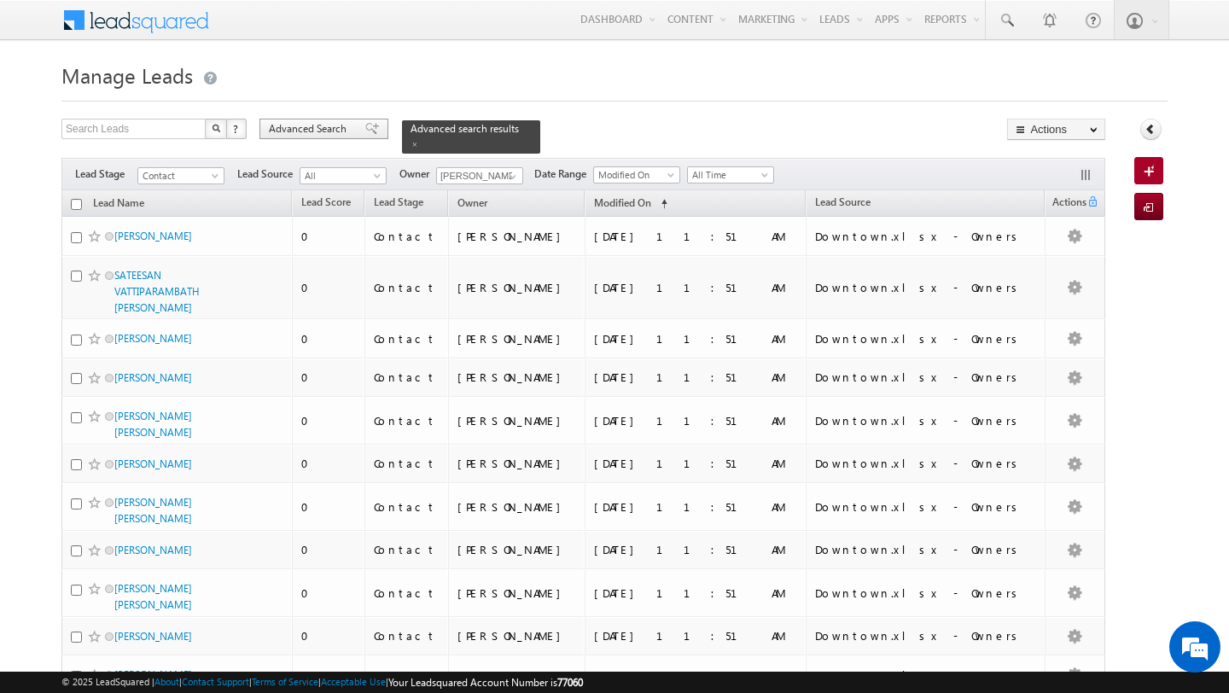
click at [300, 129] on span "Advanced Search" at bounding box center [310, 128] width 83 height 15
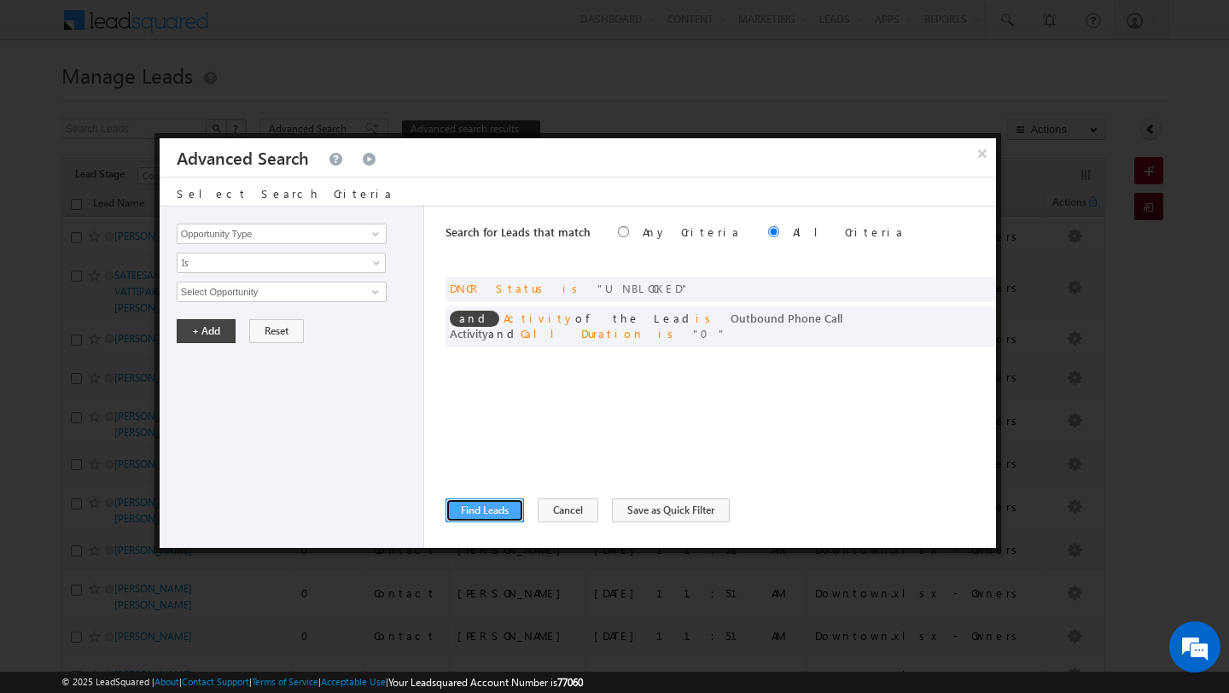
click at [477, 521] on button "Find Leads" at bounding box center [485, 510] width 79 height 24
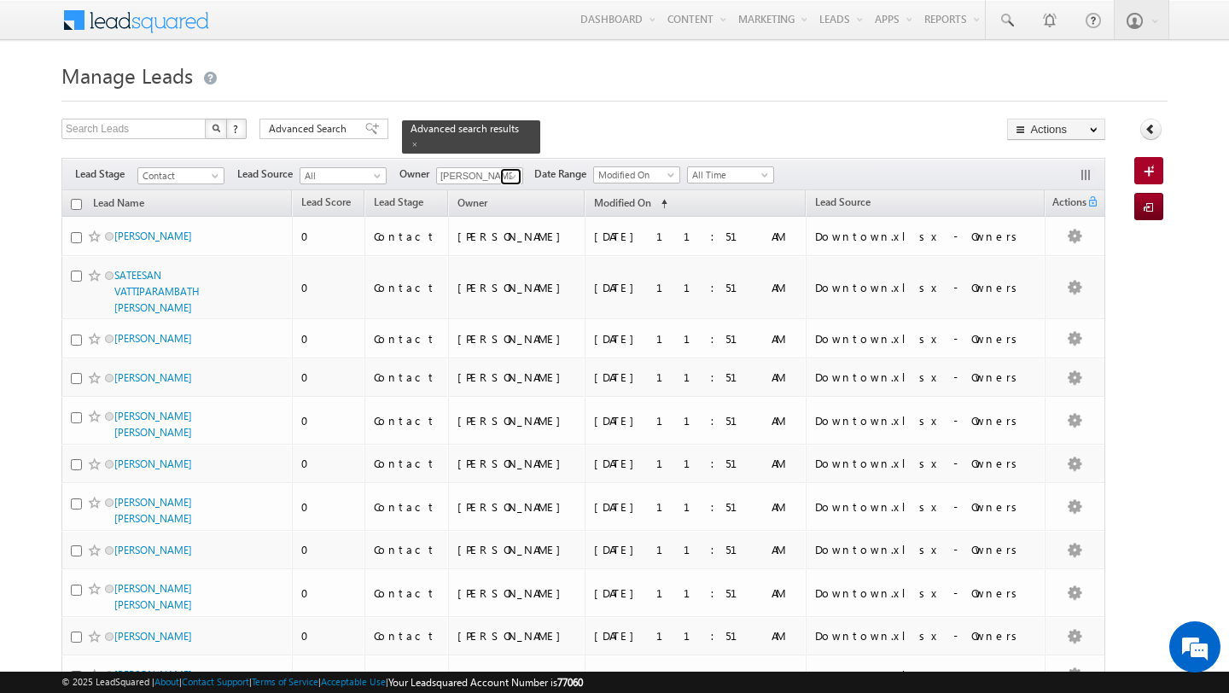
click at [510, 178] on span at bounding box center [513, 177] width 14 height 14
click at [488, 202] on span "[PERSON_NAME][EMAIL_ADDRESS][DOMAIN_NAME]" at bounding box center [520, 207] width 154 height 13
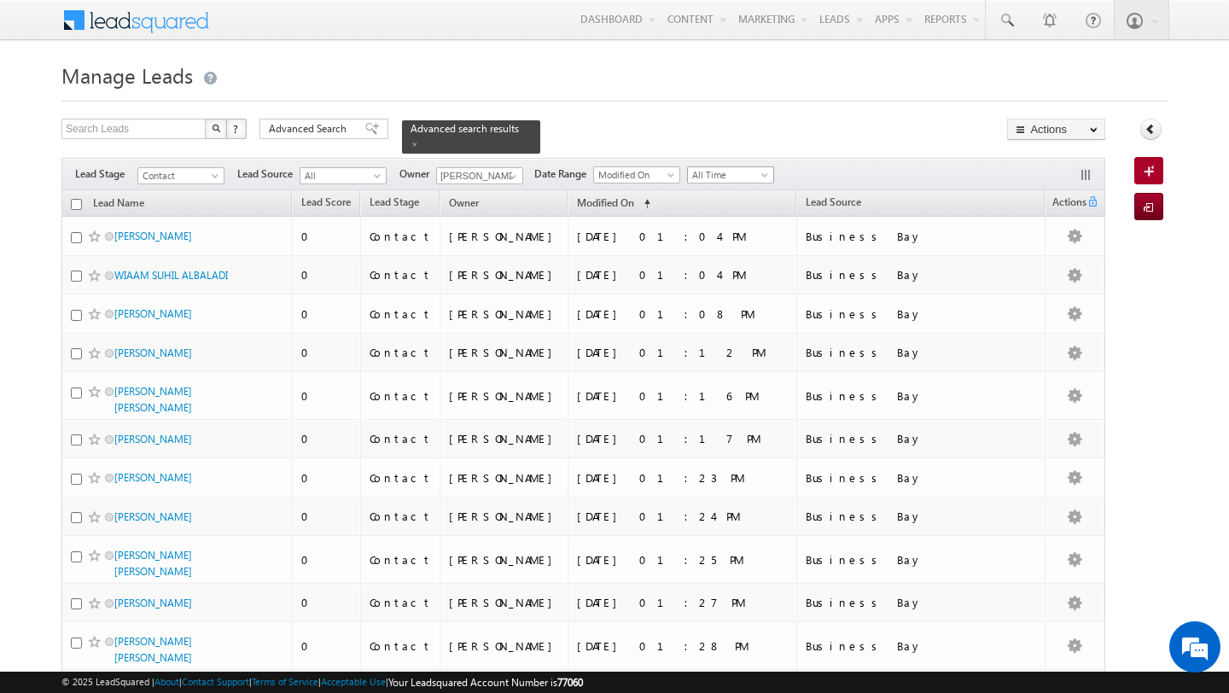
click at [734, 180] on span "All Time" at bounding box center [728, 174] width 81 height 15
click at [728, 245] on link "Today" at bounding box center [725, 247] width 86 height 15
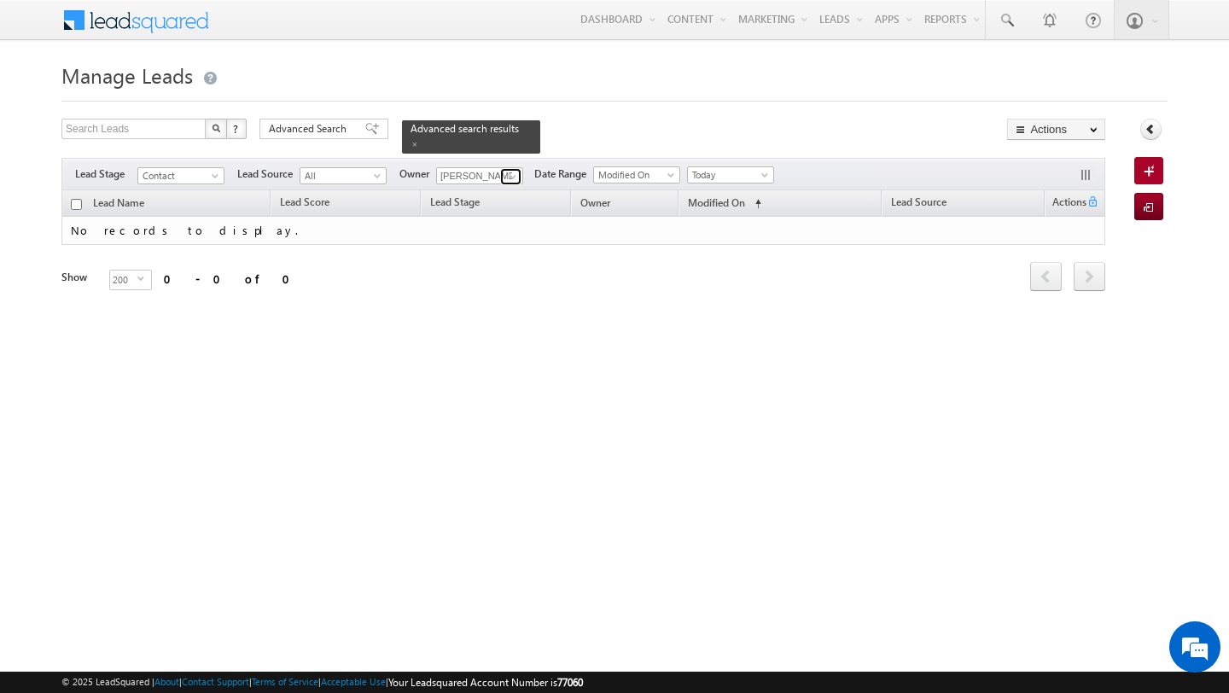
click at [510, 179] on span at bounding box center [513, 177] width 14 height 14
click at [478, 200] on link "Pratyush kuanr pratyush.kuanr@indglobal.ae" at bounding box center [521, 200] width 171 height 32
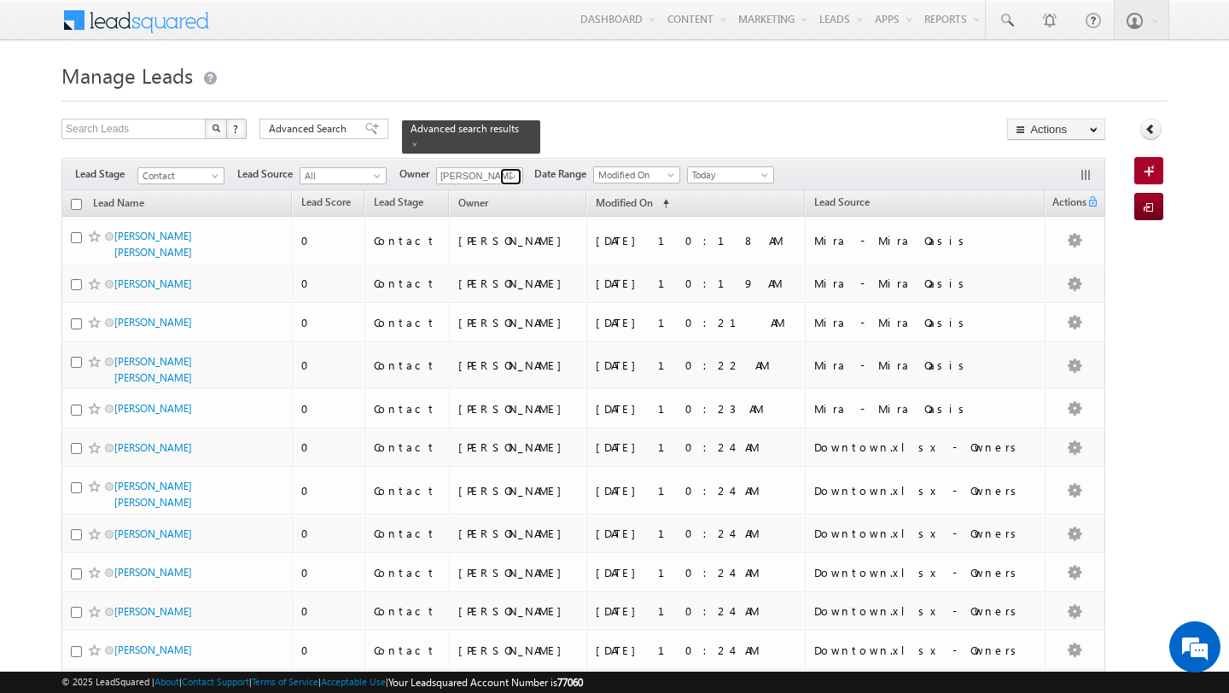
click at [515, 178] on span at bounding box center [513, 177] width 14 height 14
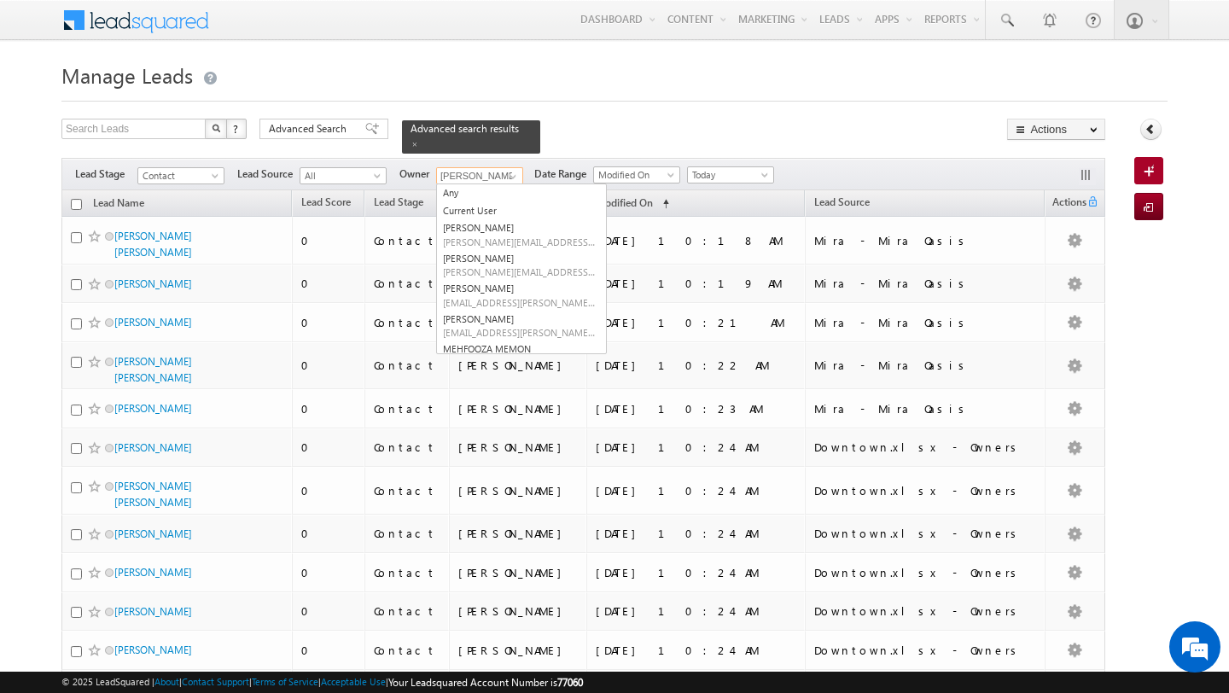
type input "s"
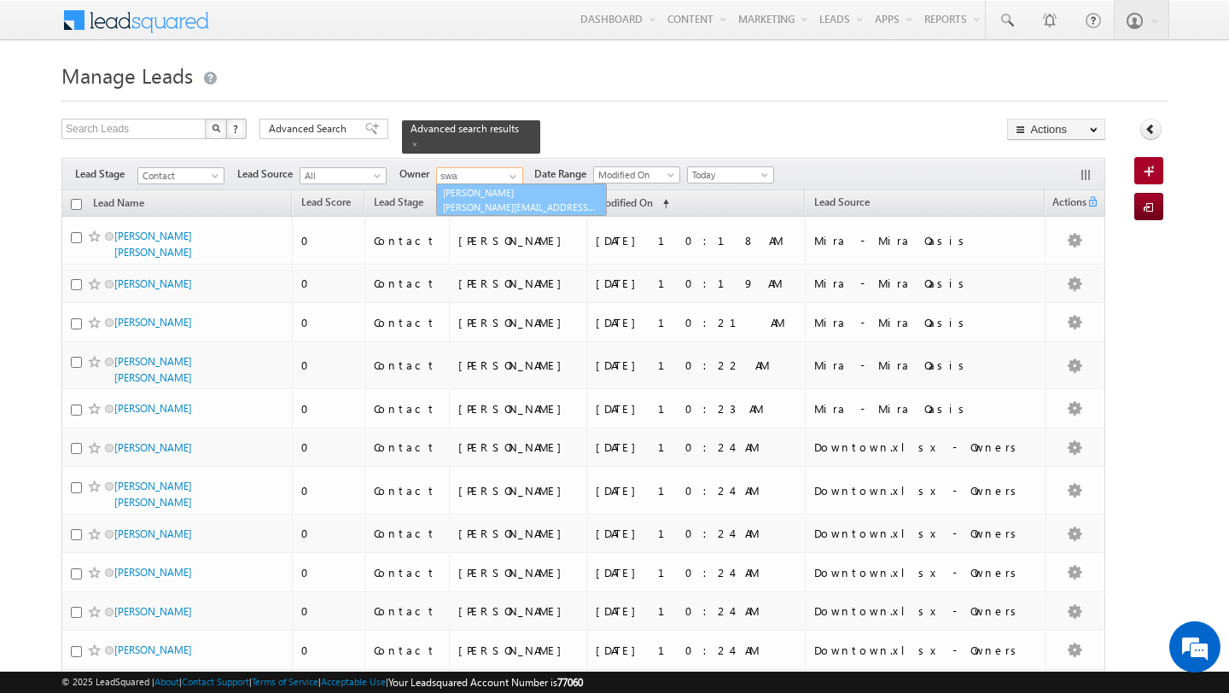
click at [495, 197] on link "Swarup Chandradas swarup.chandradas@indglobal.ae" at bounding box center [521, 200] width 171 height 32
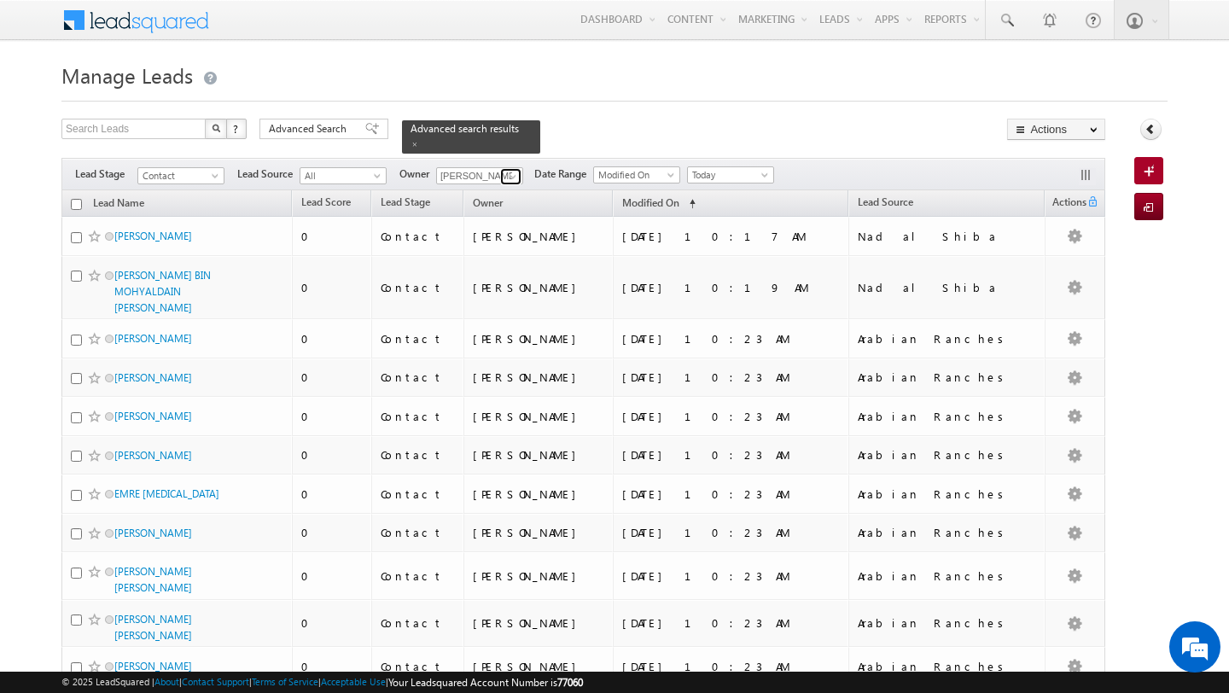
click at [510, 178] on span at bounding box center [513, 177] width 14 height 14
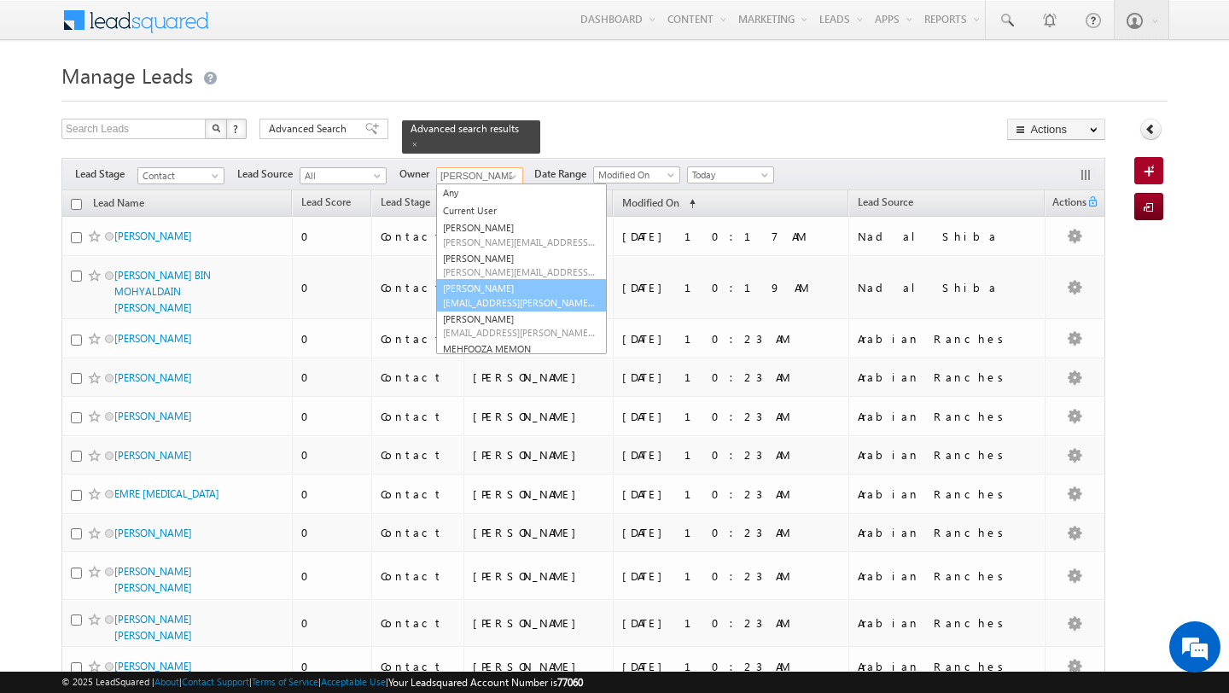
click at [472, 288] on link "Disha Chouhan disha.chouhan@indglobal.ae" at bounding box center [521, 295] width 171 height 32
type input "Disha Chouhan"
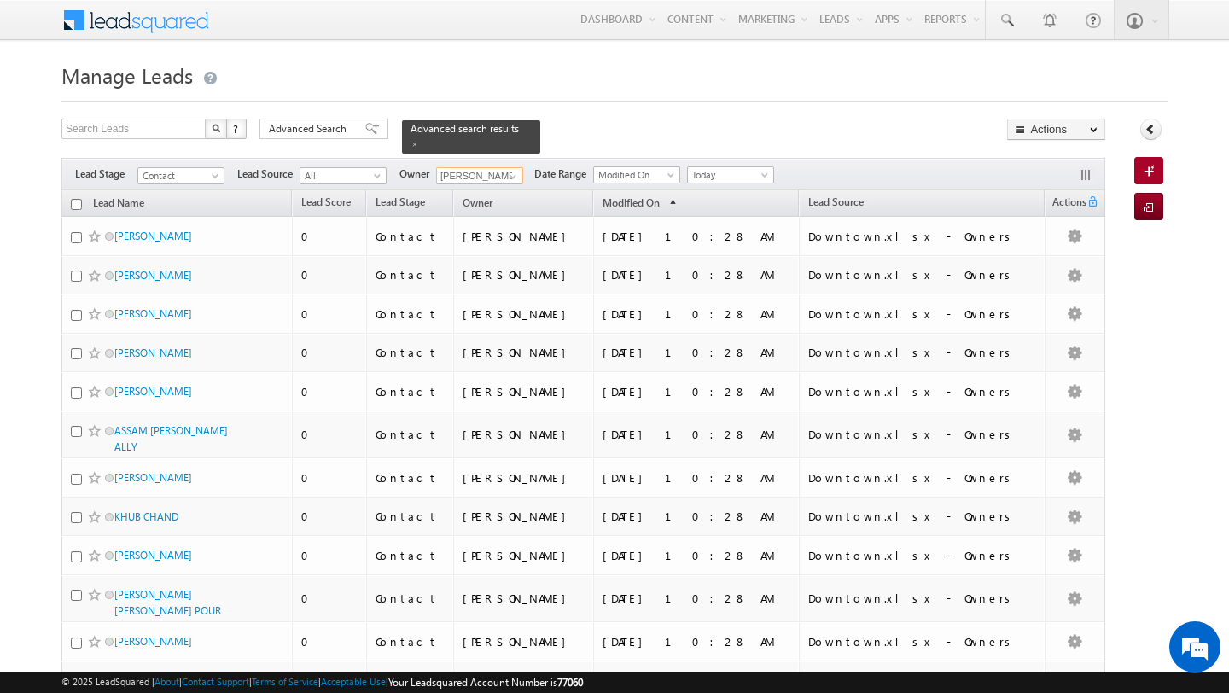
click at [78, 205] on input "checkbox" at bounding box center [76, 204] width 11 height 11
checkbox input "true"
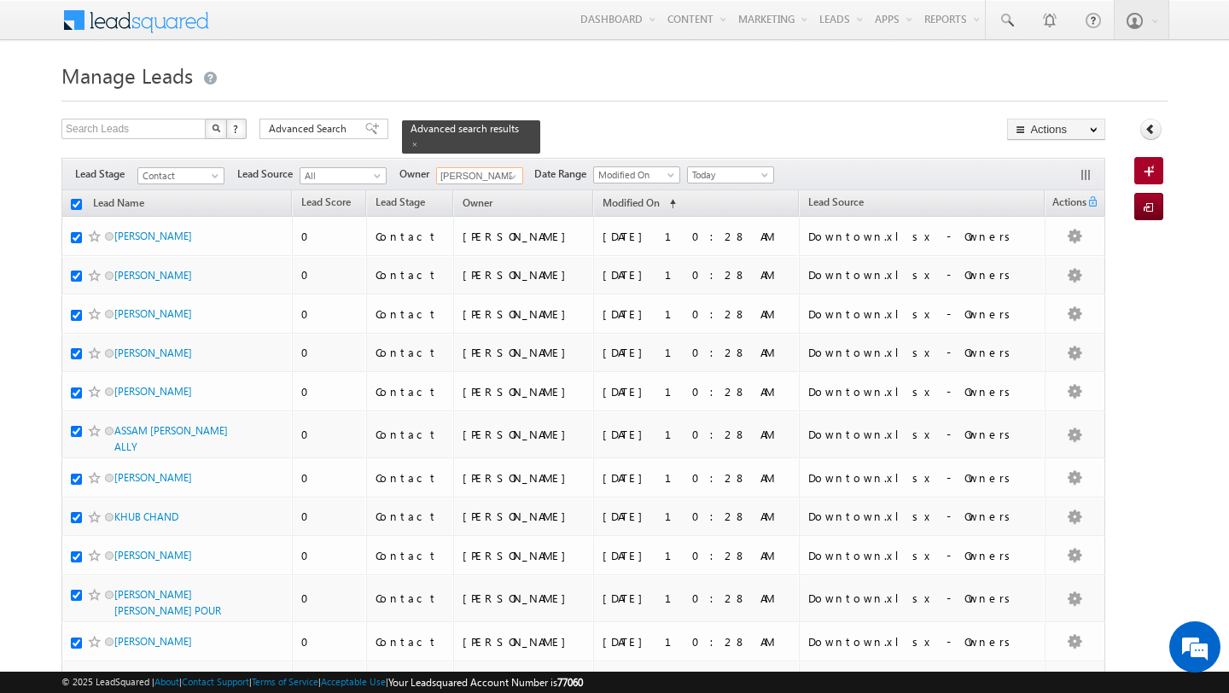
checkbox input "true"
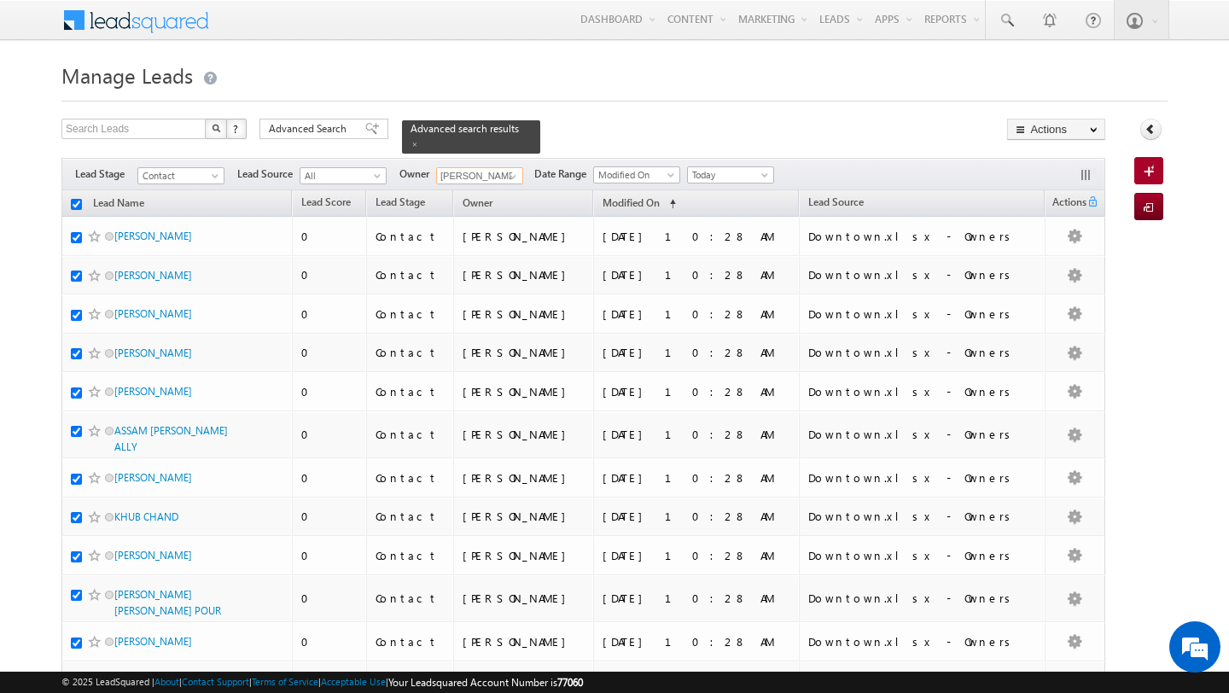
checkbox input "true"
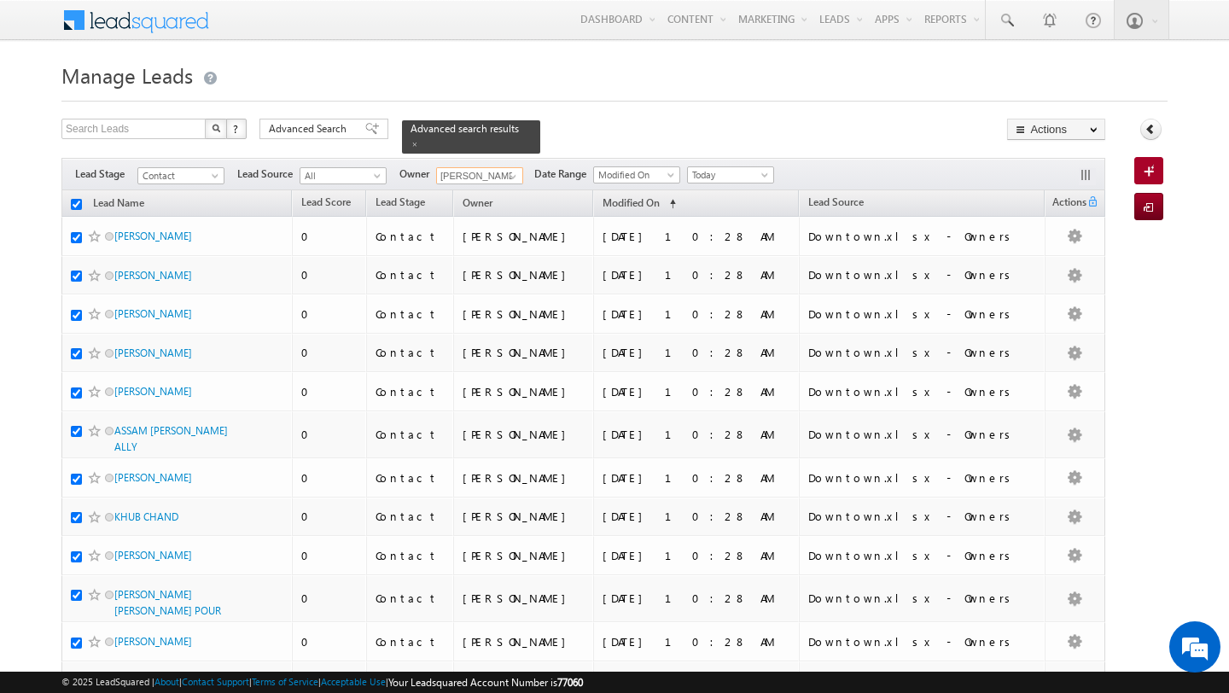
checkbox input "true"
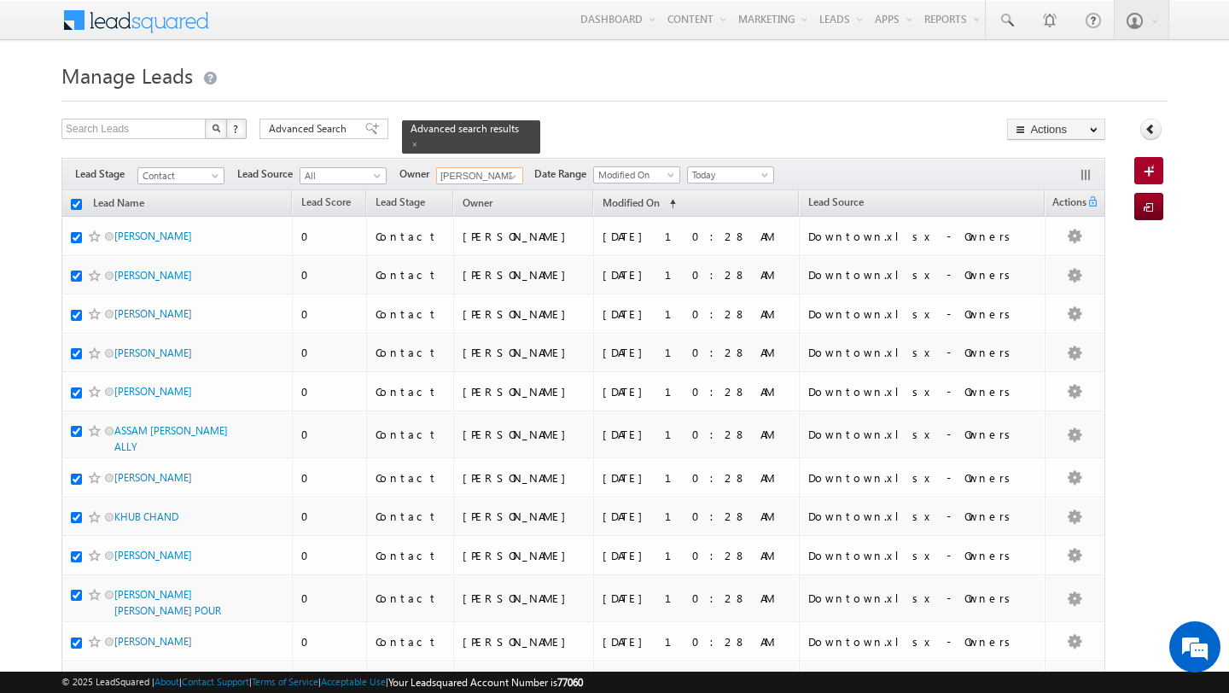
checkbox input "true"
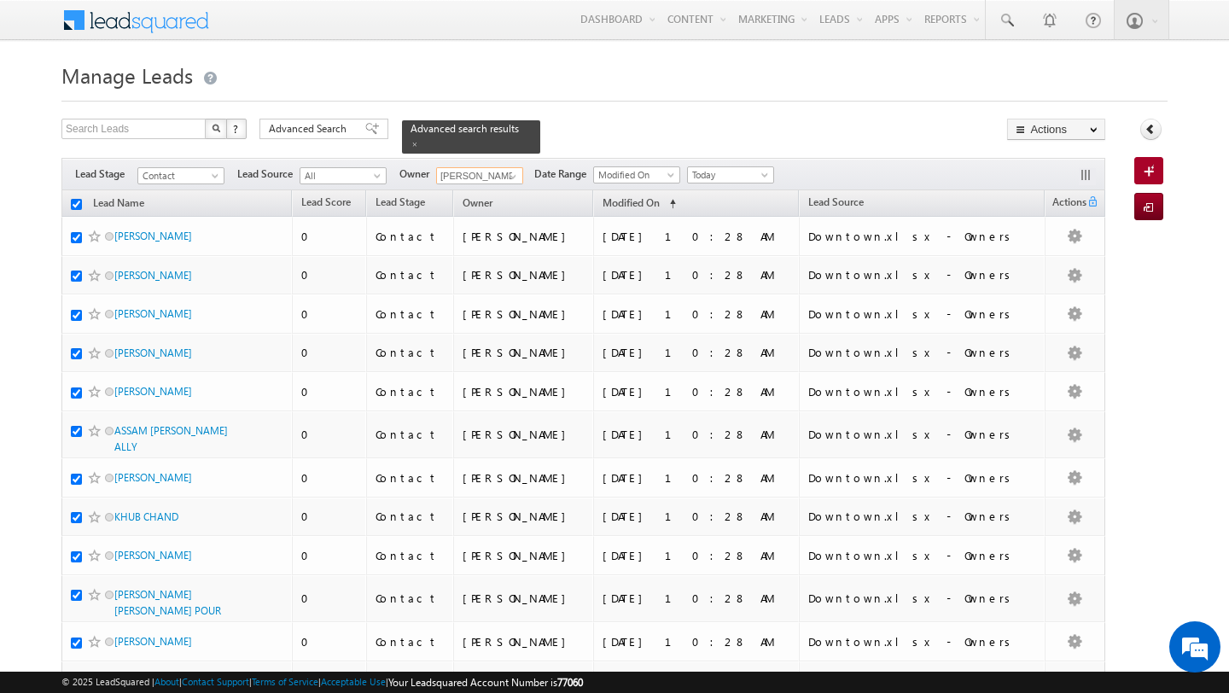
checkbox input "true"
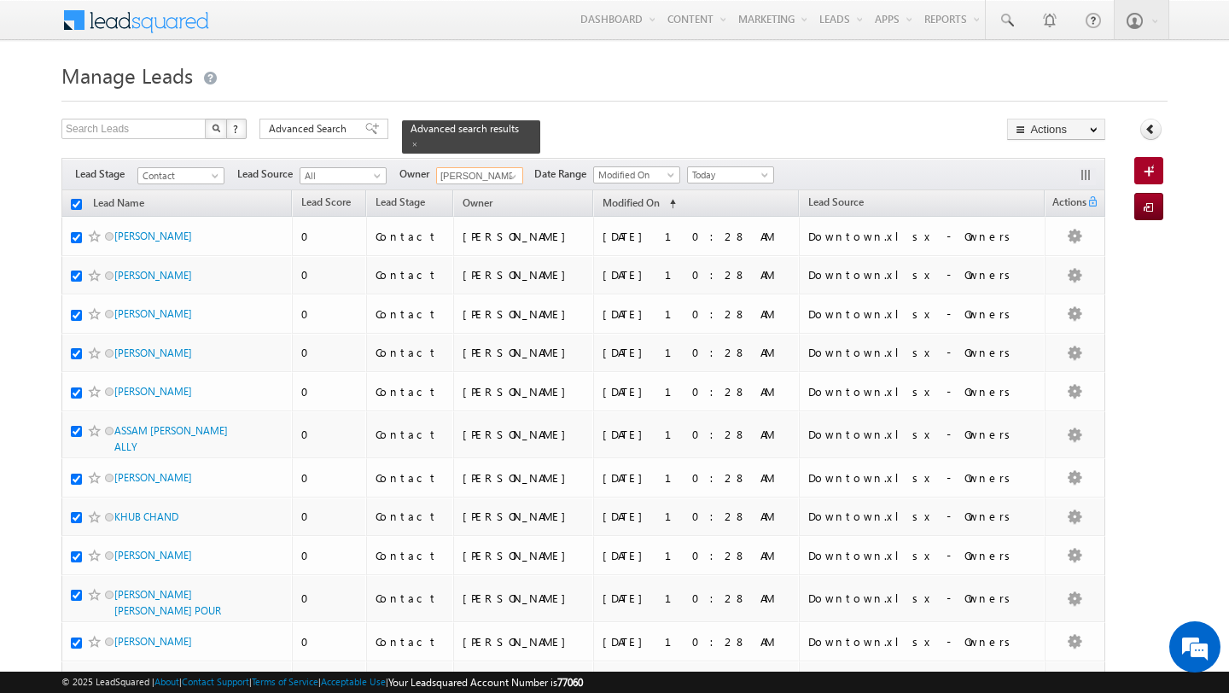
checkbox input "true"
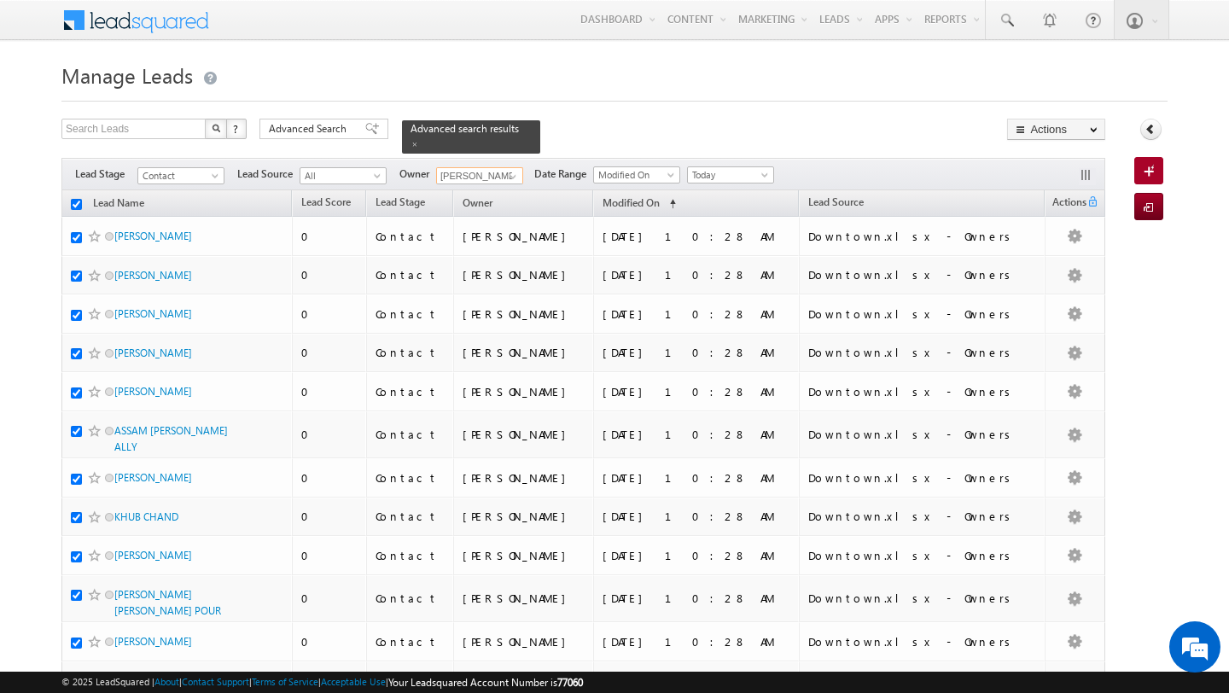
checkbox input "true"
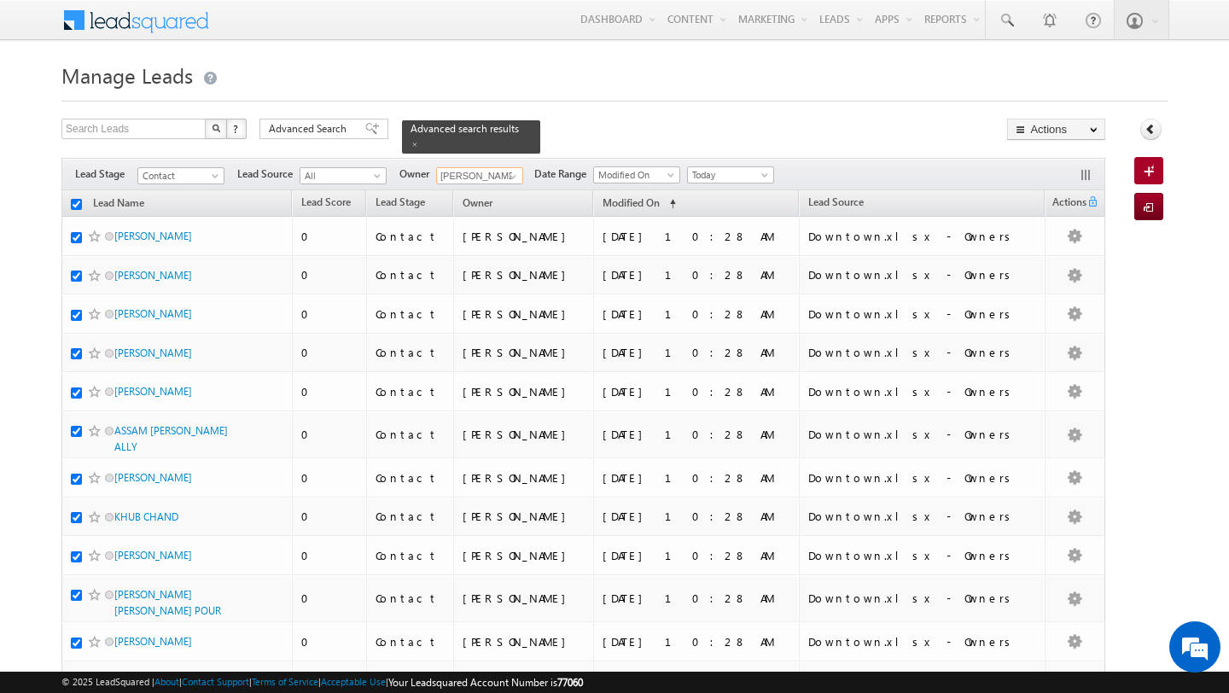
checkbox input "true"
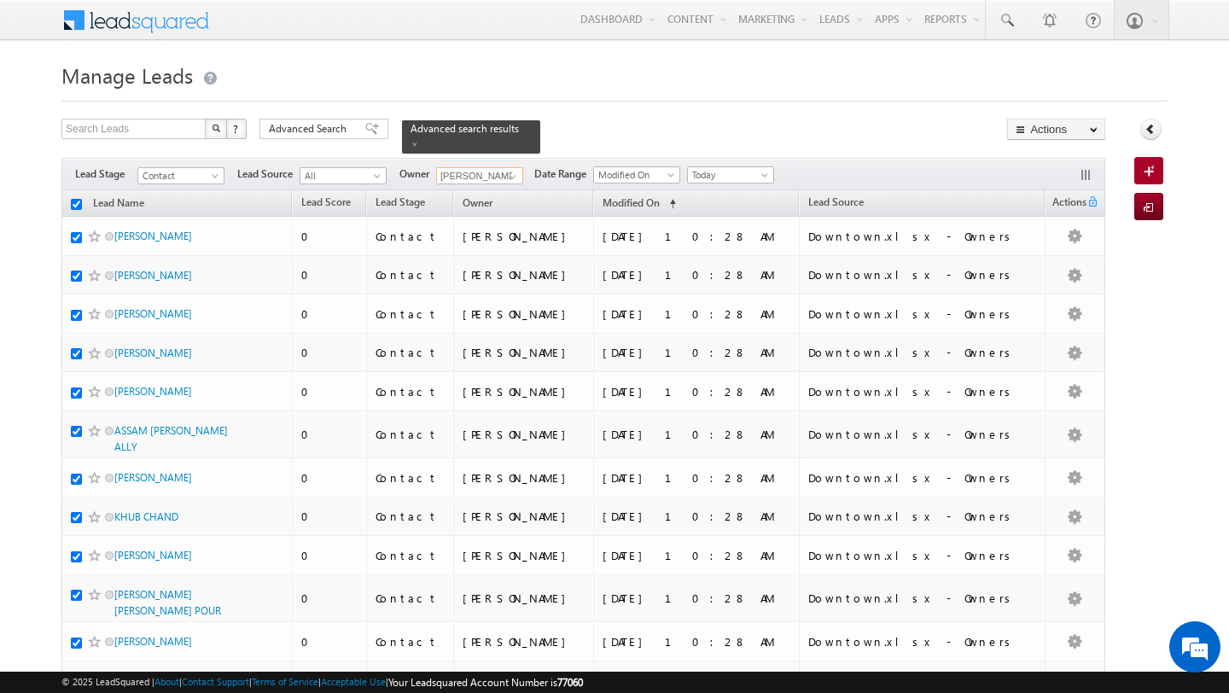
checkbox input "true"
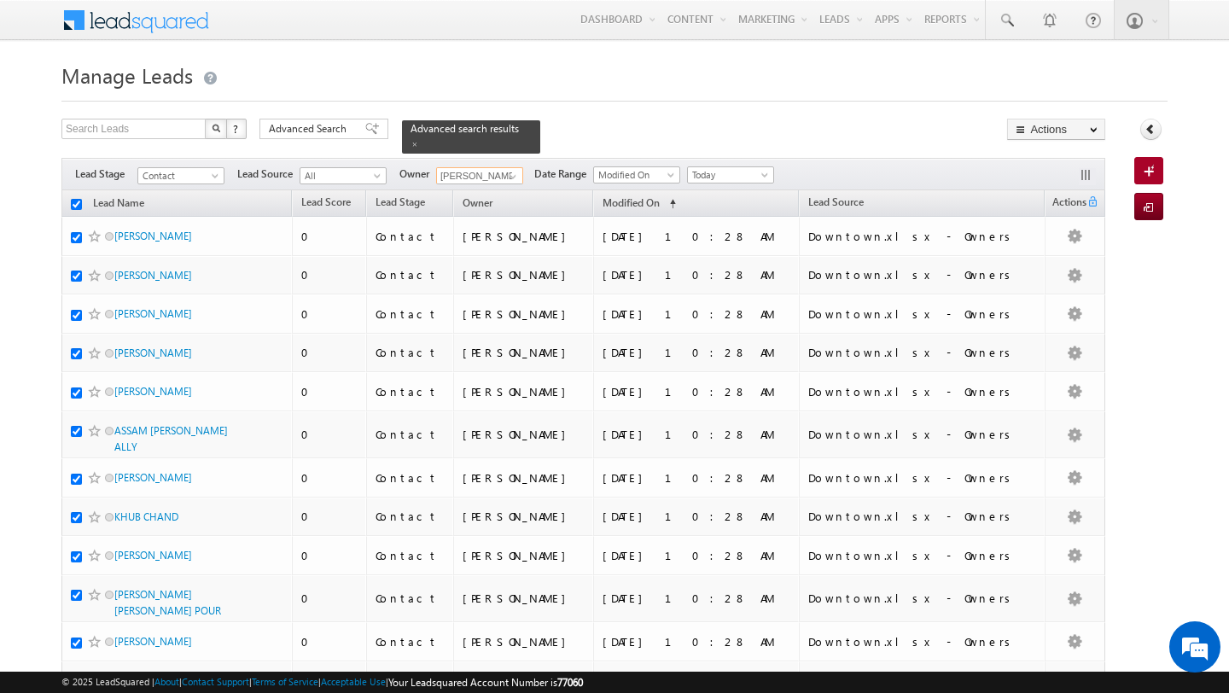
checkbox input "true"
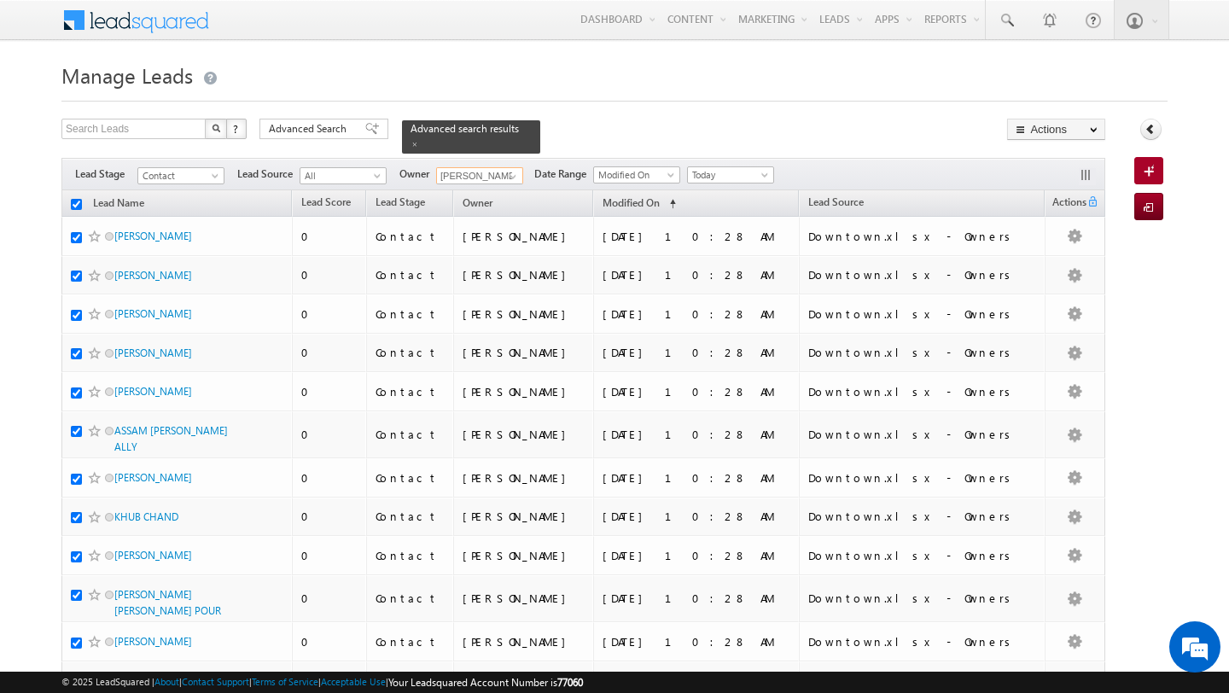
checkbox input "true"
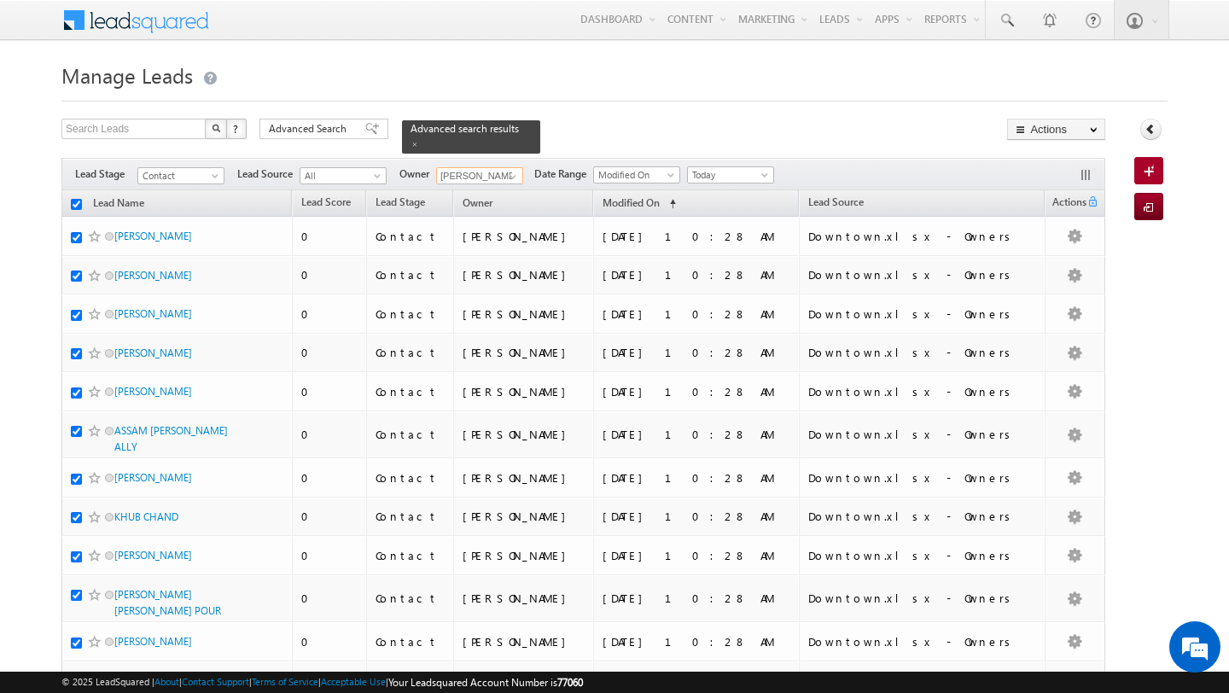
checkbox input "true"
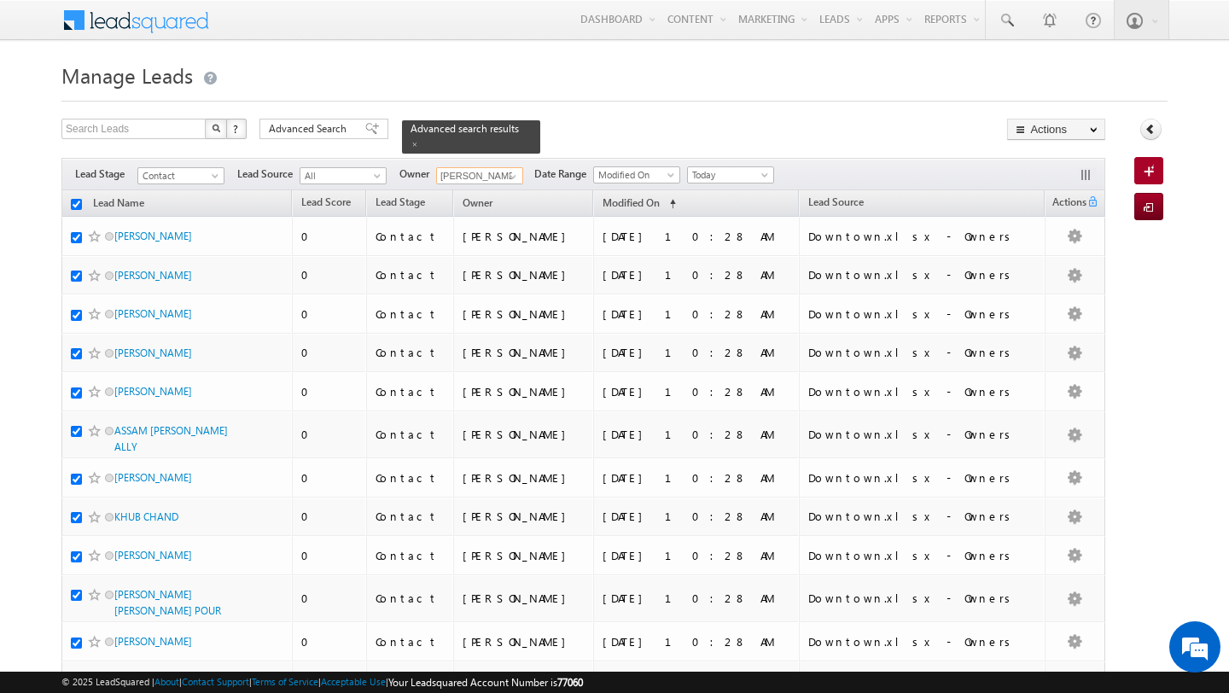
checkbox input "true"
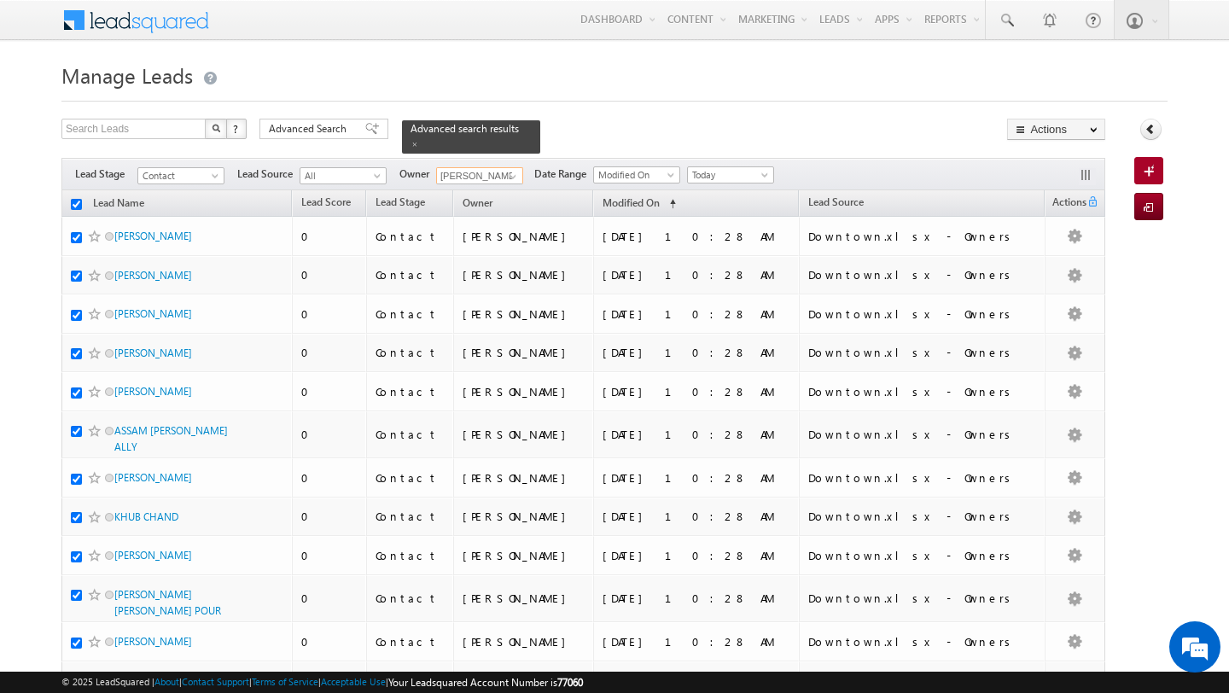
checkbox input "true"
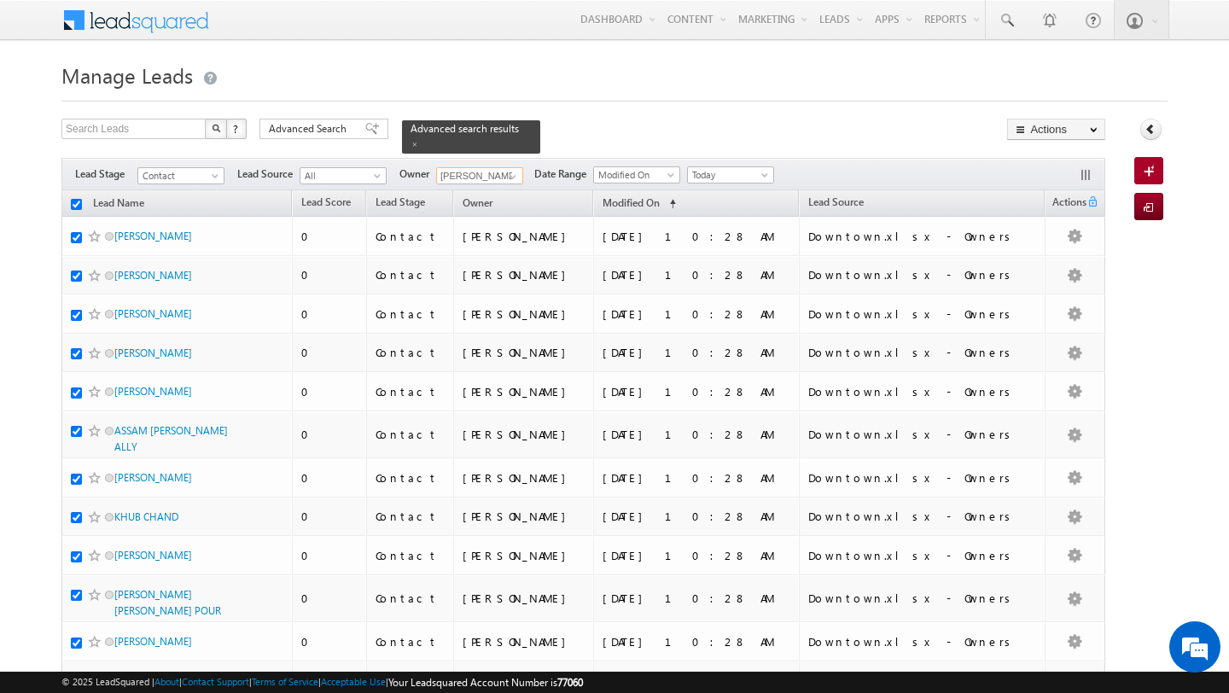
checkbox input "true"
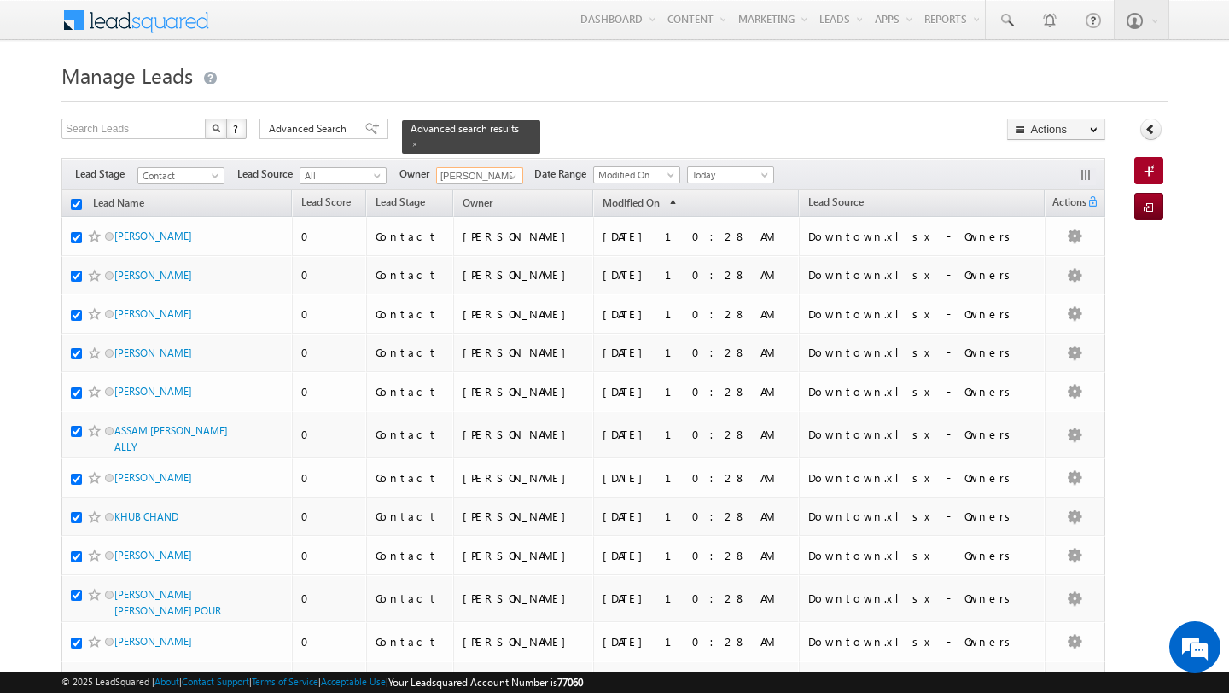
checkbox input "true"
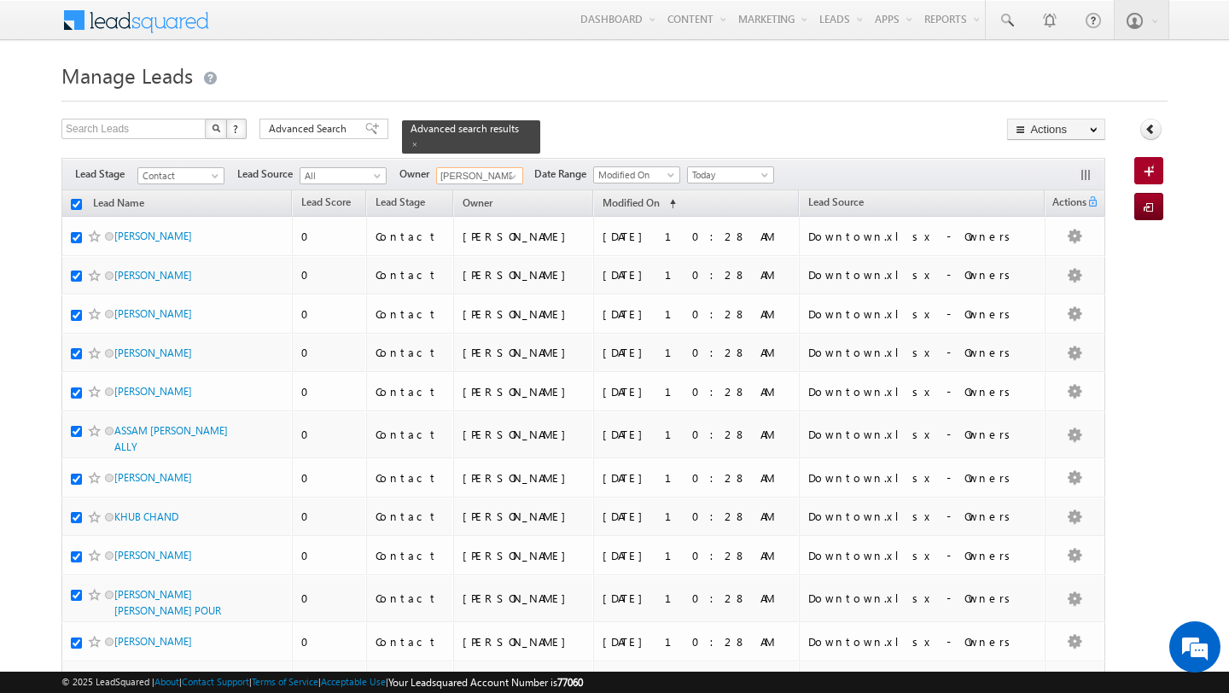
checkbox input "true"
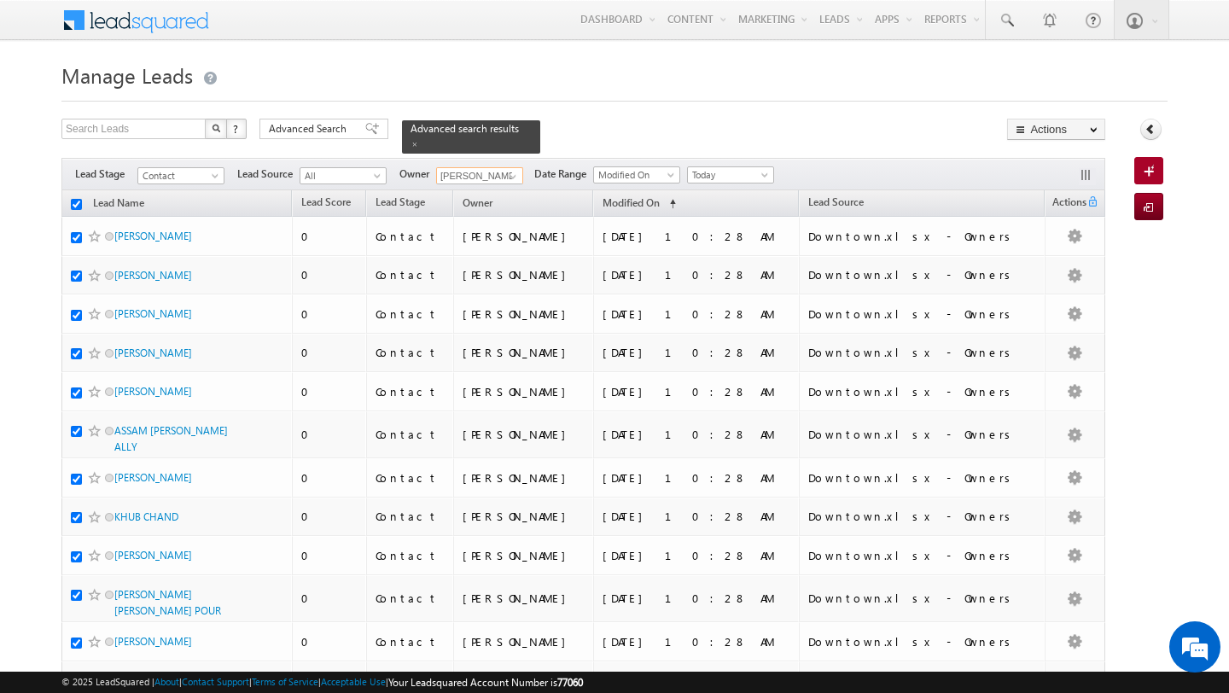
checkbox input "true"
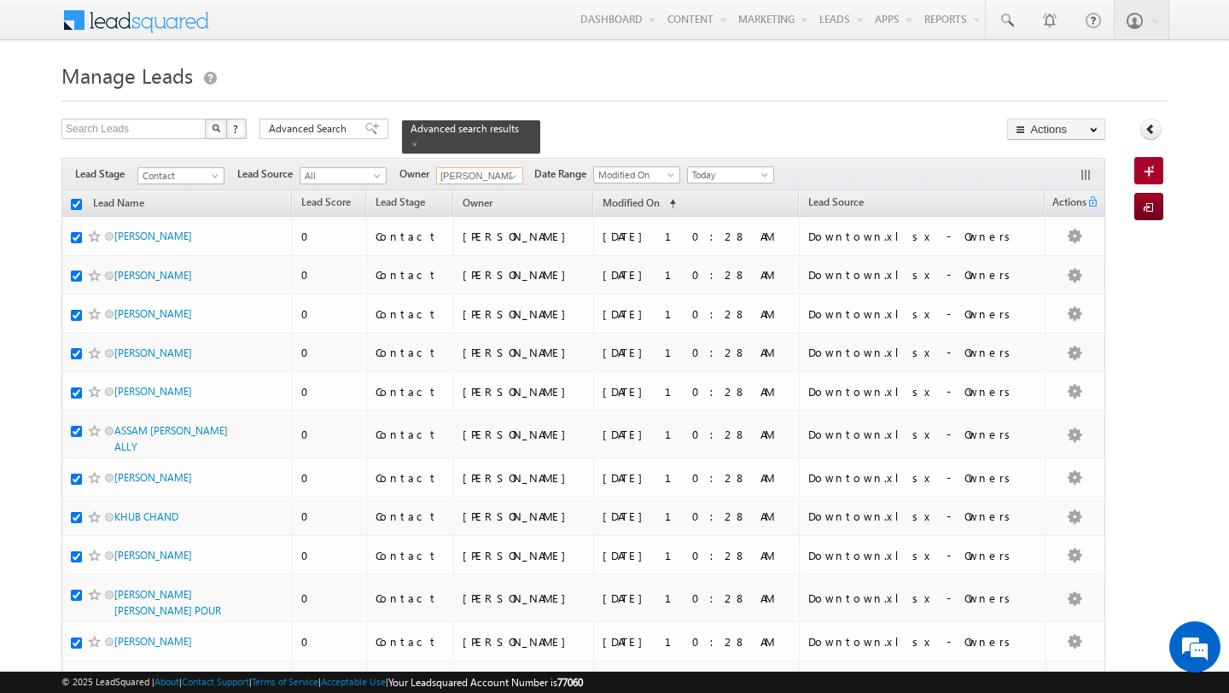
checkbox input "true"
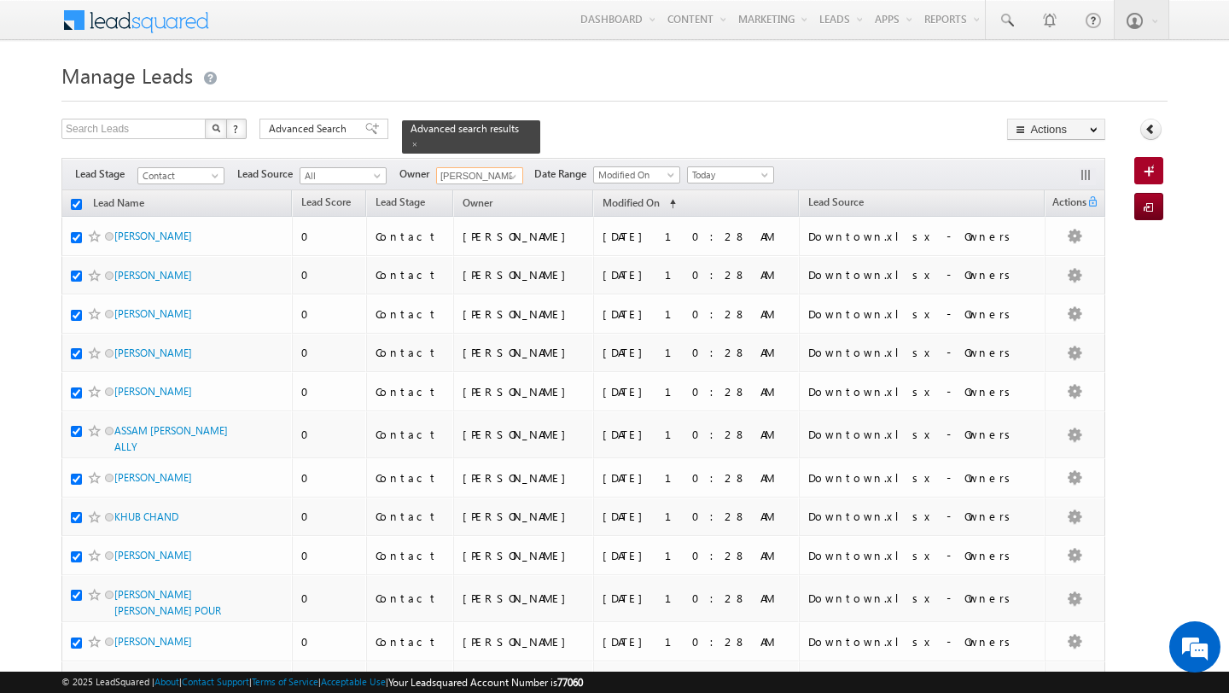
checkbox input "true"
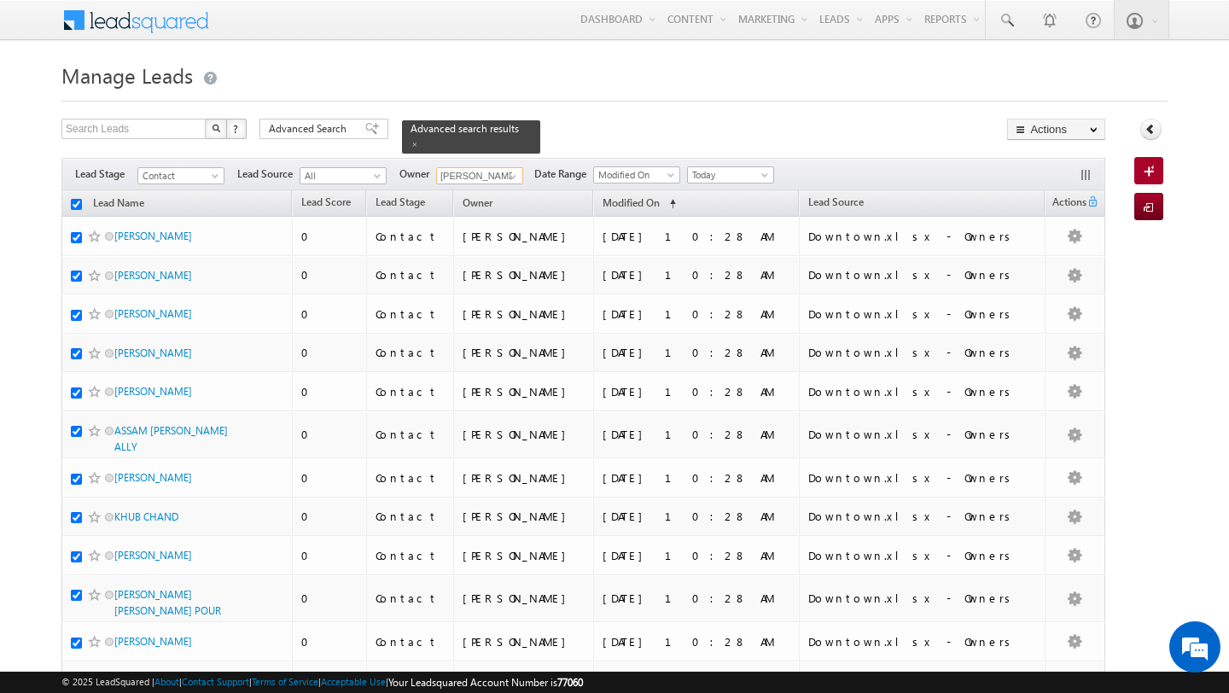
checkbox input "true"
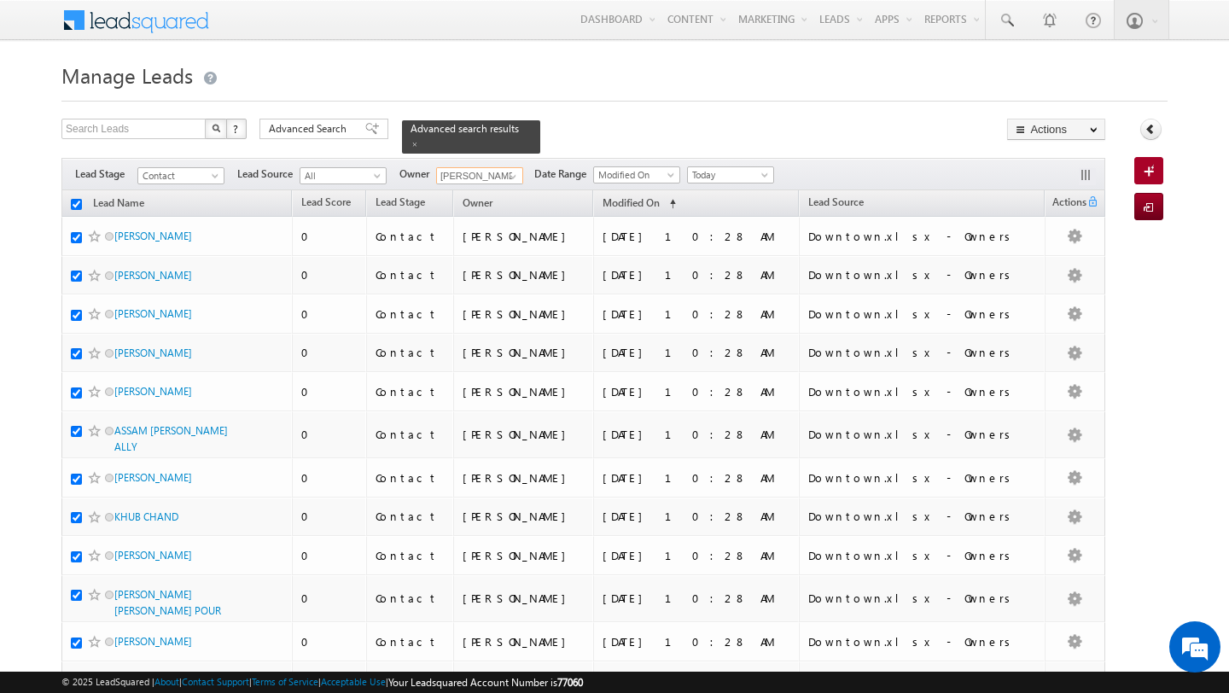
checkbox input "true"
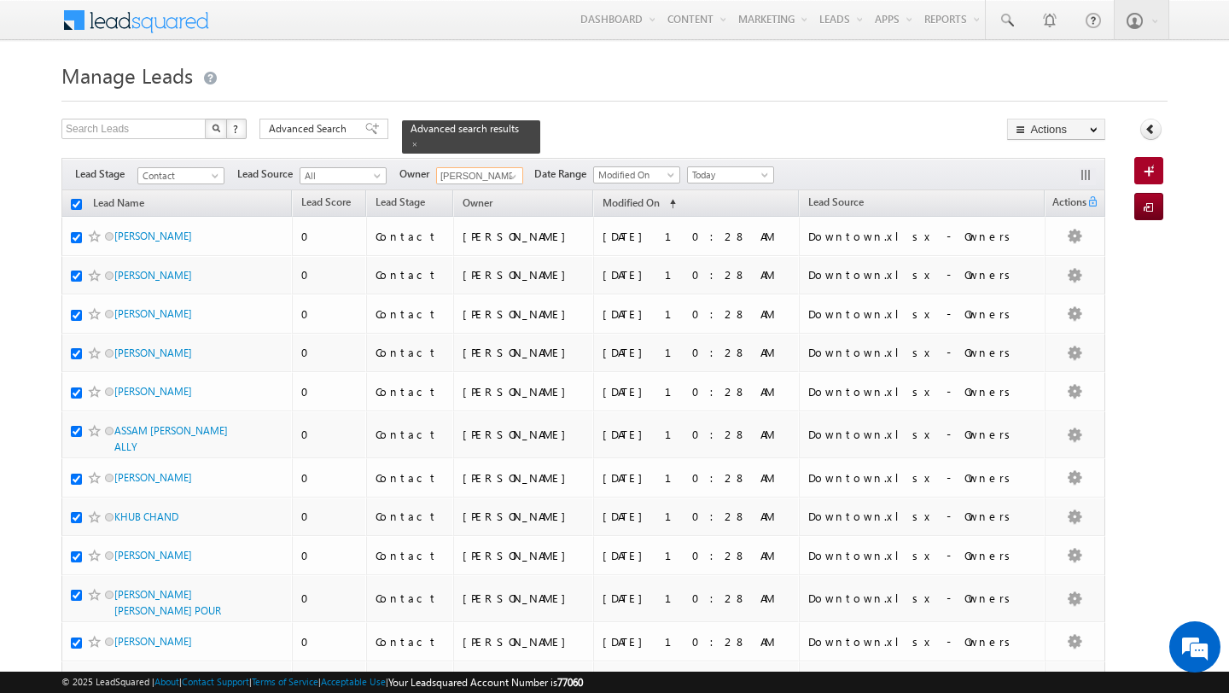
checkbox input "true"
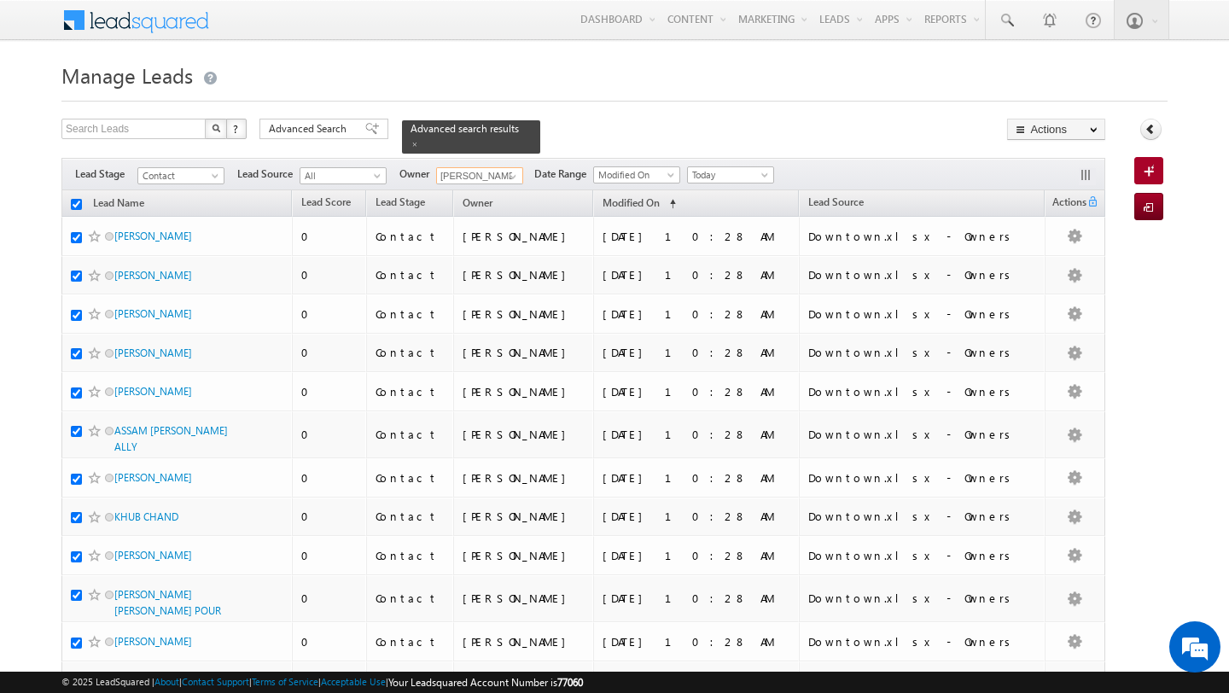
checkbox input "true"
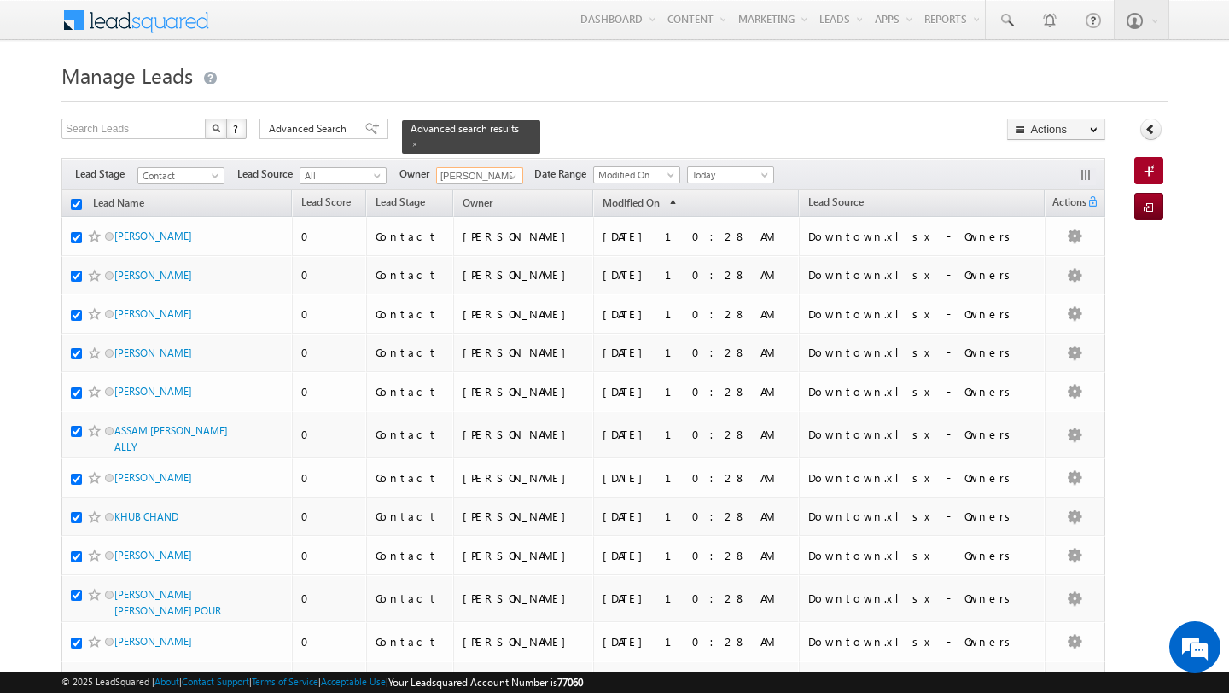
checkbox input "true"
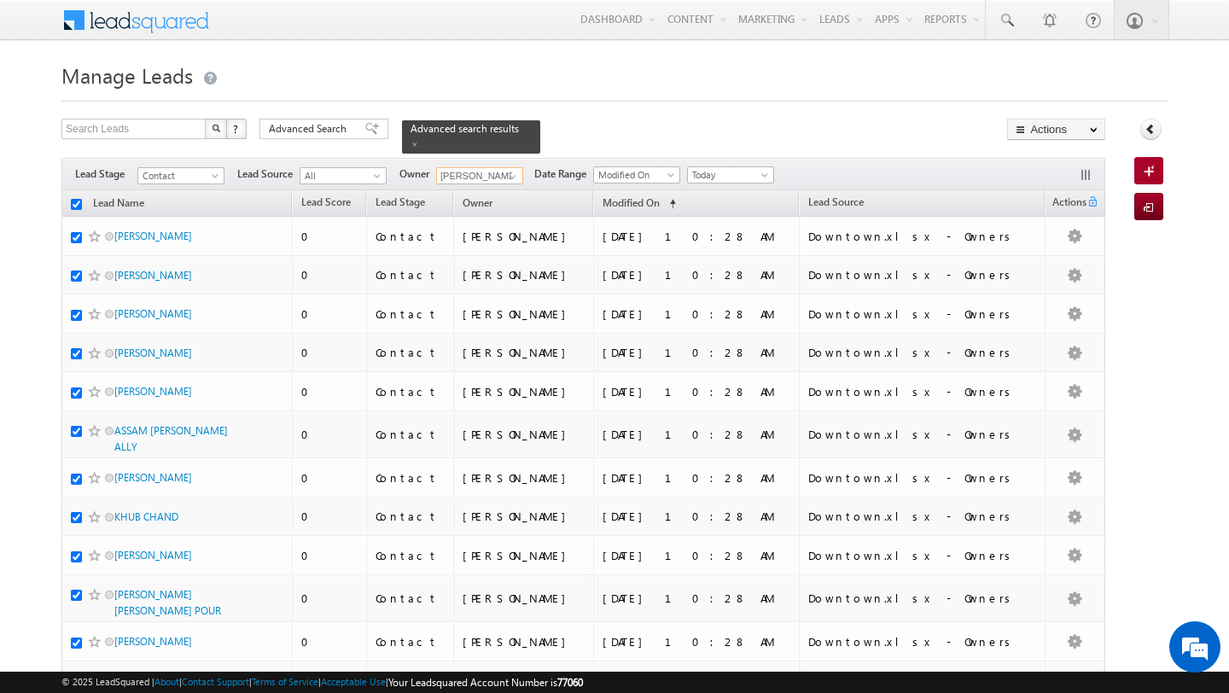
checkbox input "true"
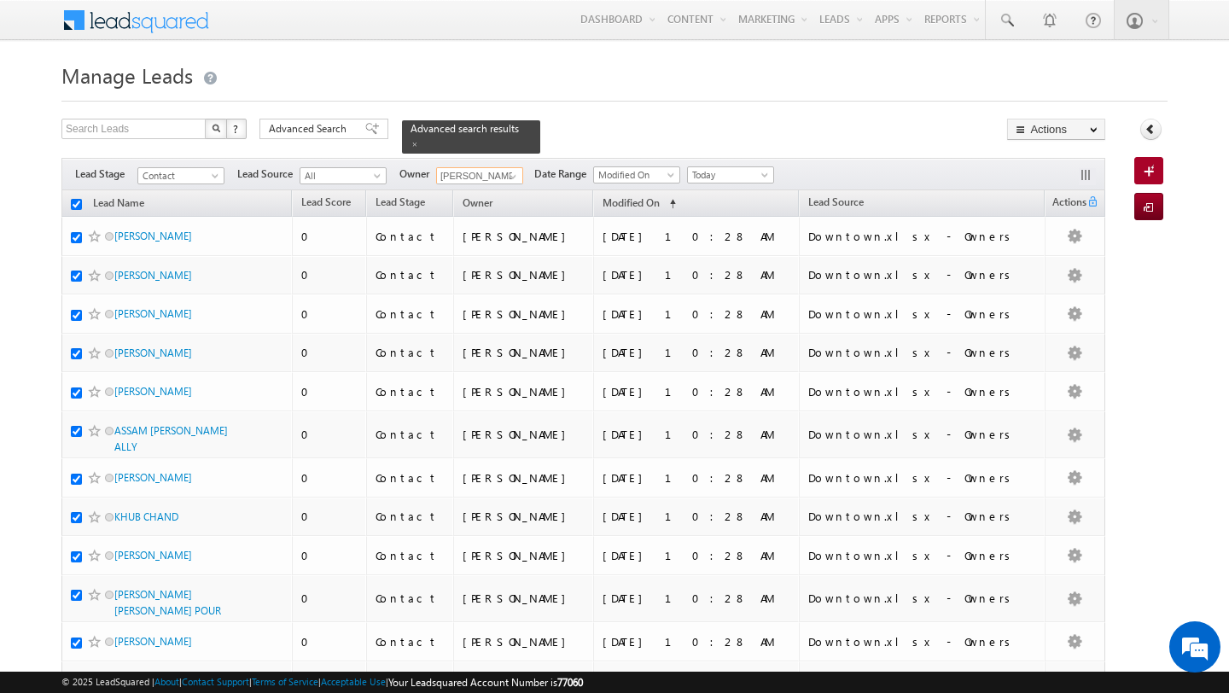
checkbox input "true"
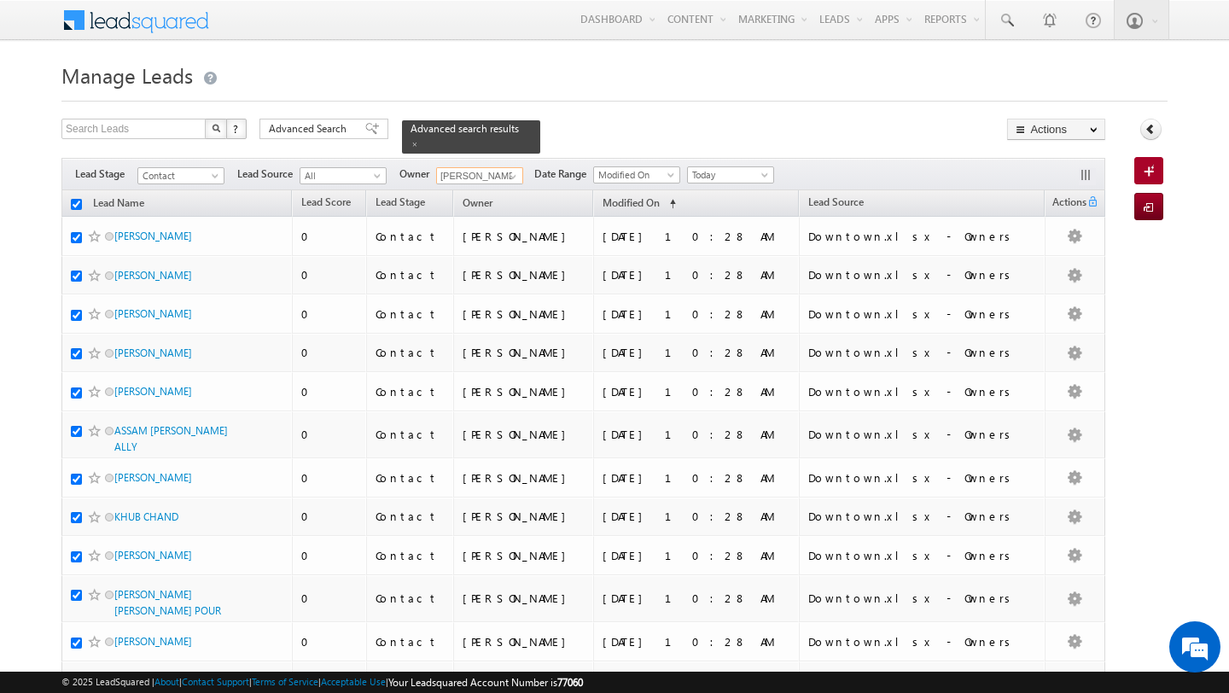
checkbox input "true"
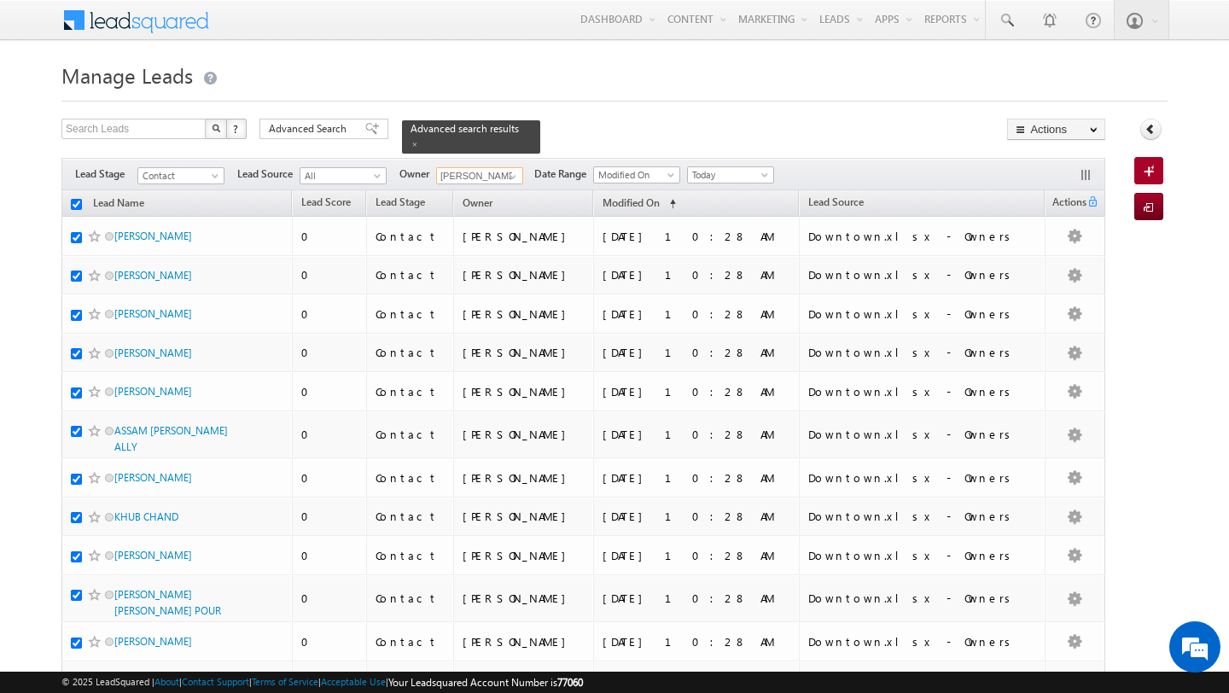
checkbox input "true"
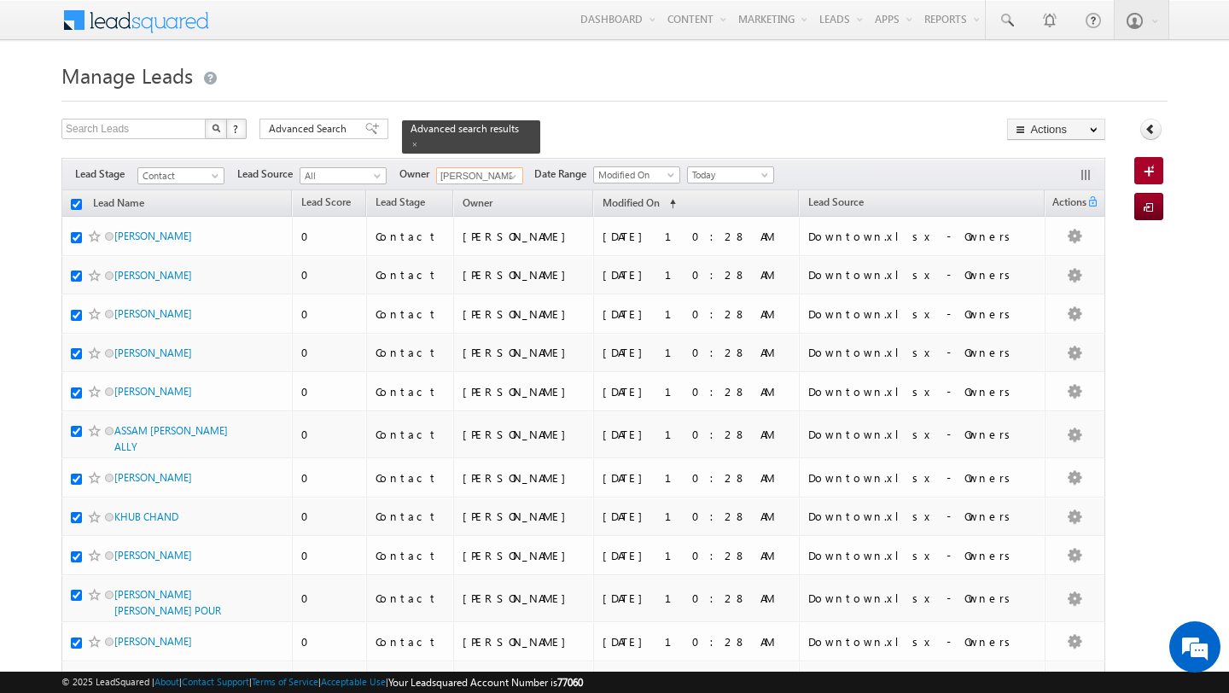
checkbox input "true"
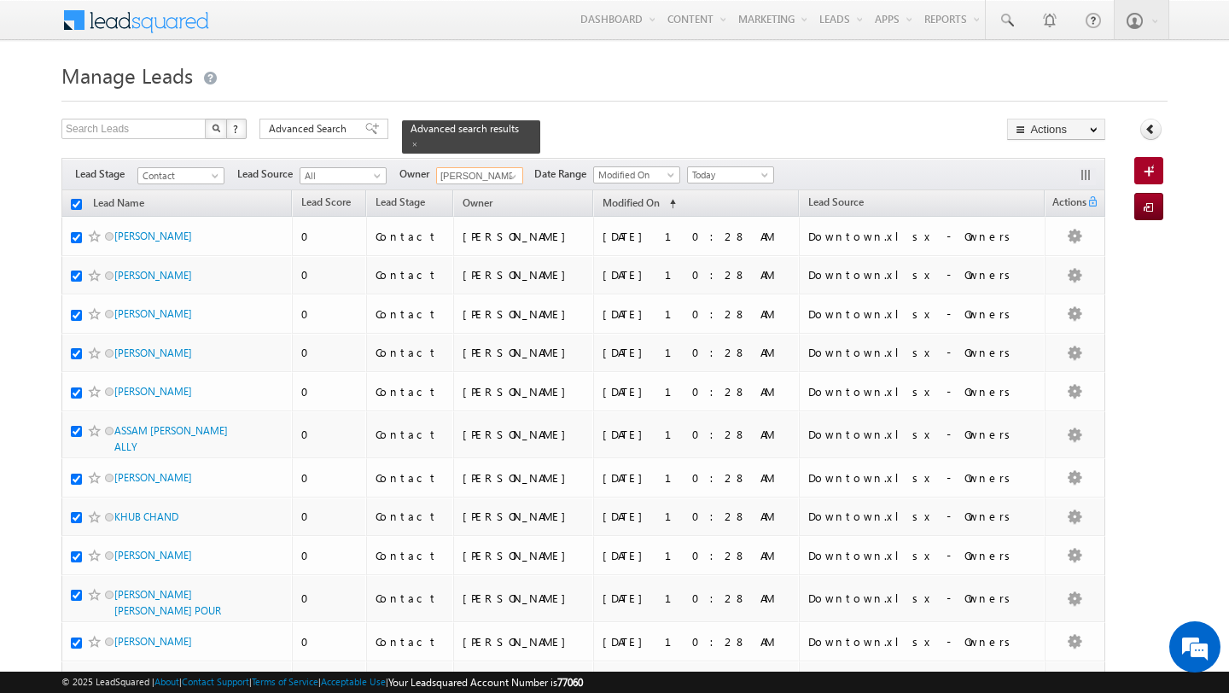
checkbox input "true"
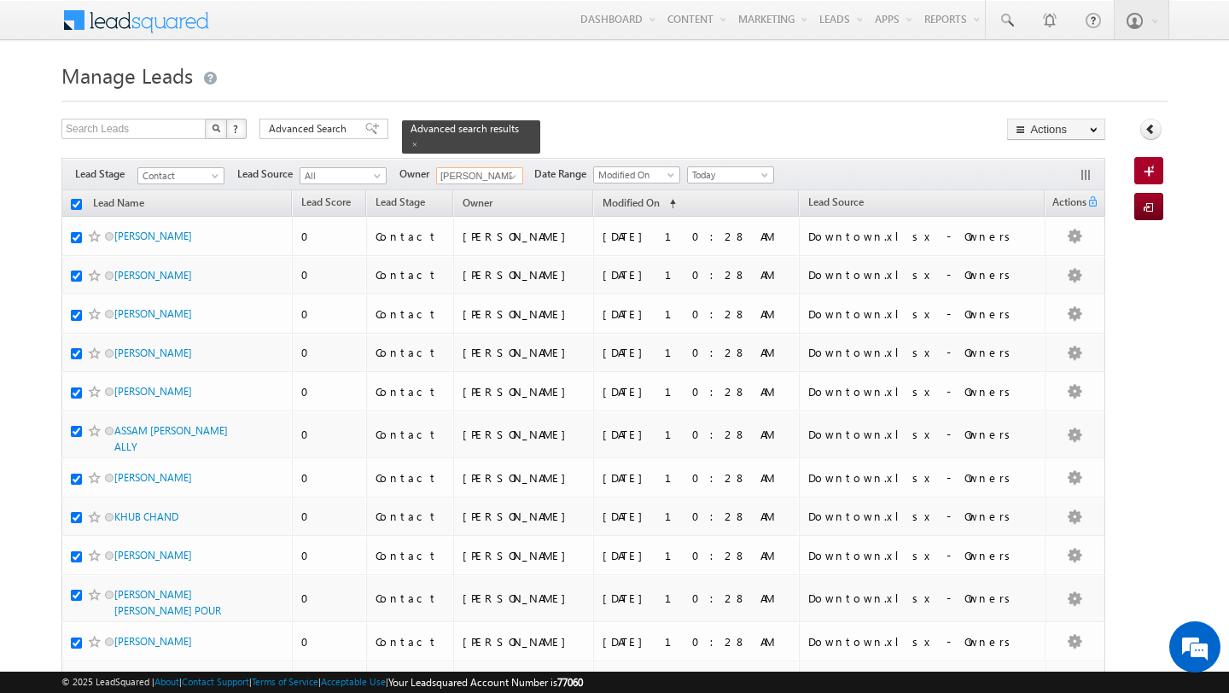
checkbox input "true"
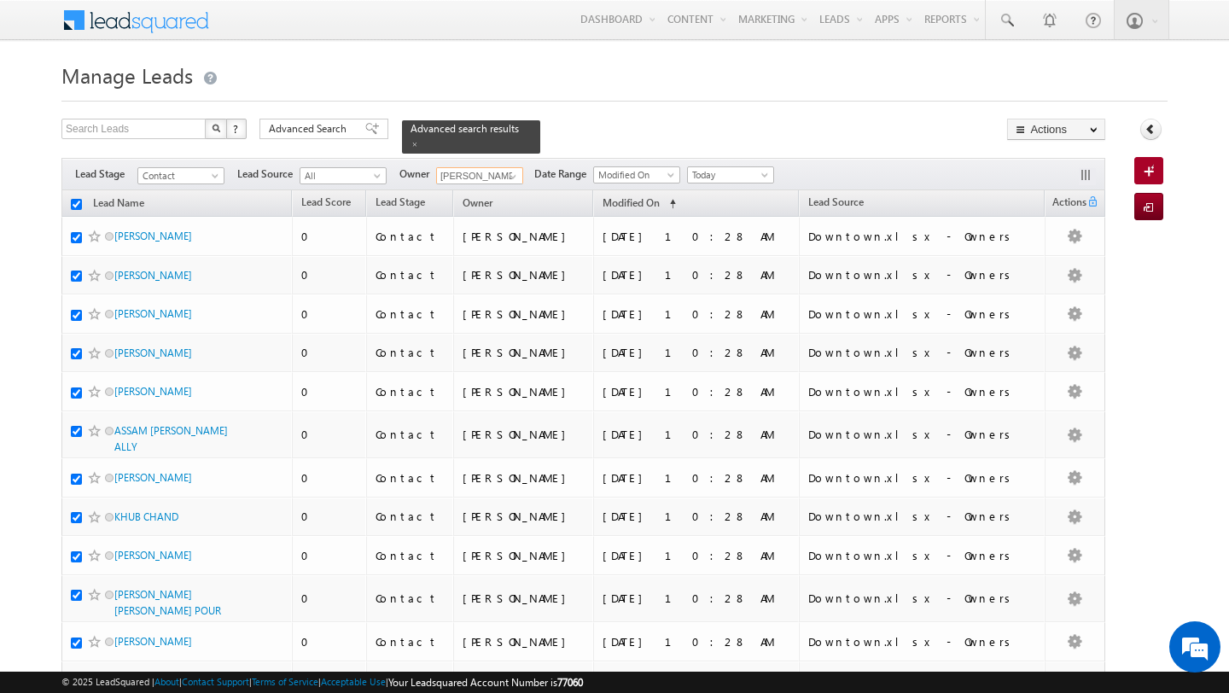
checkbox input "true"
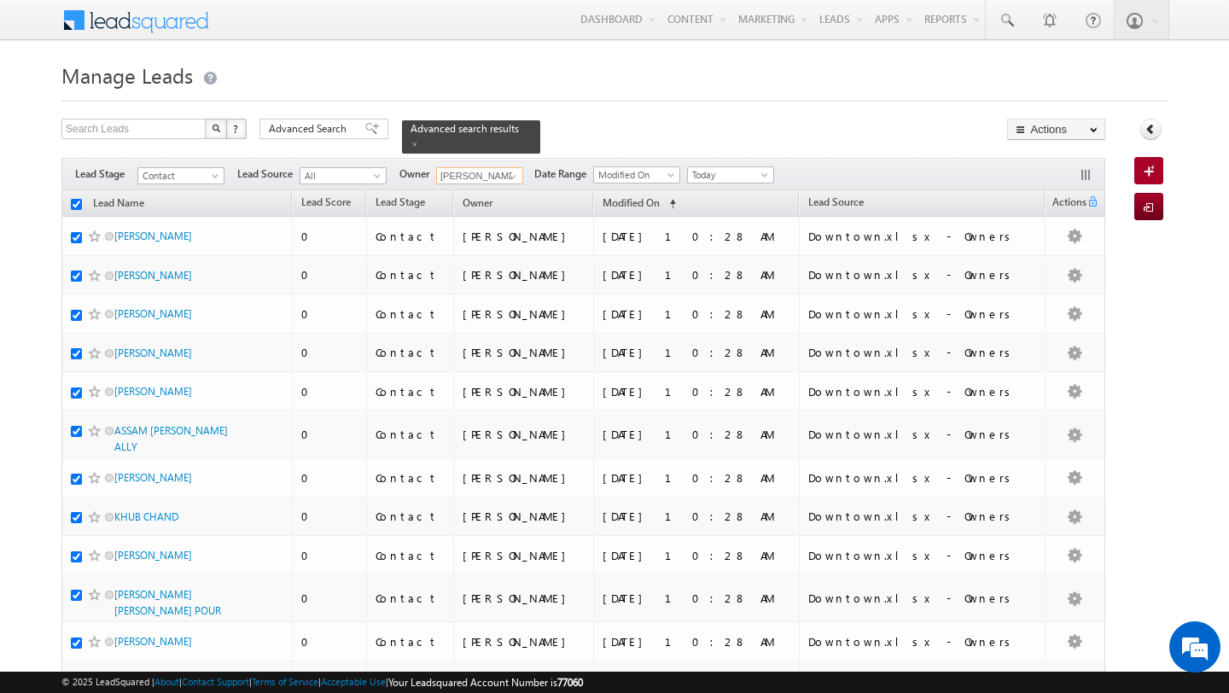
checkbox input "true"
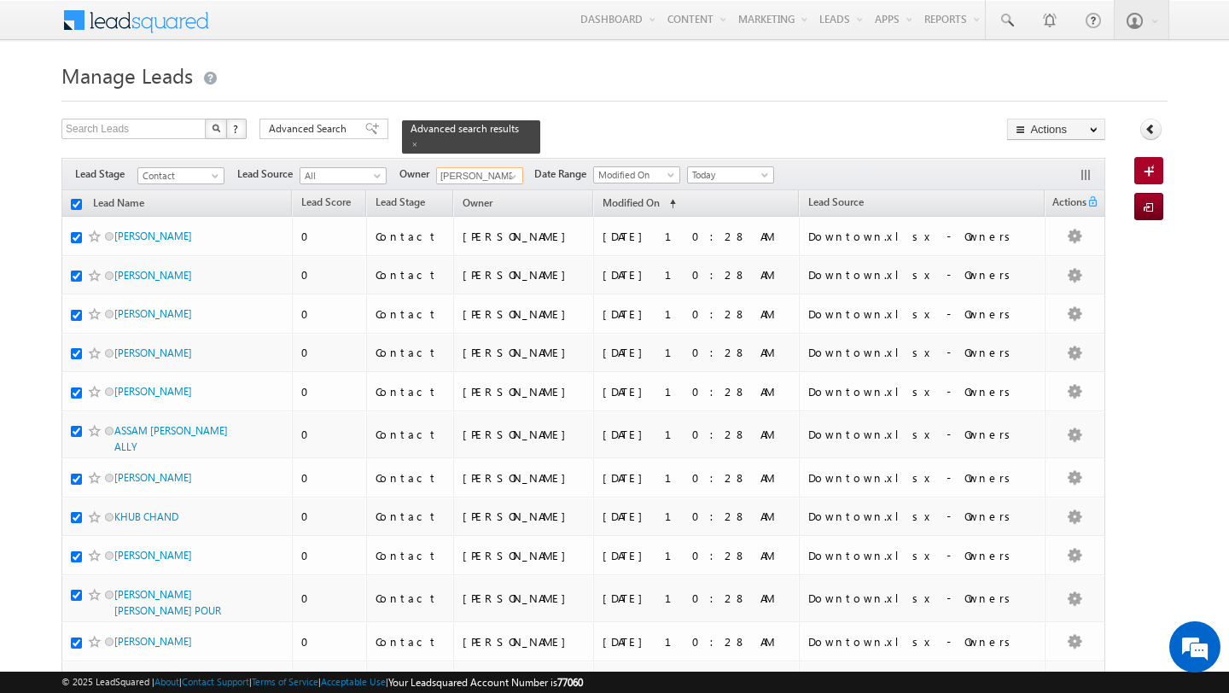
checkbox input "true"
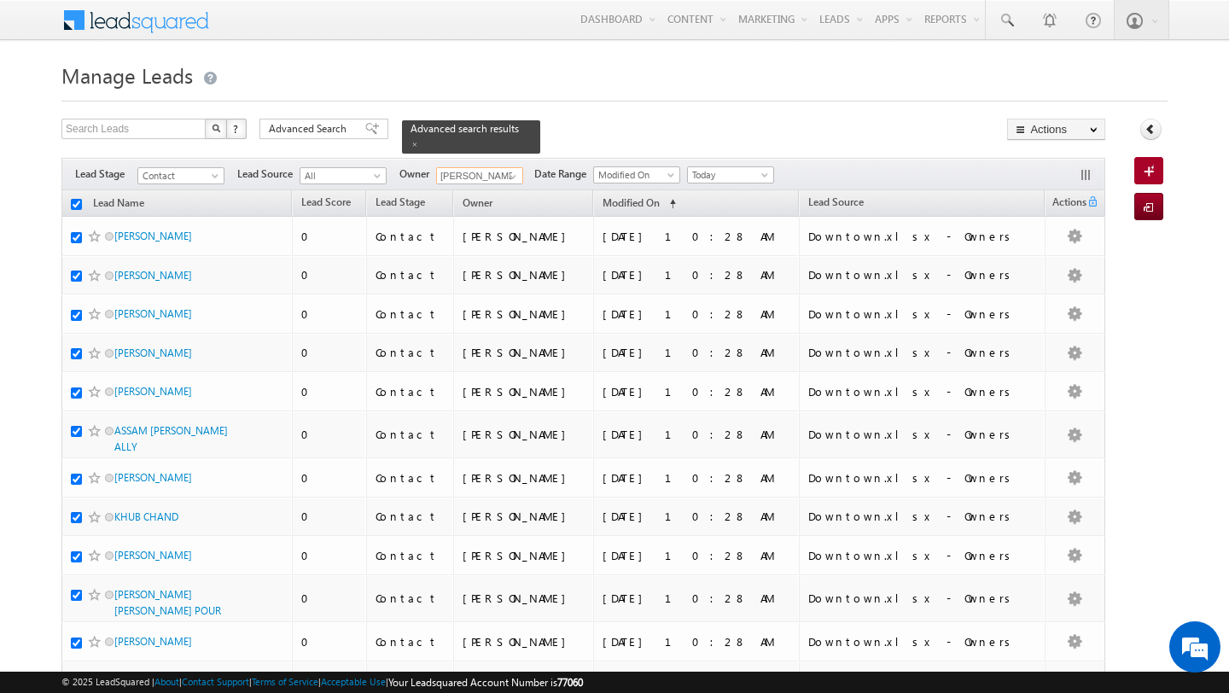
checkbox input "true"
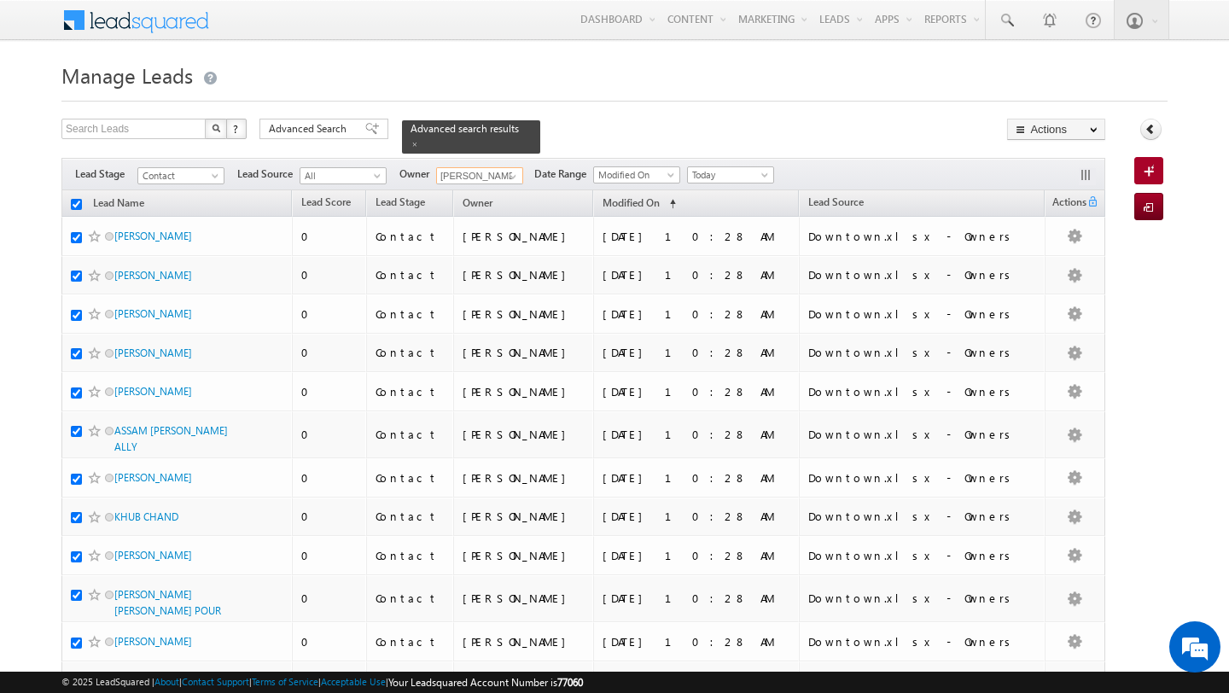
checkbox input "true"
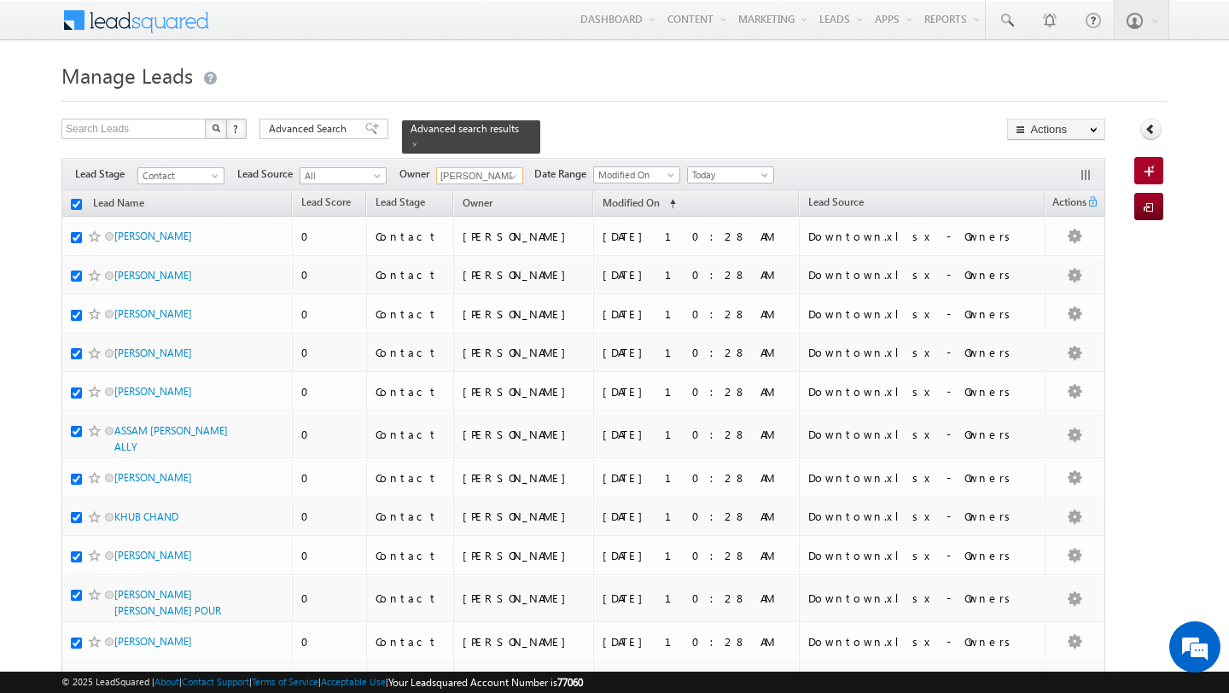
checkbox input "true"
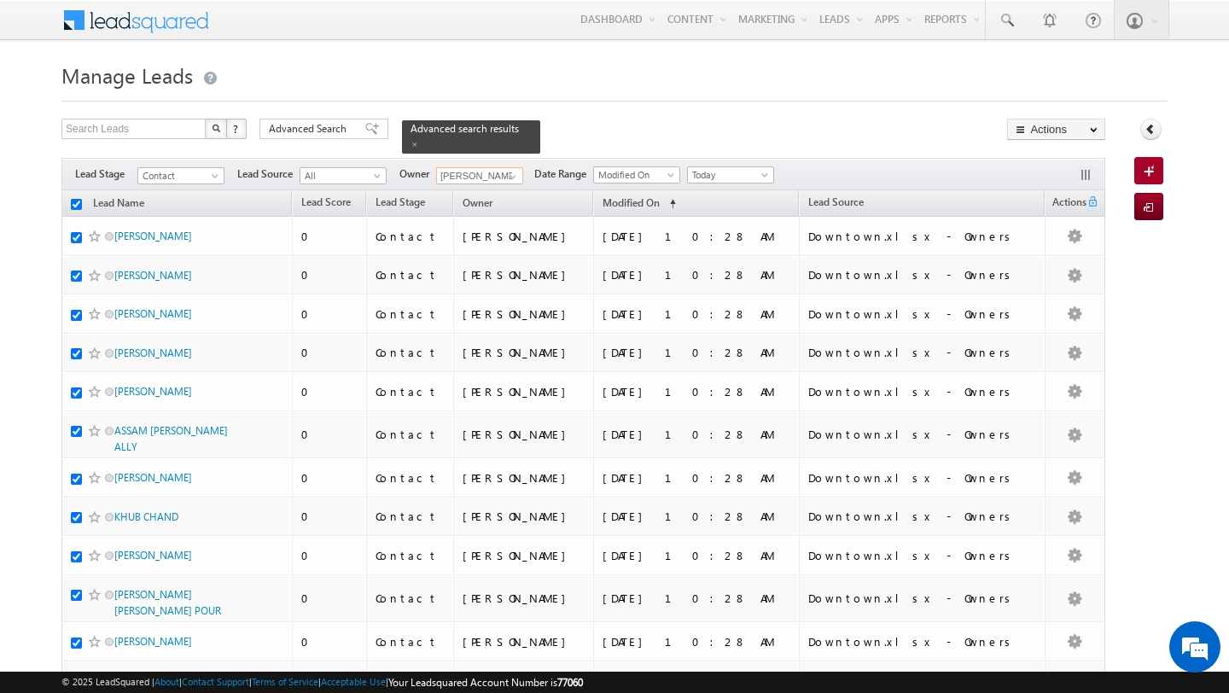
checkbox input "true"
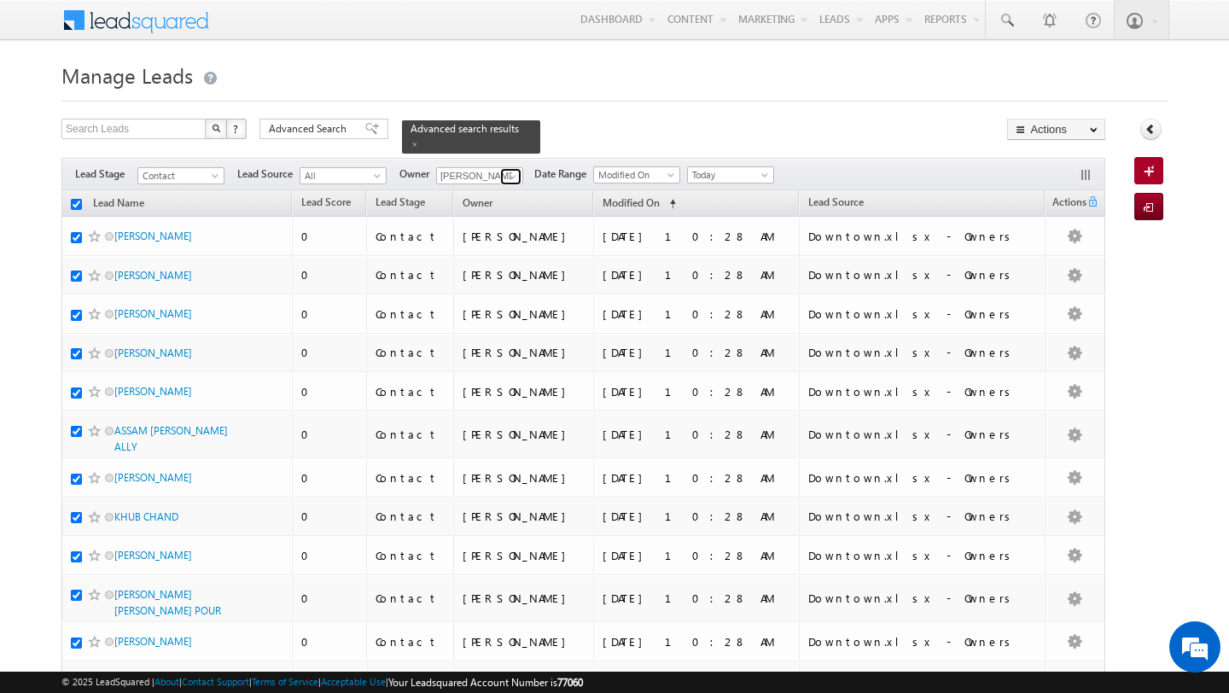
click at [514, 178] on span at bounding box center [513, 177] width 14 height 14
click at [475, 195] on link "Anand Pandey anand.pandey@indglobal.ae" at bounding box center [521, 200] width 171 height 32
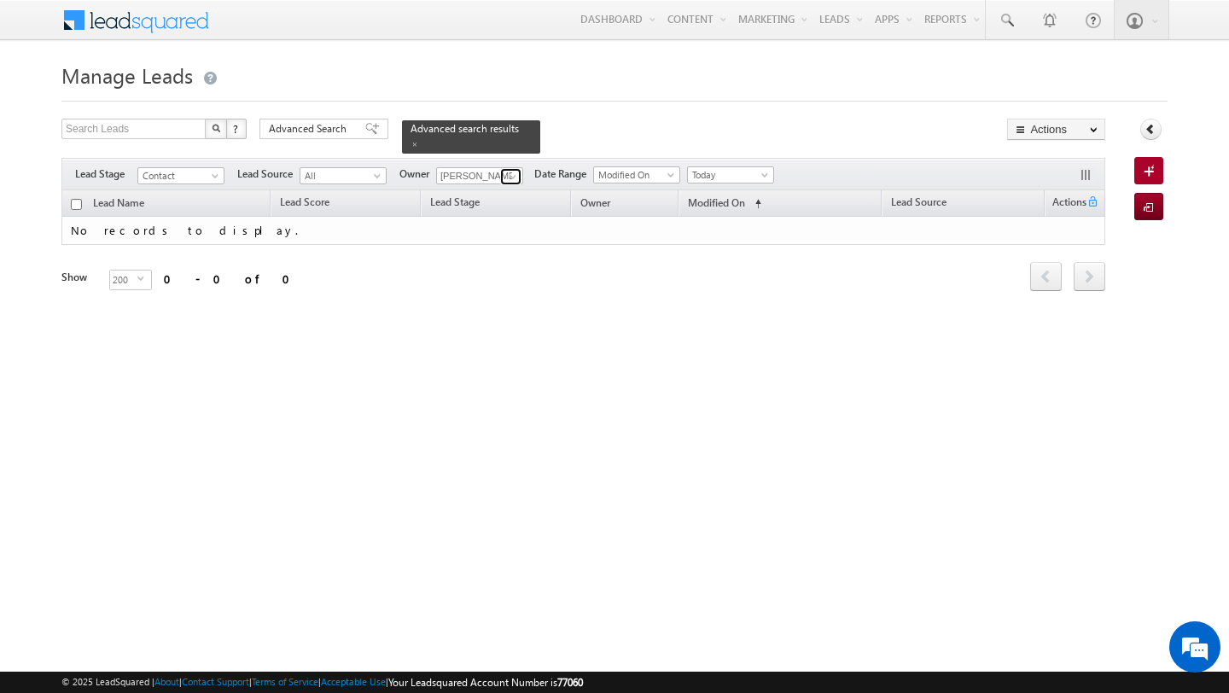
click at [508, 178] on span at bounding box center [513, 177] width 14 height 14
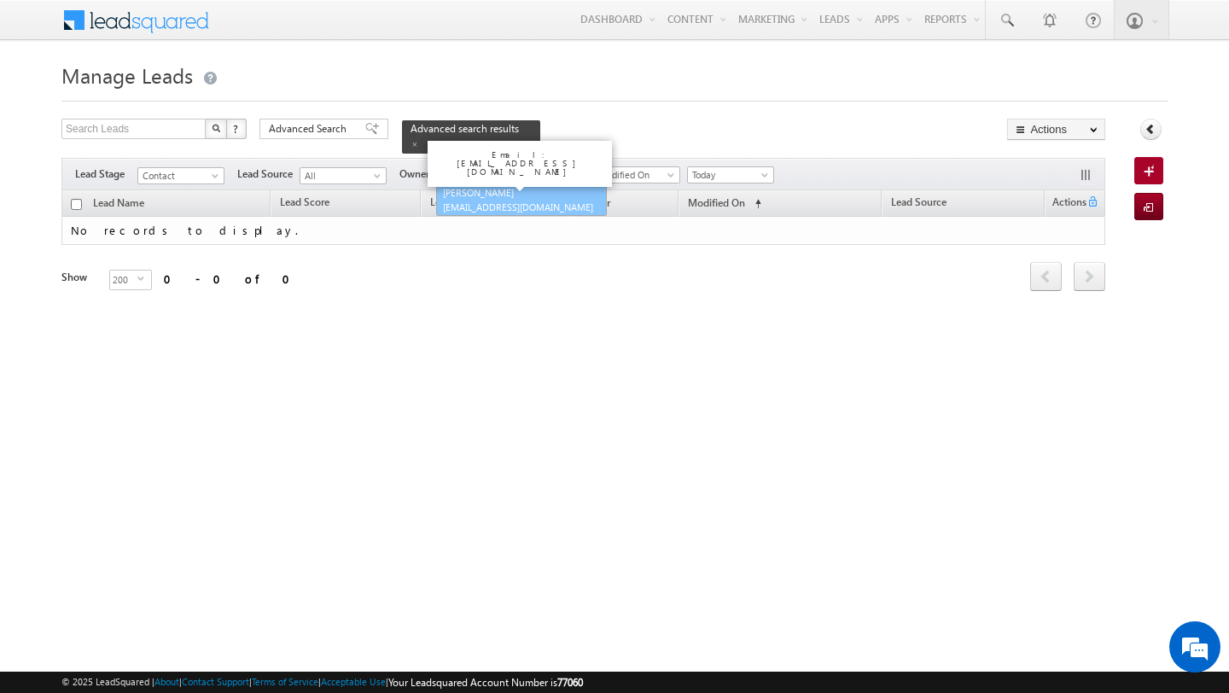
click at [455, 209] on span "shubhamdutta.tripathi@indglobal.ae" at bounding box center [520, 207] width 154 height 13
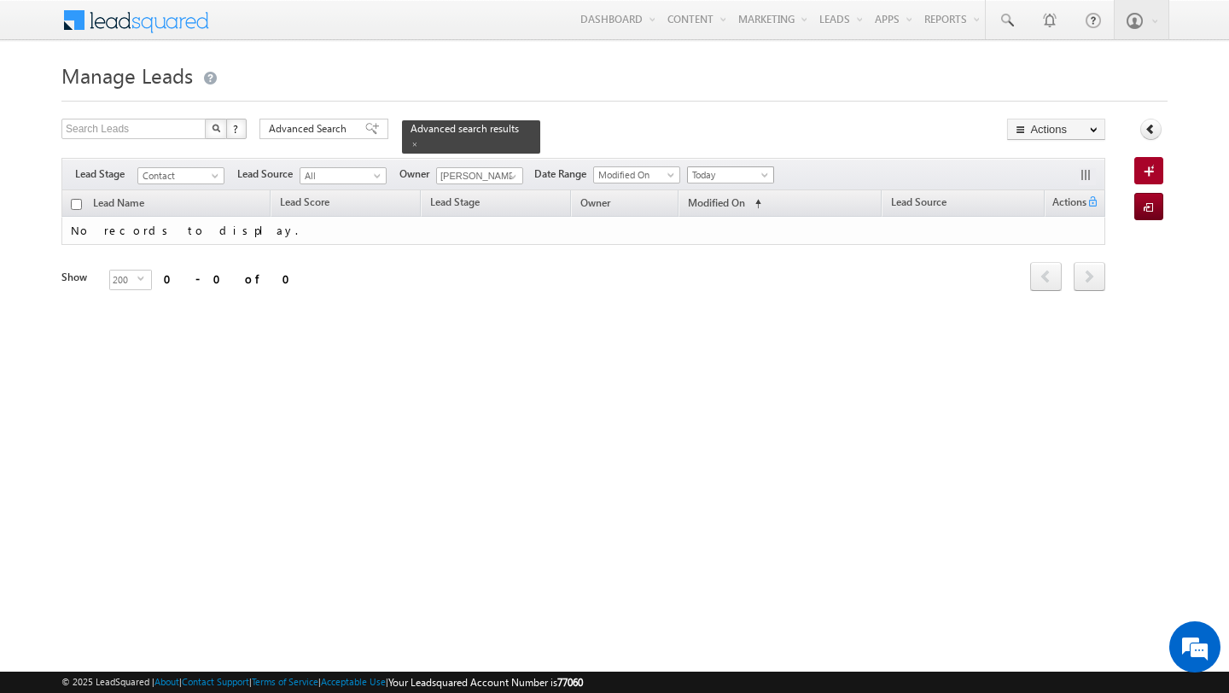
click at [705, 171] on span "Today" at bounding box center [728, 174] width 81 height 15
click at [710, 189] on link "All Time" at bounding box center [725, 192] width 86 height 15
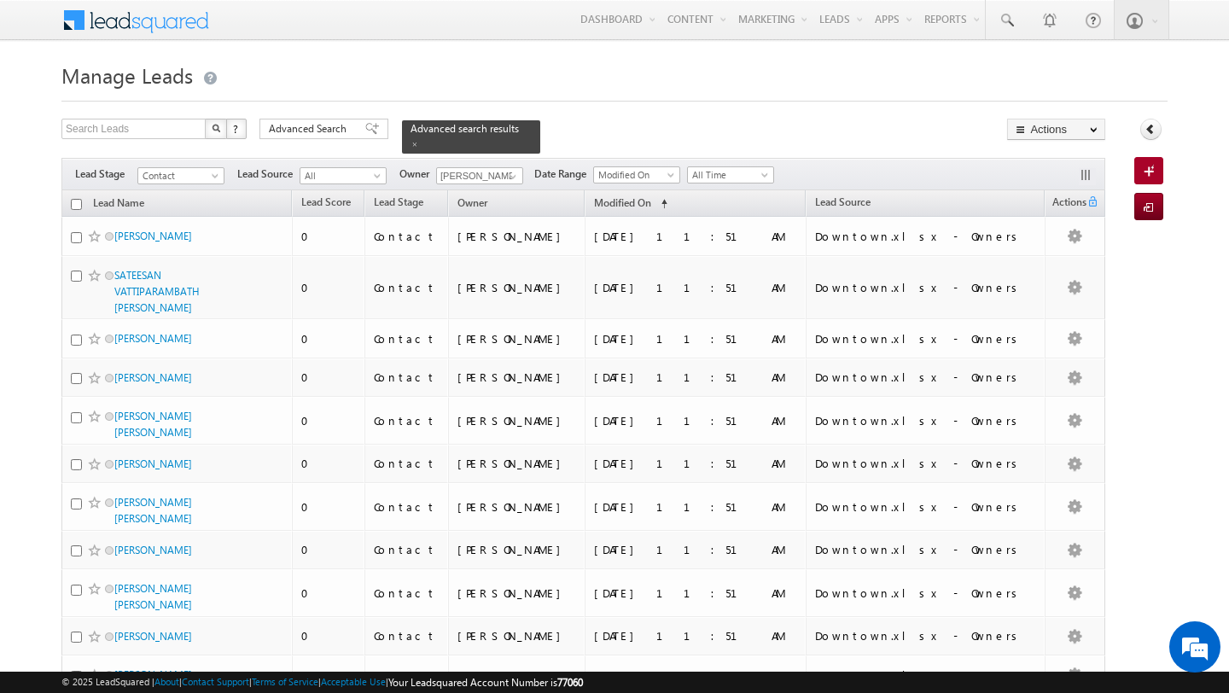
click at [73, 209] on input "checkbox" at bounding box center [76, 204] width 11 height 11
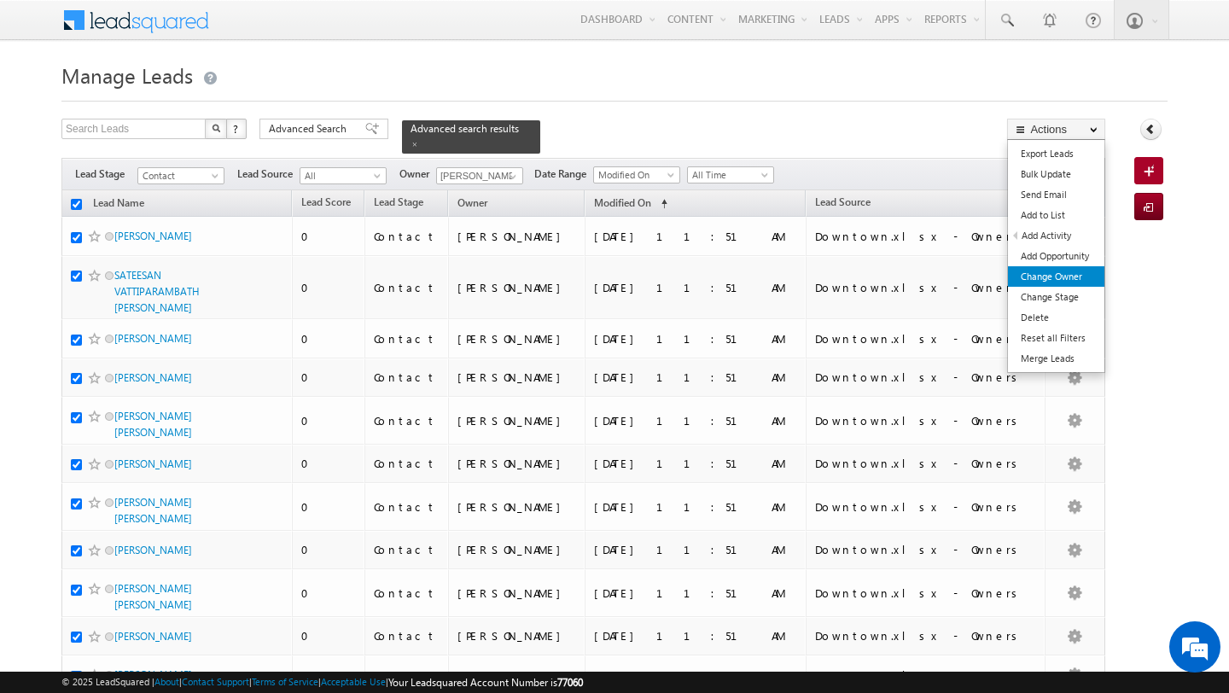
click at [1067, 273] on link "Change Owner" at bounding box center [1056, 276] width 96 height 20
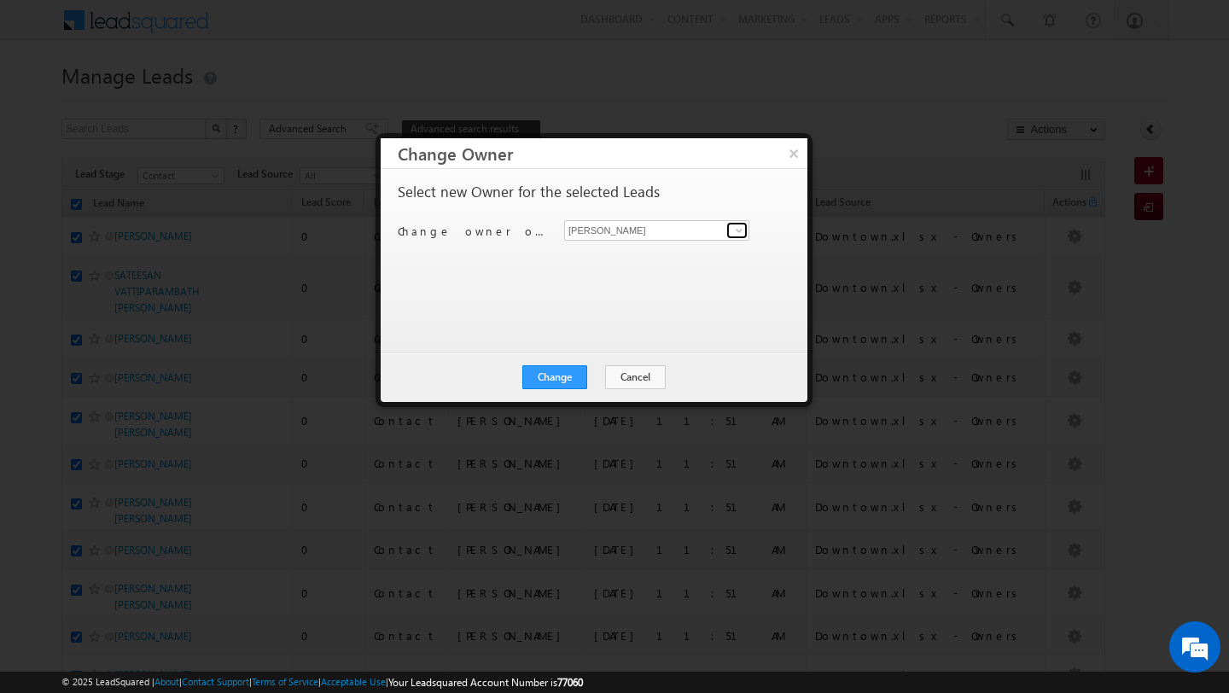
click at [739, 226] on span at bounding box center [739, 231] width 14 height 14
click at [678, 249] on link "Anand Pandey anand.pandey@indglobal.ae" at bounding box center [656, 257] width 185 height 32
click at [559, 371] on button "Change" at bounding box center [554, 377] width 65 height 24
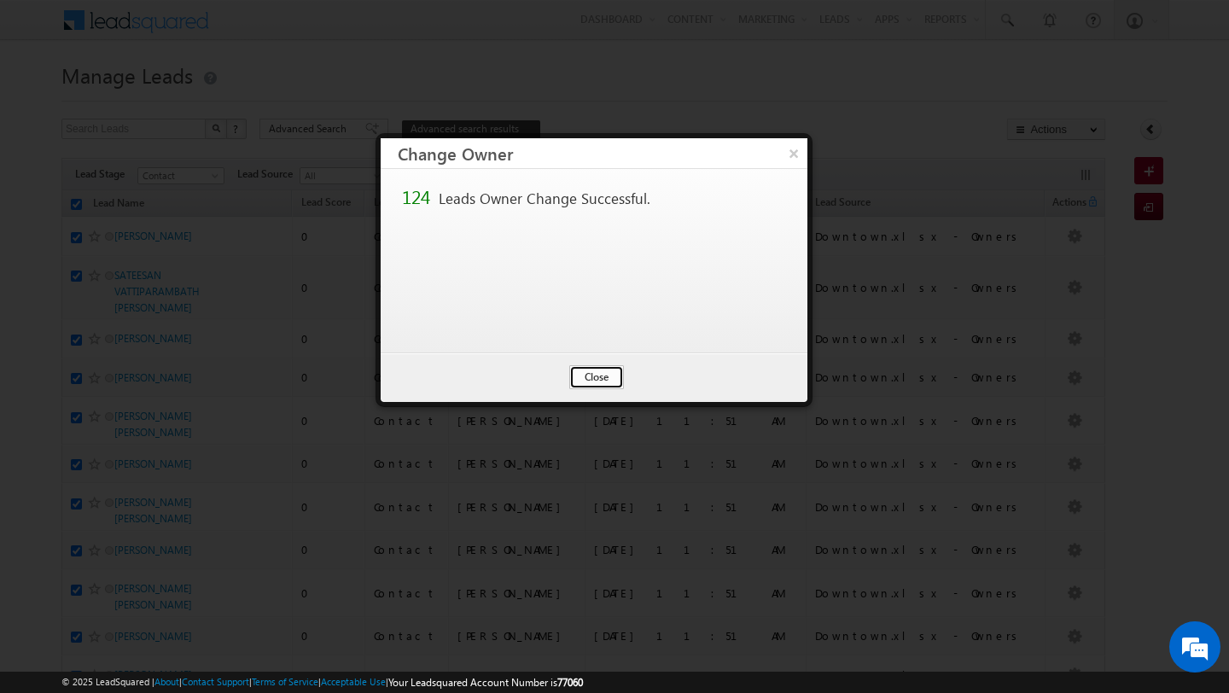
click at [577, 376] on button "Close" at bounding box center [596, 377] width 55 height 24
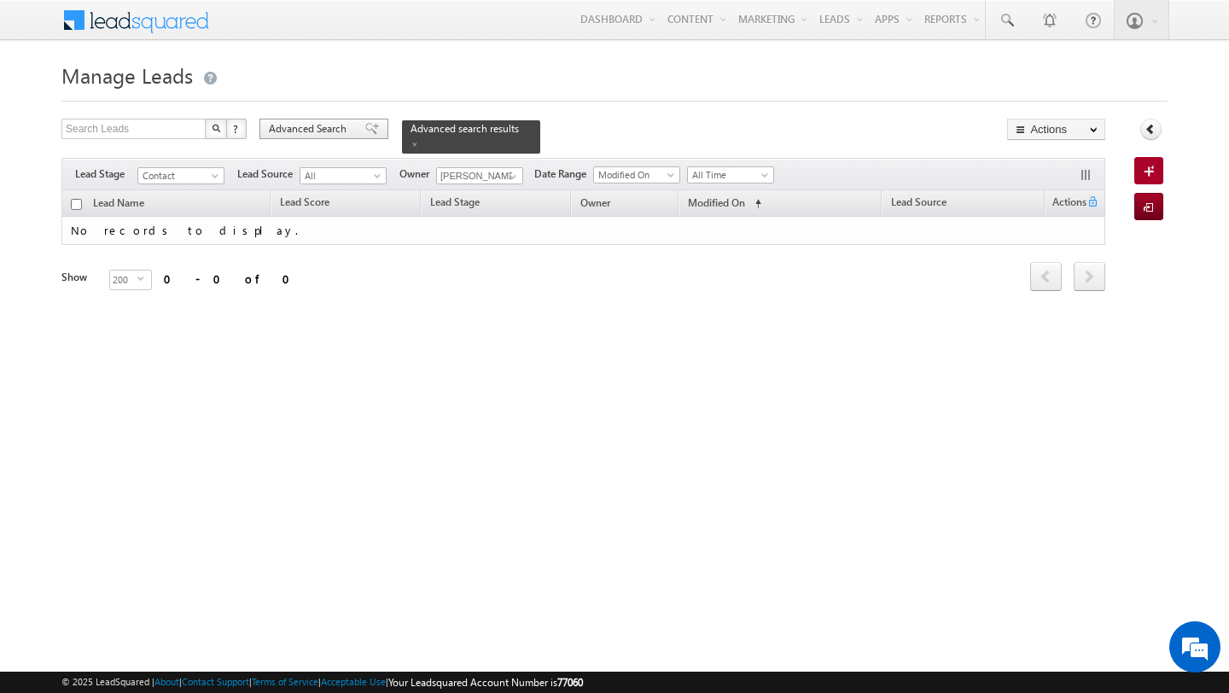
click at [322, 119] on div "Advanced Search" at bounding box center [323, 129] width 129 height 20
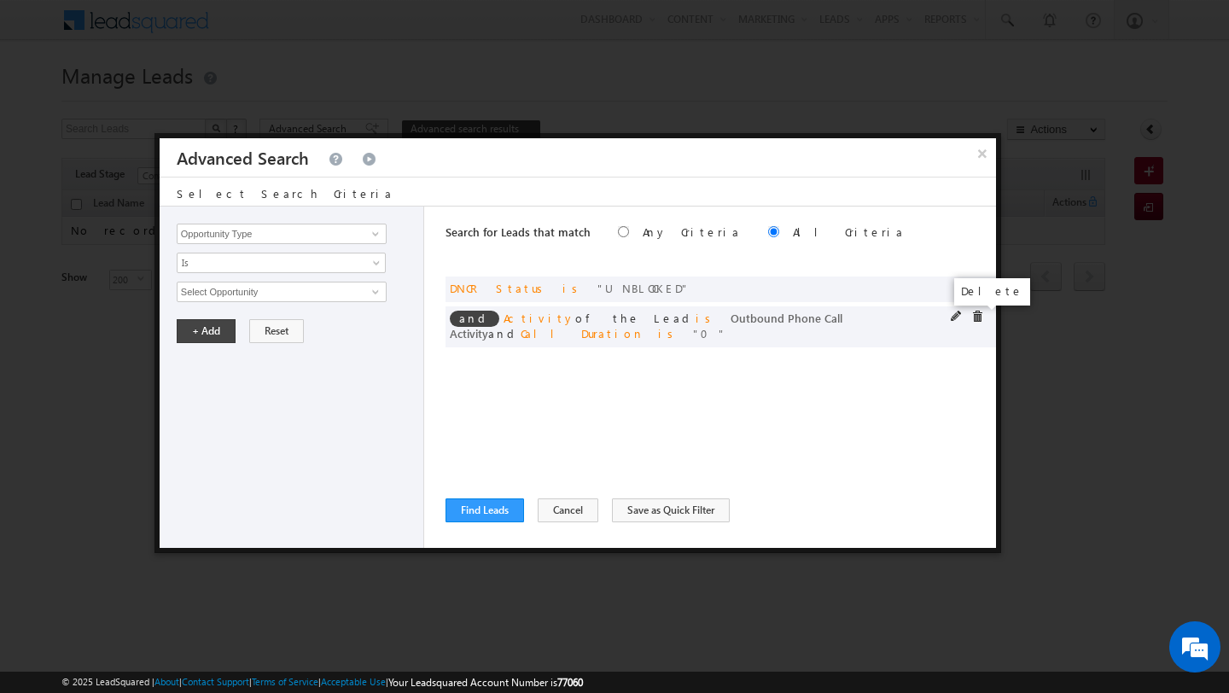
click at [975, 316] on span at bounding box center [977, 317] width 12 height 12
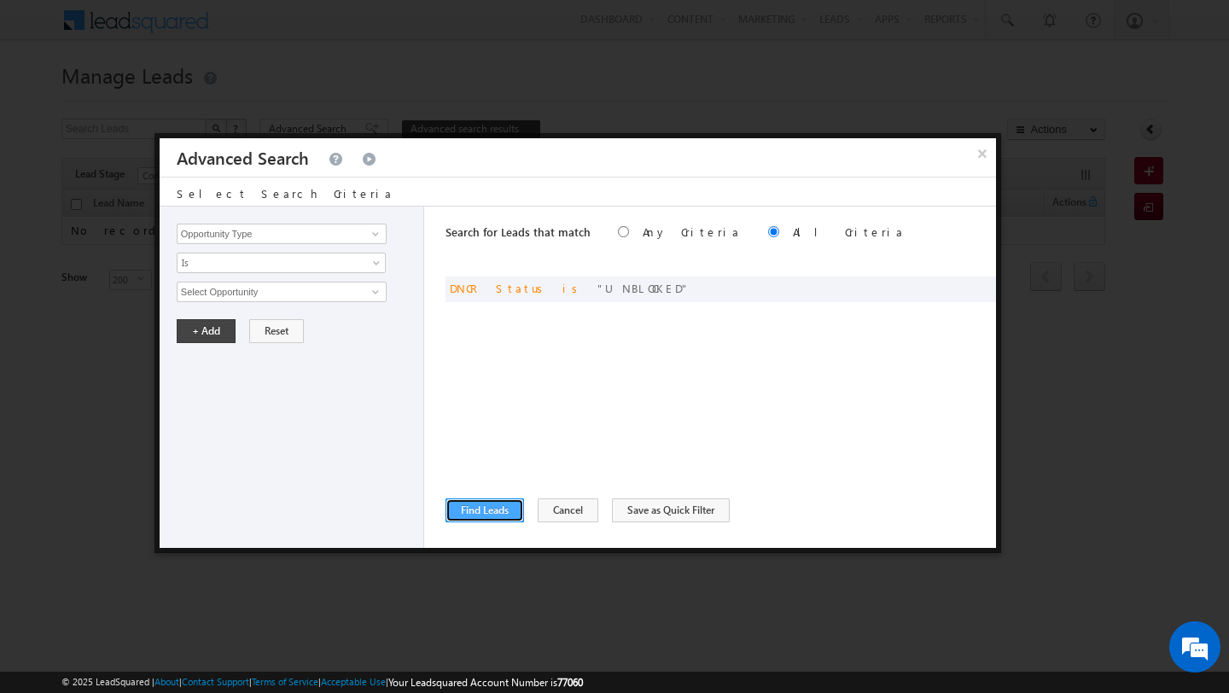
click at [497, 511] on button "Find Leads" at bounding box center [485, 510] width 79 height 24
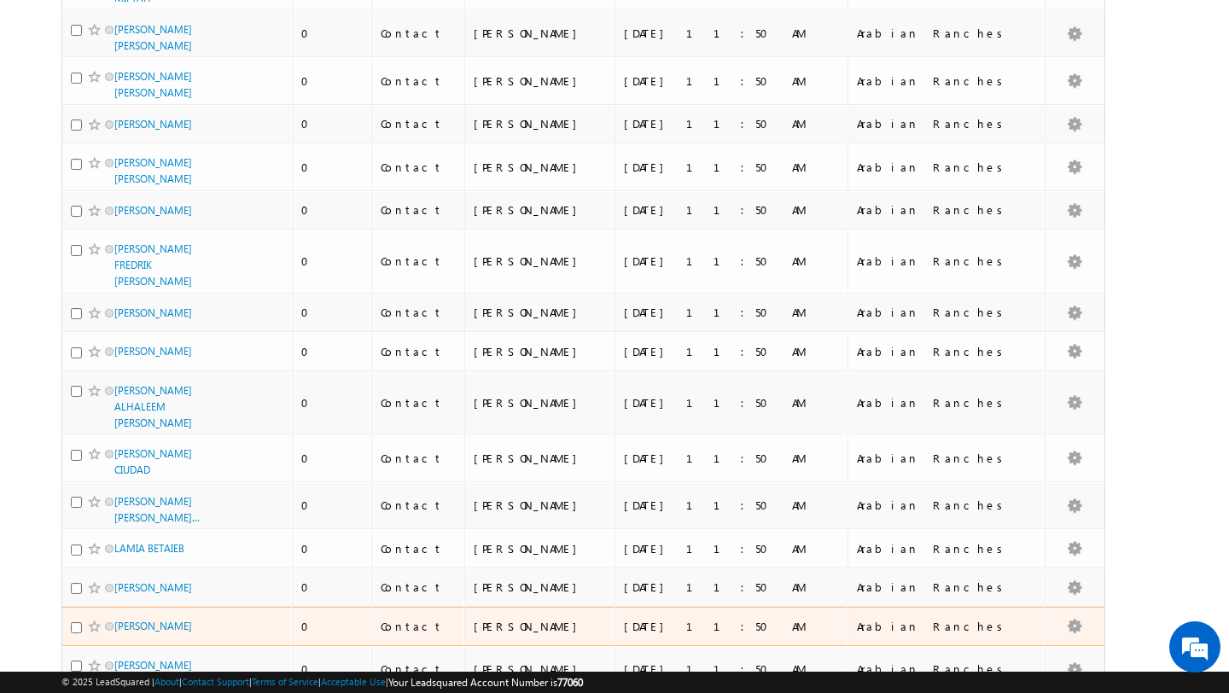
scroll to position [8399, 0]
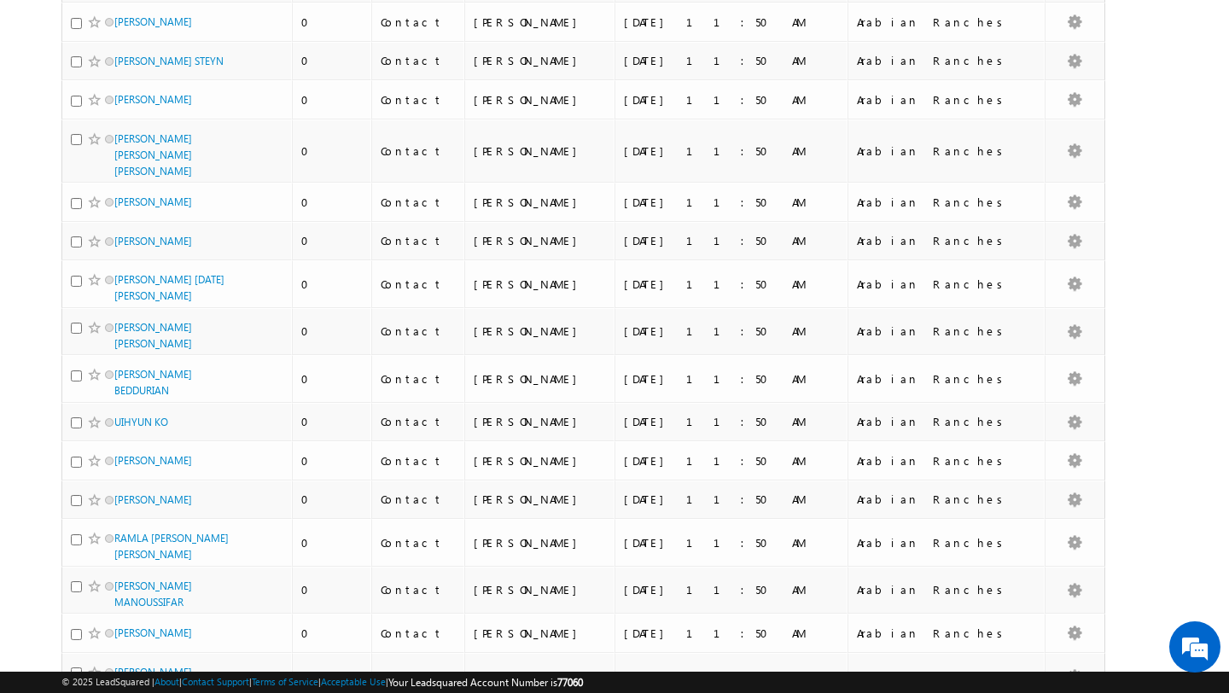
click at [129, 659] on li "100" at bounding box center [120, 662] width 41 height 17
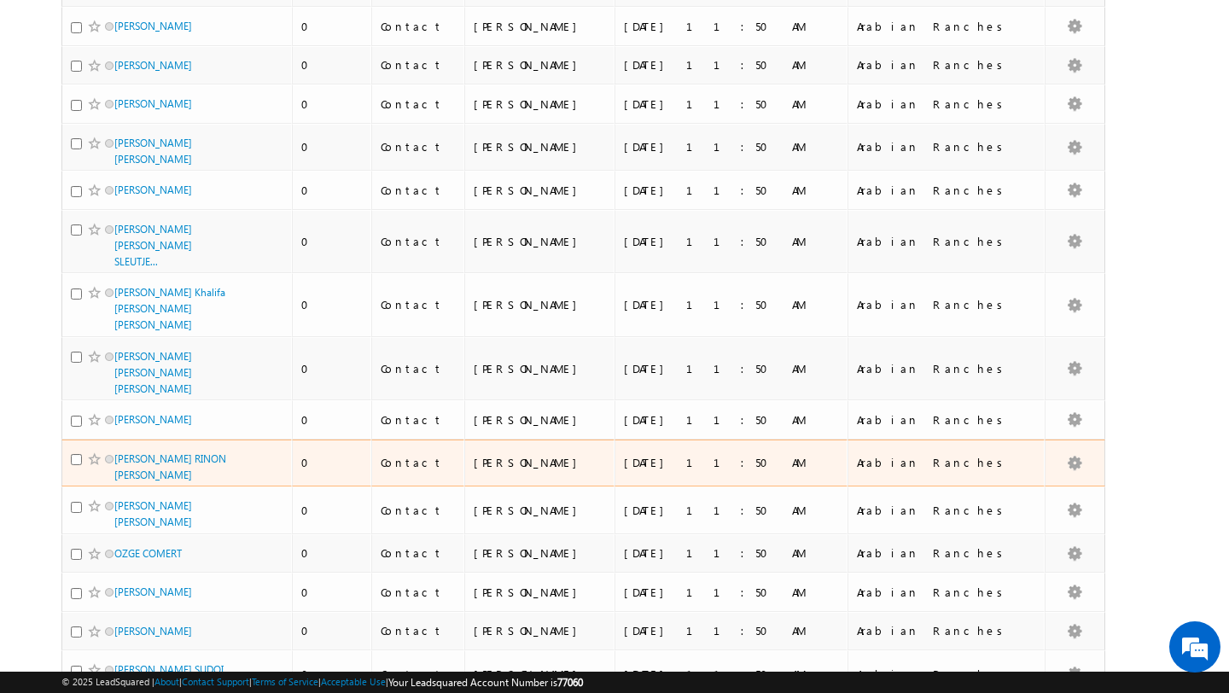
scroll to position [3973, 0]
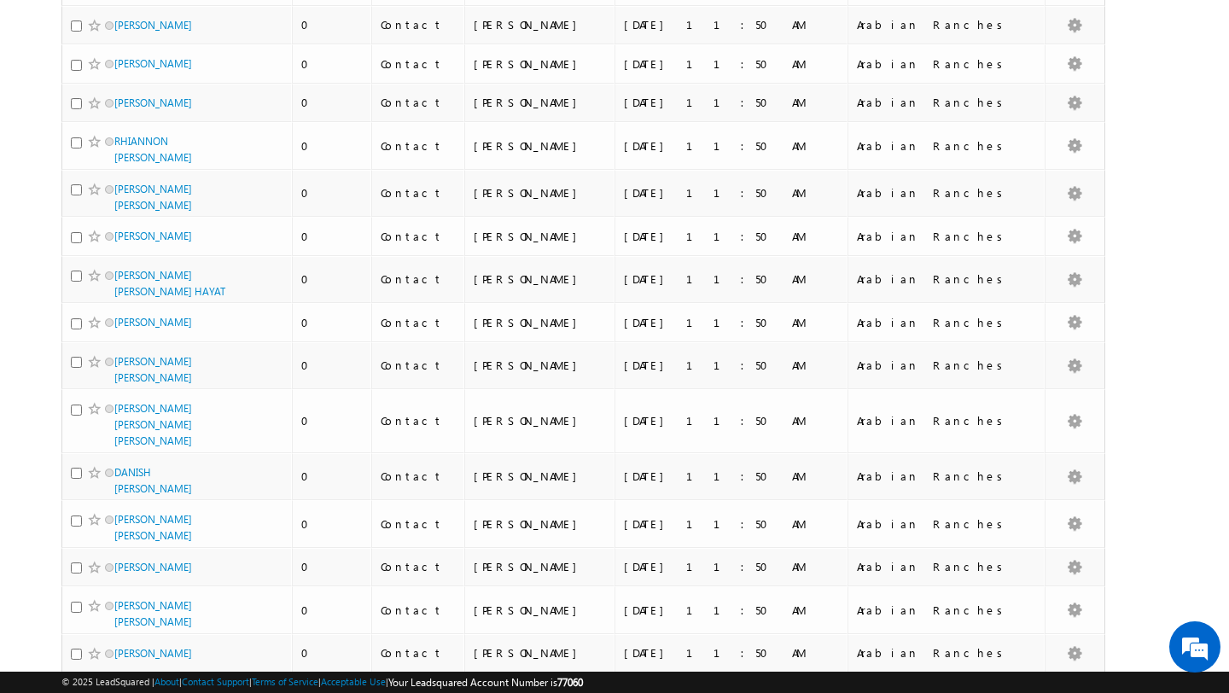
scroll to position [0, 0]
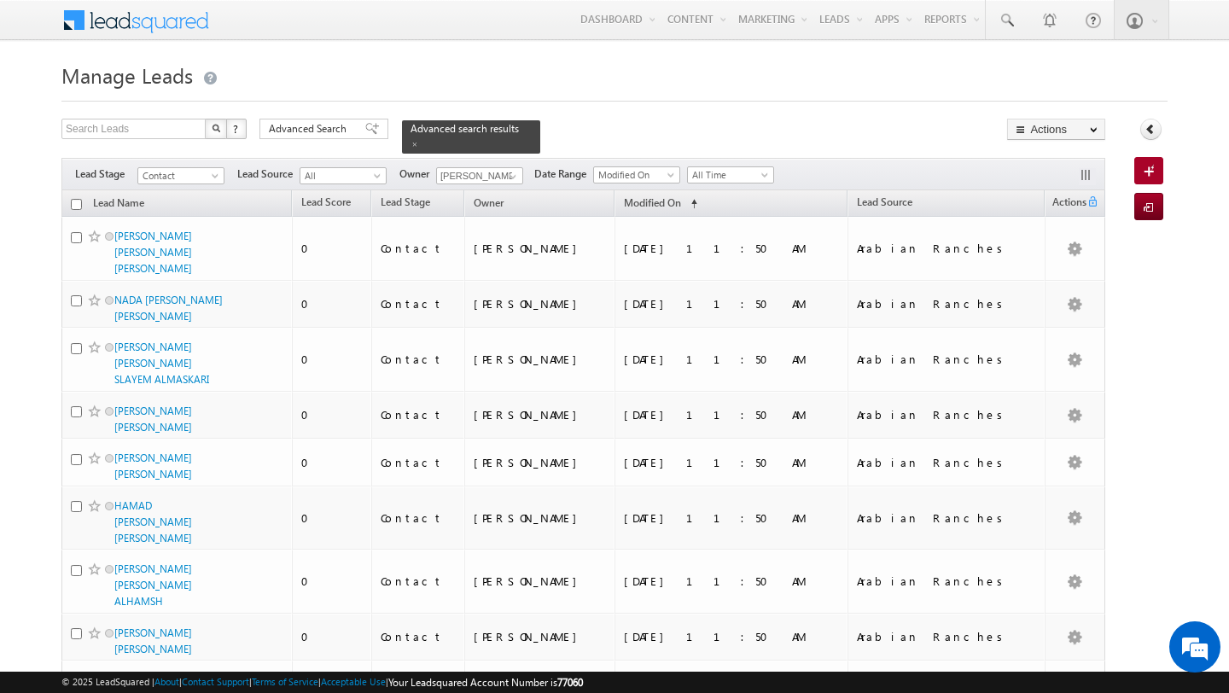
click at [81, 199] on input "checkbox" at bounding box center [76, 204] width 11 height 11
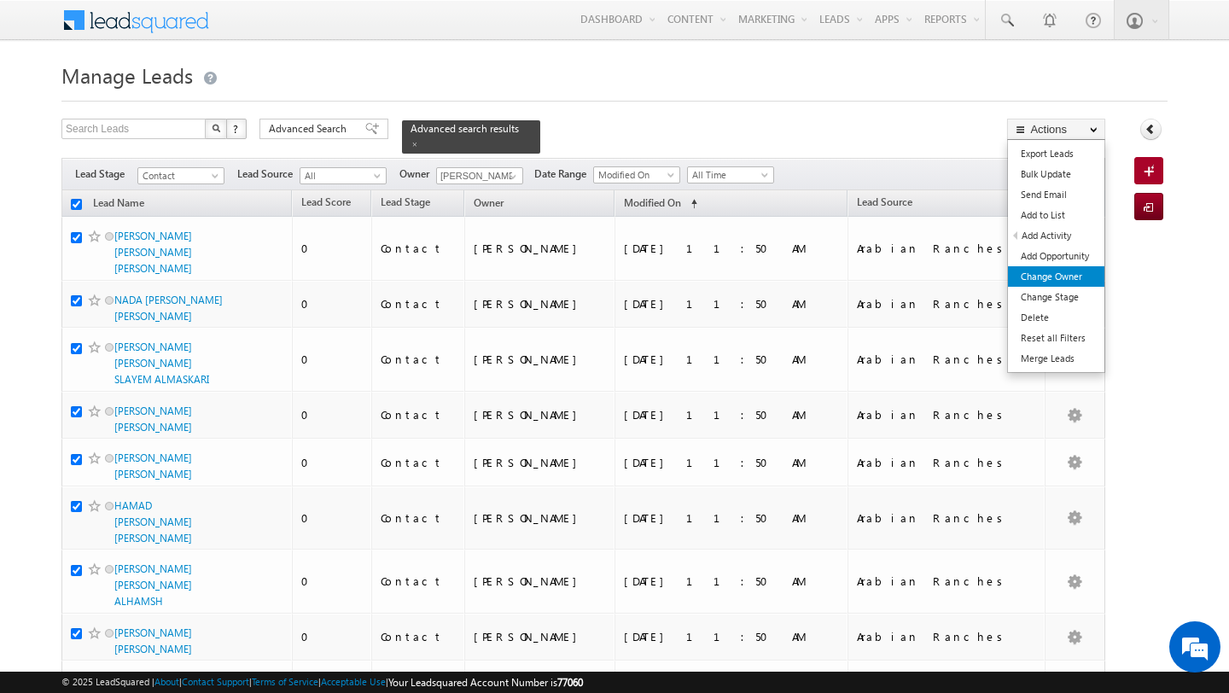
click at [1063, 270] on link "Change Owner" at bounding box center [1056, 276] width 96 height 20
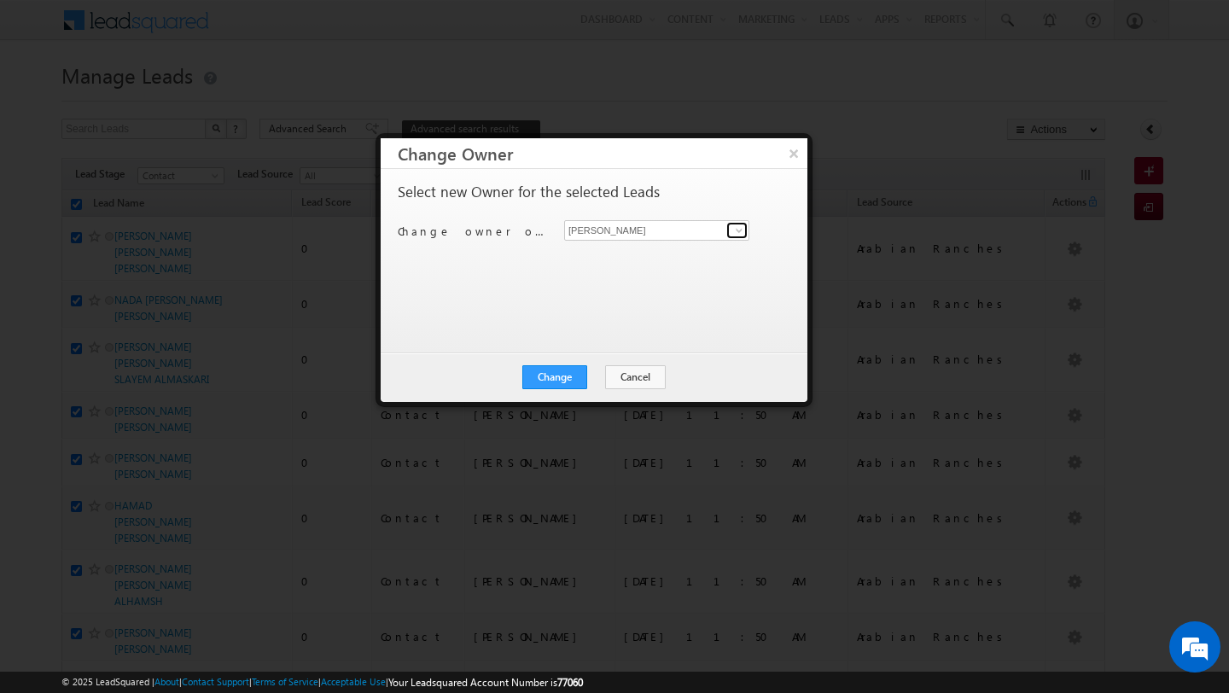
click at [739, 227] on span at bounding box center [739, 231] width 14 height 14
click at [666, 261] on span "anand.pandey@indglobal.ae" at bounding box center [648, 264] width 154 height 13
click at [572, 372] on button "Change" at bounding box center [554, 377] width 65 height 24
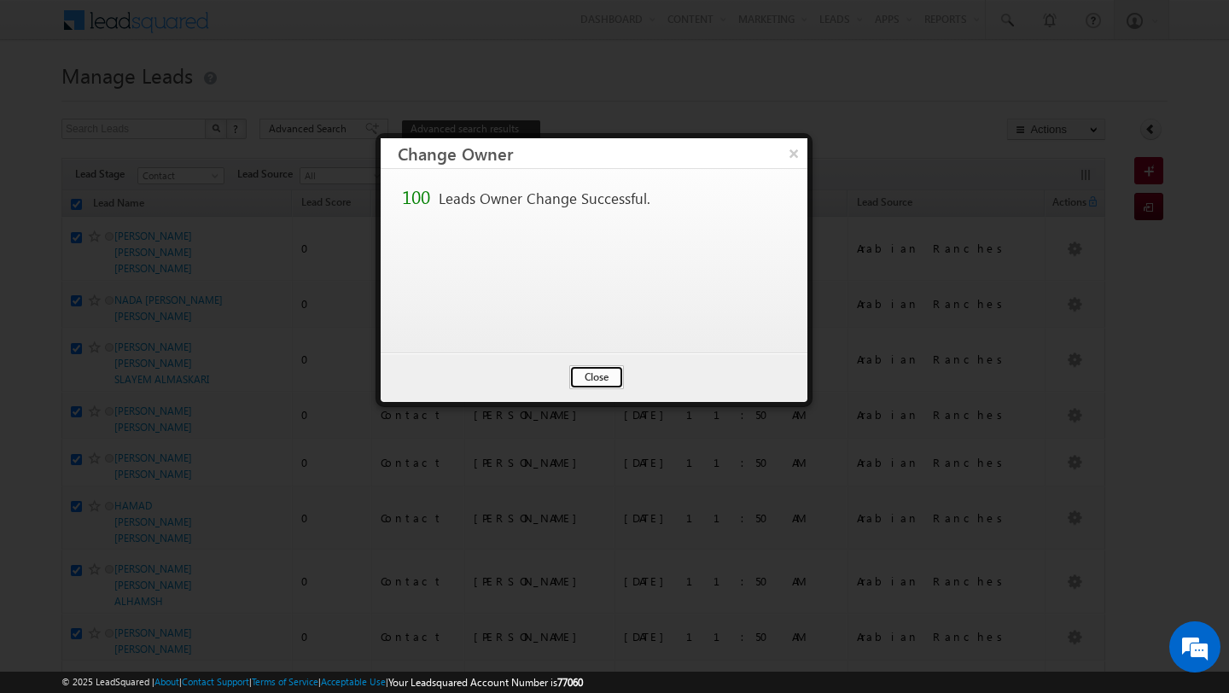
click at [597, 384] on button "Close" at bounding box center [596, 377] width 55 height 24
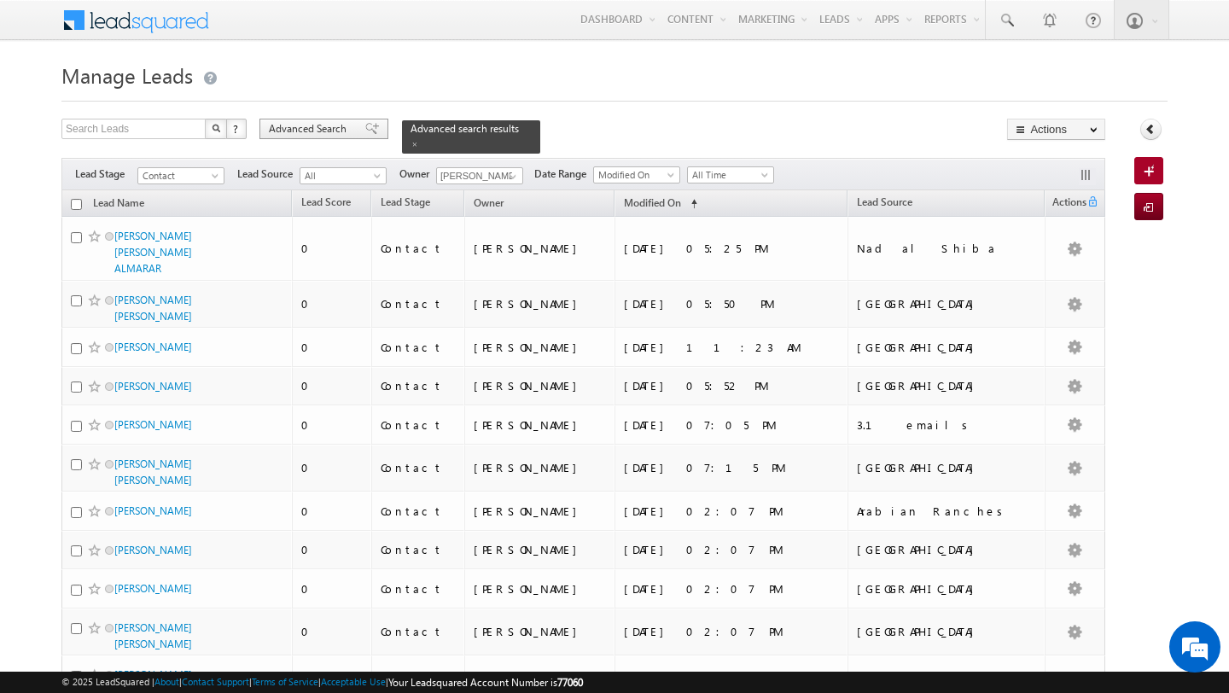
click at [330, 125] on span "Advanced Search" at bounding box center [310, 128] width 83 height 15
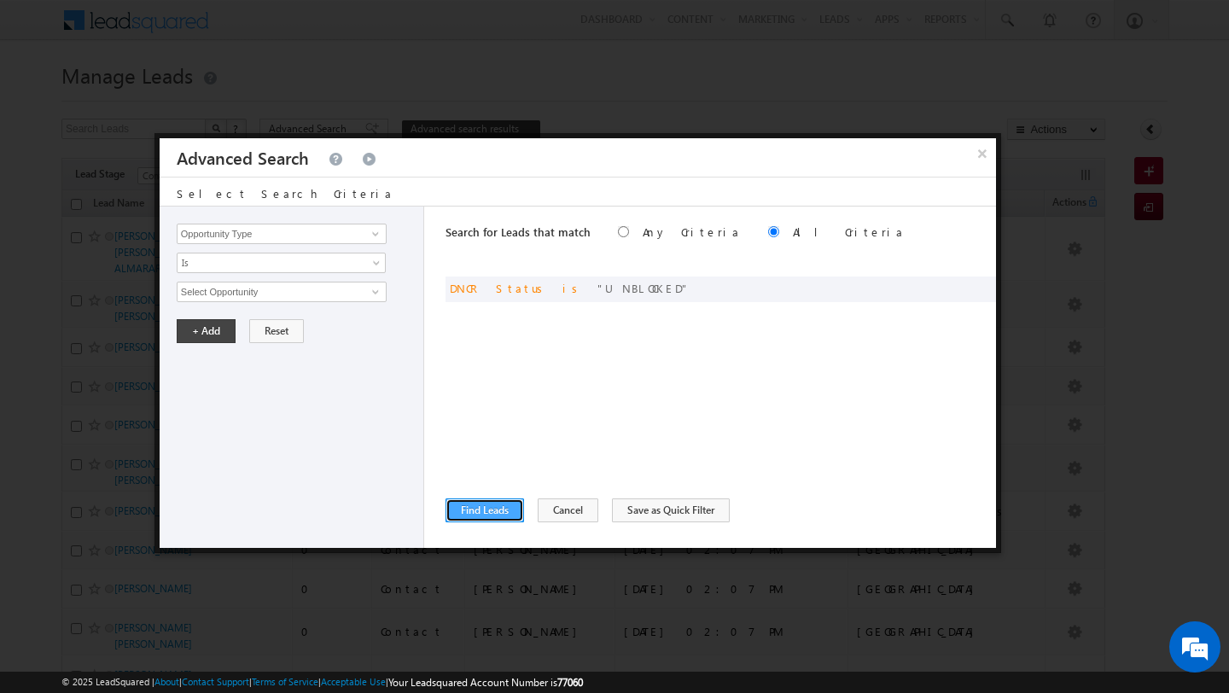
click at [497, 509] on button "Find Leads" at bounding box center [485, 510] width 79 height 24
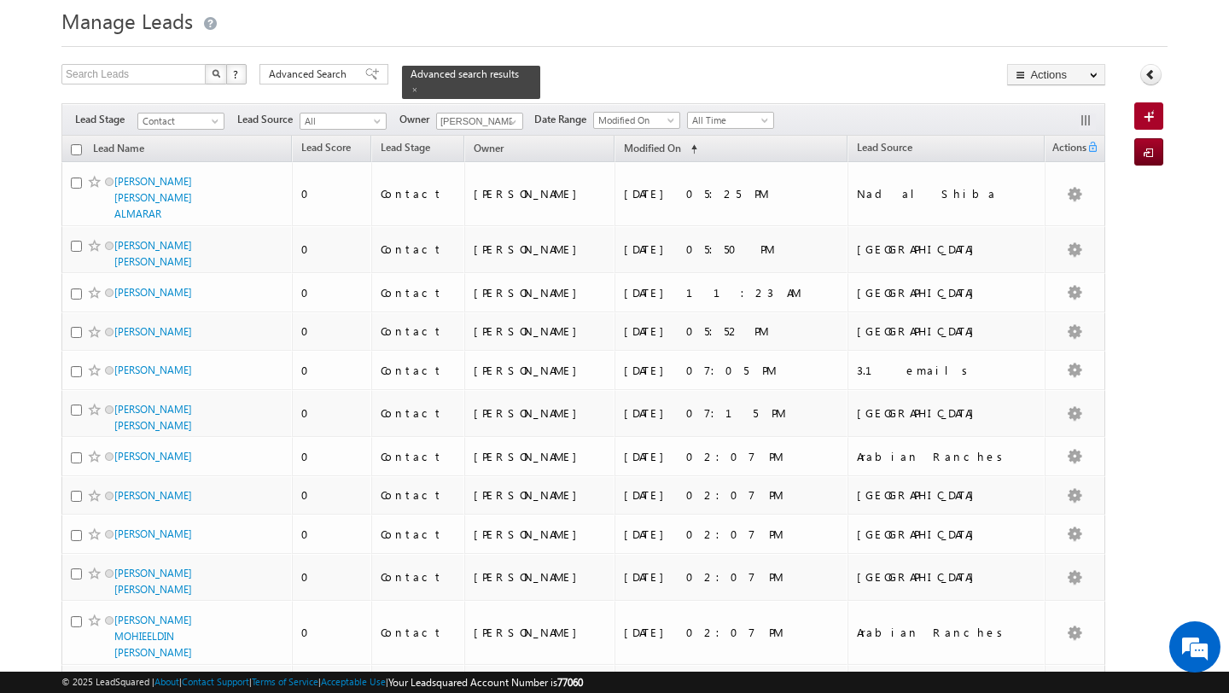
scroll to position [13, 0]
